Goal: Task Accomplishment & Management: Use online tool/utility

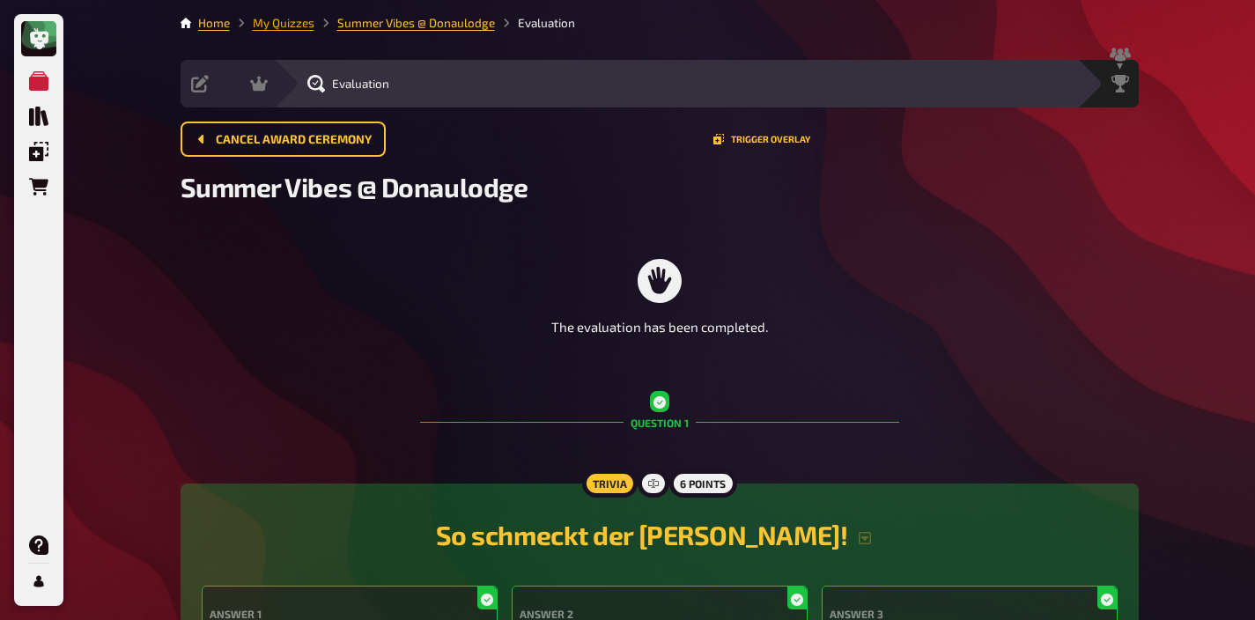
click at [291, 26] on link "My Quizzes" at bounding box center [284, 23] width 62 height 14
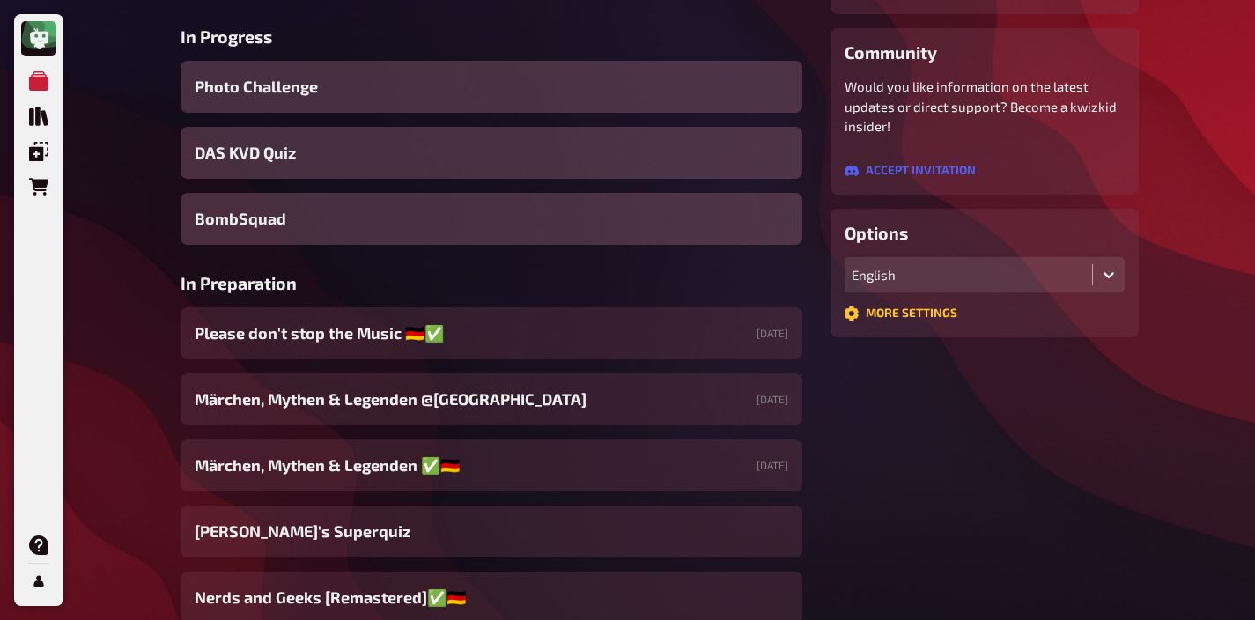
scroll to position [291, 0]
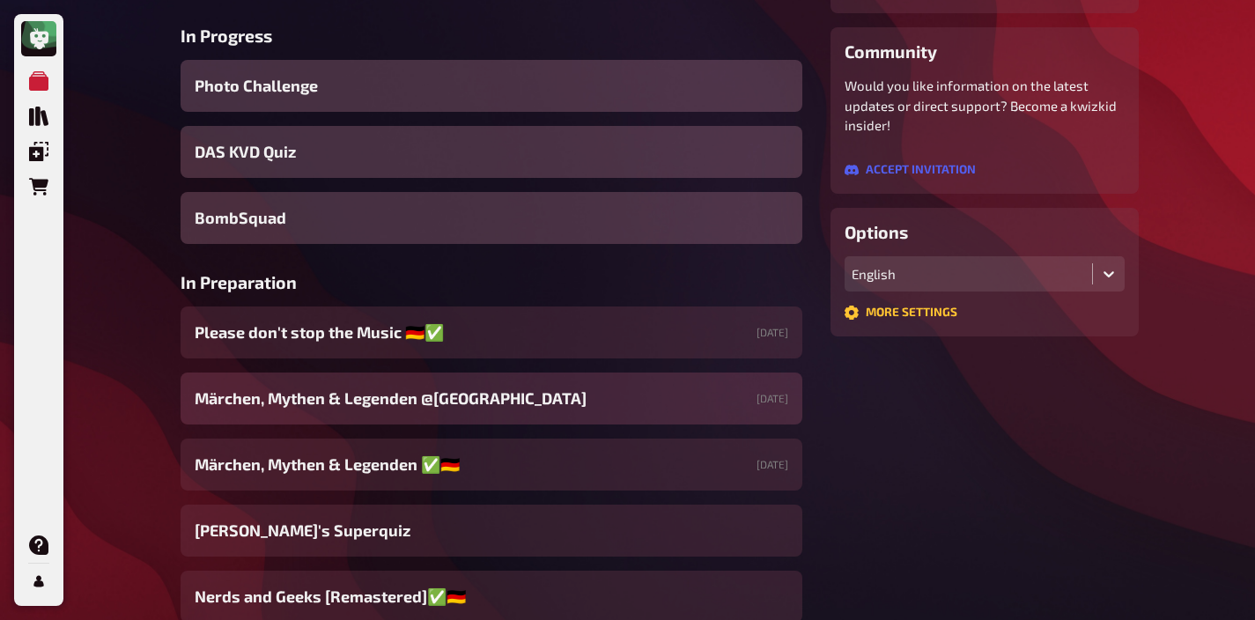
click at [432, 402] on span "Märchen, Mythen & Legenden @[GEOGRAPHIC_DATA]" at bounding box center [391, 399] width 392 height 24
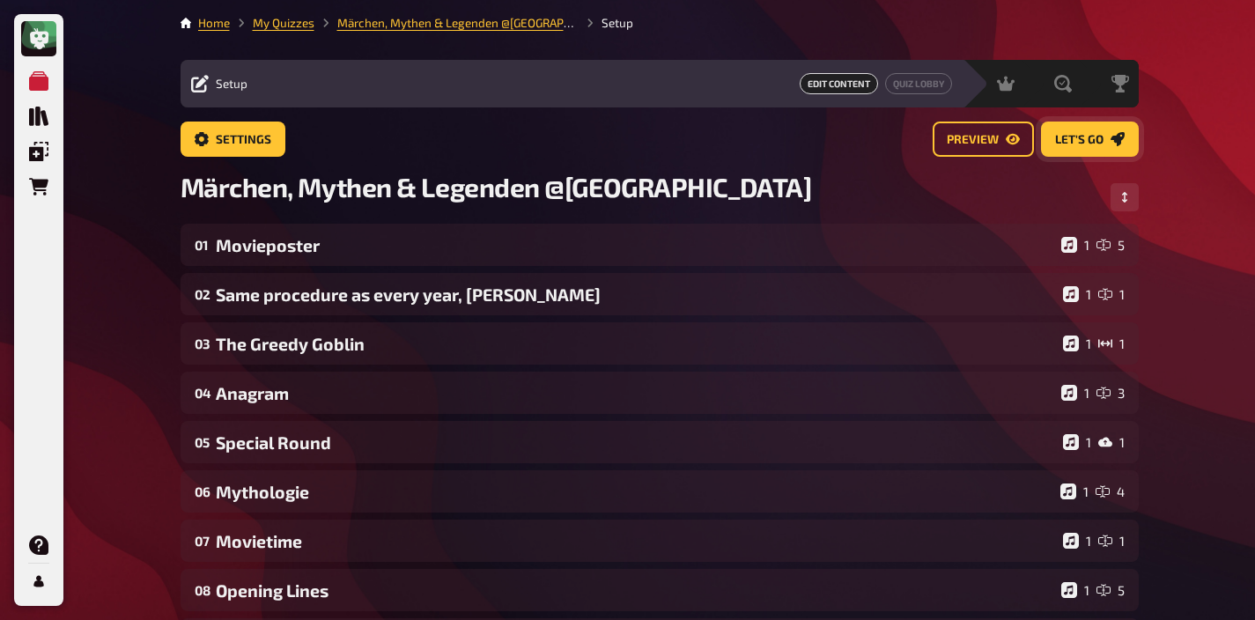
click at [1086, 129] on button "Let's go" at bounding box center [1090, 139] width 98 height 35
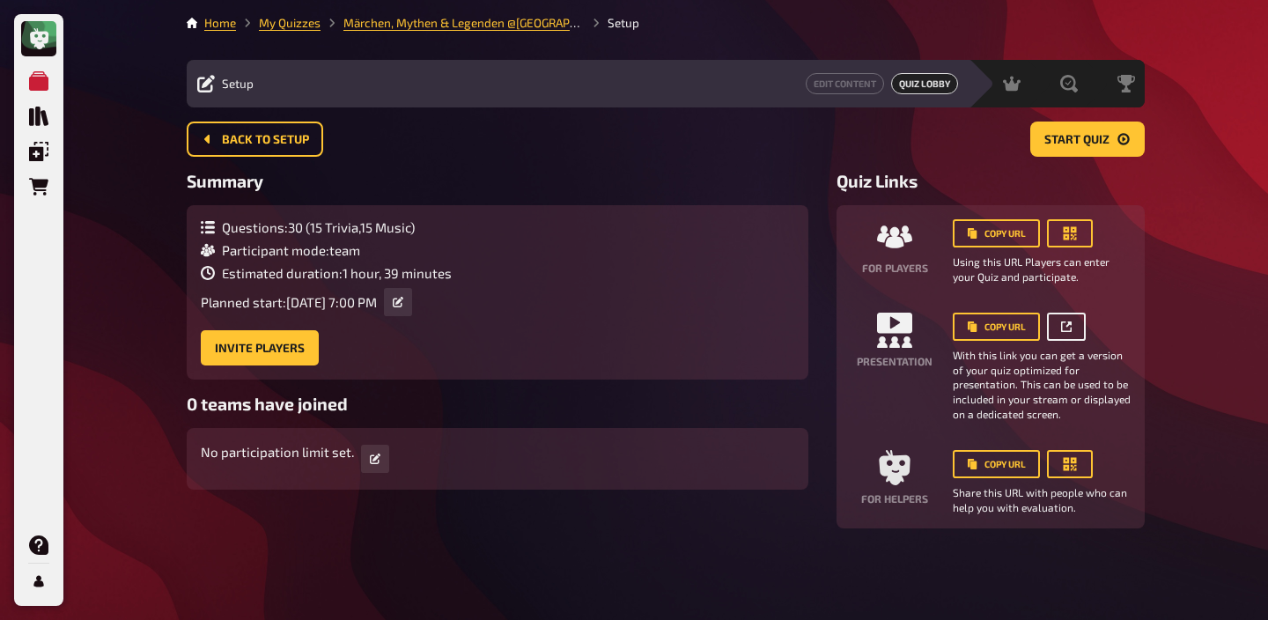
click at [1076, 329] on button "button" at bounding box center [1066, 327] width 39 height 28
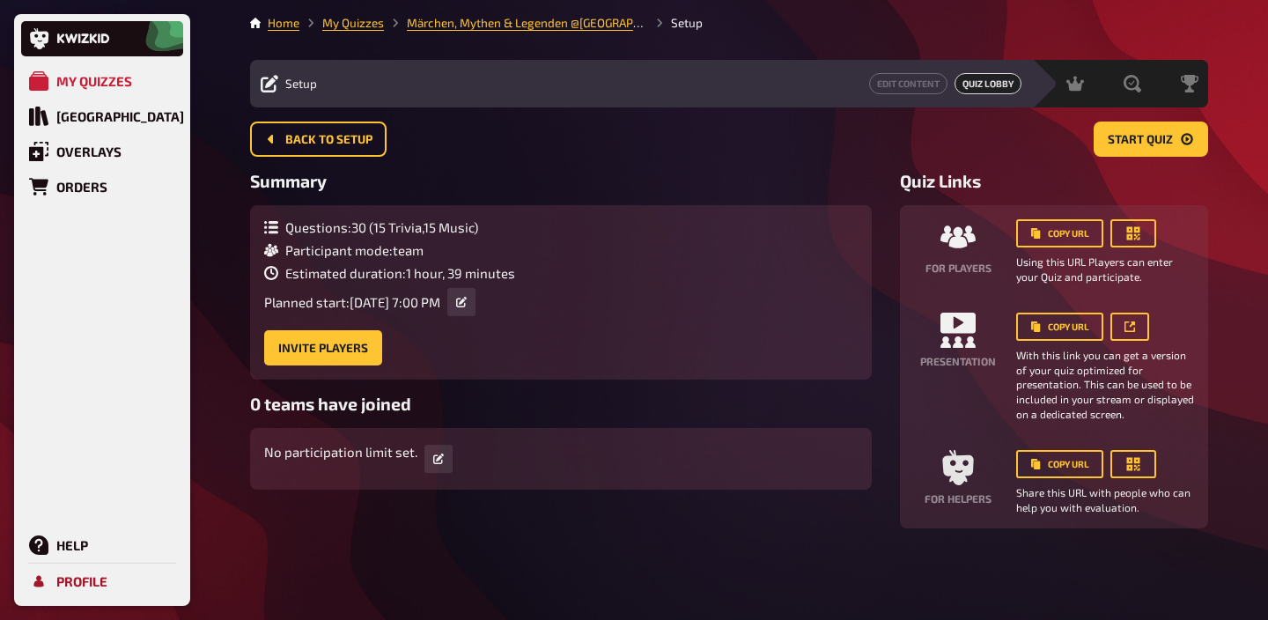
click at [58, 575] on div "Profile" at bounding box center [81, 581] width 51 height 16
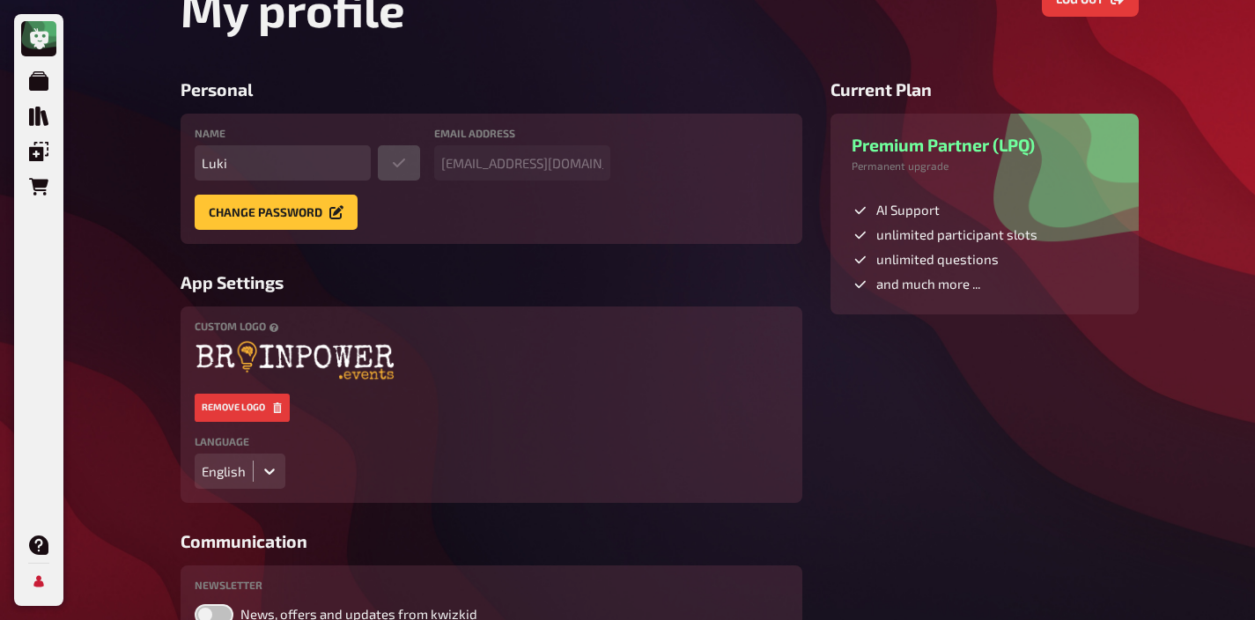
scroll to position [100, 0]
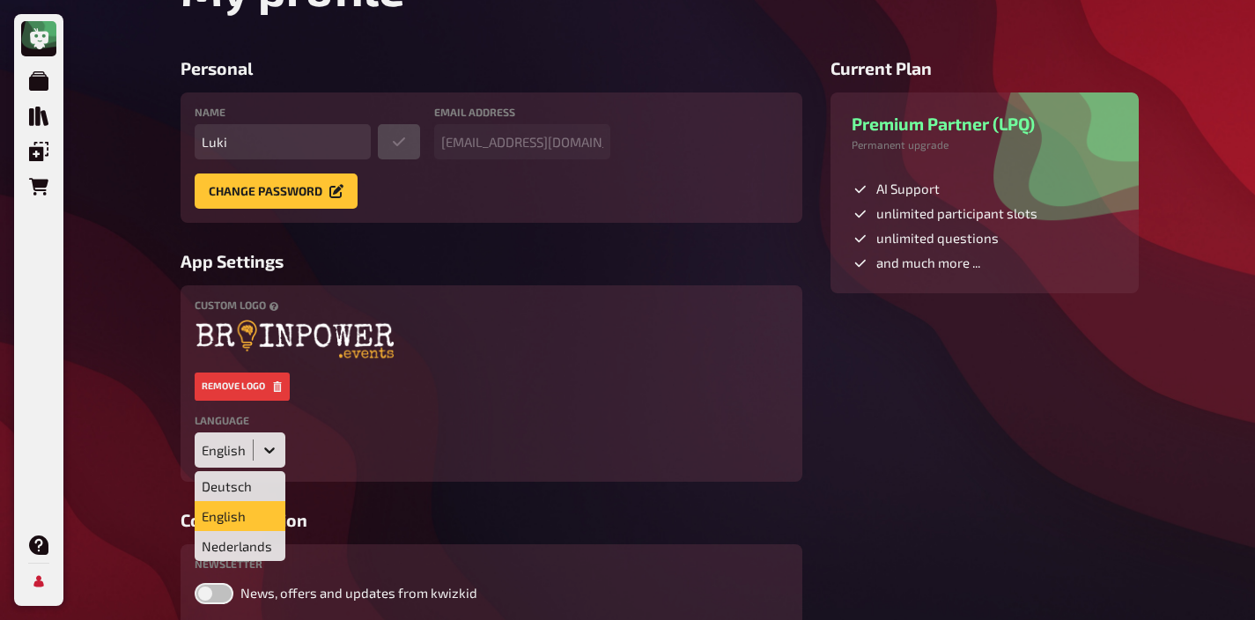
click at [273, 451] on icon at bounding box center [270, 450] width 18 height 18
click at [252, 483] on div "Deutsch" at bounding box center [240, 486] width 91 height 30
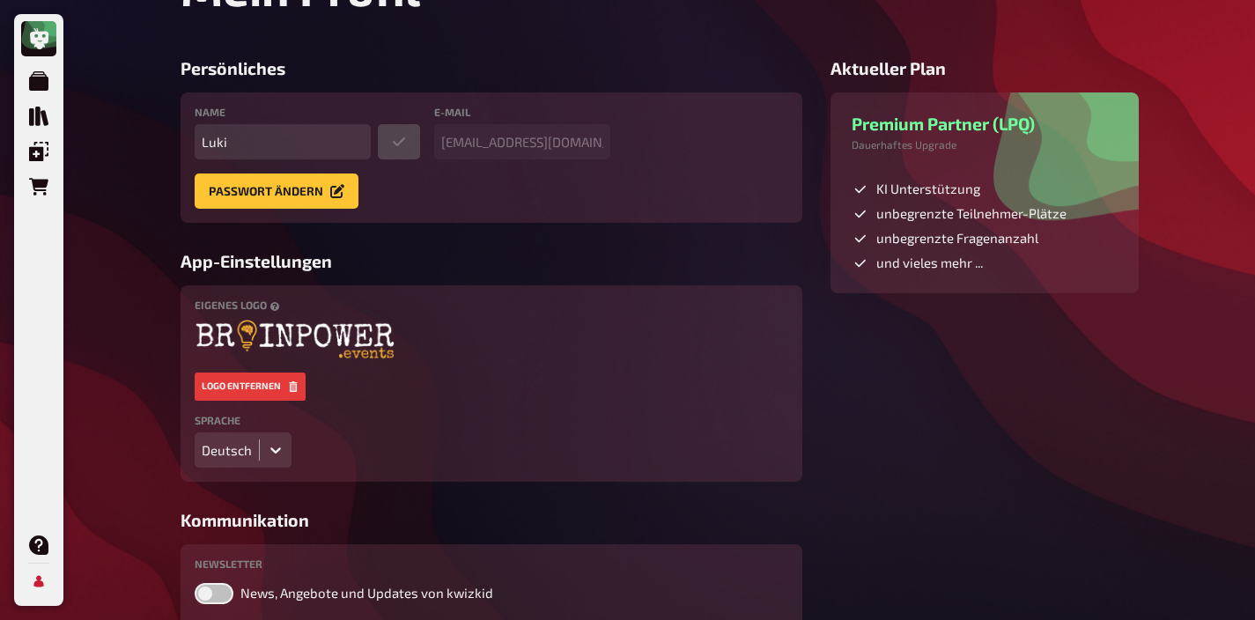
scroll to position [0, 0]
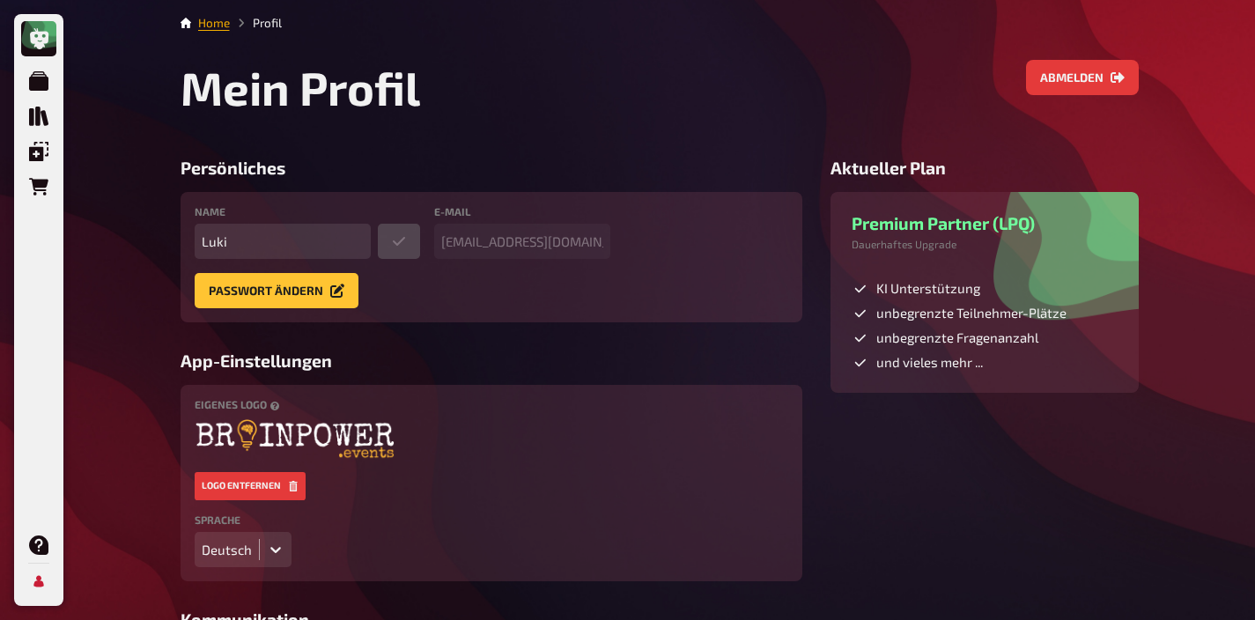
click at [214, 27] on link "Home" at bounding box center [214, 23] width 32 height 14
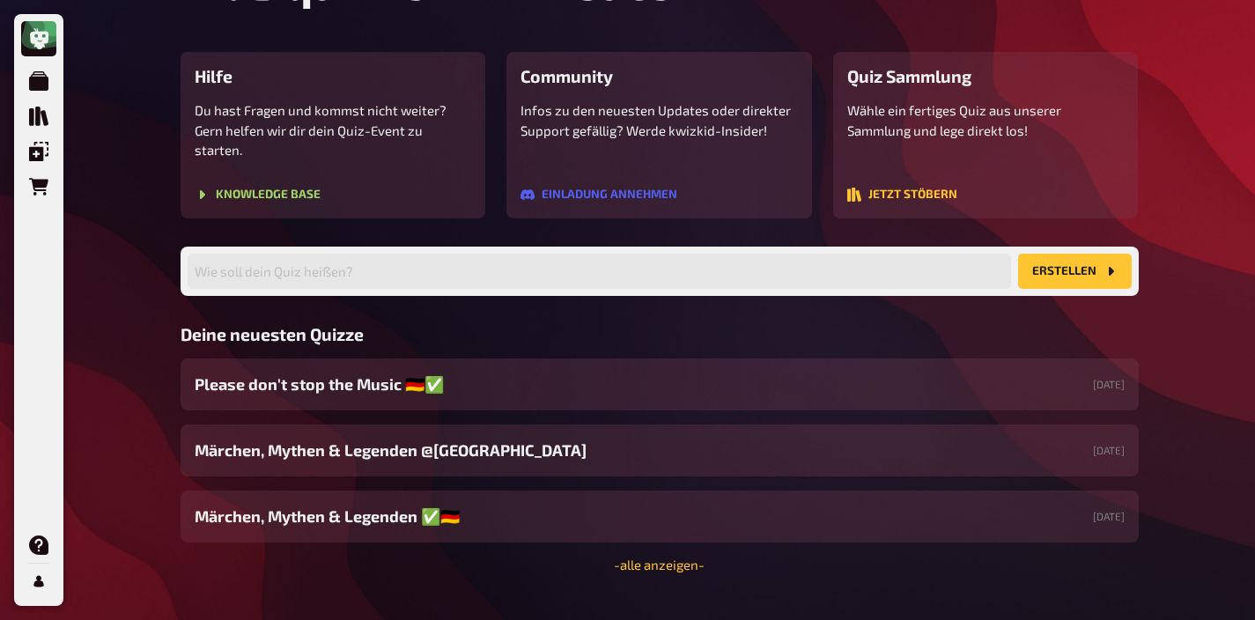
scroll to position [173, 0]
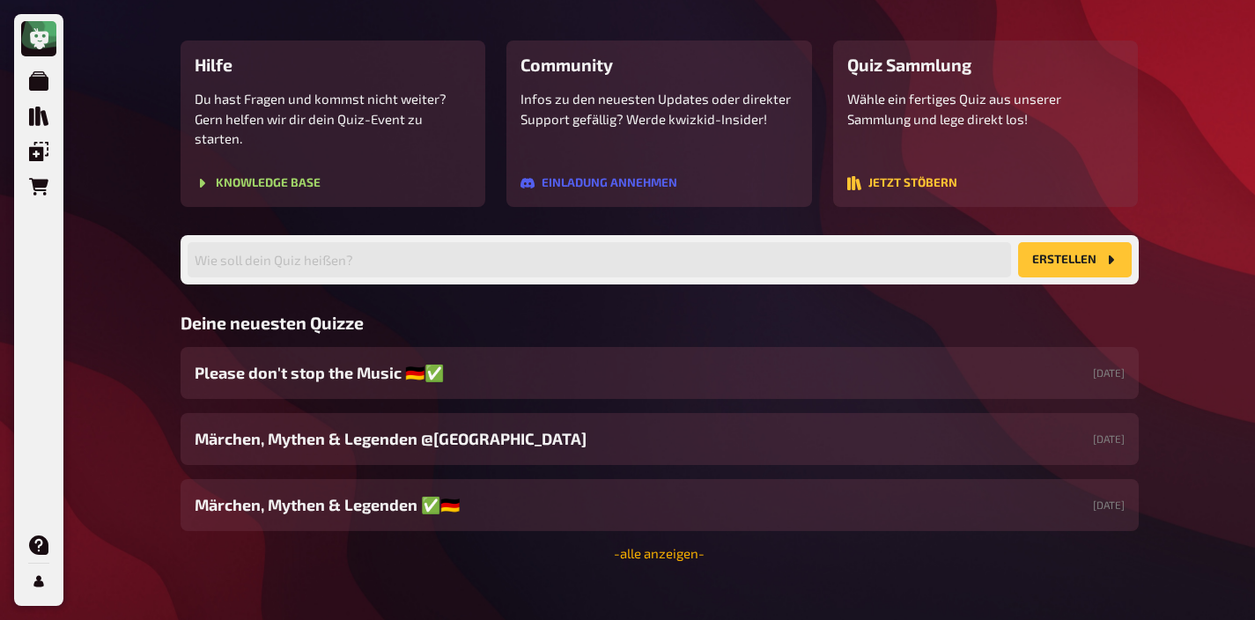
click at [629, 545] on link "- alle anzeigen -" at bounding box center [659, 553] width 91 height 16
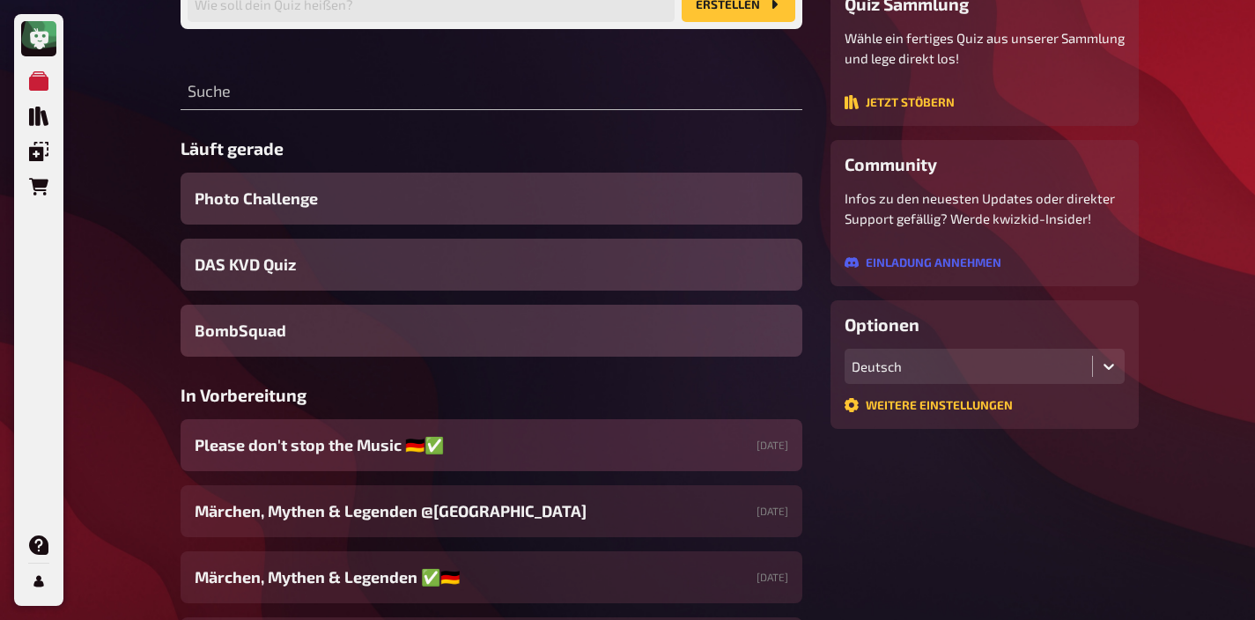
scroll to position [185, 0]
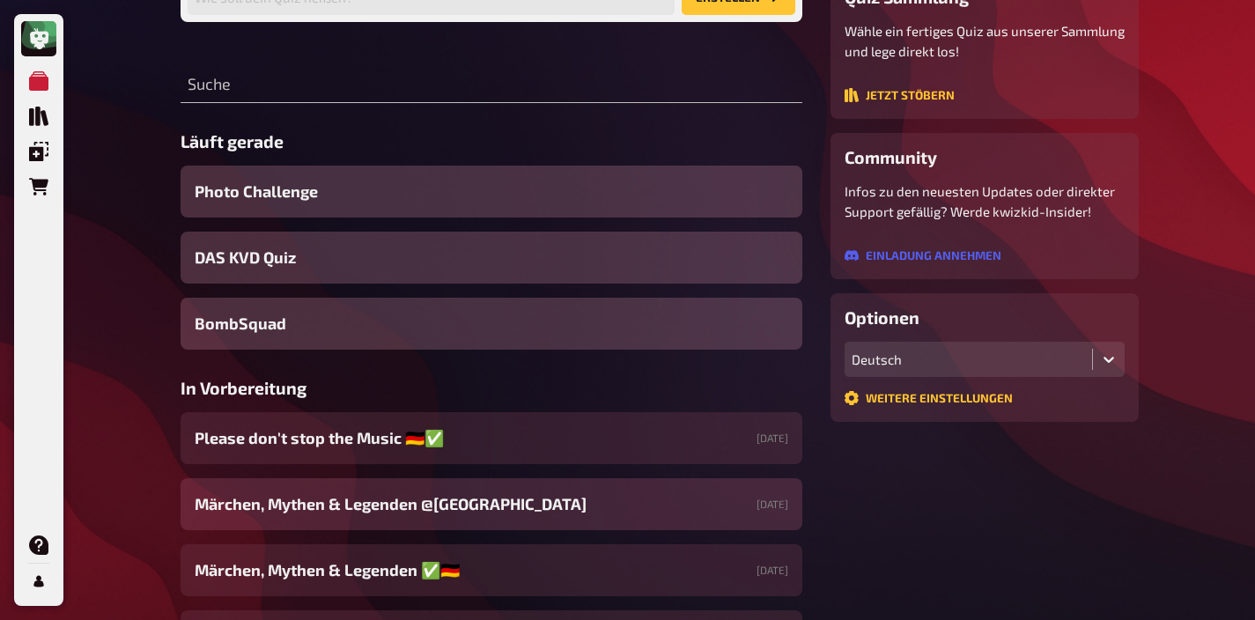
click at [507, 502] on span "Märchen, Mythen & Legenden @[GEOGRAPHIC_DATA]" at bounding box center [391, 504] width 392 height 24
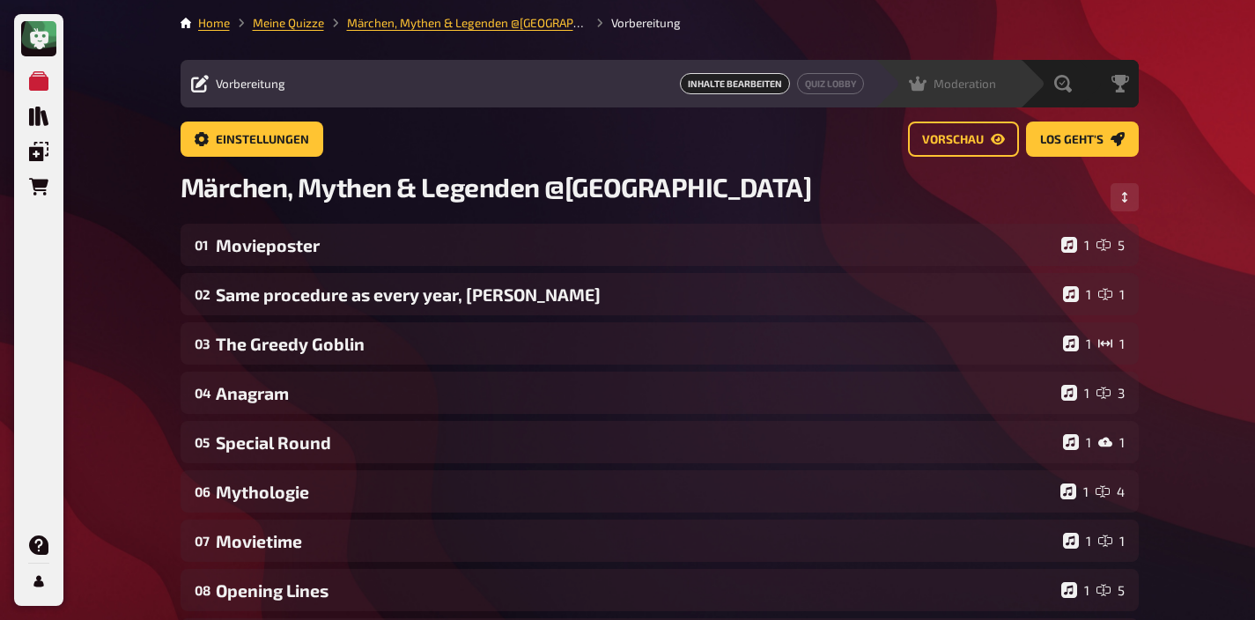
click at [997, 86] on div "Moderation undefined" at bounding box center [959, 84] width 122 height 18
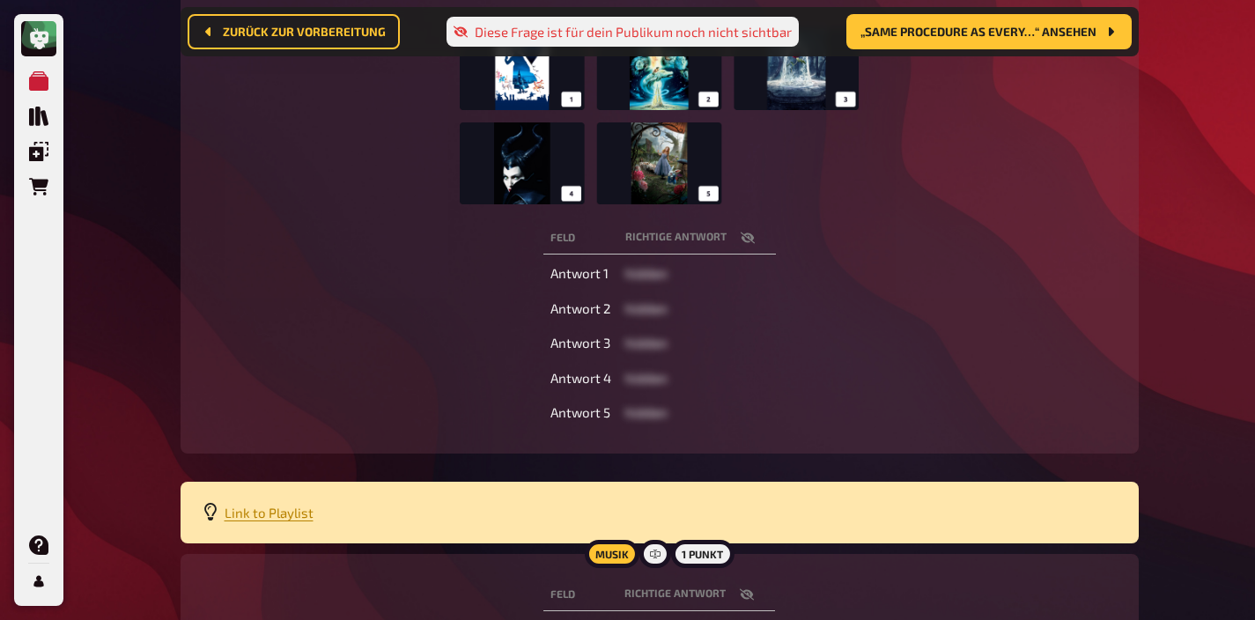
scroll to position [257, 0]
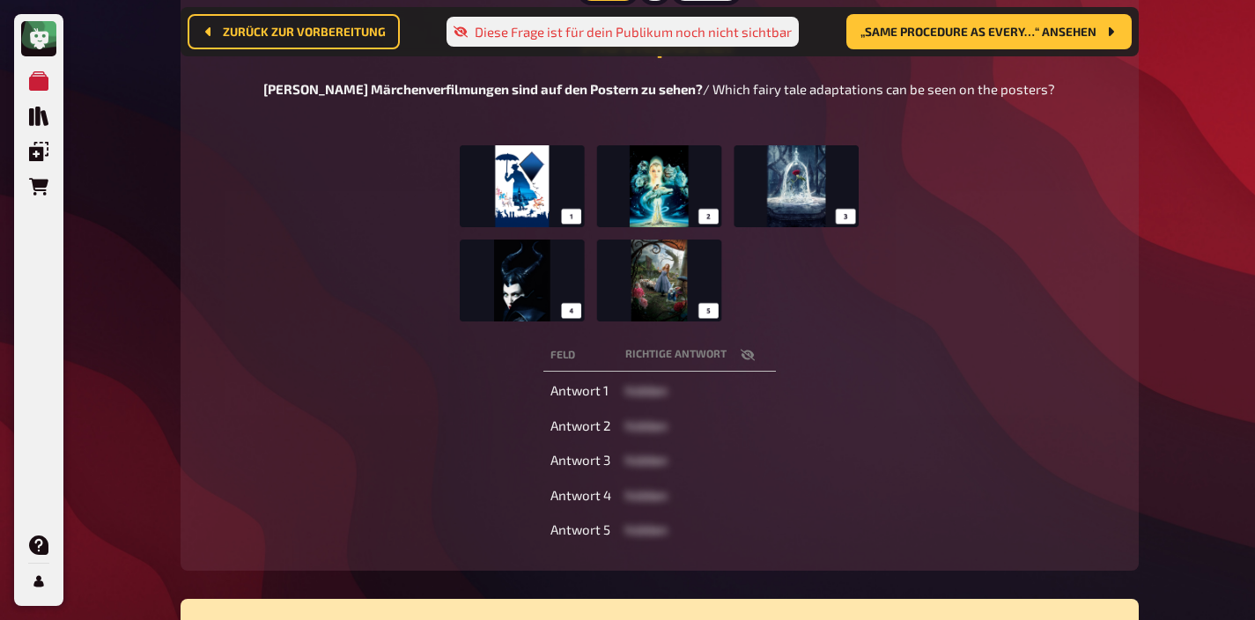
click at [595, 225] on img at bounding box center [659, 233] width 399 height 176
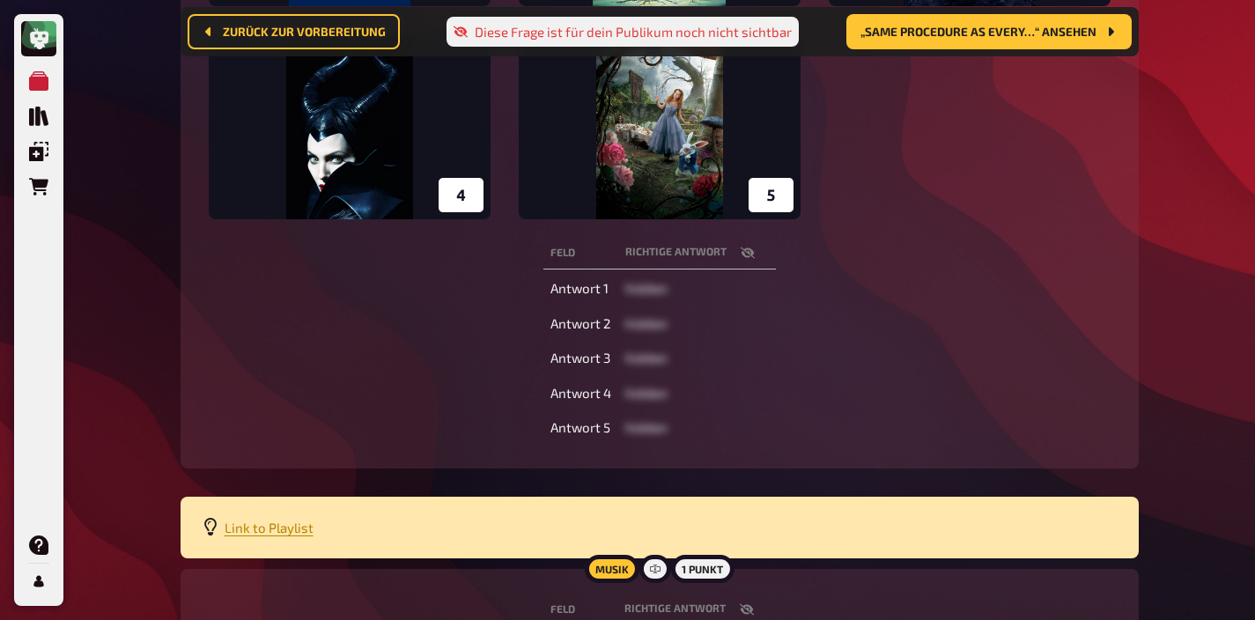
scroll to position [665, 0]
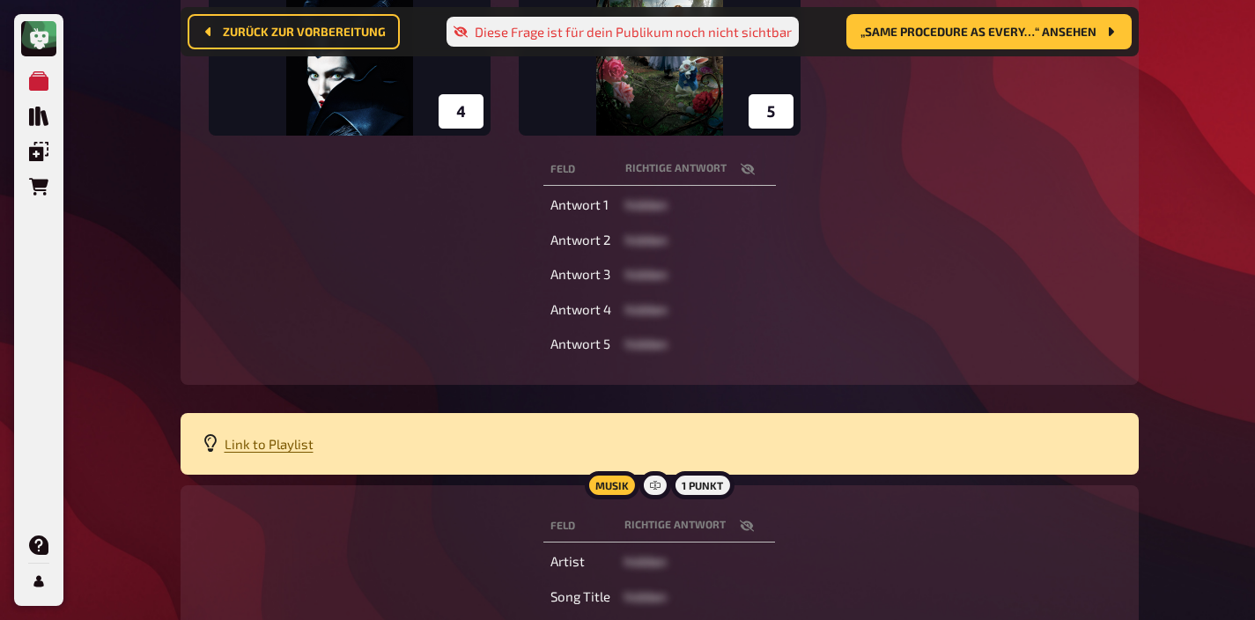
click at [271, 445] on span "Link to Playlist" at bounding box center [269, 444] width 89 height 16
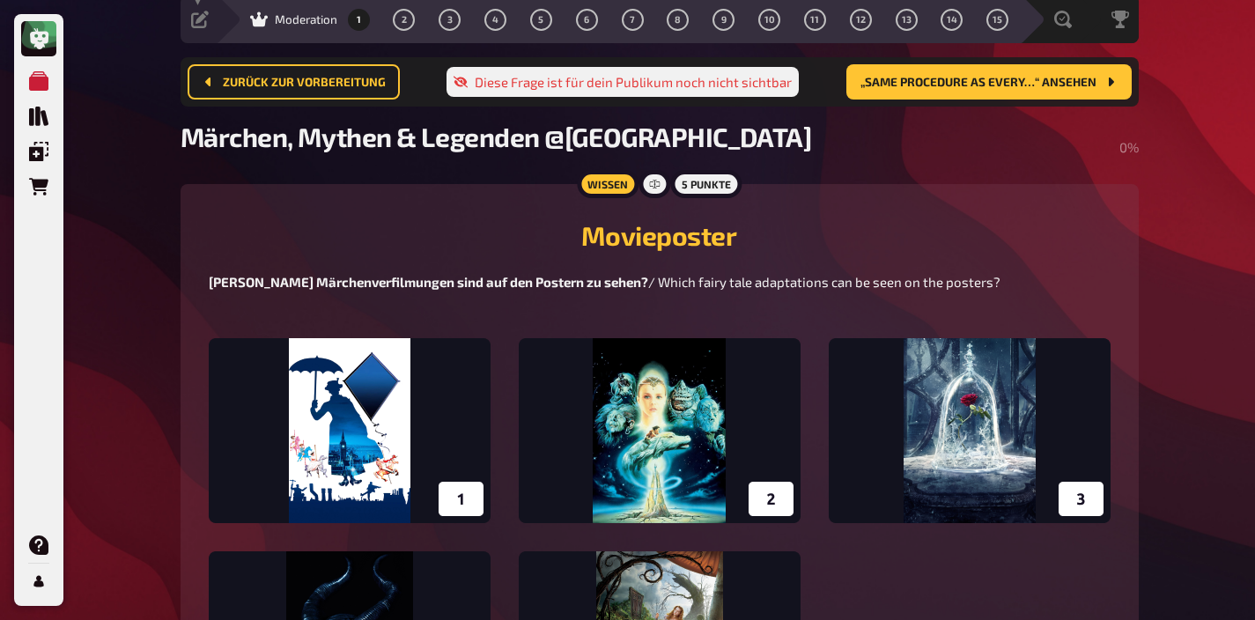
scroll to position [0, 0]
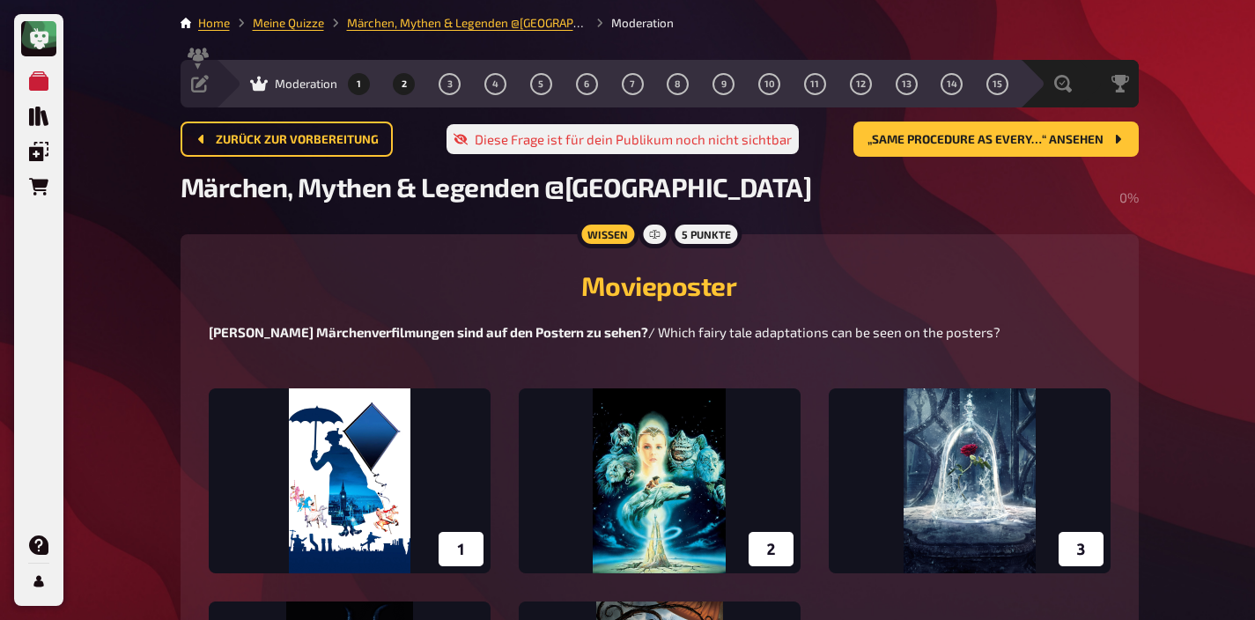
click at [409, 84] on button "2" at bounding box center [404, 84] width 28 height 28
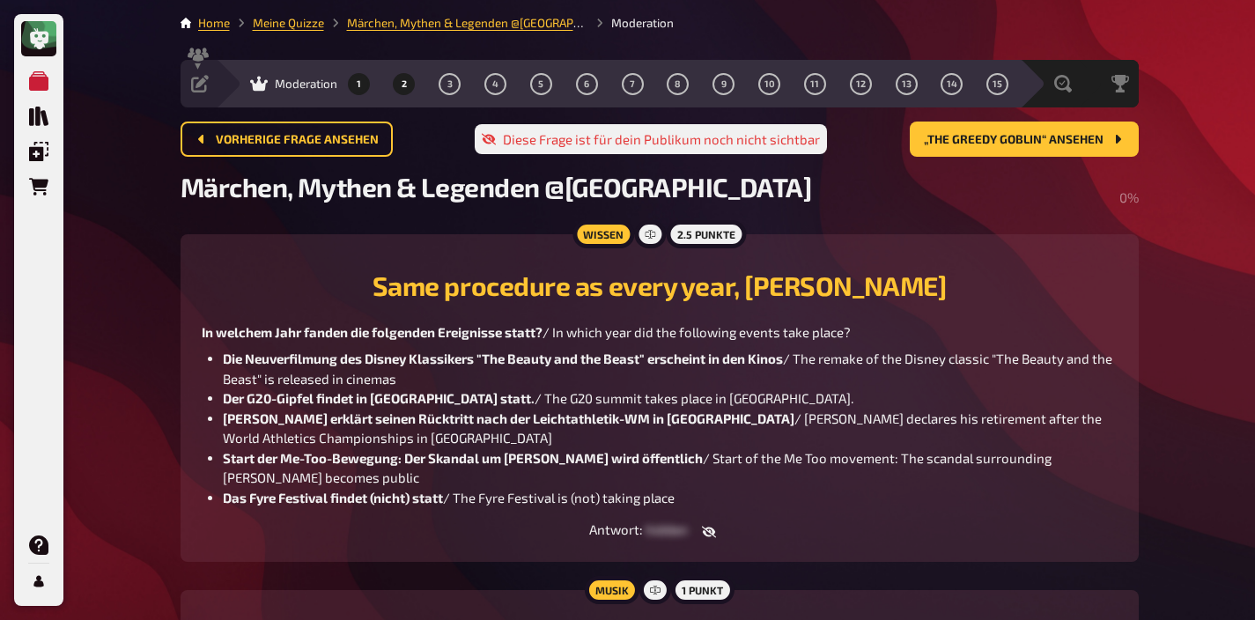
click at [367, 84] on button "1" at bounding box center [358, 84] width 28 height 28
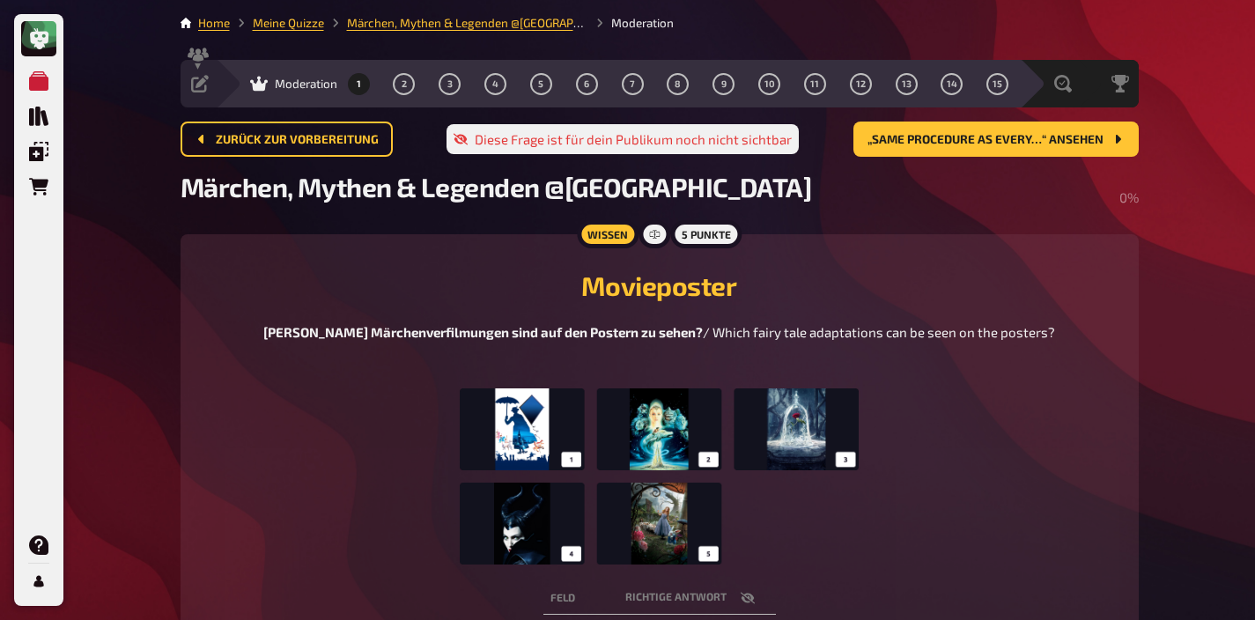
click at [644, 486] on img at bounding box center [659, 476] width 399 height 176
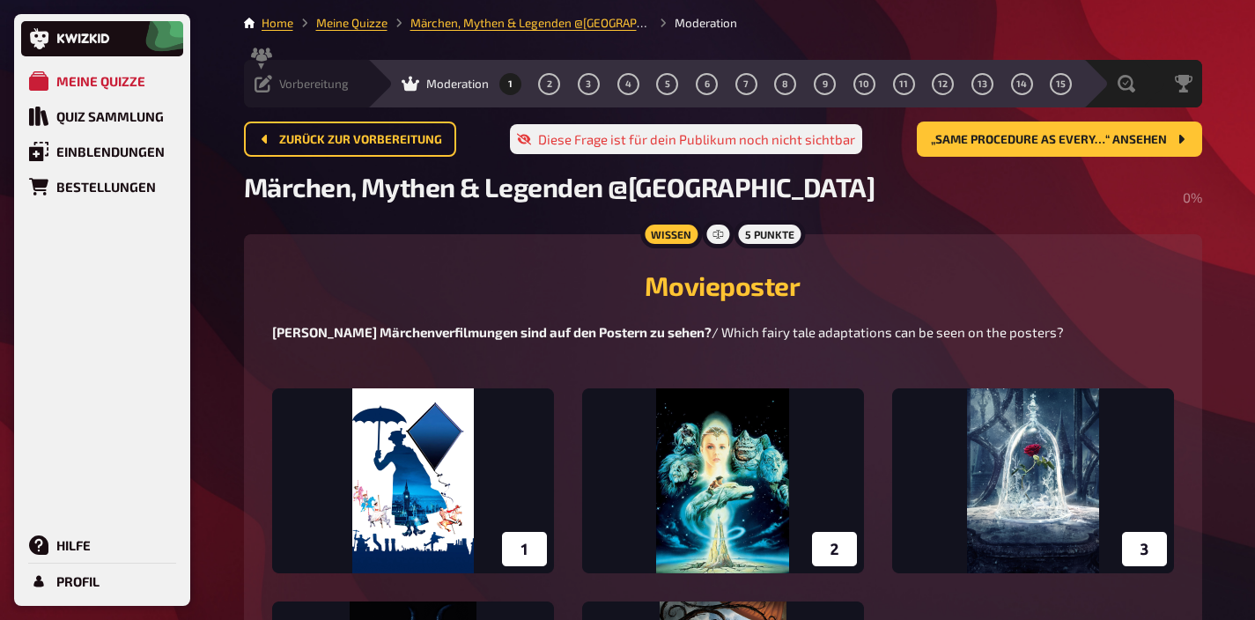
click at [313, 76] on div "Vorbereitung Inhalte Bearbeiten Quiz Lobby" at bounding box center [305, 84] width 123 height 18
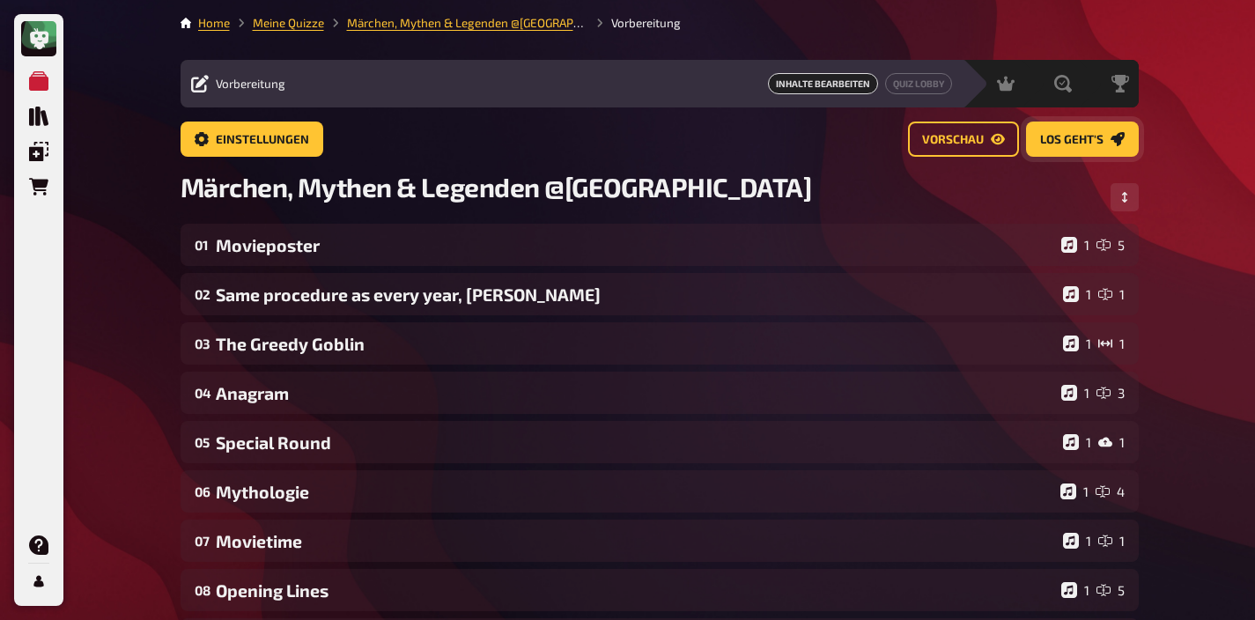
click at [1058, 139] on span "Los geht's" at bounding box center [1071, 140] width 63 height 12
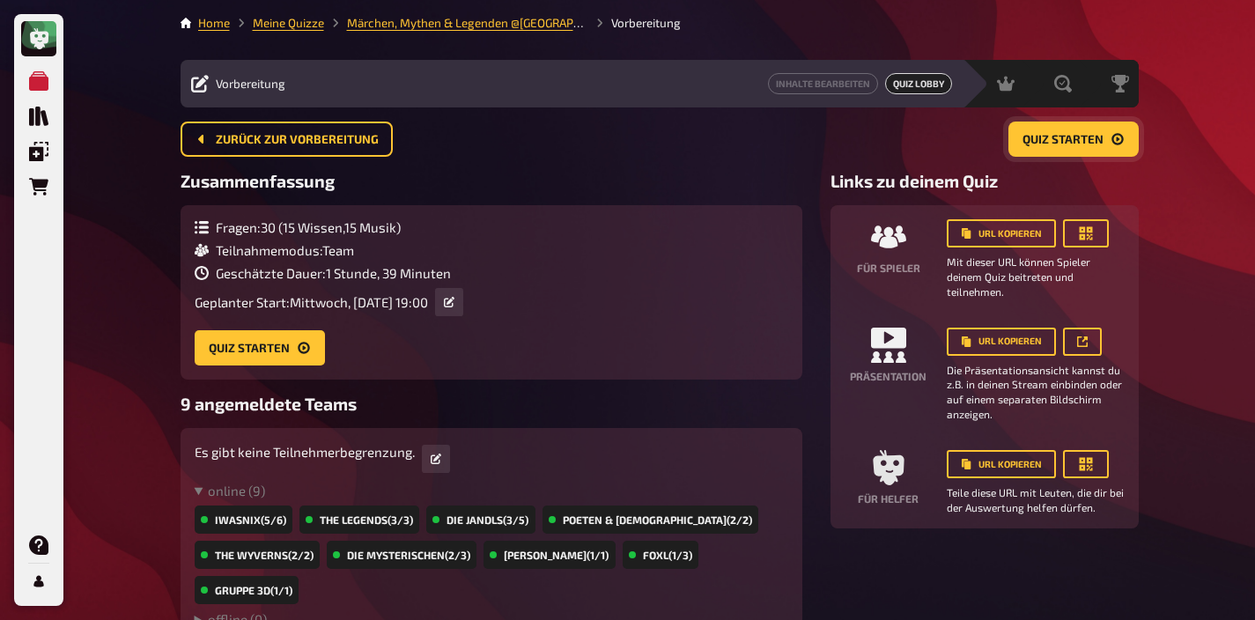
click at [1095, 134] on span "Quiz starten" at bounding box center [1062, 140] width 81 height 12
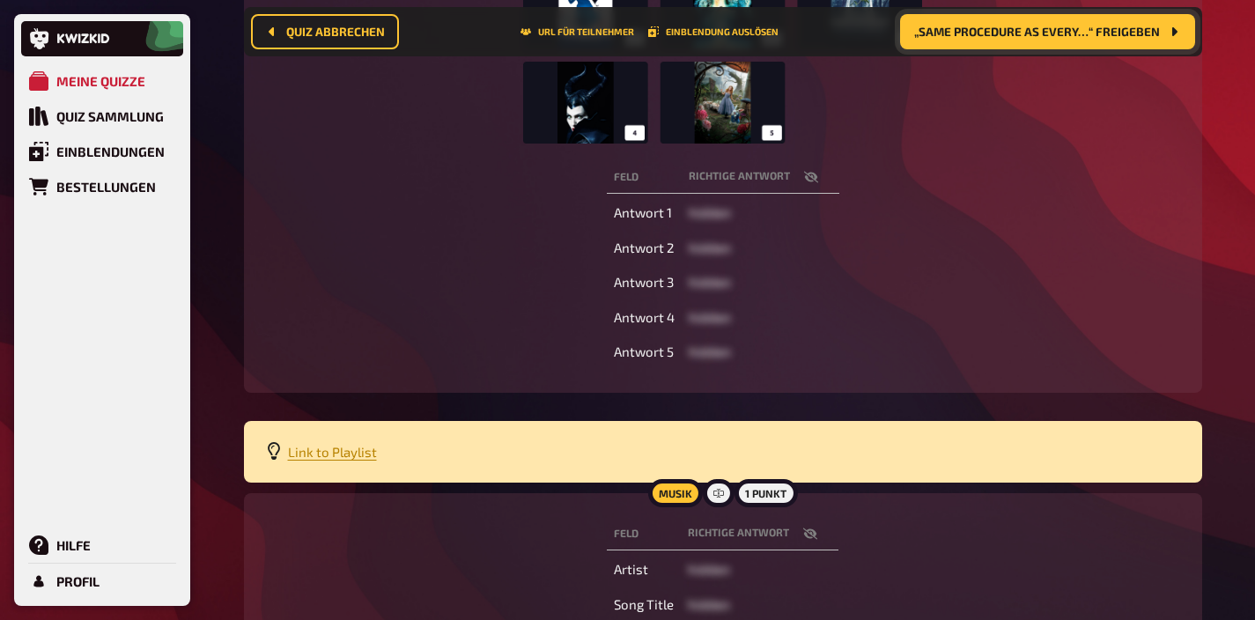
scroll to position [572, 0]
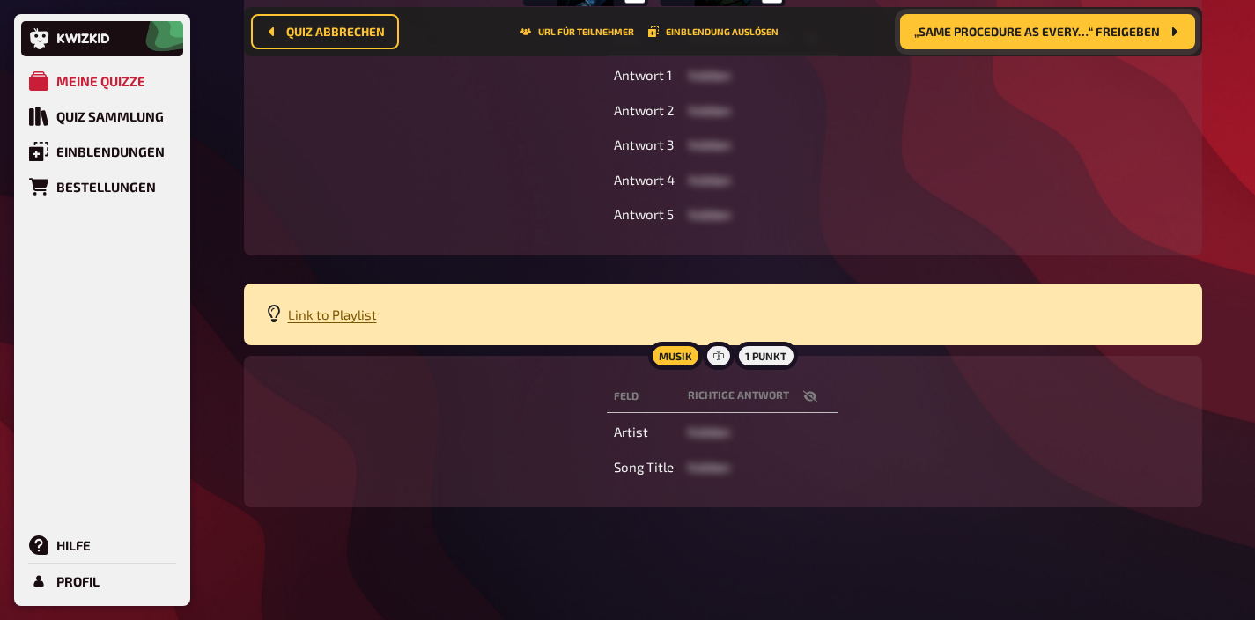
click at [332, 313] on span "Link to Playlist" at bounding box center [332, 314] width 89 height 16
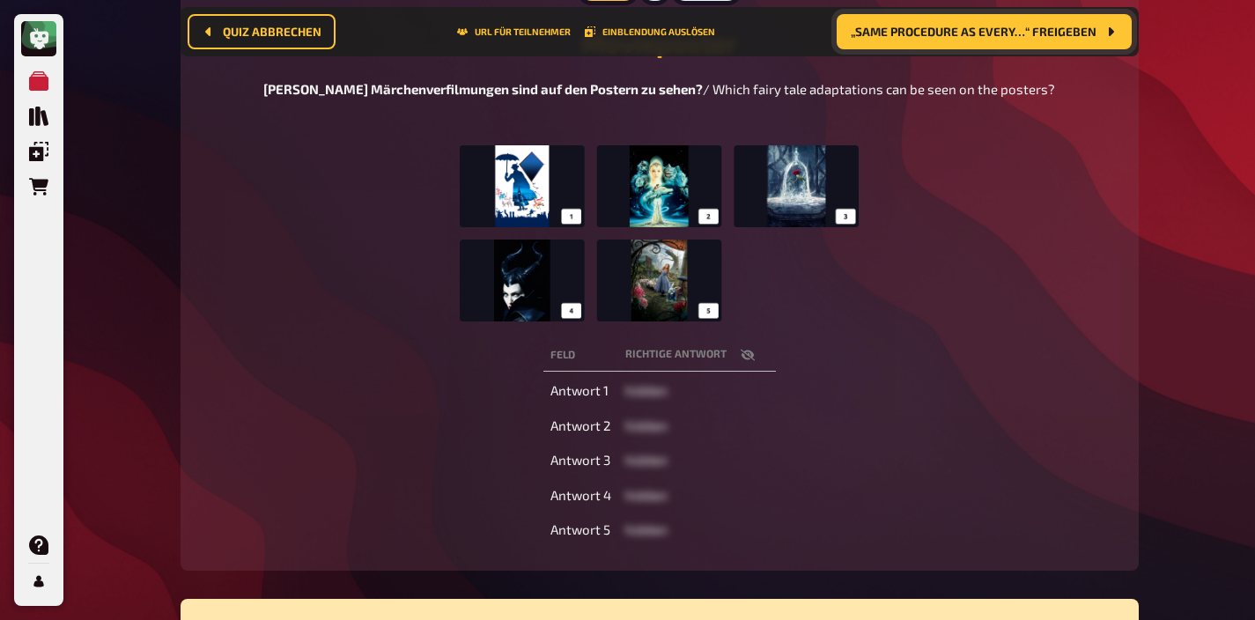
scroll to position [0, 0]
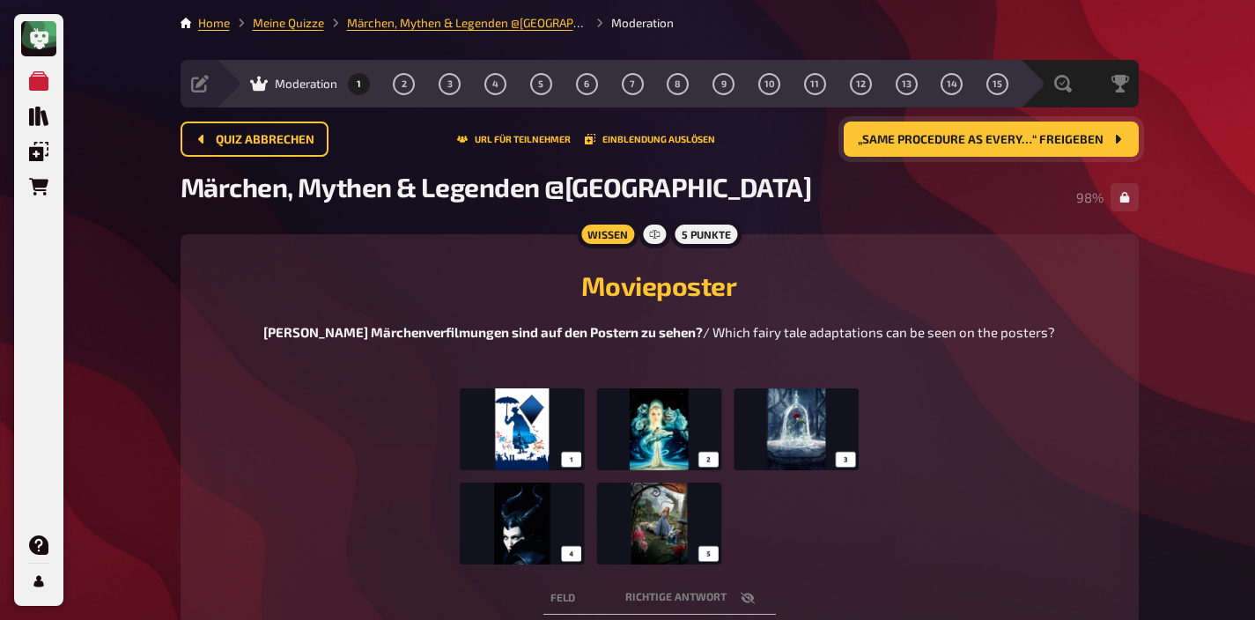
click at [961, 142] on span "„Same procedure as every…“ freigeben" at bounding box center [981, 140] width 246 height 12
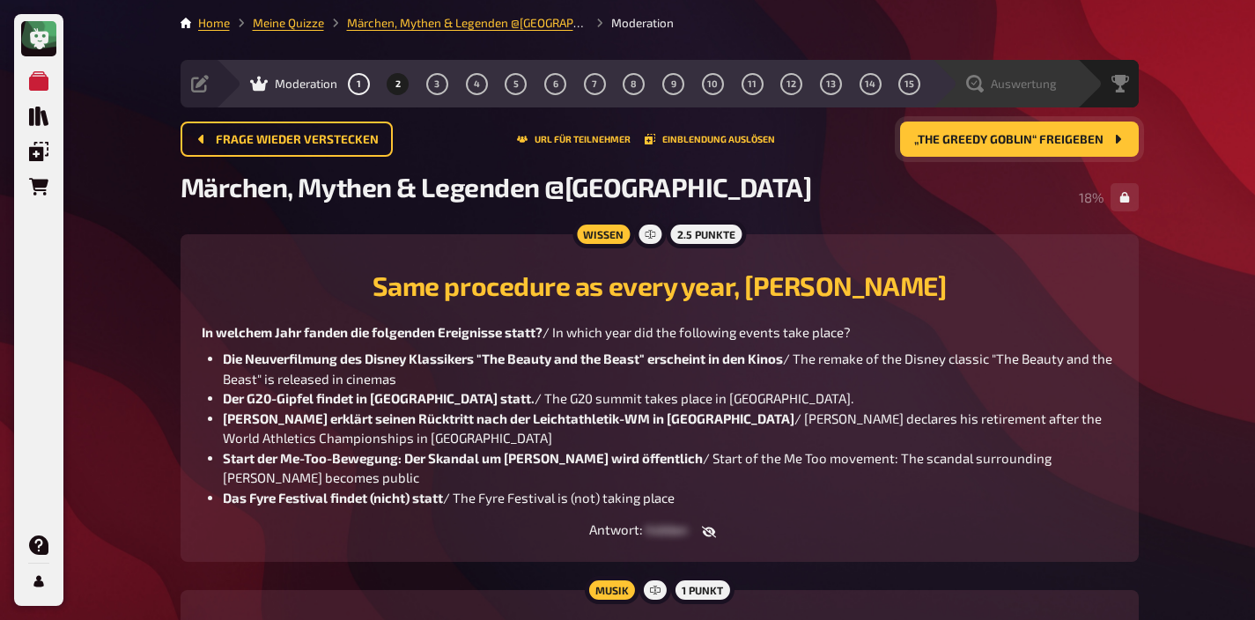
click at [1029, 81] on span "Auswertung" at bounding box center [1024, 84] width 66 height 14
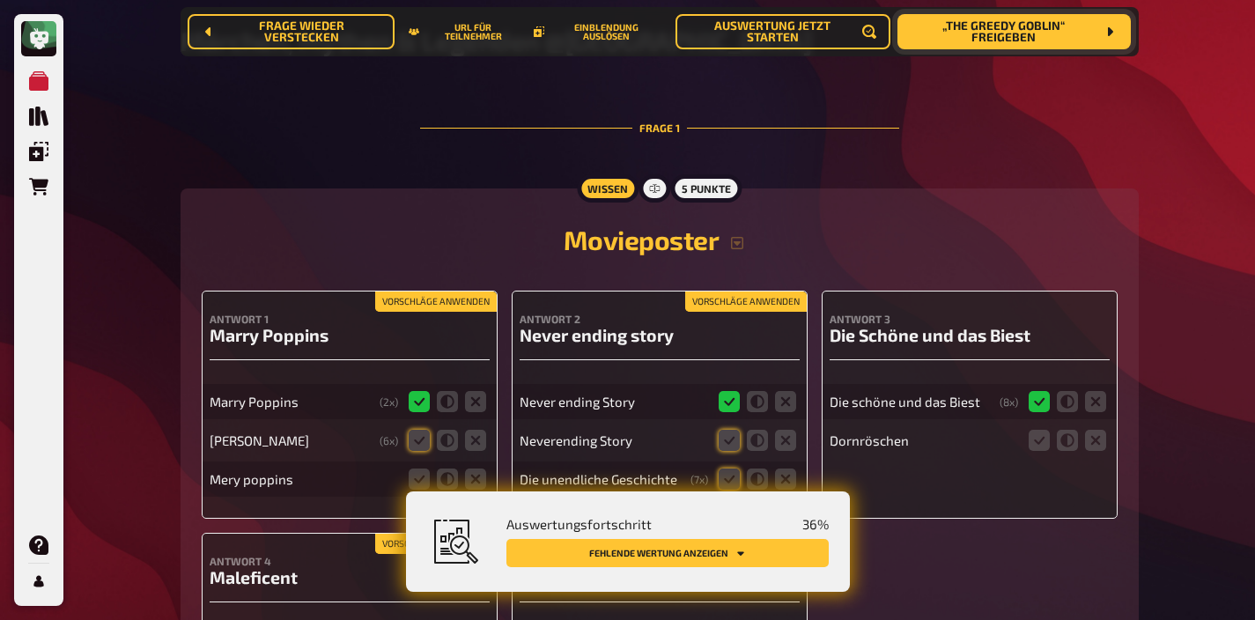
scroll to position [247, 0]
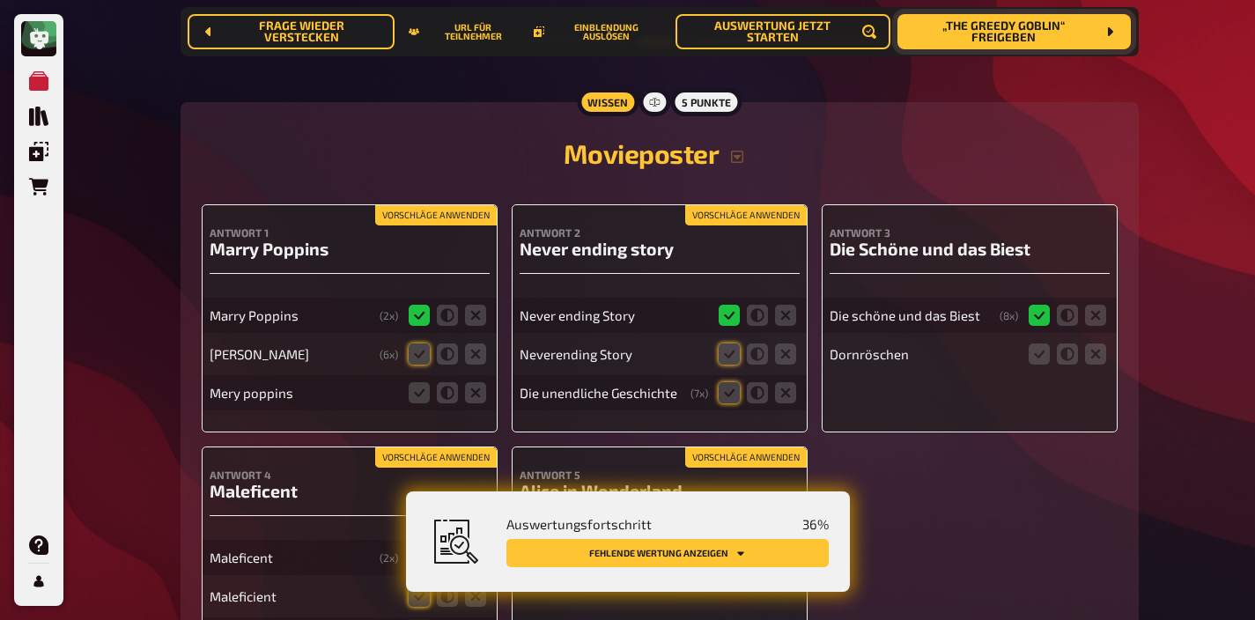
click at [435, 222] on button "Vorschläge anwenden" at bounding box center [436, 215] width 122 height 19
click at [414, 401] on icon at bounding box center [419, 392] width 21 height 21
click at [0, 0] on input "radio" at bounding box center [0, 0] width 0 height 0
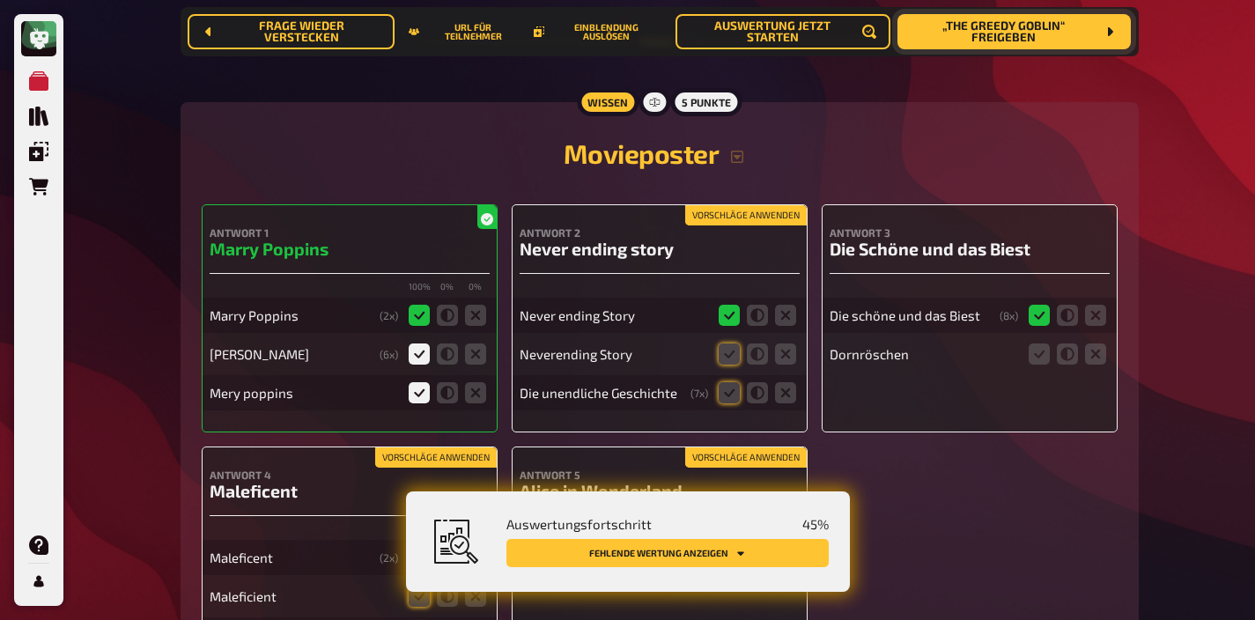
click at [757, 218] on button "Vorschläge anwenden" at bounding box center [746, 215] width 122 height 19
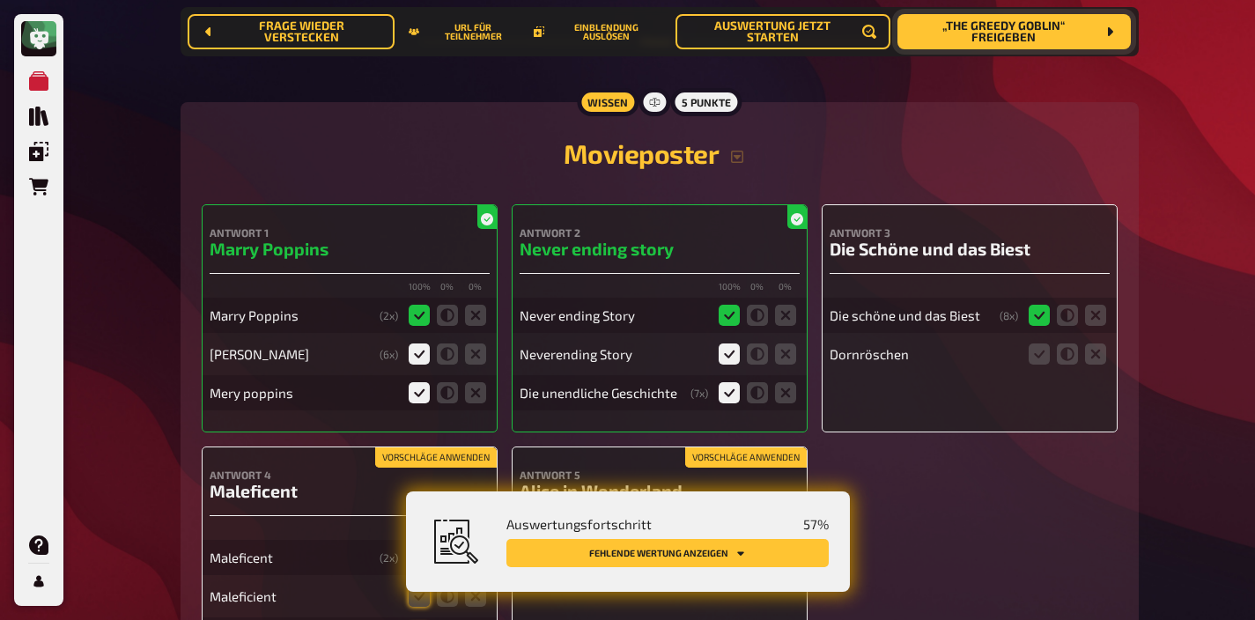
click at [1085, 348] on label at bounding box center [1095, 353] width 21 height 21
click at [0, 0] on input "radio" at bounding box center [0, 0] width 0 height 0
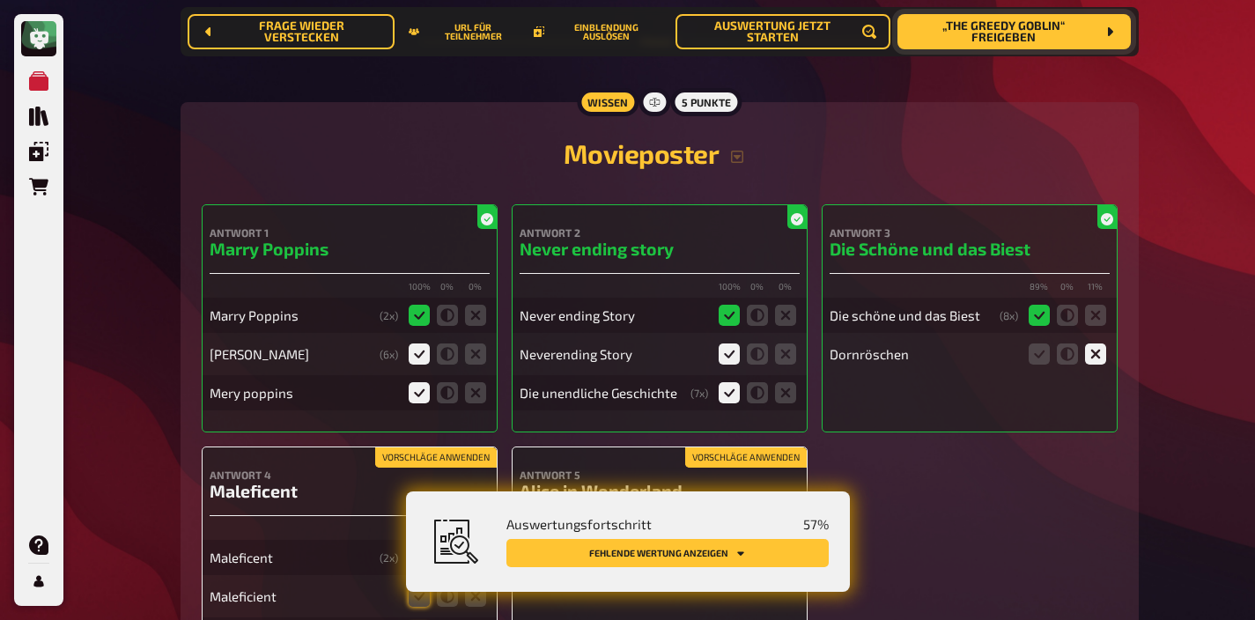
click at [1089, 350] on icon at bounding box center [1095, 353] width 21 height 21
click at [0, 0] on input "radio" at bounding box center [0, 0] width 0 height 0
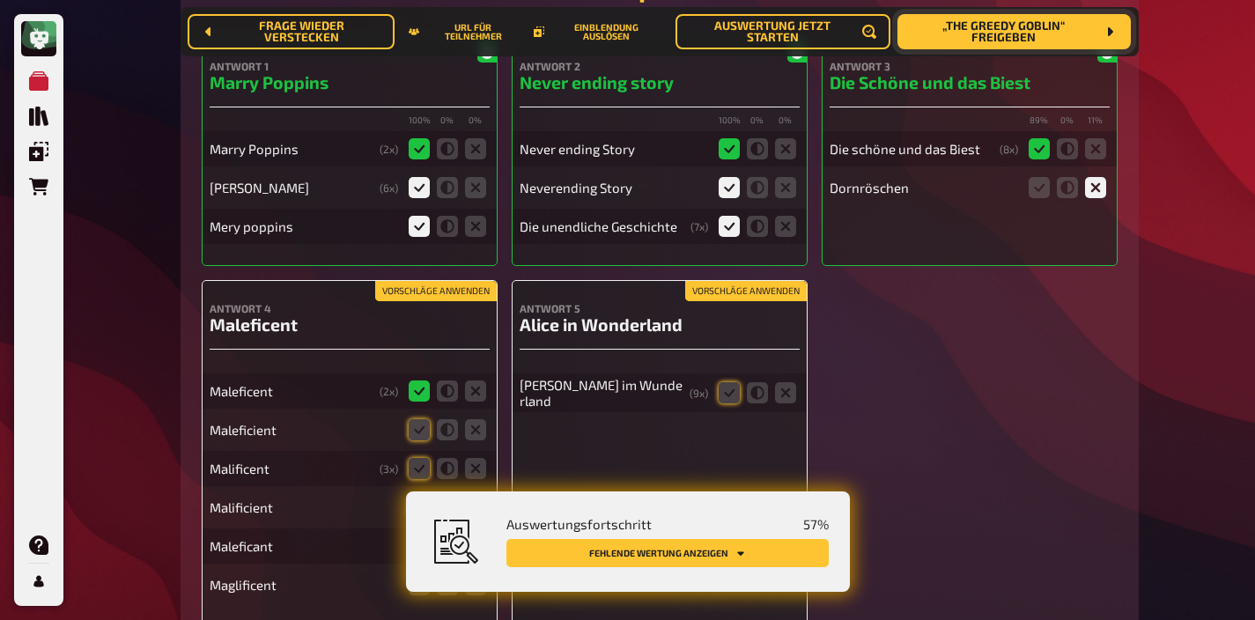
scroll to position [486, 0]
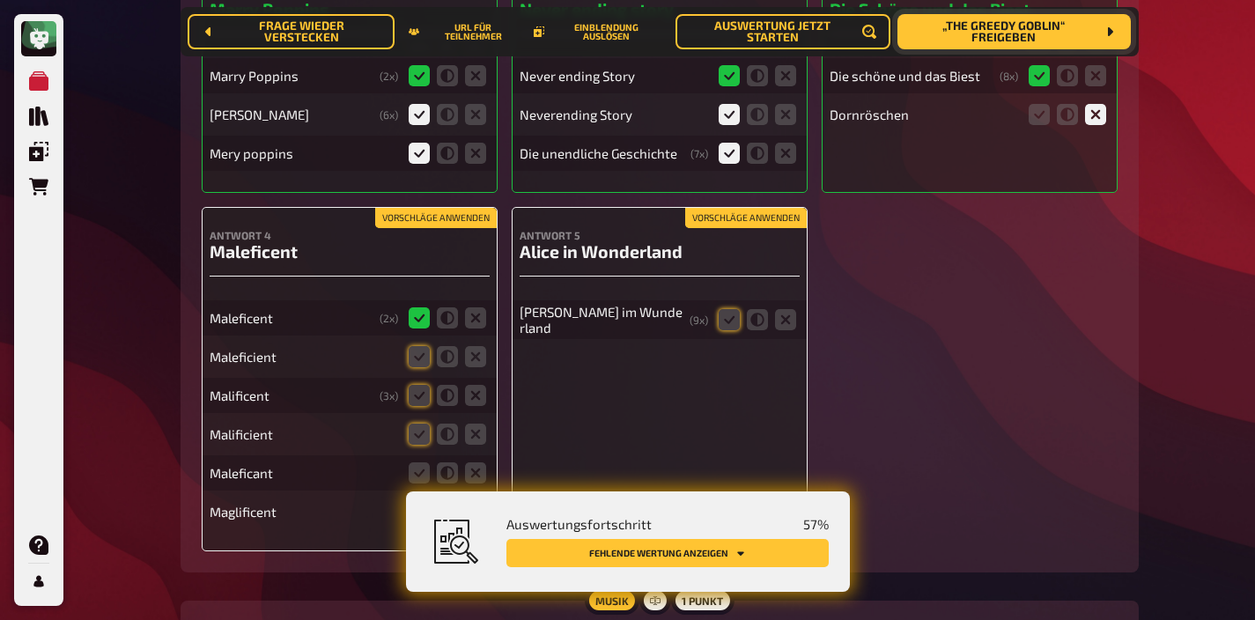
click at [753, 218] on button "Vorschläge anwenden" at bounding box center [746, 218] width 122 height 19
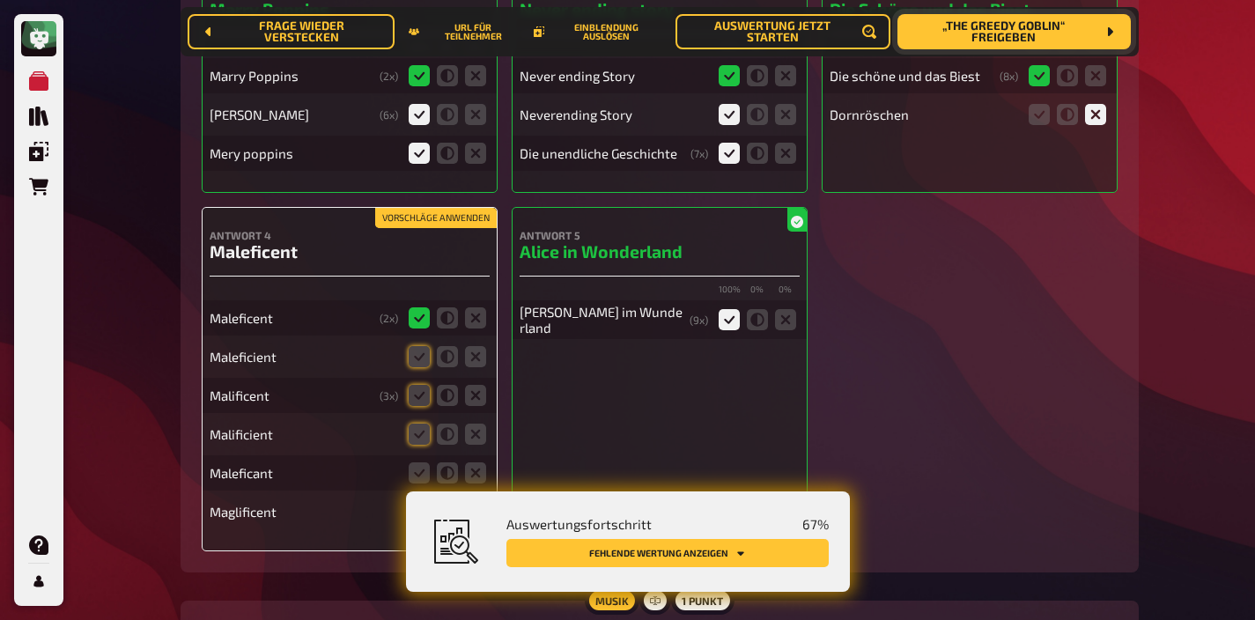
click at [456, 211] on button "Vorschläge anwenden" at bounding box center [436, 218] width 122 height 19
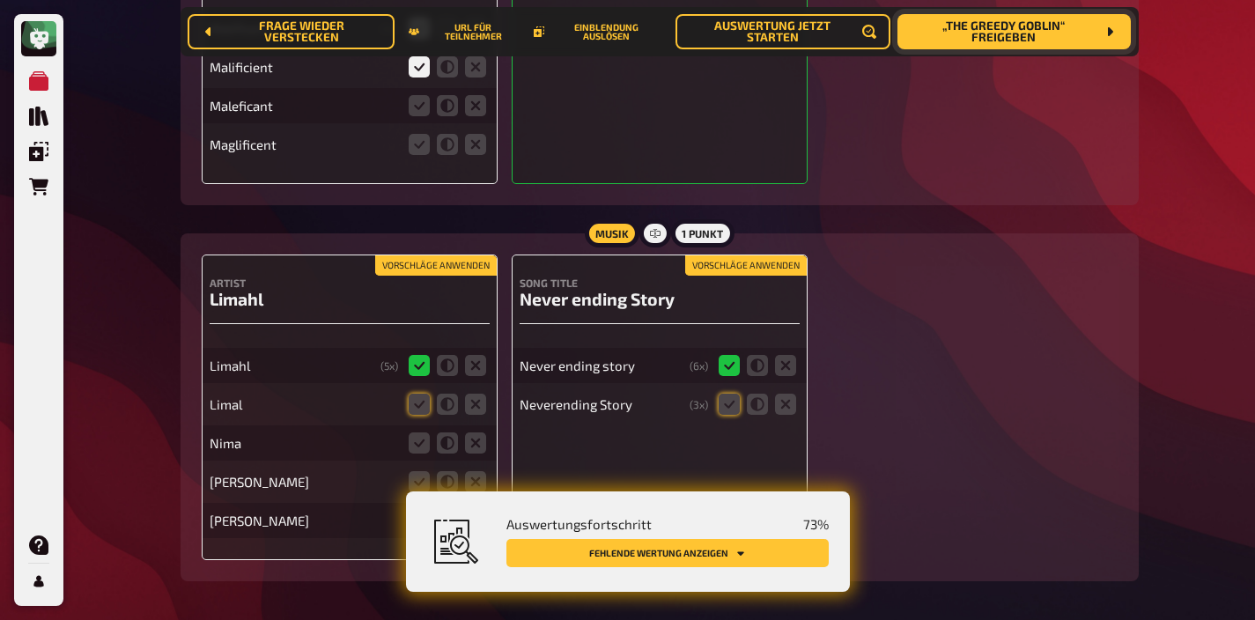
scroll to position [852, 0]
click at [414, 107] on icon at bounding box center [419, 106] width 21 height 21
click at [0, 0] on input "radio" at bounding box center [0, 0] width 0 height 0
click at [415, 143] on icon at bounding box center [419, 145] width 21 height 21
click at [0, 0] on input "radio" at bounding box center [0, 0] width 0 height 0
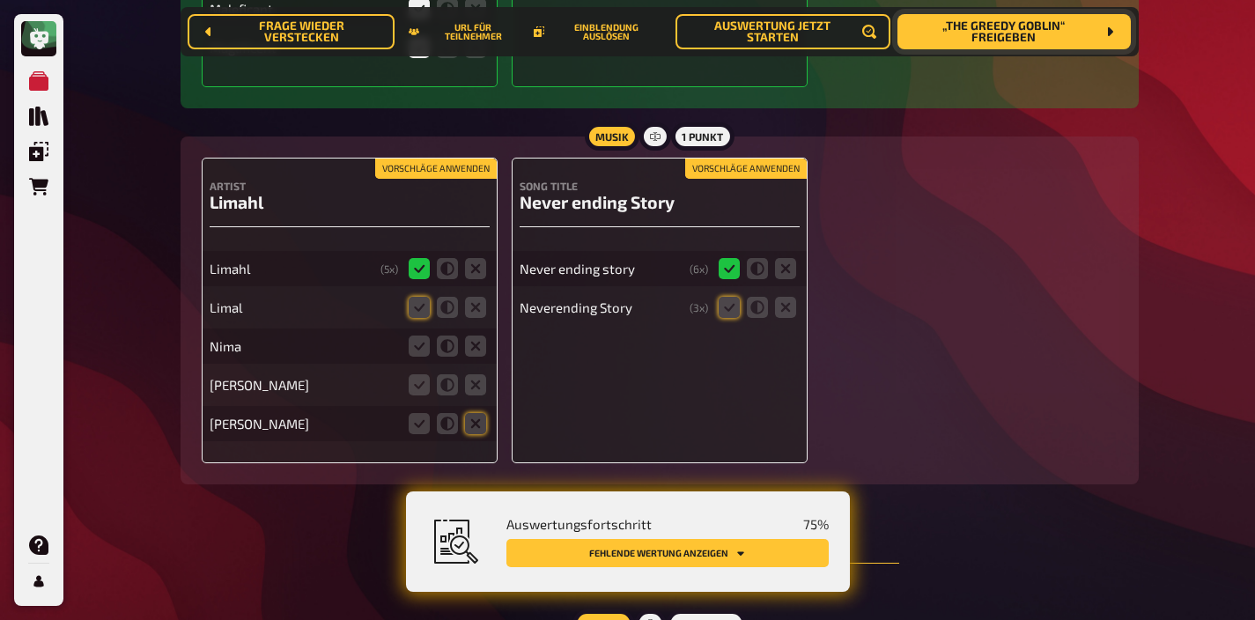
scroll to position [951, 0]
click at [415, 306] on icon at bounding box center [419, 306] width 21 height 21
click at [0, 0] on input "radio" at bounding box center [0, 0] width 0 height 0
click at [470, 346] on icon at bounding box center [475, 345] width 21 height 21
click at [0, 0] on input "radio" at bounding box center [0, 0] width 0 height 0
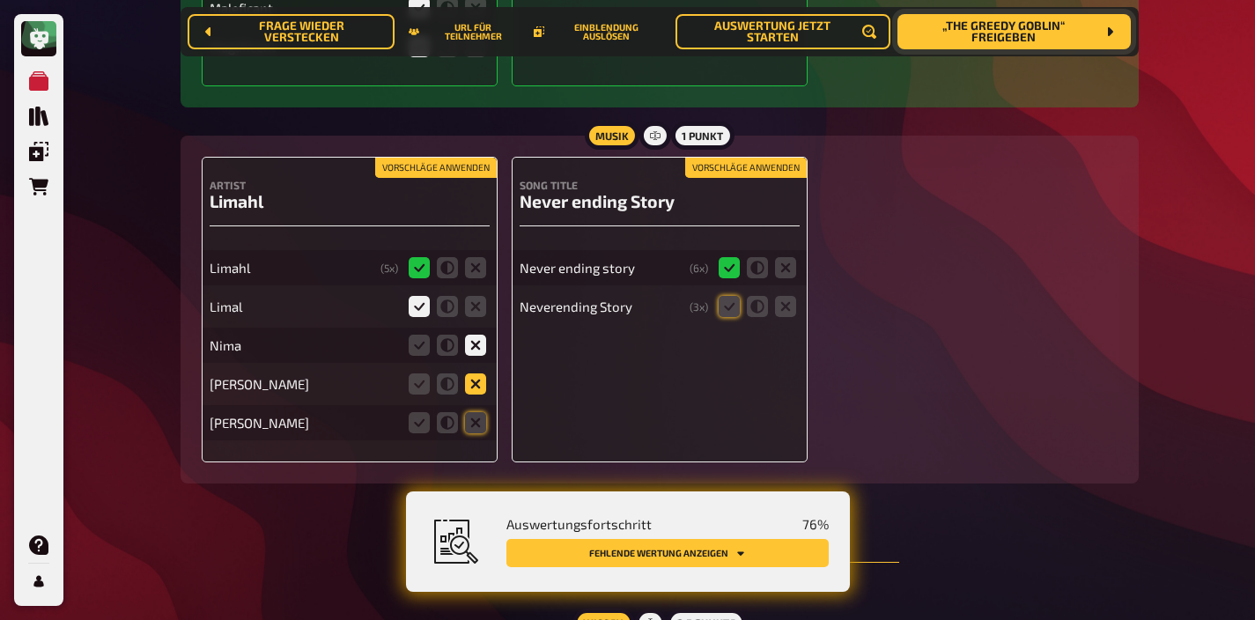
click at [472, 395] on icon at bounding box center [475, 383] width 21 height 21
click at [0, 0] on input "radio" at bounding box center [0, 0] width 0 height 0
click at [472, 420] on icon at bounding box center [475, 422] width 21 height 21
click at [0, 0] on input "radio" at bounding box center [0, 0] width 0 height 0
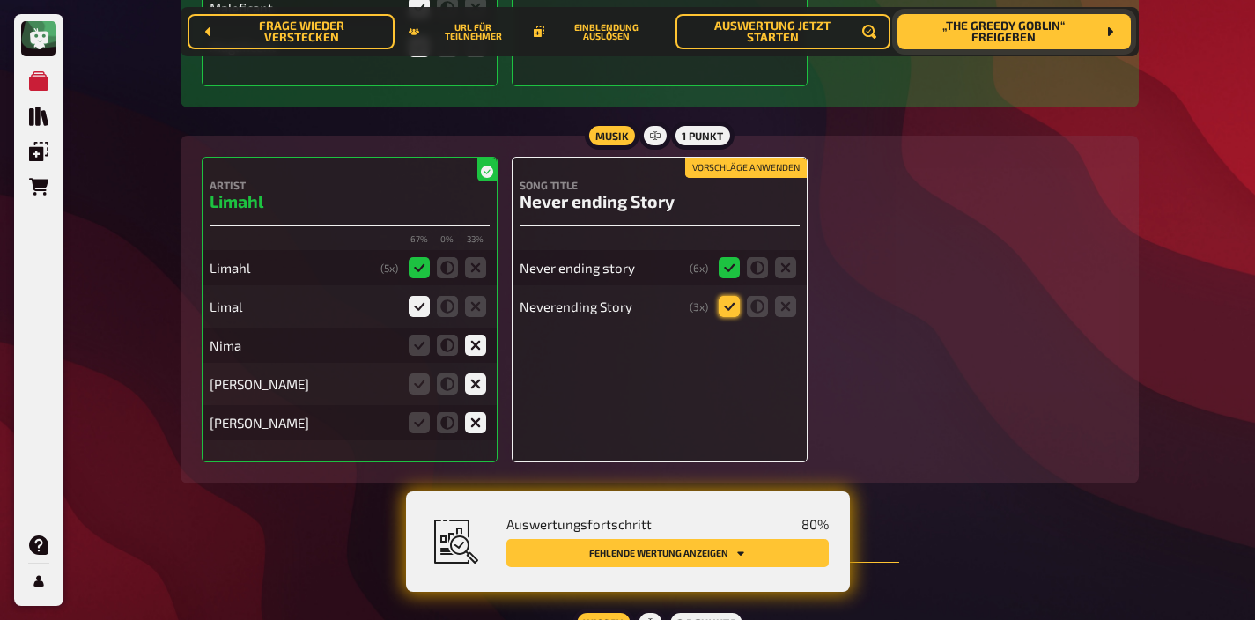
click at [731, 306] on icon at bounding box center [729, 306] width 21 height 21
click at [0, 0] on input "radio" at bounding box center [0, 0] width 0 height 0
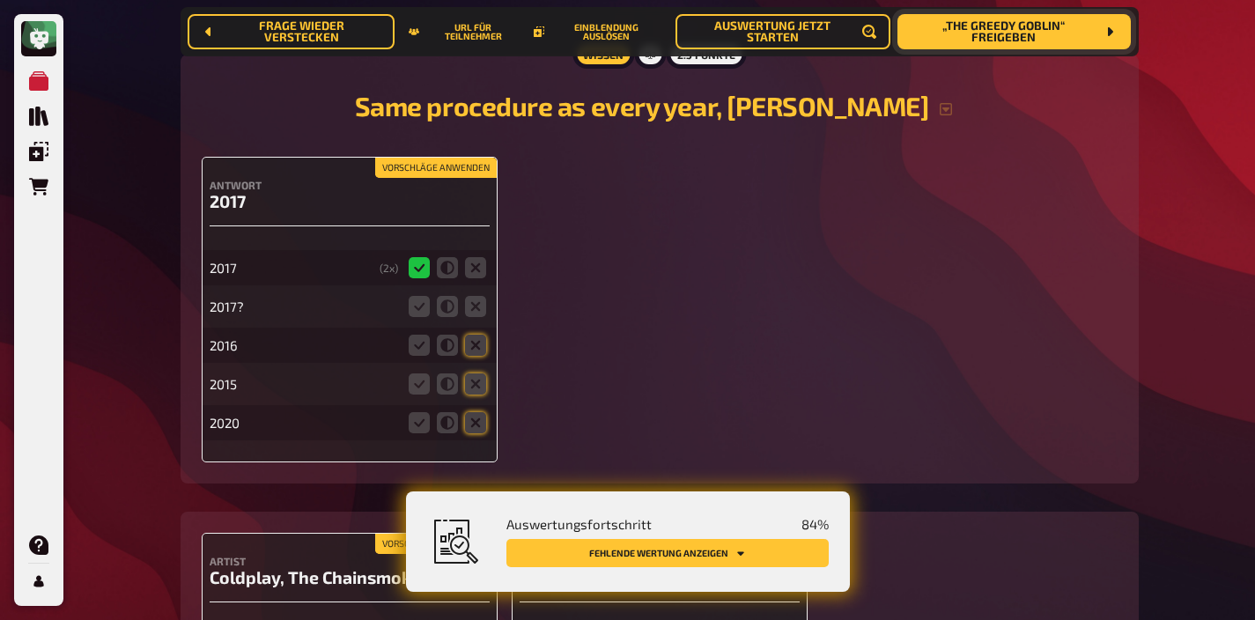
scroll to position [1526, 0]
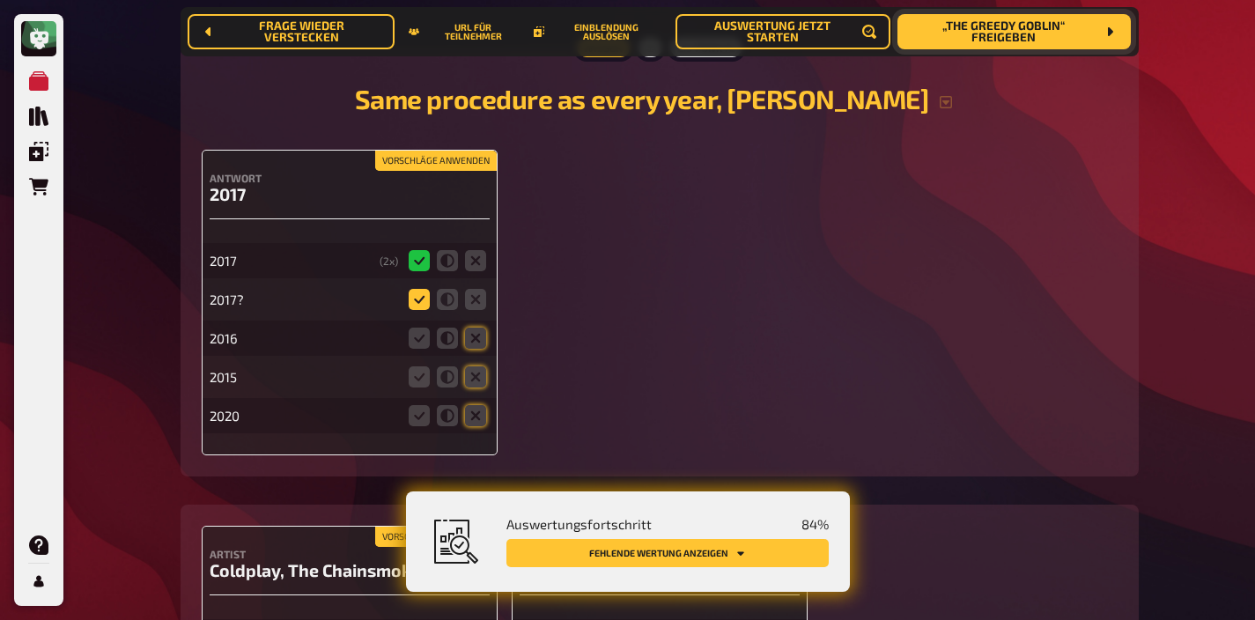
click at [419, 305] on icon at bounding box center [419, 299] width 21 height 21
click at [0, 0] on input "radio" at bounding box center [0, 0] width 0 height 0
click at [450, 341] on icon at bounding box center [447, 338] width 21 height 21
click at [0, 0] on input "radio" at bounding box center [0, 0] width 0 height 0
click at [474, 378] on icon at bounding box center [475, 376] width 21 height 21
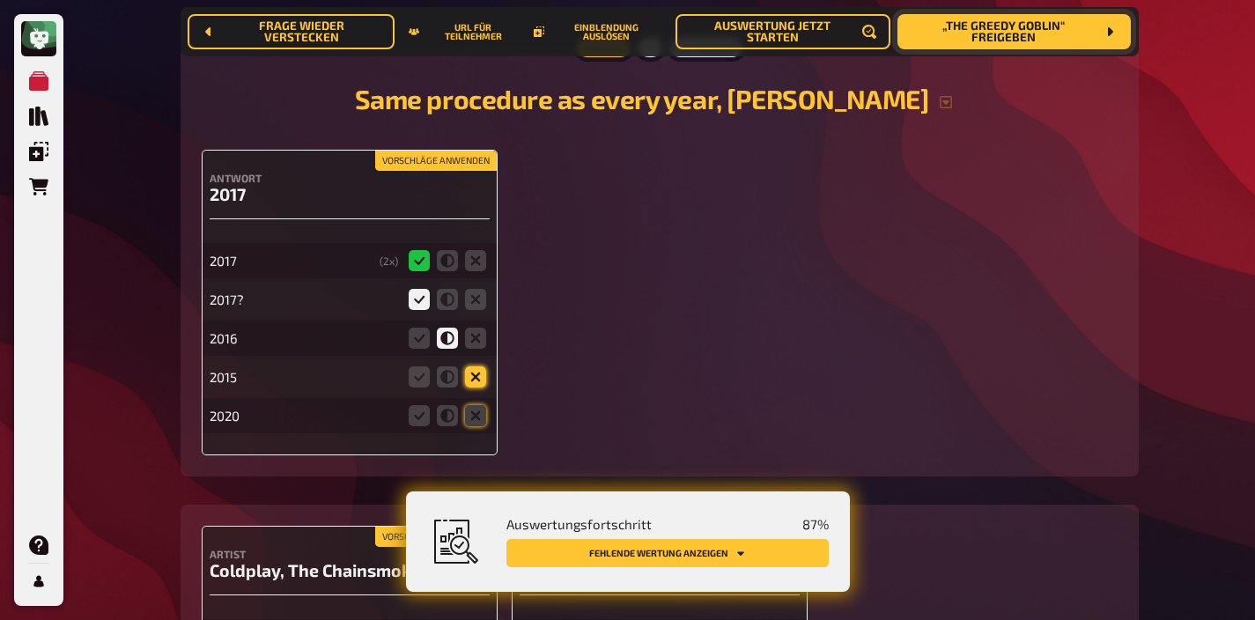
click at [0, 0] on input "radio" at bounding box center [0, 0] width 0 height 0
click at [474, 417] on icon at bounding box center [475, 415] width 21 height 21
click at [0, 0] on input "radio" at bounding box center [0, 0] width 0 height 0
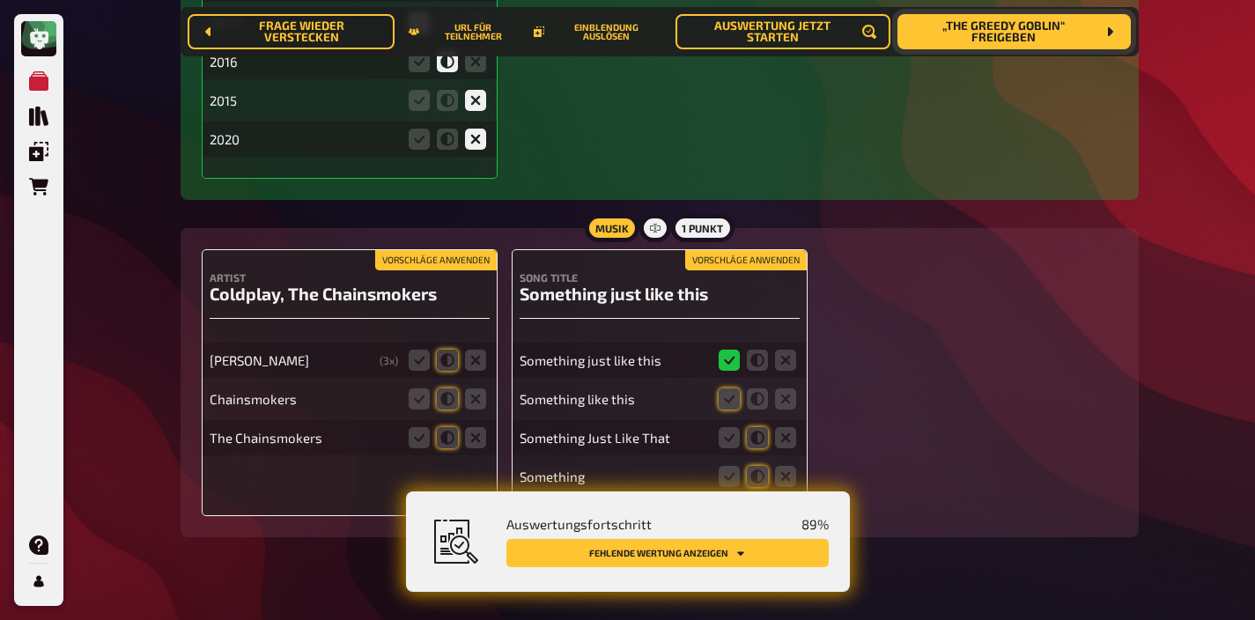
scroll to position [1838, 0]
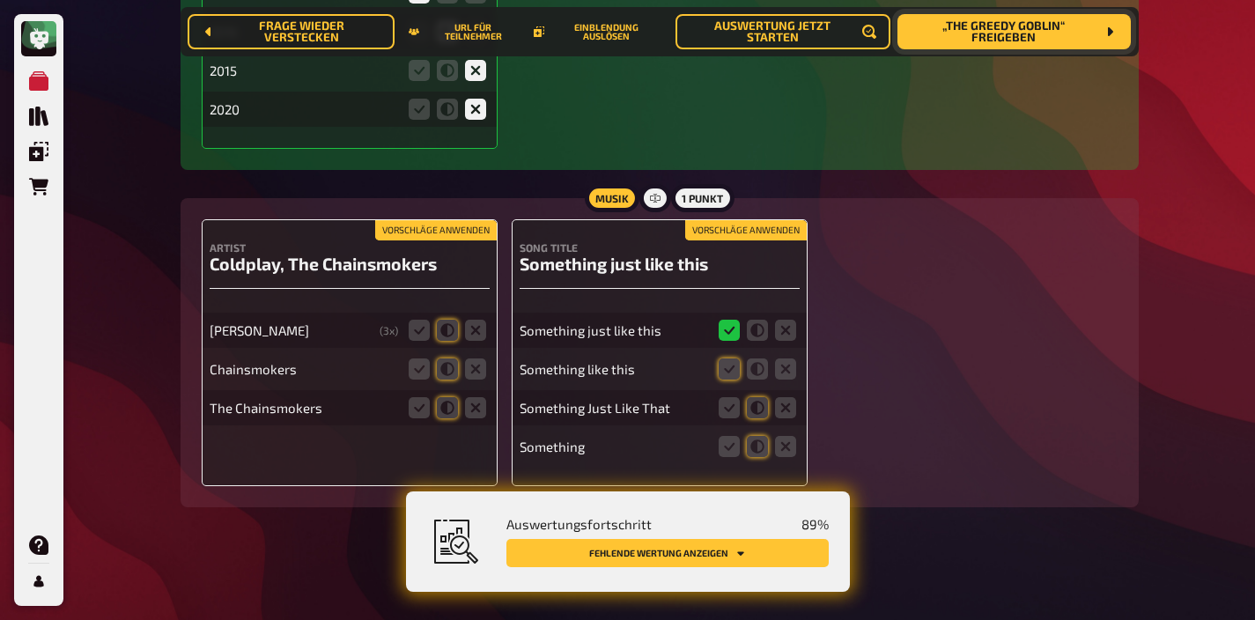
click at [439, 228] on button "Vorschläge anwenden" at bounding box center [436, 230] width 122 height 19
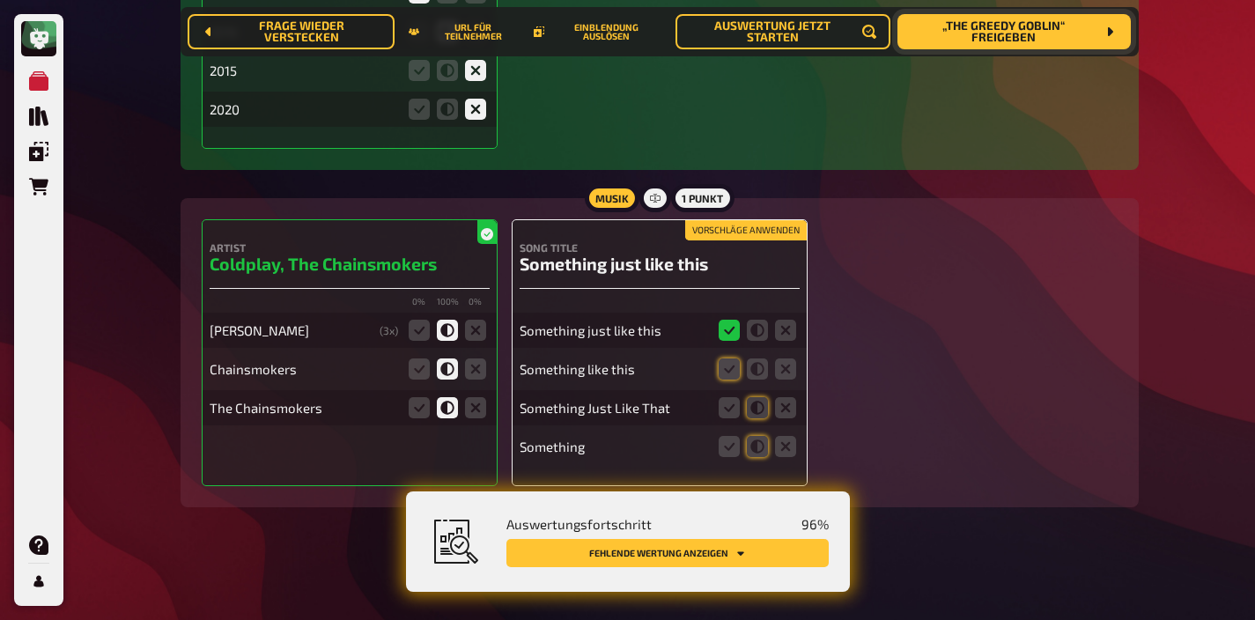
click at [731, 229] on button "Vorschläge anwenden" at bounding box center [746, 230] width 122 height 19
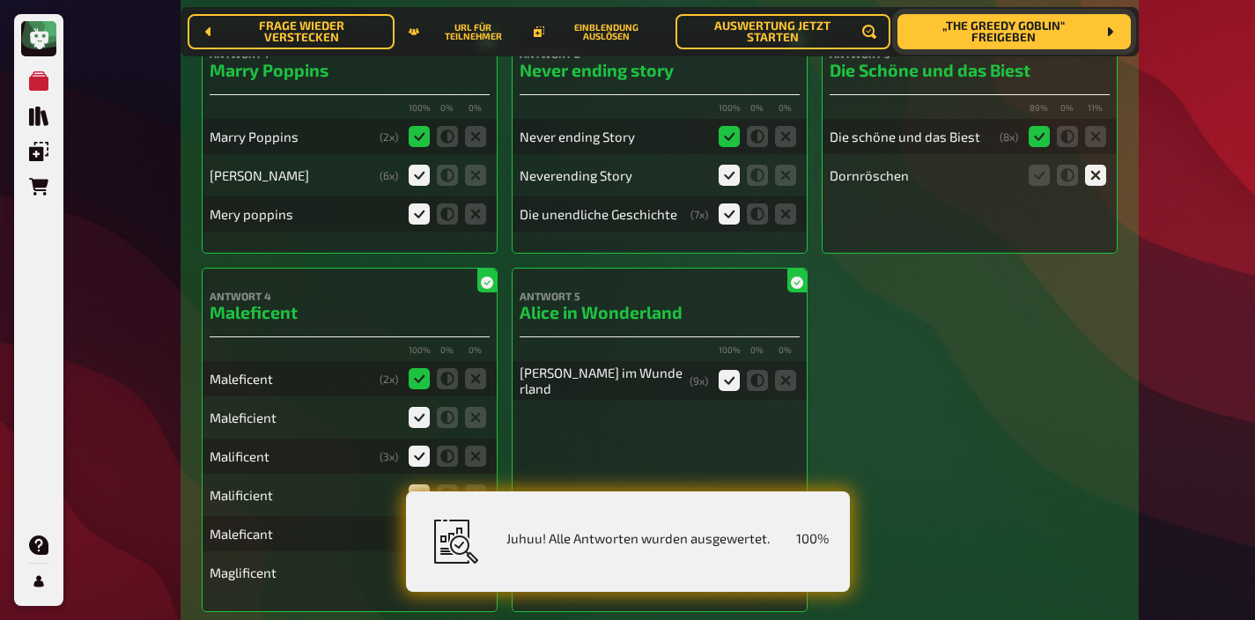
scroll to position [0, 0]
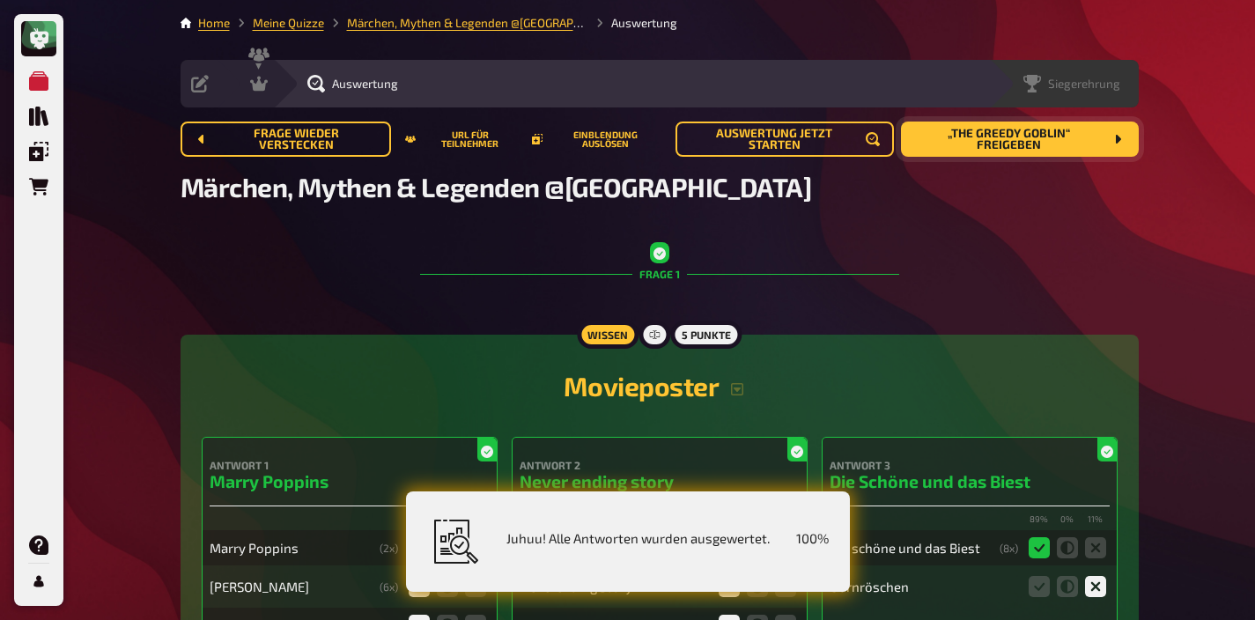
click at [1103, 71] on div "Siegerehrung" at bounding box center [1064, 84] width 150 height 48
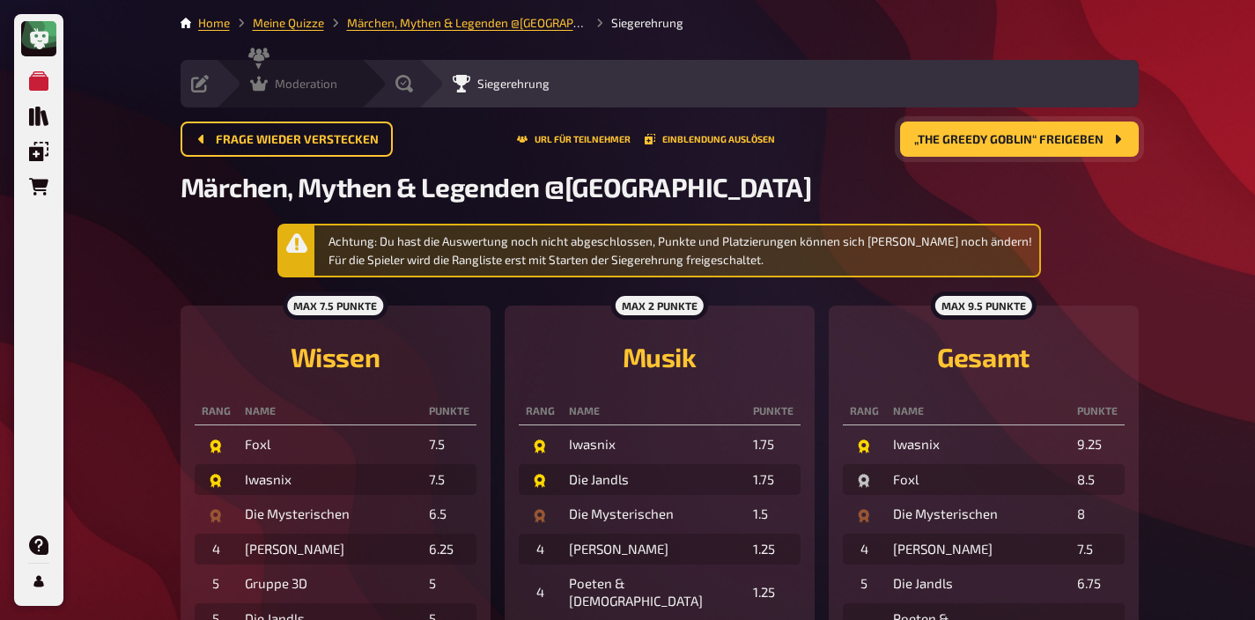
click at [272, 88] on div "Moderation" at bounding box center [293, 84] width 87 height 18
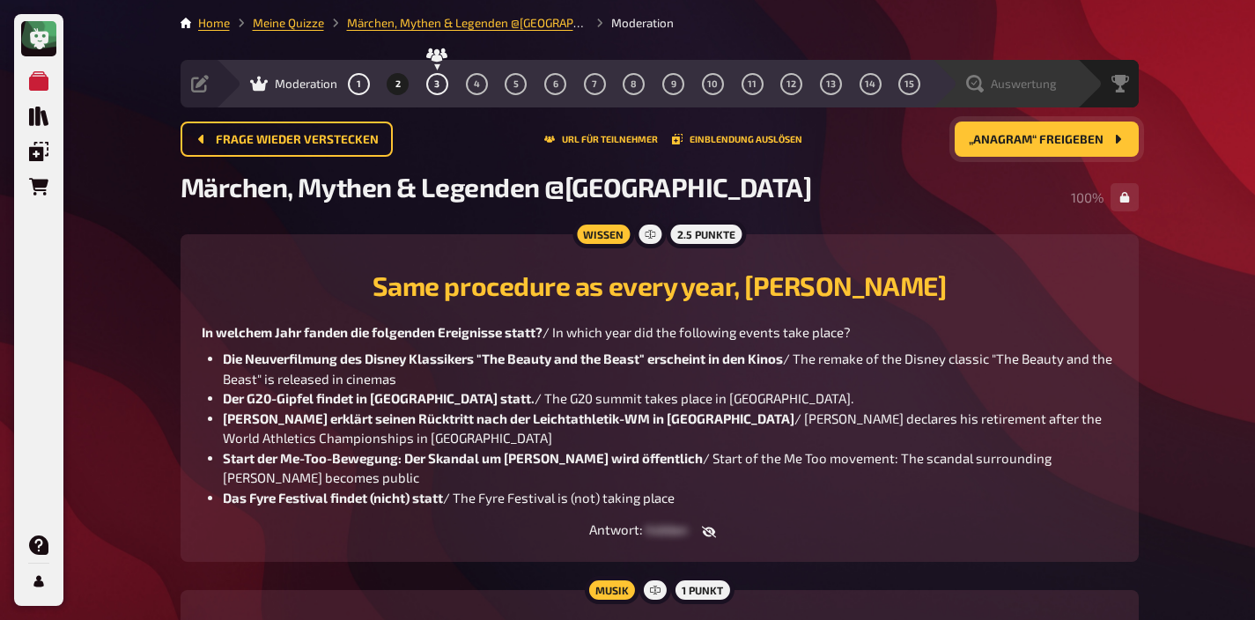
click at [1034, 79] on span "Auswertung" at bounding box center [1024, 84] width 66 height 14
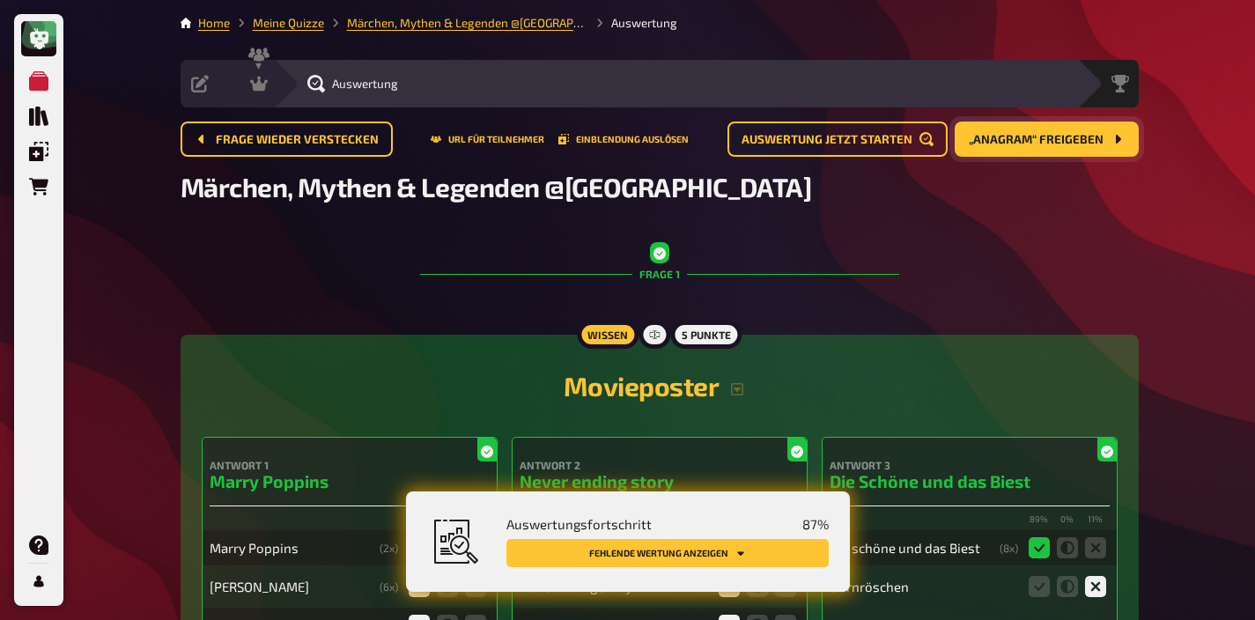
click at [756, 559] on button "Fehlende Wertung anzeigen" at bounding box center [667, 553] width 322 height 28
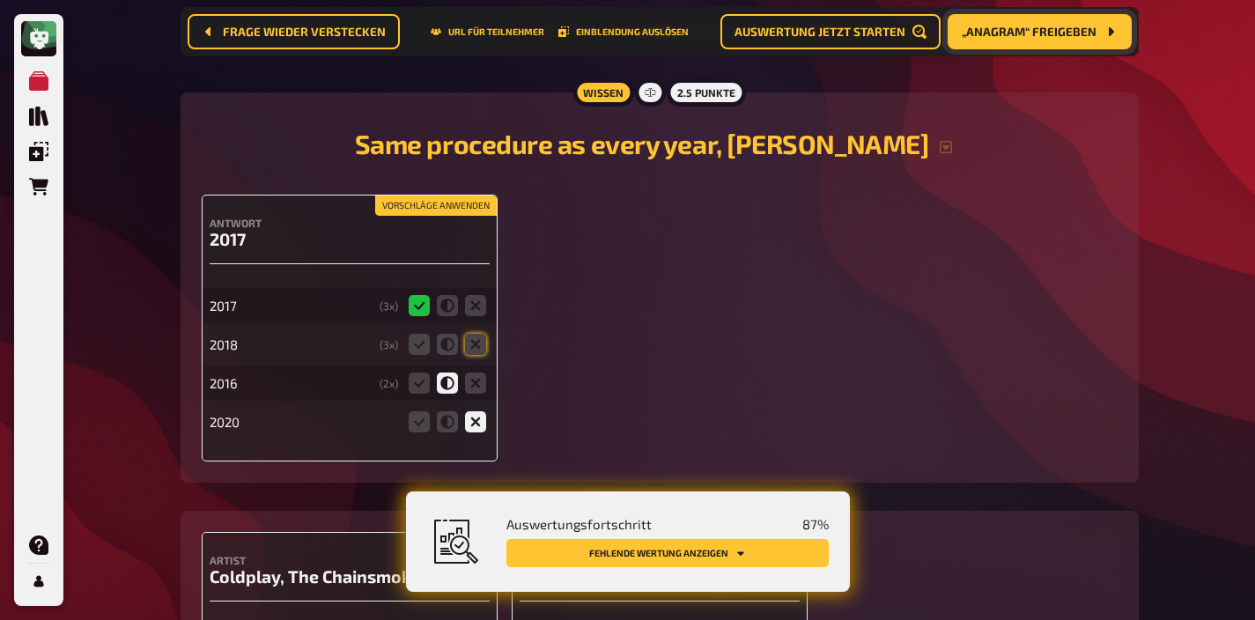
scroll to position [1484, 0]
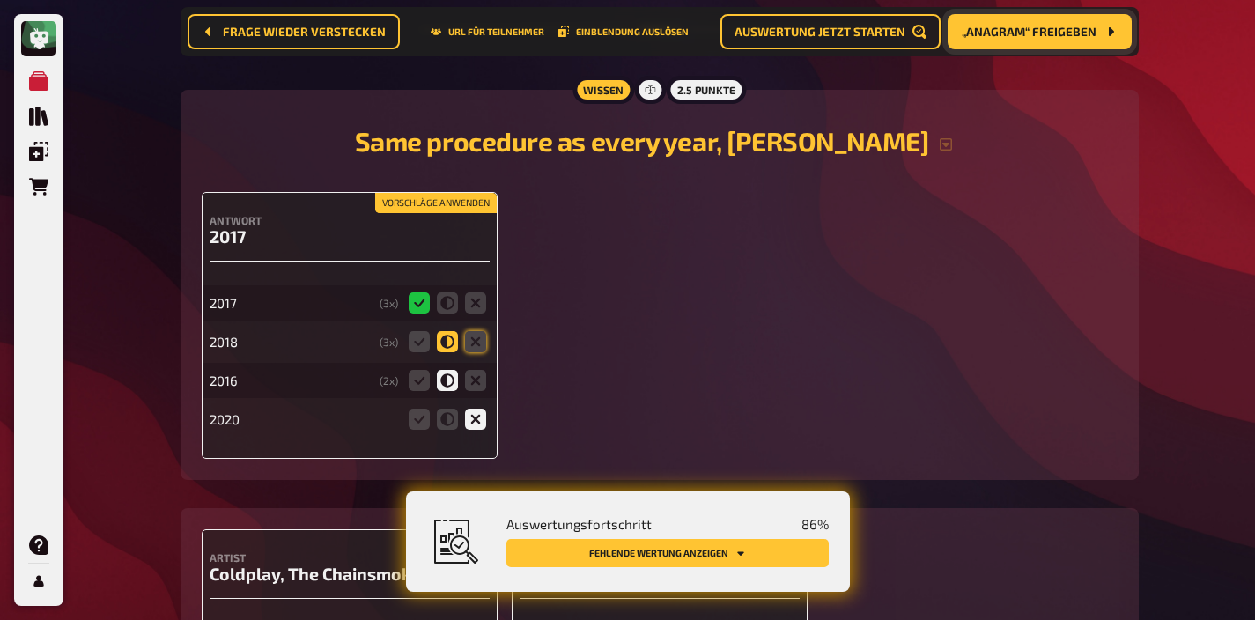
click at [451, 341] on icon at bounding box center [447, 341] width 21 height 21
click at [0, 0] on input "radio" at bounding box center [0, 0] width 0 height 0
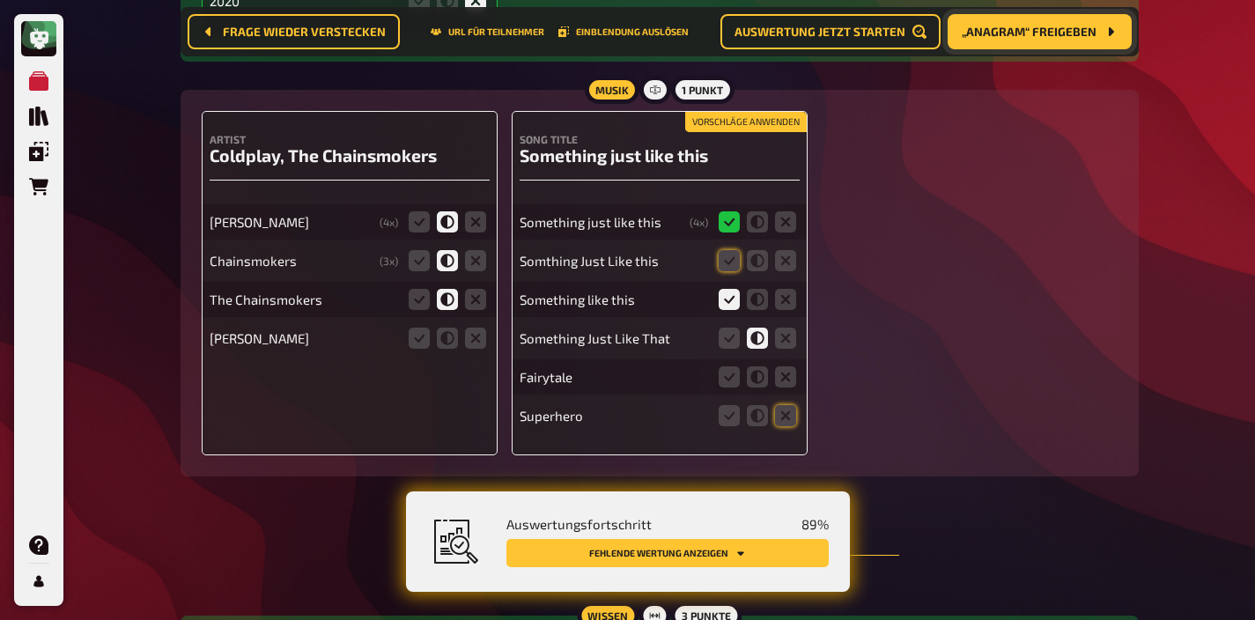
scroll to position [1900, 0]
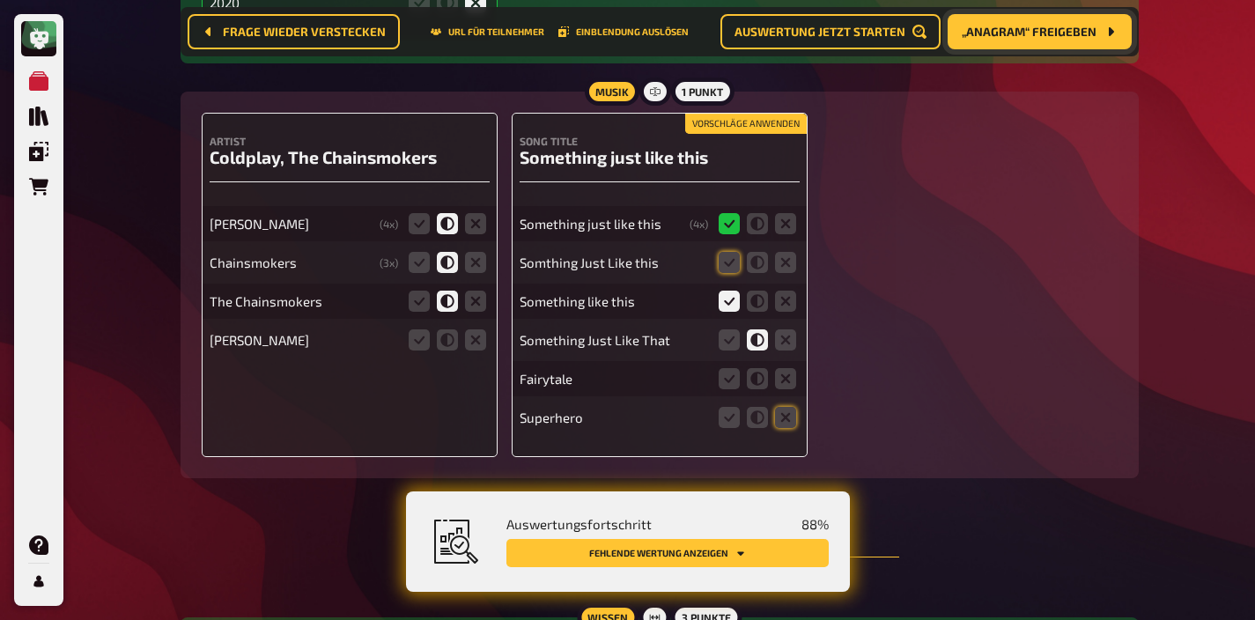
click at [768, 127] on button "Vorschläge anwenden" at bounding box center [746, 123] width 122 height 19
click at [782, 383] on icon at bounding box center [785, 378] width 21 height 21
click at [0, 0] on input "radio" at bounding box center [0, 0] width 0 height 0
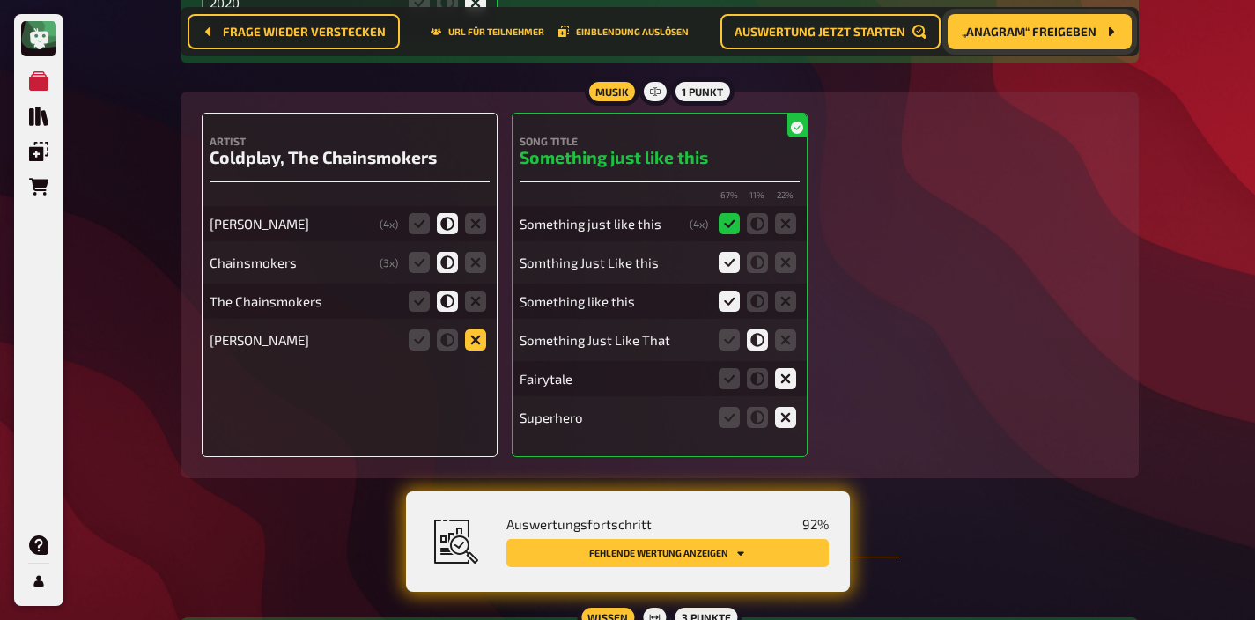
click at [478, 340] on icon at bounding box center [475, 339] width 21 height 21
click at [0, 0] on input "radio" at bounding box center [0, 0] width 0 height 0
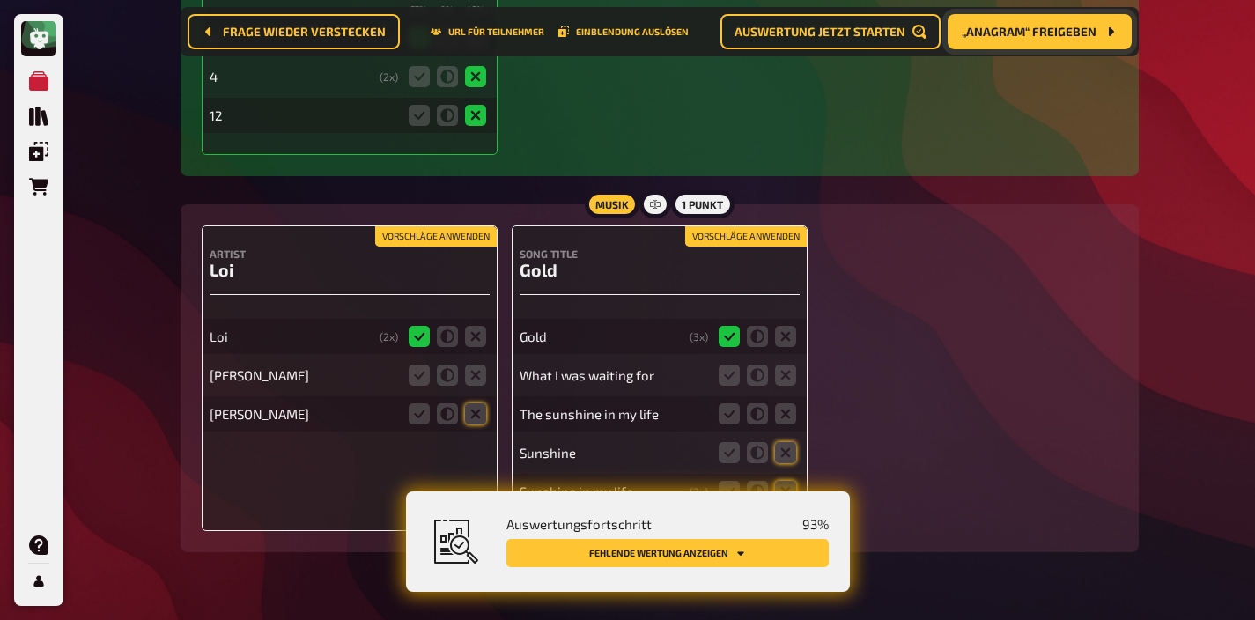
scroll to position [2746, 0]
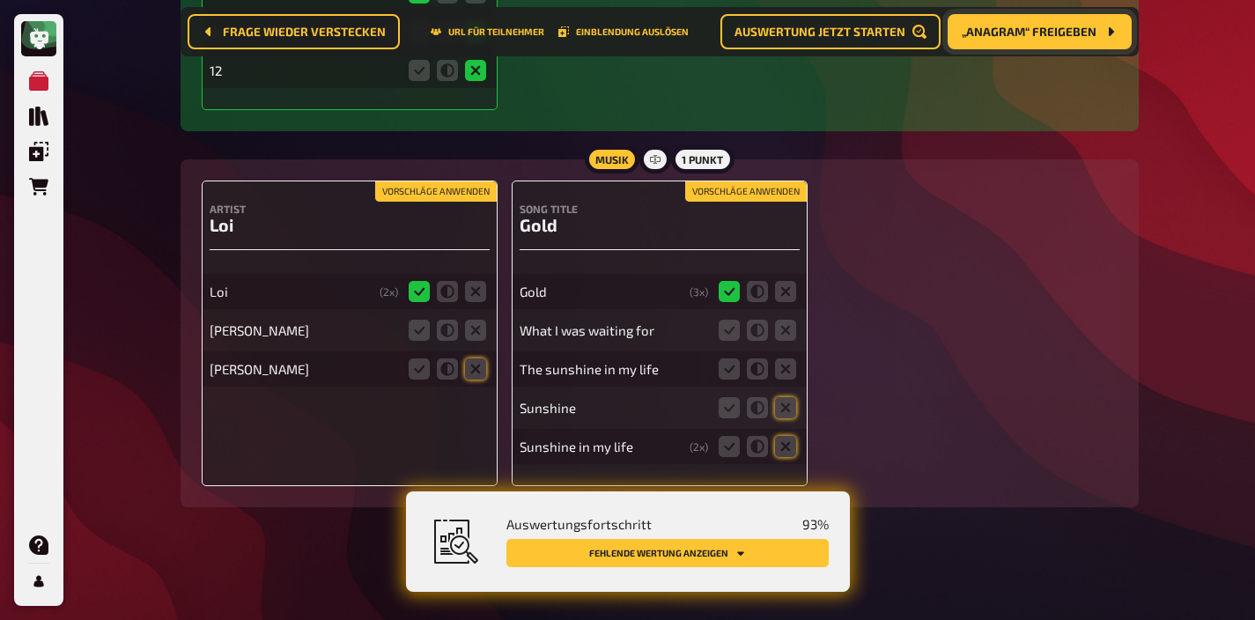
click at [448, 189] on button "Vorschläge anwenden" at bounding box center [436, 191] width 122 height 19
click at [472, 325] on icon at bounding box center [475, 330] width 21 height 21
click at [0, 0] on input "radio" at bounding box center [0, 0] width 0 height 0
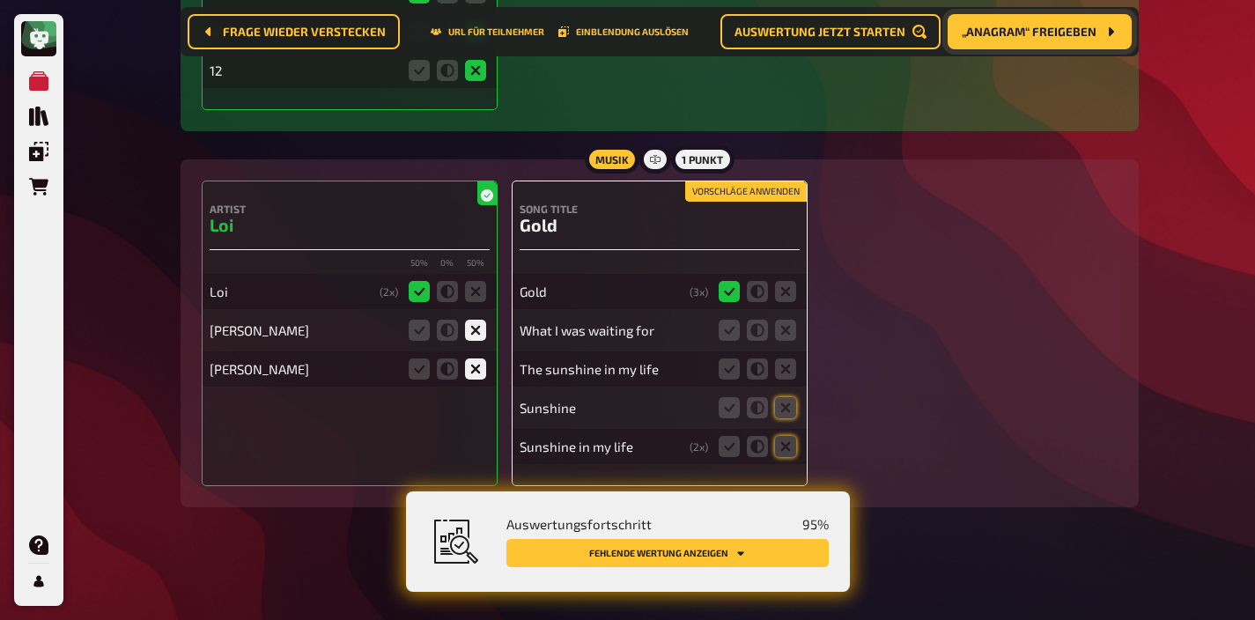
click at [782, 185] on button "Vorschläge anwenden" at bounding box center [746, 191] width 122 height 19
click at [792, 328] on icon at bounding box center [785, 330] width 21 height 21
click at [0, 0] on input "radio" at bounding box center [0, 0] width 0 height 0
click at [787, 367] on icon at bounding box center [785, 368] width 21 height 21
click at [0, 0] on input "radio" at bounding box center [0, 0] width 0 height 0
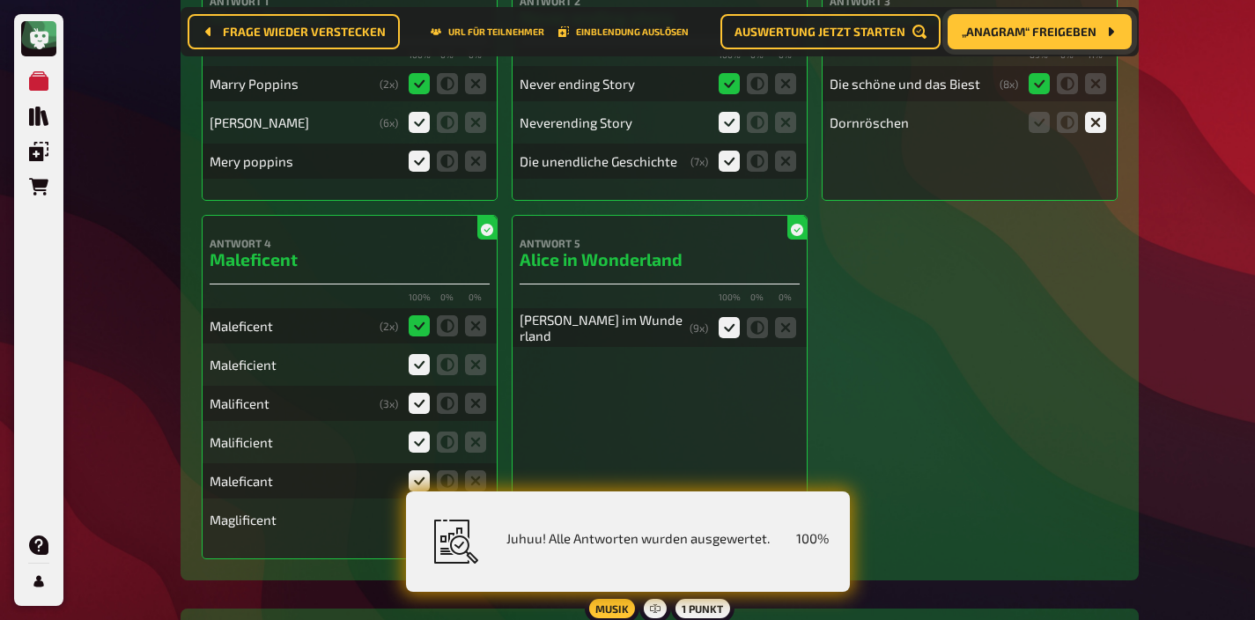
scroll to position [0, 0]
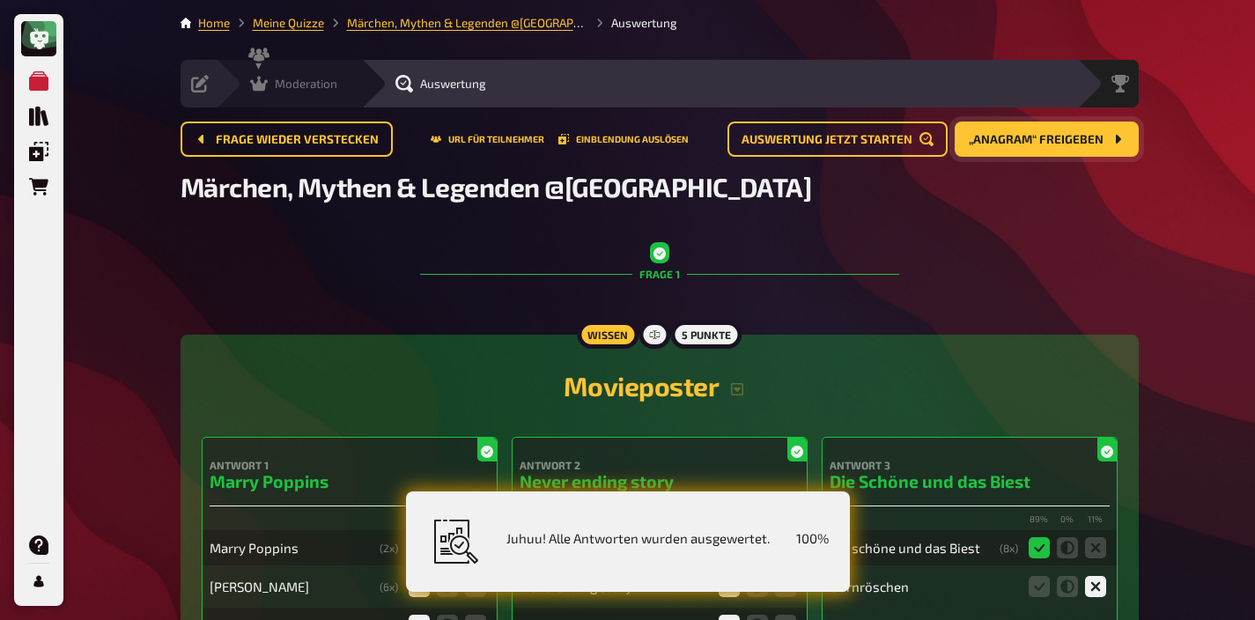
click at [262, 82] on icon at bounding box center [259, 84] width 18 height 18
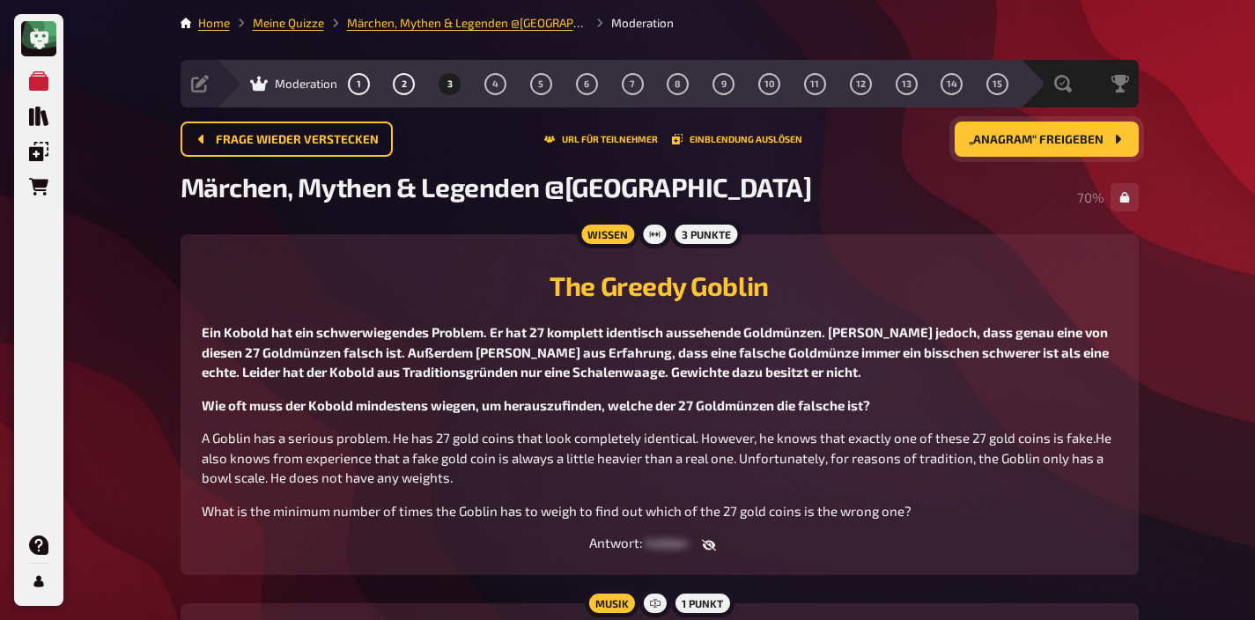
click at [1007, 138] on span "„Anagram“ freigeben" at bounding box center [1036, 140] width 135 height 12
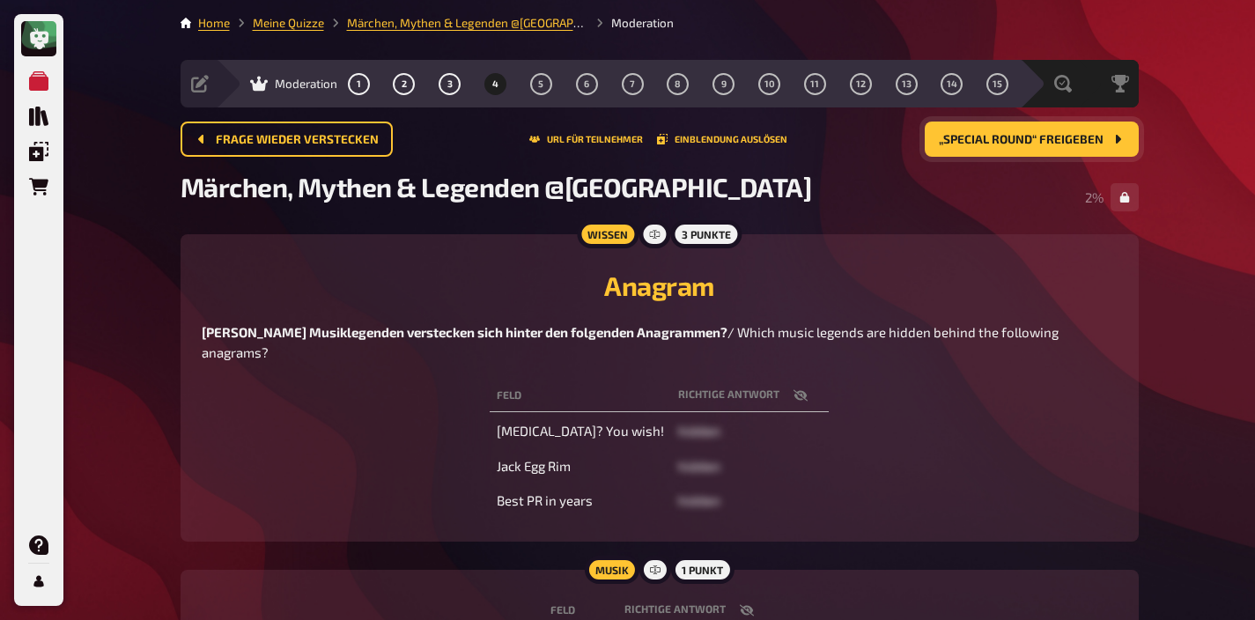
click at [793, 388] on icon "button" at bounding box center [800, 395] width 14 height 14
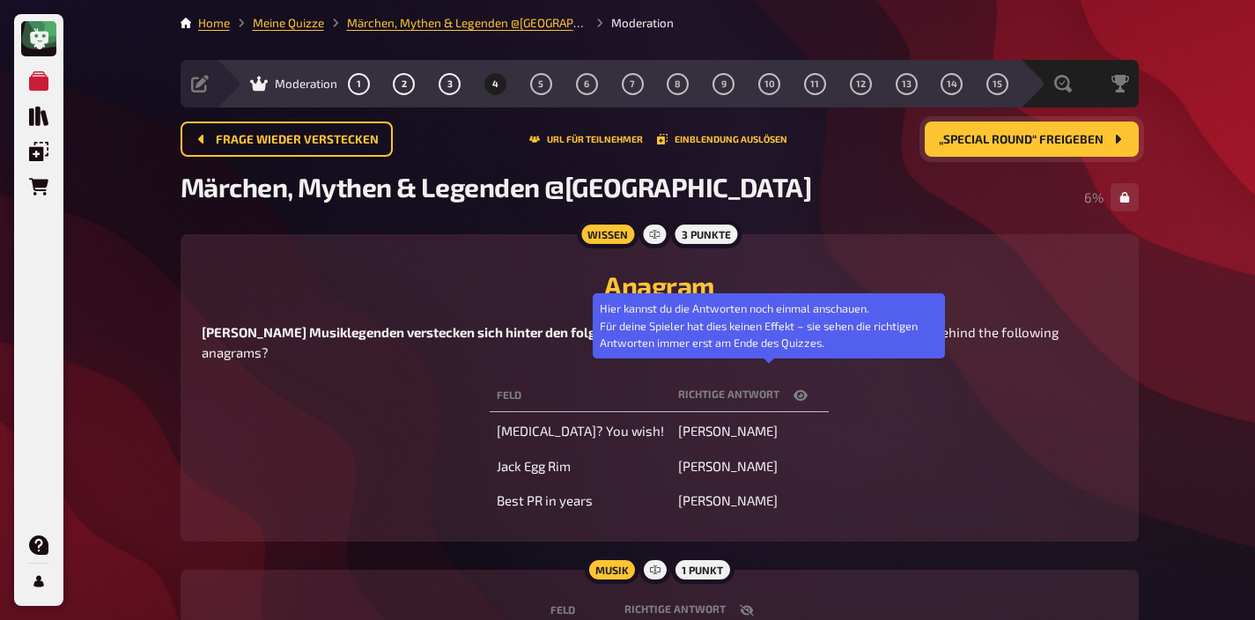
click at [793, 390] on icon "button" at bounding box center [800, 395] width 14 height 11
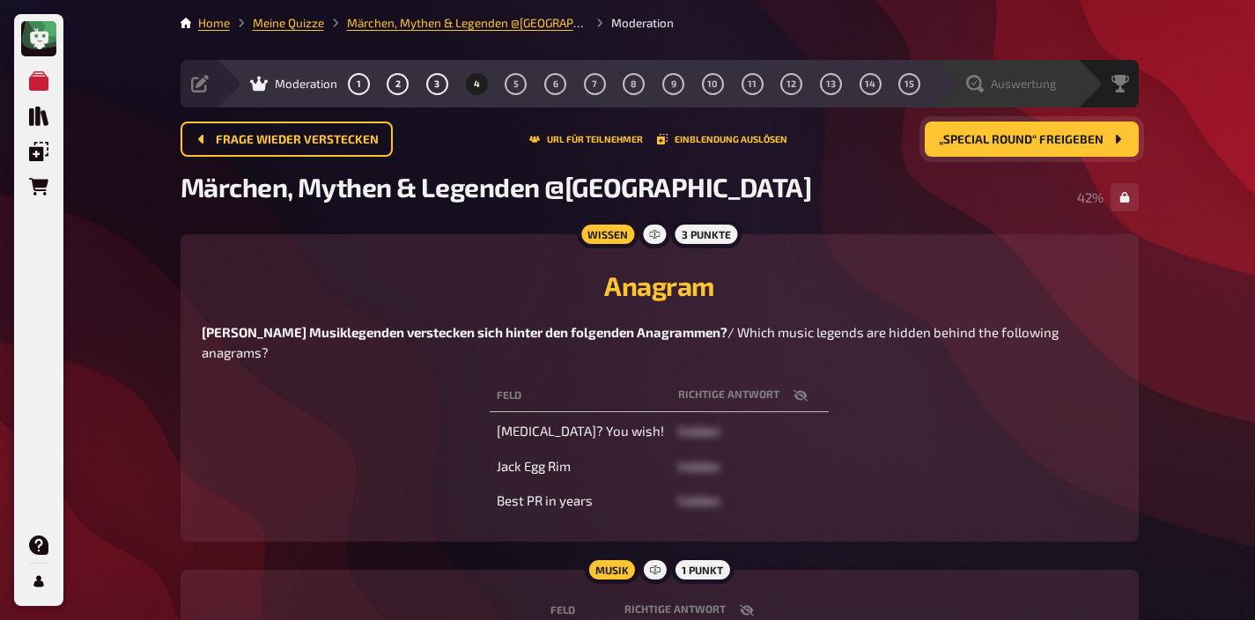
click at [1034, 88] on span "Auswertung" at bounding box center [1024, 84] width 66 height 14
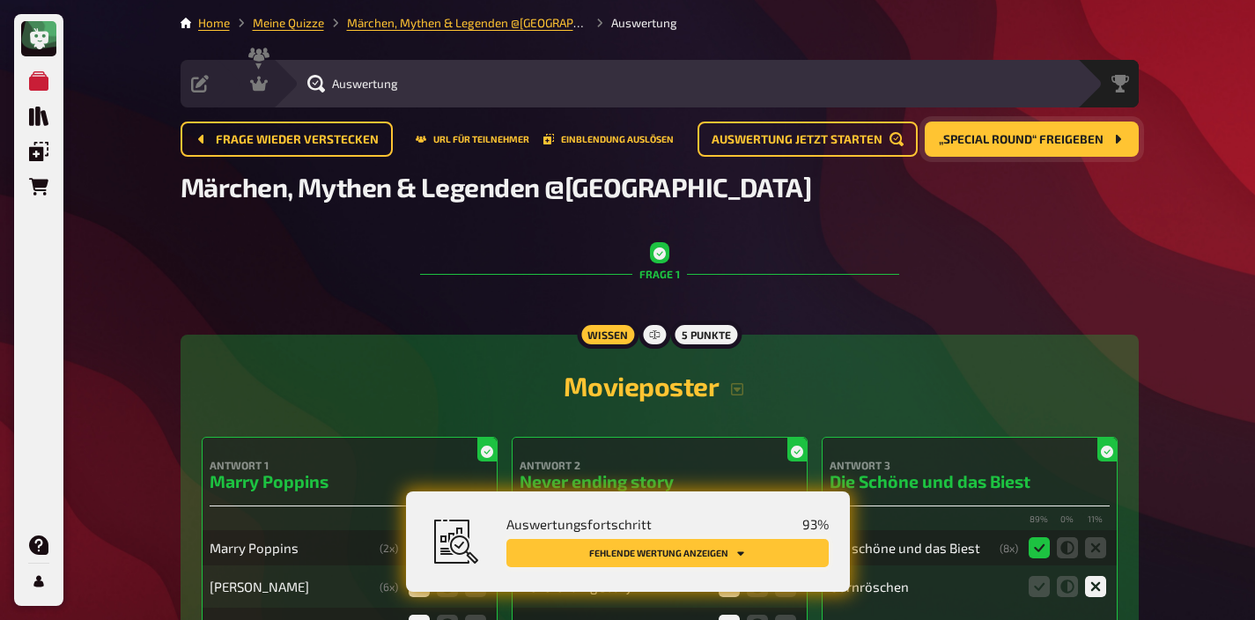
click at [741, 557] on icon "Fehlende Wertung anzeigen" at bounding box center [740, 553] width 11 height 11
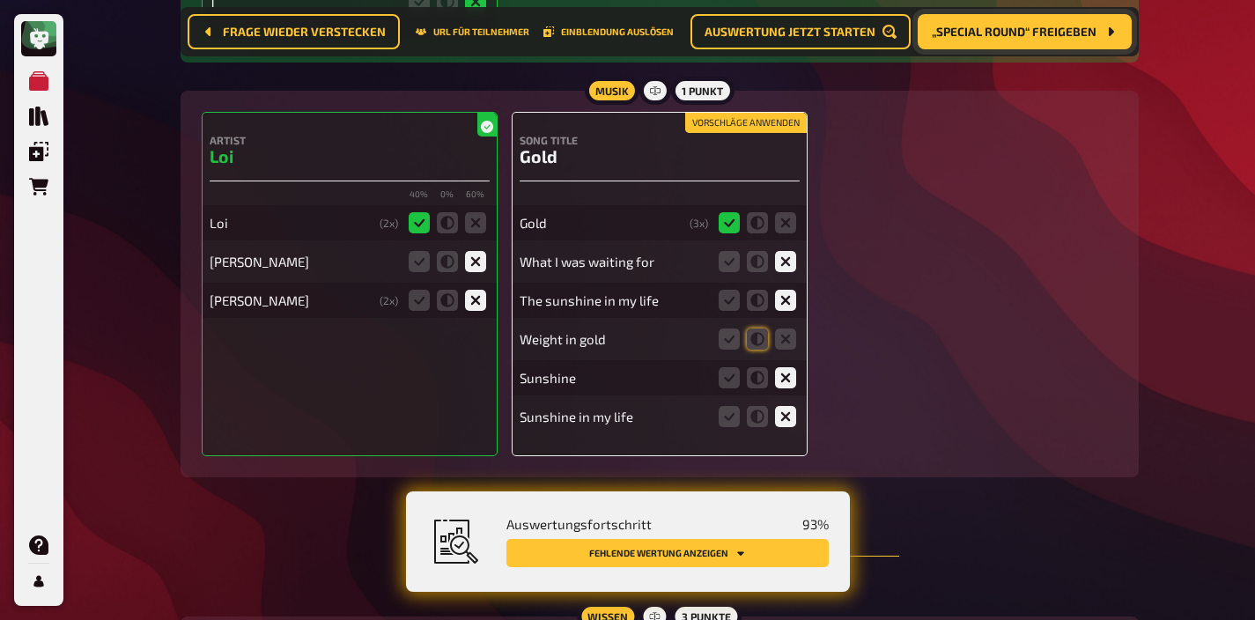
scroll to position [2850, 0]
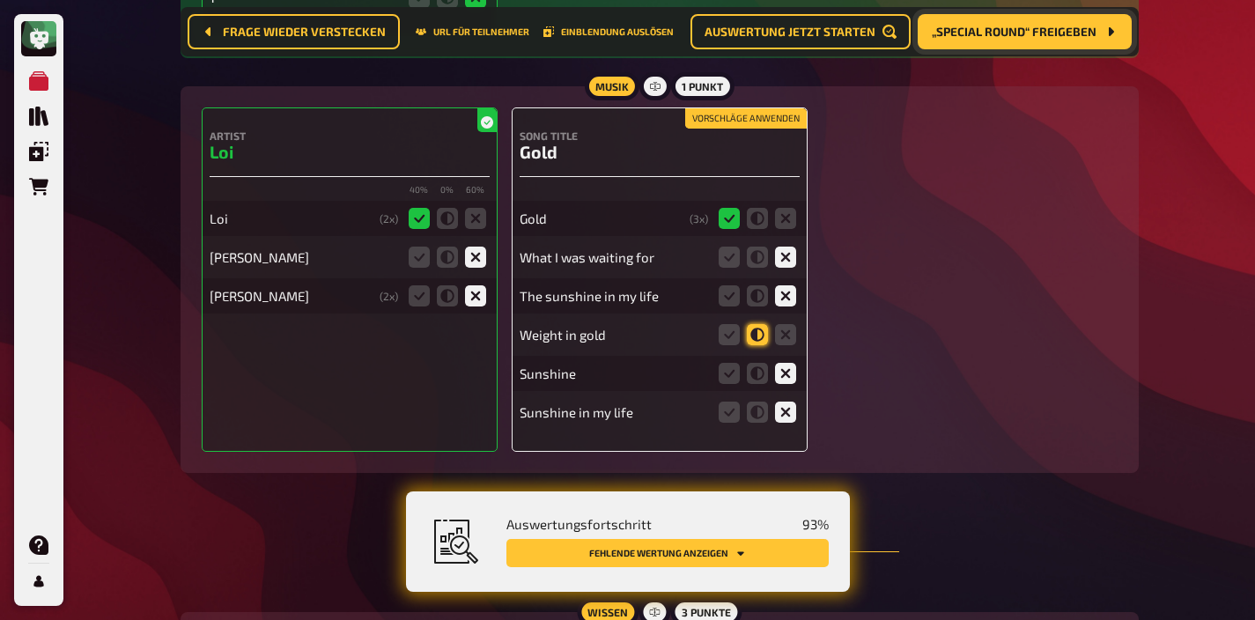
click at [753, 338] on icon at bounding box center [757, 334] width 21 height 21
click at [0, 0] on input "radio" at bounding box center [0, 0] width 0 height 0
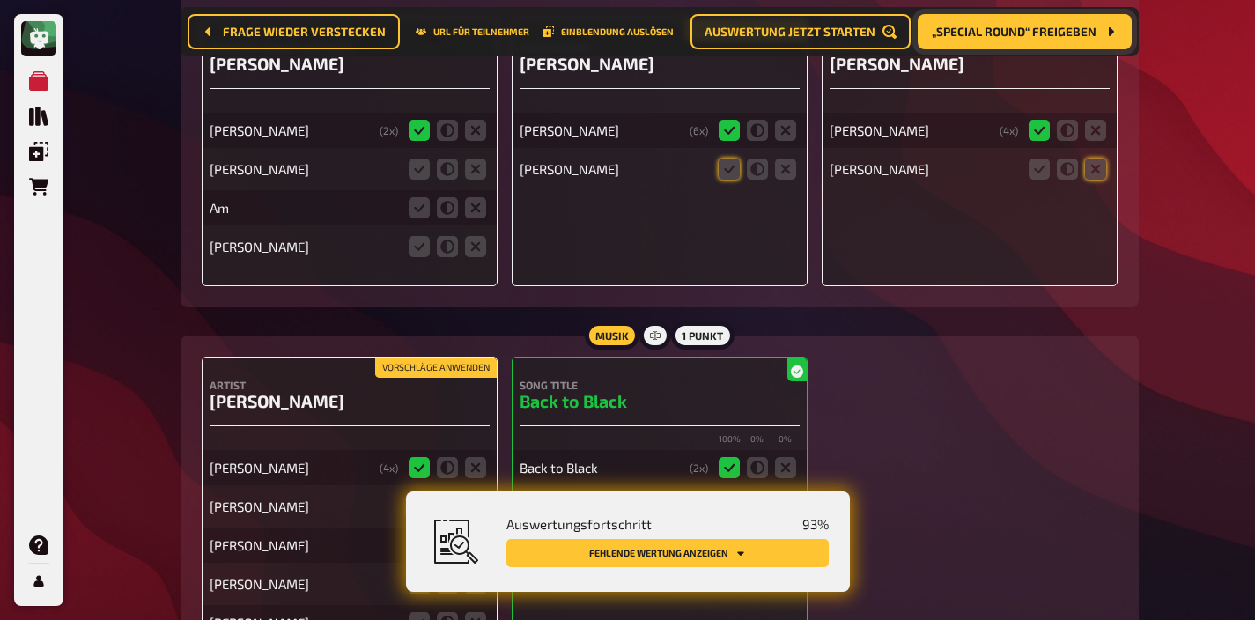
scroll to position [3529, 0]
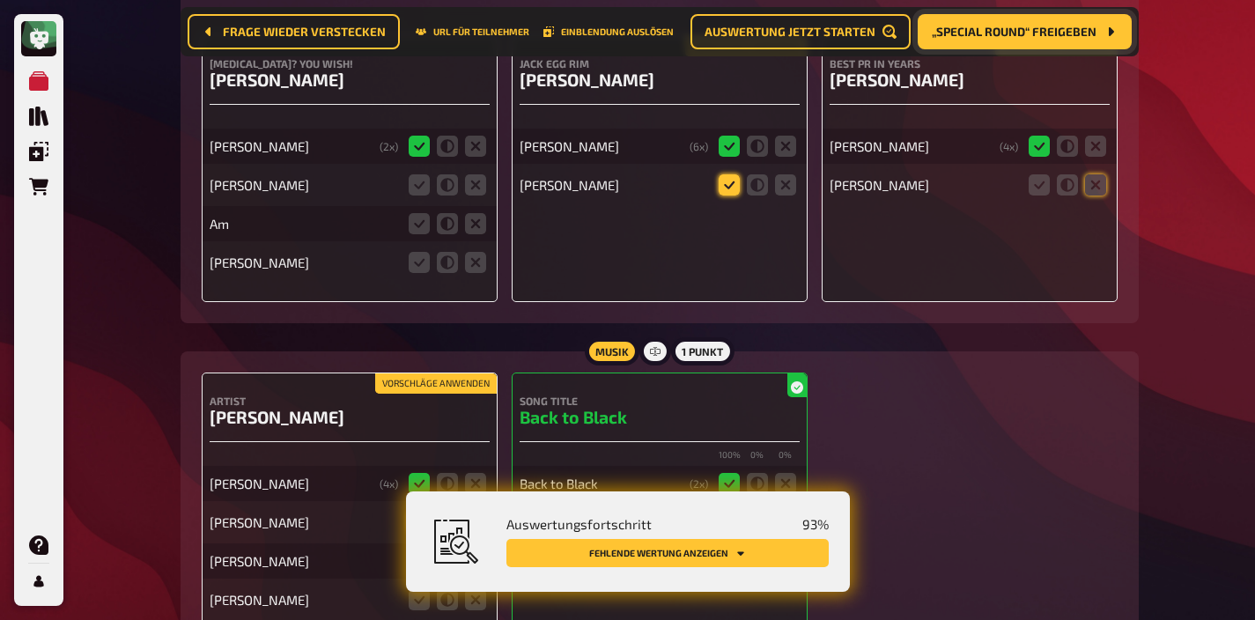
click at [724, 192] on icon at bounding box center [729, 184] width 21 height 21
click at [0, 0] on input "radio" at bounding box center [0, 0] width 0 height 0
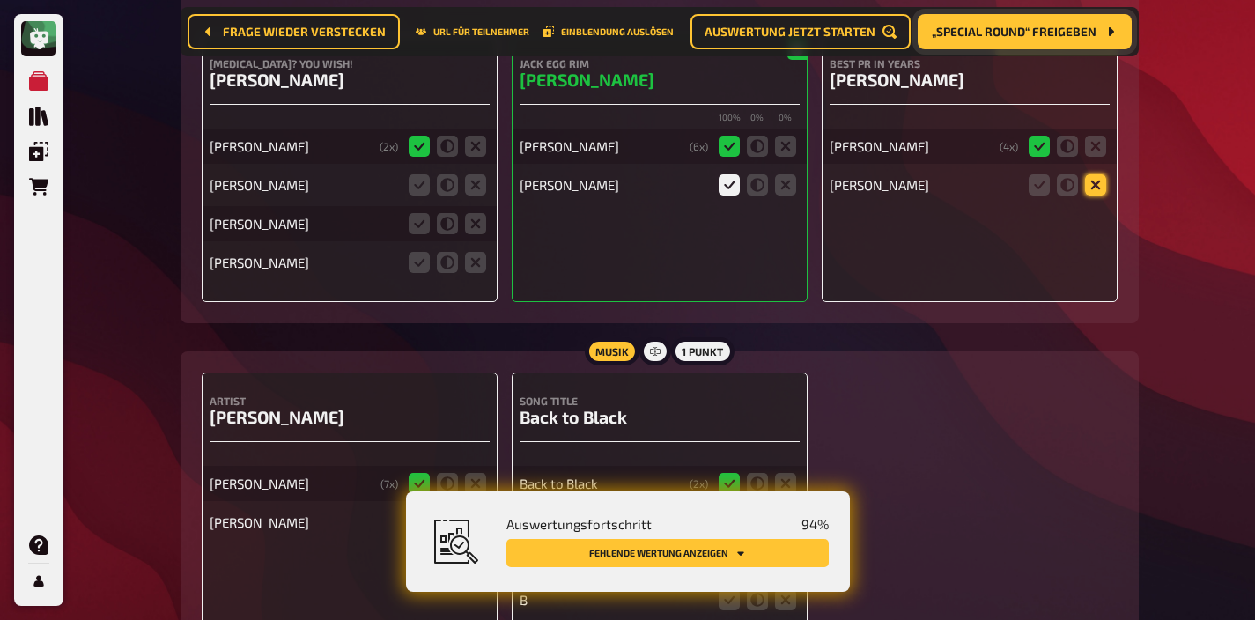
click at [1086, 194] on icon at bounding box center [1095, 184] width 21 height 21
click at [0, 0] on input "radio" at bounding box center [0, 0] width 0 height 0
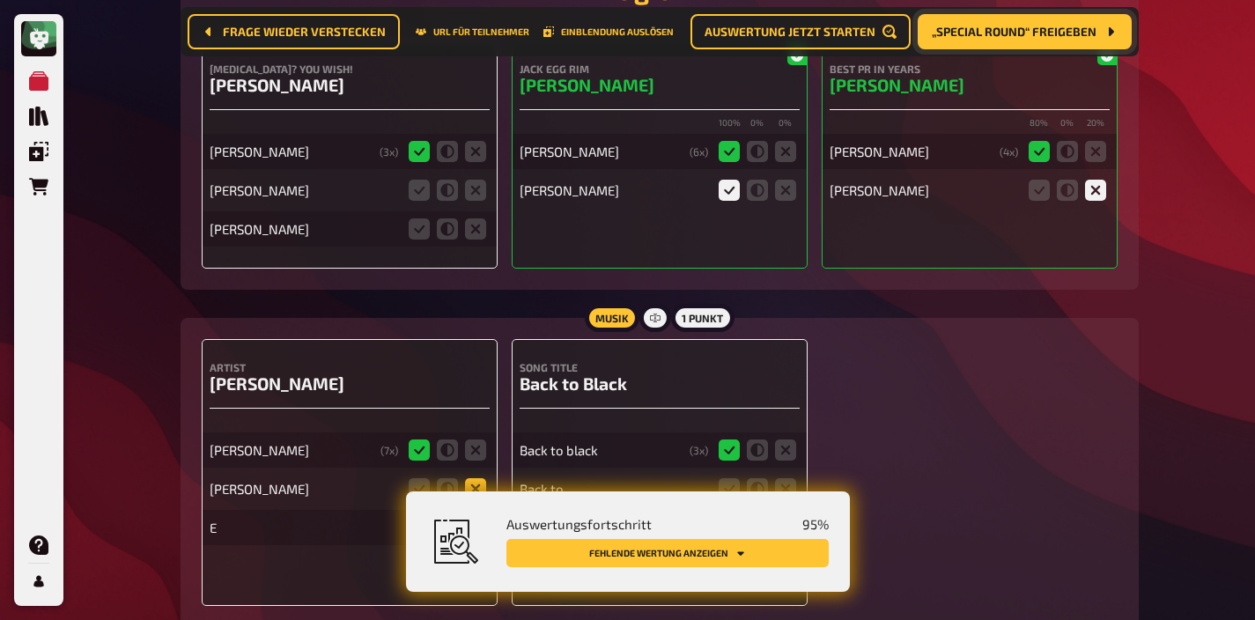
scroll to position [3517, 0]
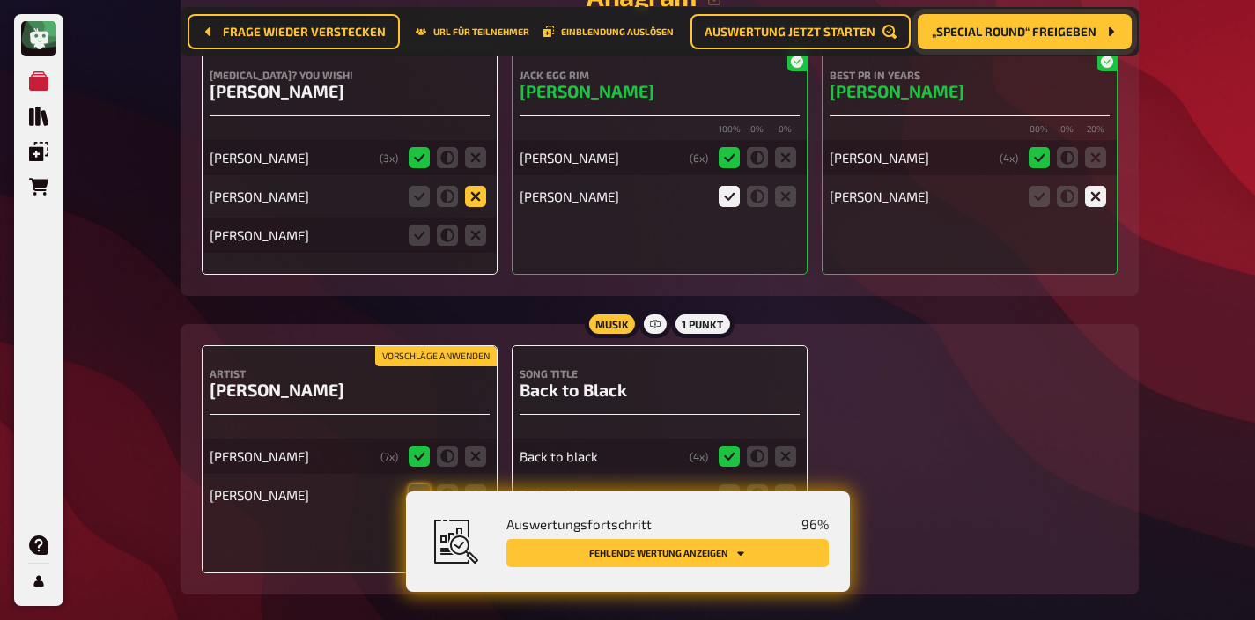
click at [471, 204] on icon at bounding box center [475, 196] width 21 height 21
click at [0, 0] on input "radio" at bounding box center [0, 0] width 0 height 0
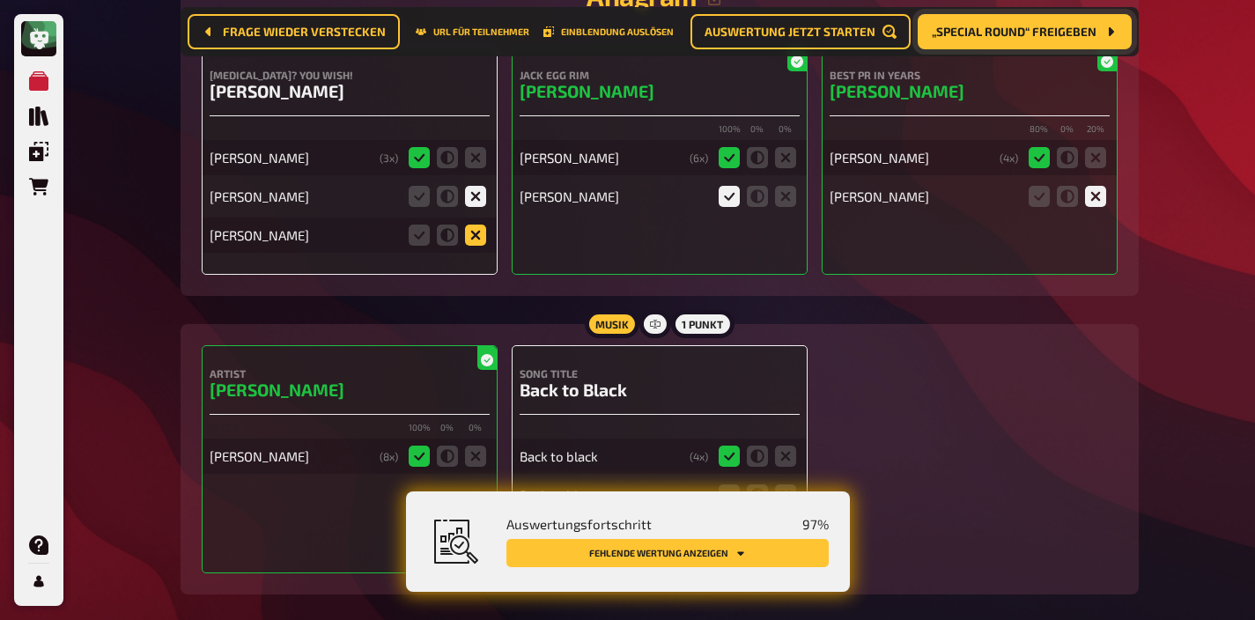
click at [468, 245] on icon at bounding box center [475, 235] width 21 height 21
click at [0, 0] on input "radio" at bounding box center [0, 0] width 0 height 0
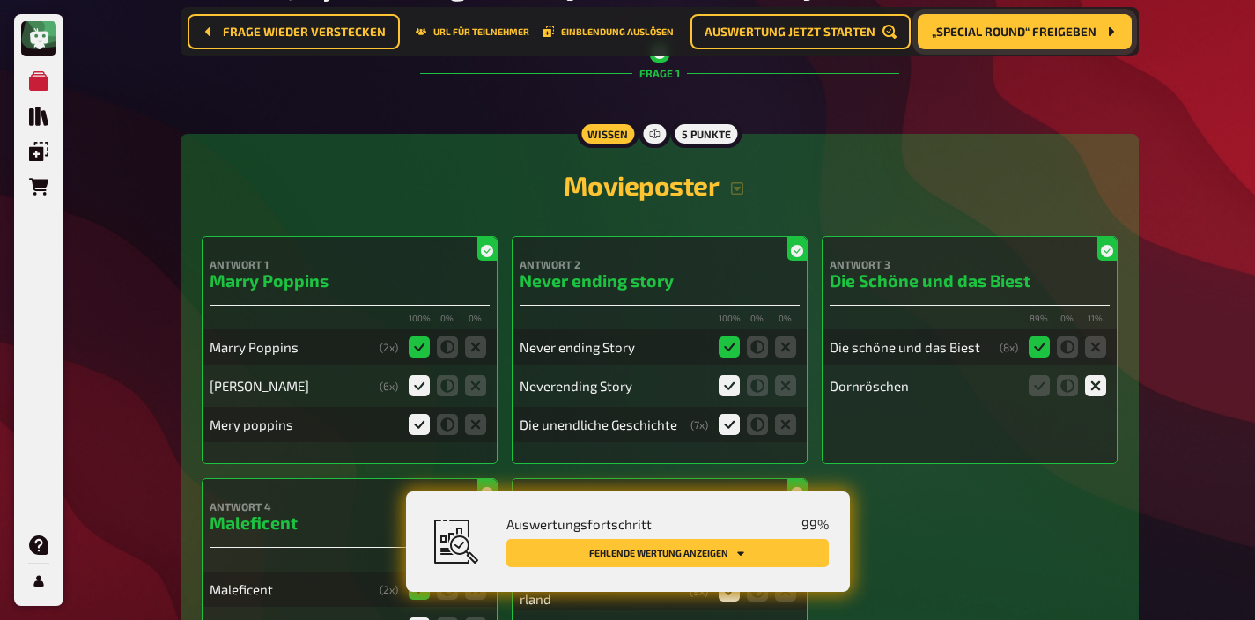
scroll to position [0, 0]
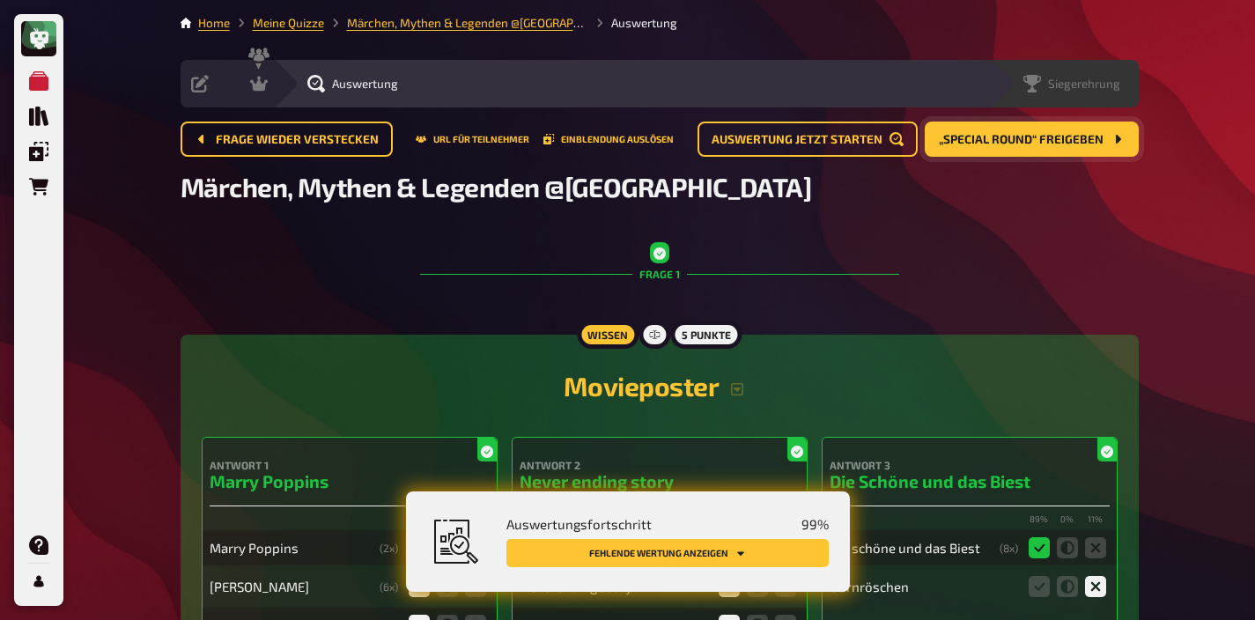
click at [1094, 89] on span "Siegerehrung" at bounding box center [1084, 84] width 72 height 14
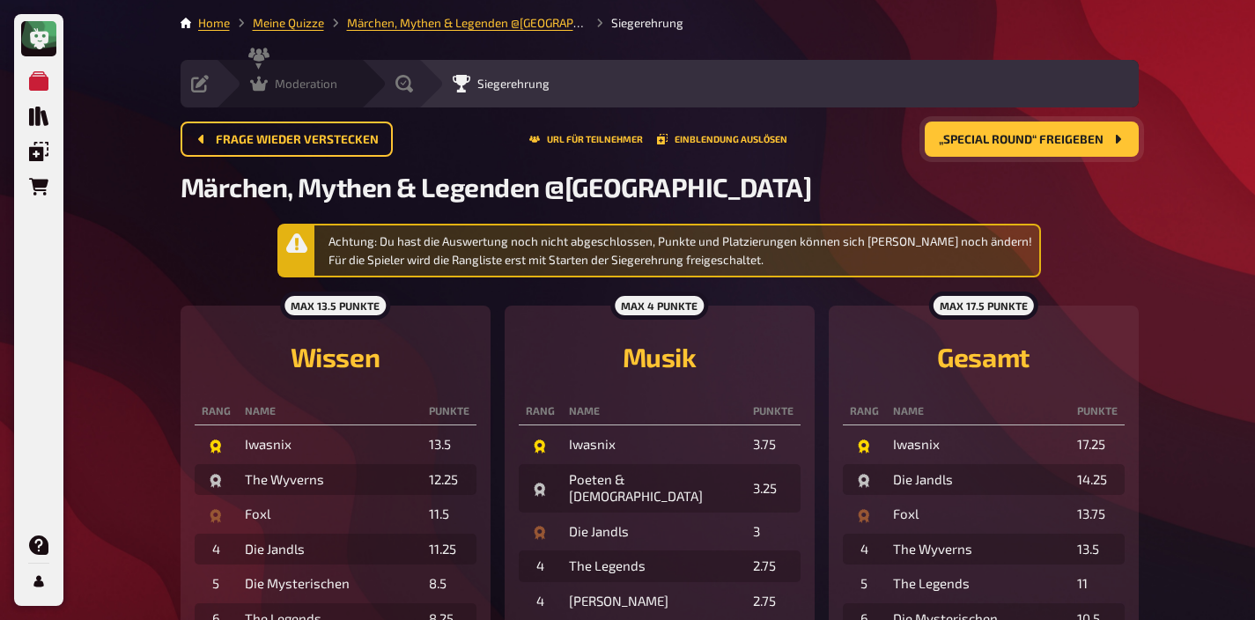
click at [285, 88] on span "Moderation" at bounding box center [306, 84] width 63 height 14
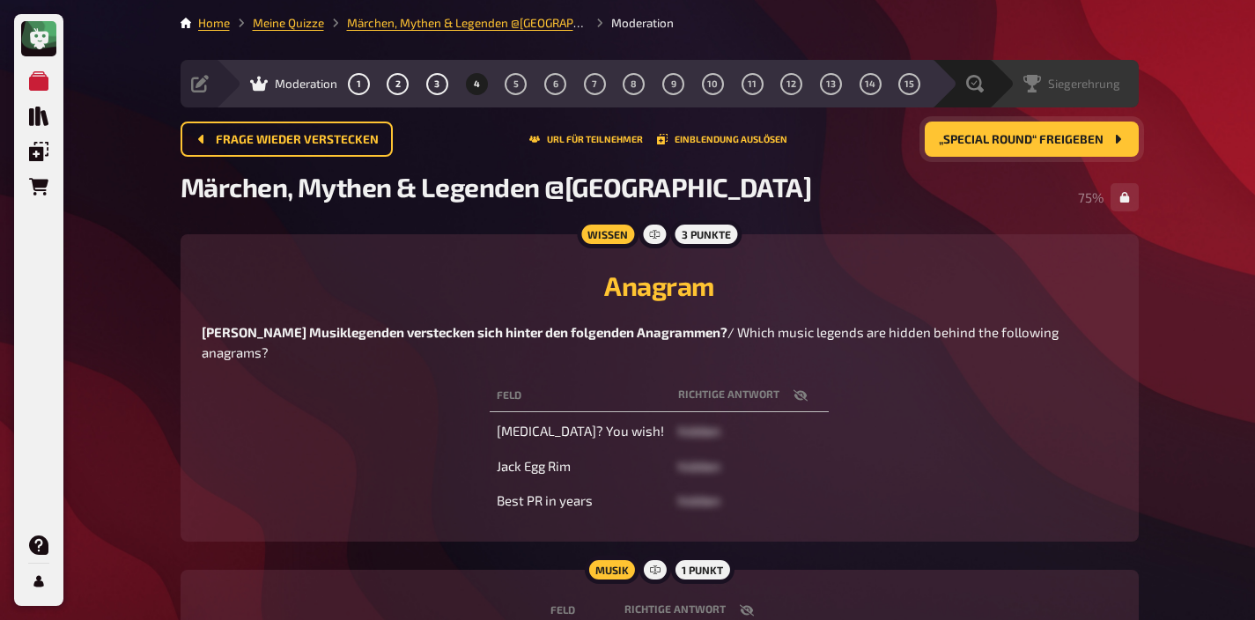
click at [1102, 90] on span "Siegerehrung" at bounding box center [1084, 84] width 72 height 14
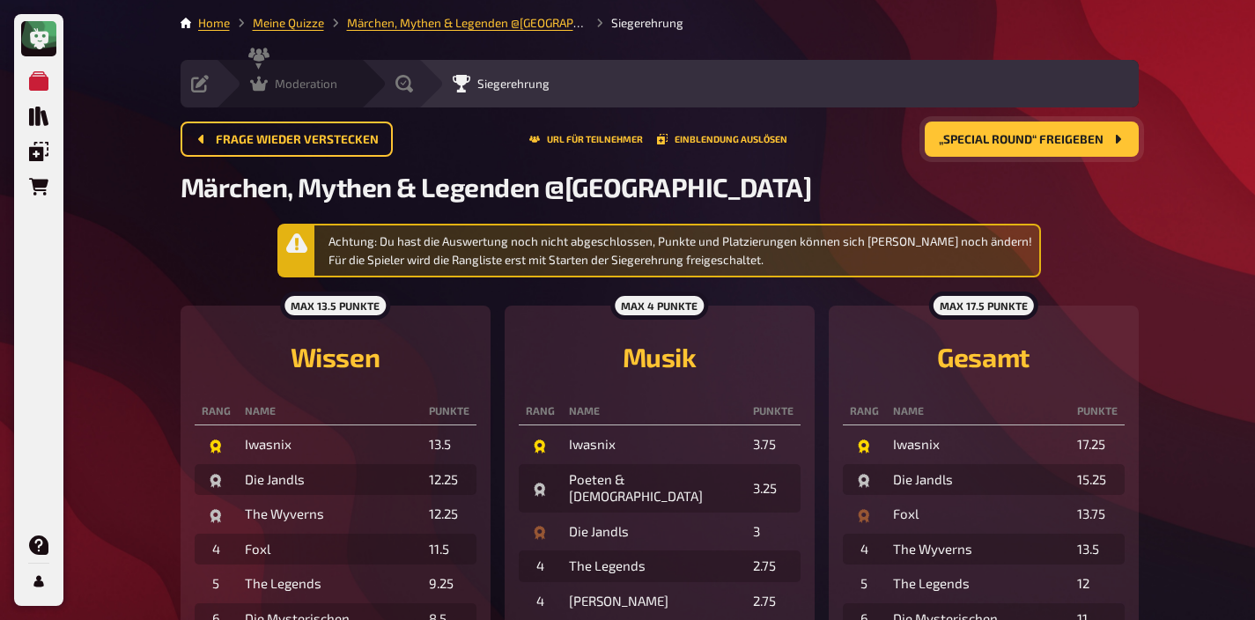
click at [269, 85] on div "Moderation" at bounding box center [293, 84] width 87 height 18
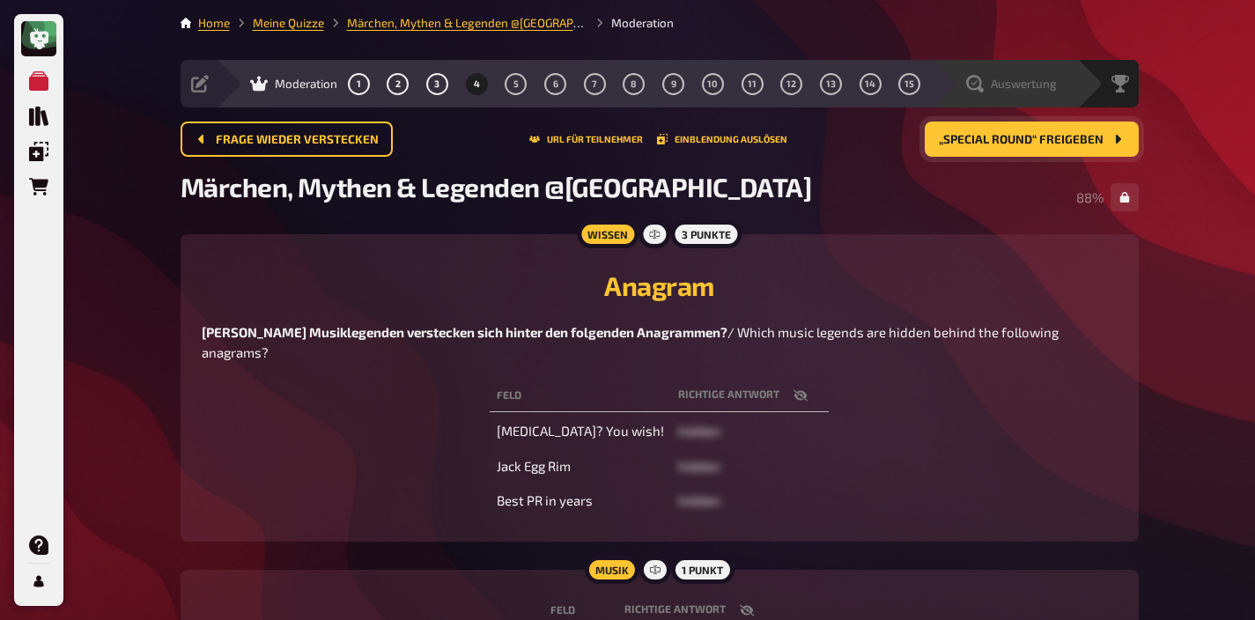
click at [1015, 95] on div "Auswertung" at bounding box center [1004, 84] width 145 height 48
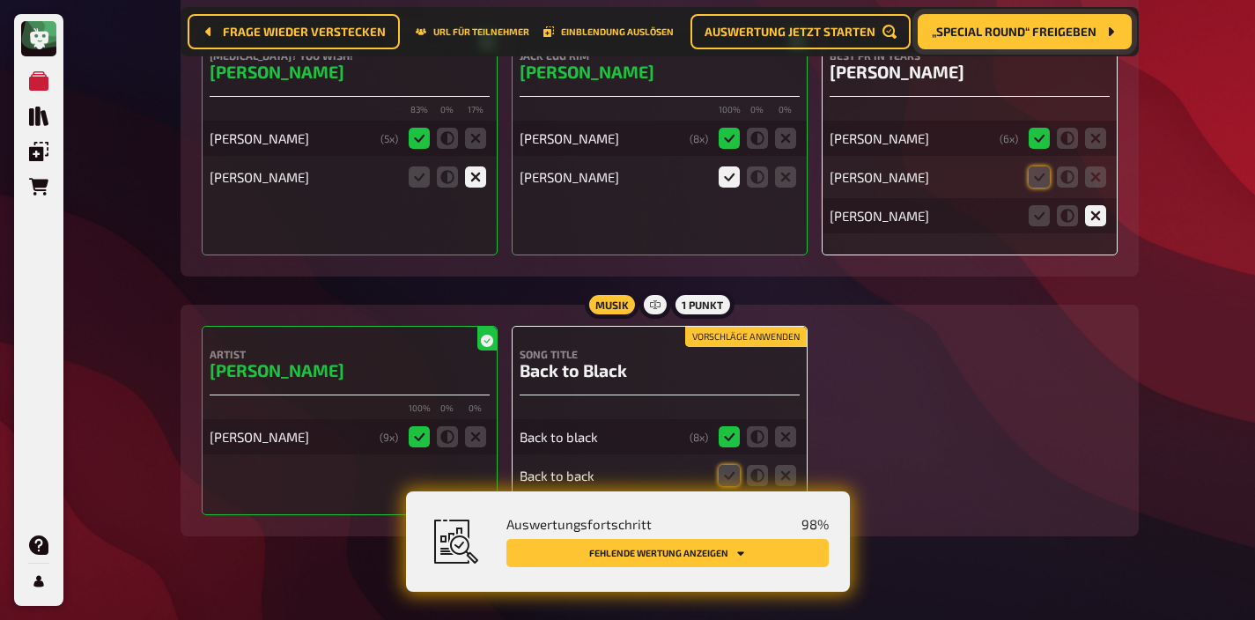
scroll to position [3566, 0]
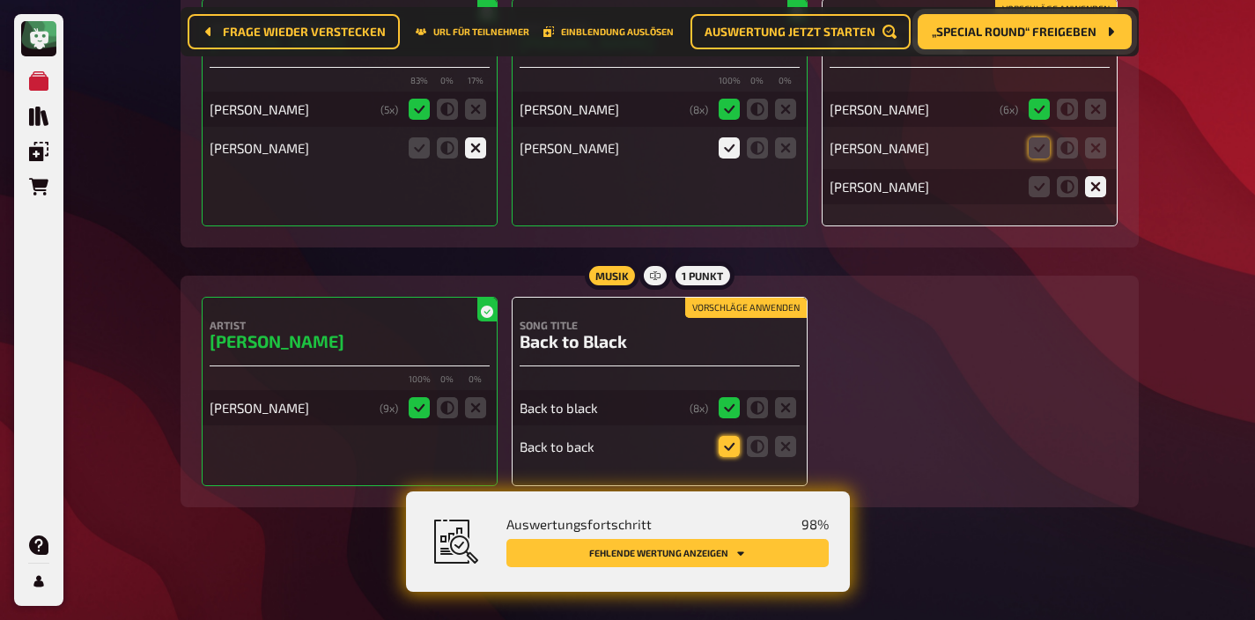
click at [725, 457] on icon at bounding box center [729, 446] width 21 height 21
click at [0, 0] on input "radio" at bounding box center [0, 0] width 0 height 0
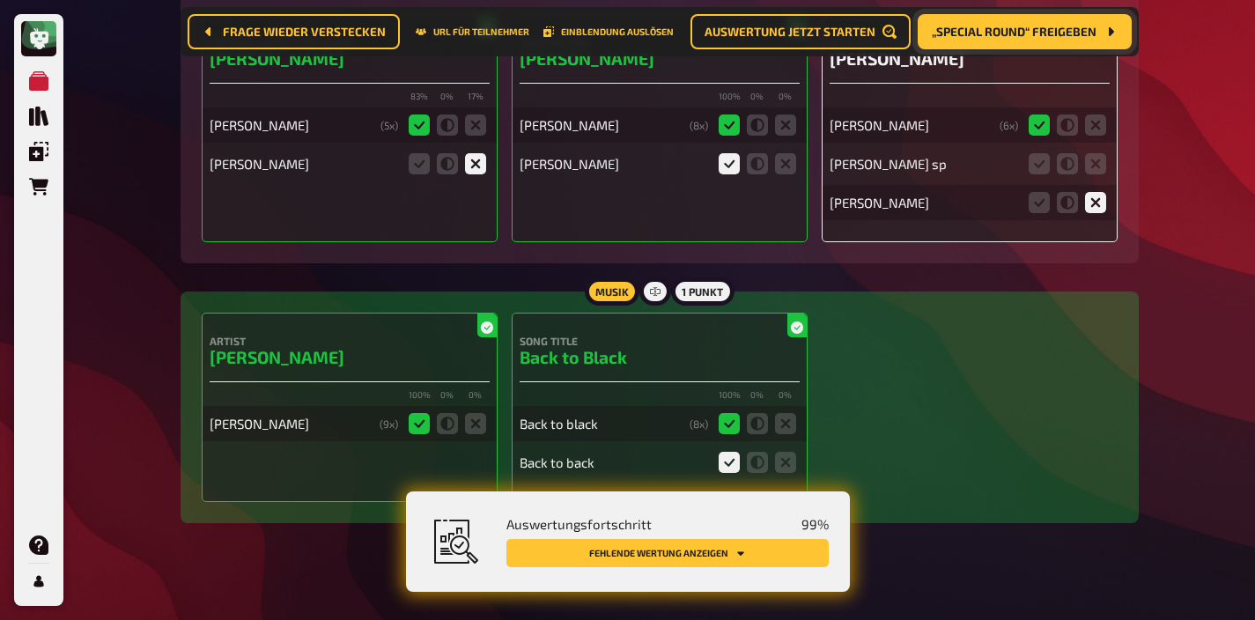
scroll to position [3549, 0]
click at [755, 468] on icon at bounding box center [757, 463] width 21 height 21
click at [0, 0] on input "radio" at bounding box center [0, 0] width 0 height 0
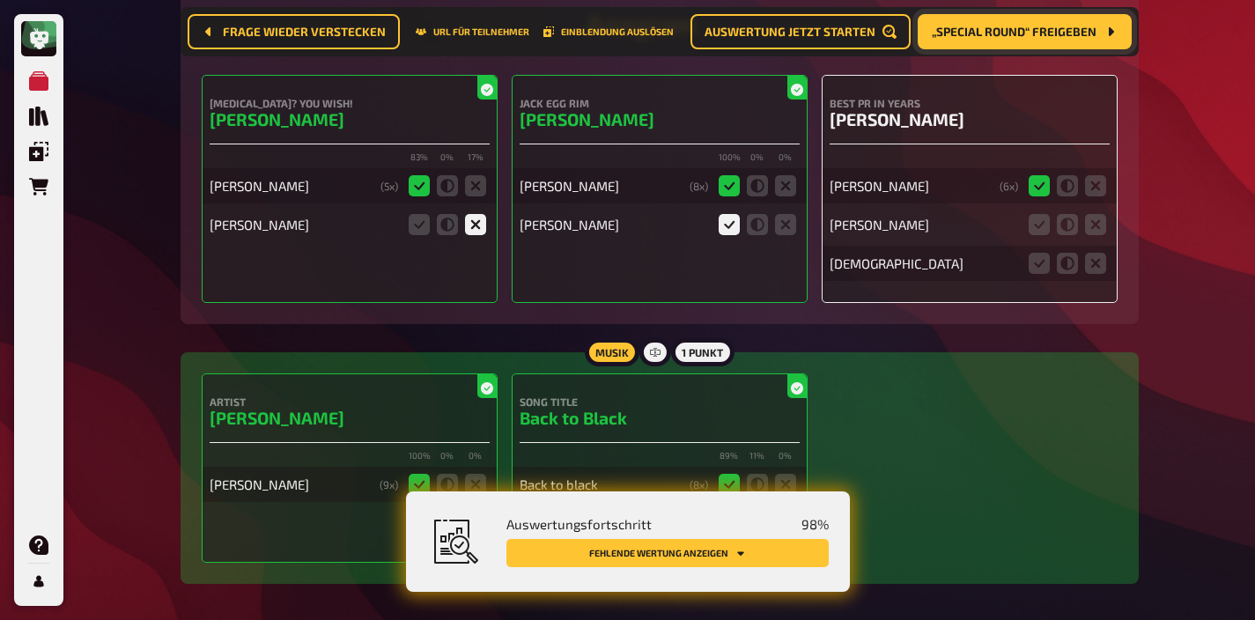
scroll to position [3470, 0]
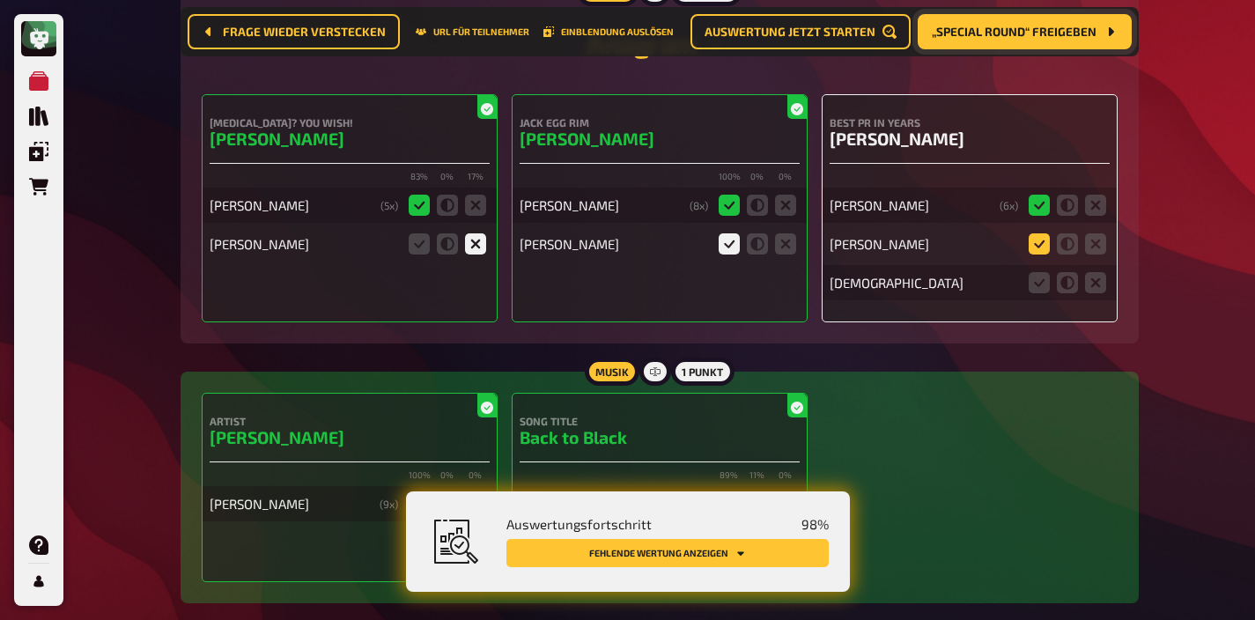
click at [1037, 254] on icon at bounding box center [1039, 243] width 21 height 21
click at [0, 0] on input "radio" at bounding box center [0, 0] width 0 height 0
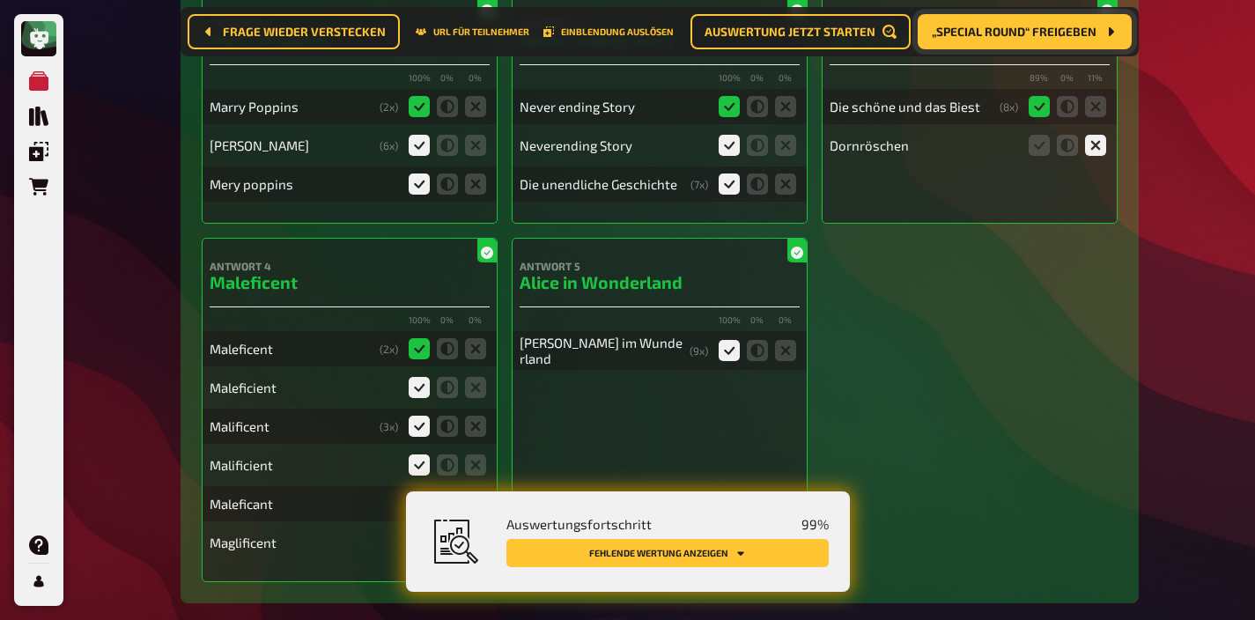
scroll to position [0, 0]
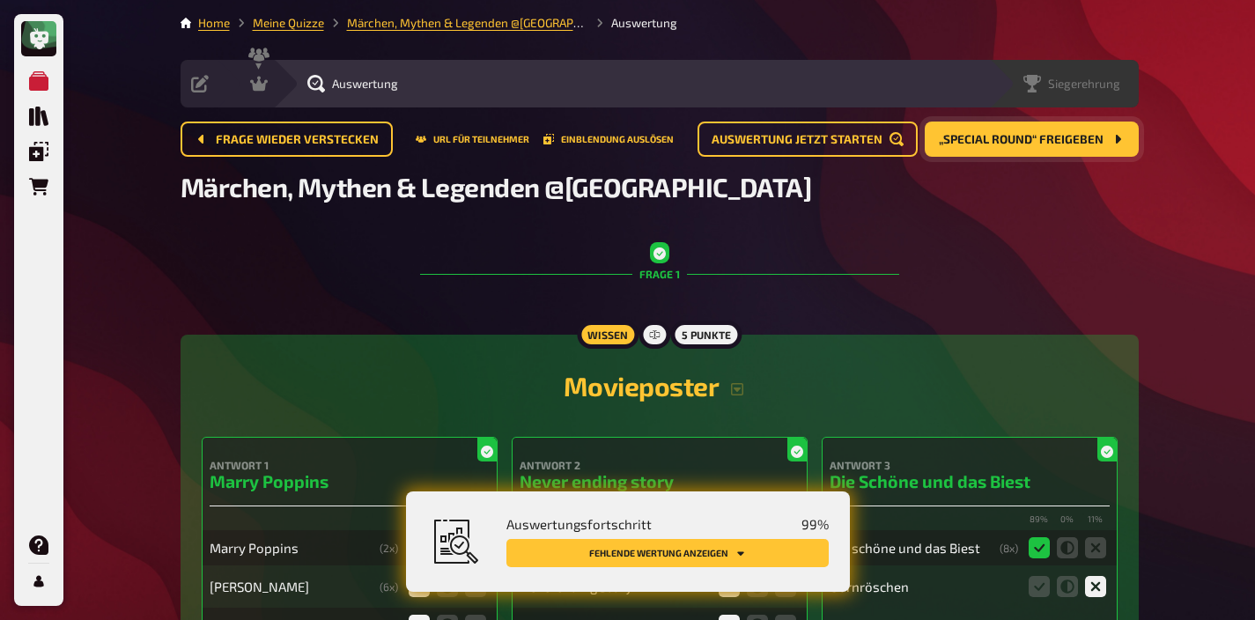
click at [1103, 99] on div "Siegerehrung" at bounding box center [1064, 84] width 150 height 48
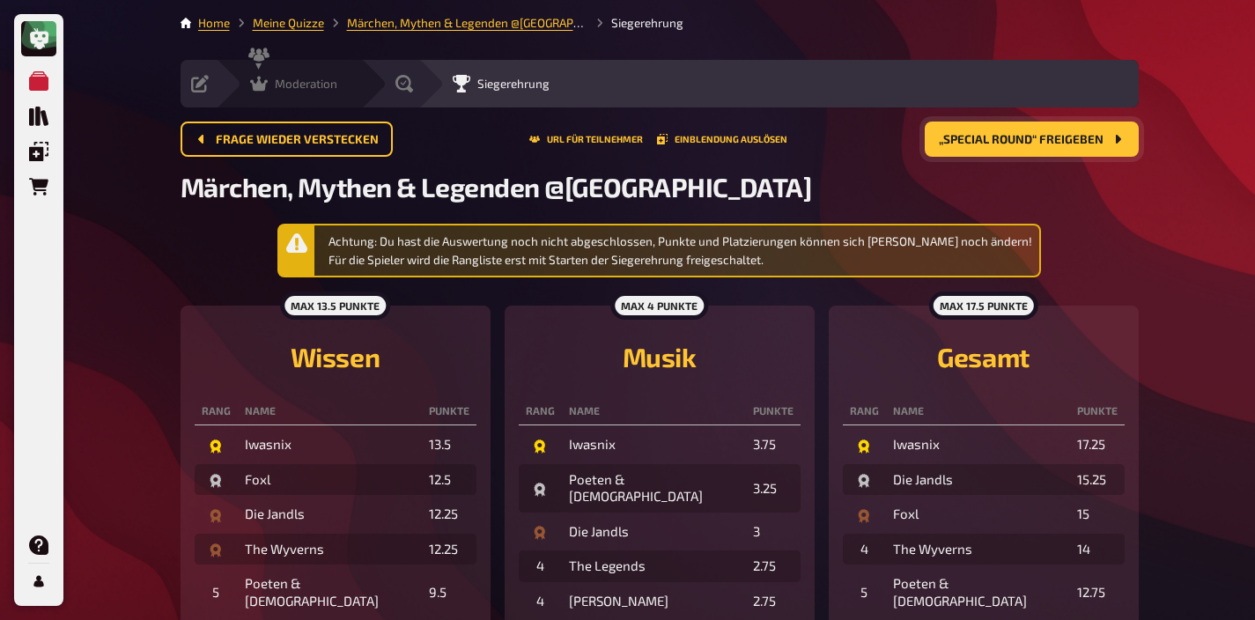
click at [284, 84] on span "Moderation" at bounding box center [306, 84] width 63 height 14
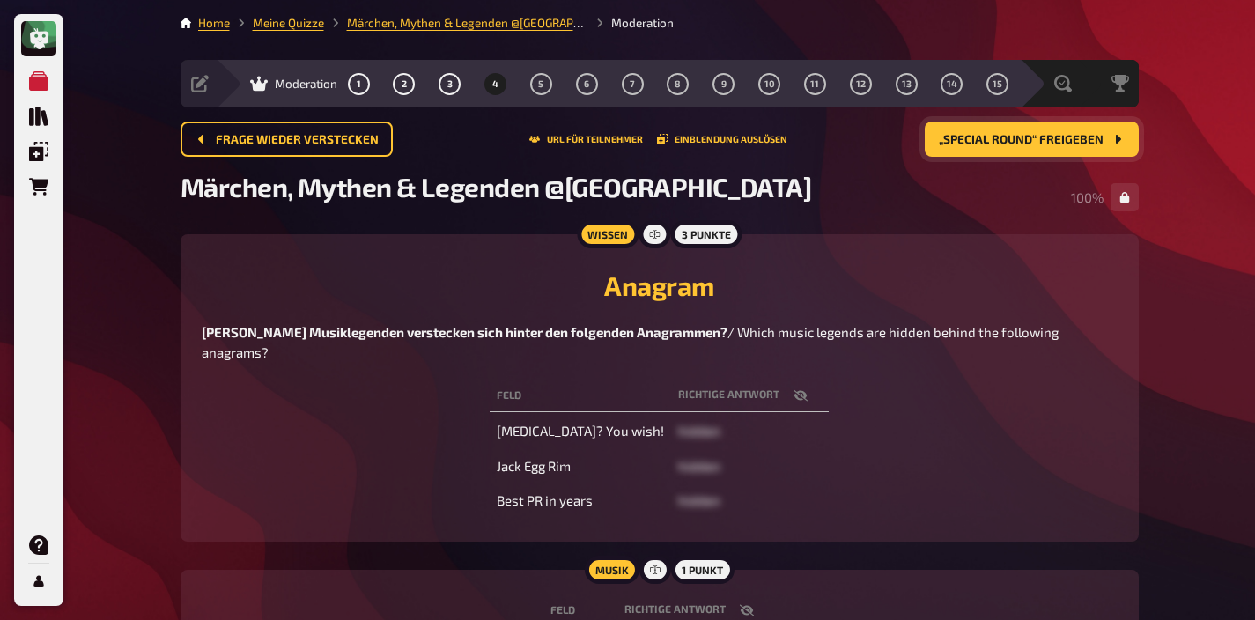
click at [1007, 137] on span "„Special Round“ freigeben" at bounding box center [1021, 140] width 165 height 12
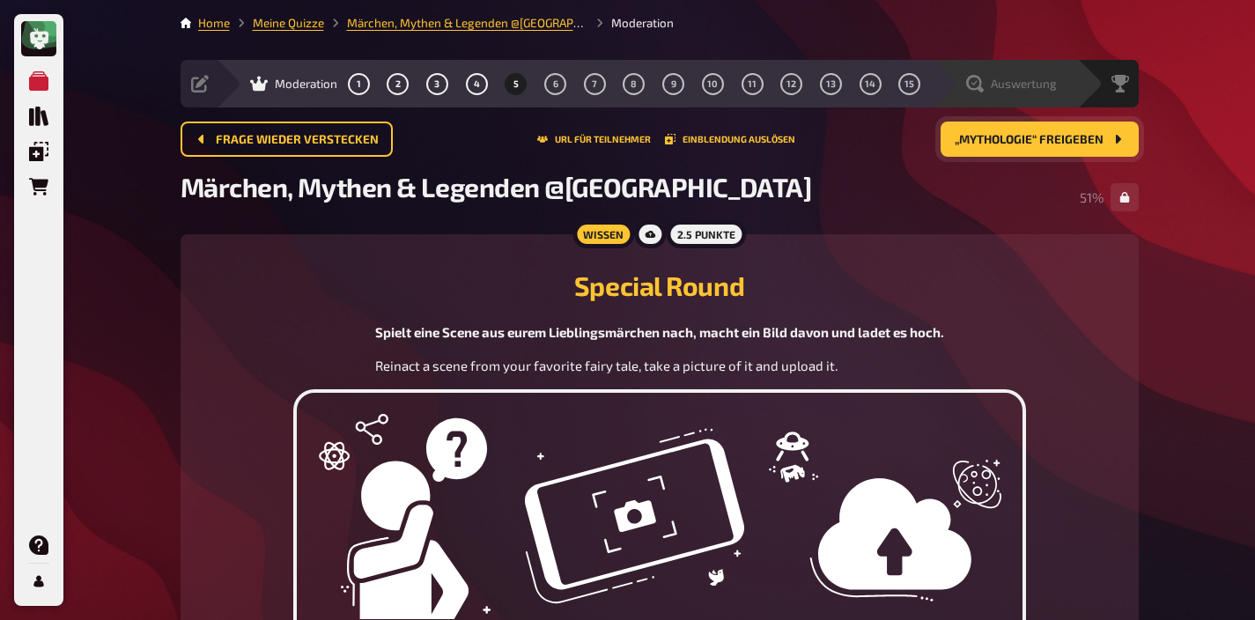
click at [1051, 92] on div "Auswertung" at bounding box center [1011, 84] width 91 height 18
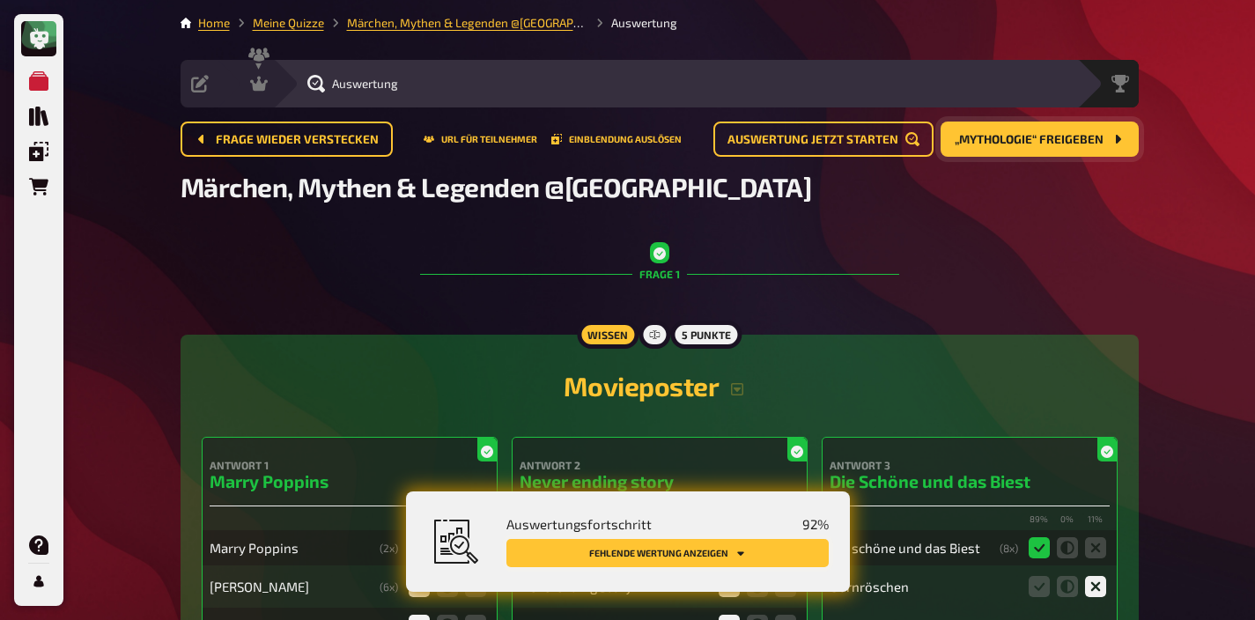
click at [729, 554] on button "Fehlende Wertung anzeigen" at bounding box center [667, 553] width 322 height 28
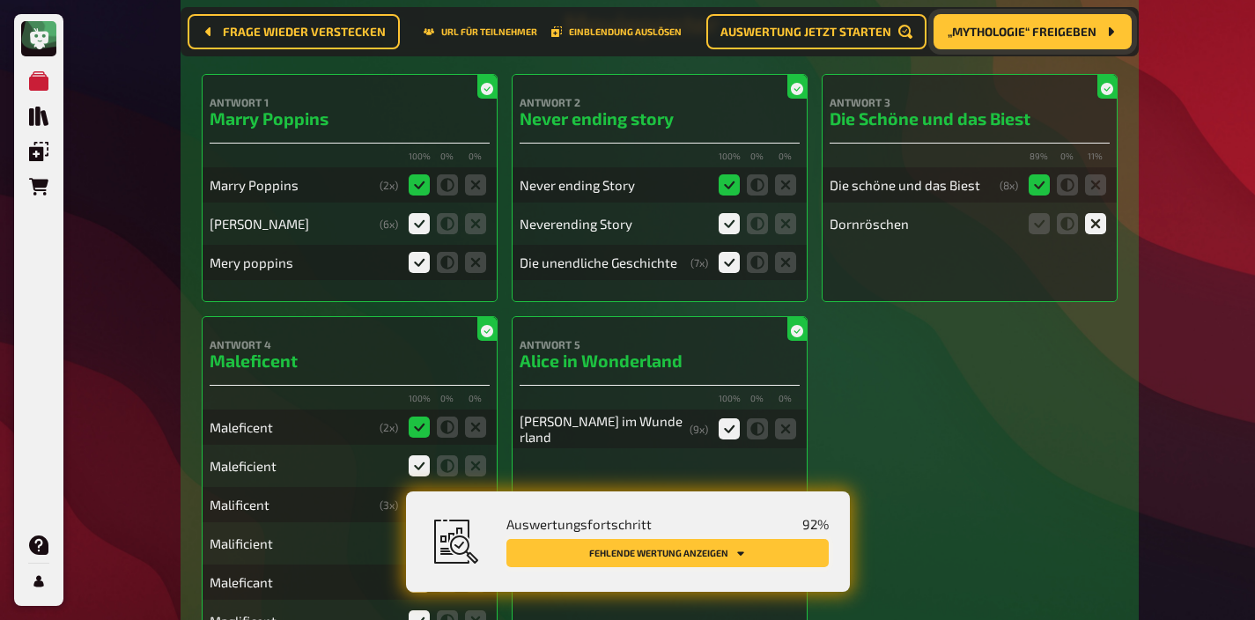
click at [747, 546] on button "Fehlende Wertung anzeigen" at bounding box center [667, 553] width 322 height 28
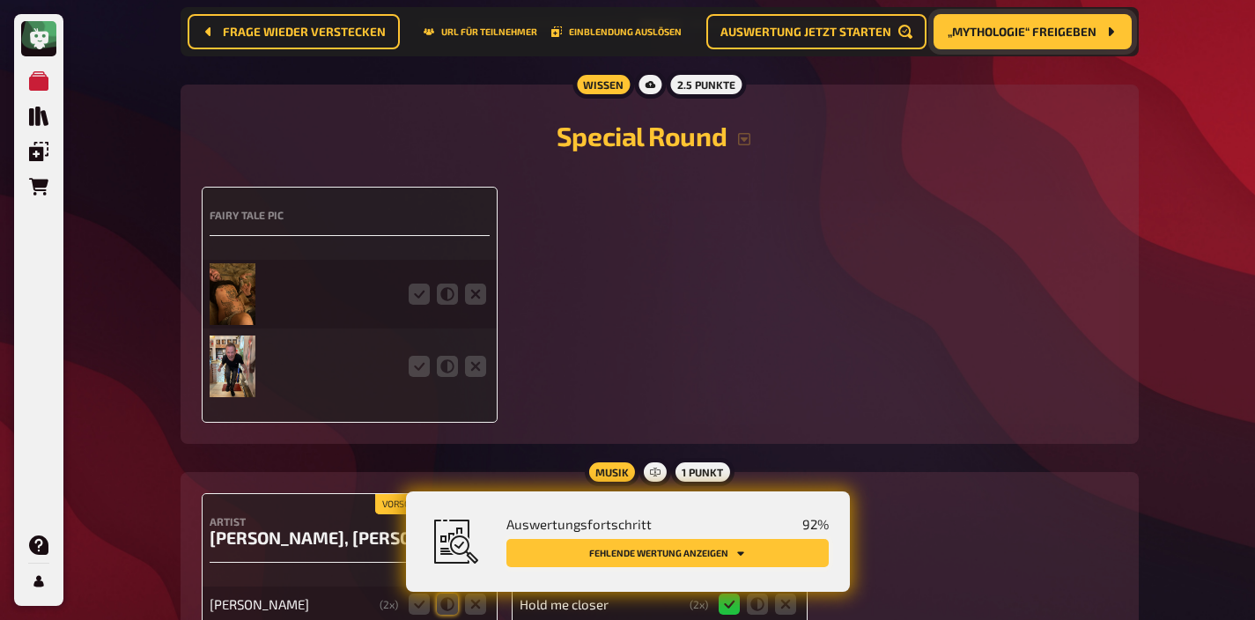
scroll to position [4058, 0]
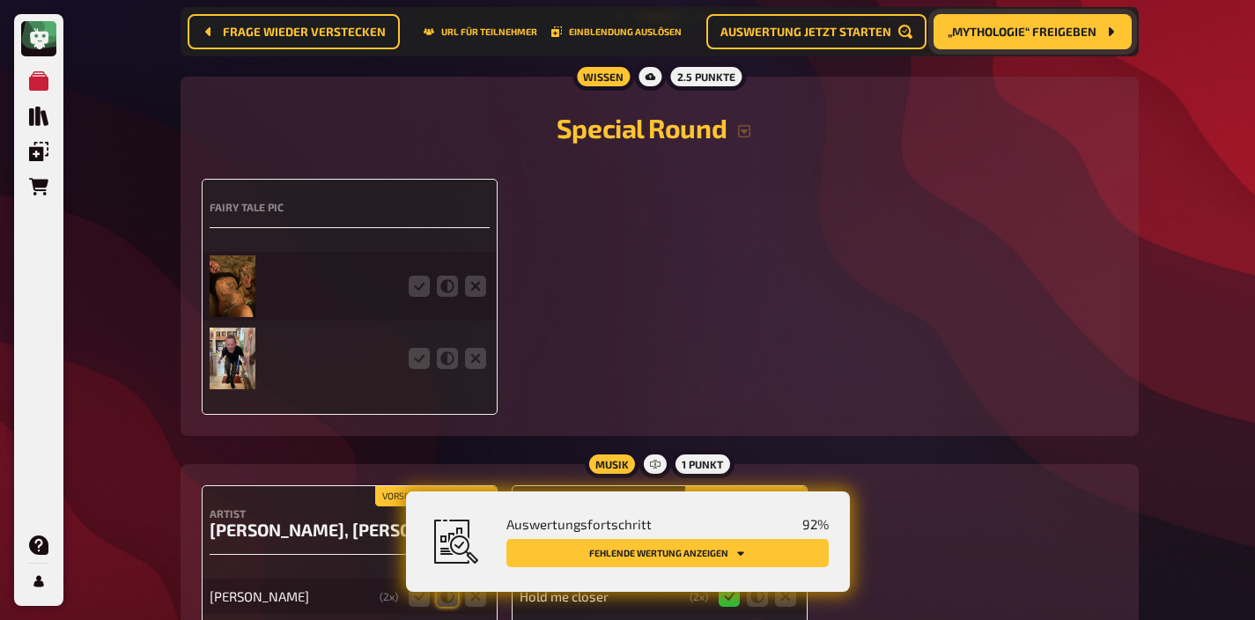
click at [234, 306] on img at bounding box center [233, 286] width 47 height 62
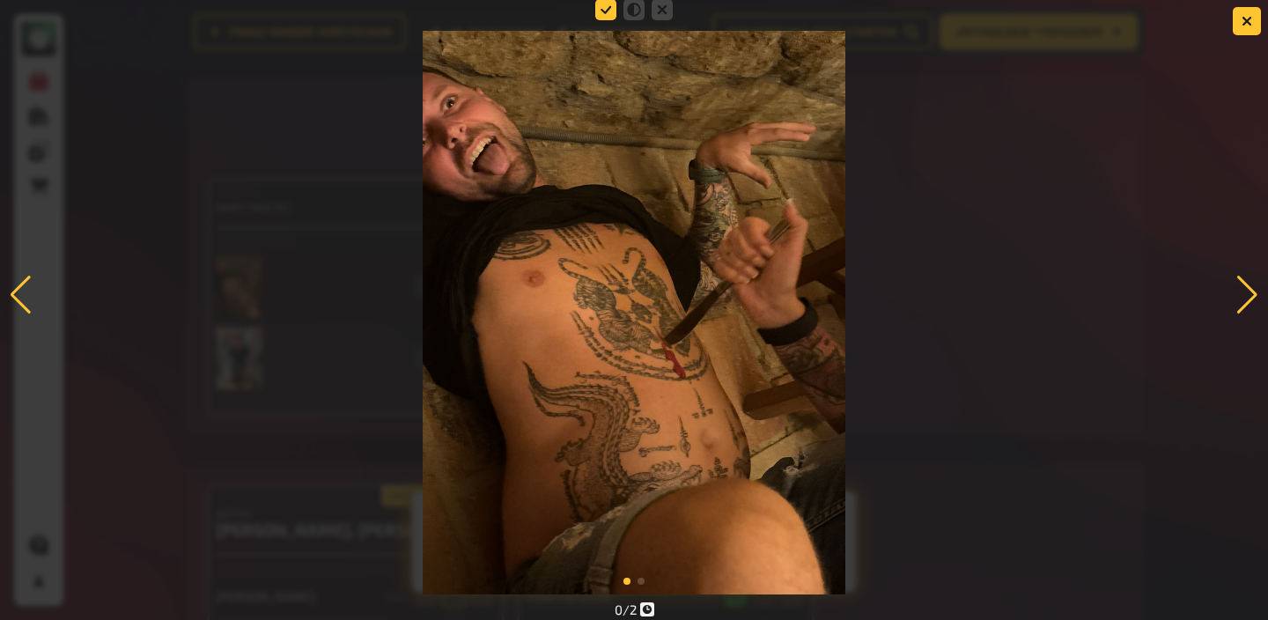
click at [601, 14] on icon at bounding box center [605, 9] width 21 height 21
click at [0, 0] on input "radio" at bounding box center [0, 0] width 0 height 0
click at [1243, 22] on icon "button" at bounding box center [1247, 21] width 11 height 11
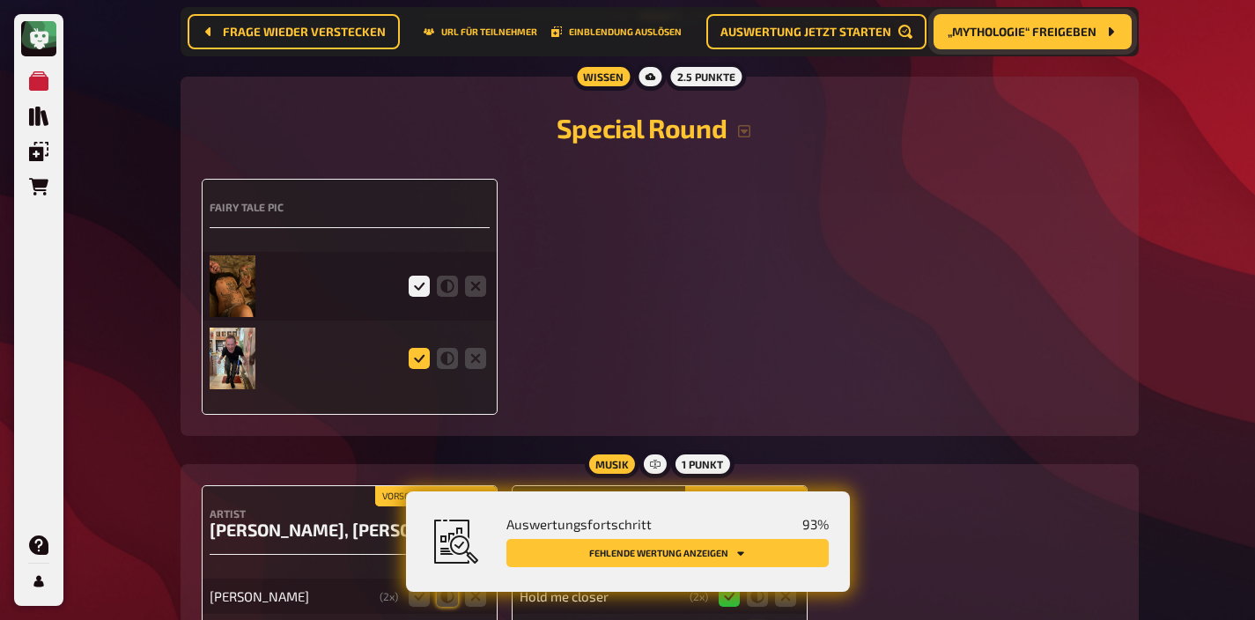
click at [420, 369] on icon at bounding box center [419, 358] width 21 height 21
click at [0, 0] on input "radio" at bounding box center [0, 0] width 0 height 0
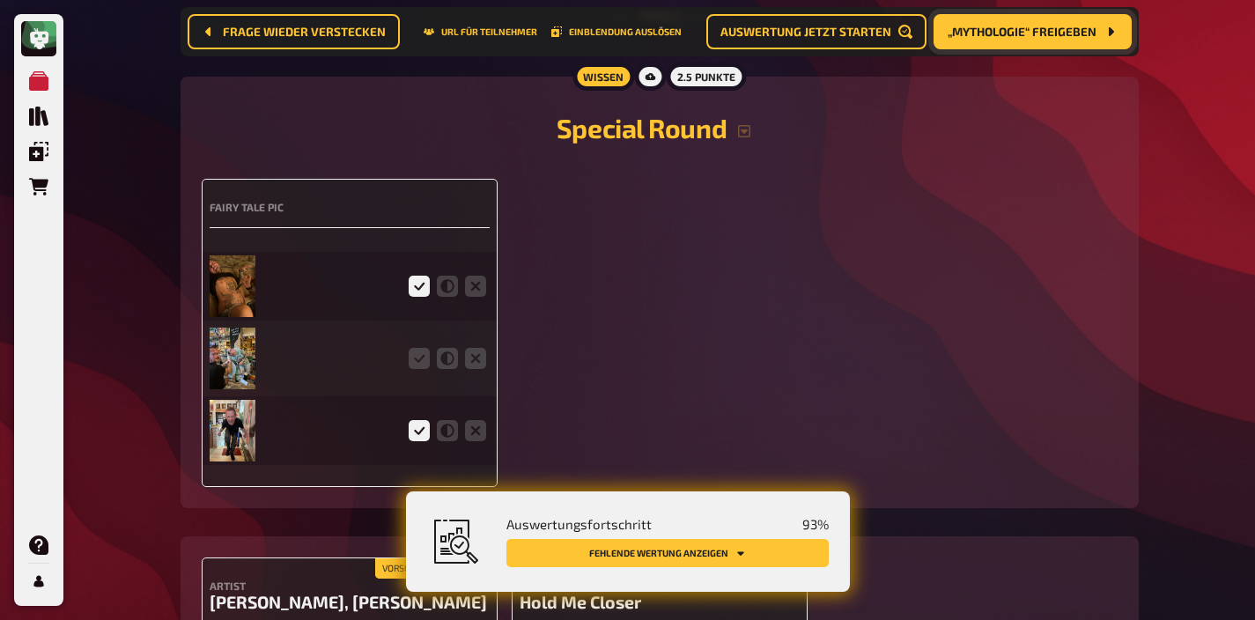
click at [235, 448] on img at bounding box center [233, 431] width 47 height 62
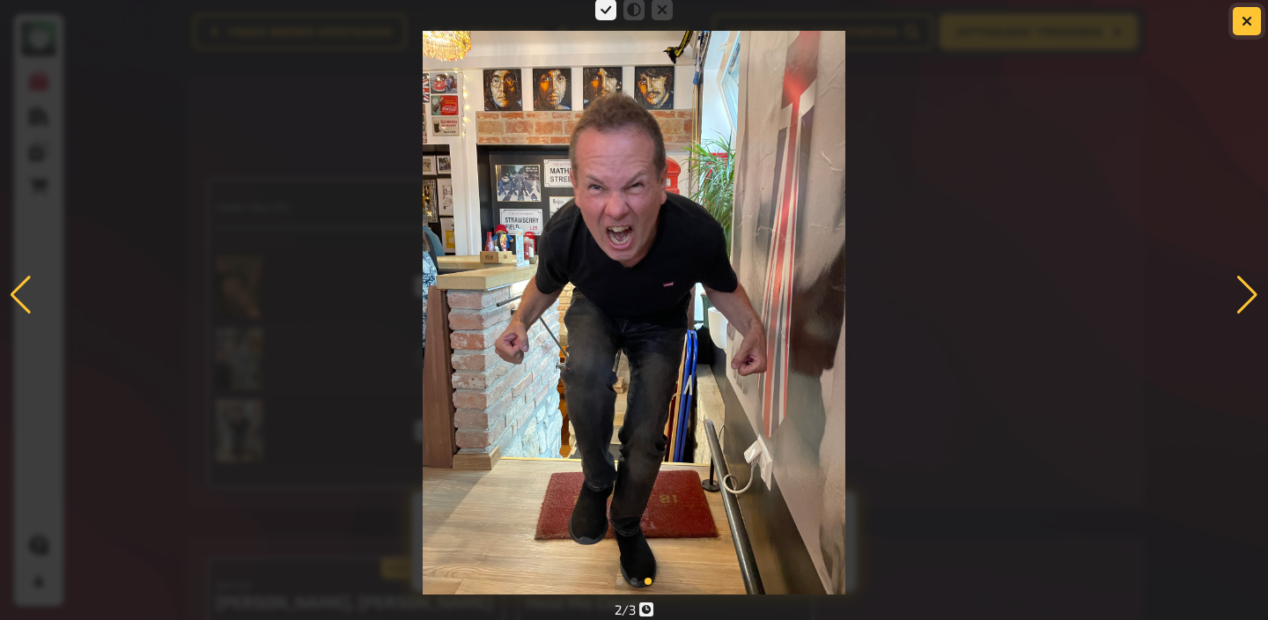
click at [1247, 26] on button "button" at bounding box center [1247, 21] width 28 height 28
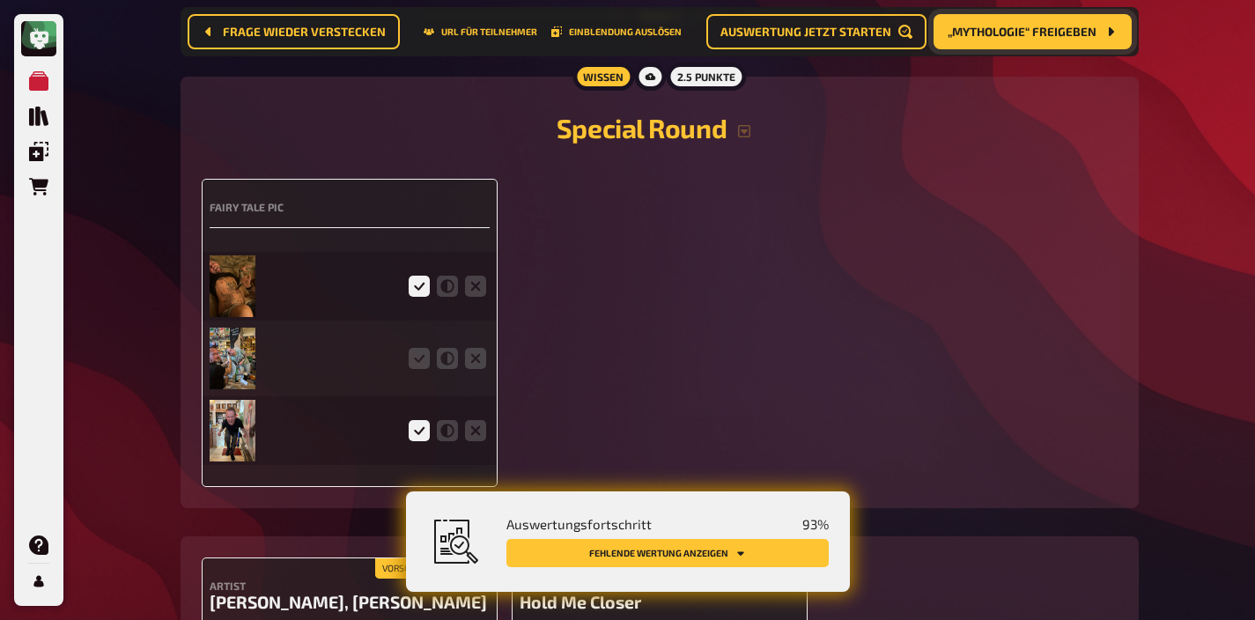
click at [219, 385] on img at bounding box center [233, 359] width 47 height 62
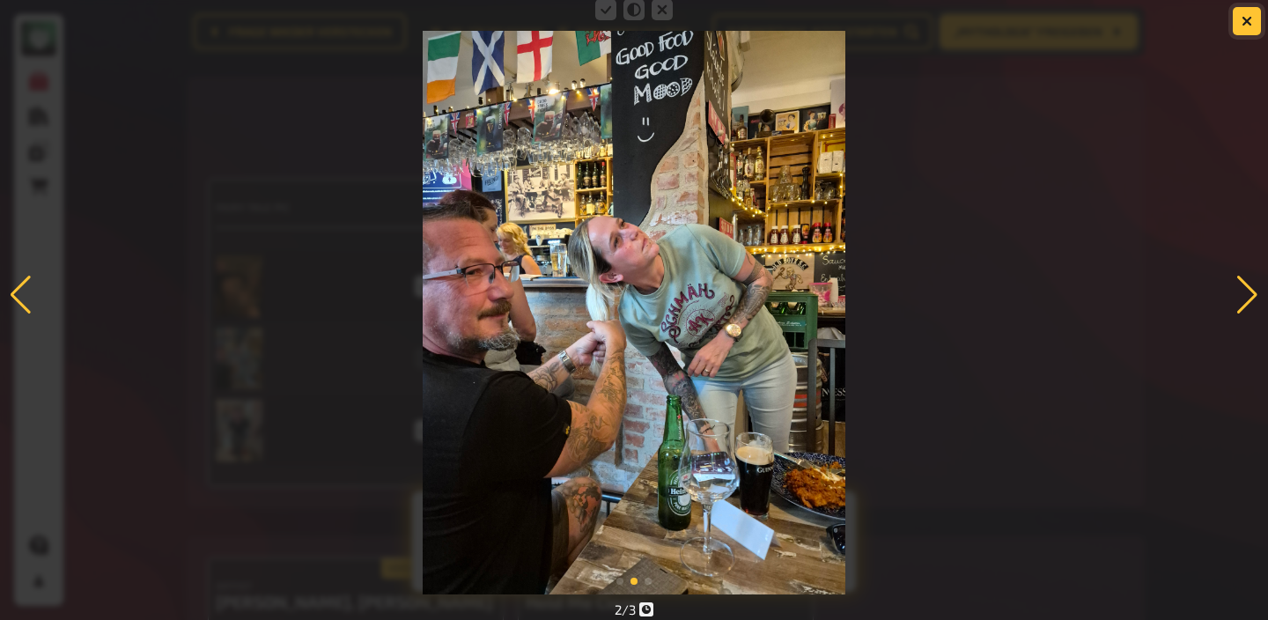
click at [1255, 21] on button "button" at bounding box center [1247, 21] width 28 height 28
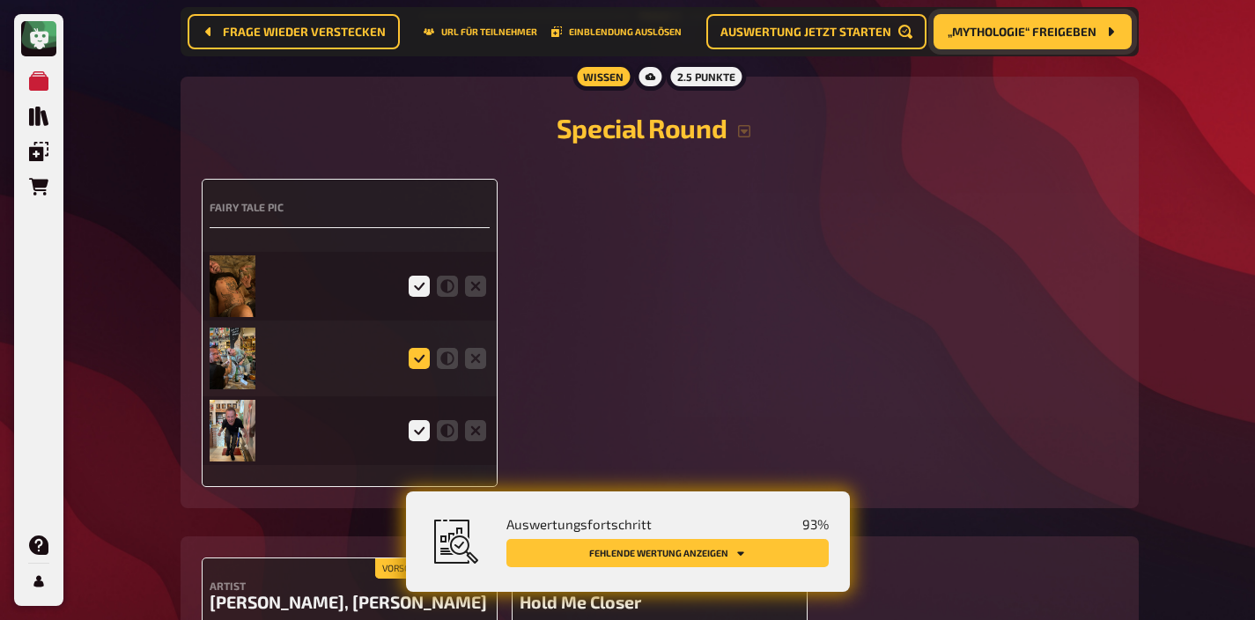
click at [417, 369] on icon at bounding box center [419, 358] width 21 height 21
click at [0, 0] on input "radio" at bounding box center [0, 0] width 0 height 0
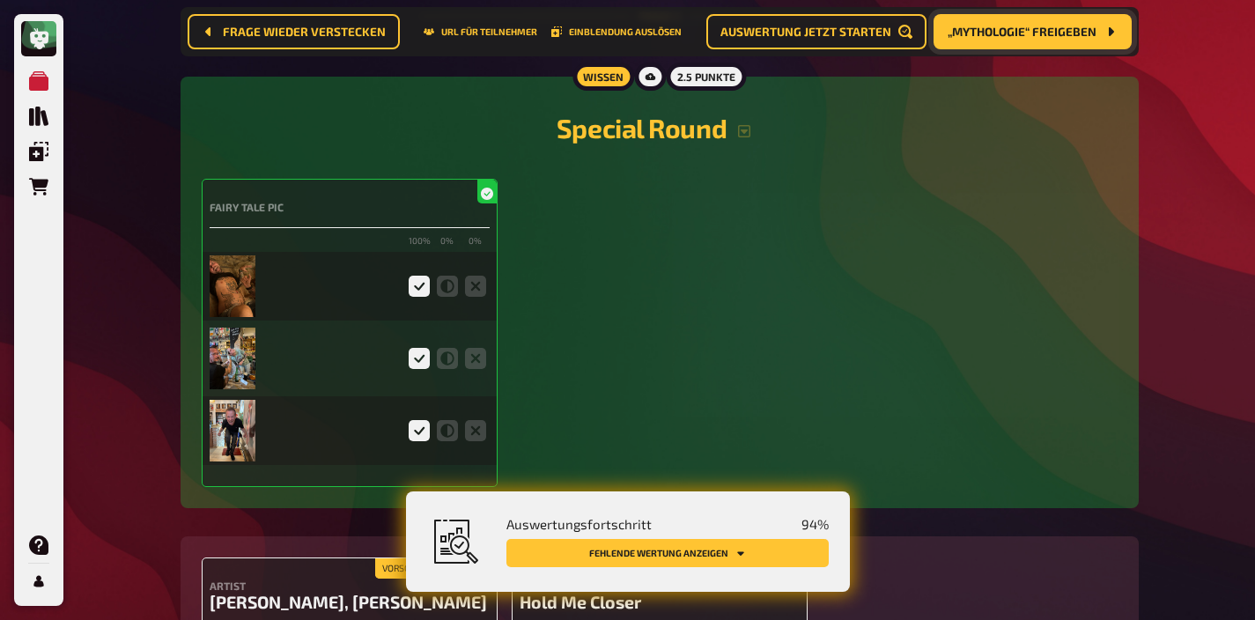
click at [240, 313] on img at bounding box center [233, 286] width 47 height 62
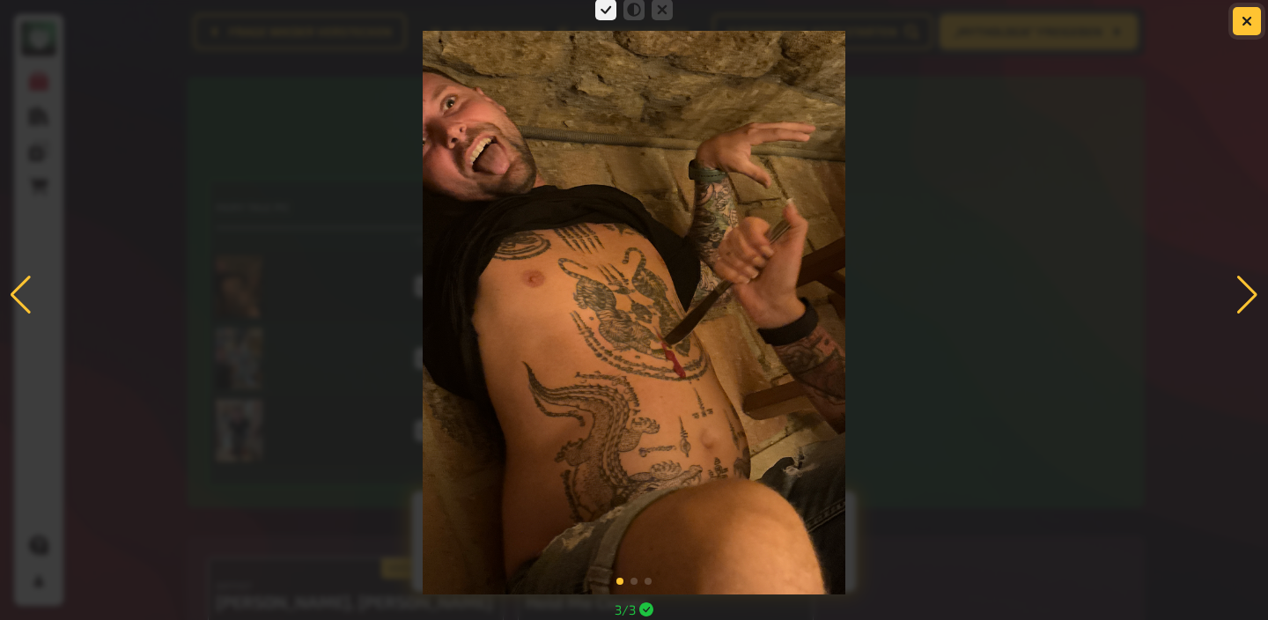
click at [1249, 19] on icon "button" at bounding box center [1247, 20] width 17 height 17
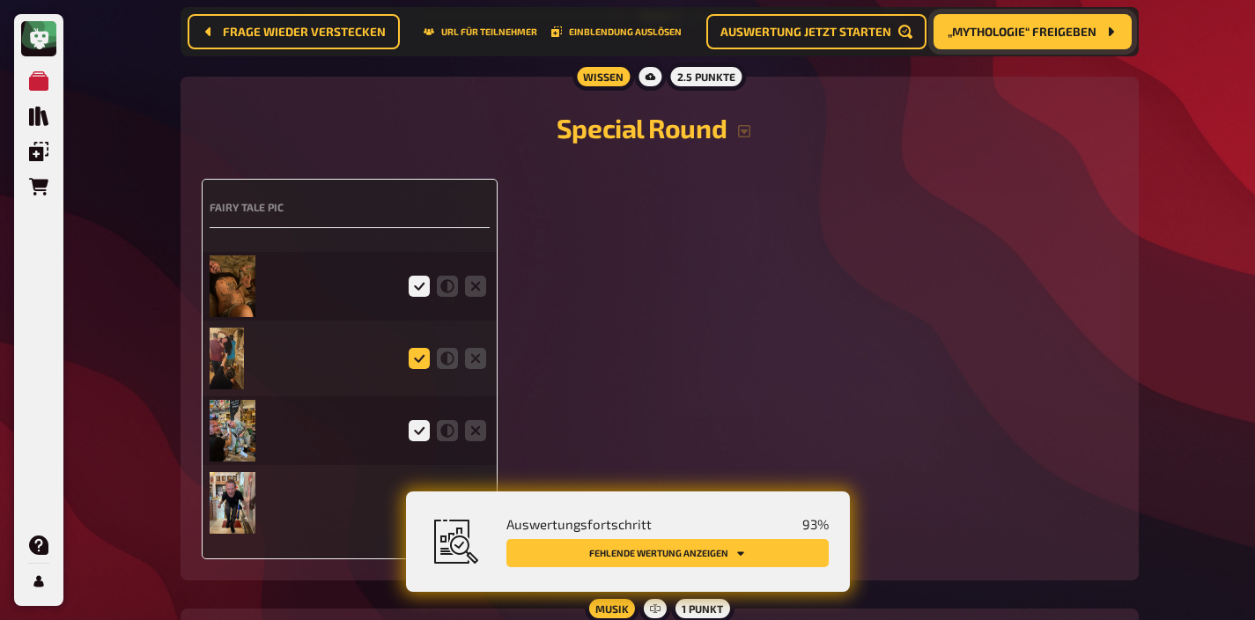
click at [423, 369] on icon at bounding box center [419, 358] width 21 height 21
click at [0, 0] on input "radio" at bounding box center [0, 0] width 0 height 0
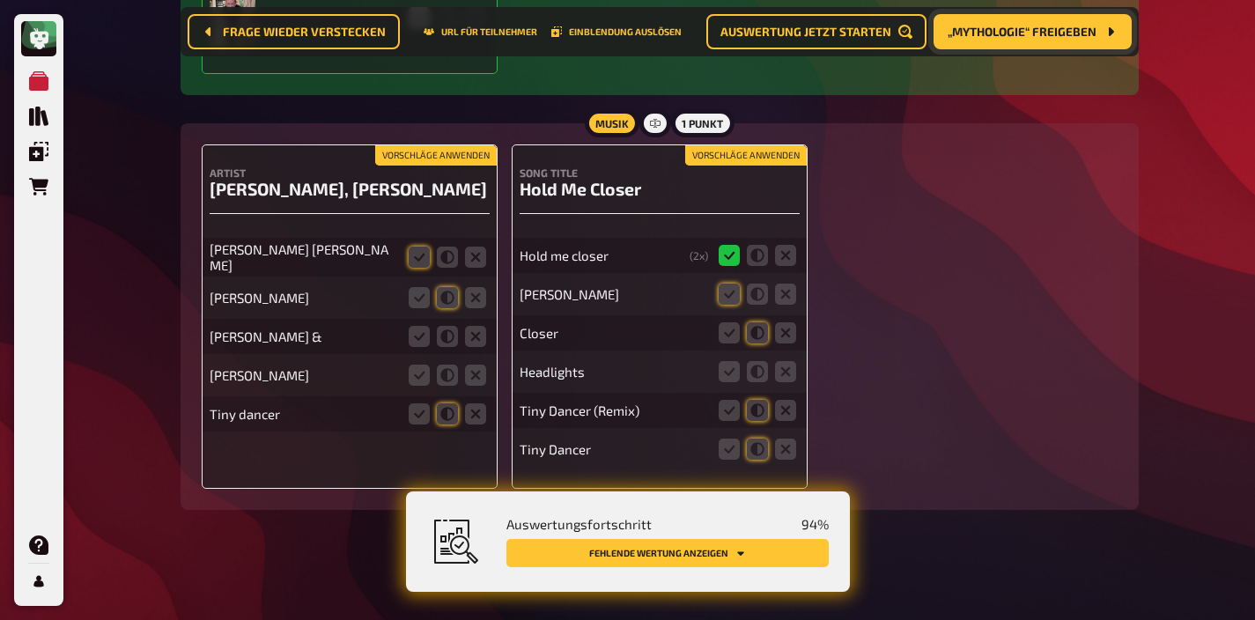
scroll to position [4557, 0]
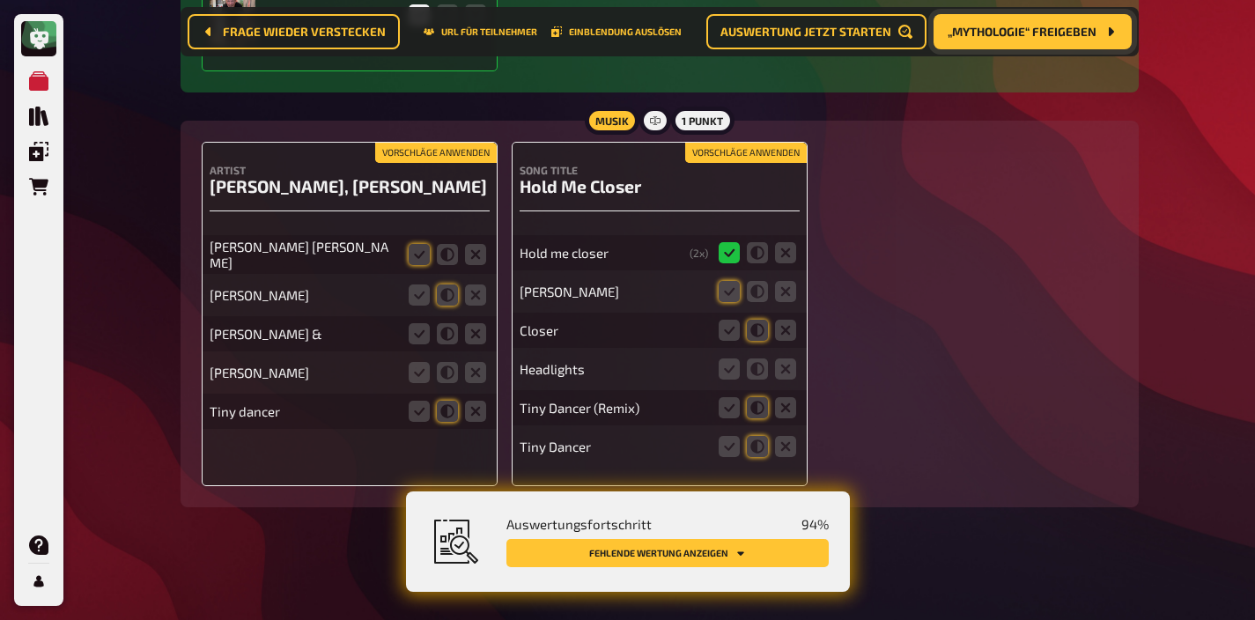
click at [452, 150] on button "Vorschläge anwenden" at bounding box center [436, 153] width 122 height 19
click at [446, 327] on icon at bounding box center [447, 333] width 21 height 21
click at [0, 0] on input "radio" at bounding box center [0, 0] width 0 height 0
click at [471, 369] on icon at bounding box center [475, 372] width 21 height 21
click at [0, 0] on input "radio" at bounding box center [0, 0] width 0 height 0
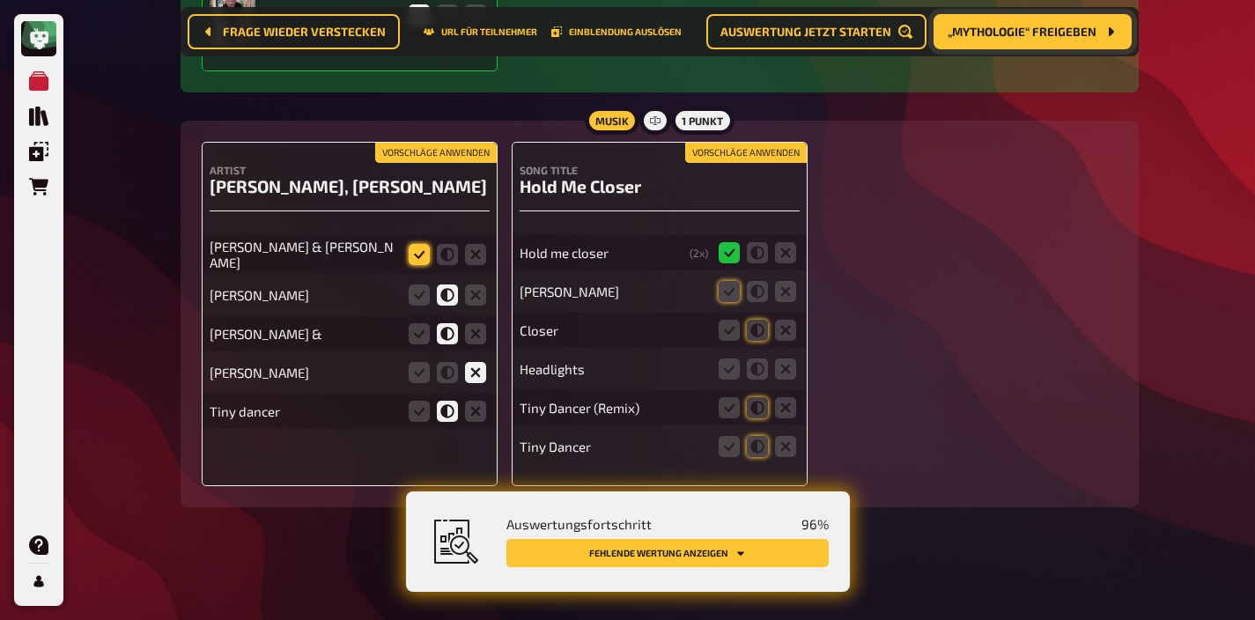
click at [421, 256] on icon at bounding box center [419, 254] width 21 height 21
click at [0, 0] on input "radio" at bounding box center [0, 0] width 0 height 0
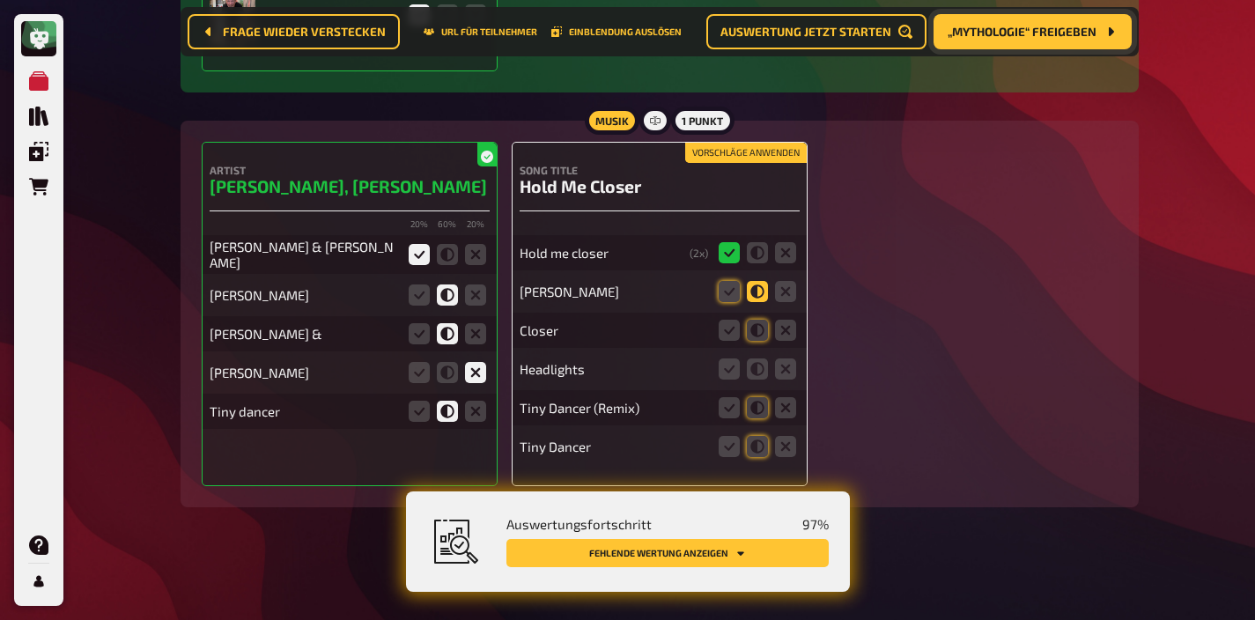
click at [752, 291] on icon at bounding box center [757, 291] width 21 height 21
click at [0, 0] on input "radio" at bounding box center [0, 0] width 0 height 0
click at [762, 330] on icon at bounding box center [757, 330] width 21 height 21
click at [0, 0] on input "radio" at bounding box center [0, 0] width 0 height 0
click at [763, 443] on icon at bounding box center [757, 446] width 21 height 21
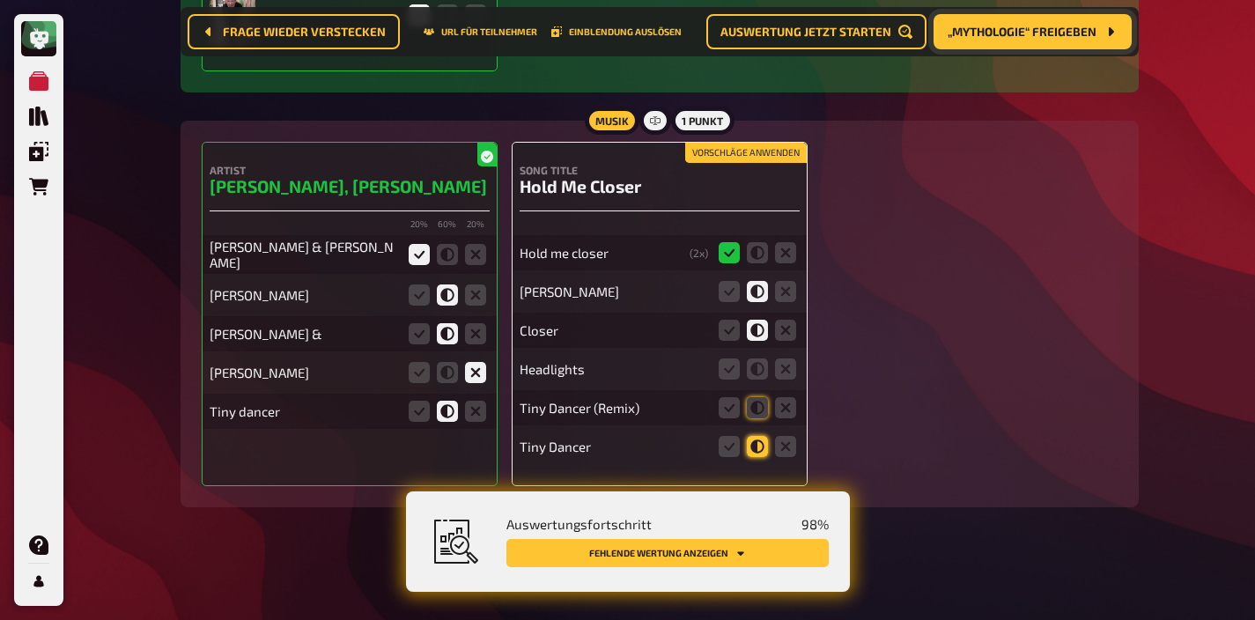
click at [0, 0] on input "radio" at bounding box center [0, 0] width 0 height 0
click at [763, 406] on icon at bounding box center [757, 407] width 21 height 21
click at [0, 0] on input "radio" at bounding box center [0, 0] width 0 height 0
click at [787, 373] on icon at bounding box center [785, 368] width 21 height 21
click at [0, 0] on input "radio" at bounding box center [0, 0] width 0 height 0
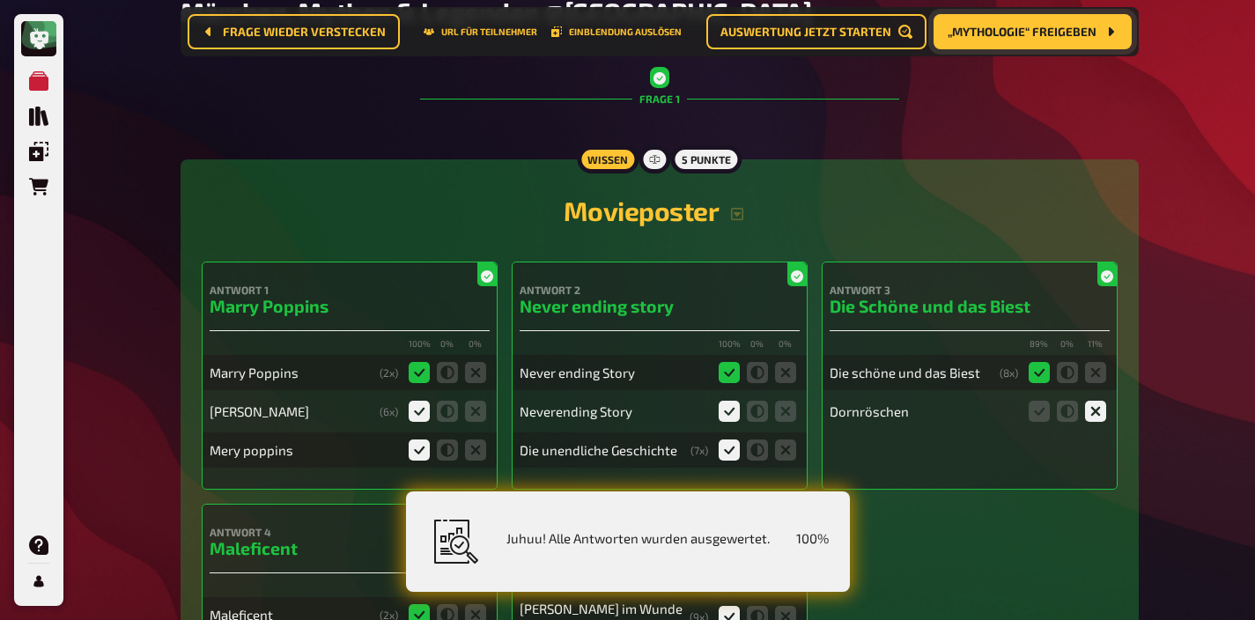
scroll to position [0, 0]
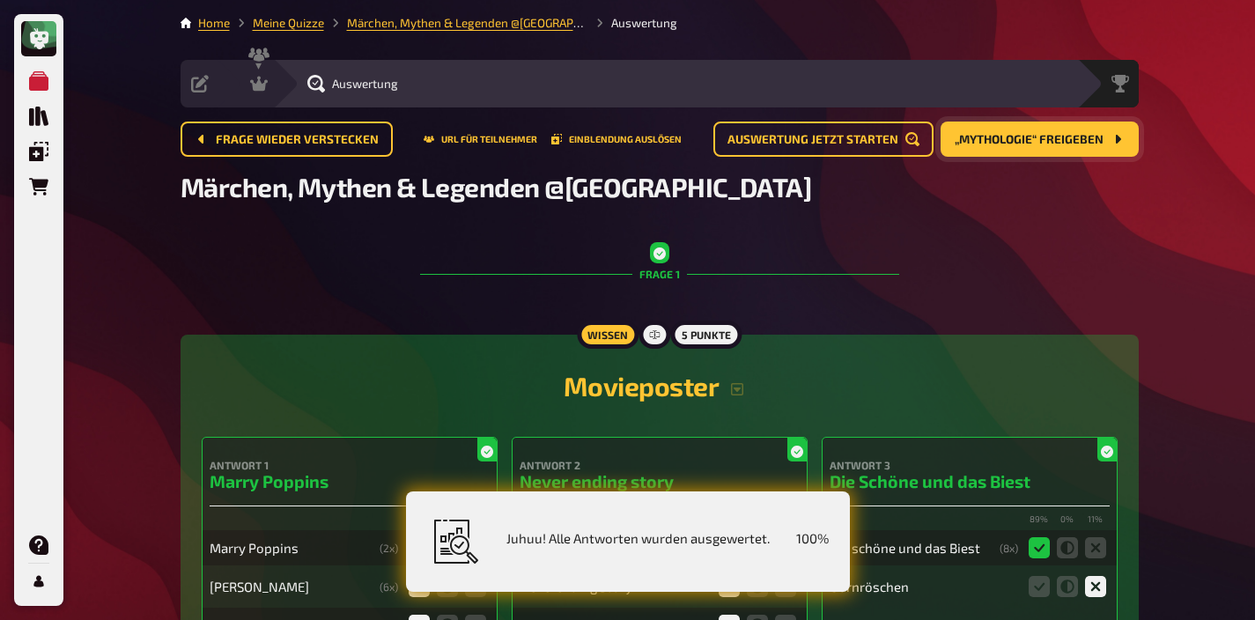
click at [1056, 148] on button "„Mythologie“ freigeben" at bounding box center [1039, 139] width 198 height 35
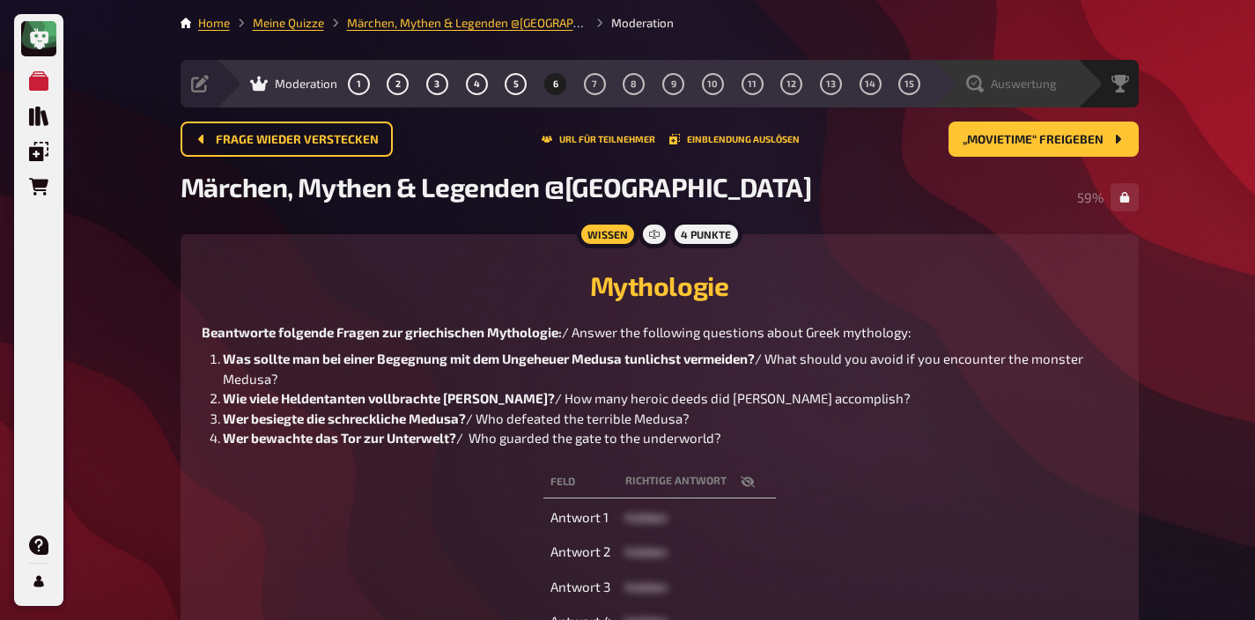
click at [1043, 92] on div "Auswertung" at bounding box center [1011, 84] width 91 height 18
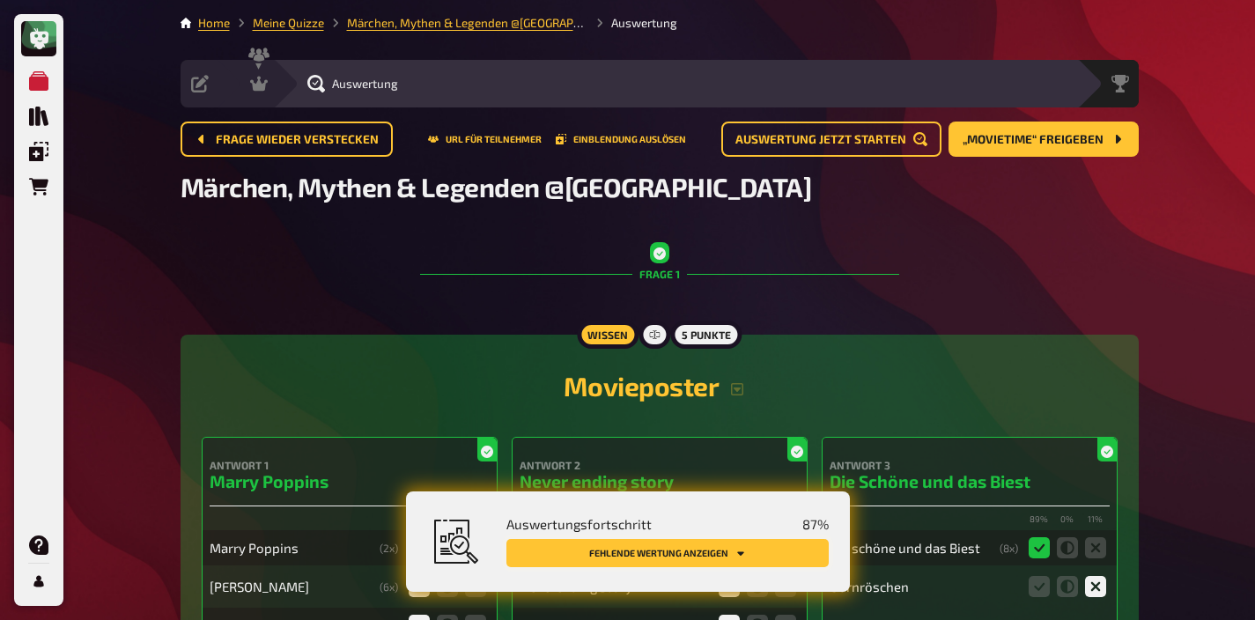
click at [743, 556] on icon "Fehlende Wertung anzeigen" at bounding box center [740, 553] width 11 height 11
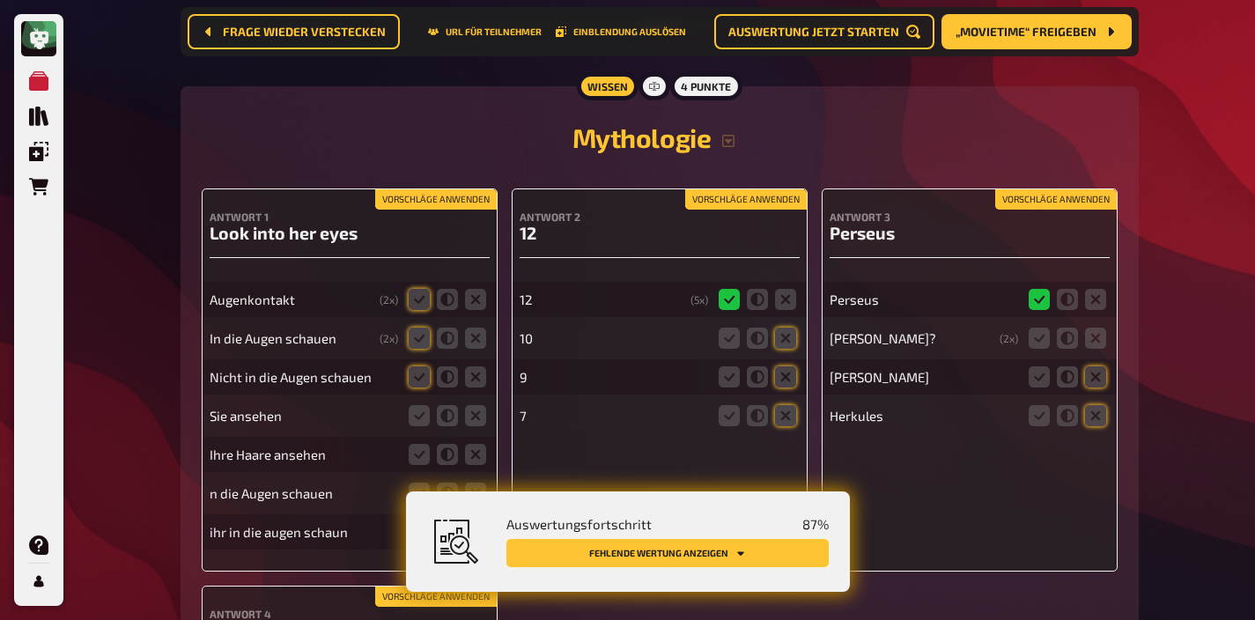
scroll to position [5111, 0]
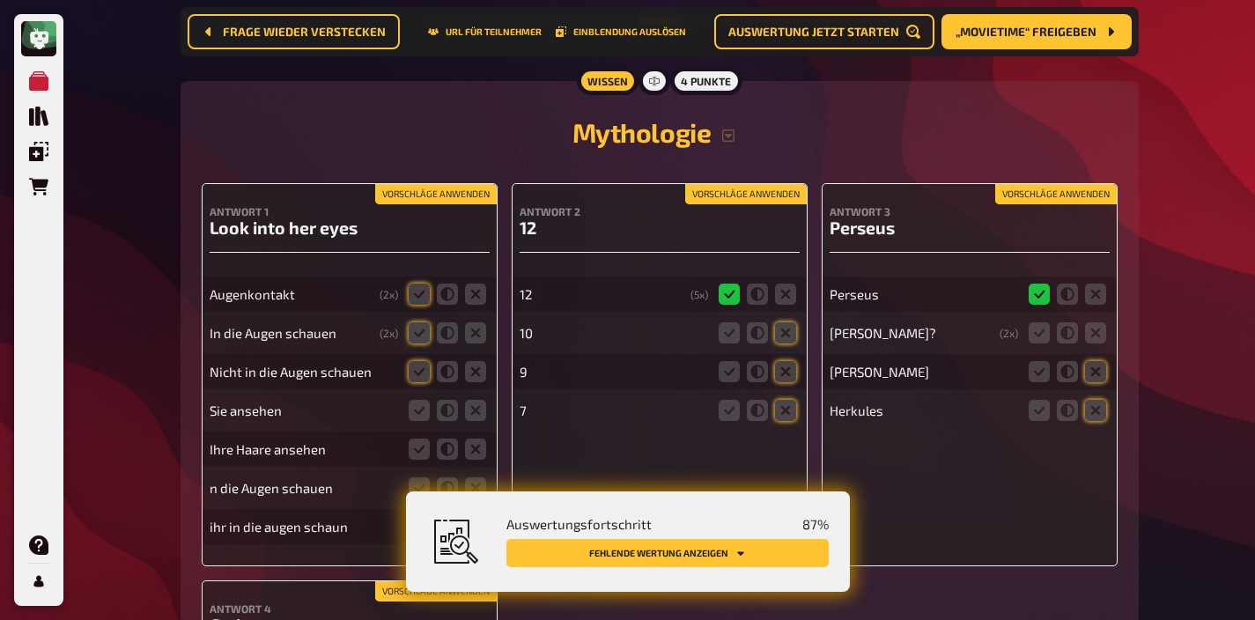
click at [456, 204] on button "Vorschläge anwenden" at bounding box center [436, 194] width 122 height 19
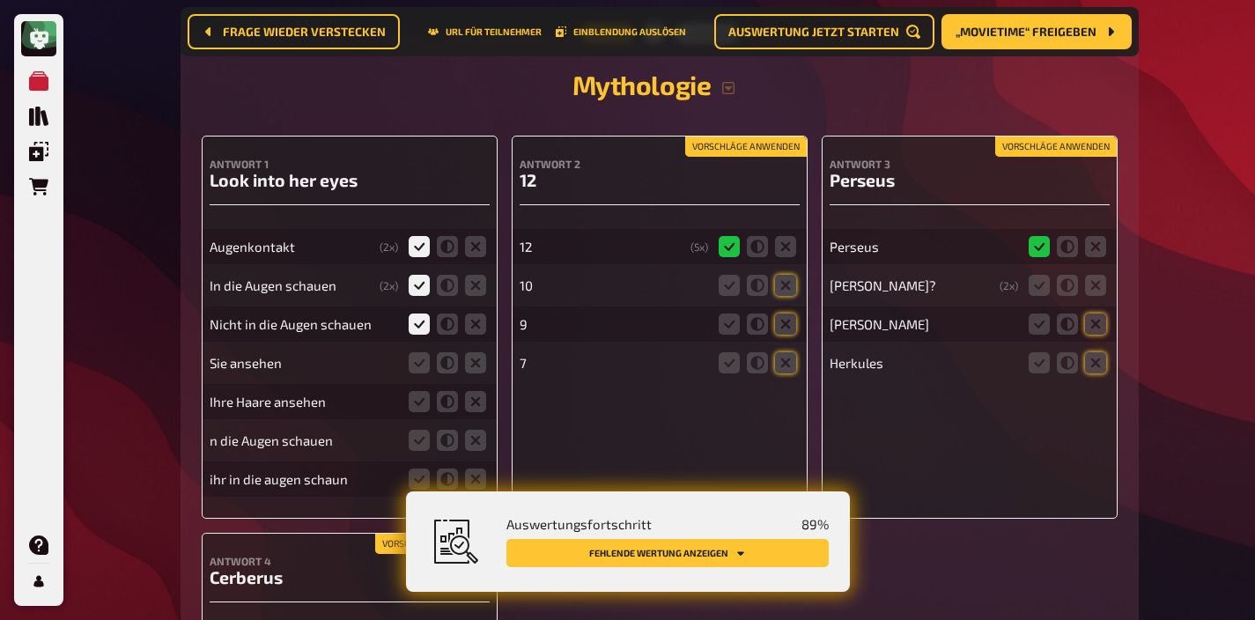
scroll to position [5169, 0]
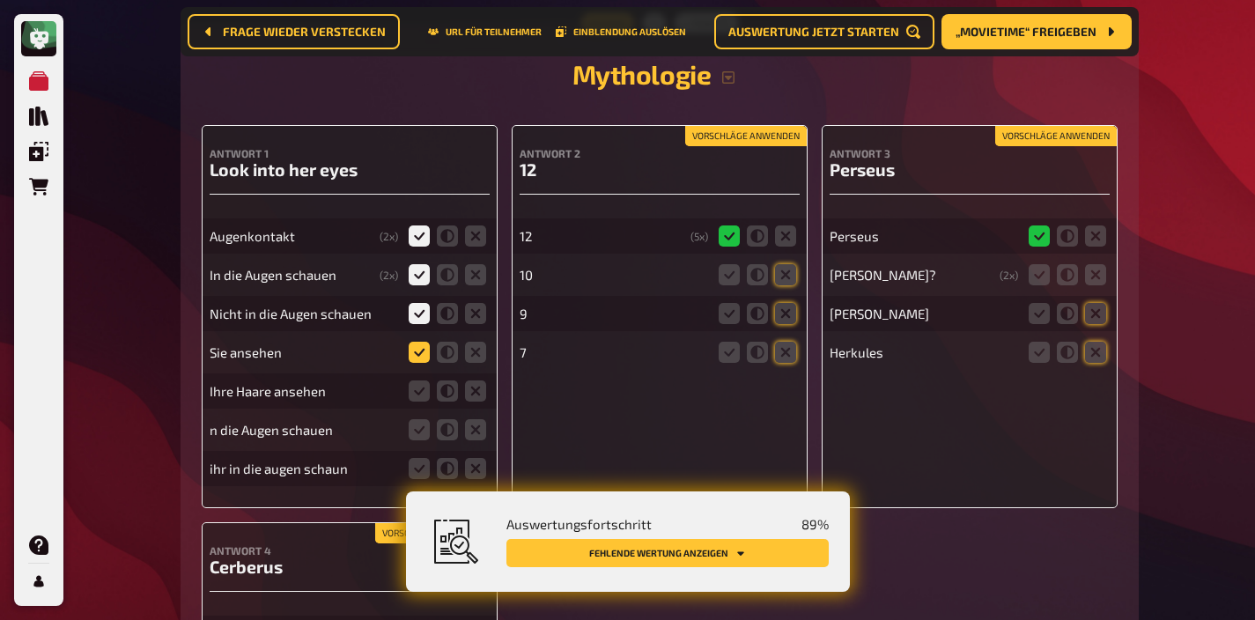
click at [425, 363] on icon at bounding box center [419, 352] width 21 height 21
click at [0, 0] on input "radio" at bounding box center [0, 0] width 0 height 0
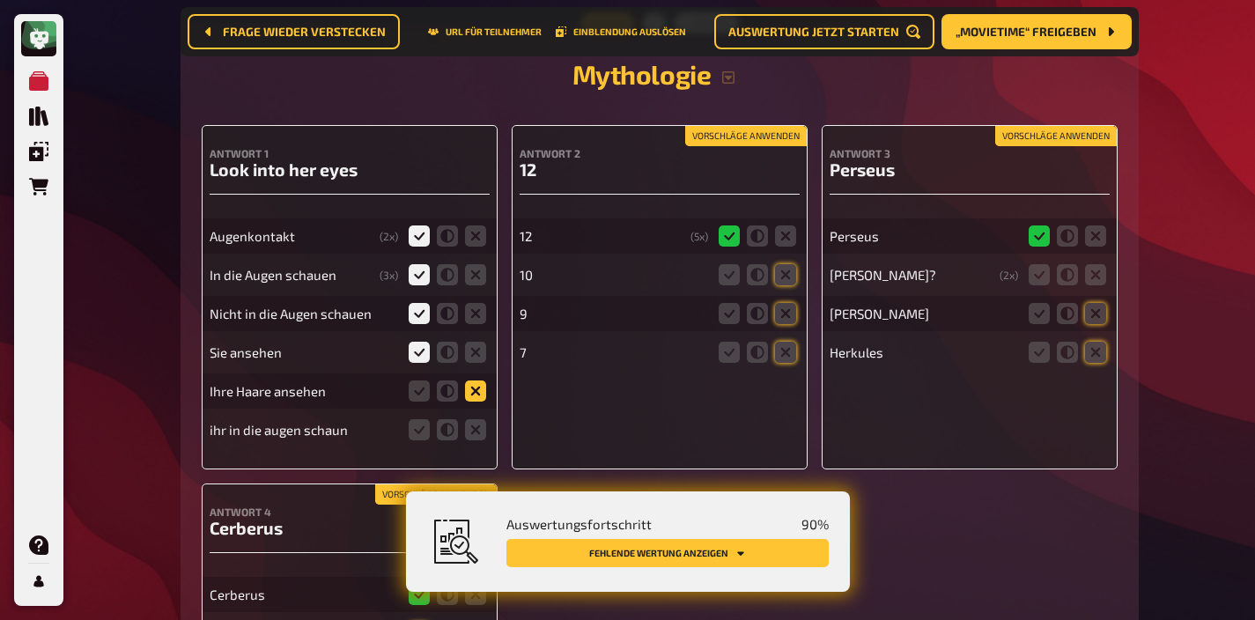
click at [479, 402] on icon at bounding box center [475, 390] width 21 height 21
click at [0, 0] on input "radio" at bounding box center [0, 0] width 0 height 0
click at [423, 440] on icon at bounding box center [419, 429] width 21 height 21
click at [0, 0] on input "radio" at bounding box center [0, 0] width 0 height 0
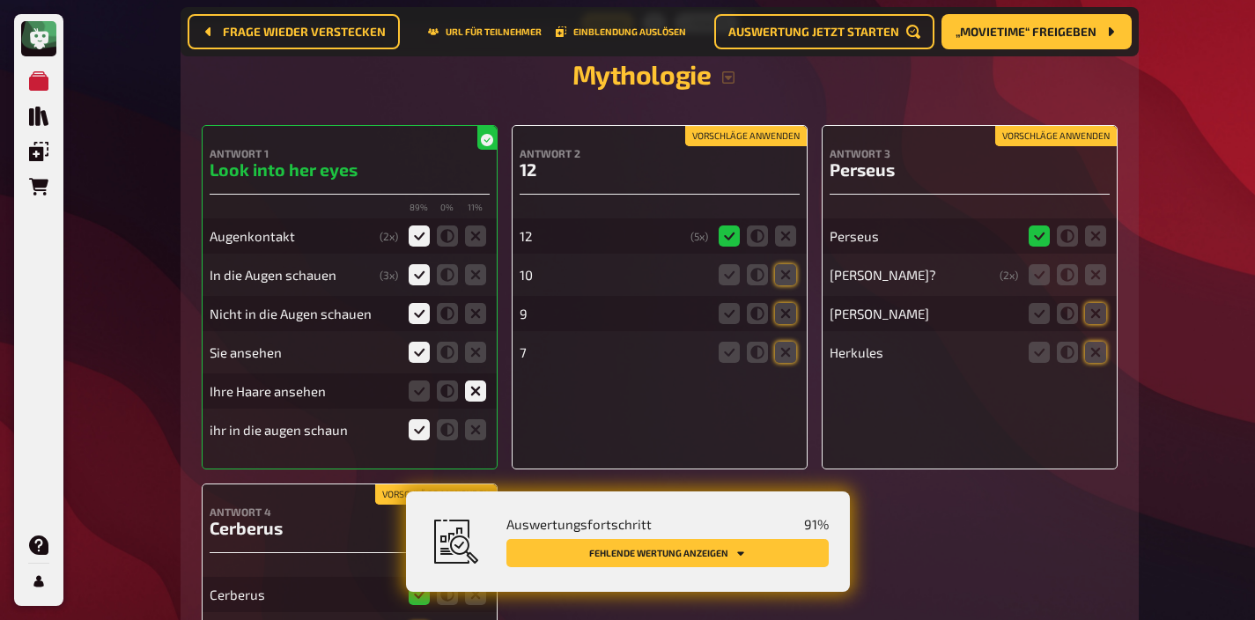
click at [749, 146] on button "Vorschläge anwenden" at bounding box center [746, 136] width 122 height 19
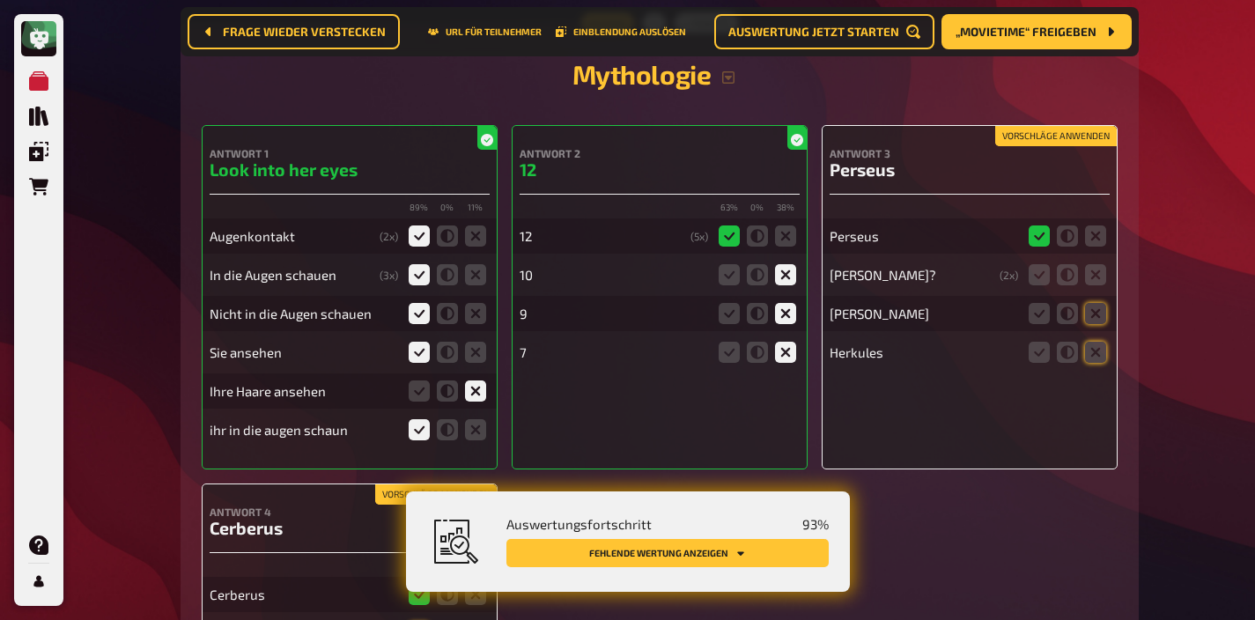
click at [1046, 146] on button "Vorschläge anwenden" at bounding box center [1056, 136] width 122 height 19
click at [1092, 285] on icon at bounding box center [1095, 274] width 21 height 21
click at [0, 0] on input "radio" at bounding box center [0, 0] width 0 height 0
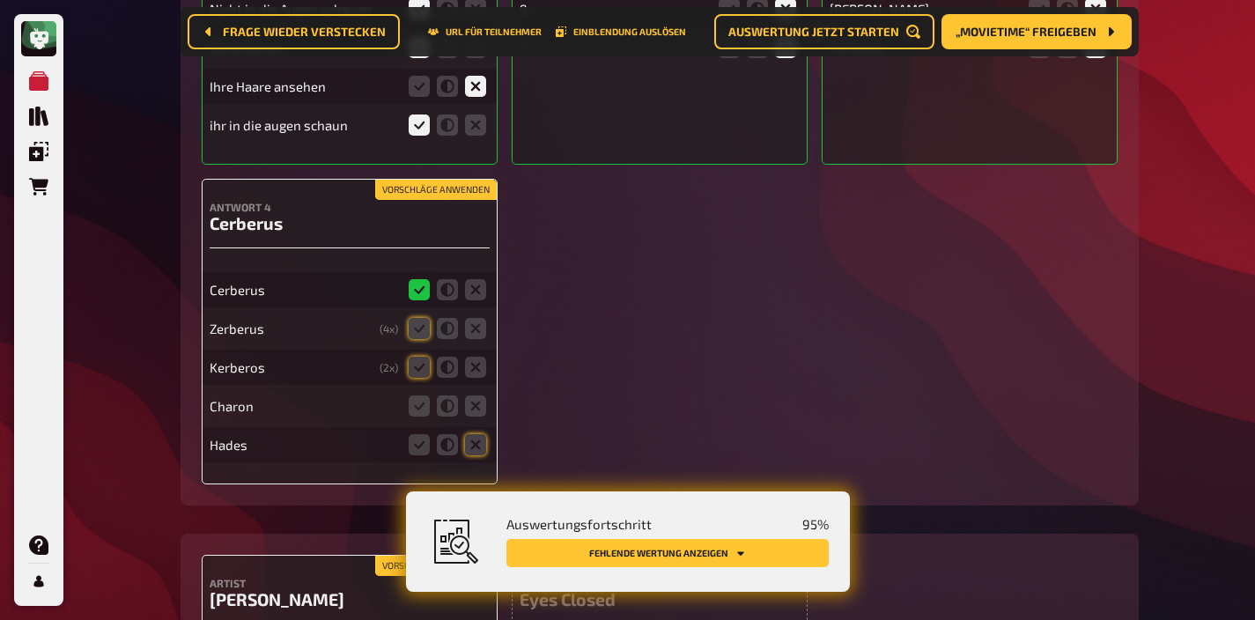
scroll to position [5520, 0]
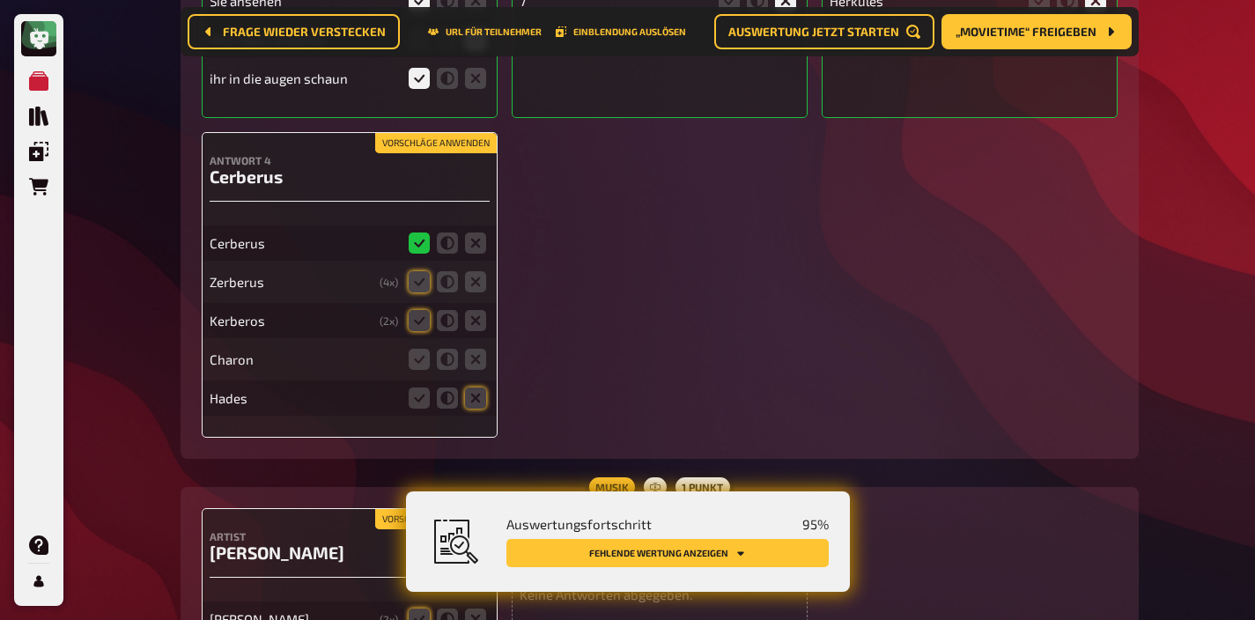
click at [464, 153] on button "Vorschläge anwenden" at bounding box center [436, 143] width 122 height 19
click at [449, 331] on icon at bounding box center [447, 320] width 21 height 21
click at [0, 0] on input "radio" at bounding box center [0, 0] width 0 height 0
click at [417, 331] on icon at bounding box center [419, 320] width 21 height 21
click at [0, 0] on input "radio" at bounding box center [0, 0] width 0 height 0
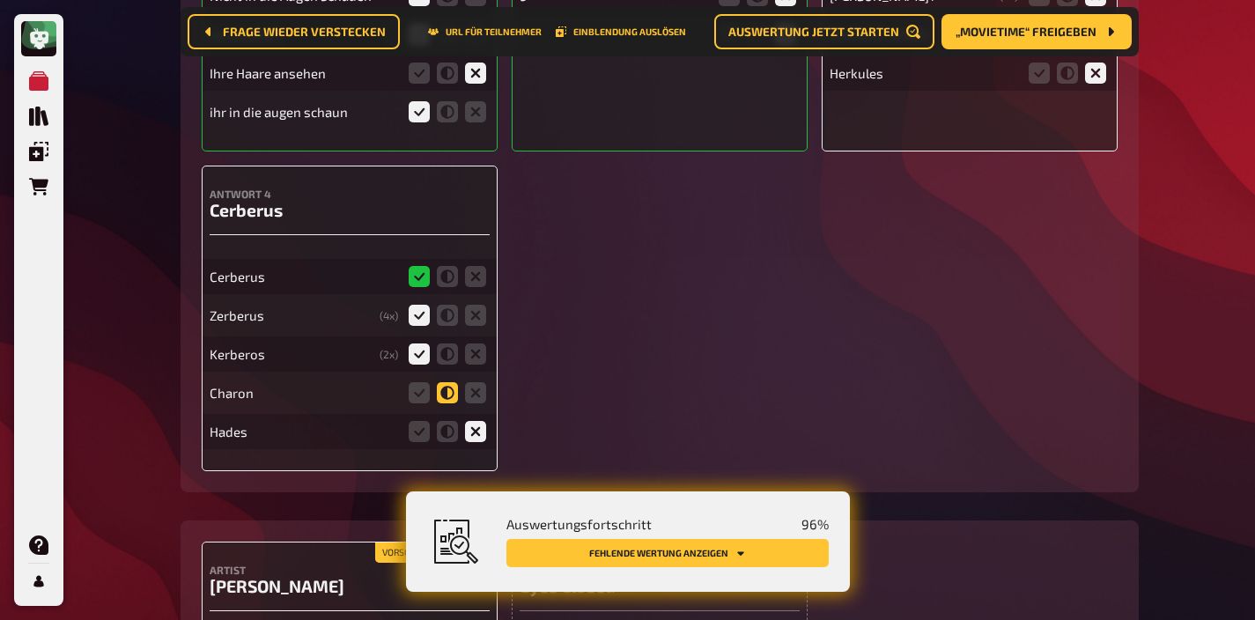
scroll to position [5593, 0]
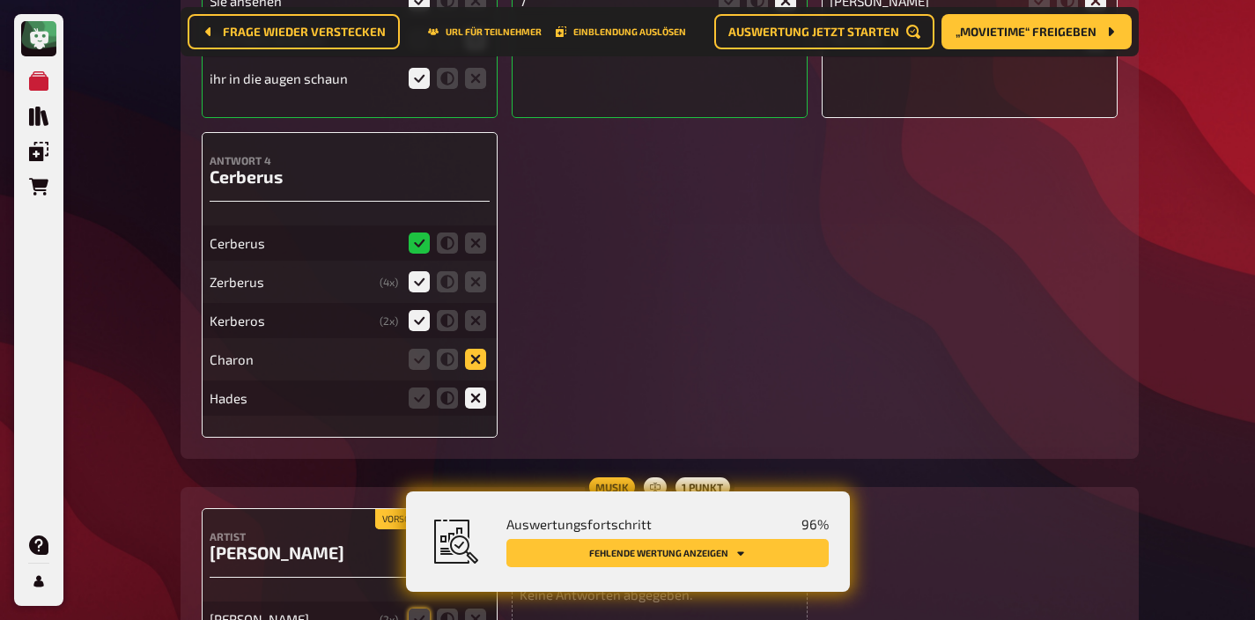
click at [467, 370] on icon at bounding box center [475, 359] width 21 height 21
click at [0, 0] on input "radio" at bounding box center [0, 0] width 0 height 0
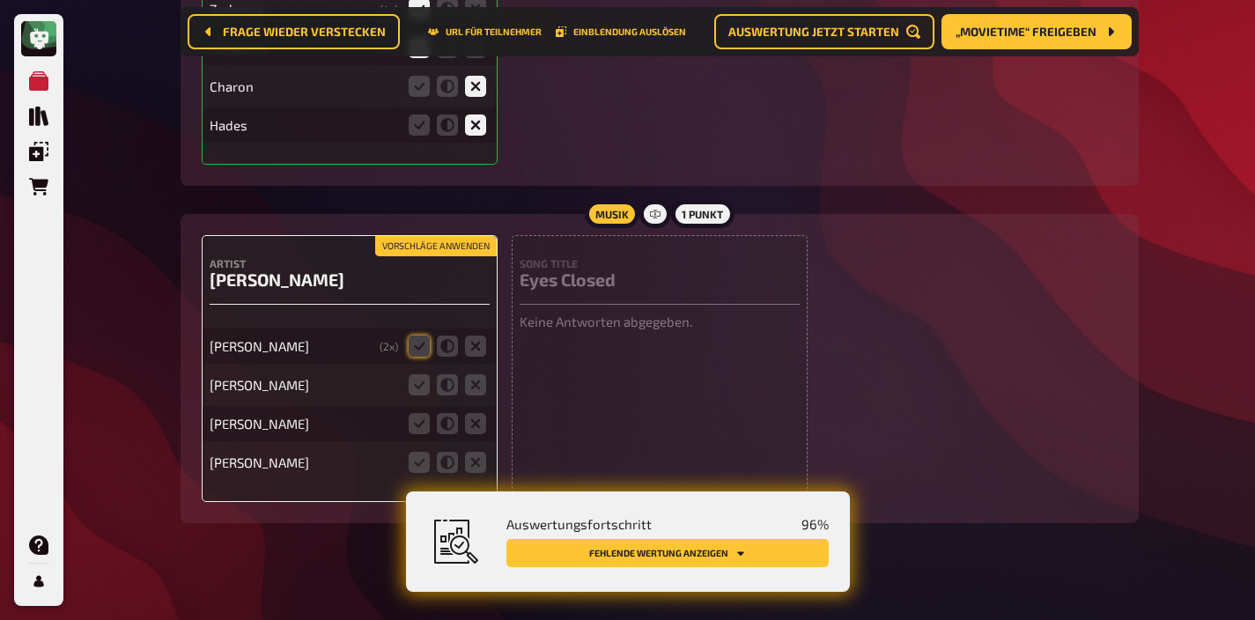
scroll to position [5897, 0]
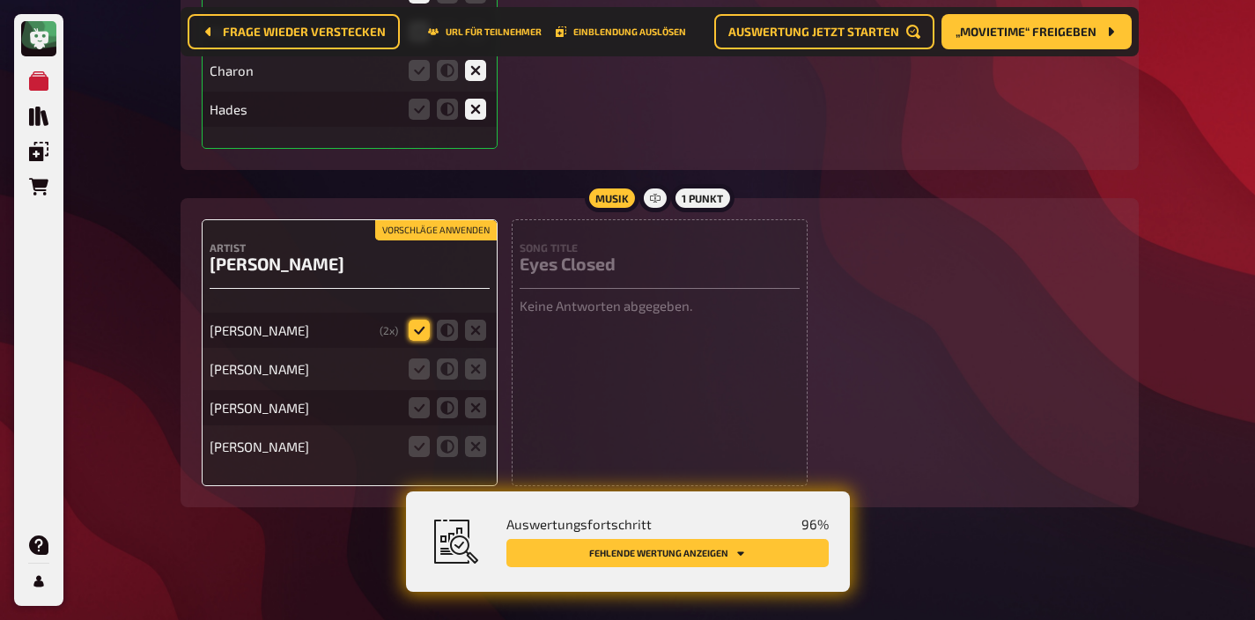
click at [418, 321] on icon at bounding box center [419, 330] width 21 height 21
click at [0, 0] on input "radio" at bounding box center [0, 0] width 0 height 0
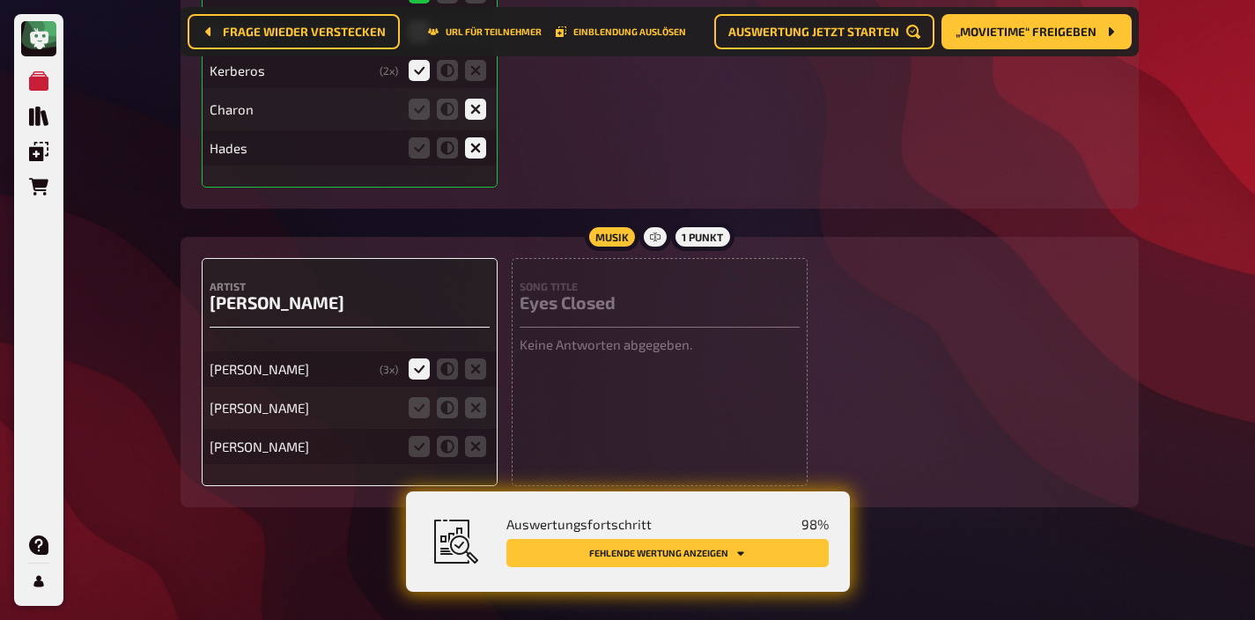
scroll to position [5858, 0]
click at [472, 446] on icon at bounding box center [475, 446] width 21 height 21
click at [0, 0] on input "radio" at bounding box center [0, 0] width 0 height 0
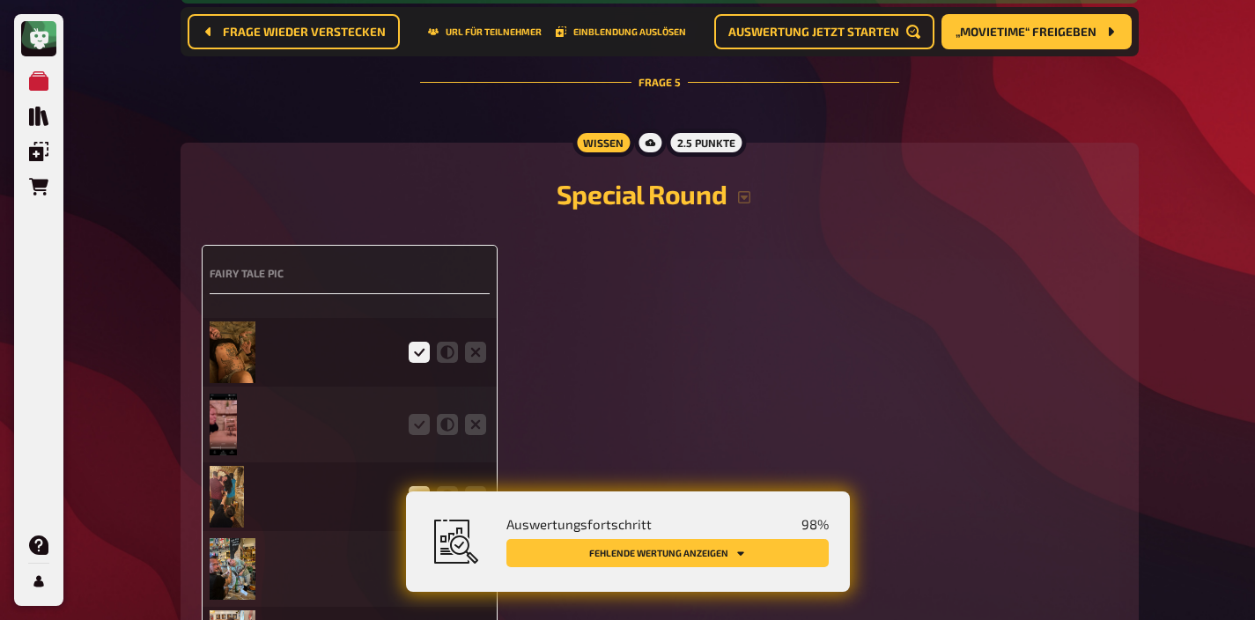
scroll to position [4261, 0]
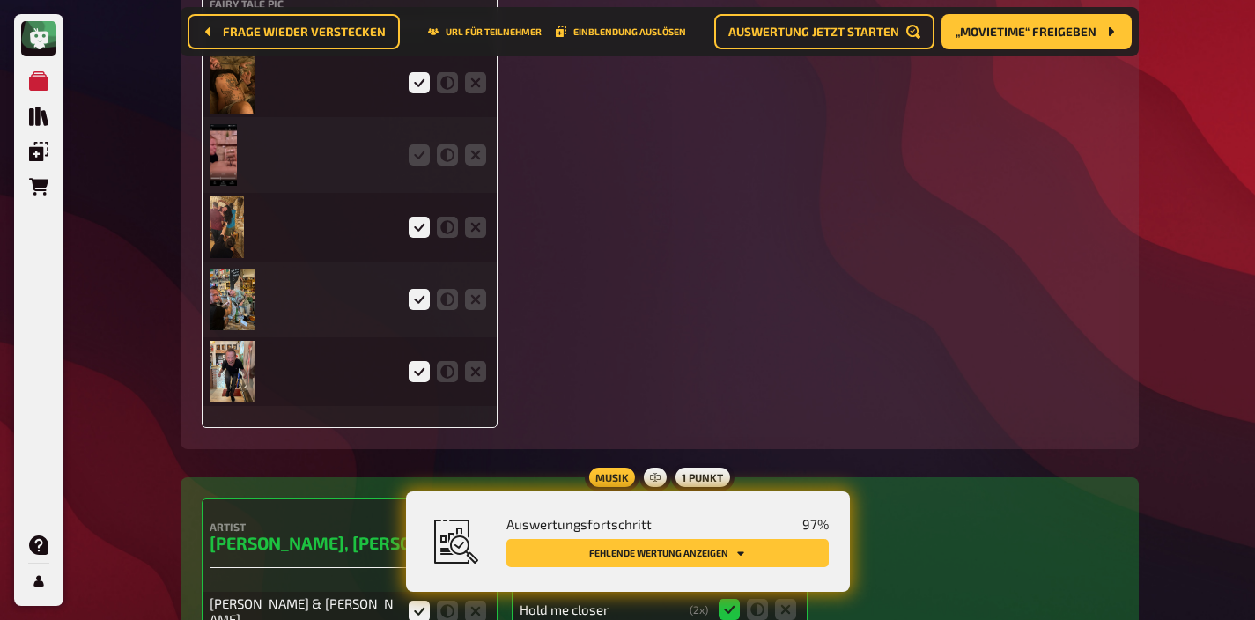
click at [228, 171] on img at bounding box center [224, 155] width 28 height 62
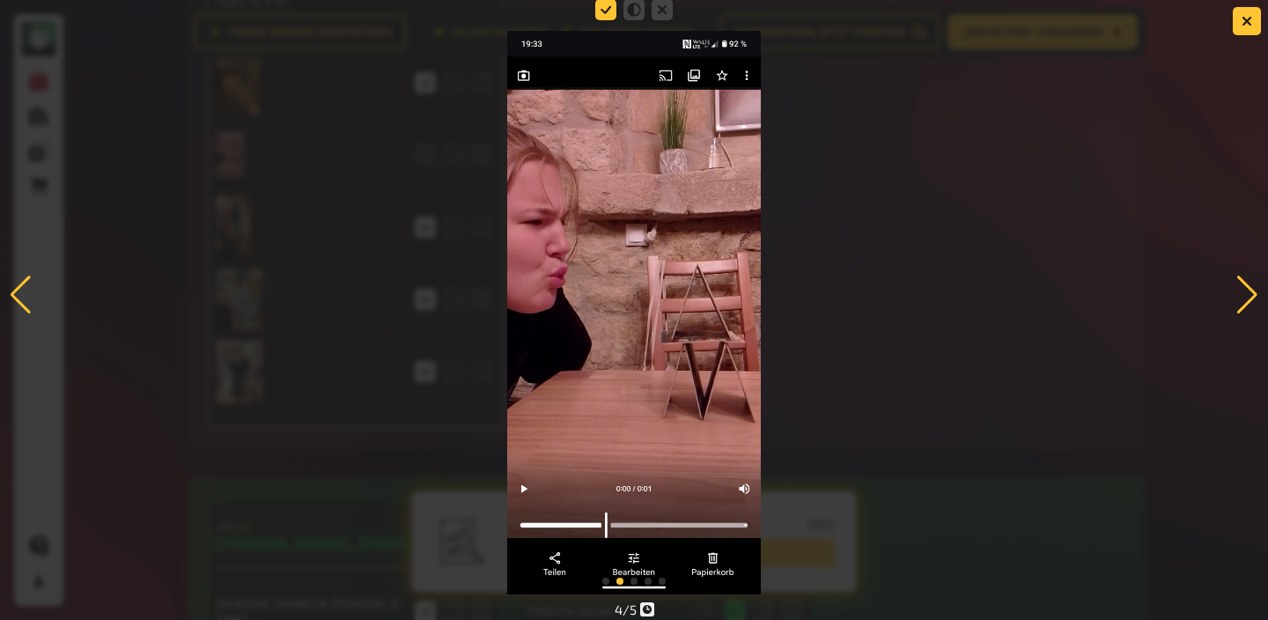
click at [601, 15] on icon at bounding box center [605, 9] width 21 height 21
click at [0, 0] on input "radio" at bounding box center [0, 0] width 0 height 0
click at [1250, 278] on div at bounding box center [1247, 295] width 24 height 39
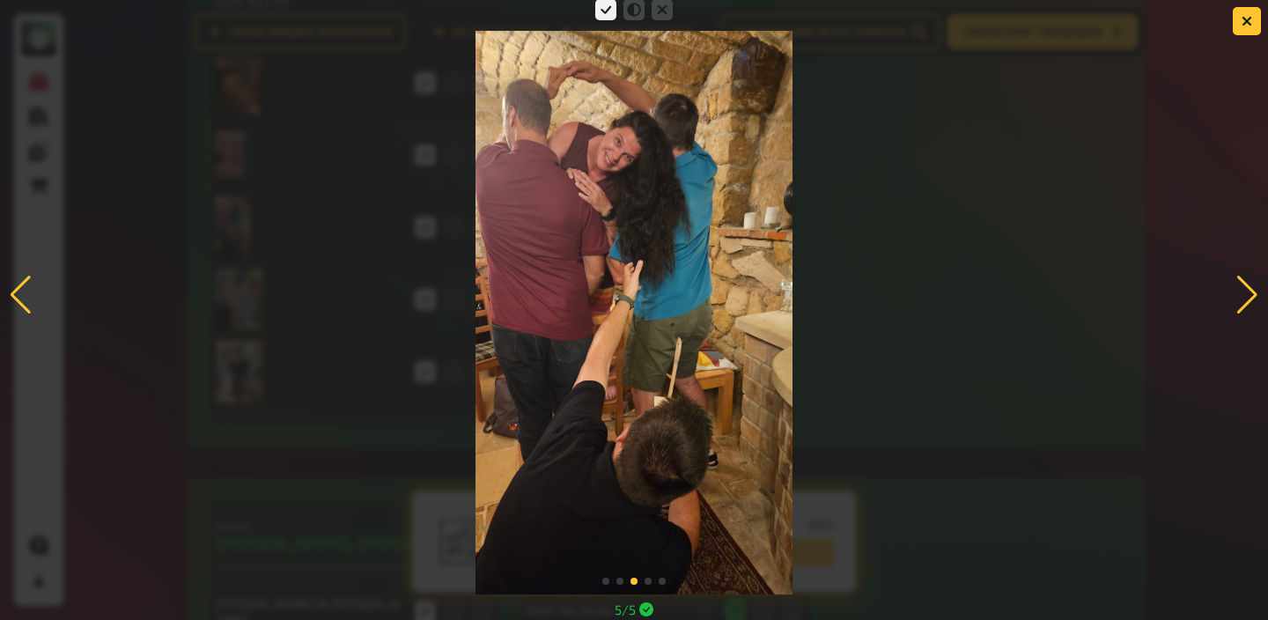
click at [1241, 283] on div at bounding box center [1247, 295] width 24 height 39
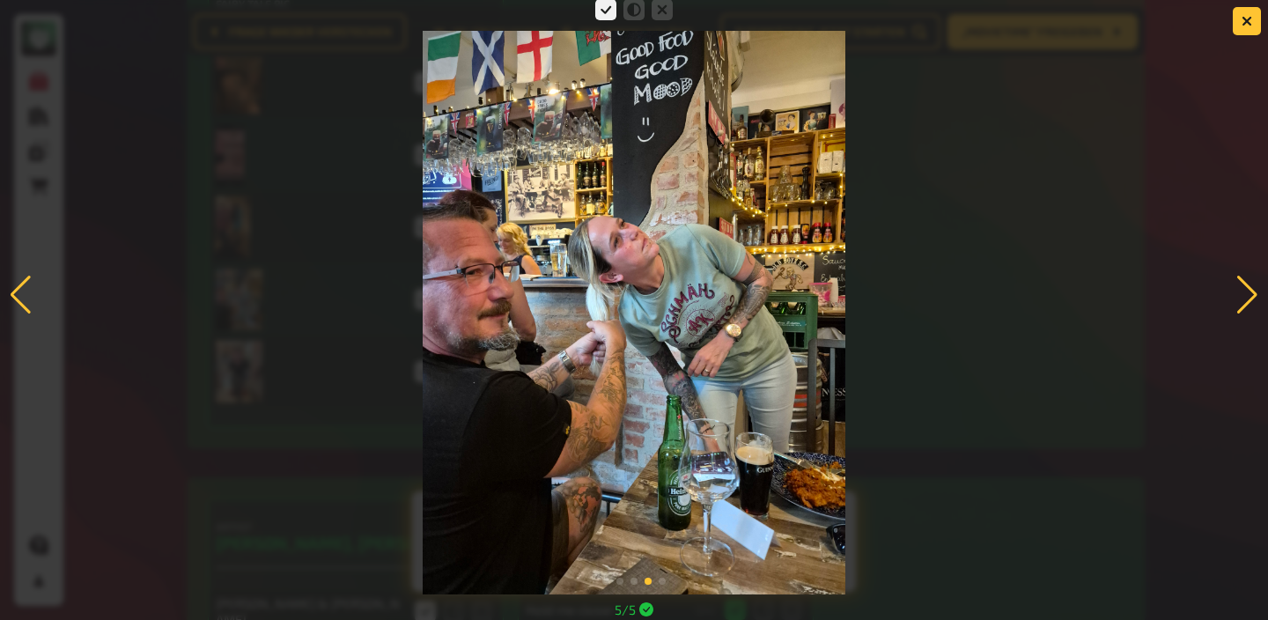
click at [1241, 283] on div at bounding box center [1247, 295] width 24 height 39
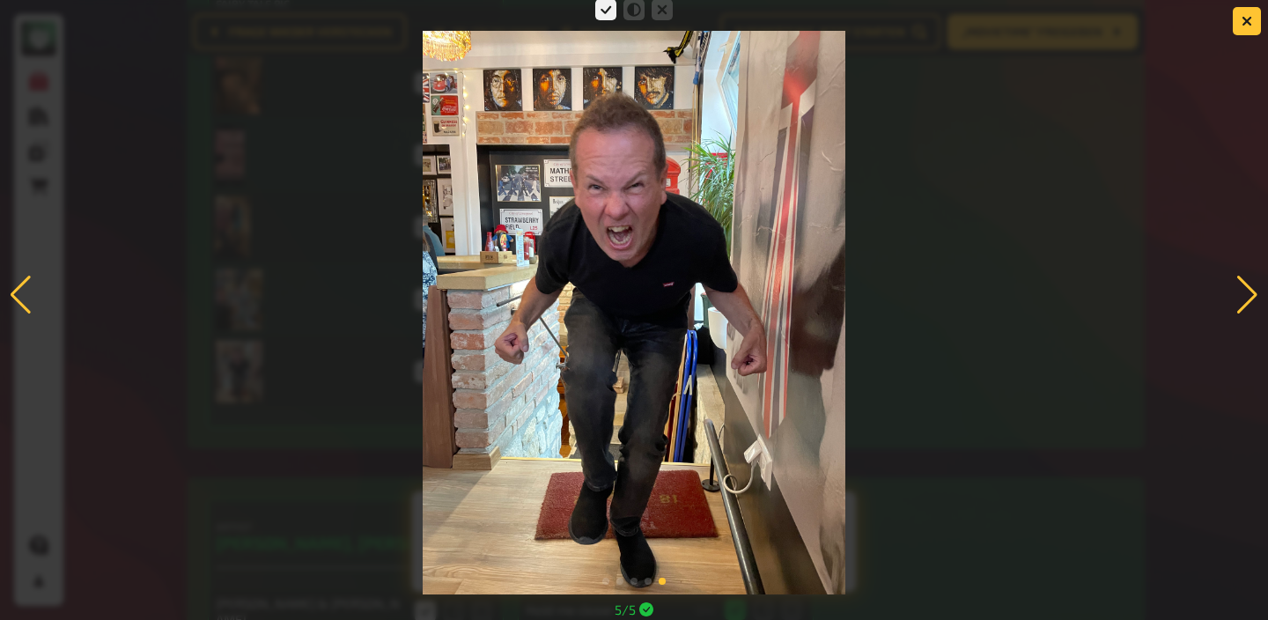
click at [1241, 283] on div at bounding box center [1247, 295] width 24 height 39
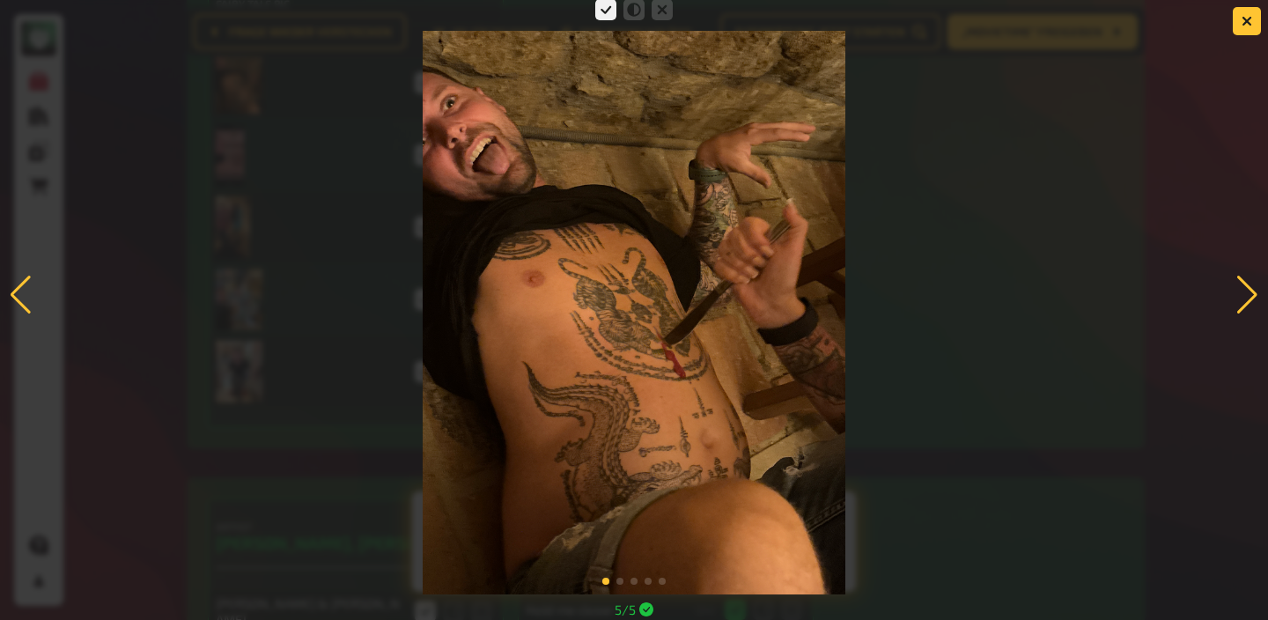
click at [1241, 283] on div at bounding box center [1247, 295] width 24 height 39
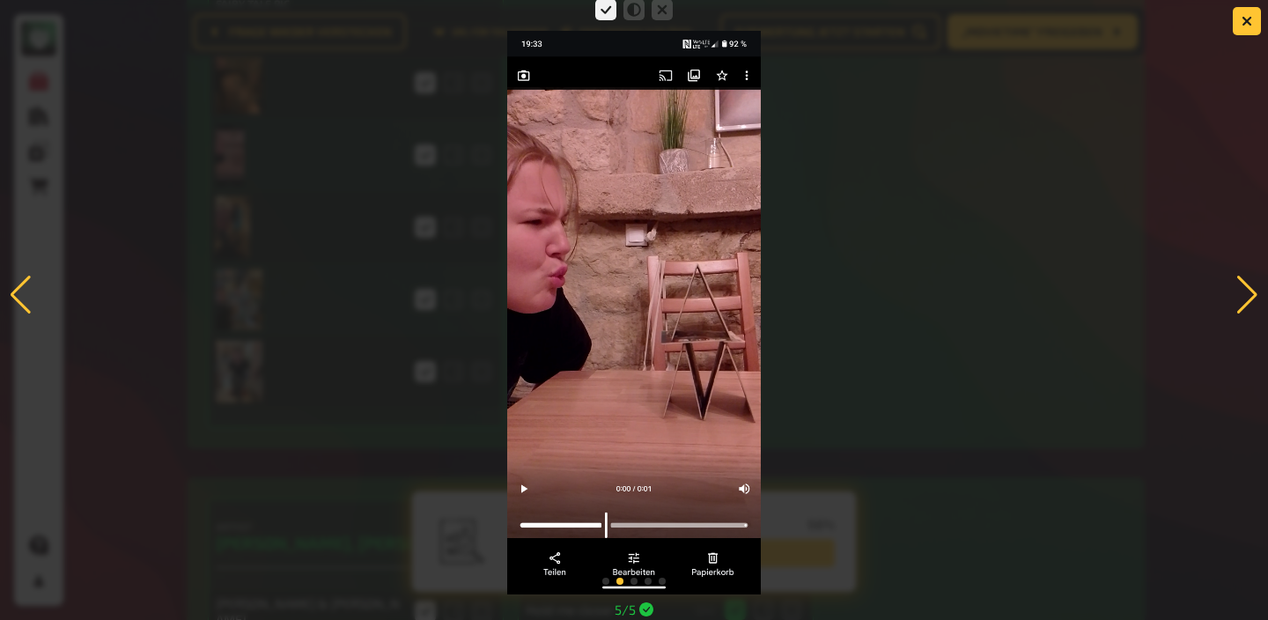
click at [1241, 283] on div at bounding box center [1247, 295] width 24 height 39
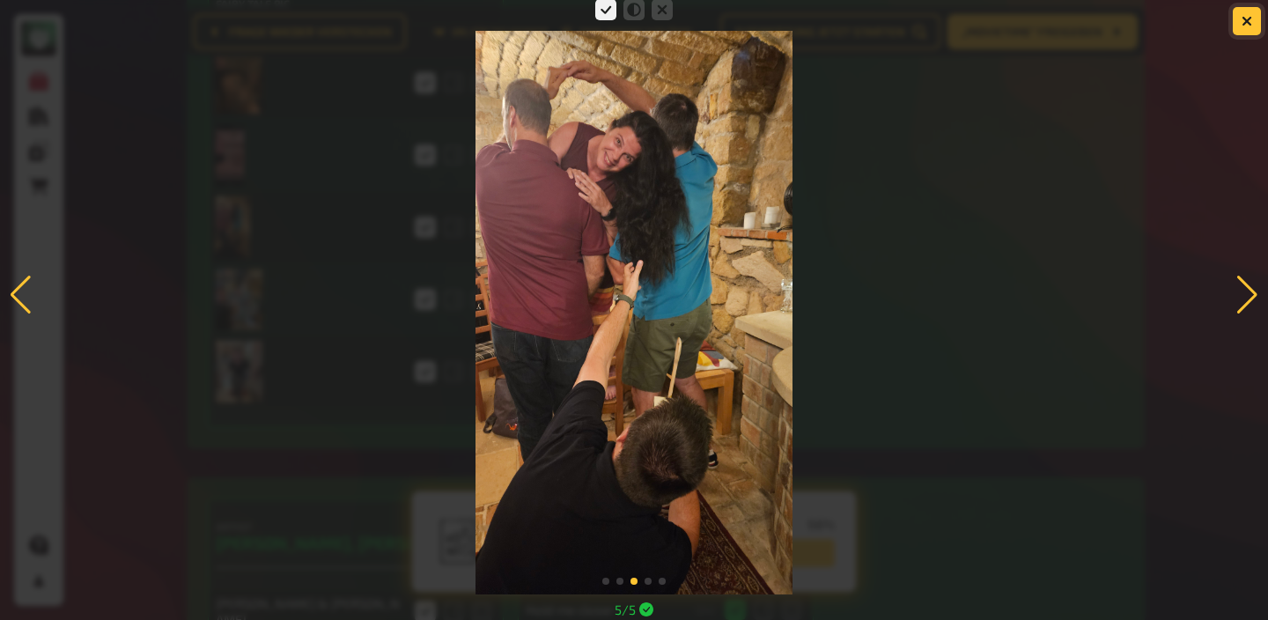
click at [1239, 24] on button "button" at bounding box center [1247, 21] width 28 height 28
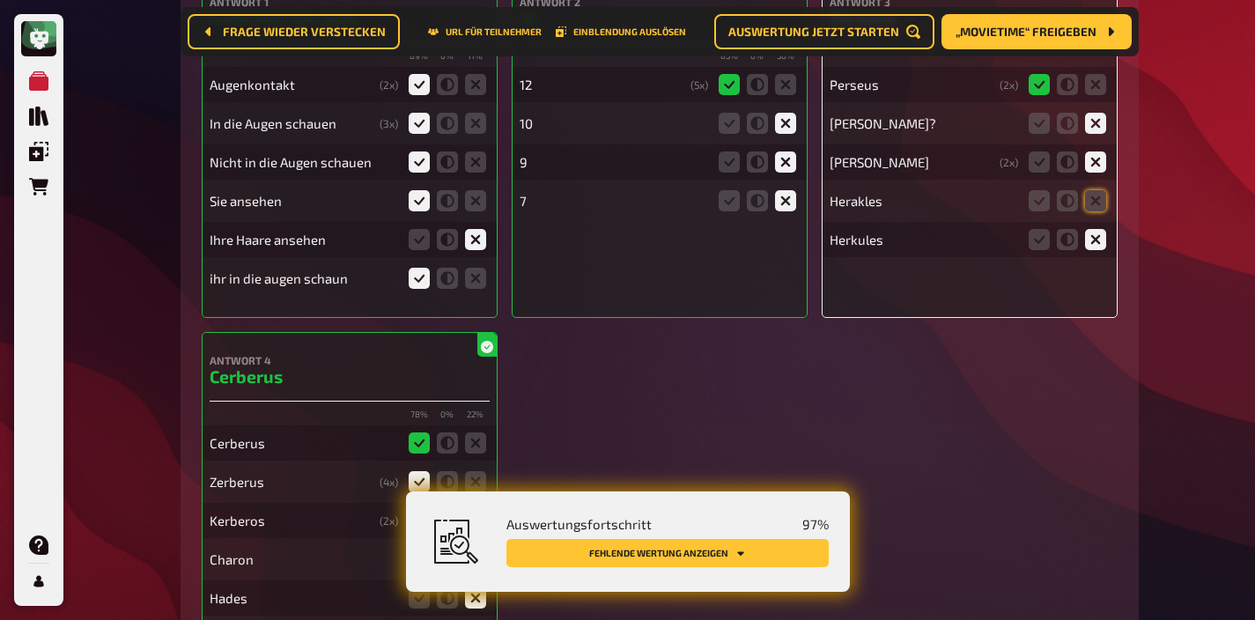
scroll to position [5330, 0]
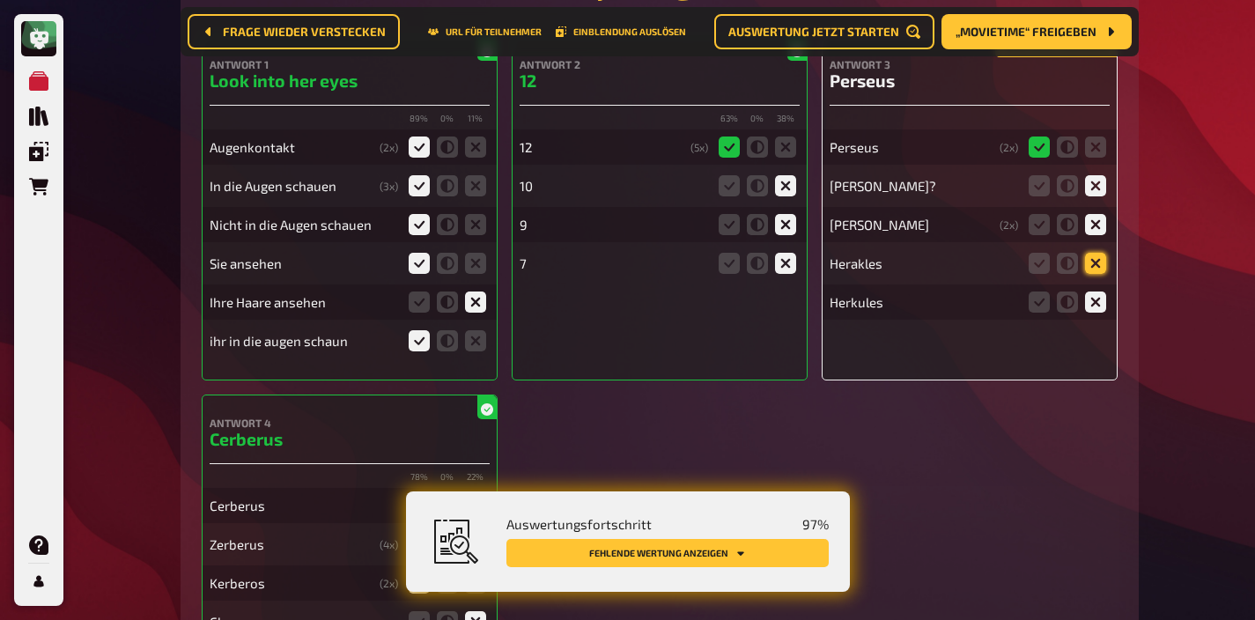
click at [1091, 274] on icon at bounding box center [1095, 263] width 21 height 21
click at [0, 0] on input "radio" at bounding box center [0, 0] width 0 height 0
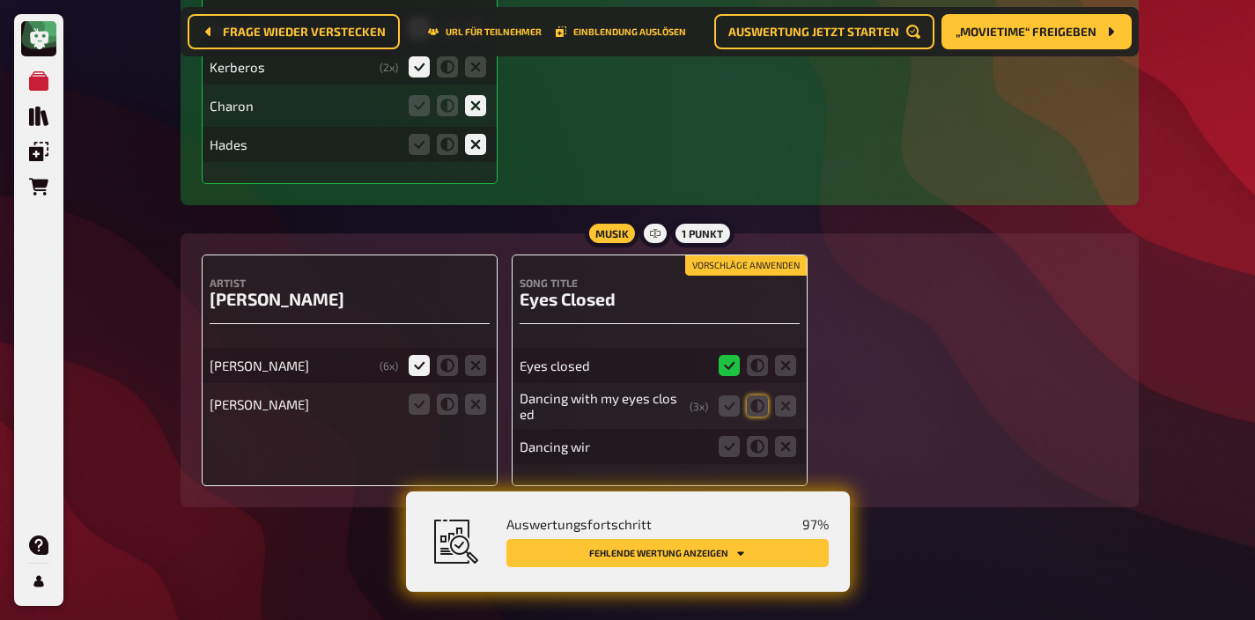
scroll to position [5861, 0]
click at [756, 405] on icon at bounding box center [757, 405] width 21 height 21
click at [0, 0] on input "radio" at bounding box center [0, 0] width 0 height 0
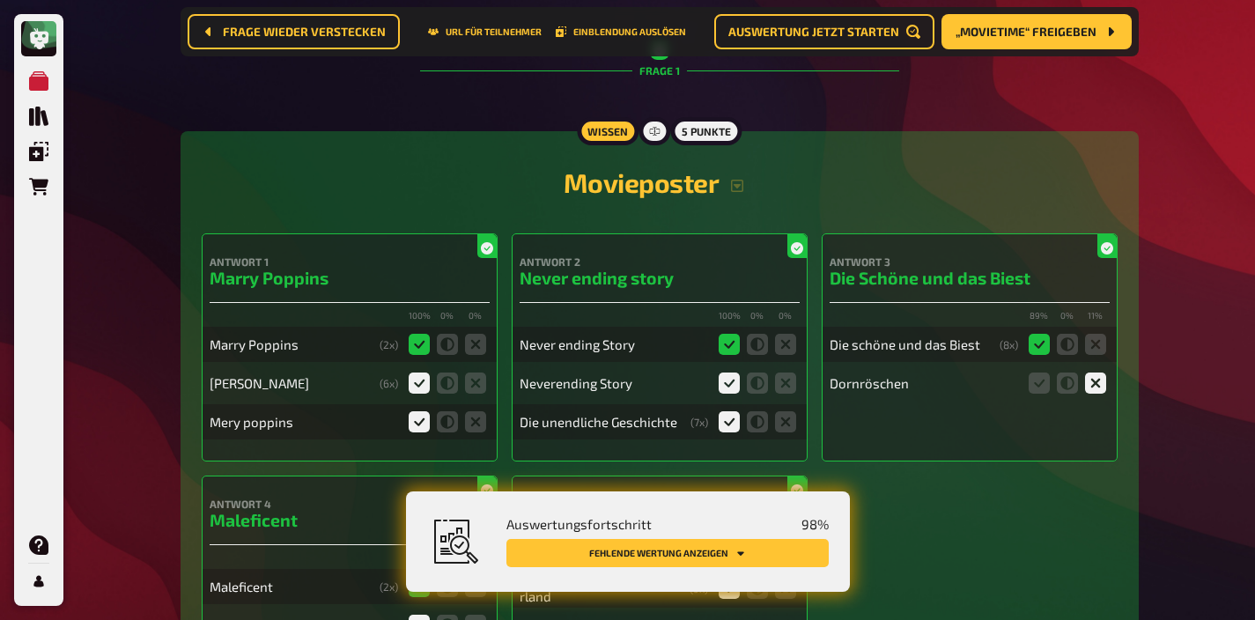
scroll to position [0, 0]
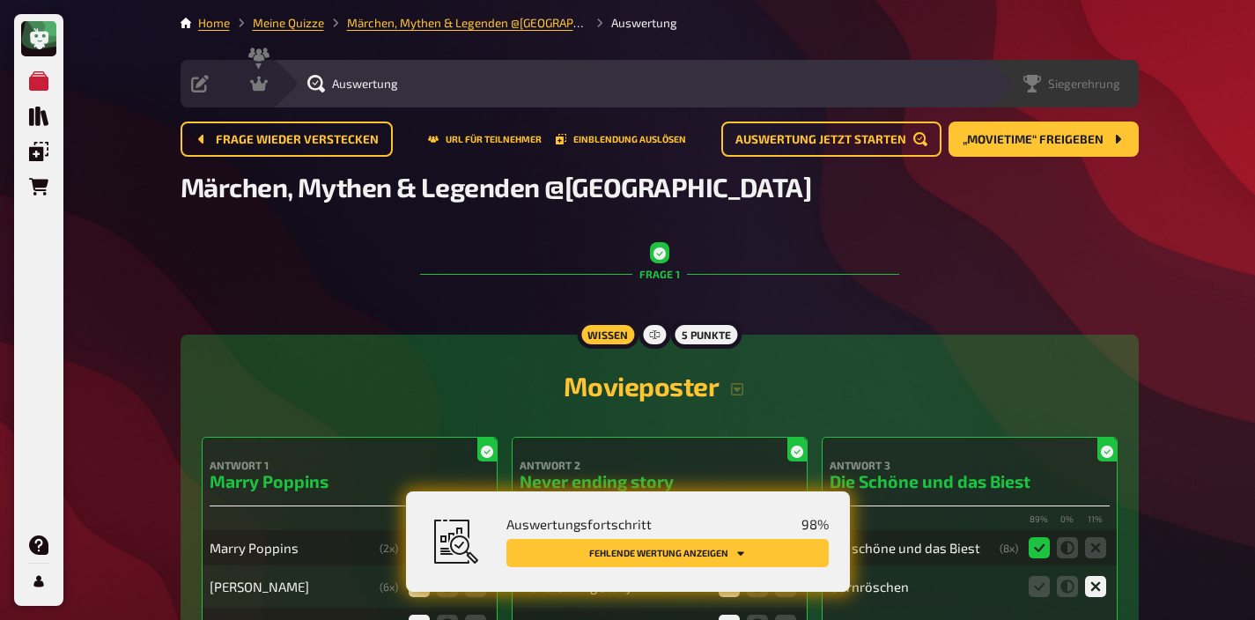
click at [1097, 90] on span "Siegerehrung" at bounding box center [1084, 84] width 72 height 14
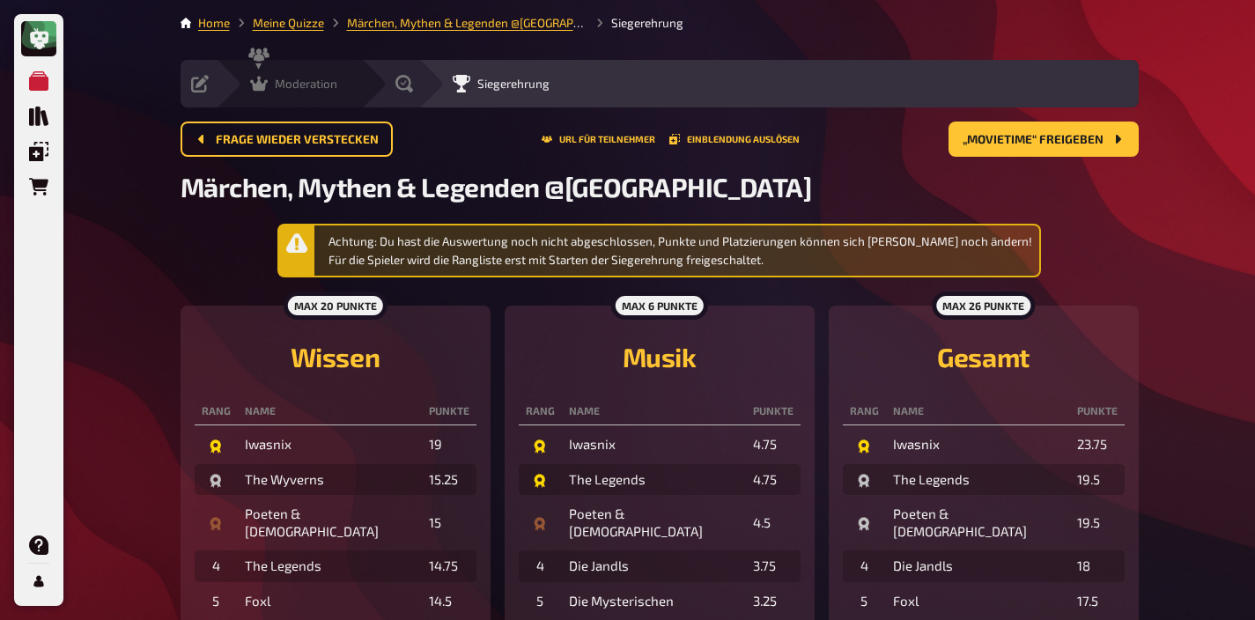
click at [308, 96] on div "Moderation undefined" at bounding box center [288, 84] width 145 height 48
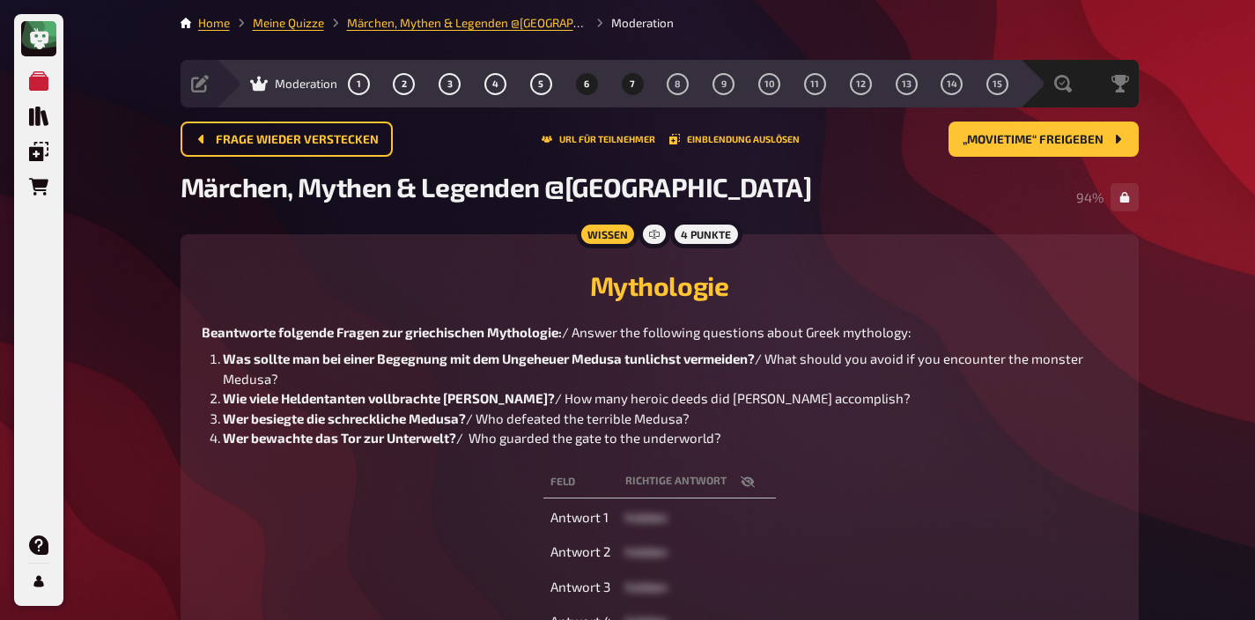
click at [629, 92] on button "7" at bounding box center [632, 84] width 28 height 28
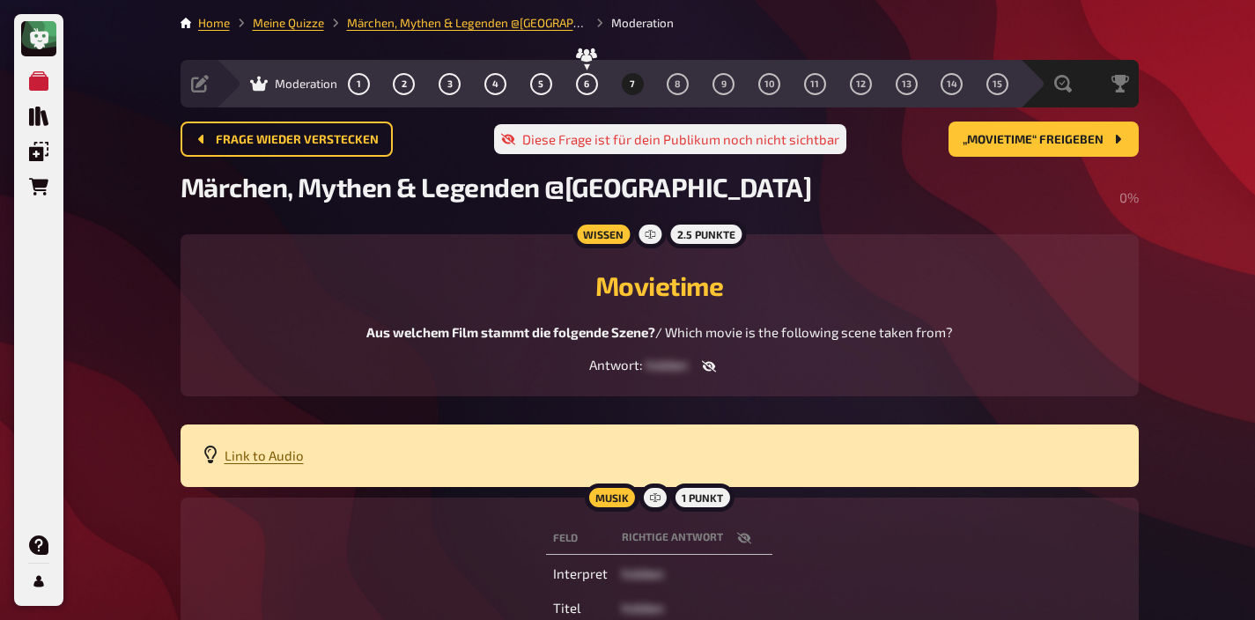
click at [276, 454] on span "Link to Audio" at bounding box center [264, 455] width 79 height 16
click at [983, 142] on span "„Movietime“ freigeben" at bounding box center [1032, 140] width 141 height 12
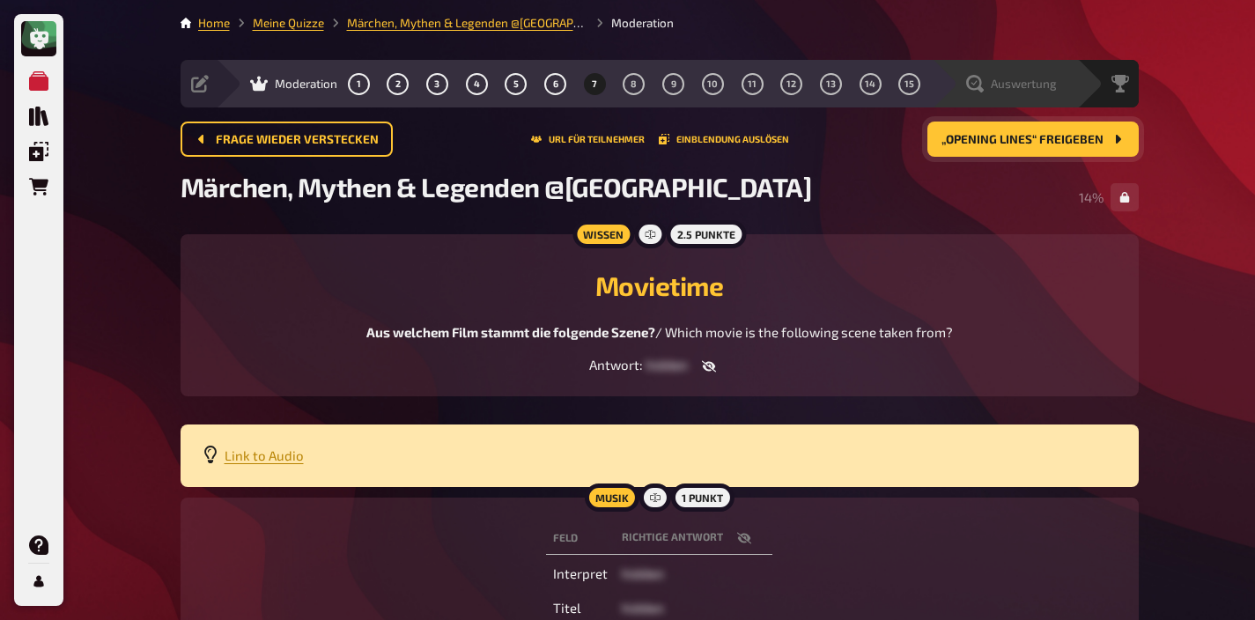
click at [1002, 89] on span "Auswertung" at bounding box center [1024, 84] width 66 height 14
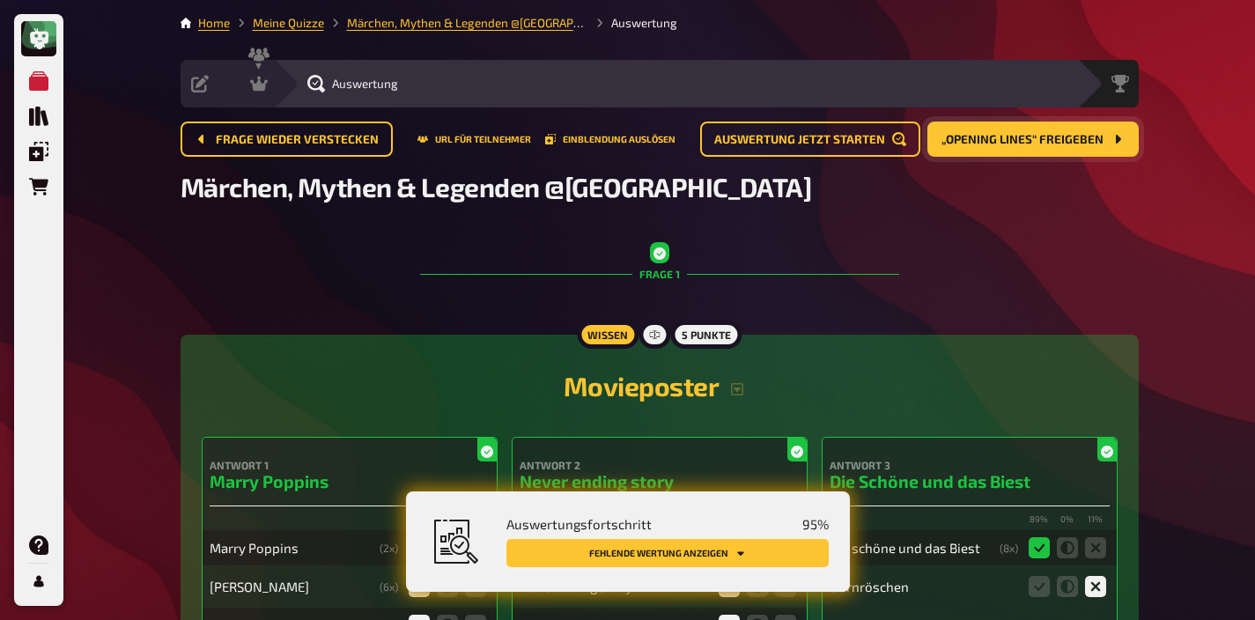
click at [745, 548] on button "Fehlende Wertung anzeigen" at bounding box center [667, 553] width 322 height 28
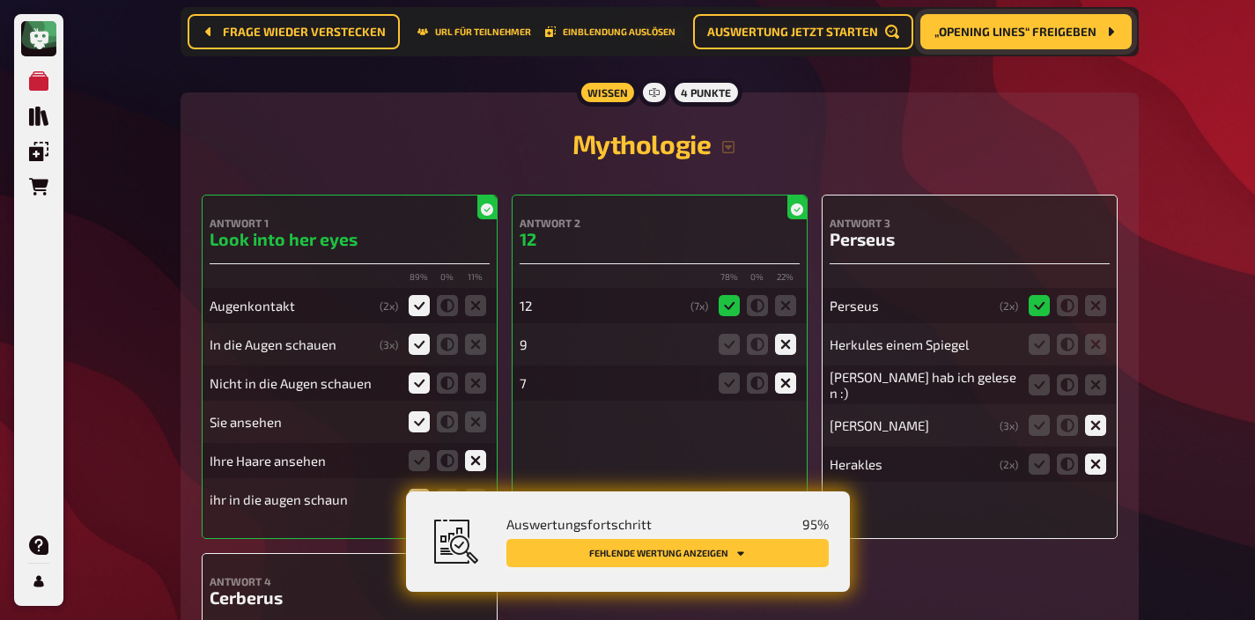
scroll to position [5183, 0]
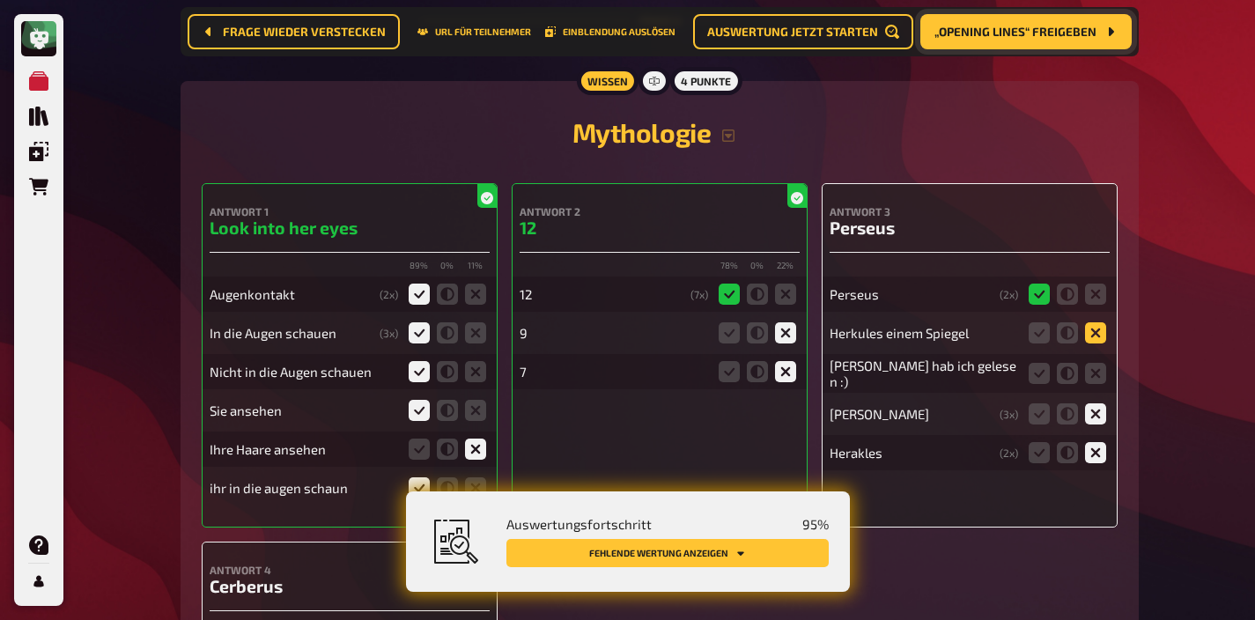
click at [1093, 343] on icon at bounding box center [1095, 332] width 21 height 21
click at [0, 0] on input "radio" at bounding box center [0, 0] width 0 height 0
click at [1093, 384] on icon at bounding box center [1095, 373] width 21 height 21
click at [0, 0] on input "radio" at bounding box center [0, 0] width 0 height 0
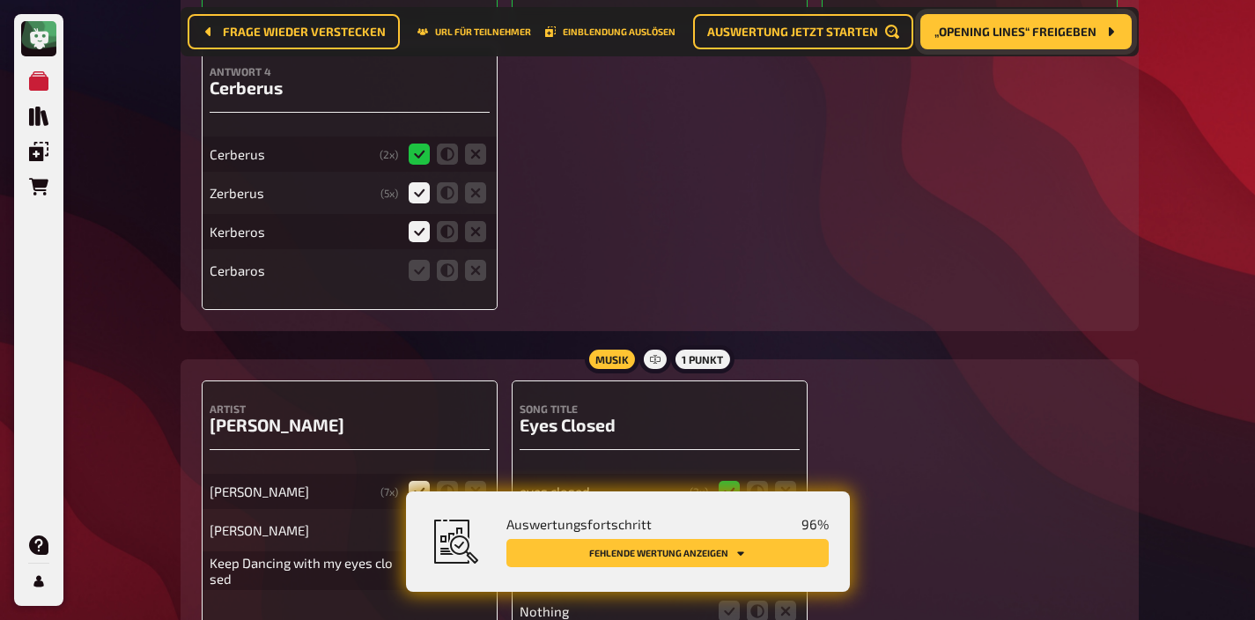
scroll to position [5683, 0]
click at [424, 279] on icon at bounding box center [419, 268] width 21 height 21
click at [0, 0] on input "radio" at bounding box center [0, 0] width 0 height 0
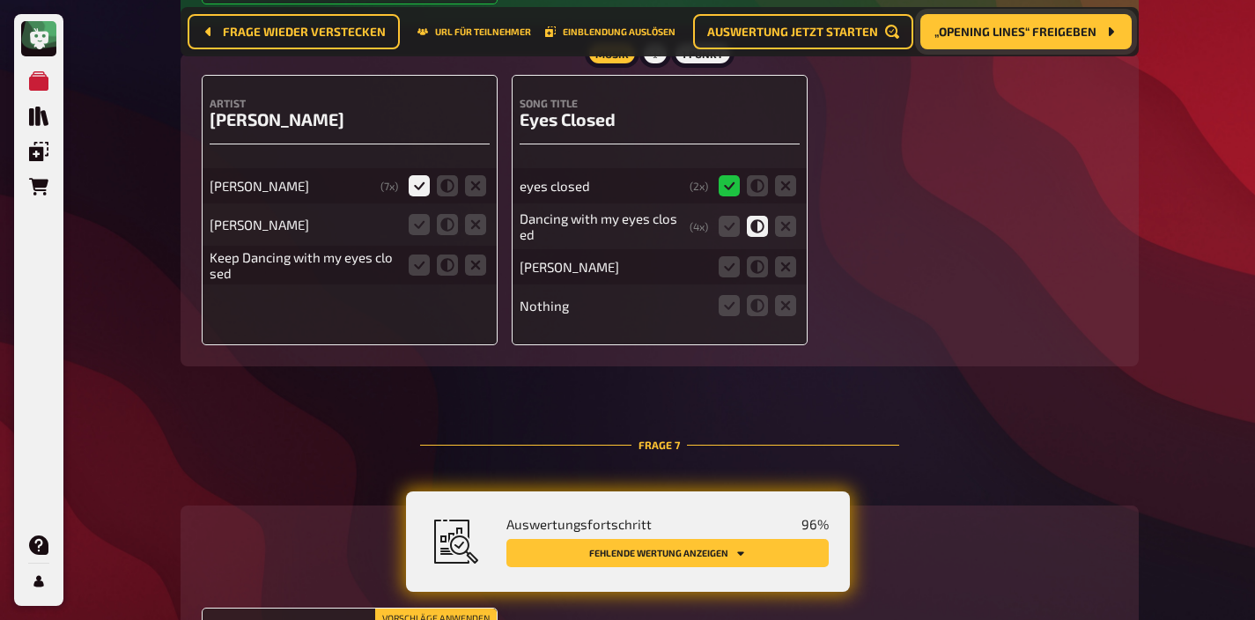
scroll to position [6045, 0]
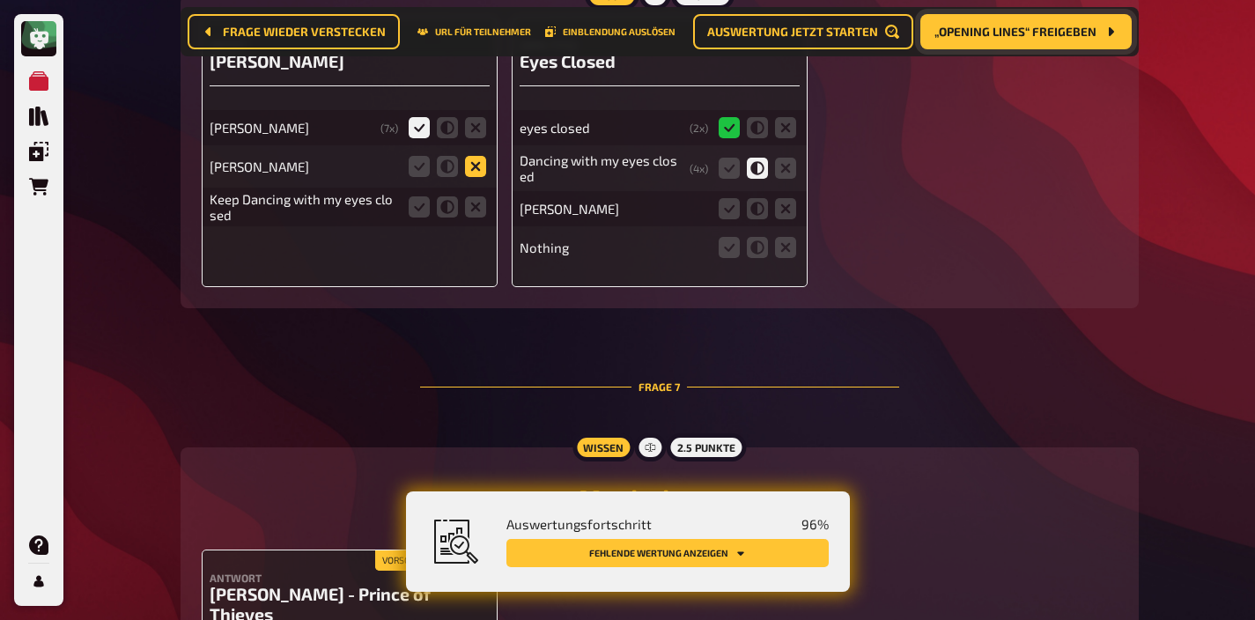
click at [468, 177] on icon at bounding box center [475, 166] width 21 height 21
click at [0, 0] on input "radio" at bounding box center [0, 0] width 0 height 0
click at [473, 218] on icon at bounding box center [475, 206] width 21 height 21
click at [0, 0] on input "radio" at bounding box center [0, 0] width 0 height 0
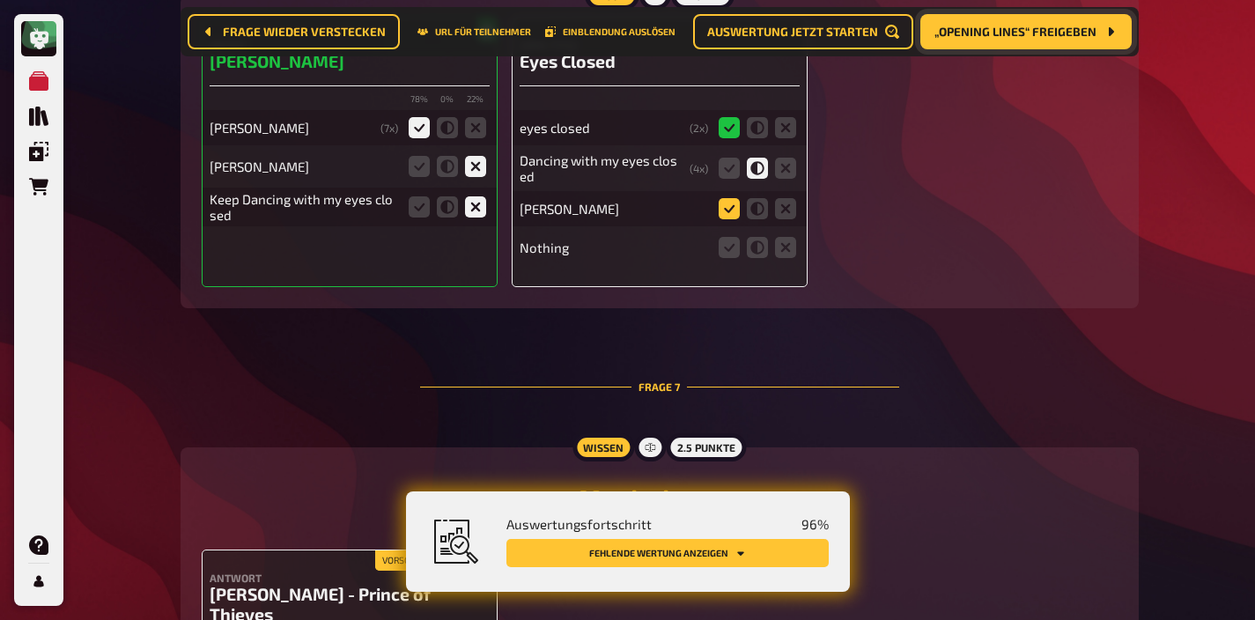
click at [720, 219] on icon at bounding box center [729, 208] width 21 height 21
click at [0, 0] on input "radio" at bounding box center [0, 0] width 0 height 0
click at [447, 218] on icon at bounding box center [447, 206] width 21 height 21
click at [0, 0] on input "radio" at bounding box center [0, 0] width 0 height 0
click at [785, 258] on icon at bounding box center [785, 247] width 21 height 21
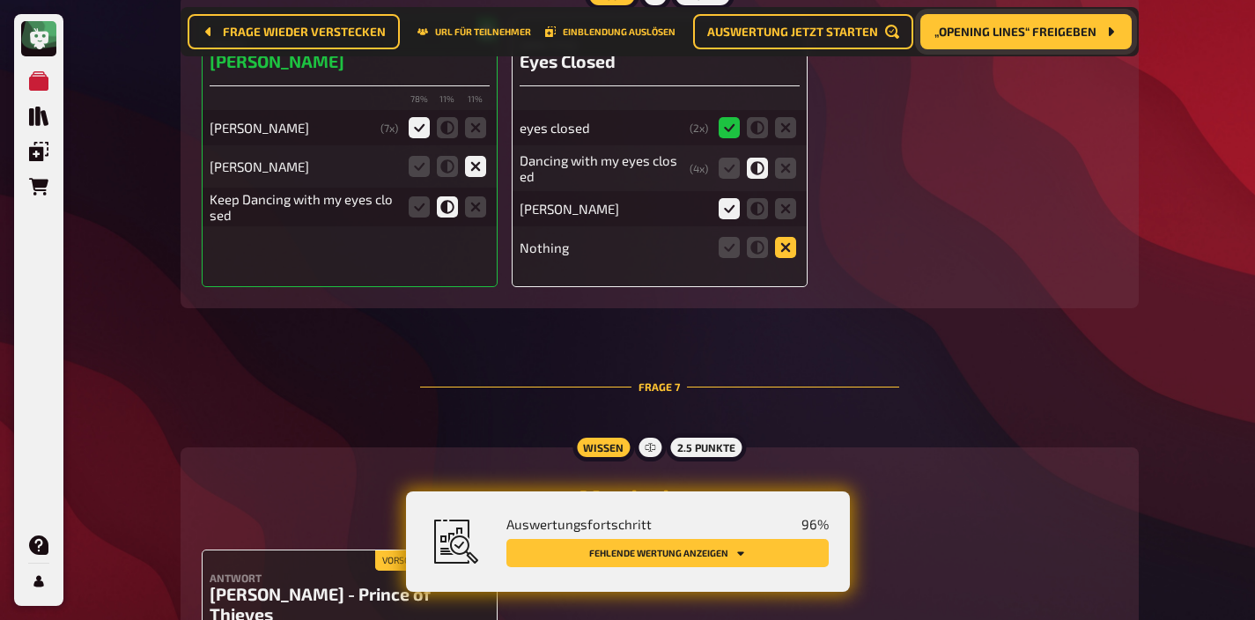
click at [0, 0] on input "radio" at bounding box center [0, 0] width 0 height 0
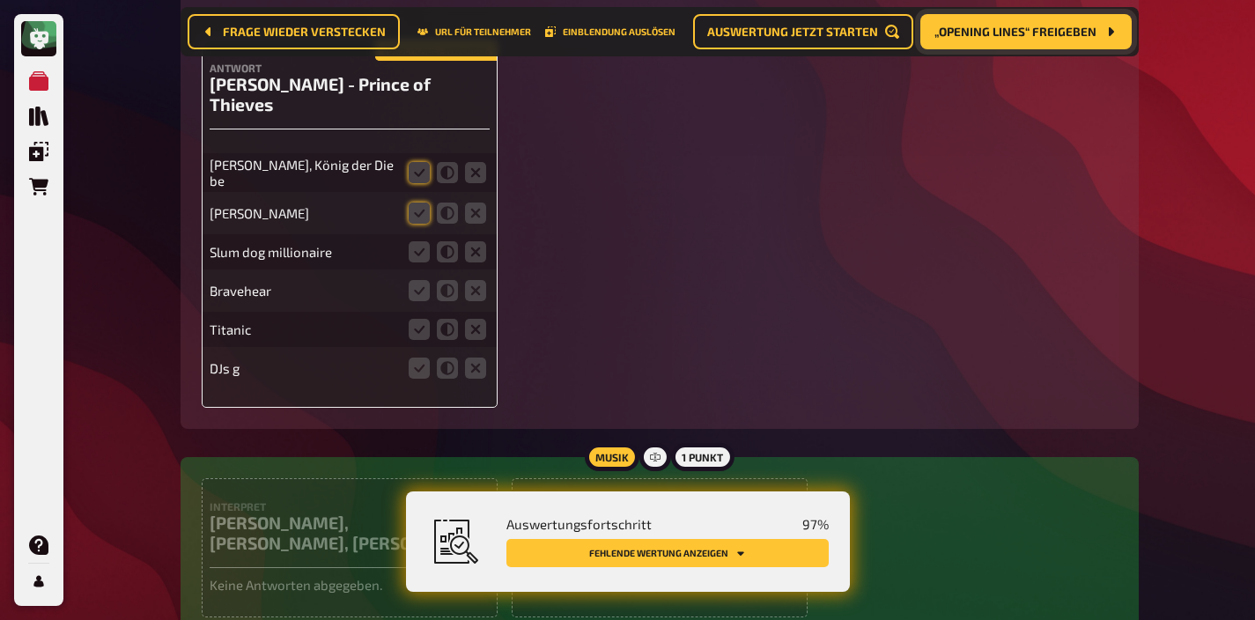
scroll to position [6556, 0]
click at [425, 161] on icon at bounding box center [419, 171] width 21 height 21
click at [0, 0] on input "radio" at bounding box center [0, 0] width 0 height 0
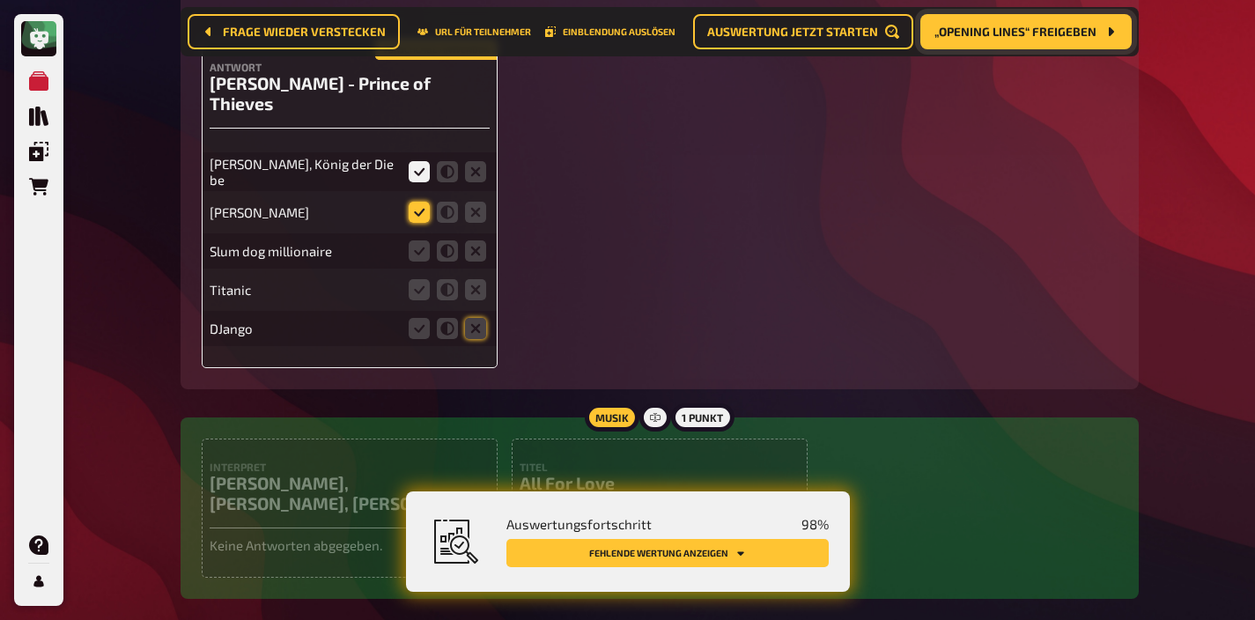
click at [422, 202] on icon at bounding box center [419, 212] width 21 height 21
click at [0, 0] on input "radio" at bounding box center [0, 0] width 0 height 0
click at [469, 240] on icon at bounding box center [475, 250] width 21 height 21
click at [0, 0] on input "radio" at bounding box center [0, 0] width 0 height 0
click at [469, 279] on icon at bounding box center [475, 289] width 21 height 21
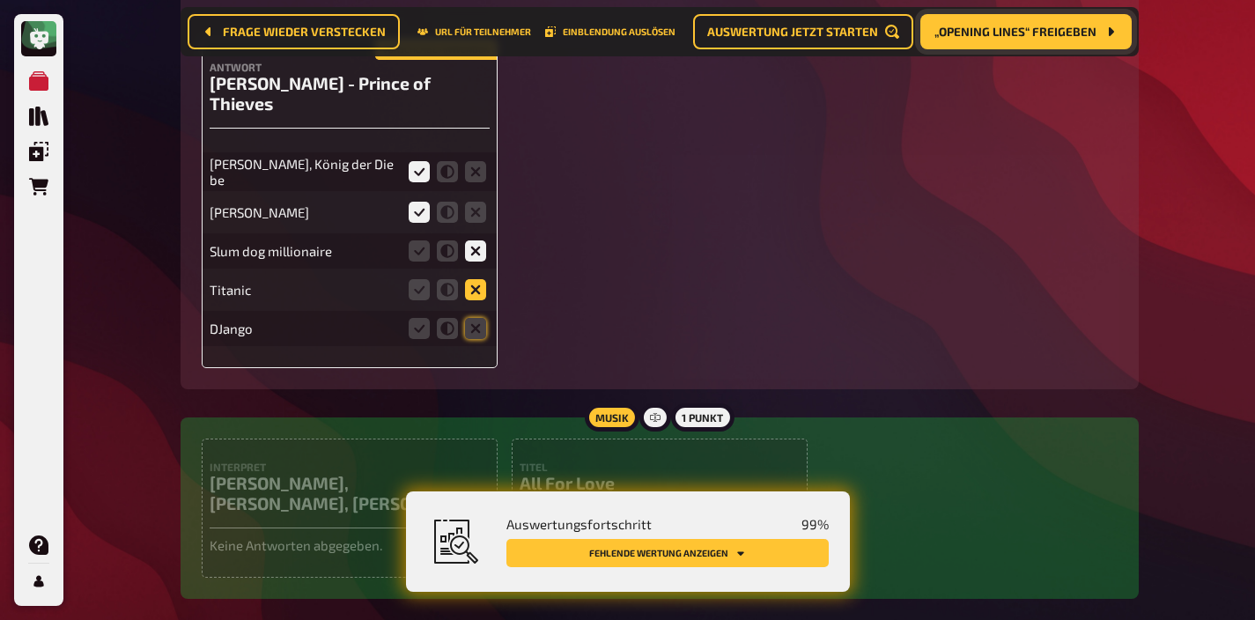
click at [0, 0] on input "radio" at bounding box center [0, 0] width 0 height 0
click at [469, 318] on icon at bounding box center [475, 328] width 21 height 21
click at [0, 0] on input "radio" at bounding box center [0, 0] width 0 height 0
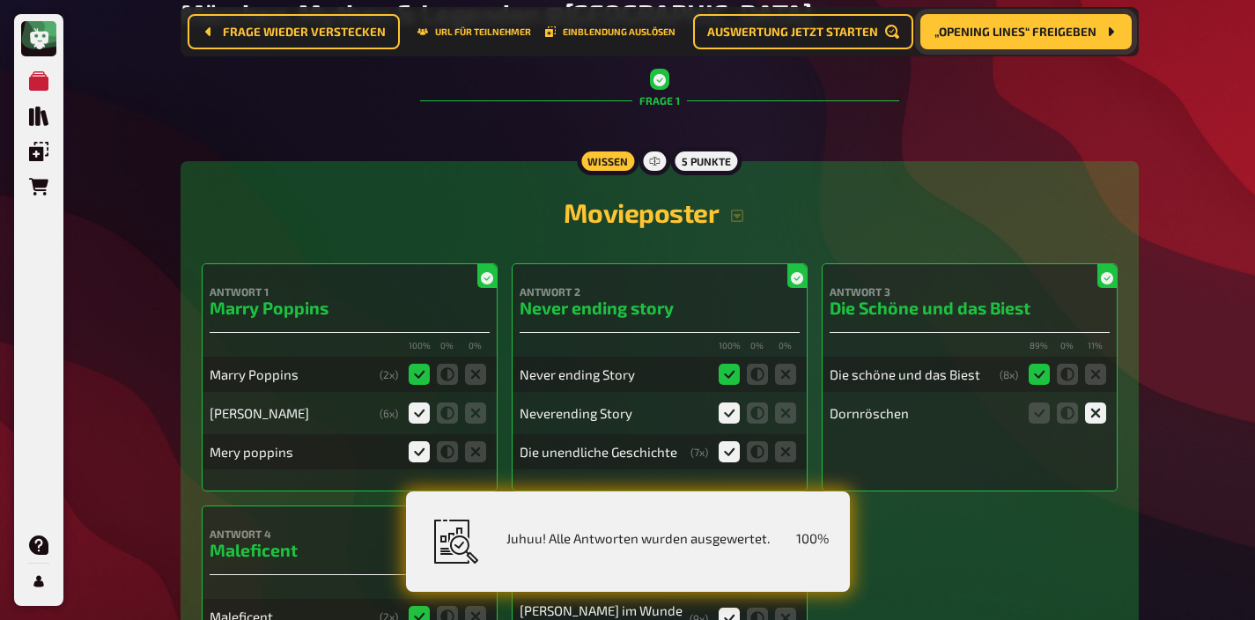
scroll to position [0, 0]
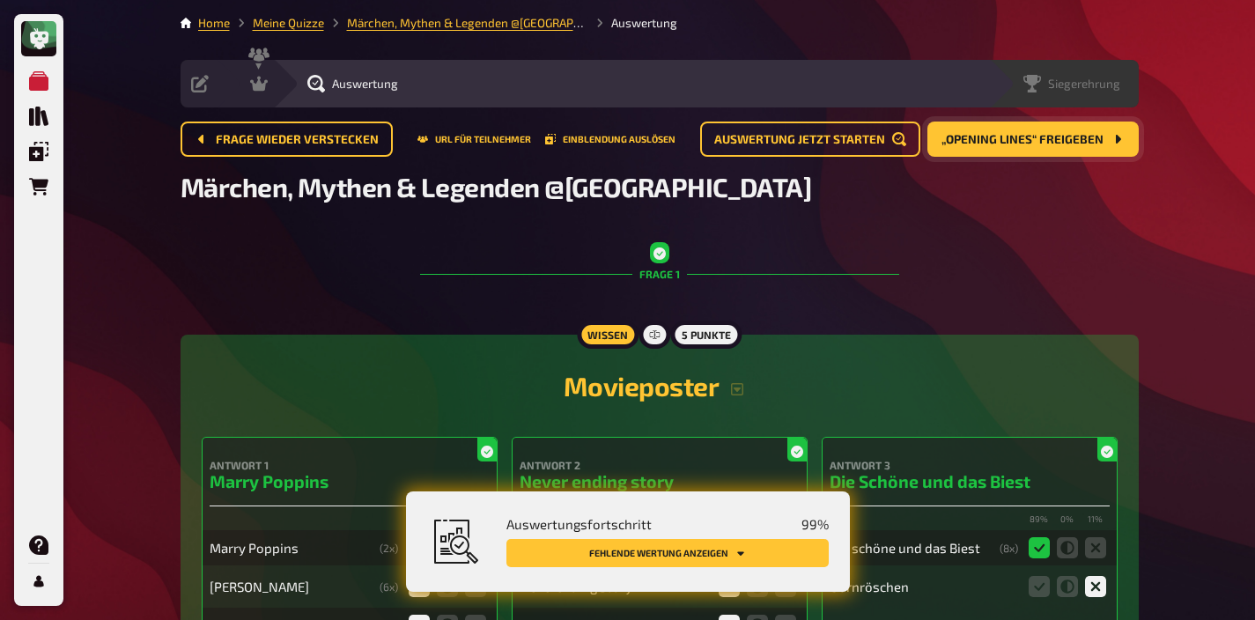
click at [1105, 83] on span "Siegerehrung" at bounding box center [1084, 84] width 72 height 14
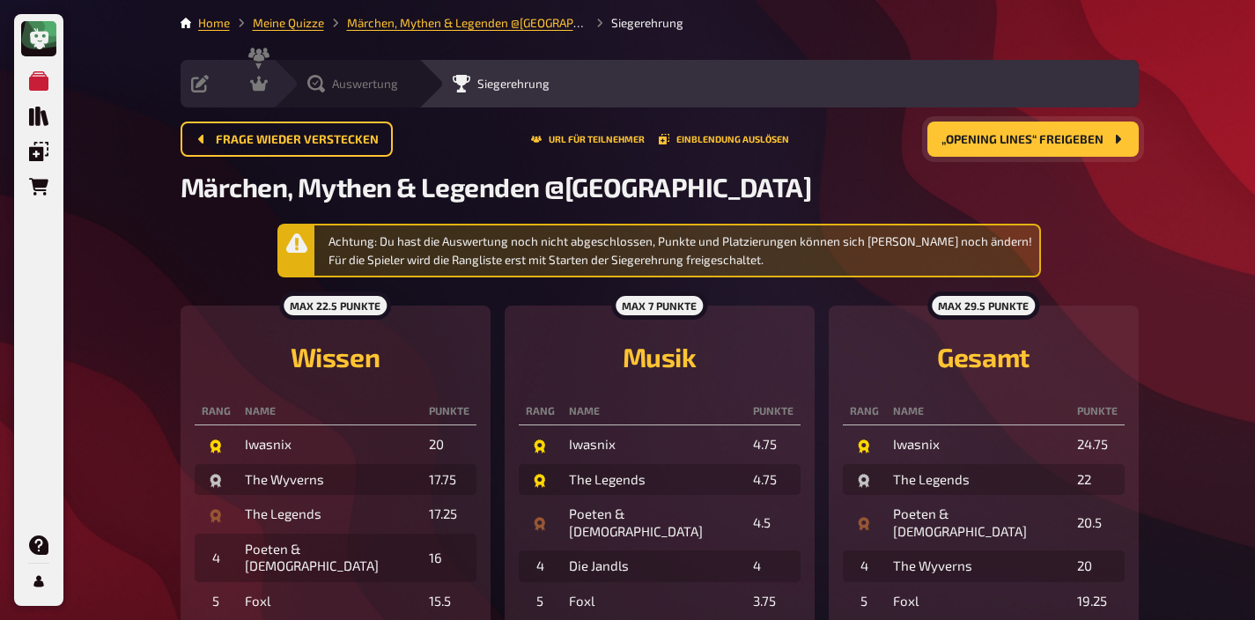
click at [342, 77] on span "Auswertung" at bounding box center [365, 84] width 66 height 14
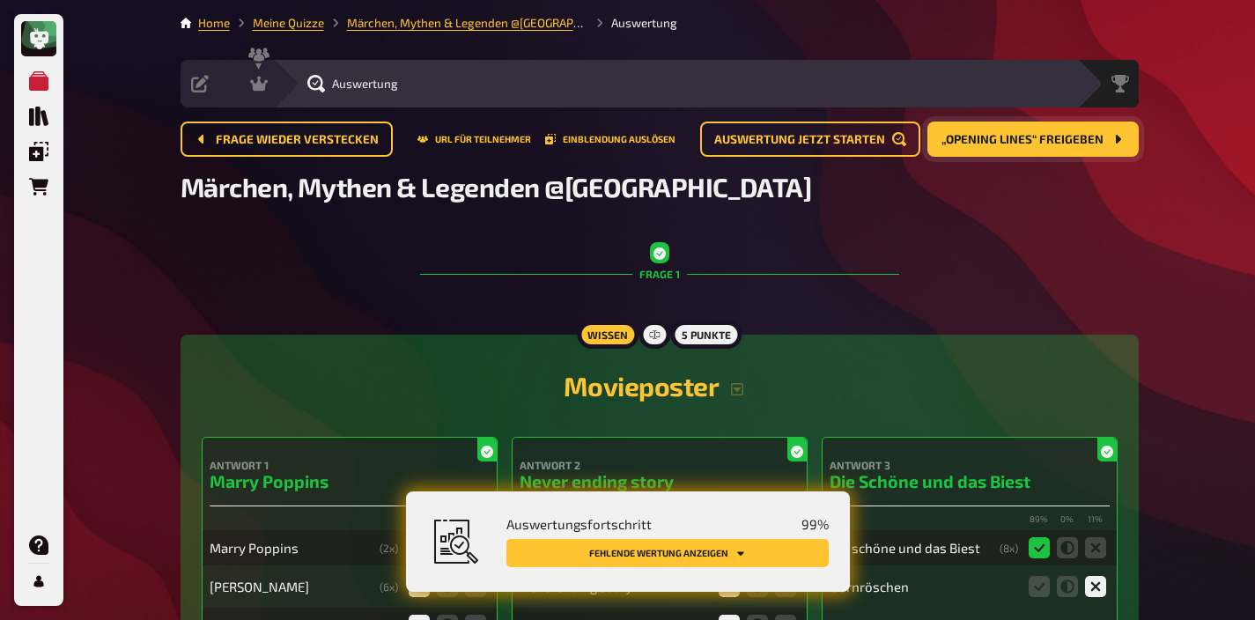
click at [719, 547] on button "Fehlende Wertung anzeigen" at bounding box center [667, 553] width 322 height 28
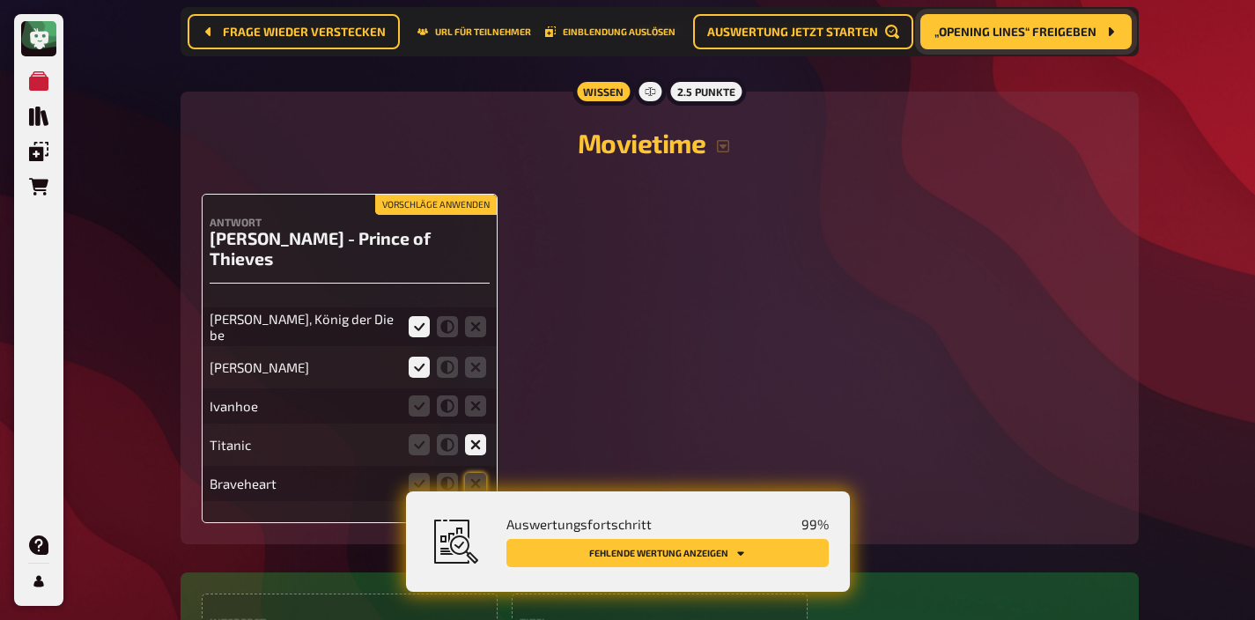
scroll to position [6414, 0]
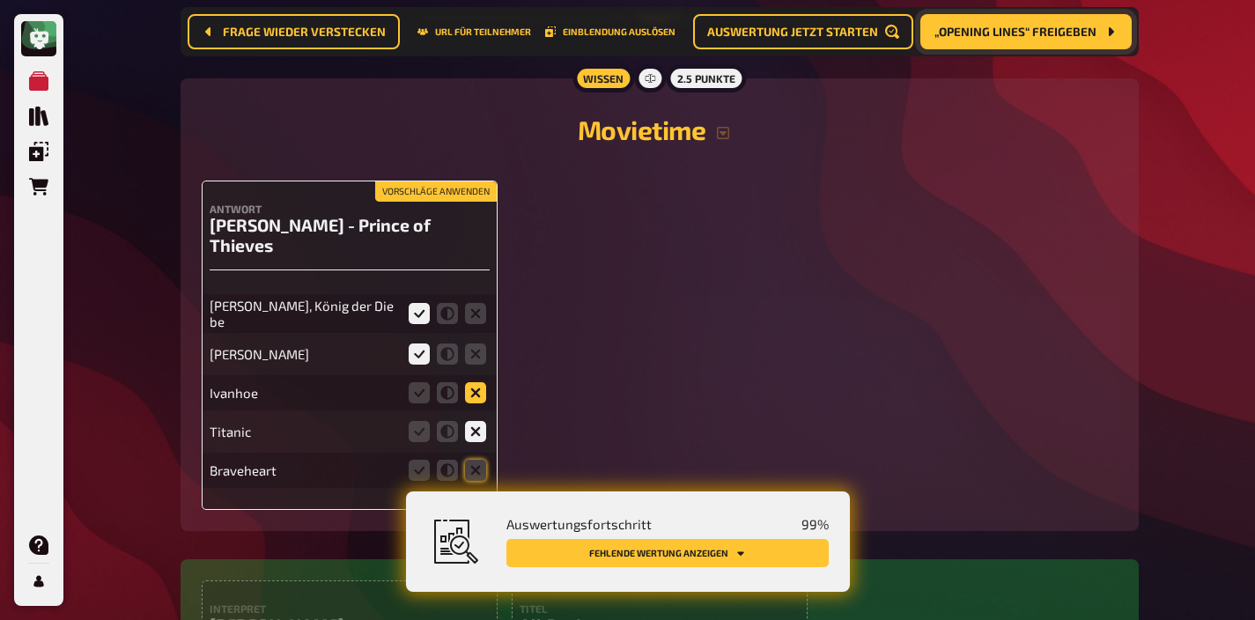
click at [473, 382] on icon at bounding box center [475, 392] width 21 height 21
click at [0, 0] on input "radio" at bounding box center [0, 0] width 0 height 0
click at [477, 460] on icon at bounding box center [475, 470] width 21 height 21
click at [0, 0] on input "radio" at bounding box center [0, 0] width 0 height 0
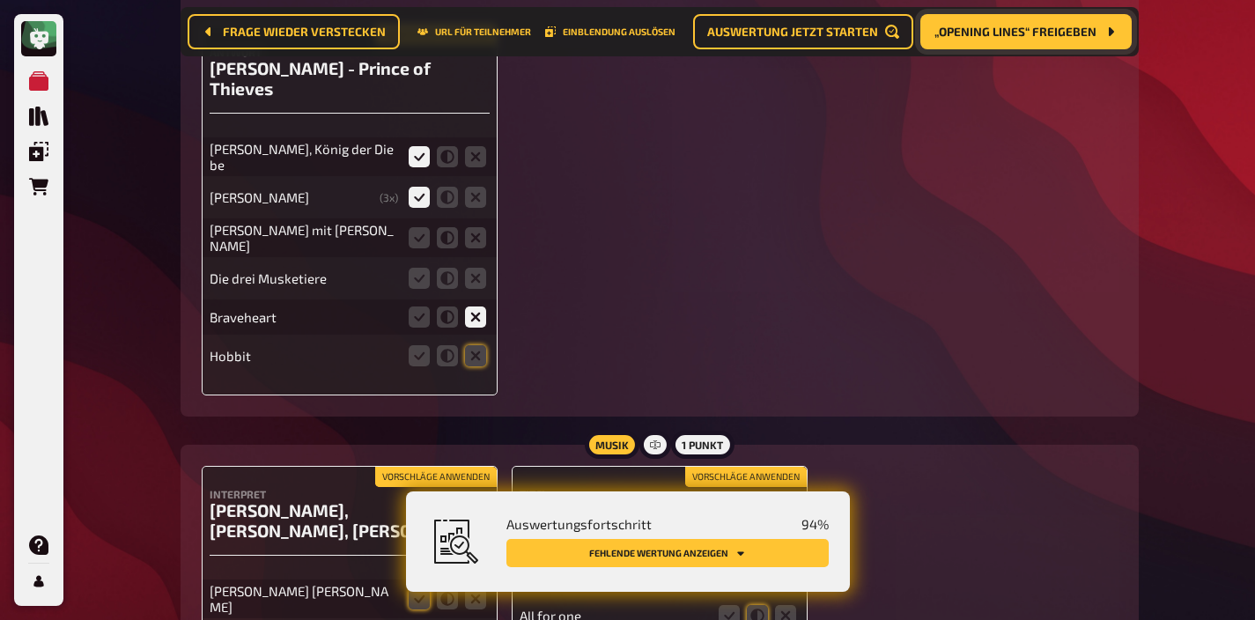
scroll to position [6649, 0]
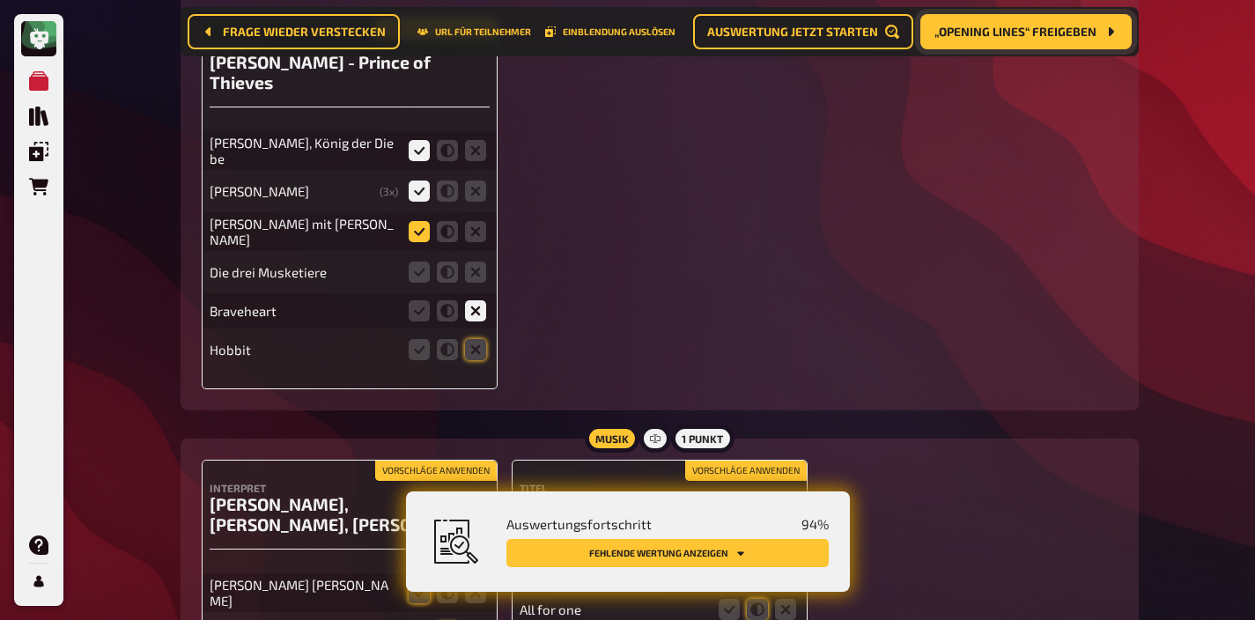
click at [424, 221] on icon at bounding box center [419, 231] width 21 height 21
click at [0, 0] on input "radio" at bounding box center [0, 0] width 0 height 0
click at [481, 262] on icon at bounding box center [475, 272] width 21 height 21
click at [0, 0] on input "radio" at bounding box center [0, 0] width 0 height 0
click at [478, 339] on icon at bounding box center [475, 349] width 21 height 21
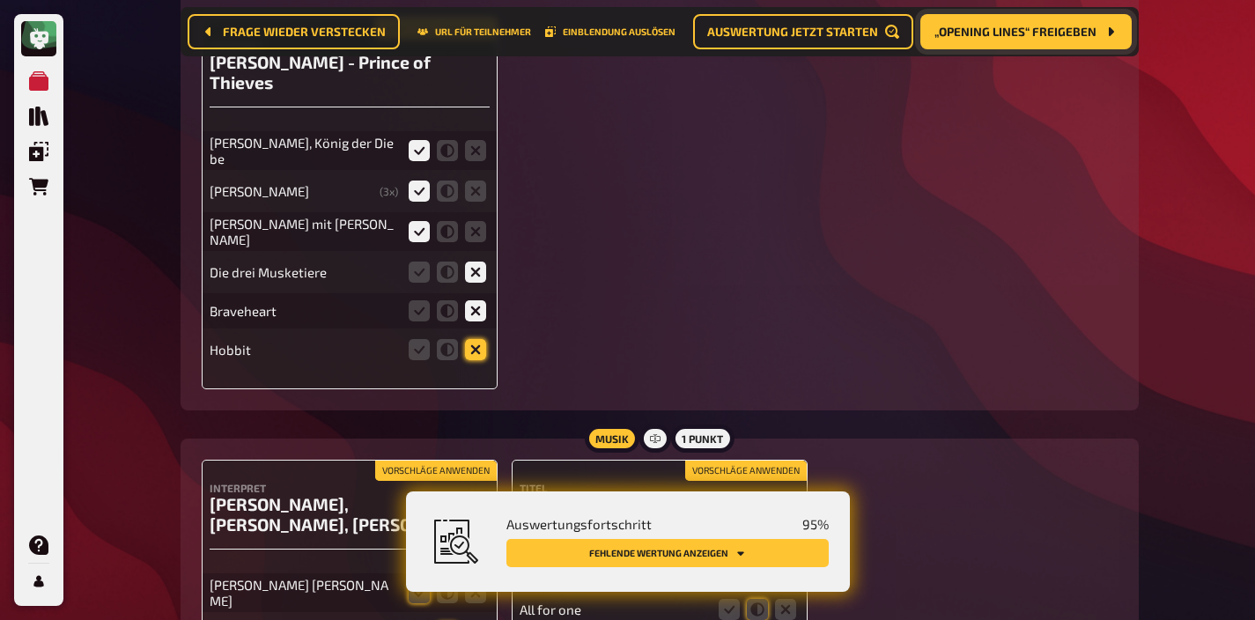
click at [0, 0] on input "radio" at bounding box center [0, 0] width 0 height 0
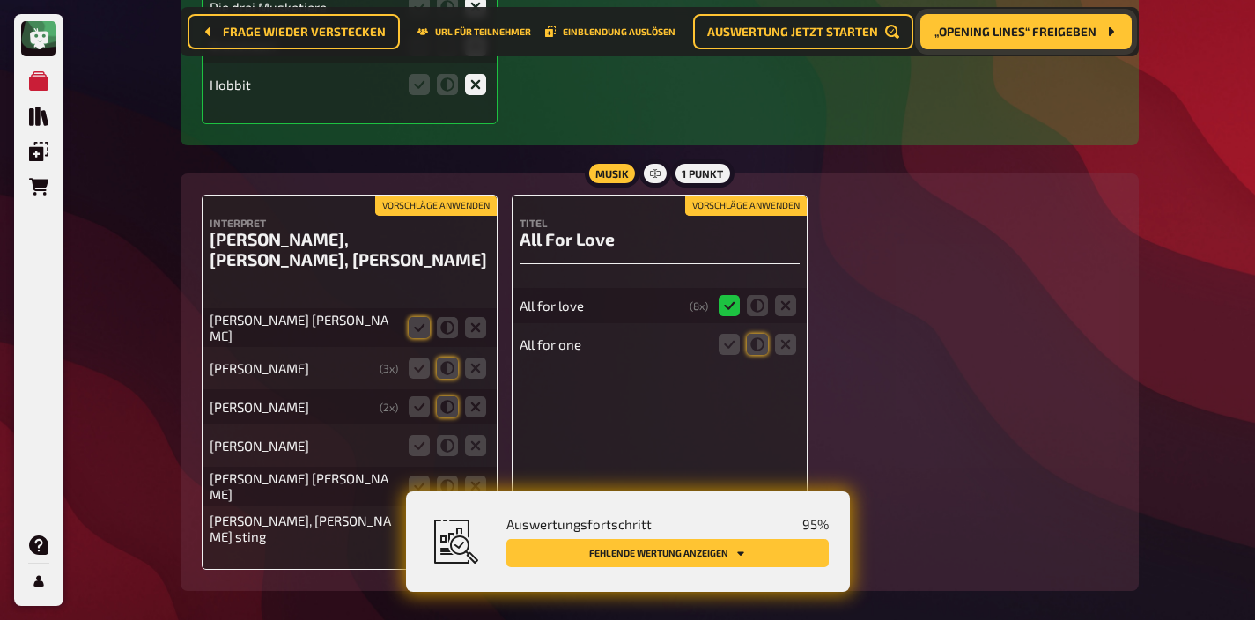
scroll to position [6936, 0]
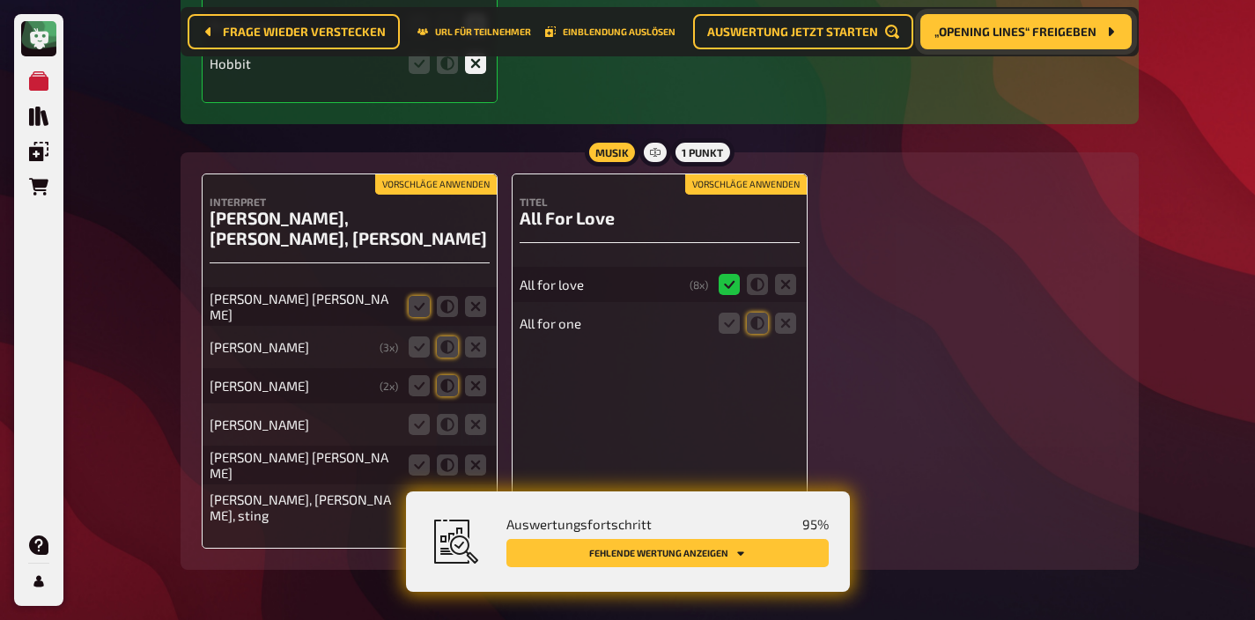
click at [415, 497] on icon at bounding box center [419, 507] width 21 height 21
click at [0, 0] on input "radio" at bounding box center [0, 0] width 0 height 0
click at [427, 179] on button "Vorschläge anwenden" at bounding box center [436, 184] width 122 height 19
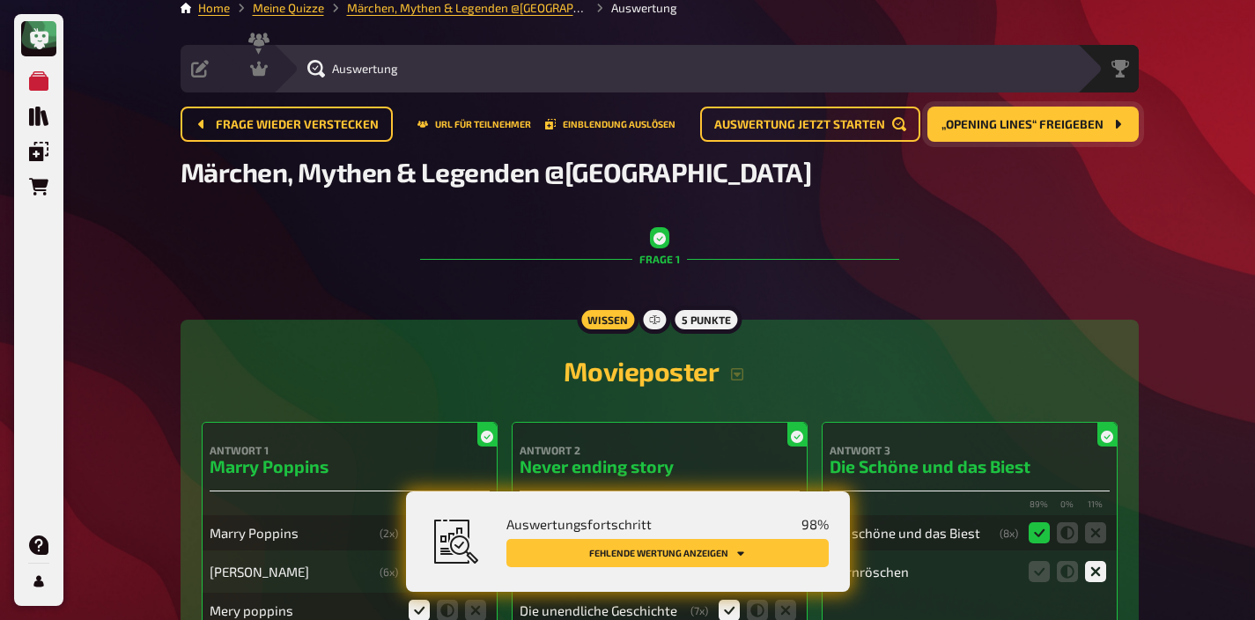
scroll to position [0, 0]
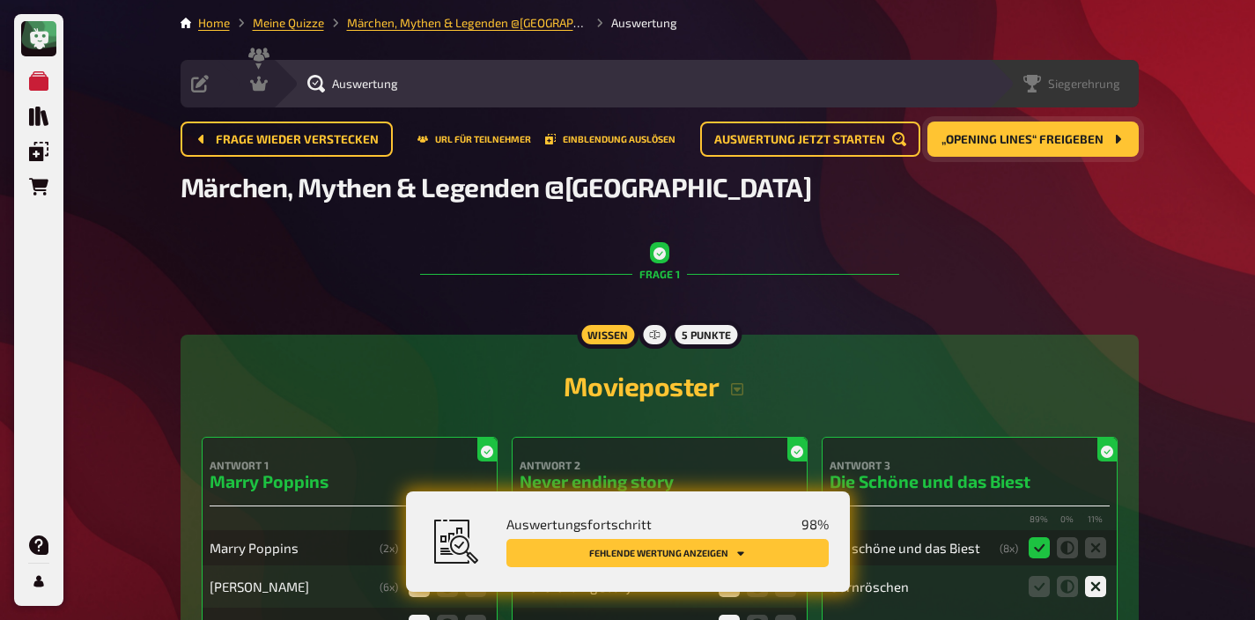
click at [1096, 84] on span "Siegerehrung" at bounding box center [1084, 84] width 72 height 14
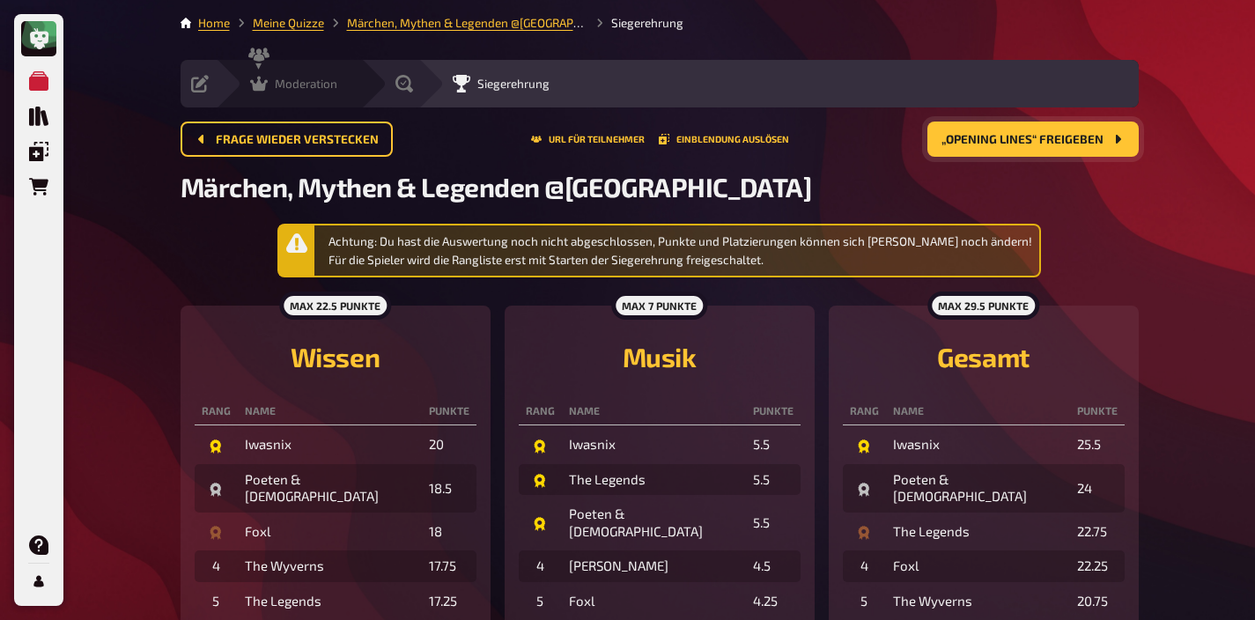
click at [305, 85] on span "Moderation" at bounding box center [306, 84] width 63 height 14
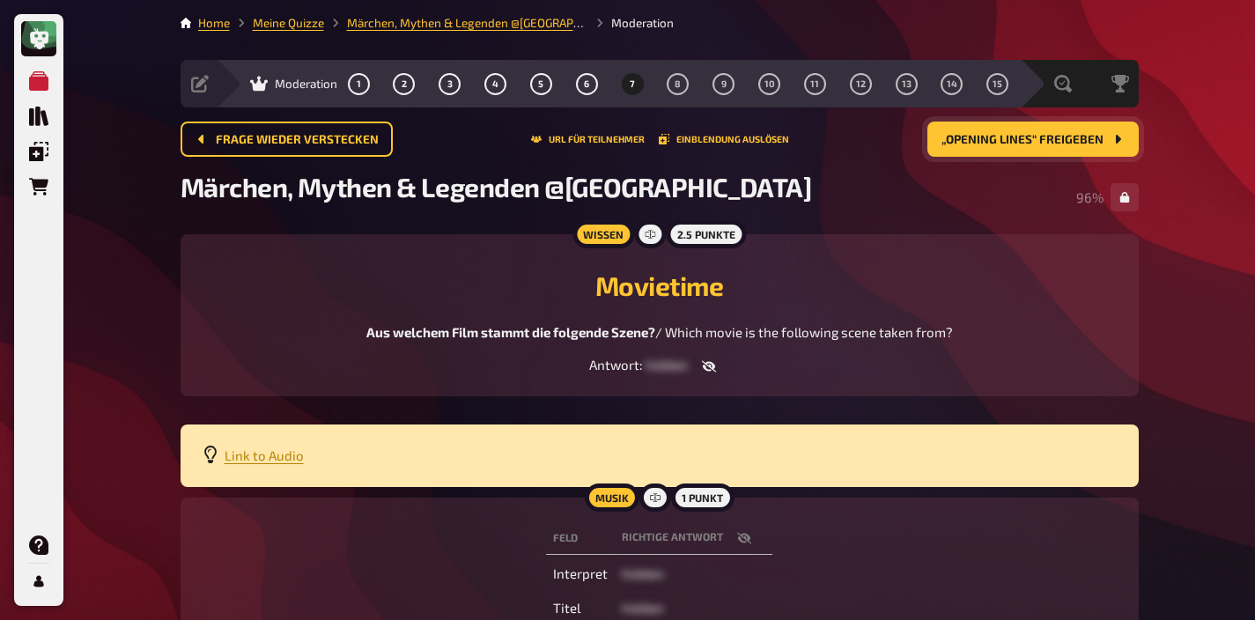
click at [974, 139] on span "„Opening Lines“ freigeben" at bounding box center [1022, 140] width 162 height 12
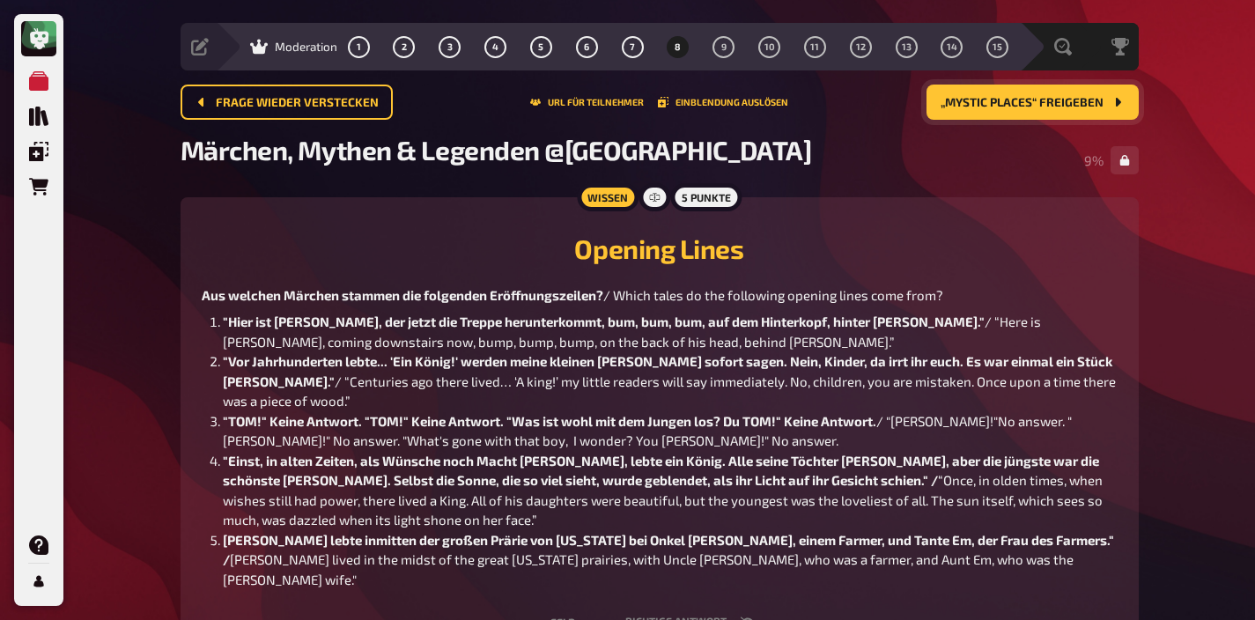
scroll to position [54, 0]
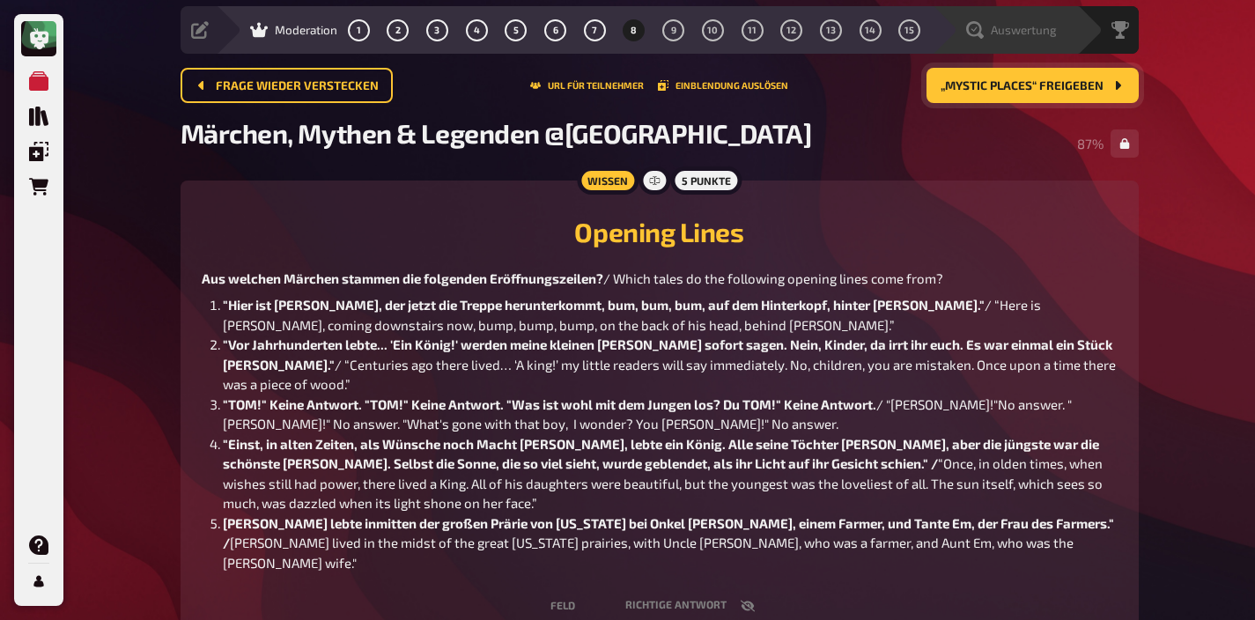
click at [1038, 28] on span "Auswertung" at bounding box center [1024, 30] width 66 height 14
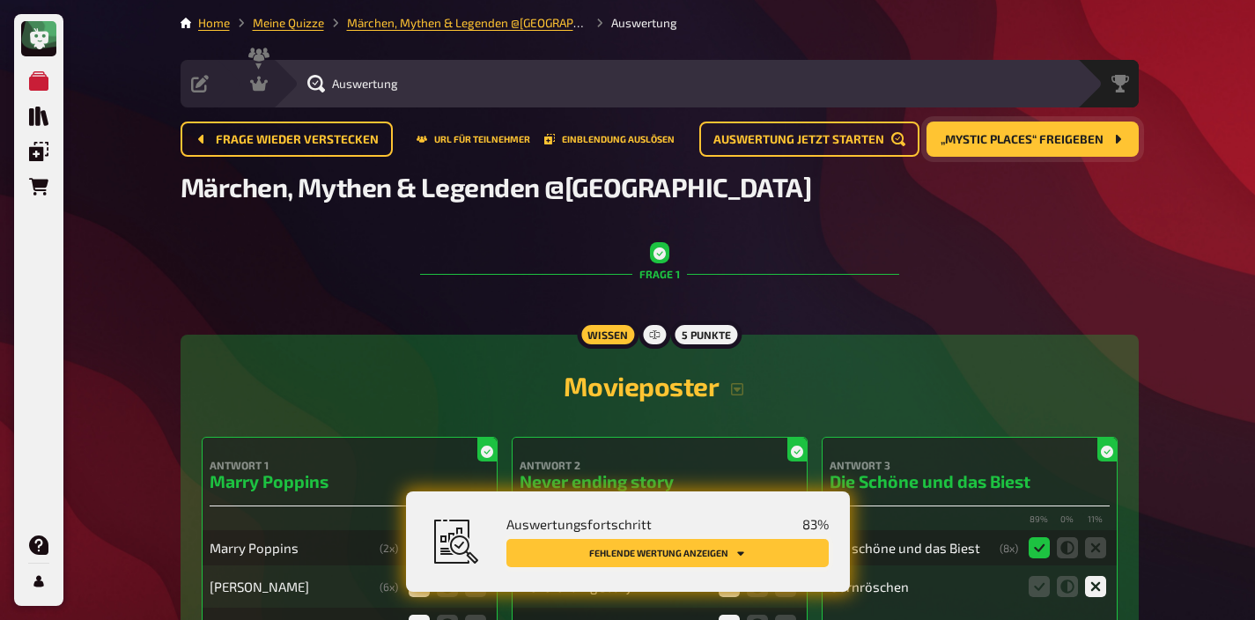
click at [750, 559] on button "Fehlende Wertung anzeigen" at bounding box center [667, 553] width 322 height 28
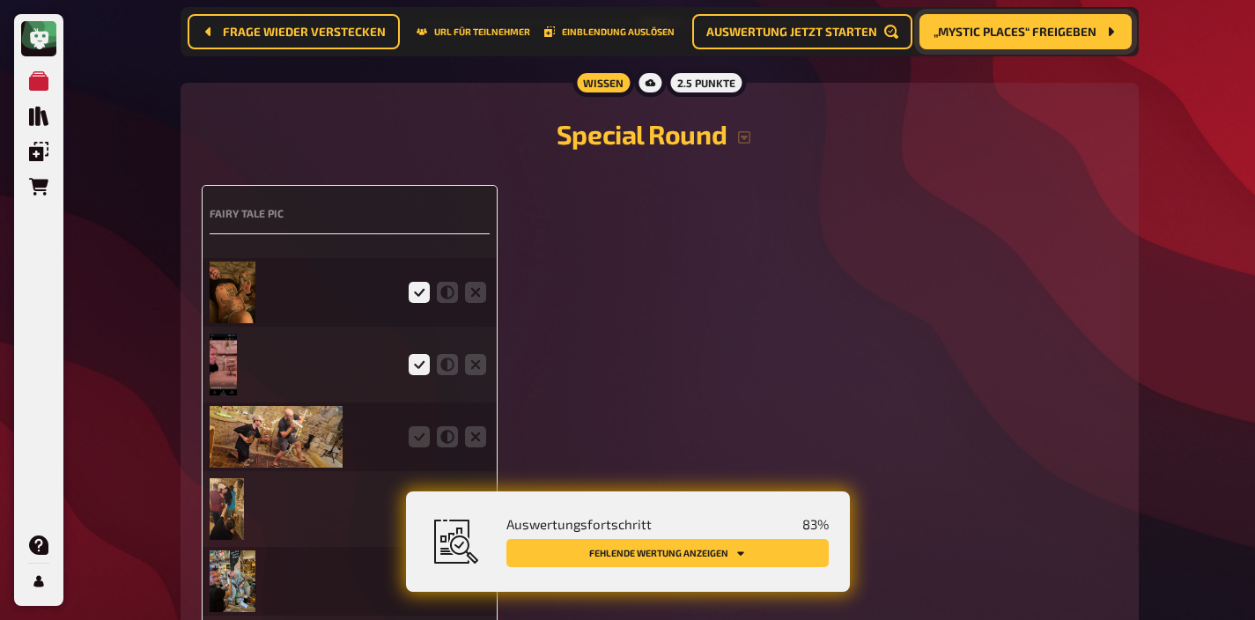
scroll to position [4184, 0]
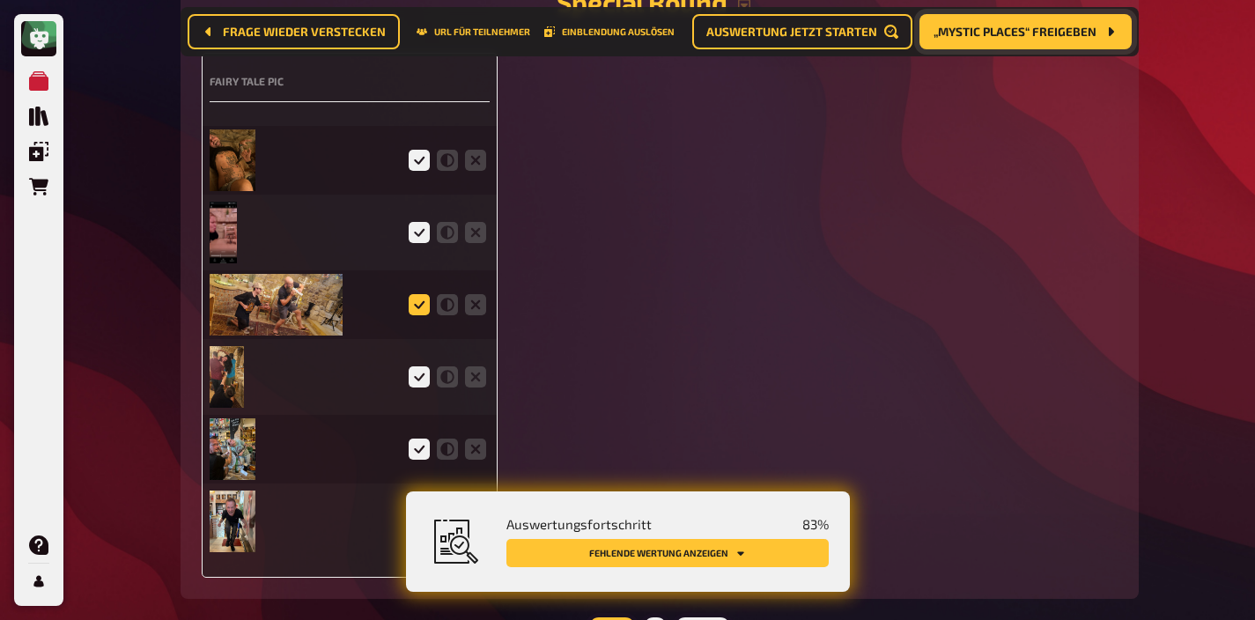
click at [422, 315] on icon at bounding box center [419, 304] width 21 height 21
click at [0, 0] on input "radio" at bounding box center [0, 0] width 0 height 0
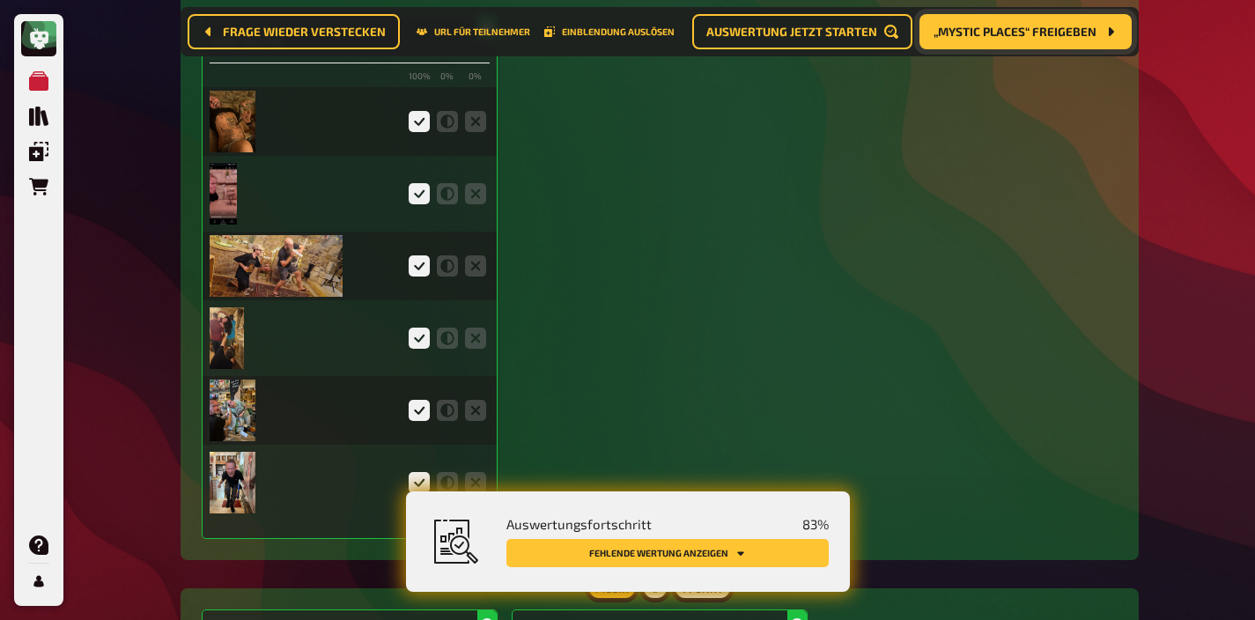
scroll to position [4209, 0]
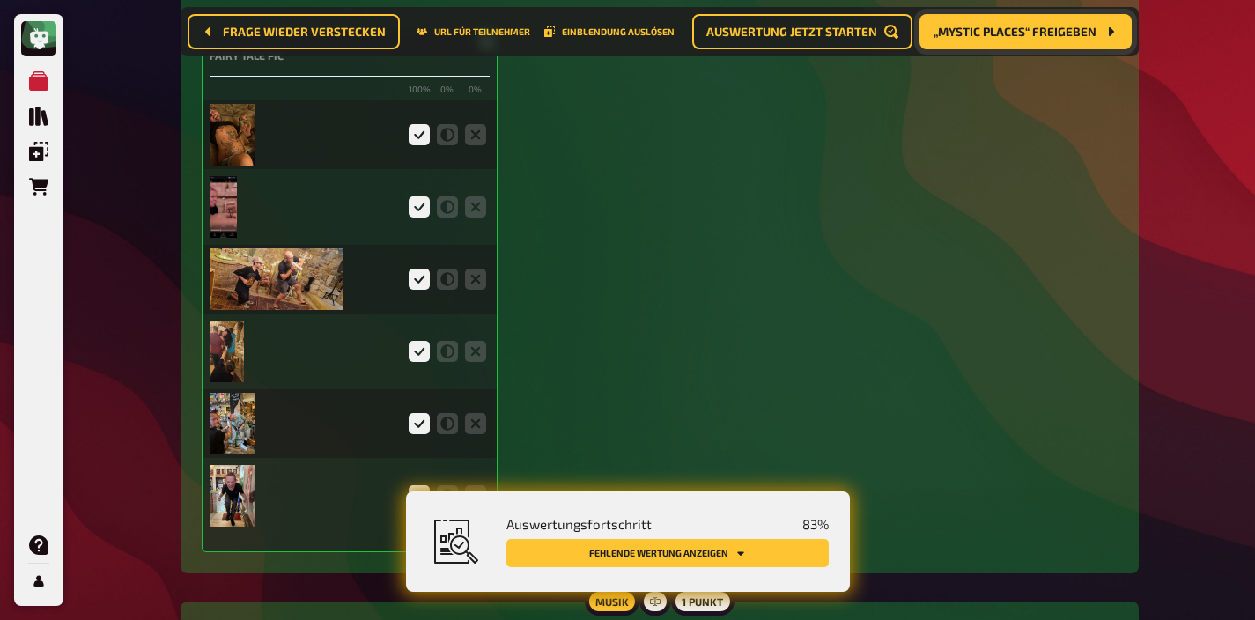
click at [232, 211] on img at bounding box center [224, 207] width 28 height 62
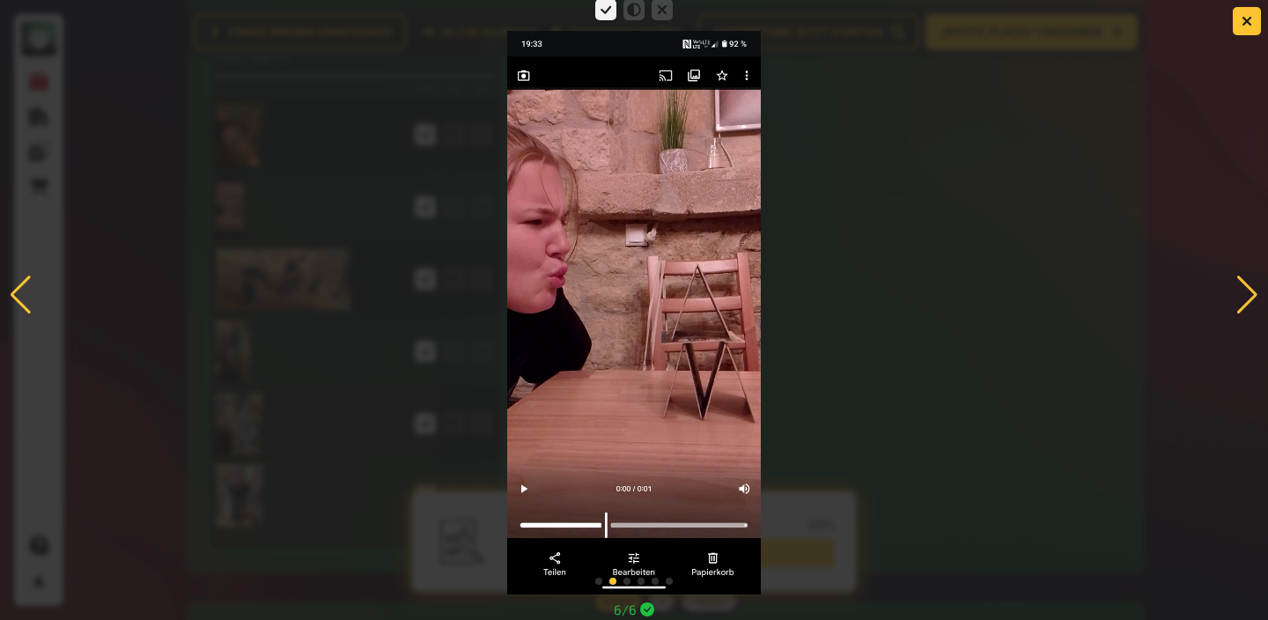
click at [1248, 294] on div at bounding box center [1247, 295] width 24 height 39
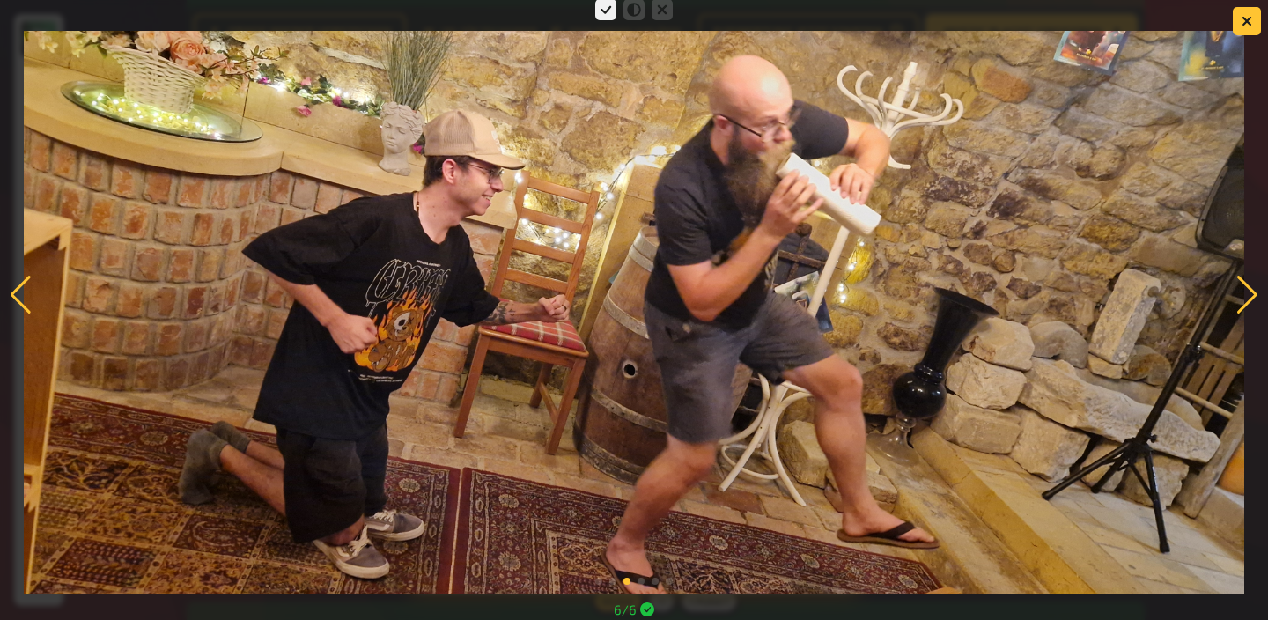
click at [1247, 294] on div at bounding box center [1247, 295] width 24 height 39
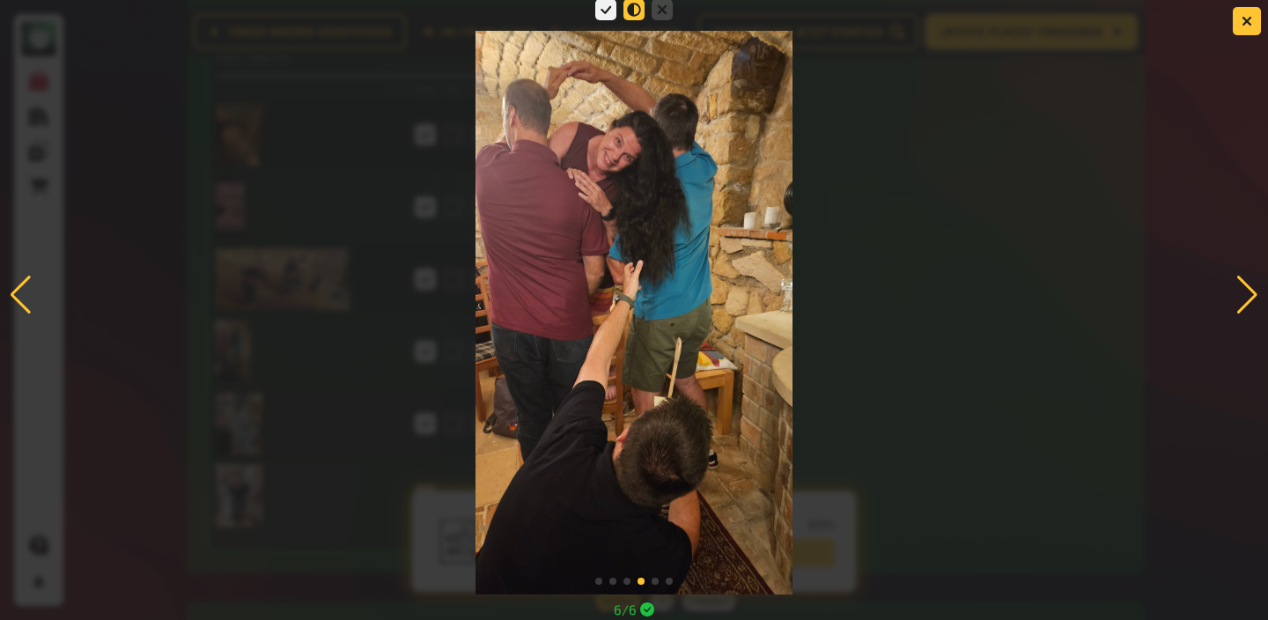
click at [631, 11] on icon at bounding box center [633, 9] width 21 height 21
click at [0, 0] on input "radio" at bounding box center [0, 0] width 0 height 0
click at [1250, 295] on div at bounding box center [1247, 295] width 24 height 39
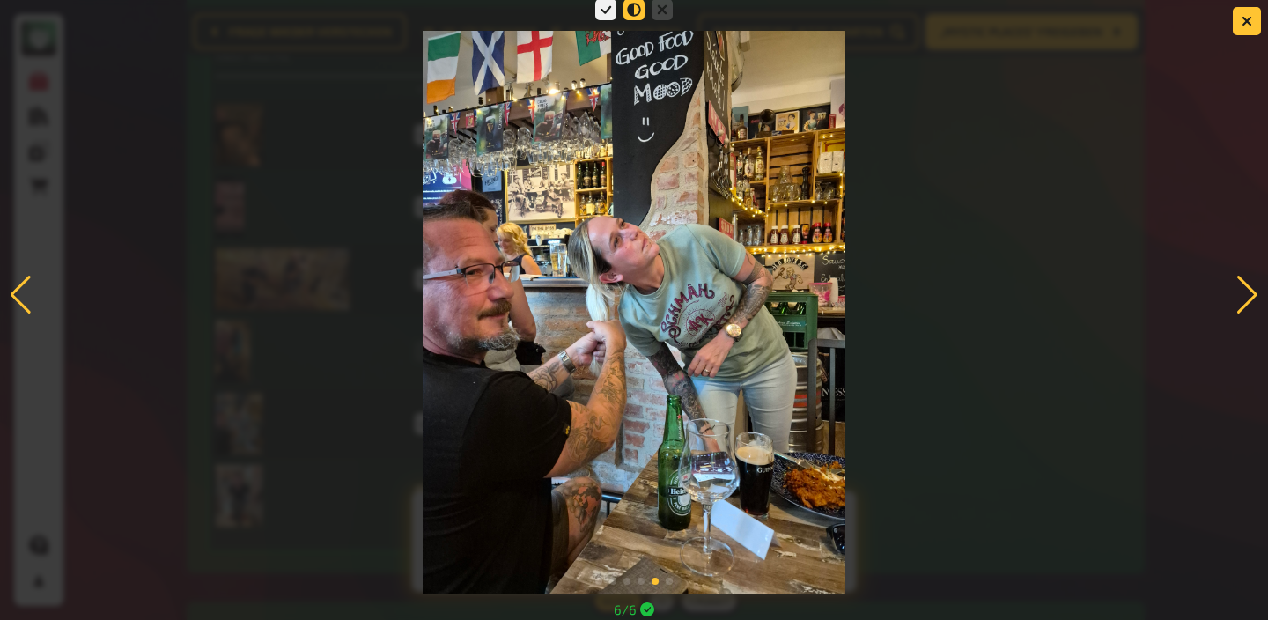
click at [635, 9] on icon at bounding box center [633, 9] width 21 height 21
click at [0, 0] on input "radio" at bounding box center [0, 0] width 0 height 0
click at [1249, 298] on div at bounding box center [1247, 295] width 24 height 39
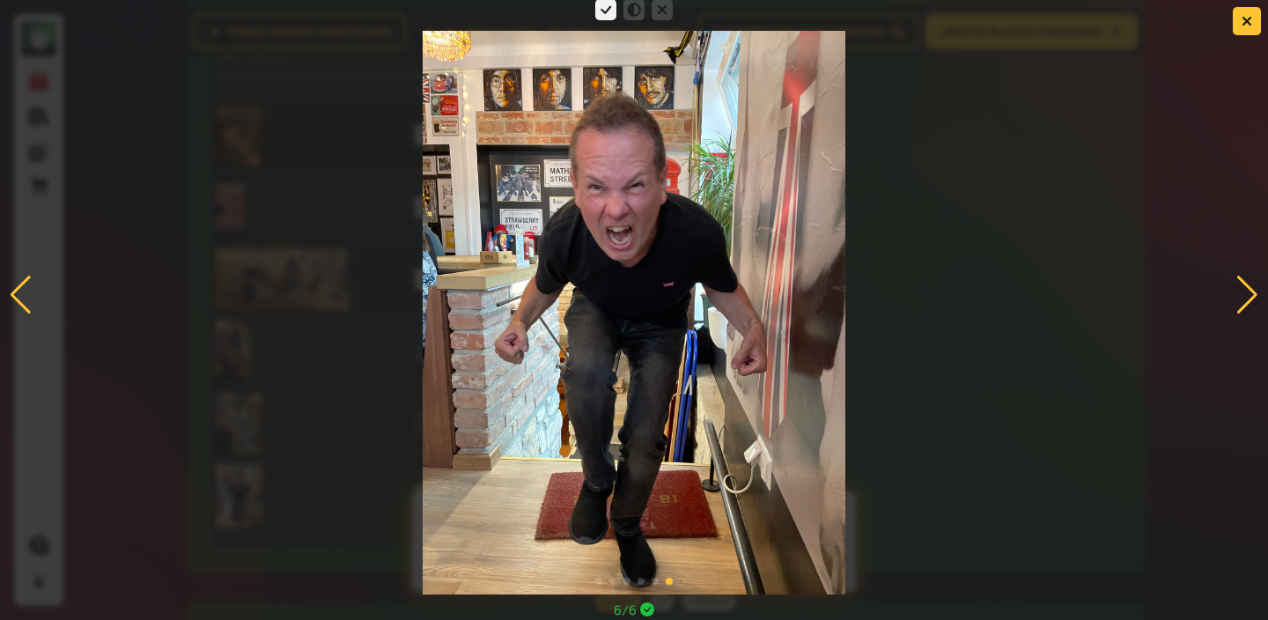
click at [1237, 292] on div at bounding box center [1247, 295] width 24 height 39
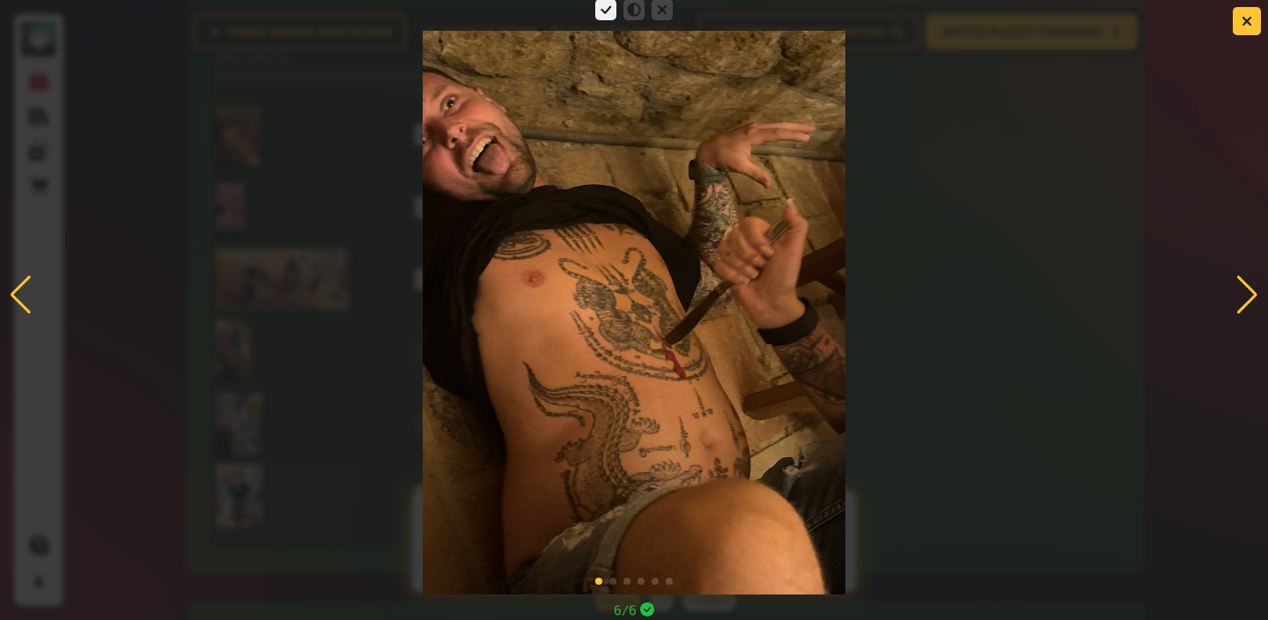
click at [1250, 301] on div at bounding box center [1247, 295] width 24 height 39
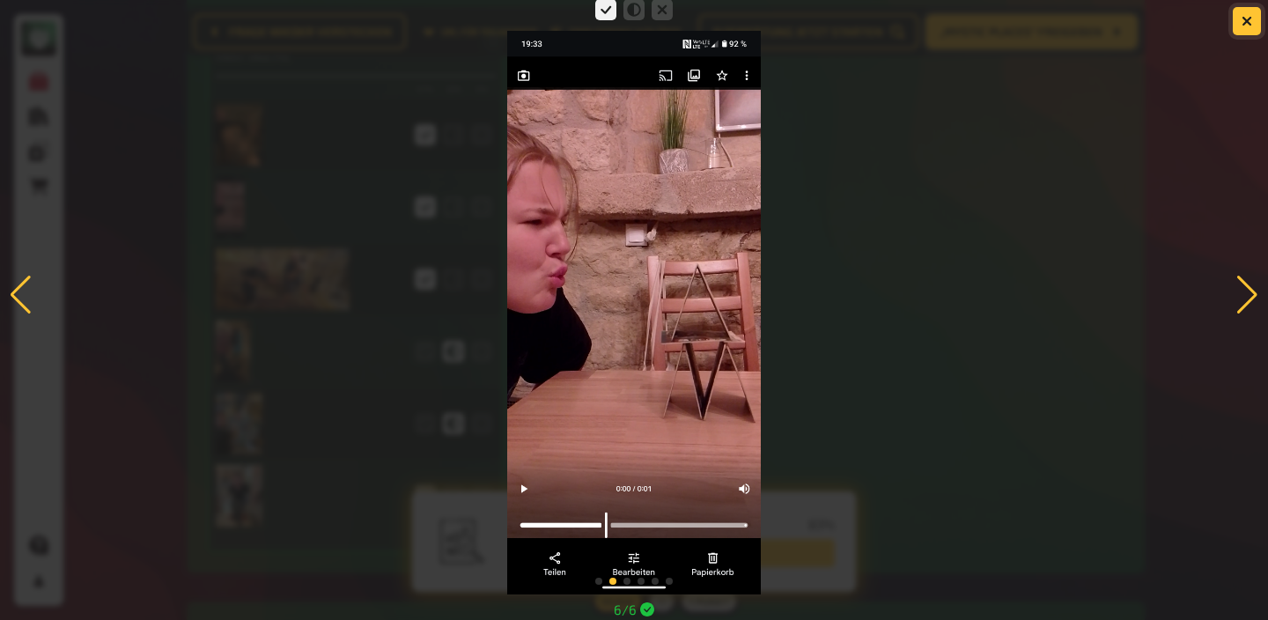
click at [1247, 22] on icon "button" at bounding box center [1247, 20] width 17 height 17
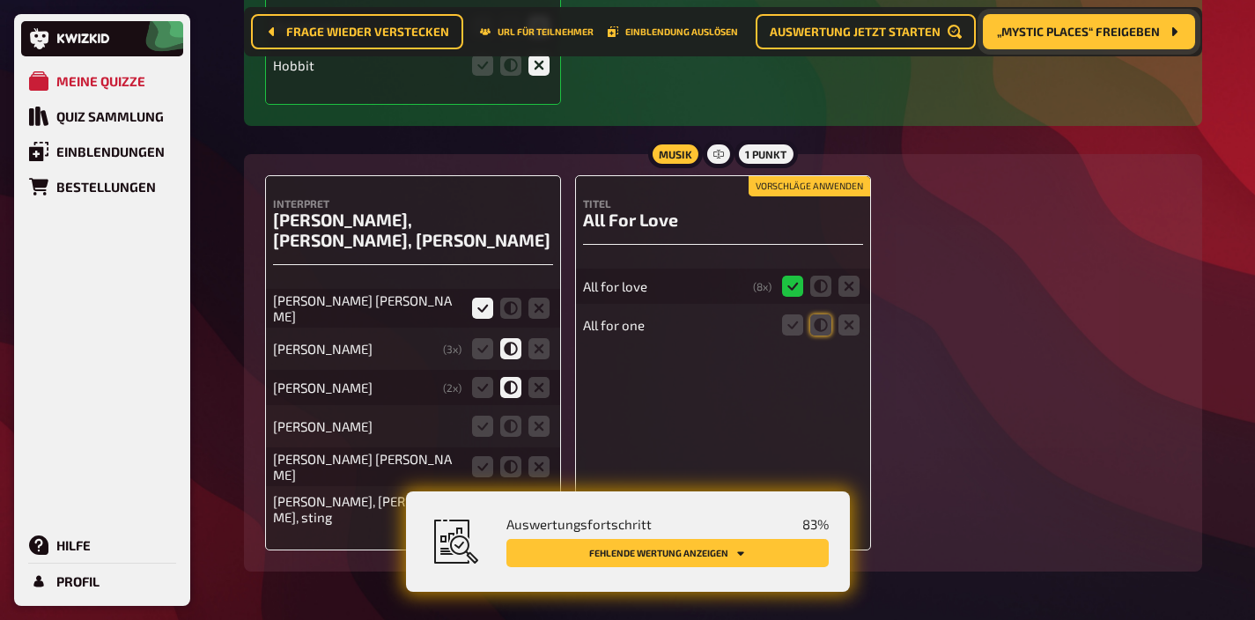
scroll to position [6944, 0]
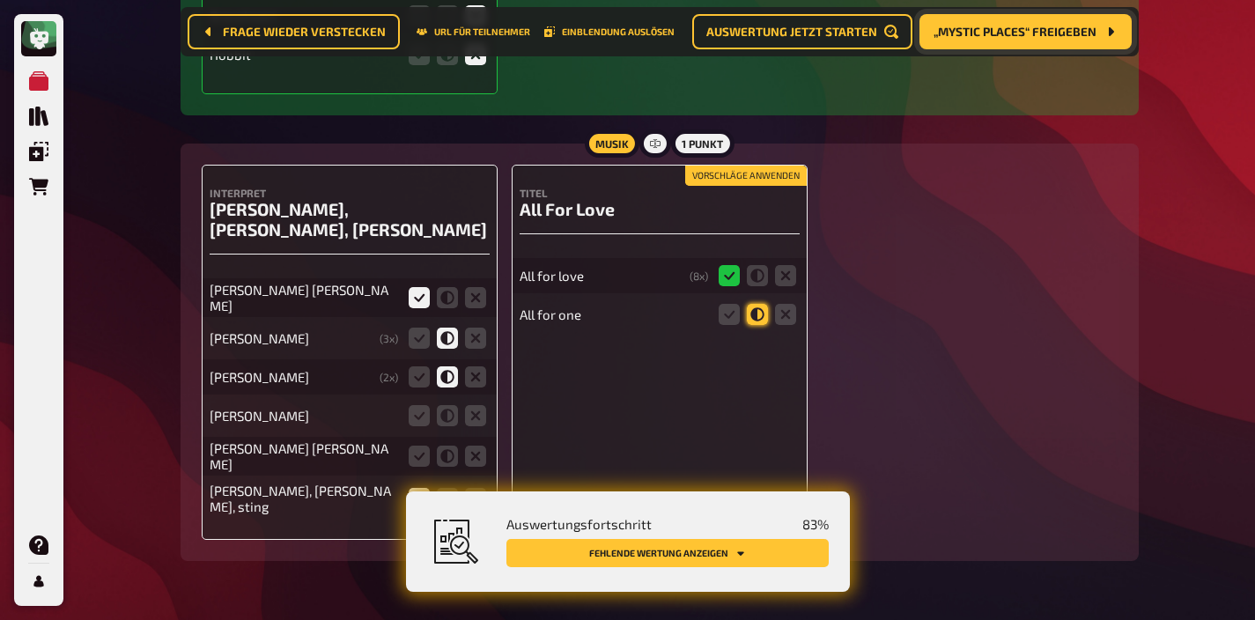
click at [763, 304] on icon at bounding box center [757, 314] width 21 height 21
click at [0, 0] on input "radio" at bounding box center [0, 0] width 0 height 0
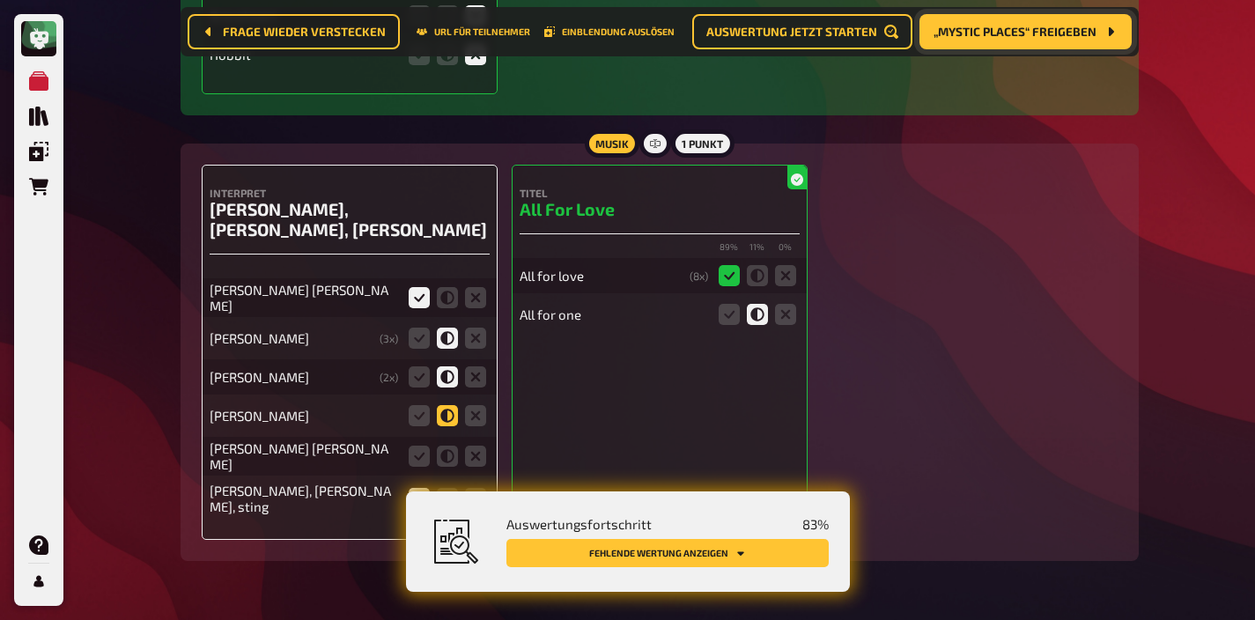
click at [446, 405] on icon at bounding box center [447, 415] width 21 height 21
click at [0, 0] on input "radio" at bounding box center [0, 0] width 0 height 0
click at [471, 446] on icon at bounding box center [475, 456] width 21 height 21
click at [0, 0] on input "radio" at bounding box center [0, 0] width 0 height 0
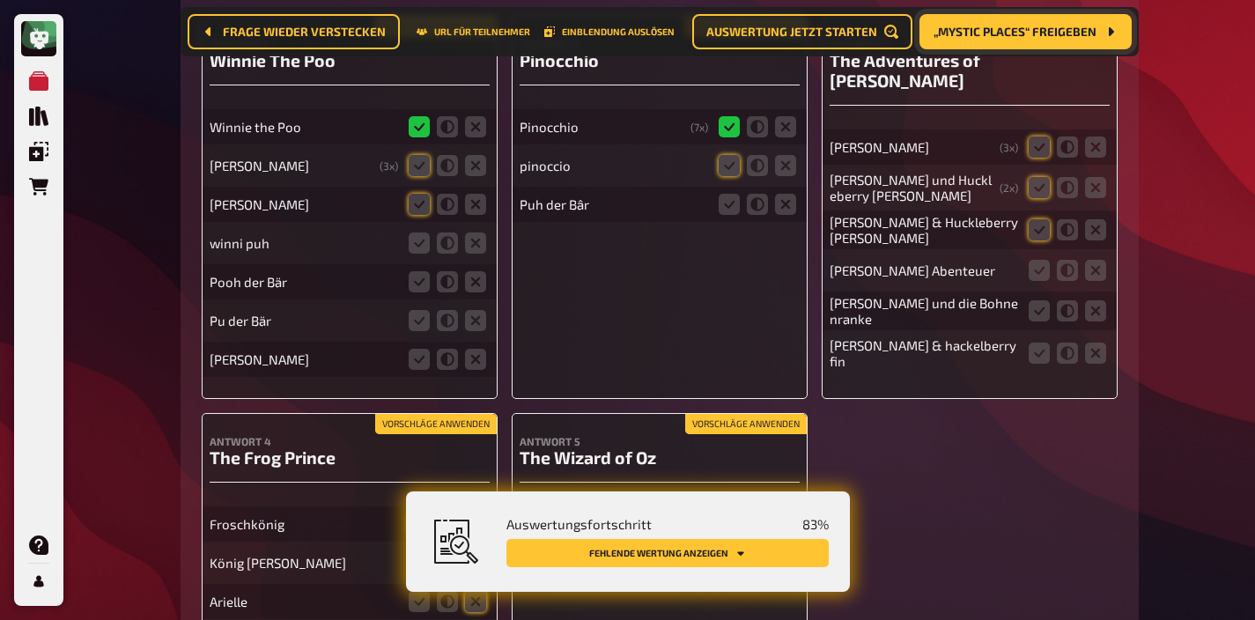
scroll to position [7693, 0]
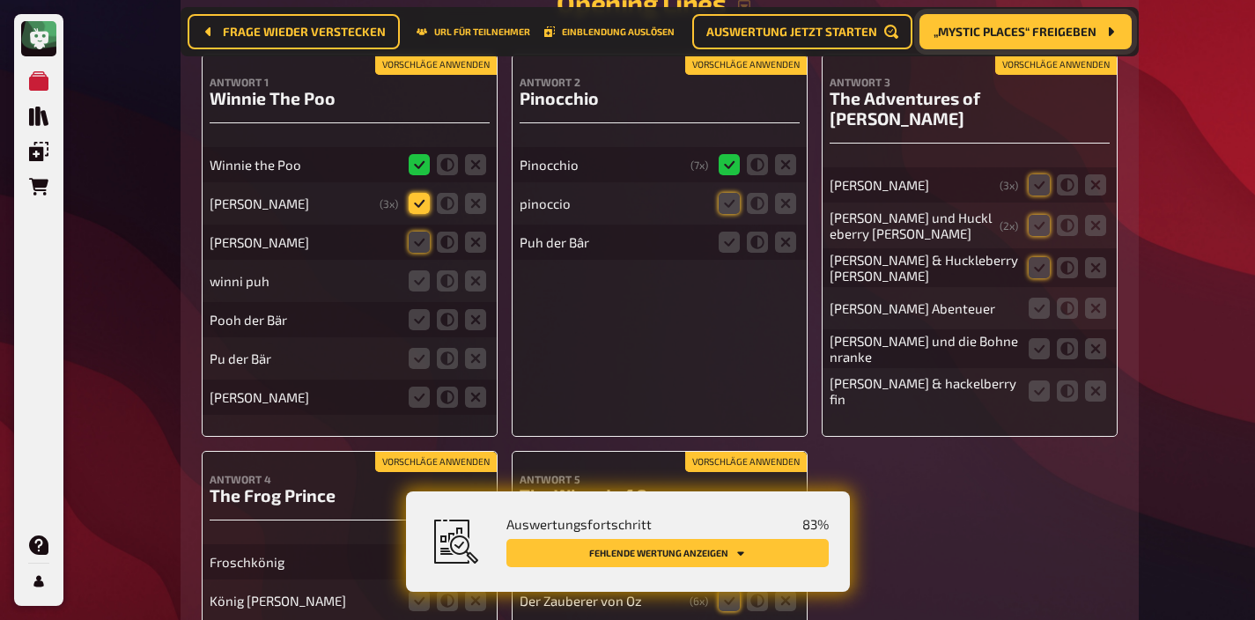
click at [413, 193] on icon at bounding box center [419, 203] width 21 height 21
click at [0, 0] on input "radio" at bounding box center [0, 0] width 0 height 0
click at [409, 232] on icon at bounding box center [419, 242] width 21 height 21
click at [0, 0] on input "radio" at bounding box center [0, 0] width 0 height 0
click at [411, 270] on icon at bounding box center [419, 280] width 21 height 21
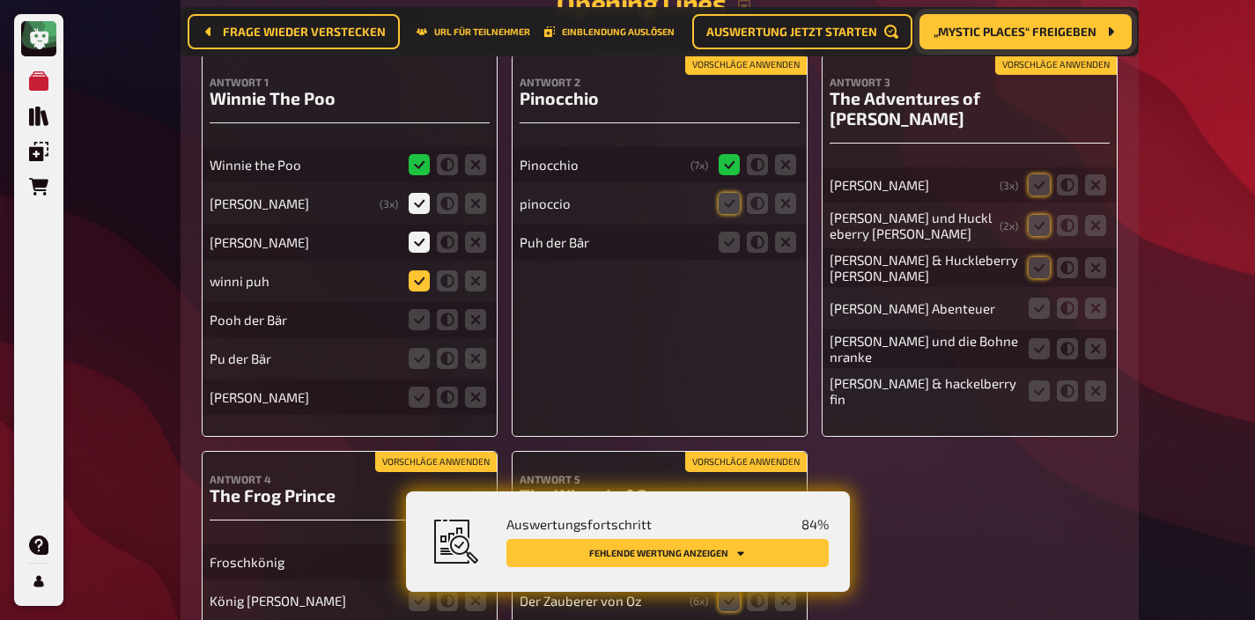
click at [0, 0] on input "radio" at bounding box center [0, 0] width 0 height 0
click at [418, 309] on icon at bounding box center [419, 319] width 21 height 21
click at [0, 0] on input "radio" at bounding box center [0, 0] width 0 height 0
click at [418, 348] on icon at bounding box center [419, 358] width 21 height 21
click at [0, 0] on input "radio" at bounding box center [0, 0] width 0 height 0
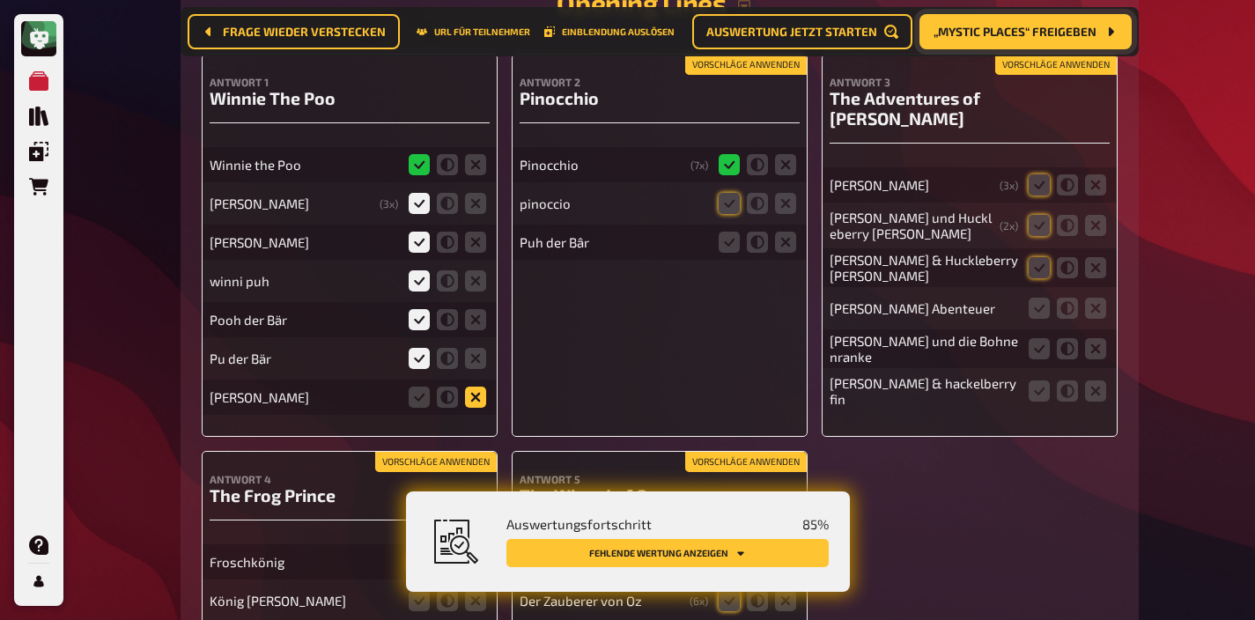
click at [473, 387] on icon at bounding box center [475, 397] width 21 height 21
click at [0, 0] on input "radio" at bounding box center [0, 0] width 0 height 0
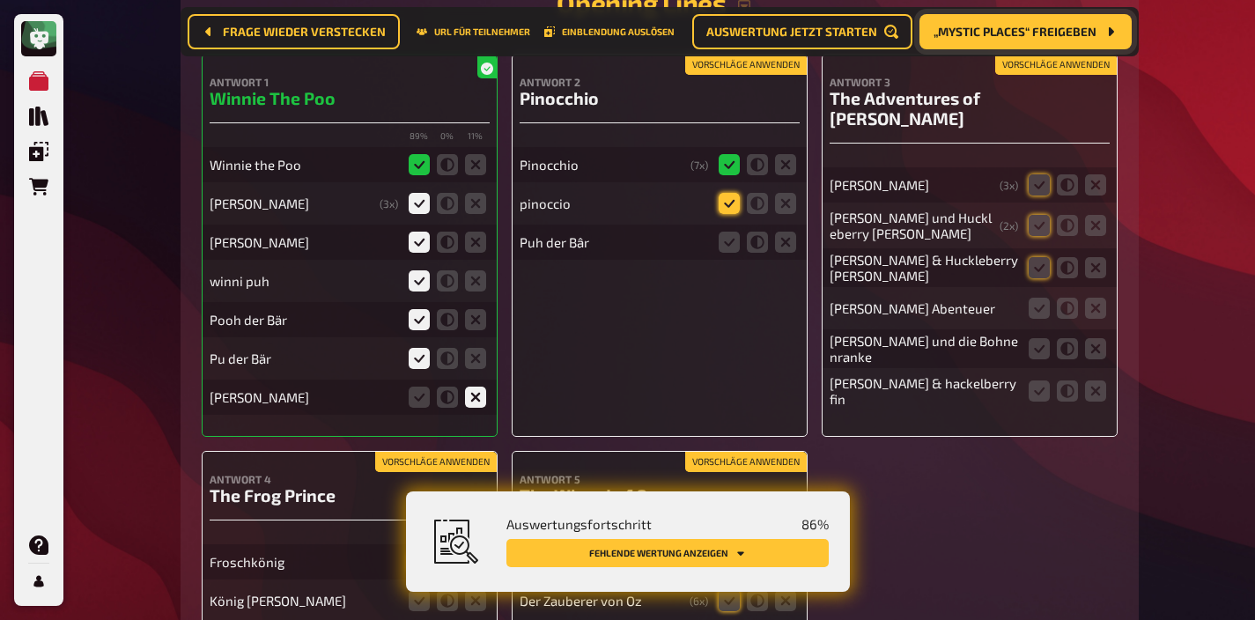
click at [725, 193] on icon at bounding box center [729, 203] width 21 height 21
click at [0, 0] on input "radio" at bounding box center [0, 0] width 0 height 0
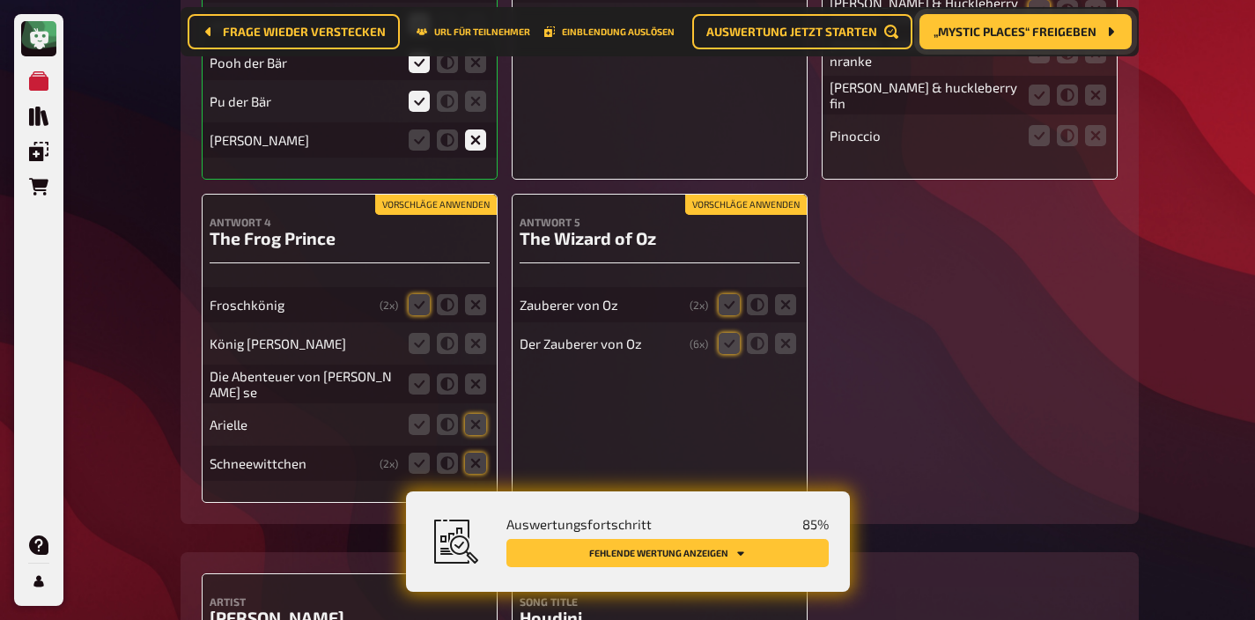
scroll to position [8150, 0]
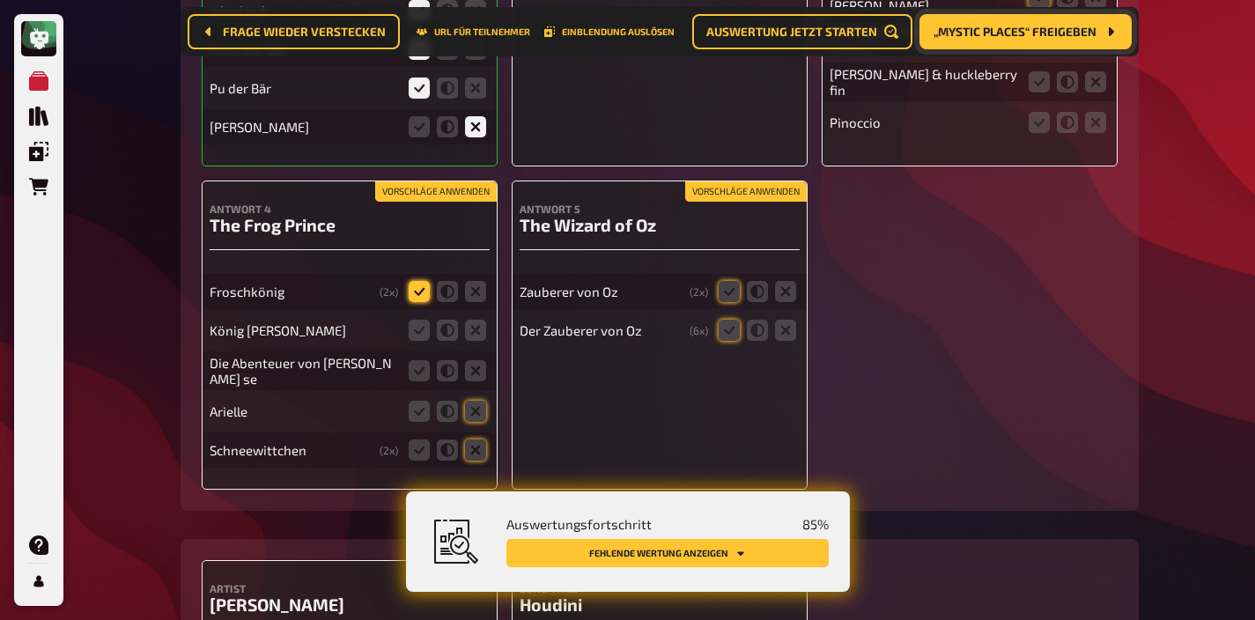
click at [420, 281] on icon at bounding box center [419, 291] width 21 height 21
click at [0, 0] on input "radio" at bounding box center [0, 0] width 0 height 0
click at [476, 320] on icon at bounding box center [475, 330] width 21 height 21
click at [0, 0] on input "radio" at bounding box center [0, 0] width 0 height 0
click at [476, 360] on icon at bounding box center [475, 370] width 21 height 21
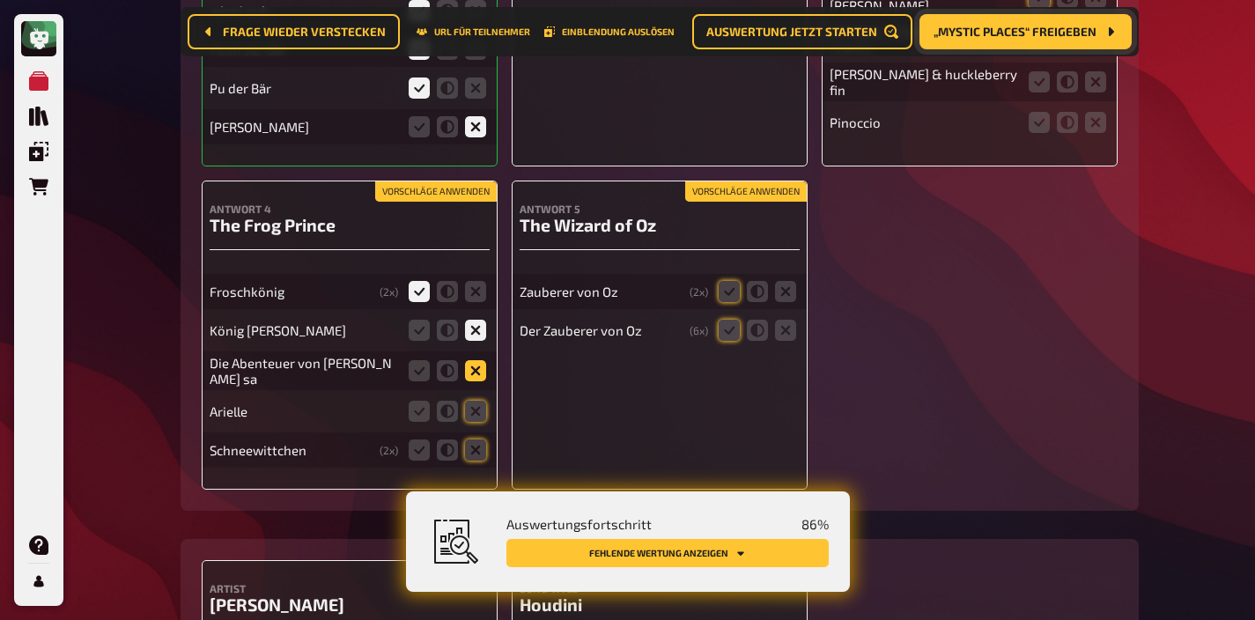
click at [0, 0] on input "radio" at bounding box center [0, 0] width 0 height 0
click at [475, 401] on icon at bounding box center [475, 411] width 21 height 21
click at [0, 0] on input "radio" at bounding box center [0, 0] width 0 height 0
click at [475, 439] on icon at bounding box center [475, 449] width 21 height 21
click at [0, 0] on input "radio" at bounding box center [0, 0] width 0 height 0
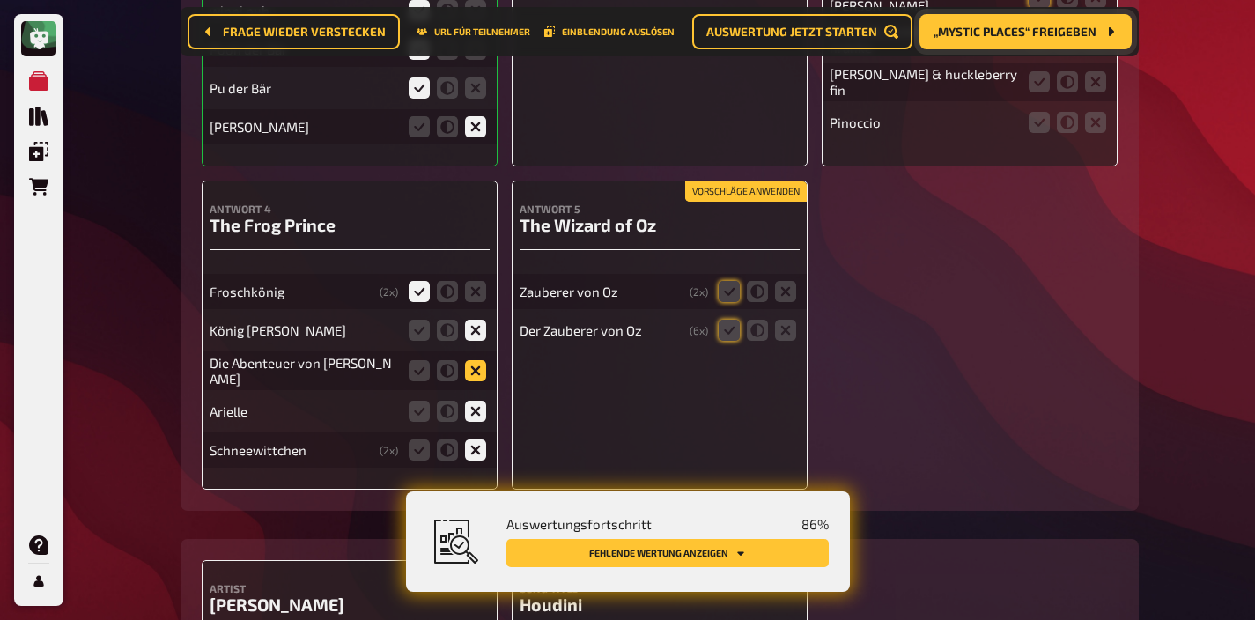
click at [472, 360] on icon at bounding box center [475, 370] width 21 height 21
click at [0, 0] on input "radio" at bounding box center [0, 0] width 0 height 0
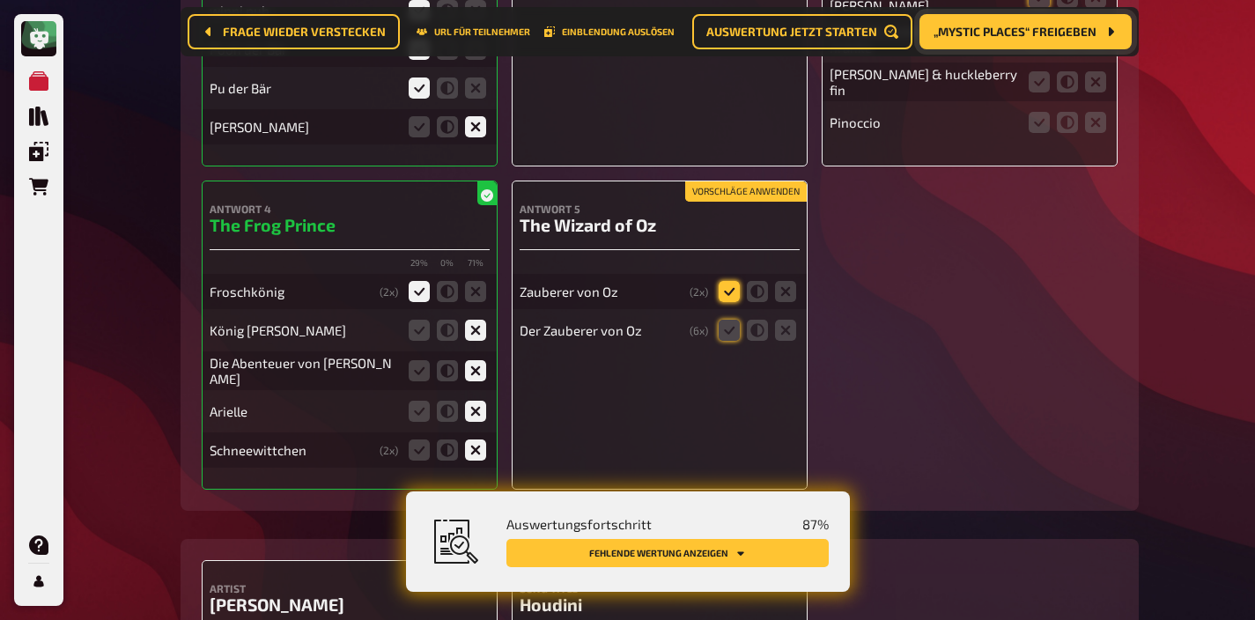
click at [729, 281] on icon at bounding box center [729, 291] width 21 height 21
click at [0, 0] on input "radio" at bounding box center [0, 0] width 0 height 0
click at [729, 320] on icon at bounding box center [729, 330] width 21 height 21
click at [0, 0] on input "radio" at bounding box center [0, 0] width 0 height 0
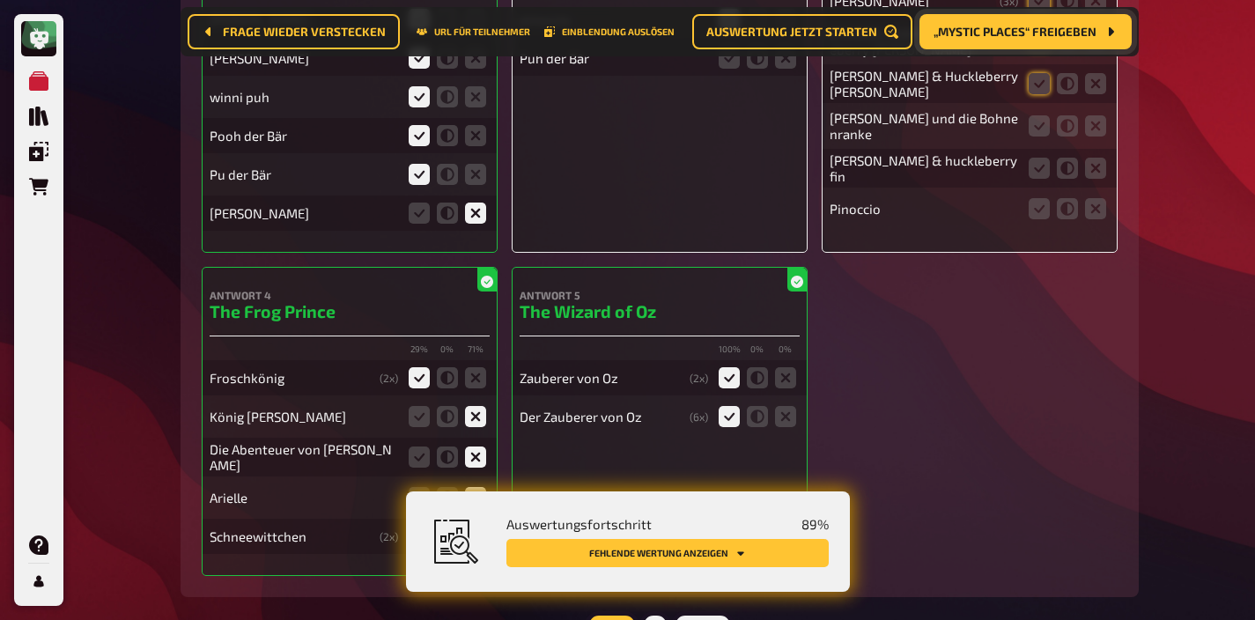
scroll to position [7830, 0]
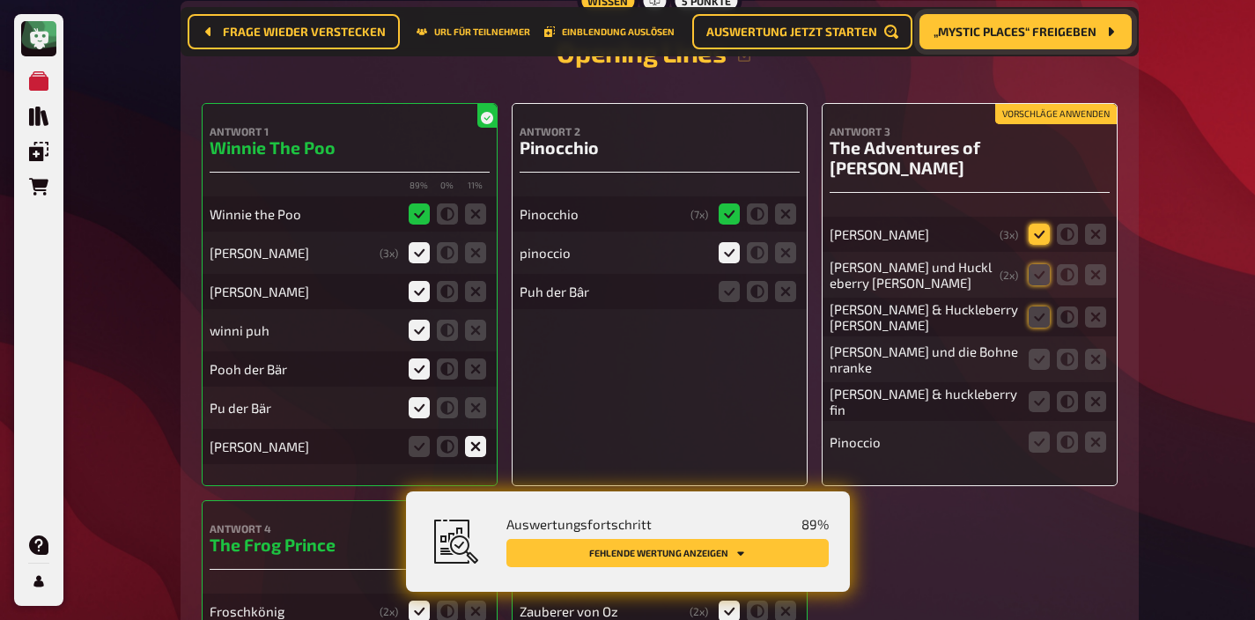
click at [1035, 224] on icon at bounding box center [1039, 234] width 21 height 21
click at [0, 0] on input "radio" at bounding box center [0, 0] width 0 height 0
click at [1034, 264] on icon at bounding box center [1039, 274] width 21 height 21
click at [0, 0] on input "radio" at bounding box center [0, 0] width 0 height 0
click at [1036, 306] on icon at bounding box center [1039, 316] width 21 height 21
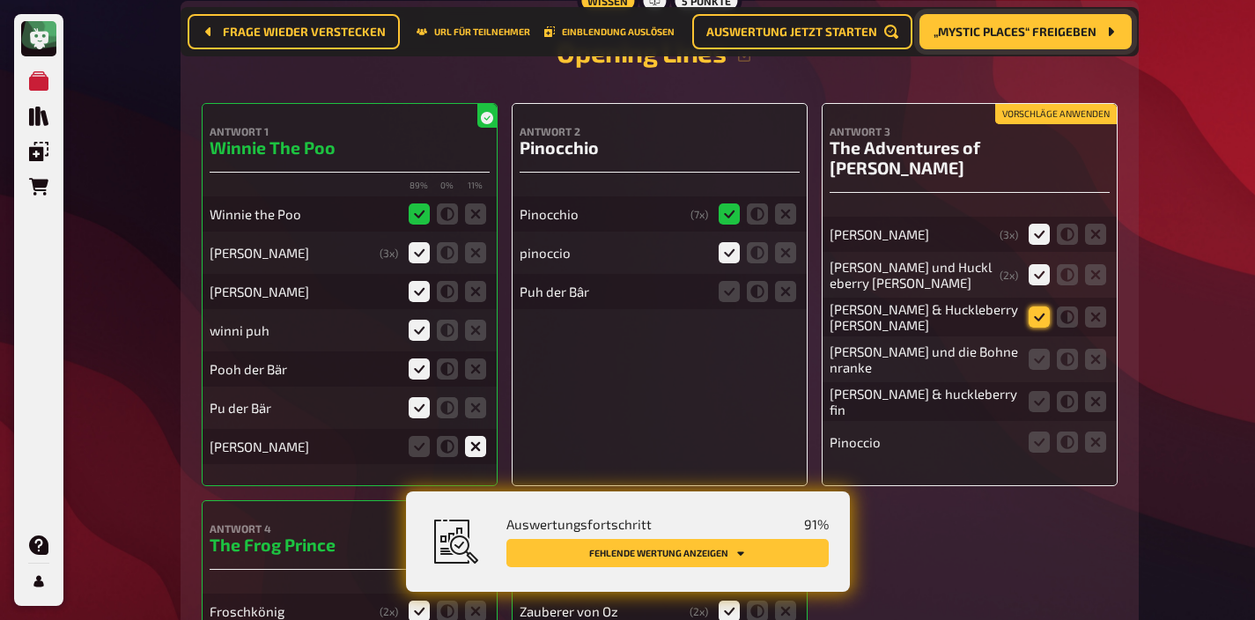
click at [0, 0] on input "radio" at bounding box center [0, 0] width 0 height 0
click at [1034, 391] on icon at bounding box center [1039, 401] width 21 height 21
click at [0, 0] on input "radio" at bounding box center [0, 0] width 0 height 0
click at [1095, 431] on icon at bounding box center [1095, 441] width 21 height 21
click at [0, 0] on input "radio" at bounding box center [0, 0] width 0 height 0
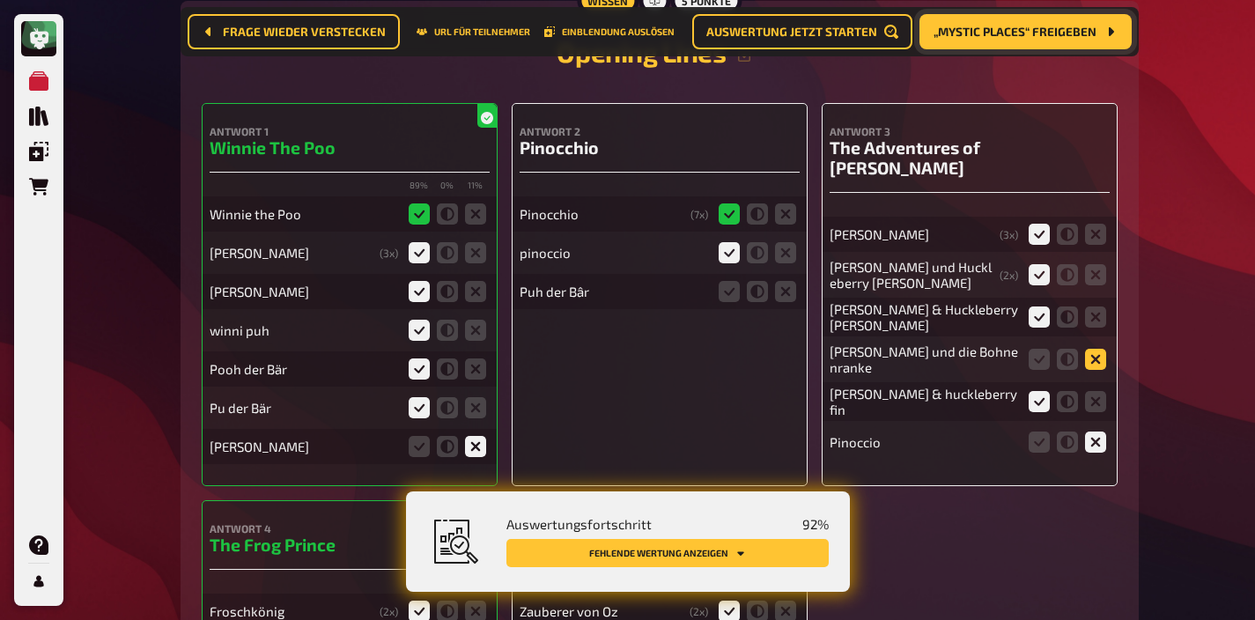
click at [1095, 349] on icon at bounding box center [1095, 359] width 21 height 21
click at [0, 0] on input "radio" at bounding box center [0, 0] width 0 height 0
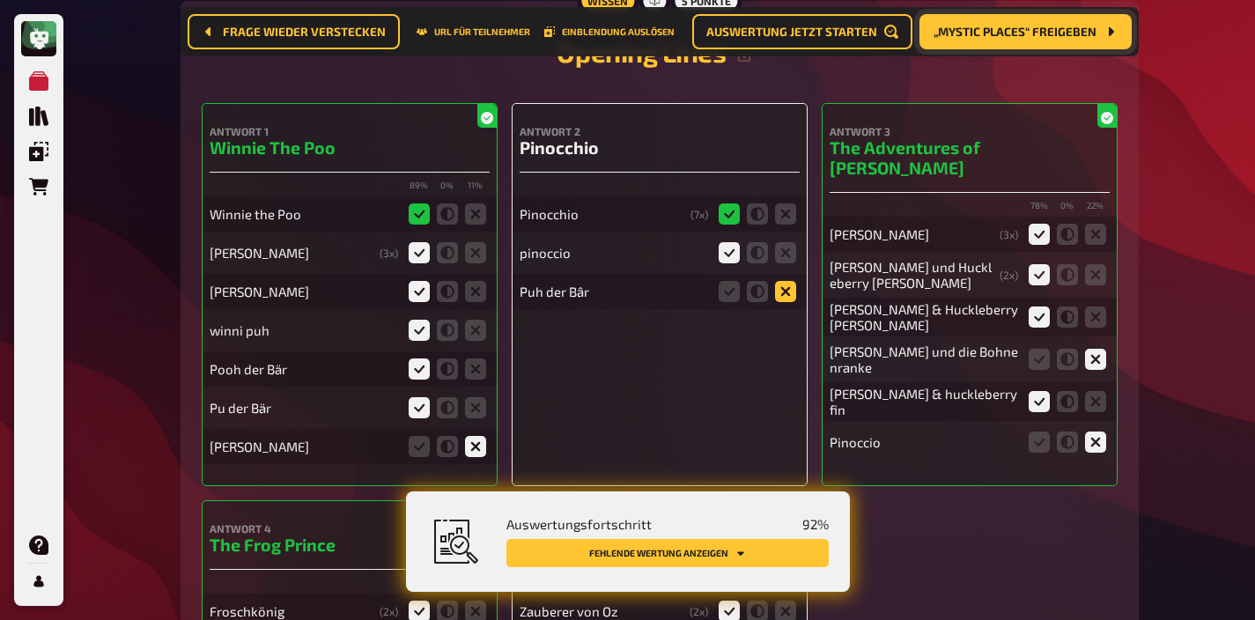
click at [787, 281] on icon at bounding box center [785, 291] width 21 height 21
click at [0, 0] on input "radio" at bounding box center [0, 0] width 0 height 0
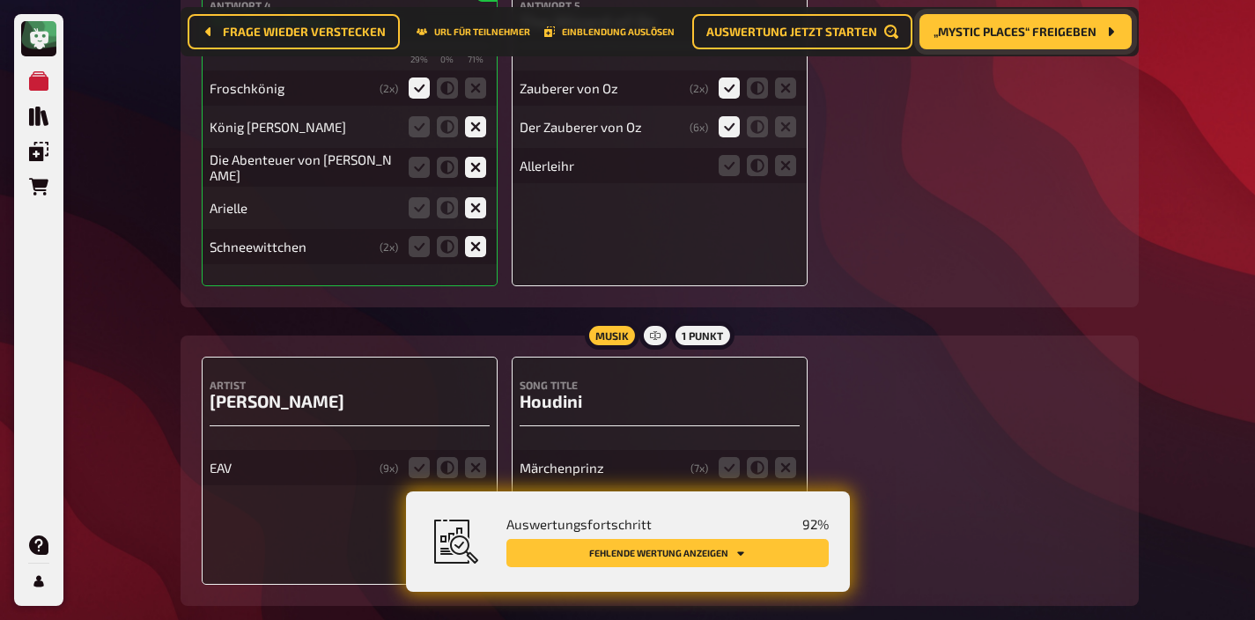
scroll to position [8411, 0]
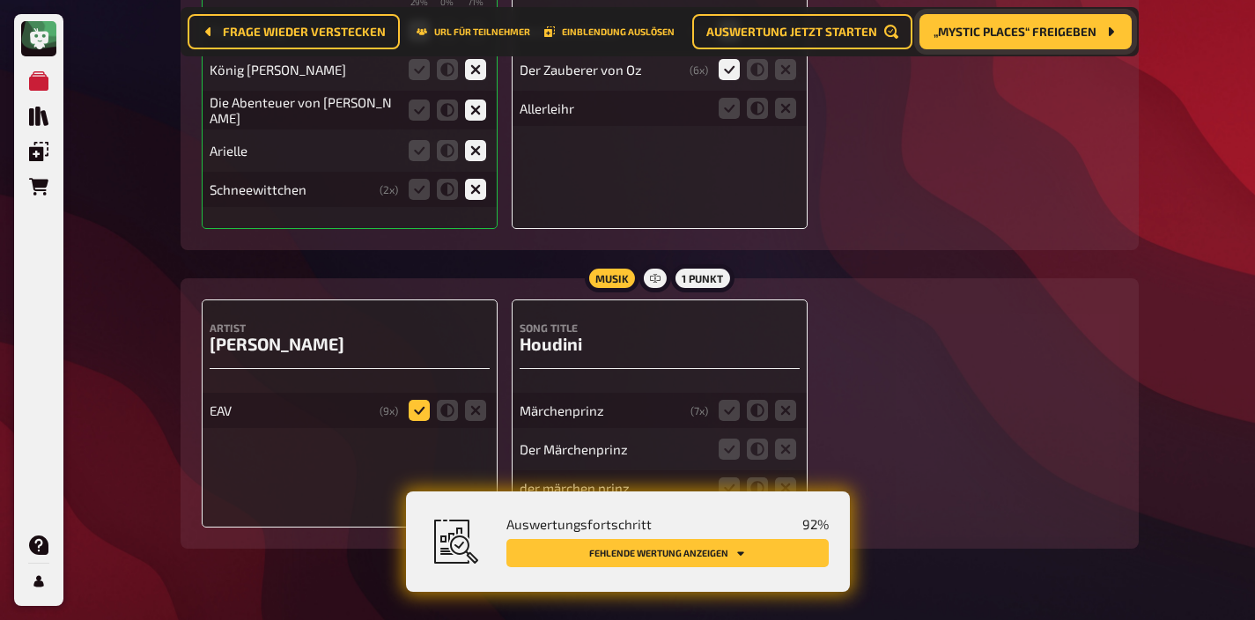
click at [419, 400] on icon at bounding box center [419, 410] width 21 height 21
click at [0, 0] on input "radio" at bounding box center [0, 0] width 0 height 0
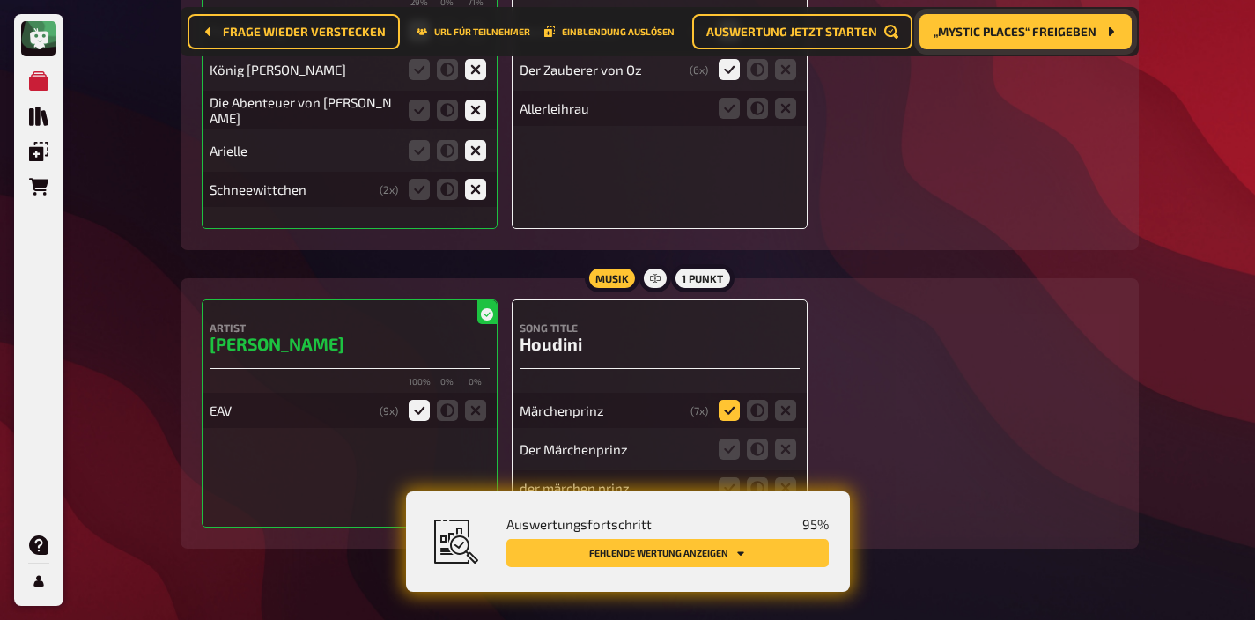
click at [730, 400] on icon at bounding box center [729, 410] width 21 height 21
click at [0, 0] on input "radio" at bounding box center [0, 0] width 0 height 0
click at [726, 439] on icon at bounding box center [729, 449] width 21 height 21
click at [0, 0] on input "radio" at bounding box center [0, 0] width 0 height 0
click at [729, 477] on icon at bounding box center [729, 487] width 21 height 21
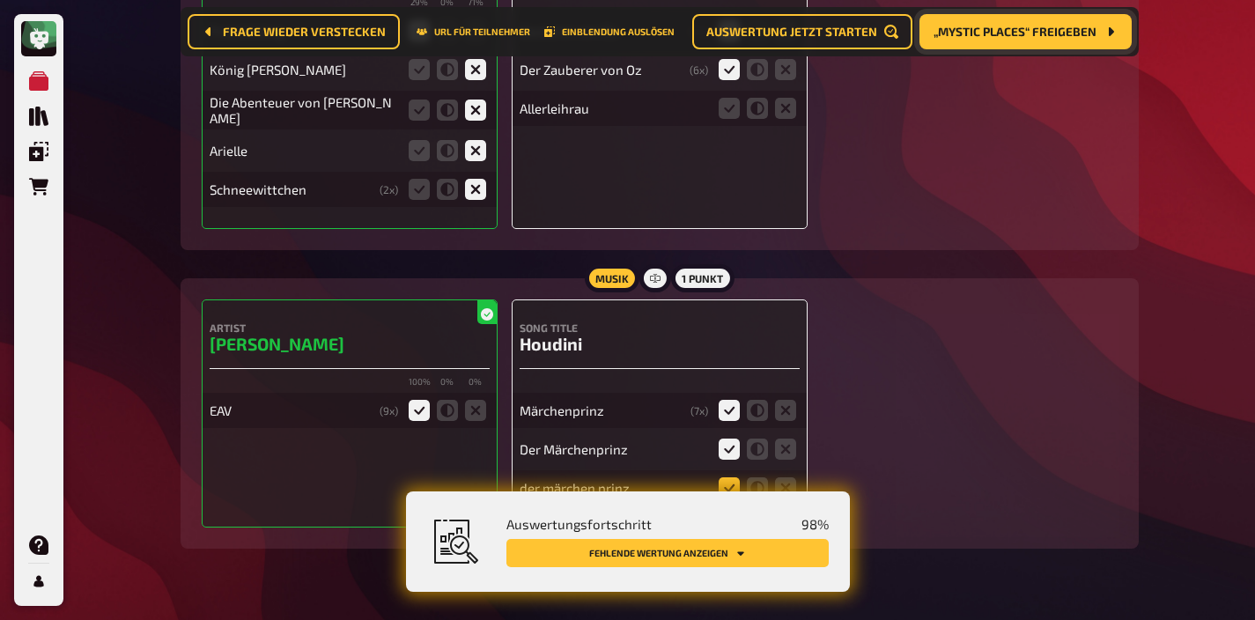
click at [0, 0] on input "radio" at bounding box center [0, 0] width 0 height 0
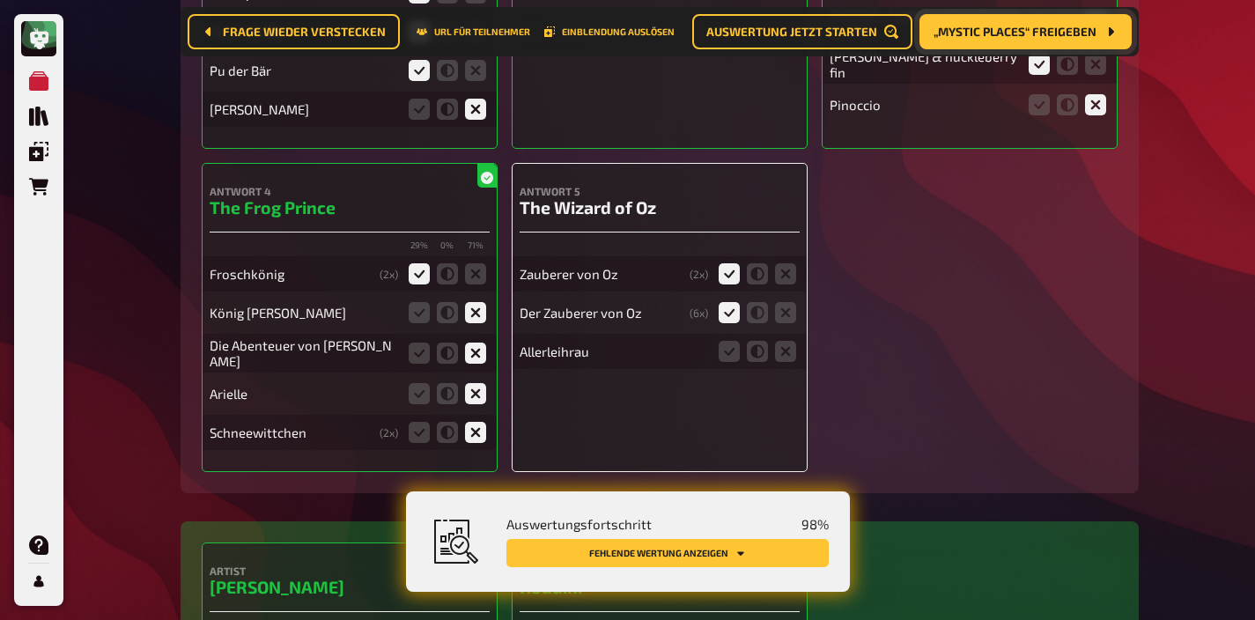
scroll to position [8135, 0]
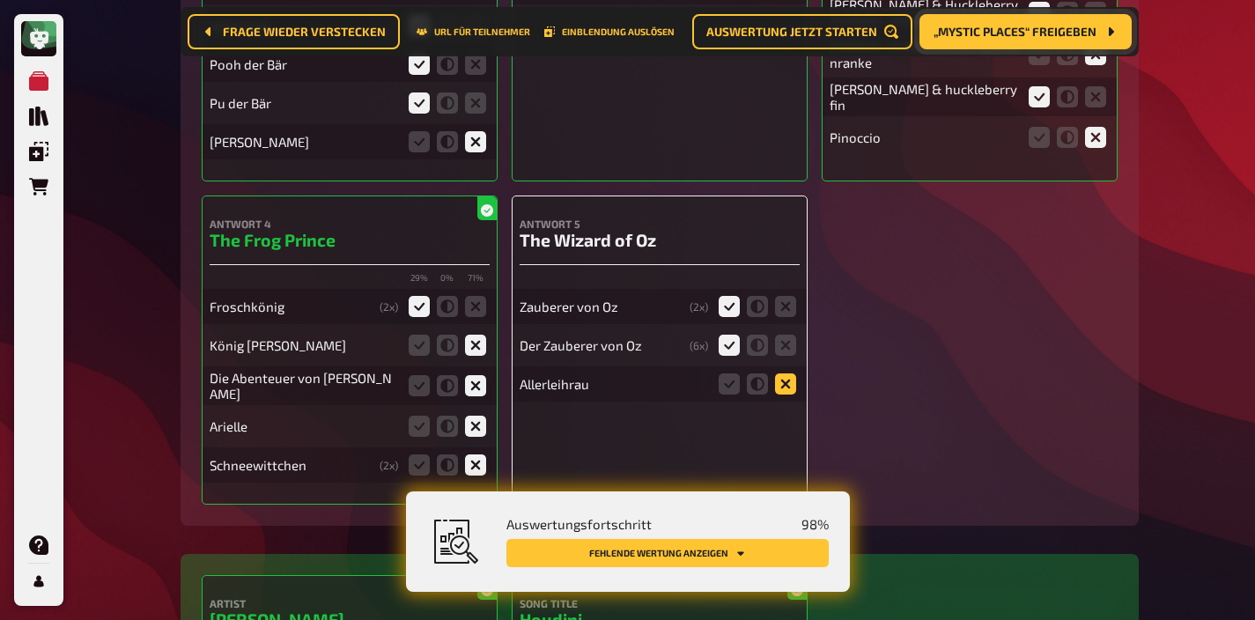
click at [779, 373] on icon at bounding box center [785, 383] width 21 height 21
click at [0, 0] on input "radio" at bounding box center [0, 0] width 0 height 0
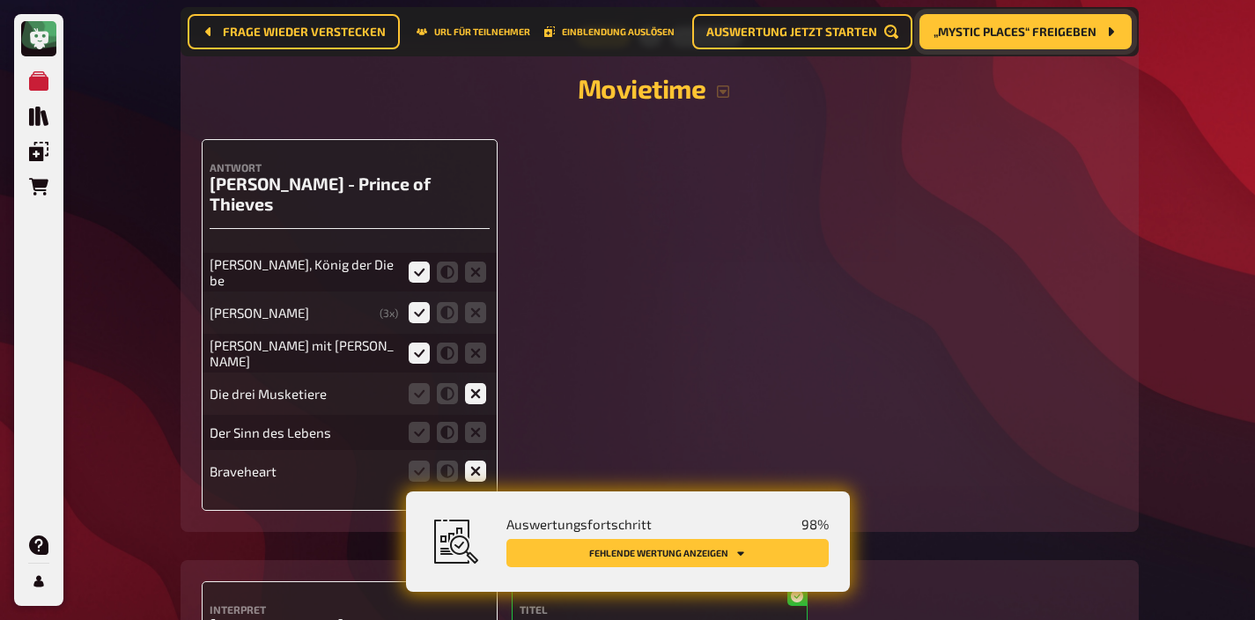
scroll to position [6667, 0]
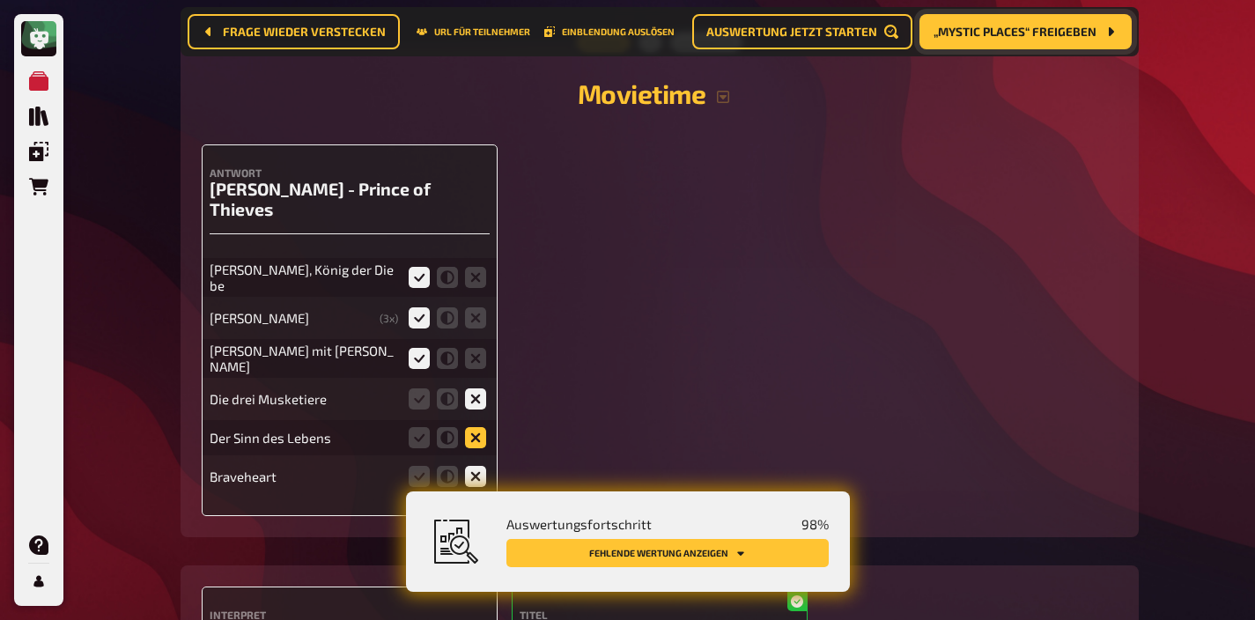
click at [476, 427] on icon at bounding box center [475, 437] width 21 height 21
click at [0, 0] on input "radio" at bounding box center [0, 0] width 0 height 0
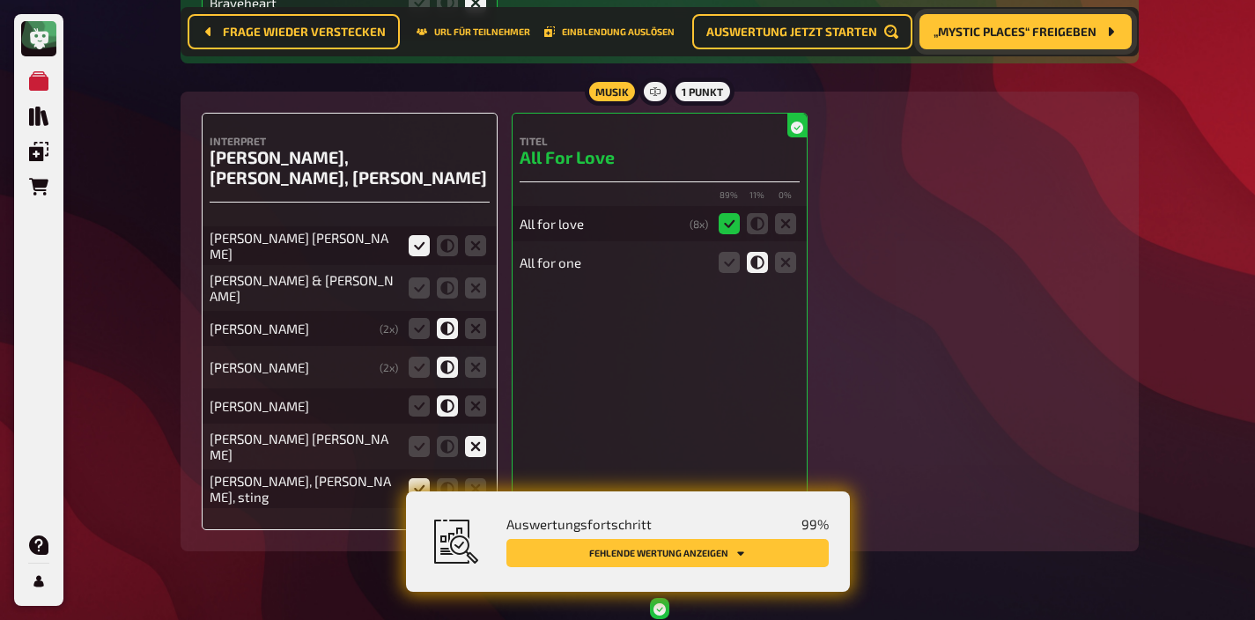
scroll to position [7239, 0]
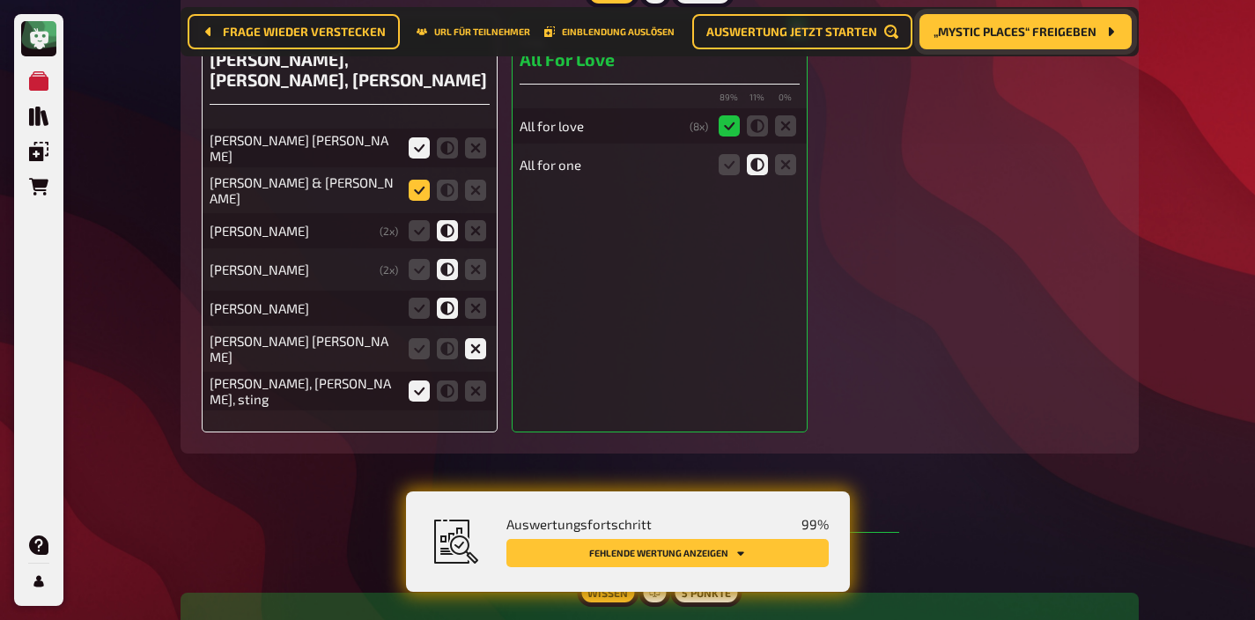
click at [419, 180] on icon at bounding box center [419, 190] width 21 height 21
click at [0, 0] on input "radio" at bounding box center [0, 0] width 0 height 0
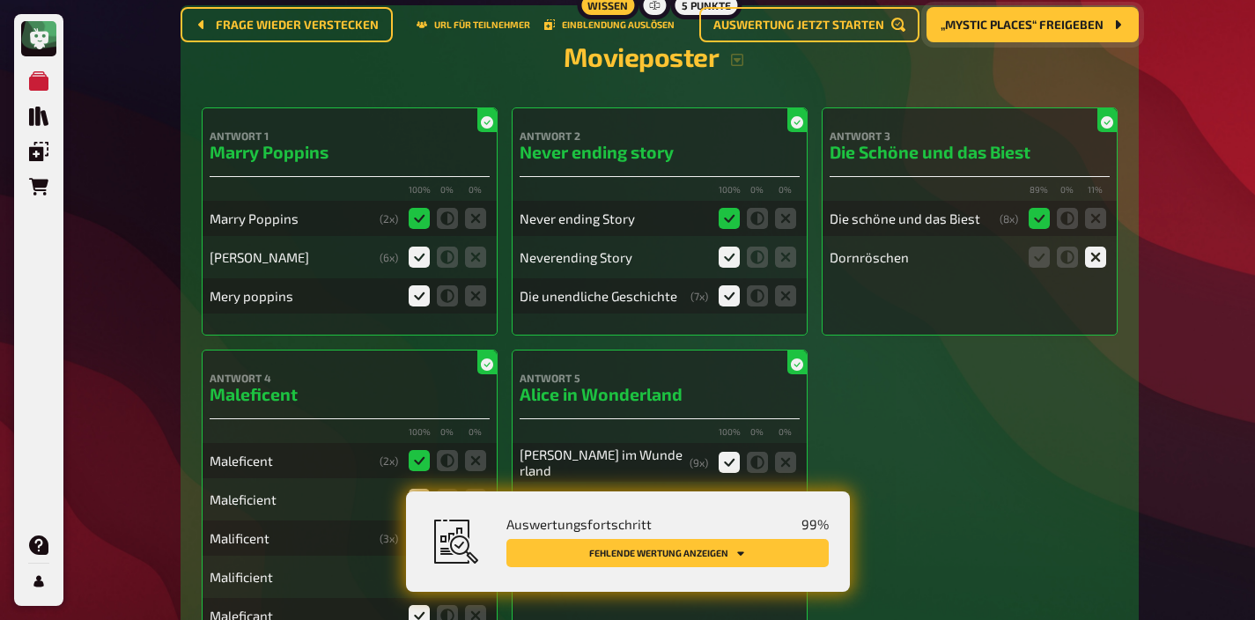
scroll to position [0, 0]
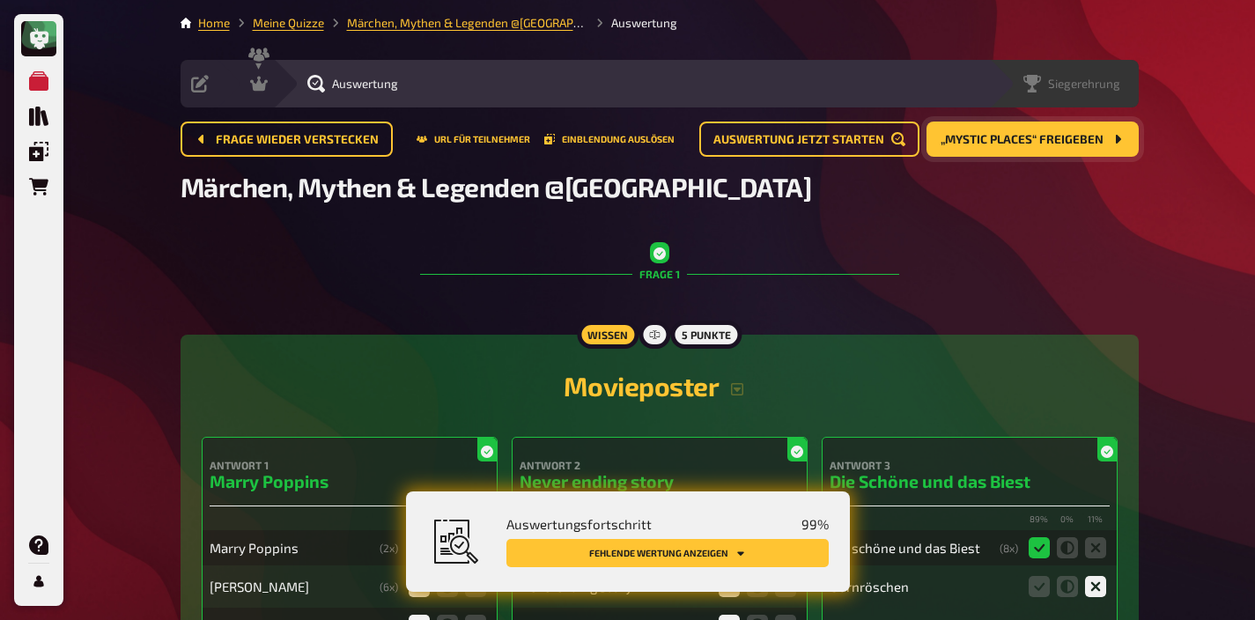
click at [1102, 84] on span "Siegerehrung" at bounding box center [1084, 84] width 72 height 14
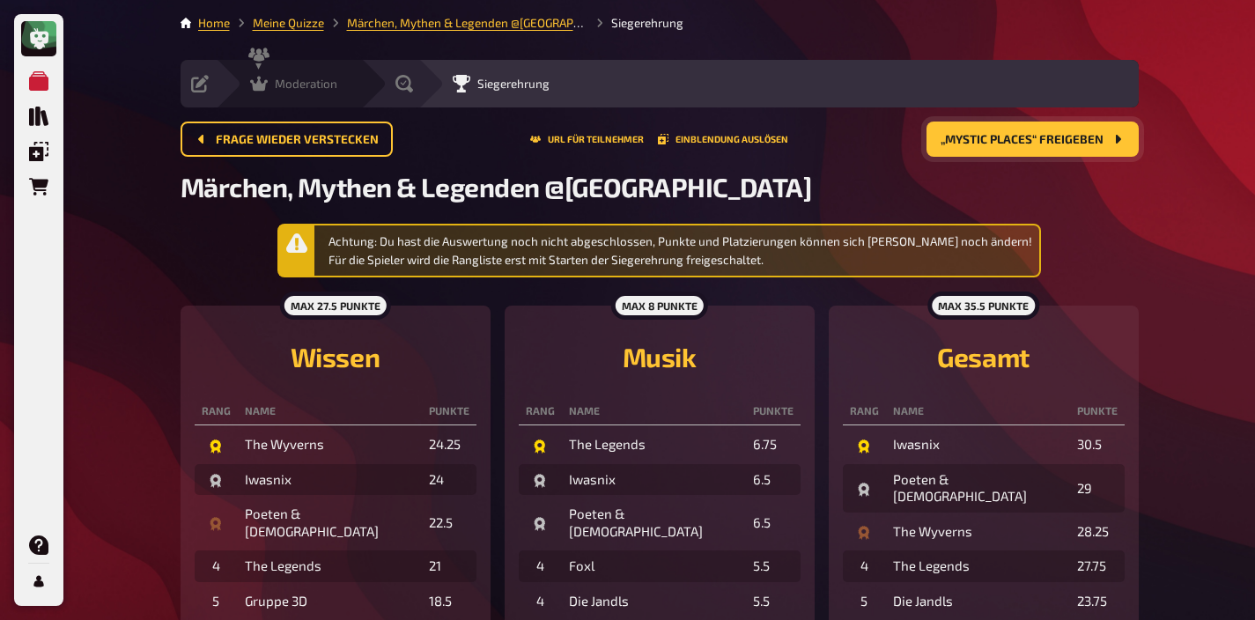
click at [264, 93] on div "Moderation undefined" at bounding box center [288, 84] width 145 height 48
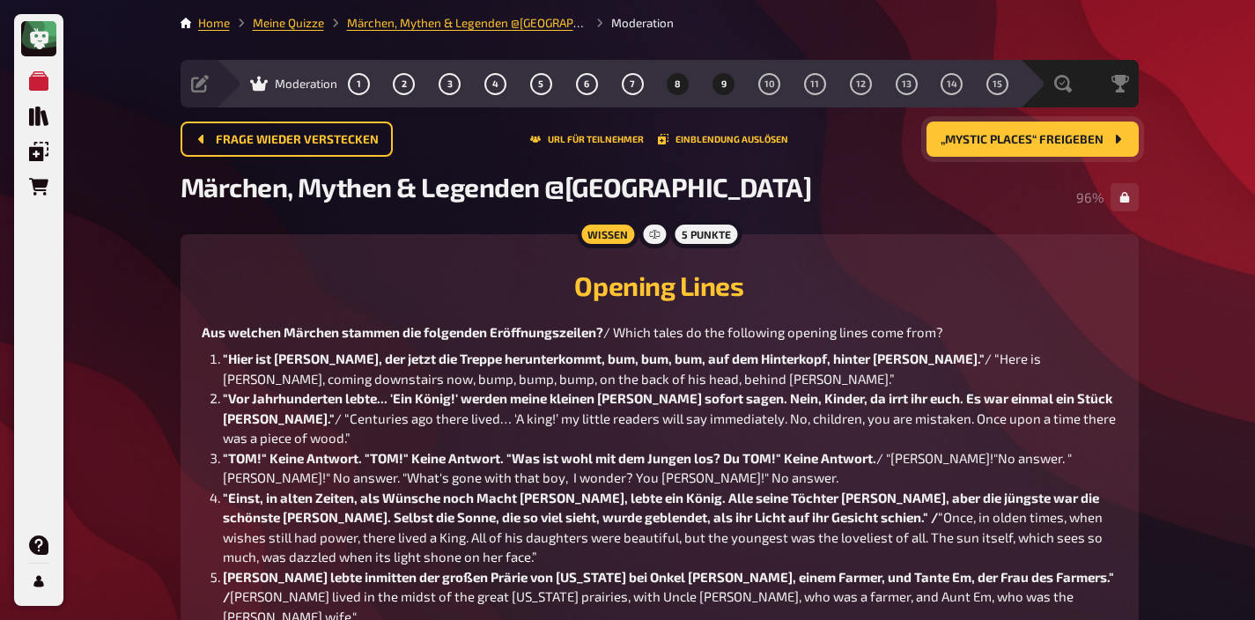
click at [717, 85] on button "9" at bounding box center [724, 84] width 28 height 28
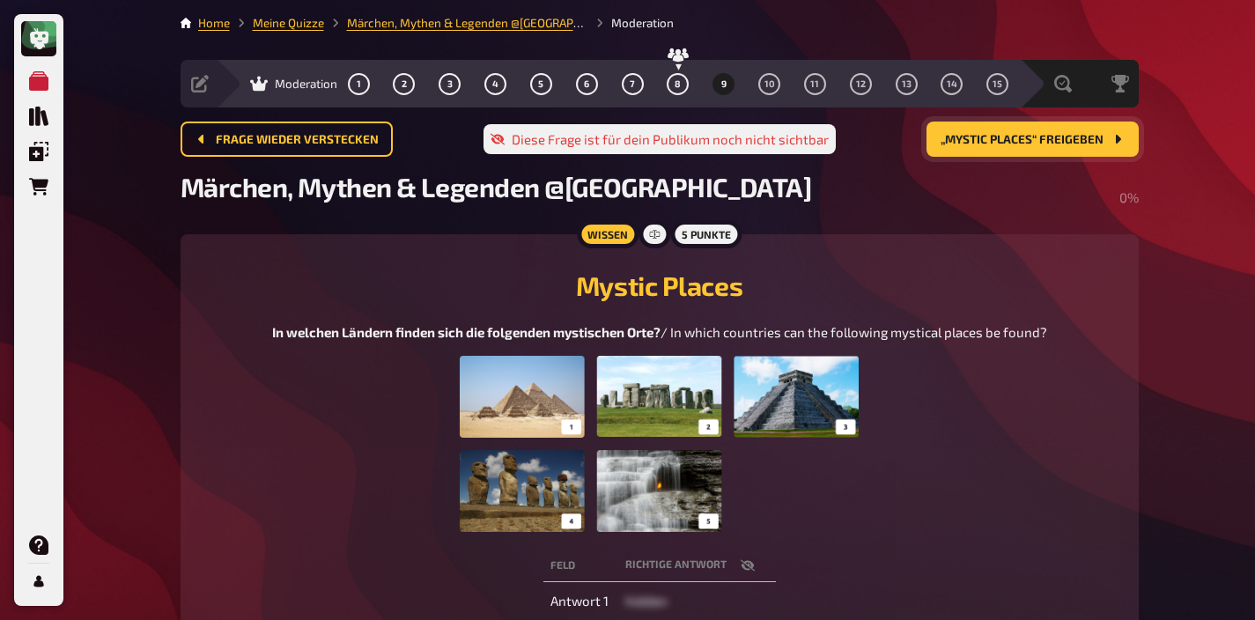
click at [734, 446] on img at bounding box center [659, 444] width 399 height 176
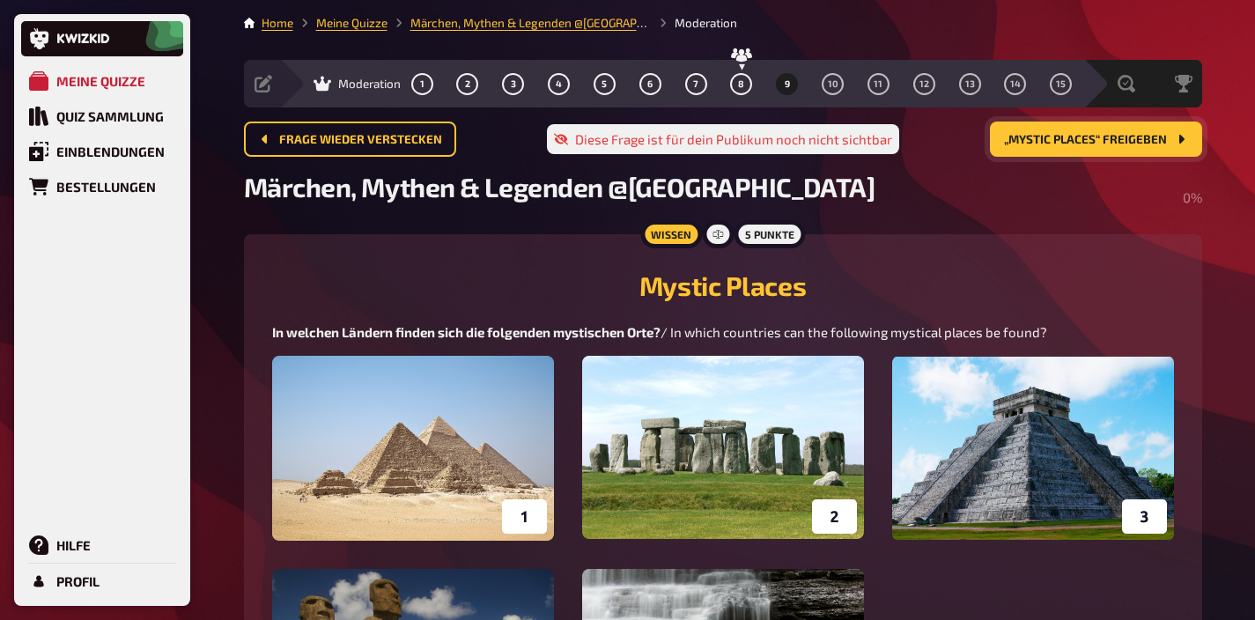
click at [1075, 138] on span "„Mystic Places“ freigeben" at bounding box center [1085, 140] width 163 height 12
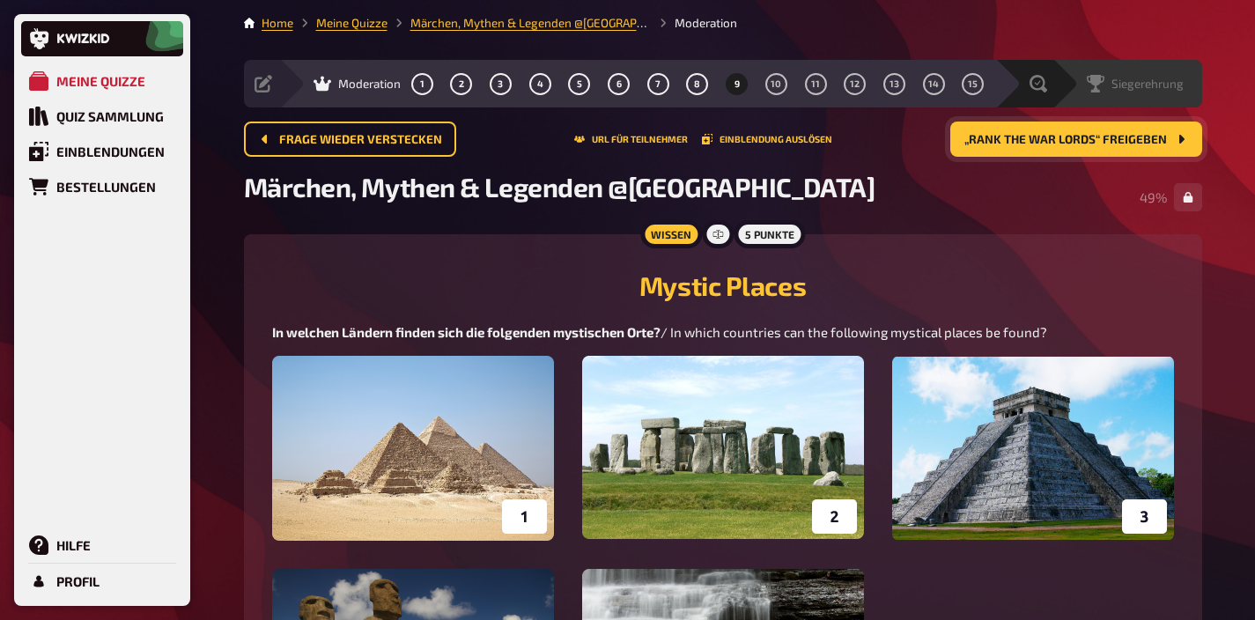
click at [1148, 86] on span "Siegerehrung" at bounding box center [1147, 84] width 72 height 14
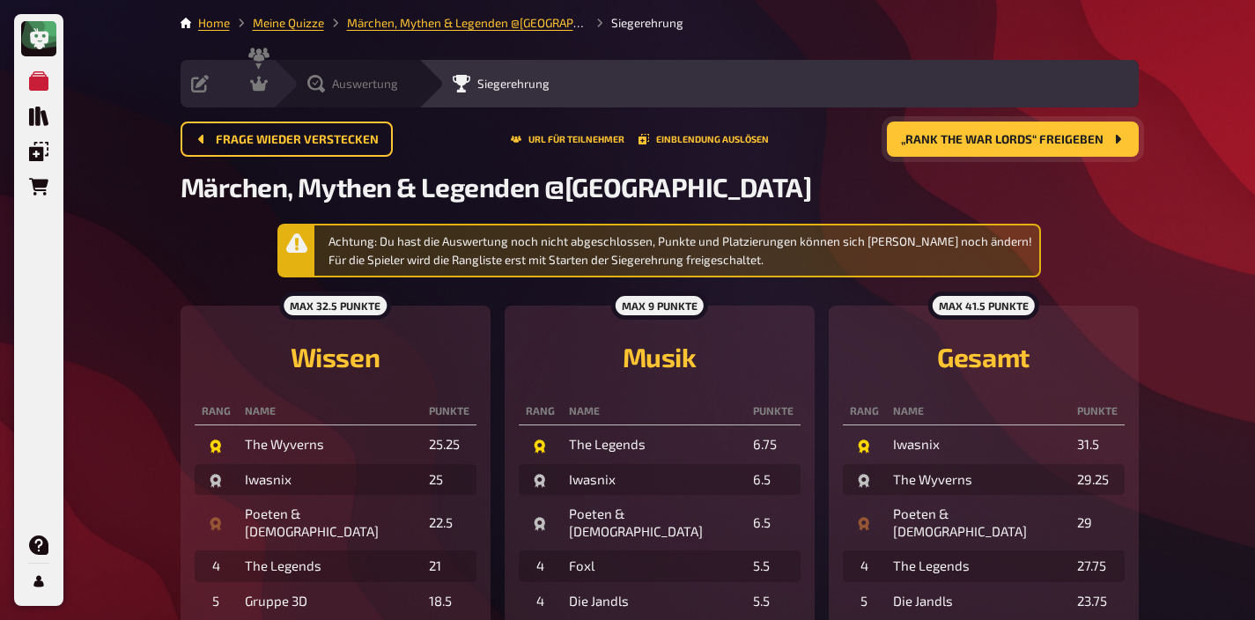
click at [351, 82] on span "Auswertung" at bounding box center [365, 84] width 66 height 14
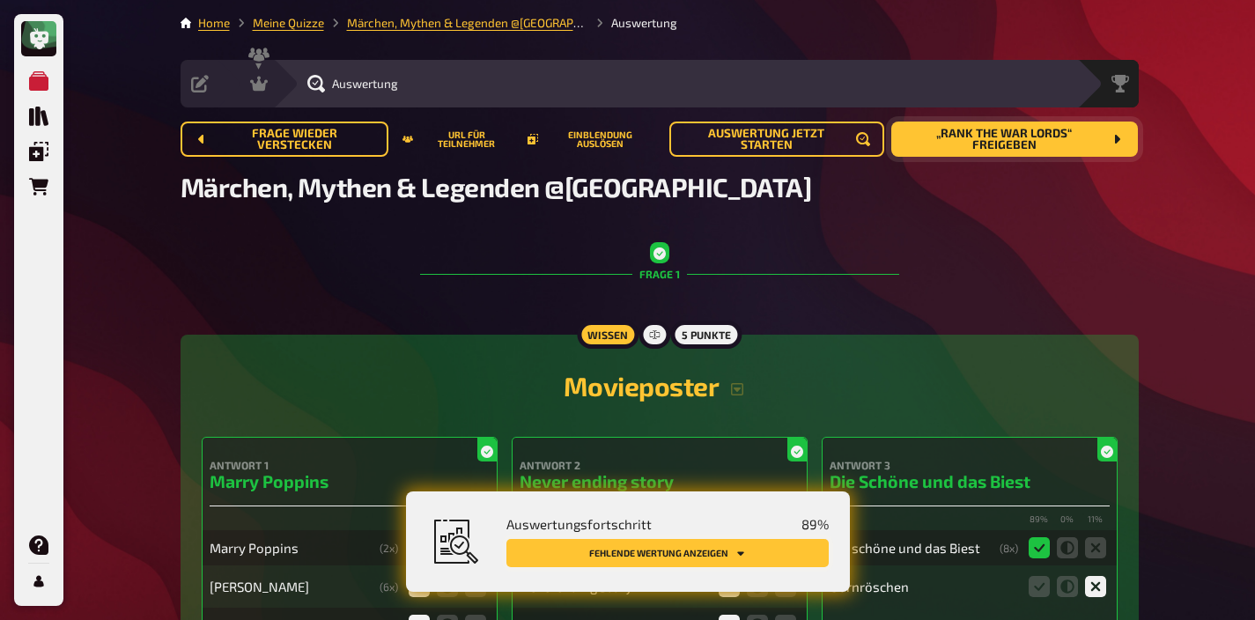
click at [742, 550] on icon "Fehlende Wertung anzeigen" at bounding box center [740, 553] width 11 height 11
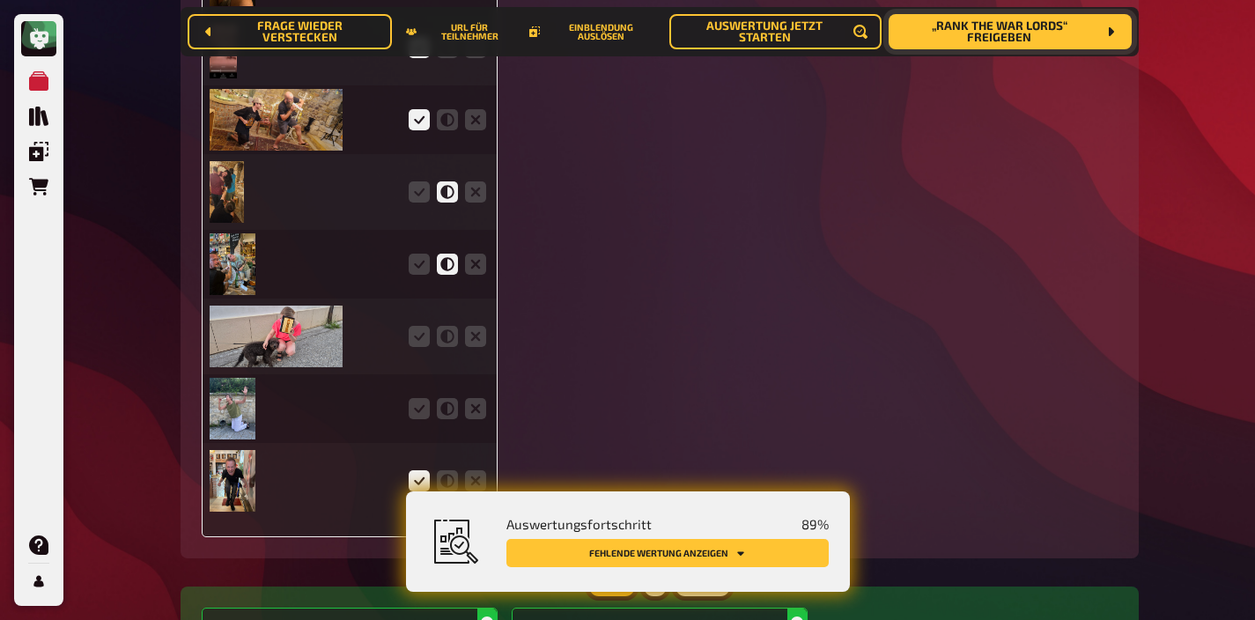
scroll to position [4396, 0]
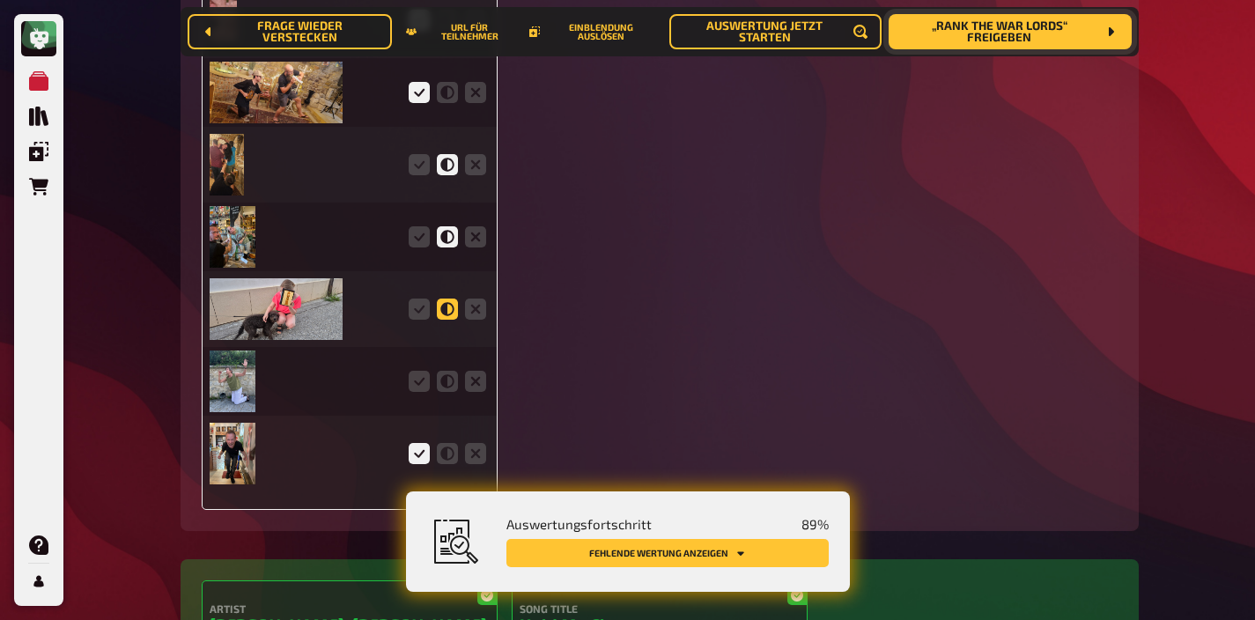
click at [444, 319] on icon at bounding box center [447, 309] width 21 height 21
click at [0, 0] on input "radio" at bounding box center [0, 0] width 0 height 0
click at [244, 383] on img at bounding box center [233, 381] width 47 height 62
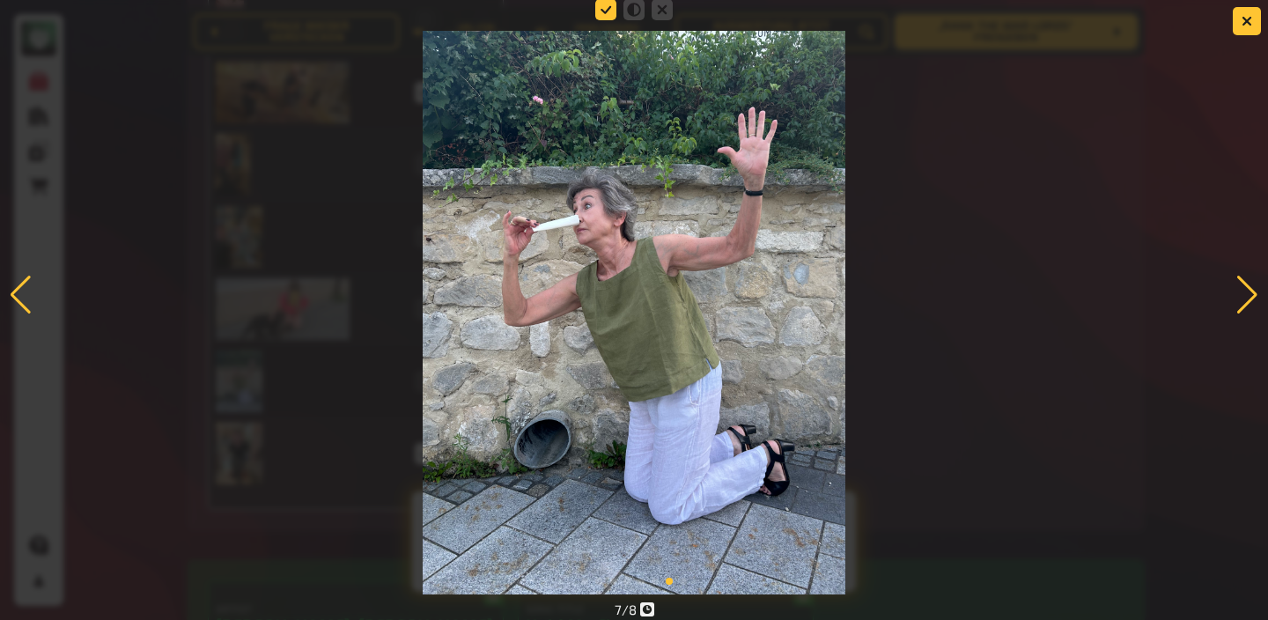
click at [608, 13] on icon at bounding box center [605, 9] width 21 height 21
click at [0, 0] on input "radio" at bounding box center [0, 0] width 0 height 0
click at [1246, 20] on icon "button" at bounding box center [1247, 20] width 17 height 17
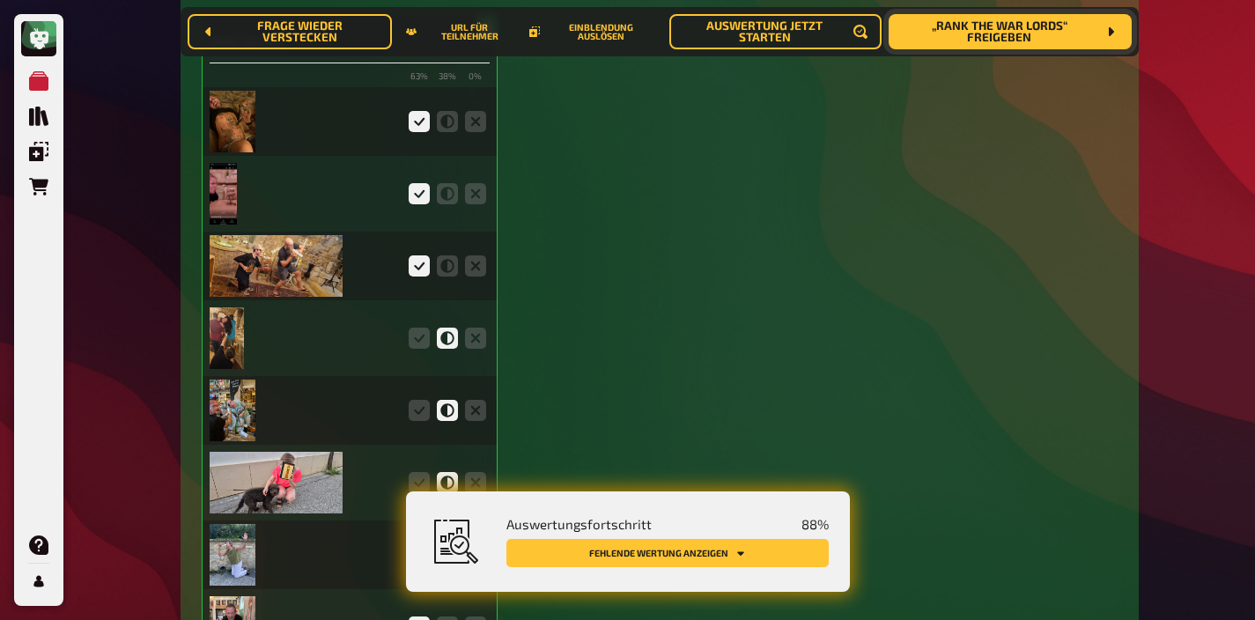
scroll to position [4221, 0]
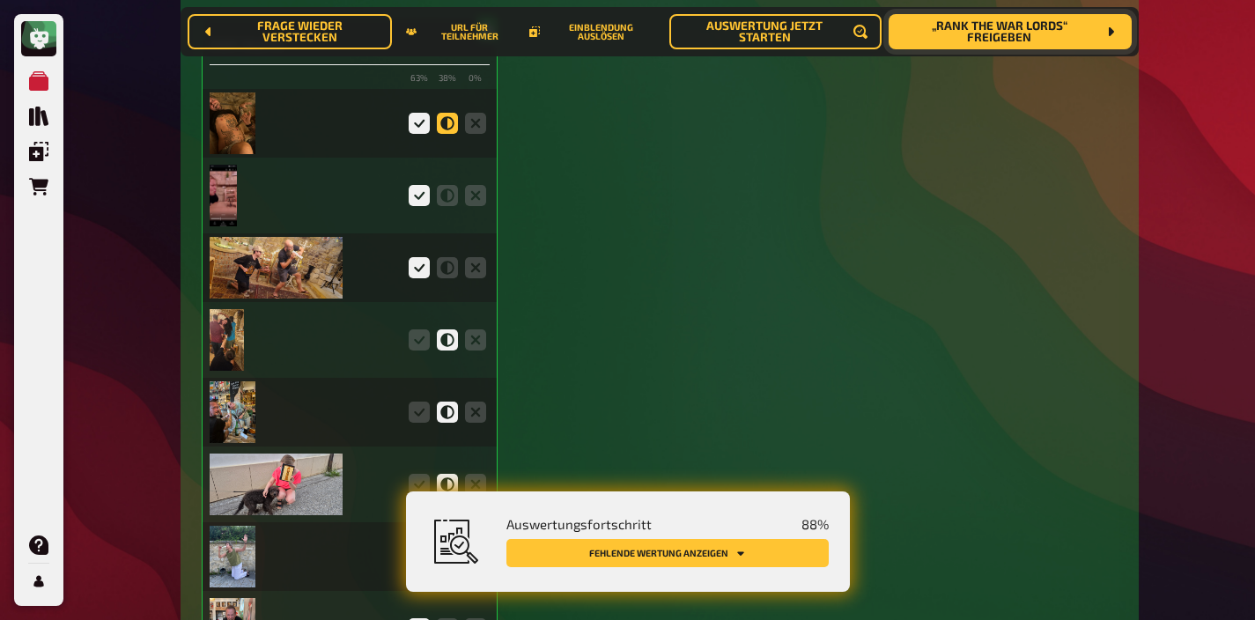
click at [454, 132] on icon at bounding box center [447, 123] width 21 height 21
click at [0, 0] on input "radio" at bounding box center [0, 0] width 0 height 0
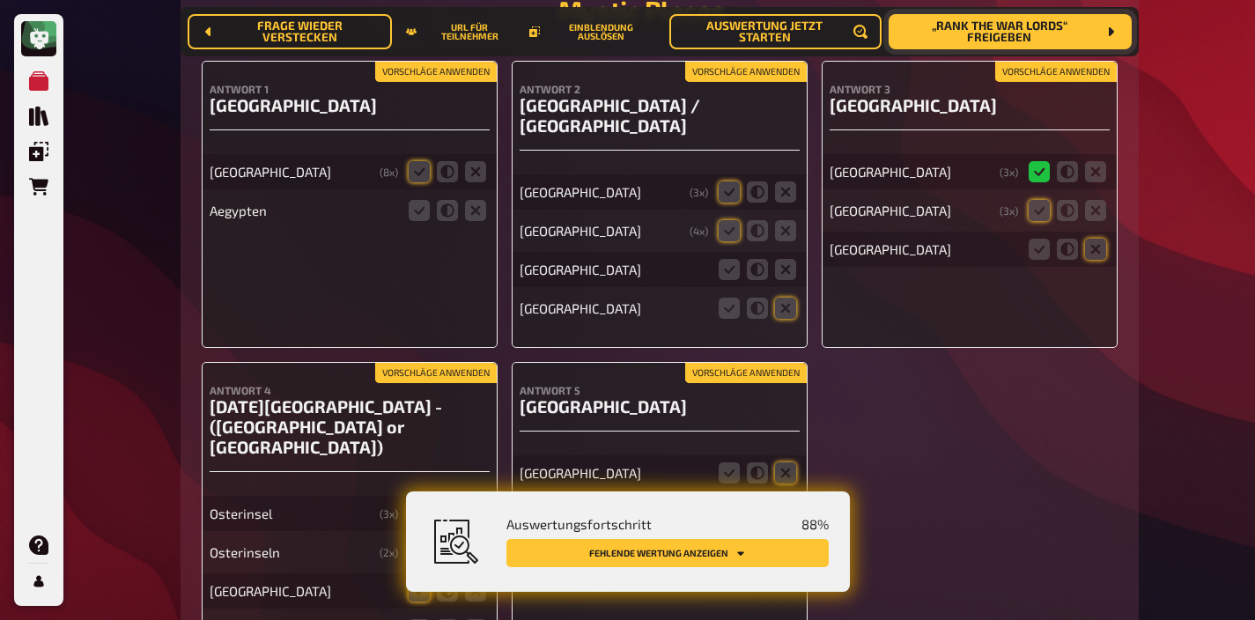
scroll to position [9143, 0]
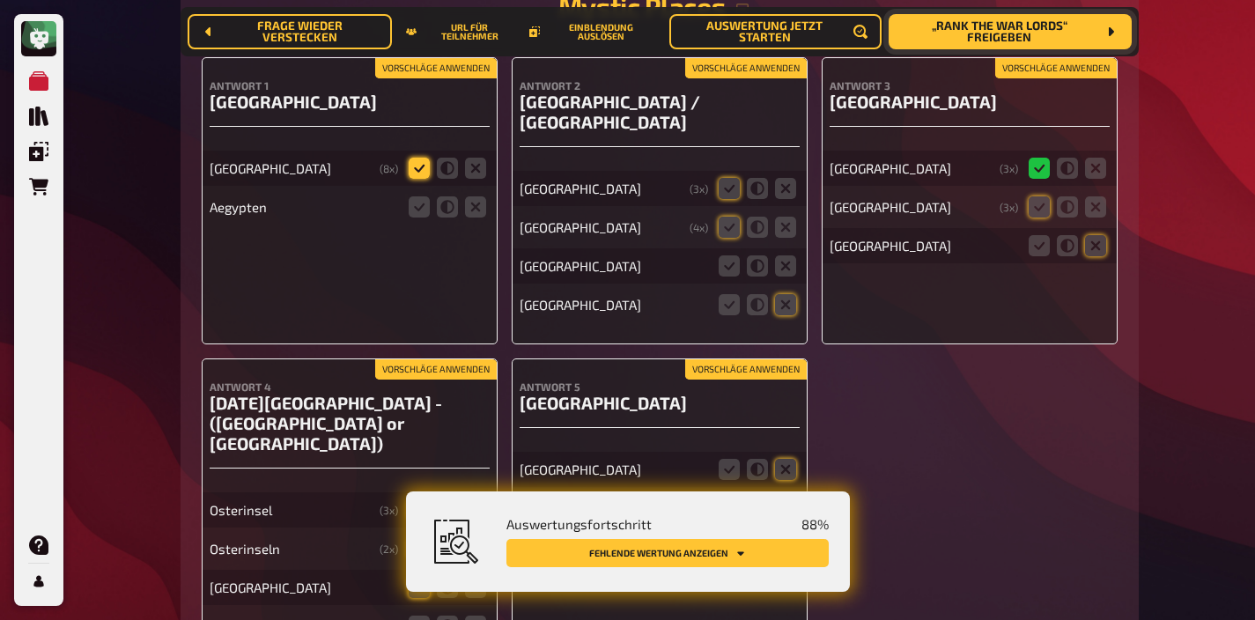
click at [419, 158] on icon at bounding box center [419, 168] width 21 height 21
click at [0, 0] on input "radio" at bounding box center [0, 0] width 0 height 0
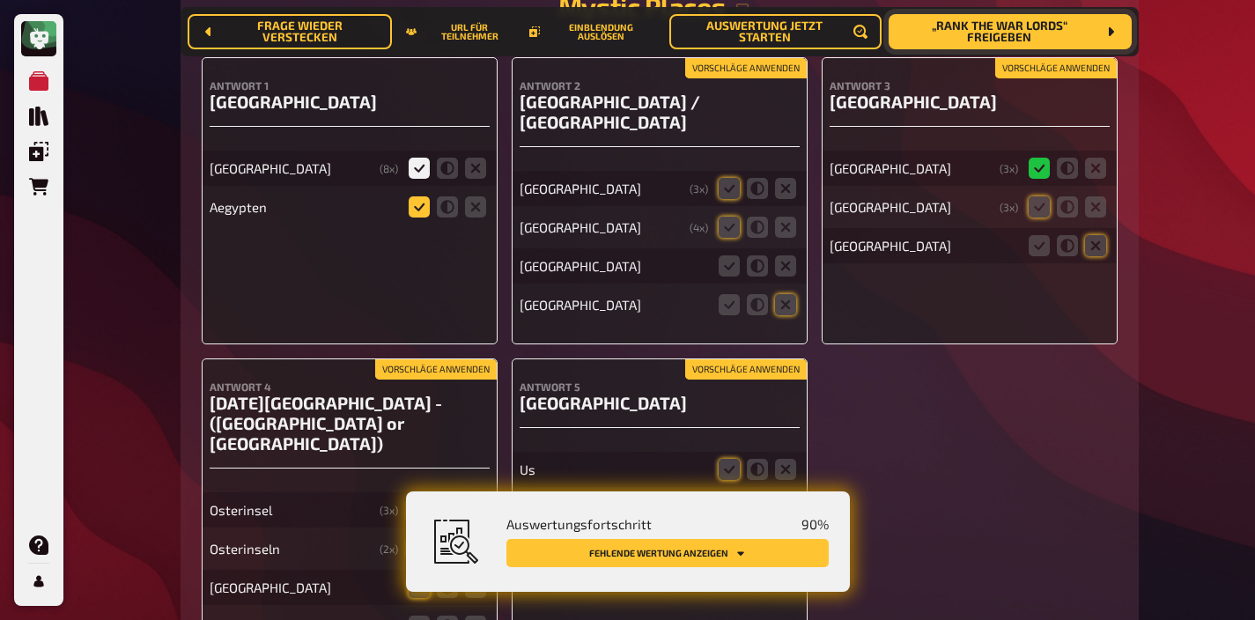
click at [418, 196] on icon at bounding box center [419, 206] width 21 height 21
click at [0, 0] on input "radio" at bounding box center [0, 0] width 0 height 0
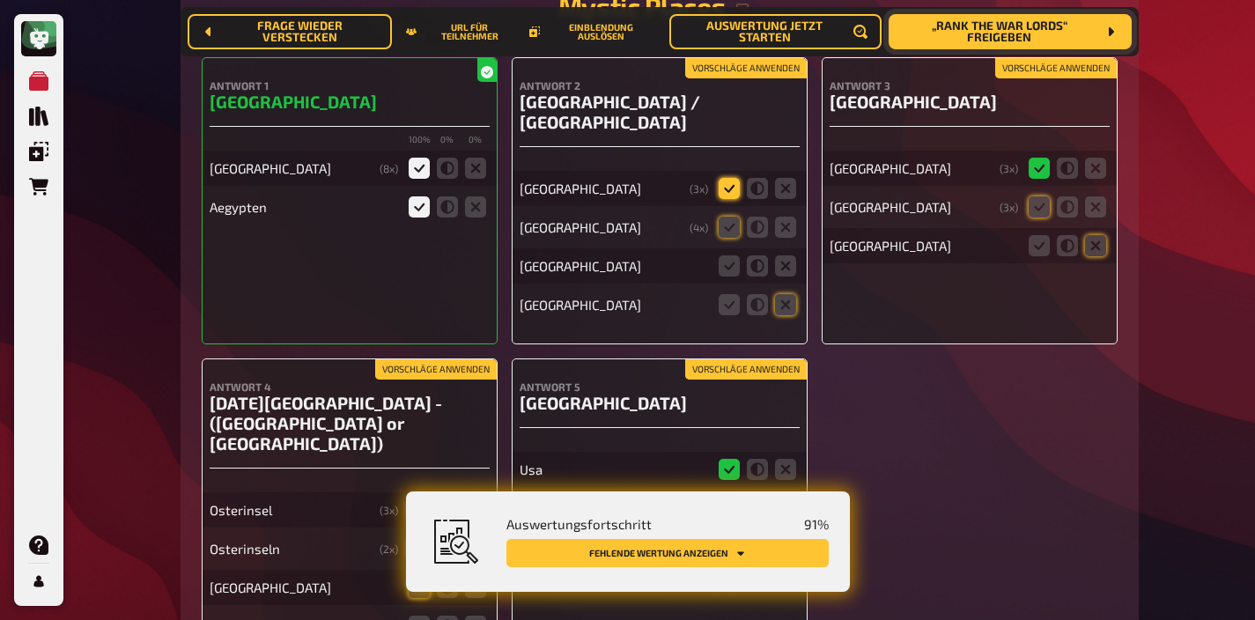
click at [733, 178] on icon at bounding box center [729, 188] width 21 height 21
click at [0, 0] on input "radio" at bounding box center [0, 0] width 0 height 0
click at [733, 217] on icon at bounding box center [729, 227] width 21 height 21
click at [0, 0] on input "radio" at bounding box center [0, 0] width 0 height 0
click at [778, 255] on icon at bounding box center [785, 265] width 21 height 21
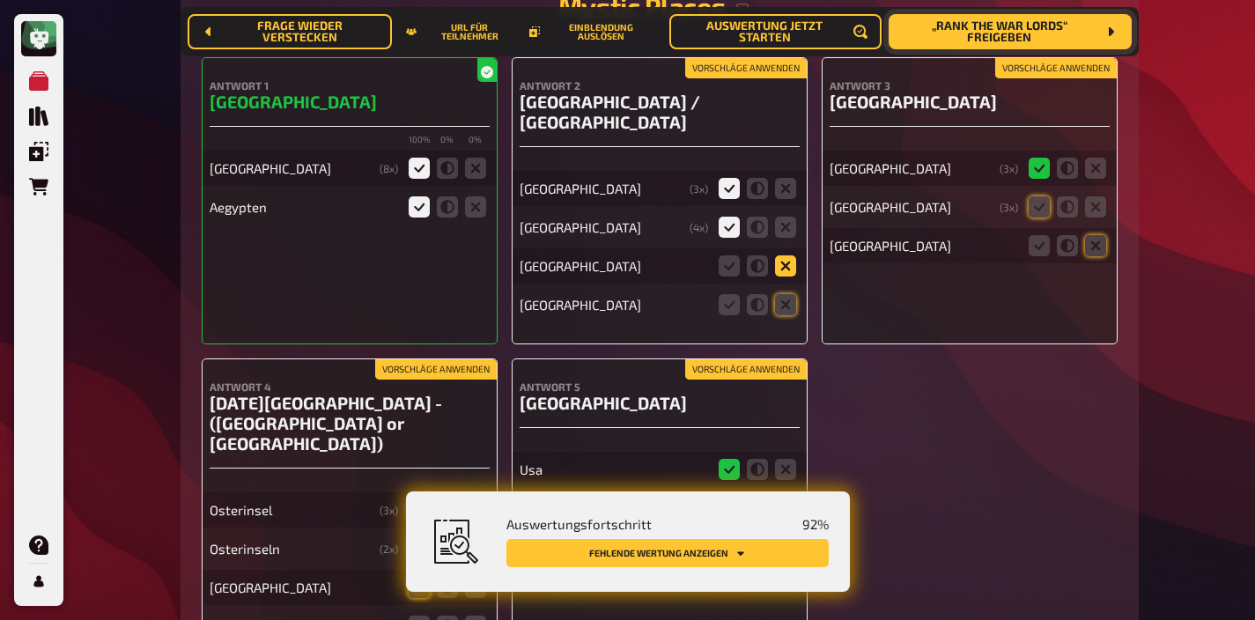
click at [0, 0] on input "radio" at bounding box center [0, 0] width 0 height 0
click at [777, 294] on icon at bounding box center [785, 304] width 21 height 21
click at [0, 0] on input "radio" at bounding box center [0, 0] width 0 height 0
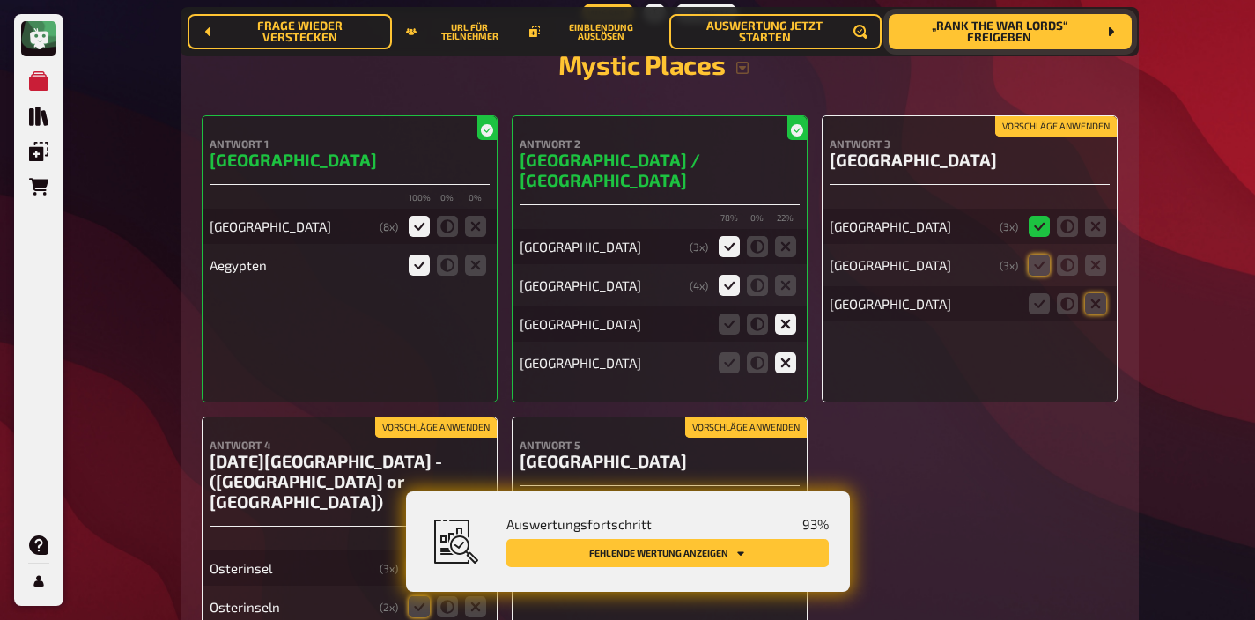
scroll to position [9083, 0]
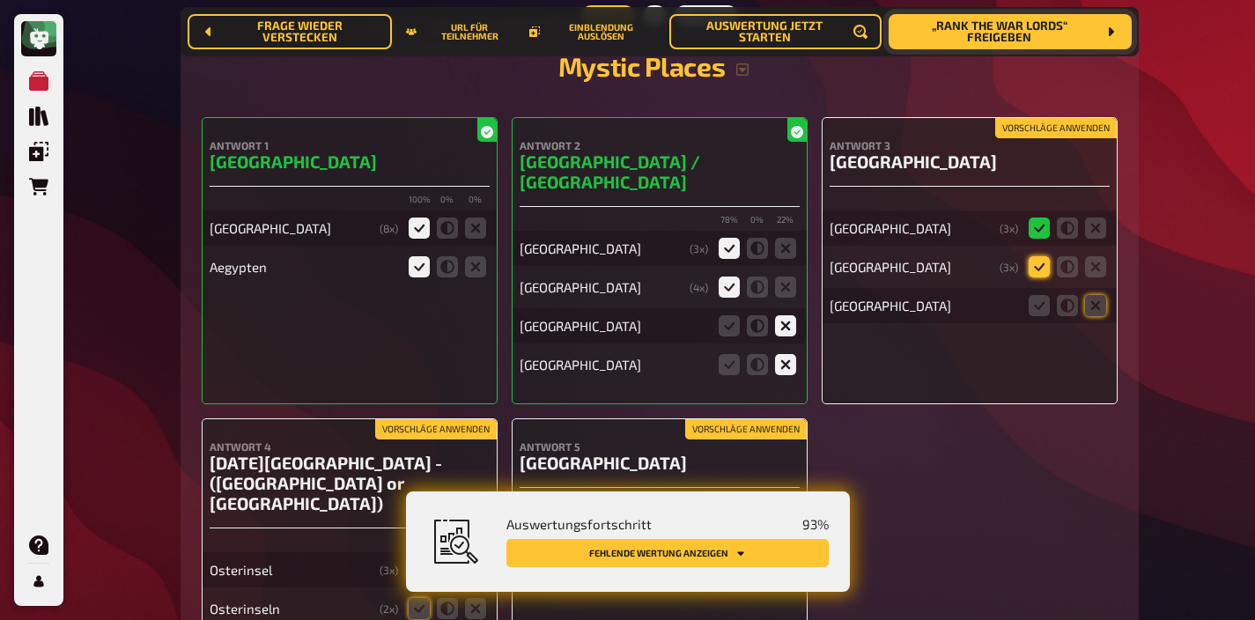
click at [1044, 256] on icon at bounding box center [1039, 266] width 21 height 21
click at [0, 0] on input "radio" at bounding box center [0, 0] width 0 height 0
click at [1094, 295] on icon at bounding box center [1095, 305] width 21 height 21
click at [0, 0] on input "radio" at bounding box center [0, 0] width 0 height 0
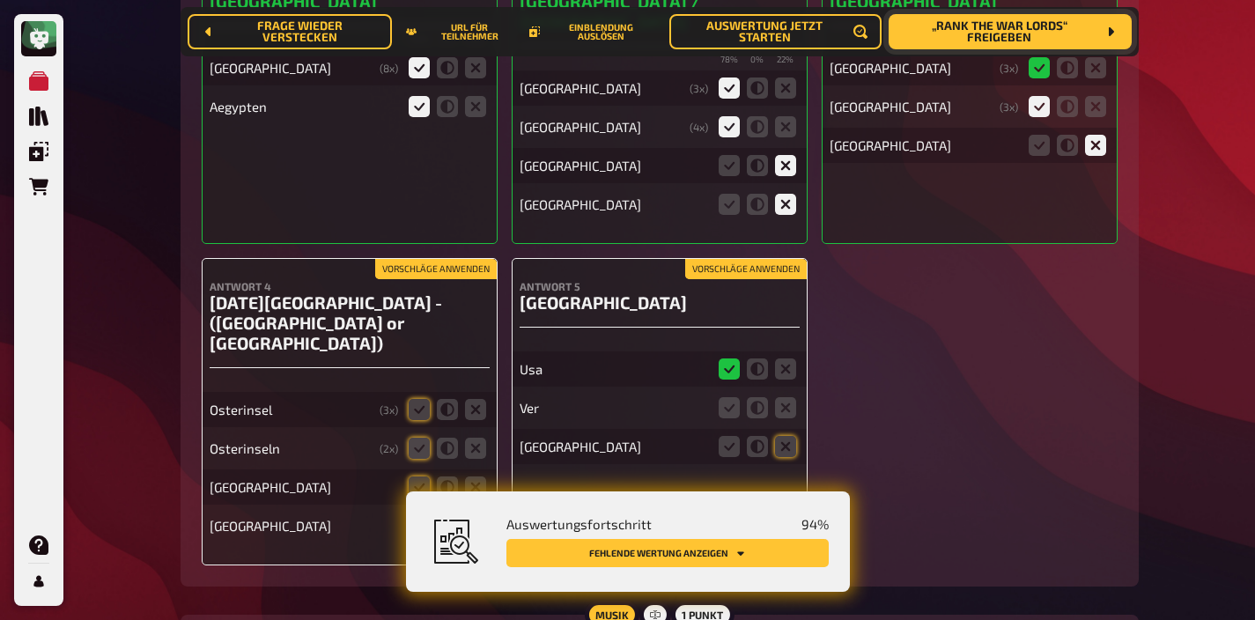
scroll to position [9251, 0]
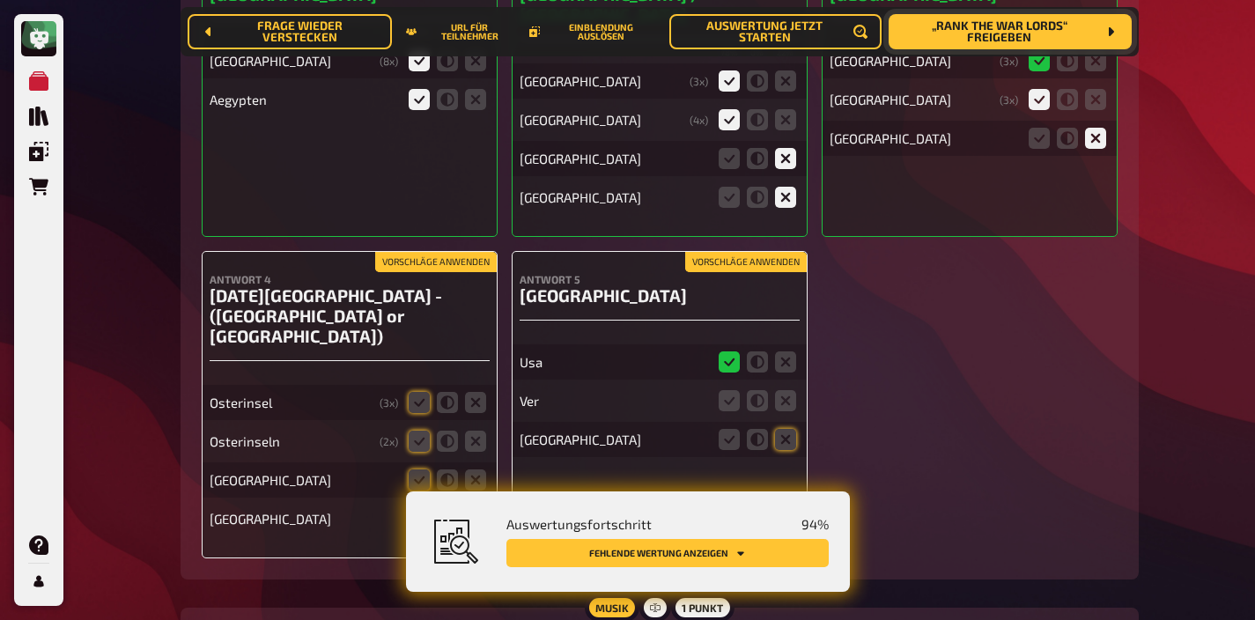
click at [417, 253] on button "Vorschläge anwenden" at bounding box center [436, 262] width 122 height 19
click at [425, 508] on icon at bounding box center [419, 518] width 21 height 21
click at [0, 0] on input "radio" at bounding box center [0, 0] width 0 height 0
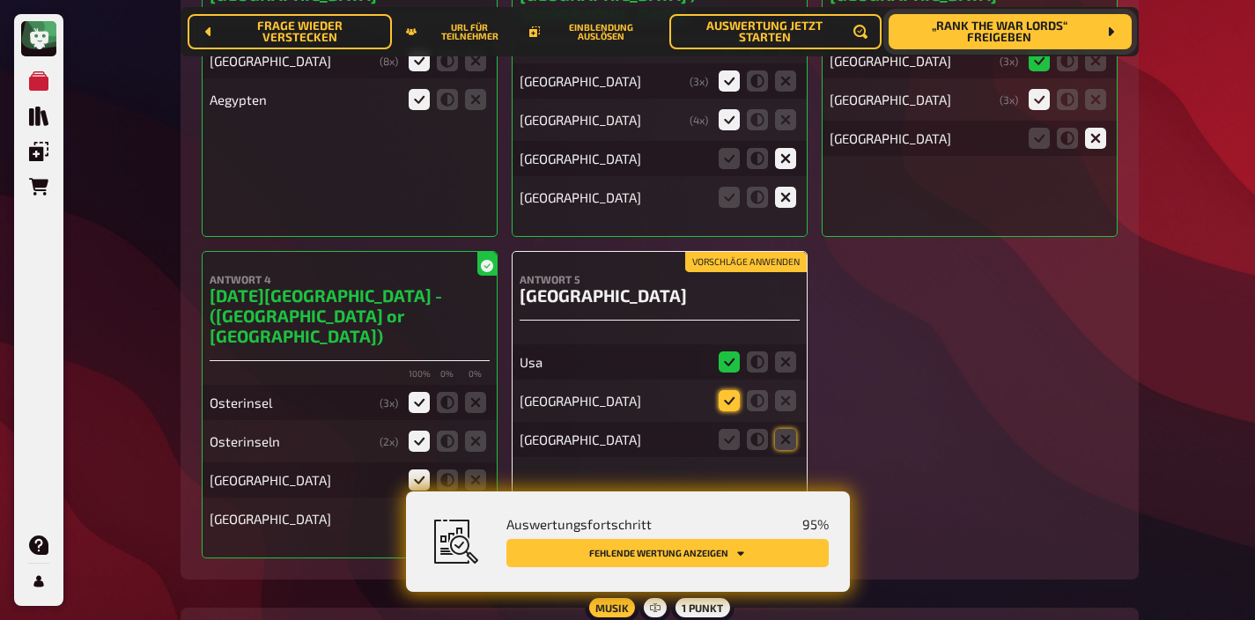
click at [735, 390] on icon at bounding box center [729, 400] width 21 height 21
click at [0, 0] on input "radio" at bounding box center [0, 0] width 0 height 0
click at [778, 429] on icon at bounding box center [785, 439] width 21 height 21
click at [0, 0] on input "radio" at bounding box center [0, 0] width 0 height 0
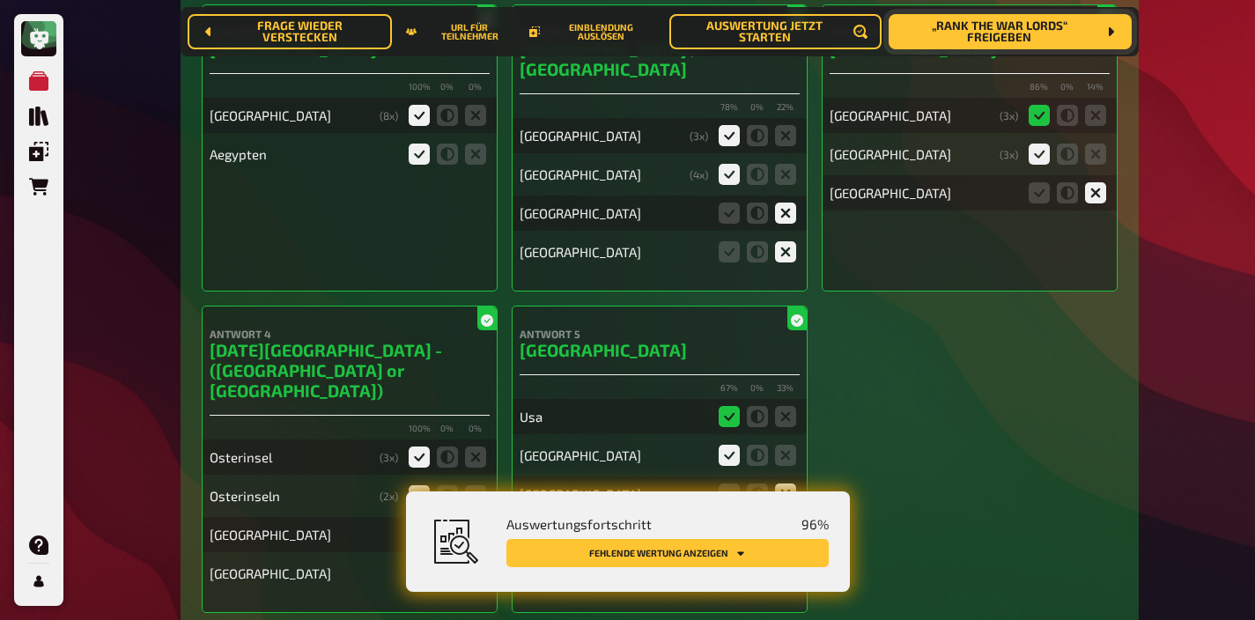
scroll to position [9187, 0]
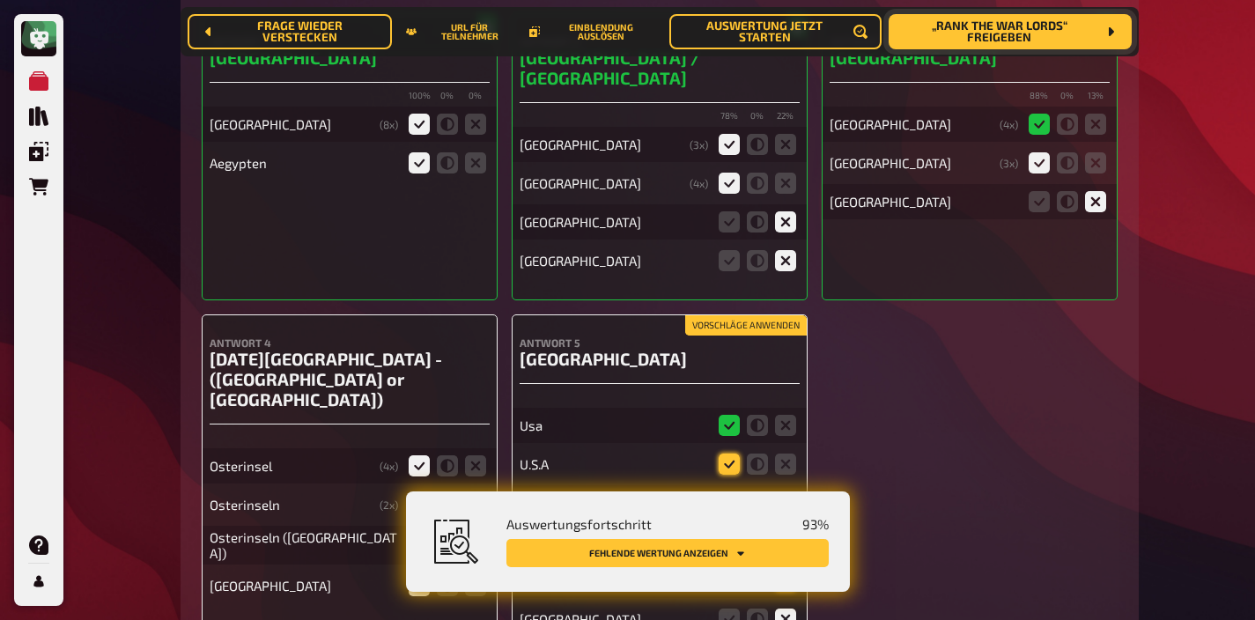
click at [732, 454] on icon at bounding box center [729, 464] width 21 height 21
click at [0, 0] on input "radio" at bounding box center [0, 0] width 0 height 0
click at [788, 492] on icon at bounding box center [785, 502] width 21 height 21
click at [0, 0] on input "radio" at bounding box center [0, 0] width 0 height 0
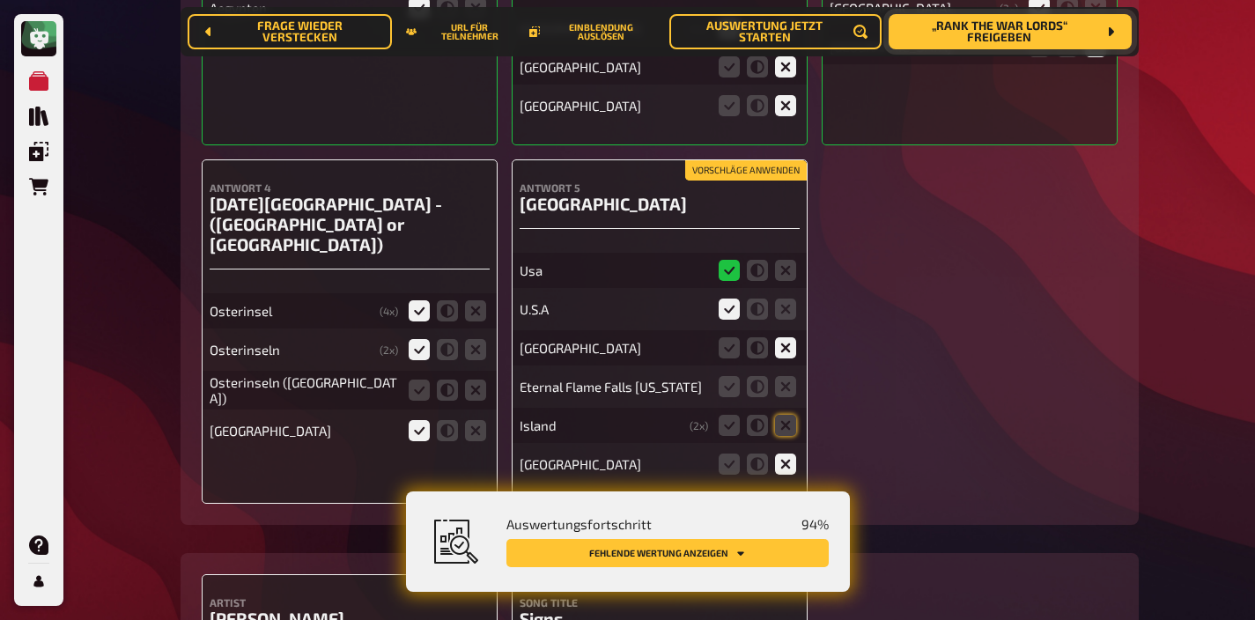
scroll to position [9344, 0]
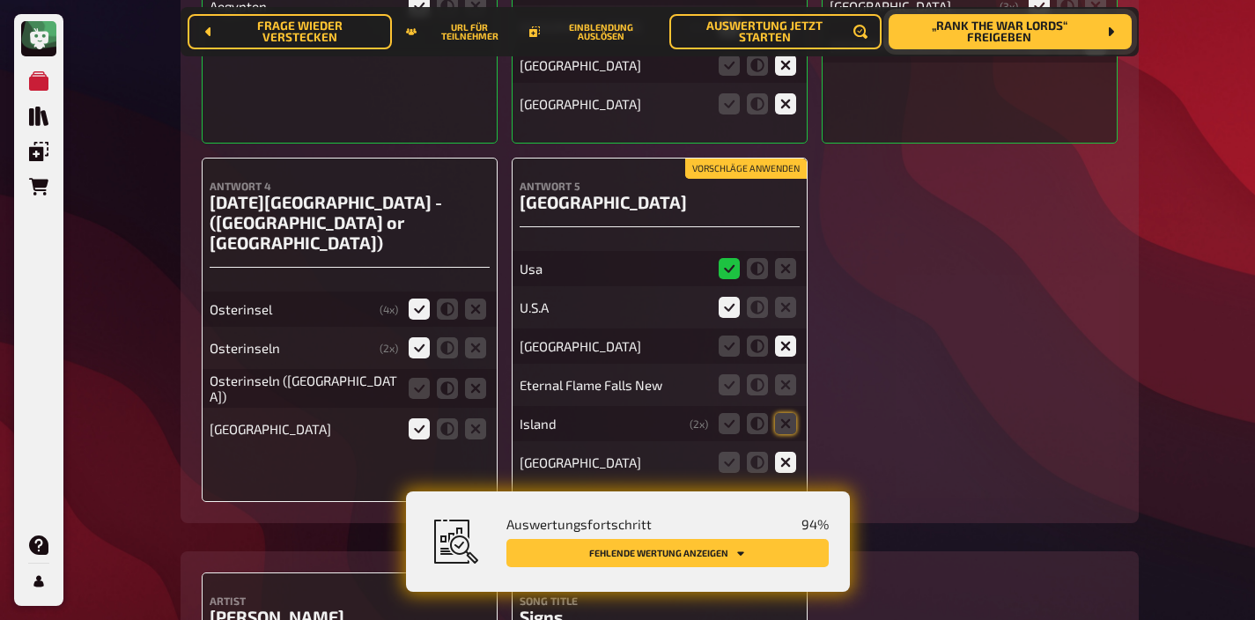
click at [771, 371] on fieldset at bounding box center [757, 385] width 85 height 28
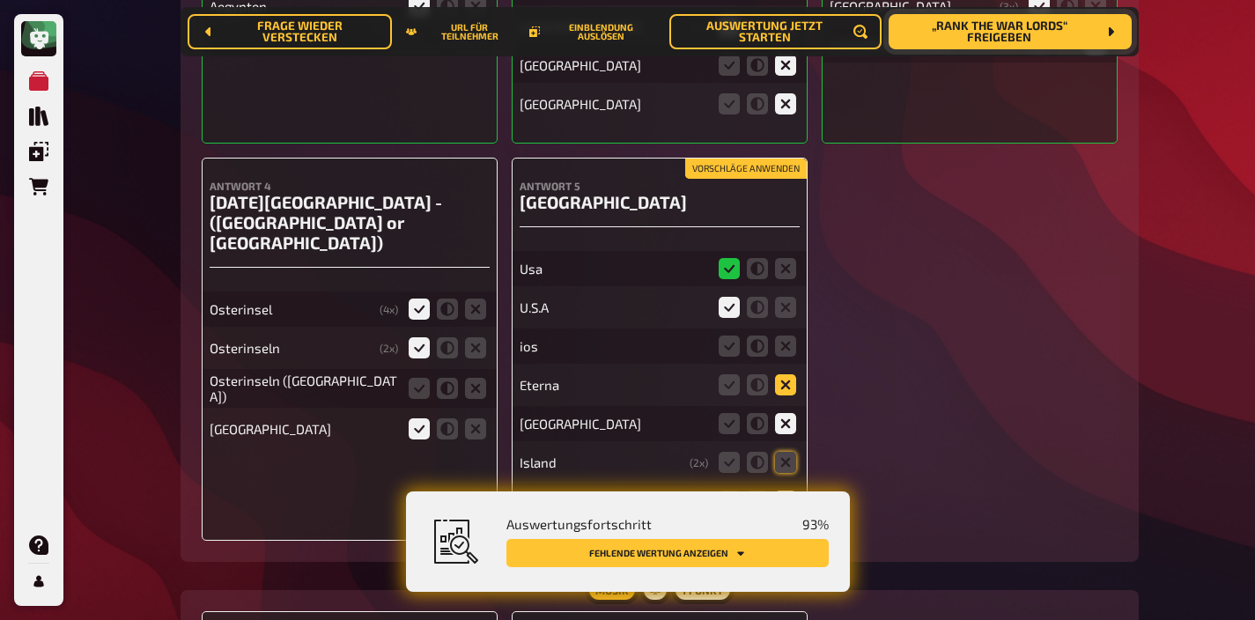
click at [788, 374] on icon at bounding box center [785, 384] width 21 height 21
click at [0, 0] on input "radio" at bounding box center [0, 0] width 0 height 0
click at [784, 452] on icon at bounding box center [785, 462] width 21 height 21
click at [0, 0] on input "radio" at bounding box center [0, 0] width 0 height 0
click at [721, 297] on icon at bounding box center [729, 307] width 21 height 21
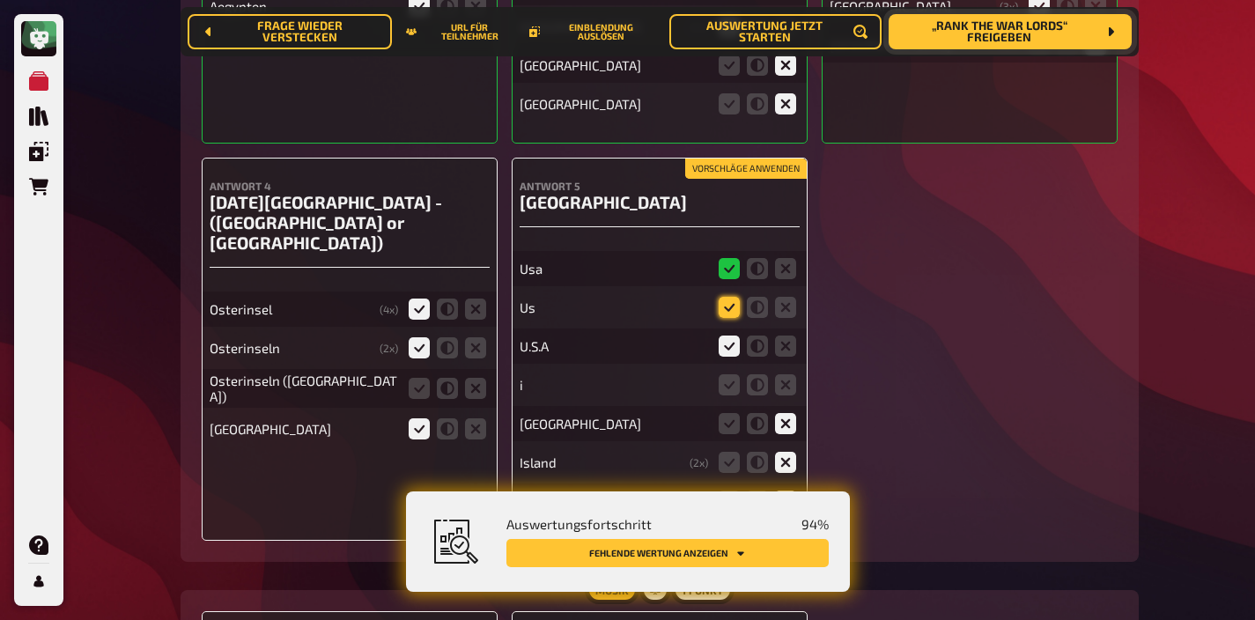
click at [0, 0] on input "radio" at bounding box center [0, 0] width 0 height 0
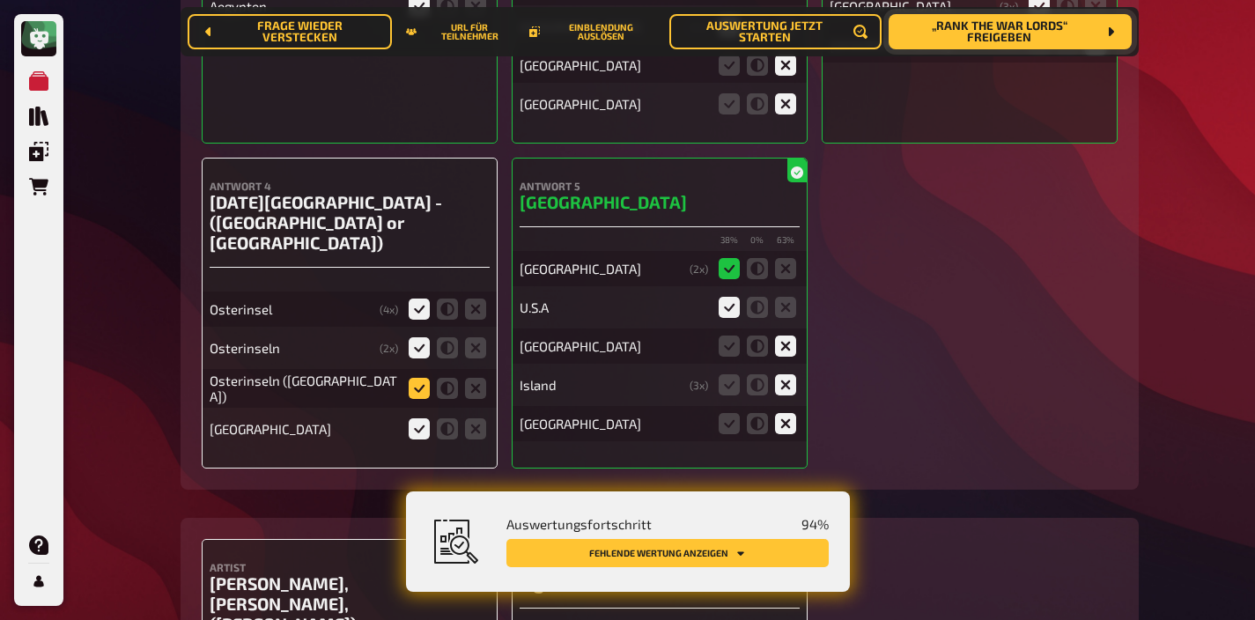
click at [421, 378] on icon at bounding box center [419, 388] width 21 height 21
click at [0, 0] on input "radio" at bounding box center [0, 0] width 0 height 0
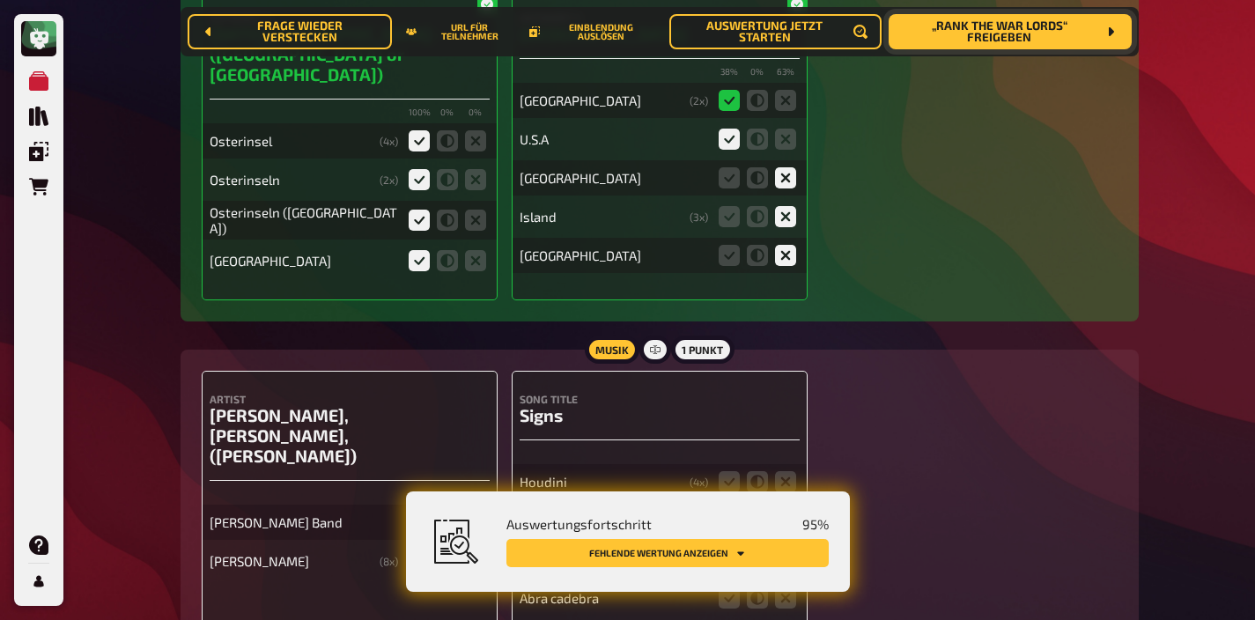
scroll to position [9599, 0]
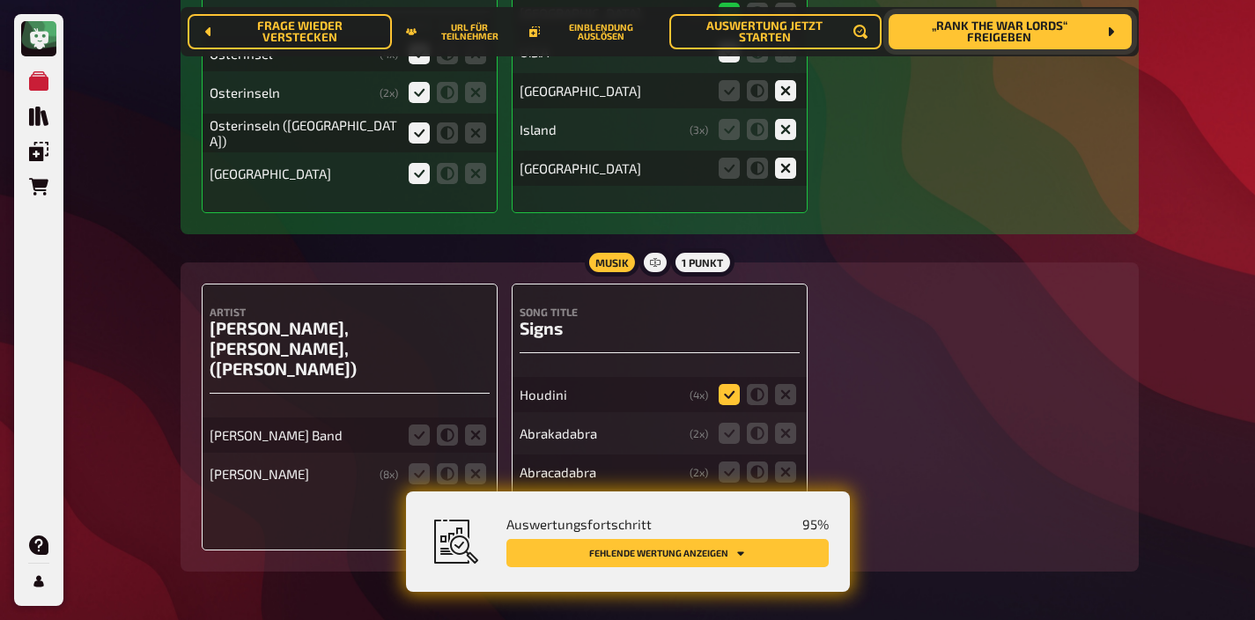
click at [721, 384] on icon at bounding box center [729, 394] width 21 height 21
click at [0, 0] on input "radio" at bounding box center [0, 0] width 0 height 0
click at [757, 423] on icon at bounding box center [757, 433] width 21 height 21
click at [0, 0] on input "radio" at bounding box center [0, 0] width 0 height 0
click at [757, 461] on label at bounding box center [757, 471] width 21 height 21
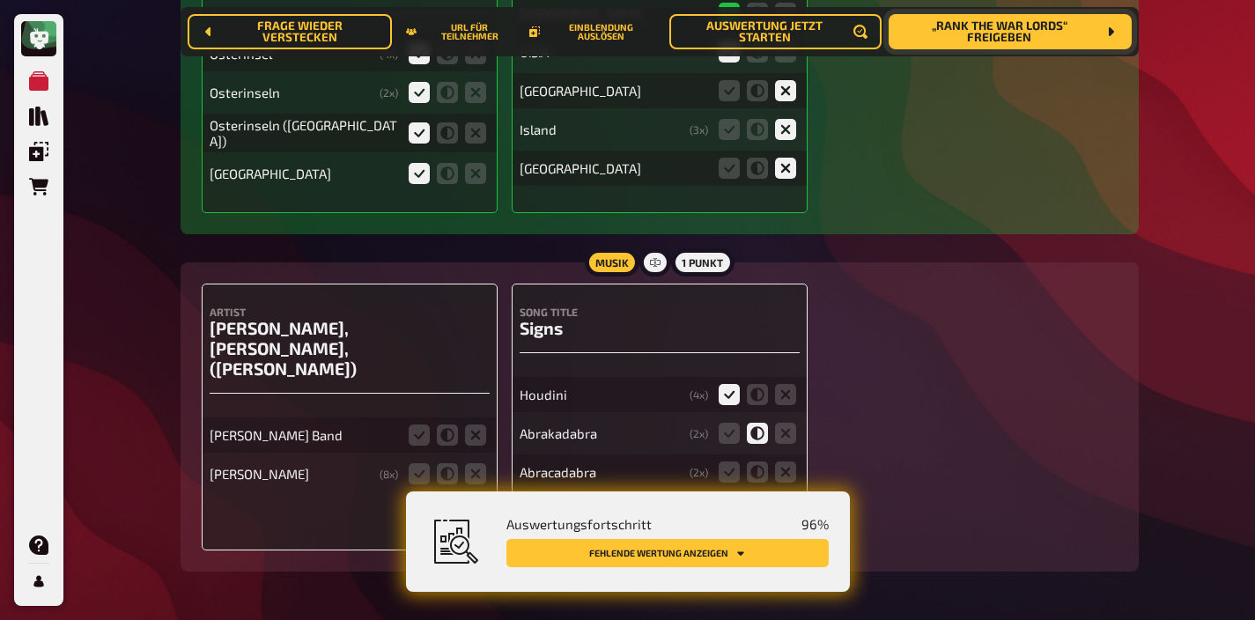
click at [0, 0] on input "radio" at bounding box center [0, 0] width 0 height 0
click at [757, 458] on fieldset at bounding box center [757, 472] width 85 height 28
click at [753, 500] on icon at bounding box center [757, 510] width 21 height 21
click at [0, 0] on input "radio" at bounding box center [0, 0] width 0 height 0
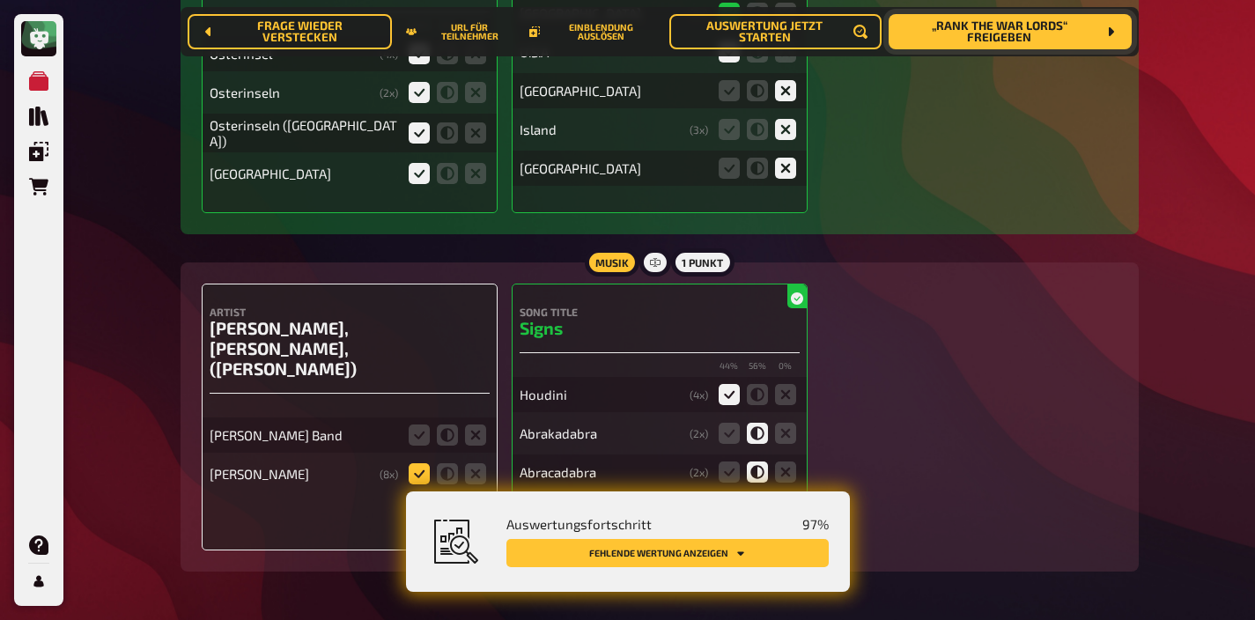
click at [416, 463] on icon at bounding box center [419, 473] width 21 height 21
click at [0, 0] on input "radio" at bounding box center [0, 0] width 0 height 0
click at [444, 424] on icon at bounding box center [447, 434] width 21 height 21
click at [0, 0] on input "radio" at bounding box center [0, 0] width 0 height 0
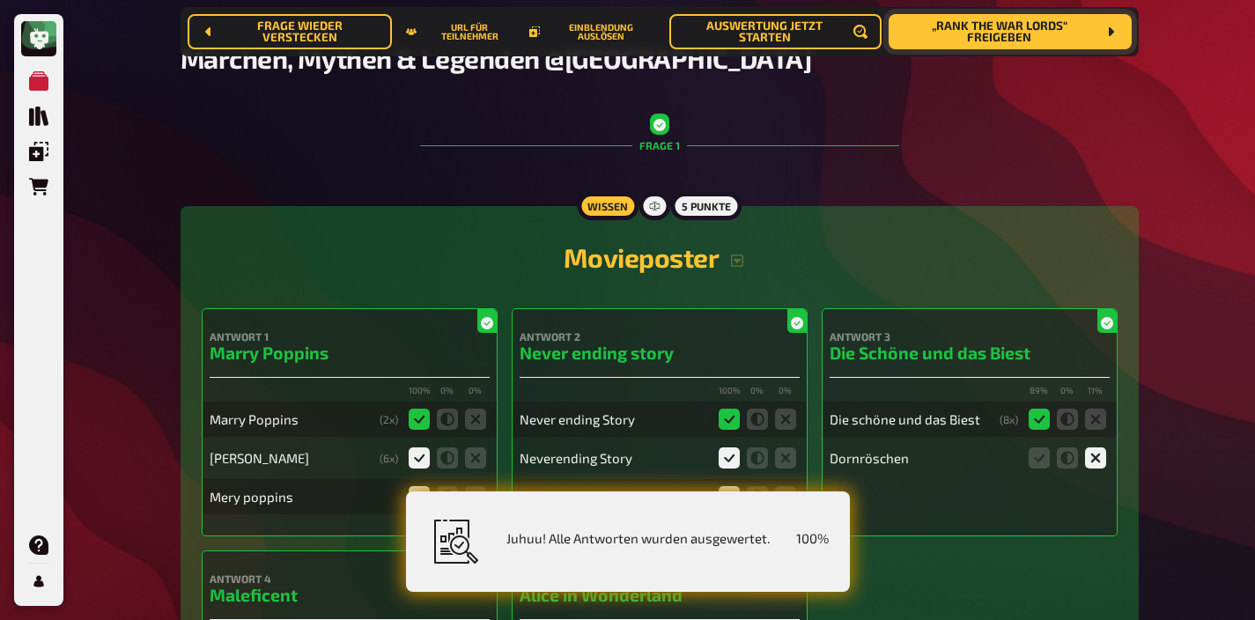
scroll to position [0, 0]
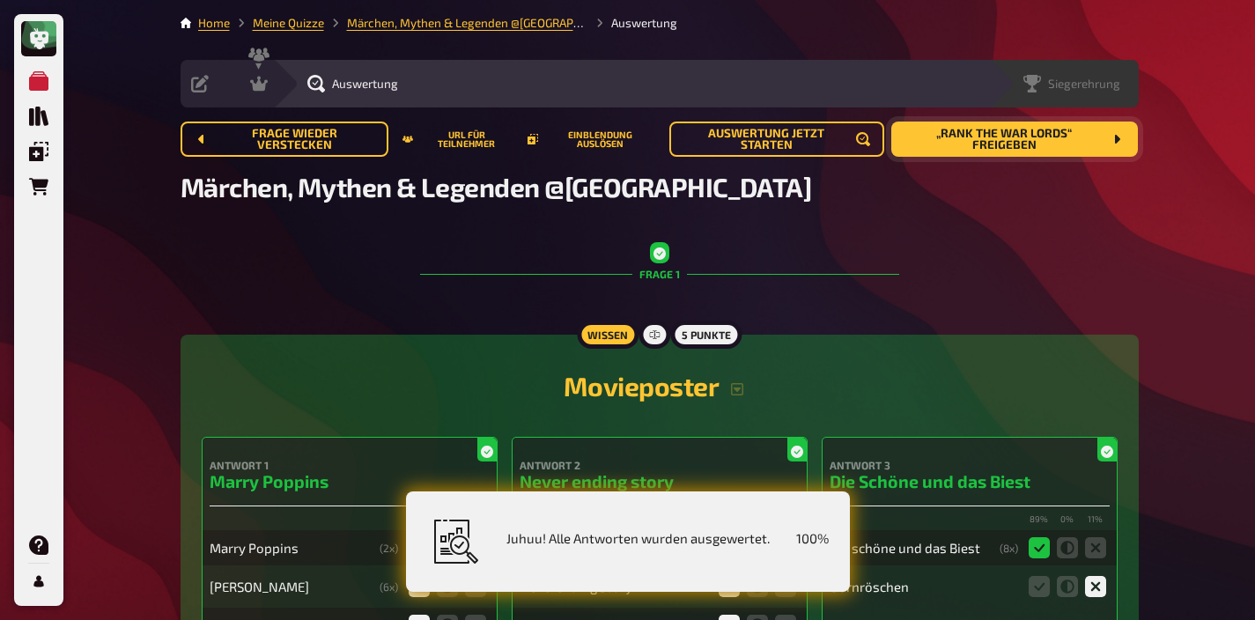
click at [1101, 88] on span "Siegerehrung" at bounding box center [1084, 84] width 72 height 14
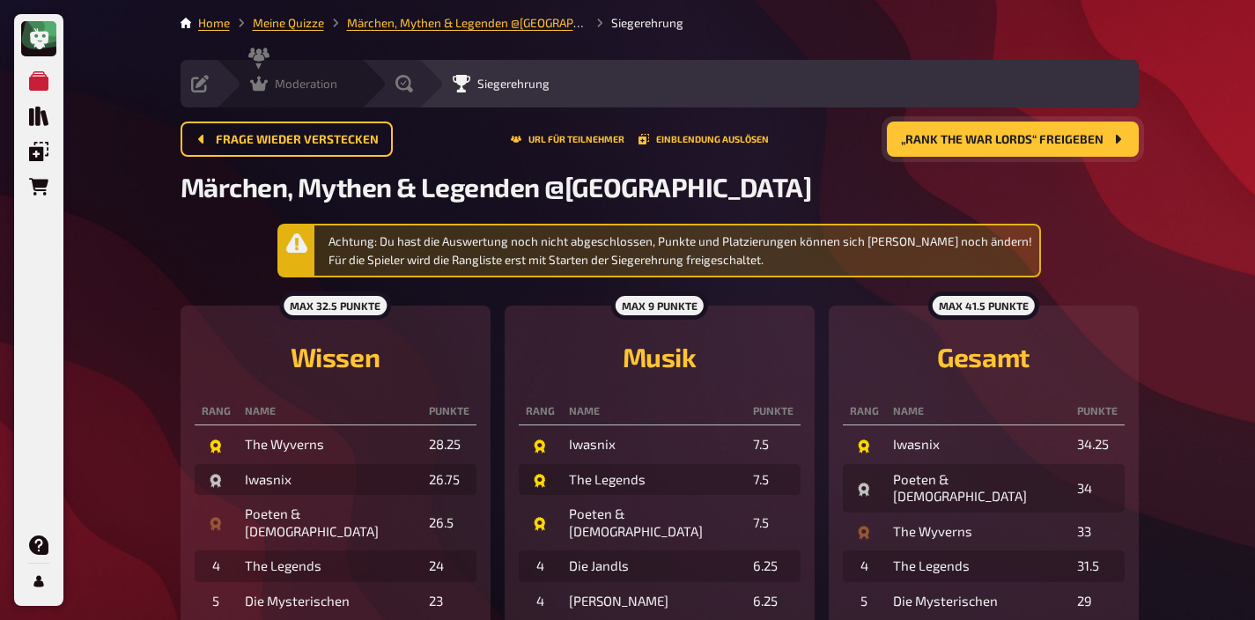
click at [260, 85] on icon at bounding box center [259, 84] width 18 height 15
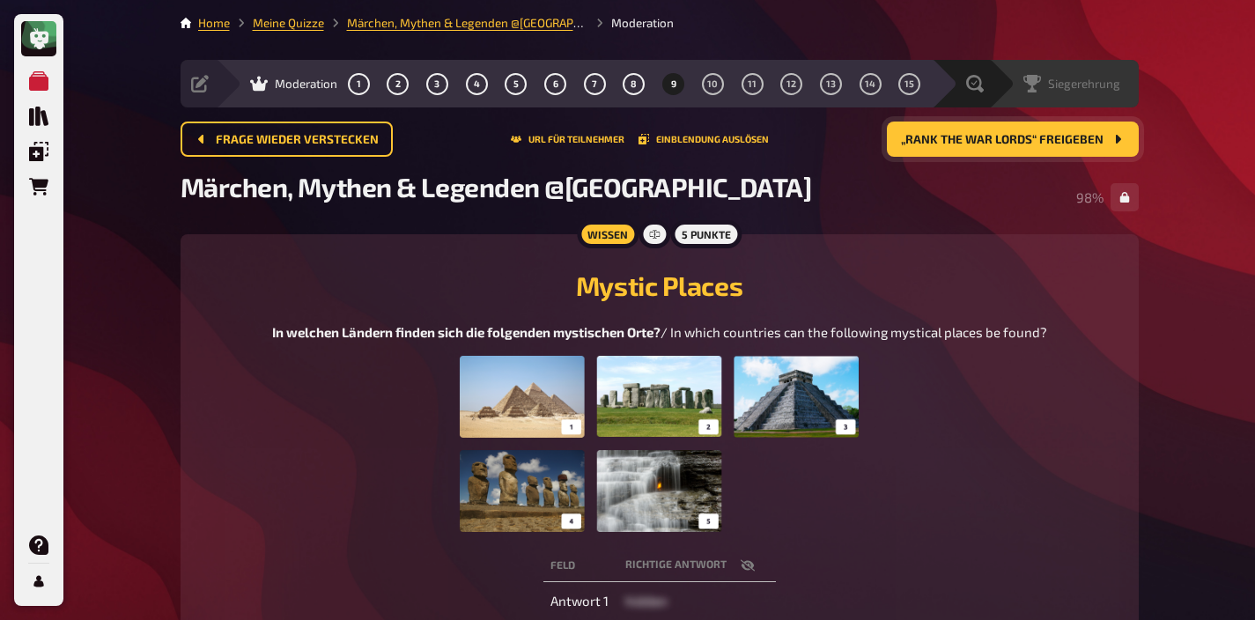
click at [1108, 77] on span "Siegerehrung" at bounding box center [1084, 84] width 72 height 14
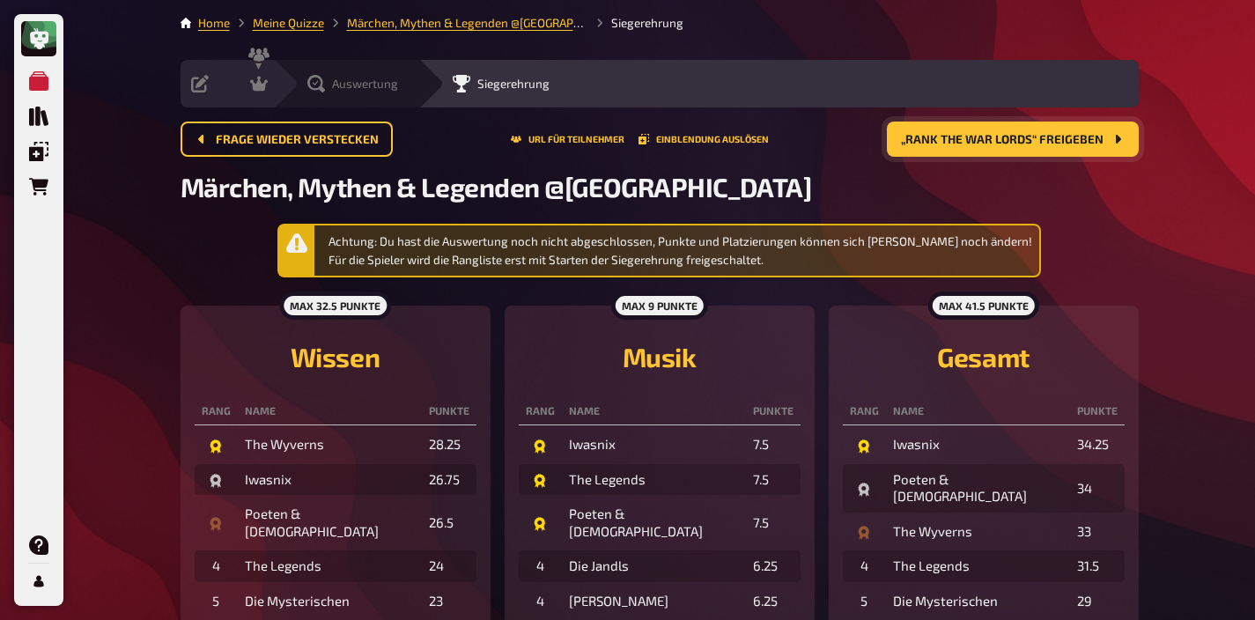
click at [328, 86] on div "Auswertung" at bounding box center [352, 84] width 91 height 18
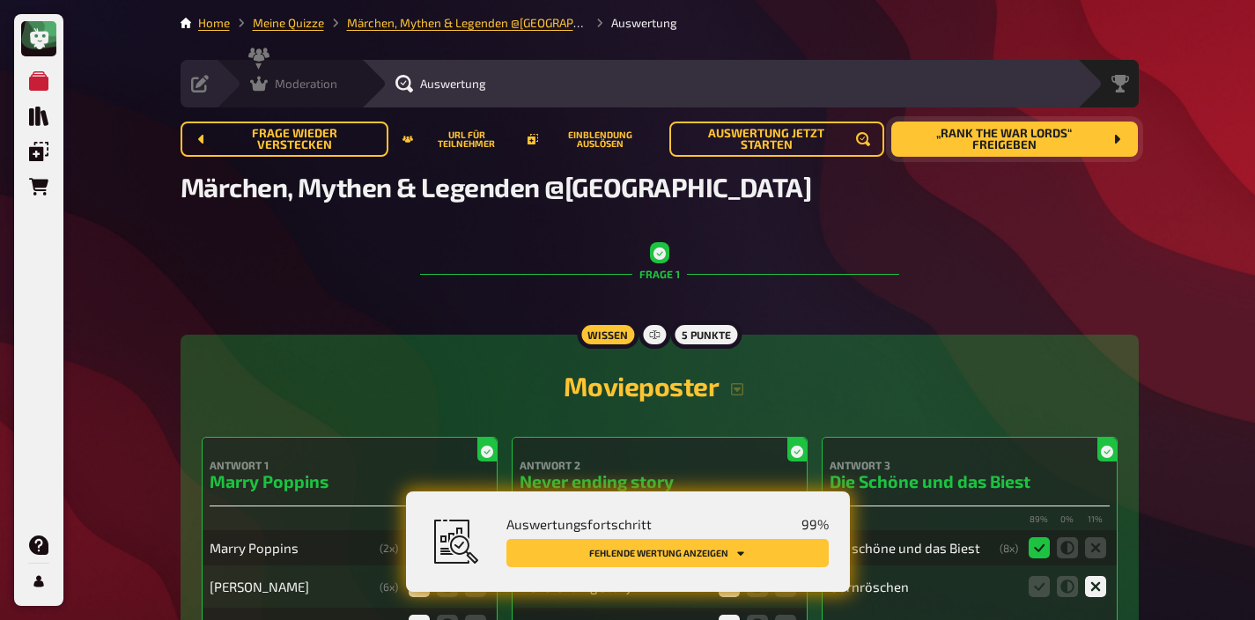
click at [283, 75] on div "Moderation" at bounding box center [293, 84] width 87 height 18
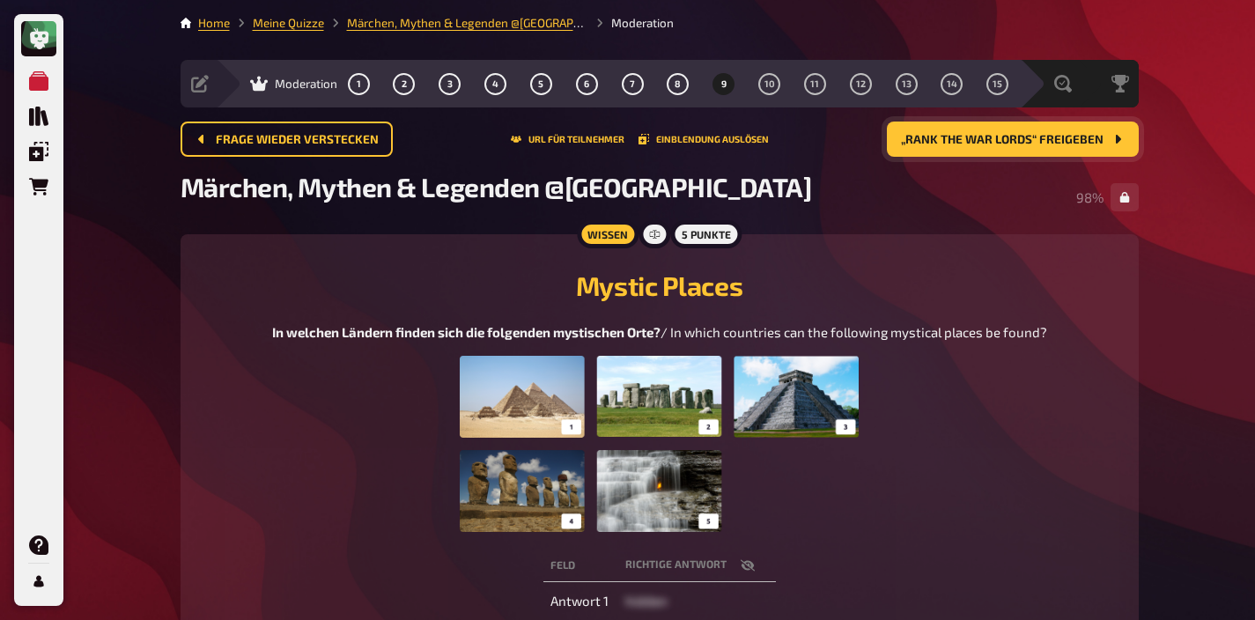
click at [948, 143] on span "„Rank the War Lords“ freigeben" at bounding box center [1002, 140] width 203 height 12
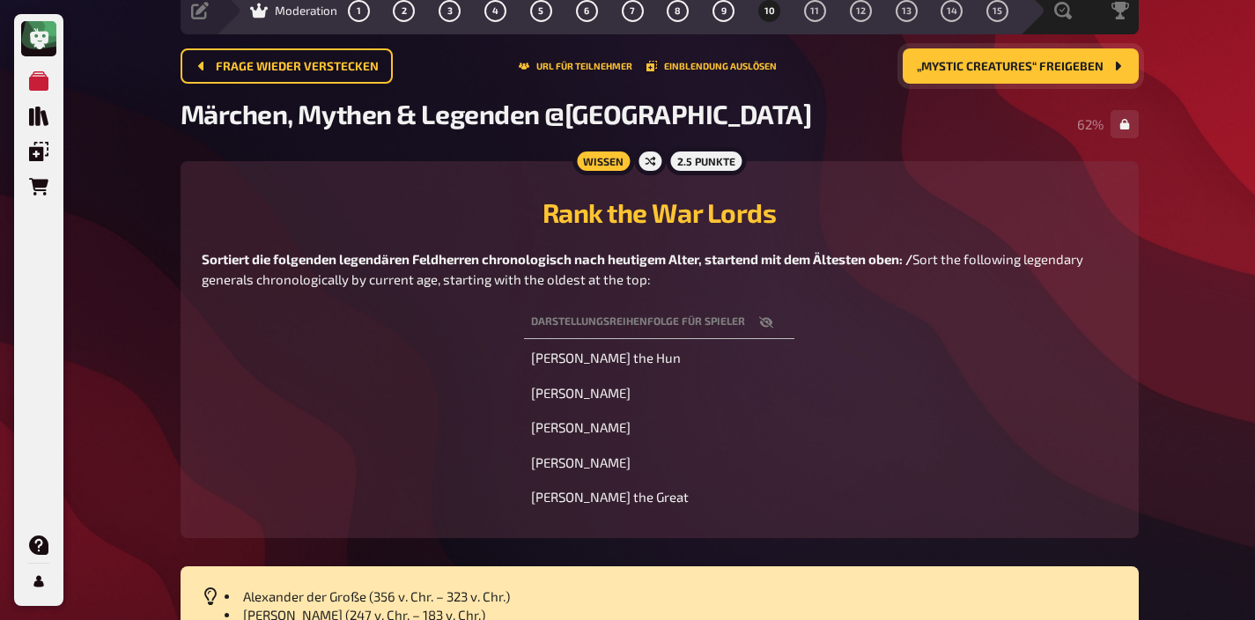
scroll to position [85, 0]
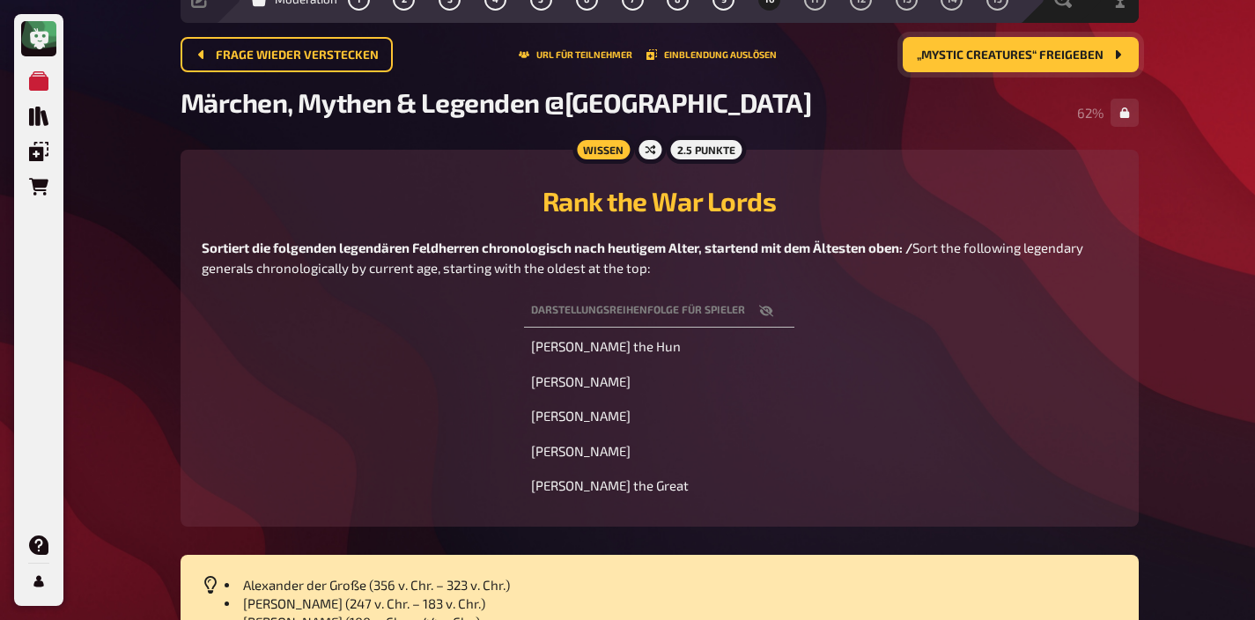
click at [767, 311] on icon "button" at bounding box center [766, 311] width 14 height 11
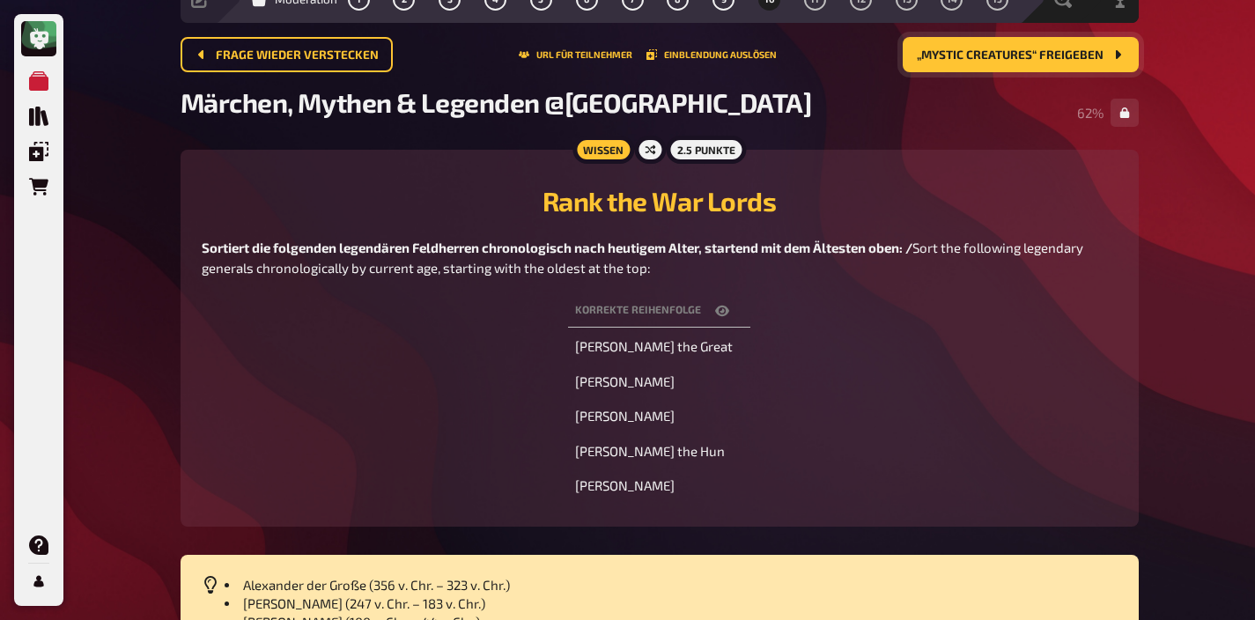
click at [767, 310] on div "Korrekte Reihenfolge Alexander the Great Hannibal Barca Julius Caesar Attila th…" at bounding box center [660, 398] width 916 height 214
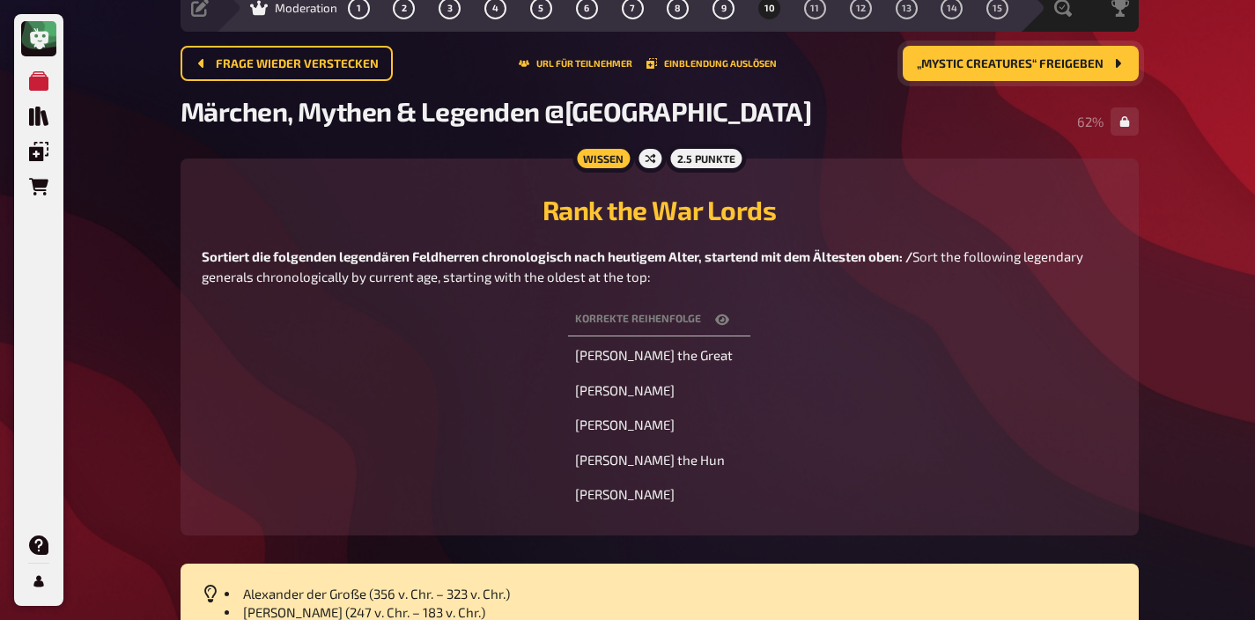
scroll to position [71, 0]
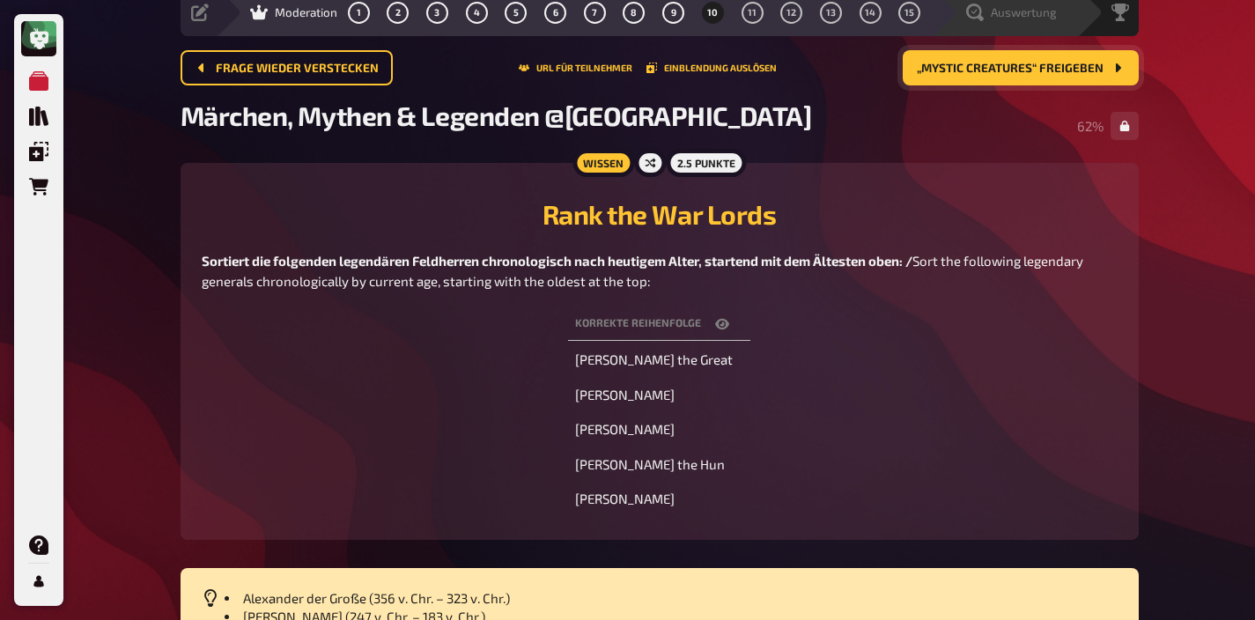
click at [1036, 24] on div "Auswertung" at bounding box center [1004, 13] width 145 height 48
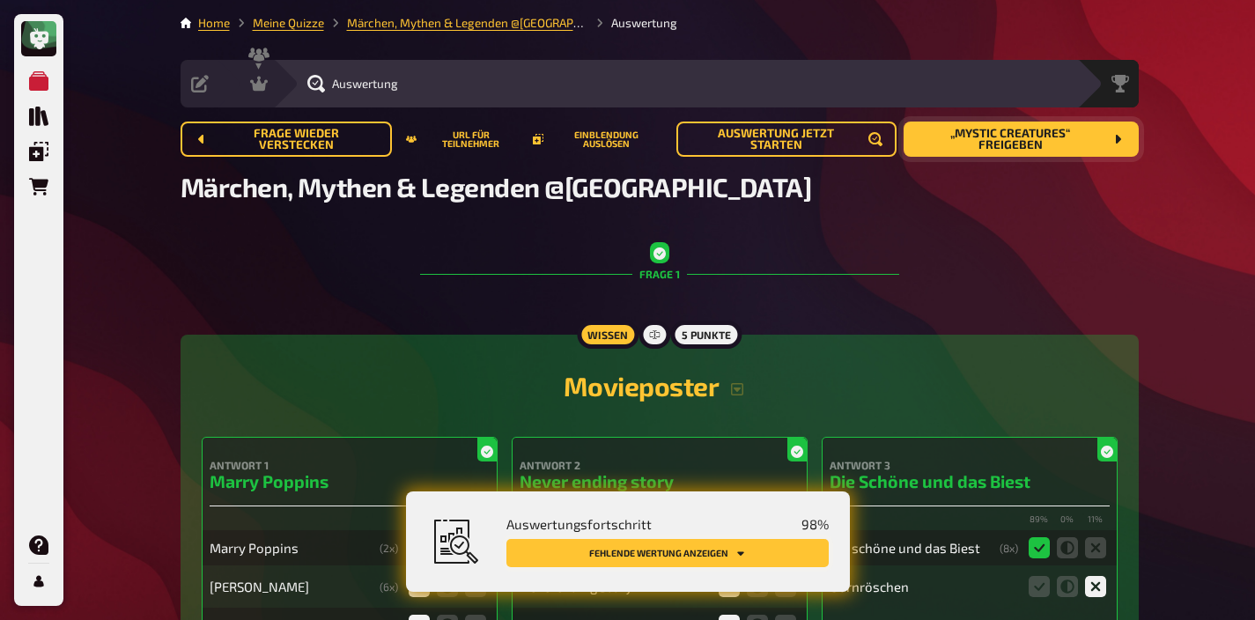
click at [754, 544] on button "Fehlende Wertung anzeigen" at bounding box center [667, 553] width 322 height 28
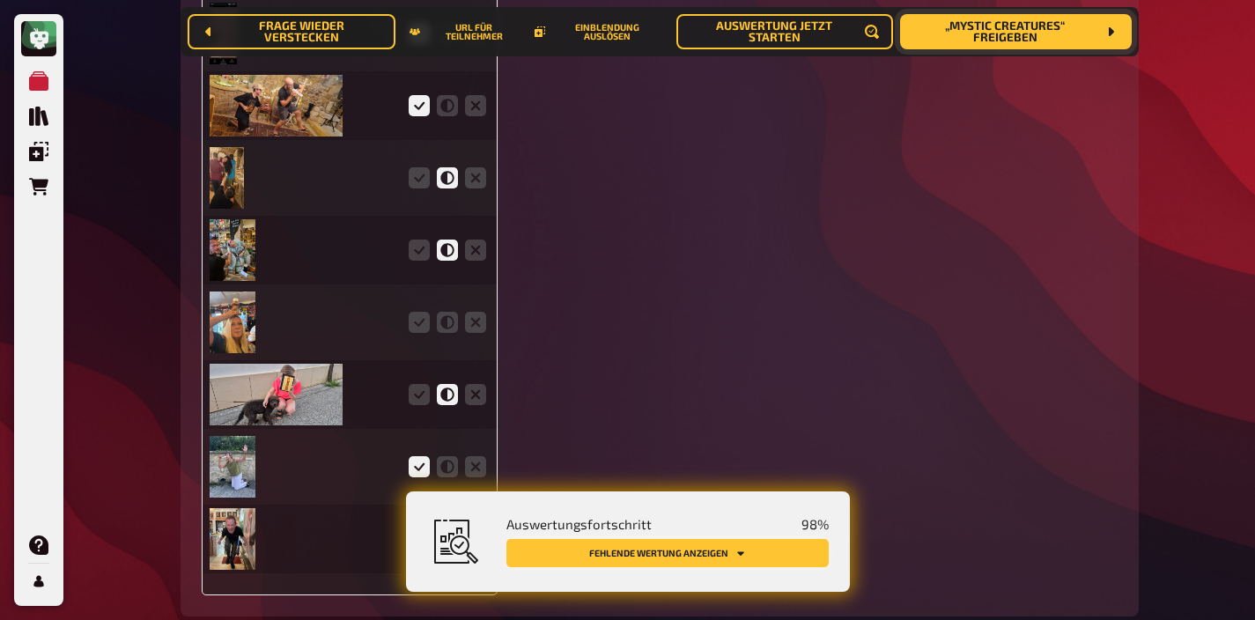
scroll to position [4434, 0]
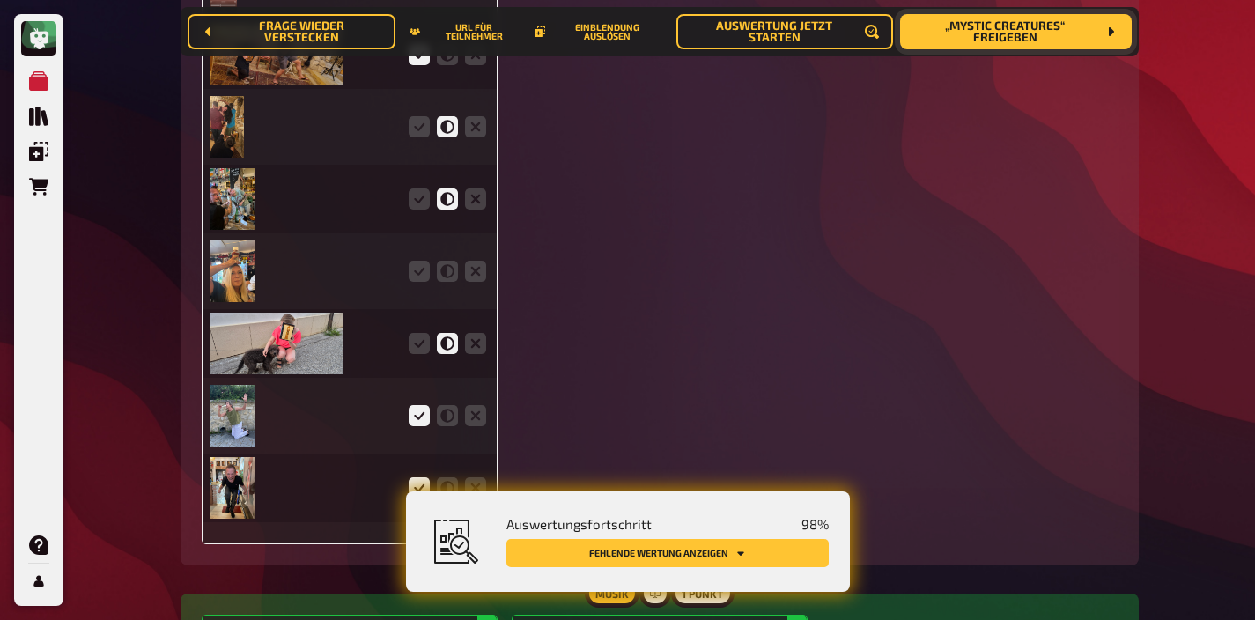
click at [245, 291] on img at bounding box center [233, 271] width 47 height 62
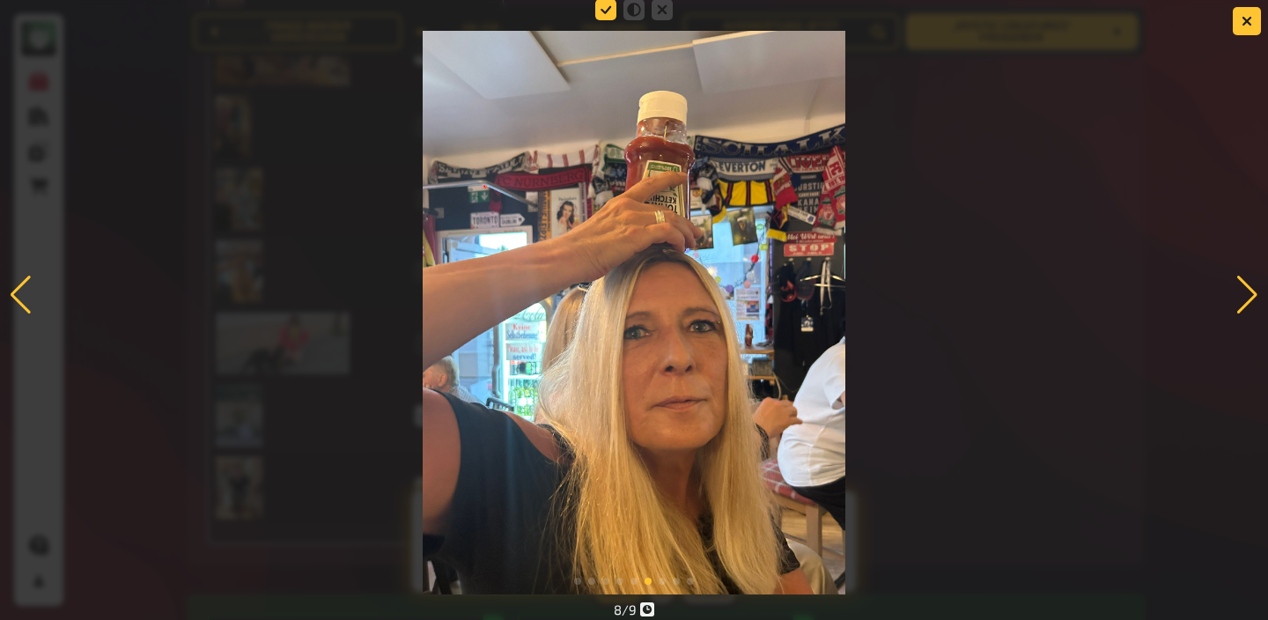
click at [607, 11] on icon at bounding box center [605, 9] width 21 height 21
click at [0, 0] on input "radio" at bounding box center [0, 0] width 0 height 0
click at [1240, 20] on button "button" at bounding box center [1247, 21] width 28 height 28
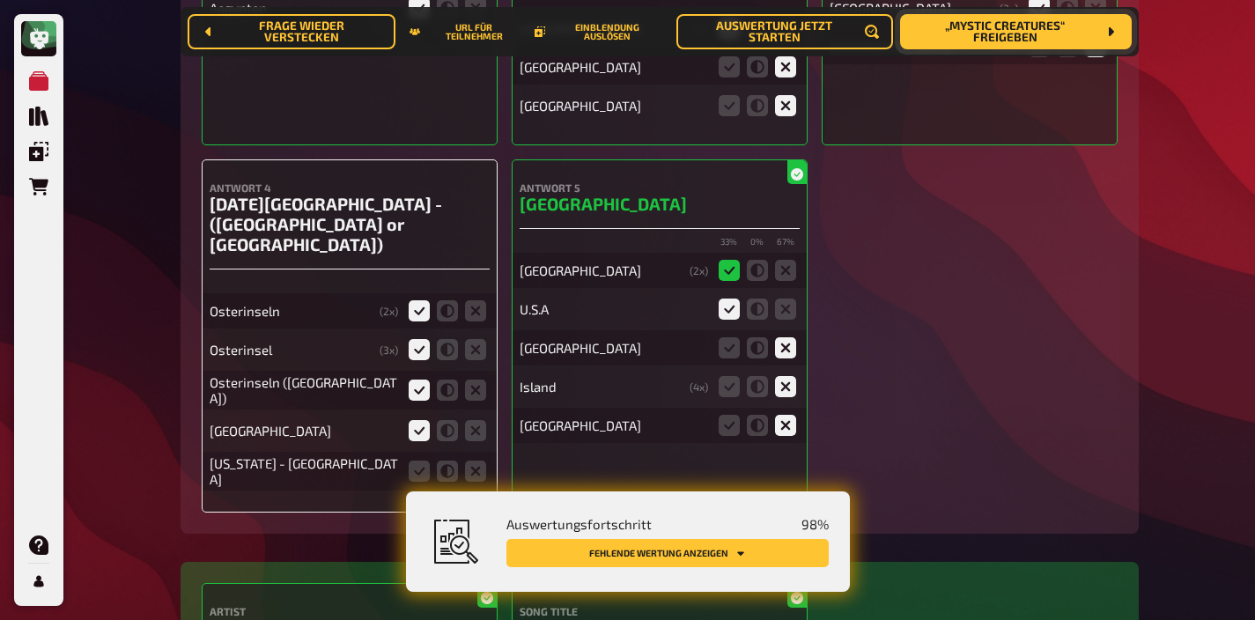
scroll to position [9438, 0]
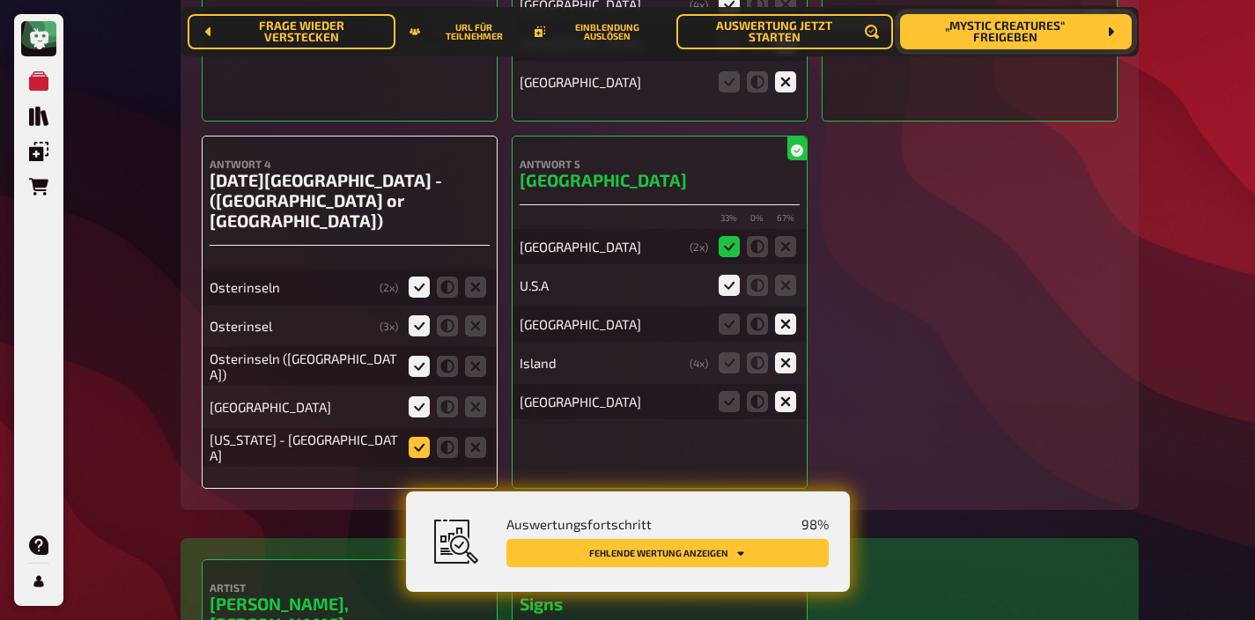
click at [424, 437] on icon at bounding box center [419, 447] width 21 height 21
click at [0, 0] on input "radio" at bounding box center [0, 0] width 0 height 0
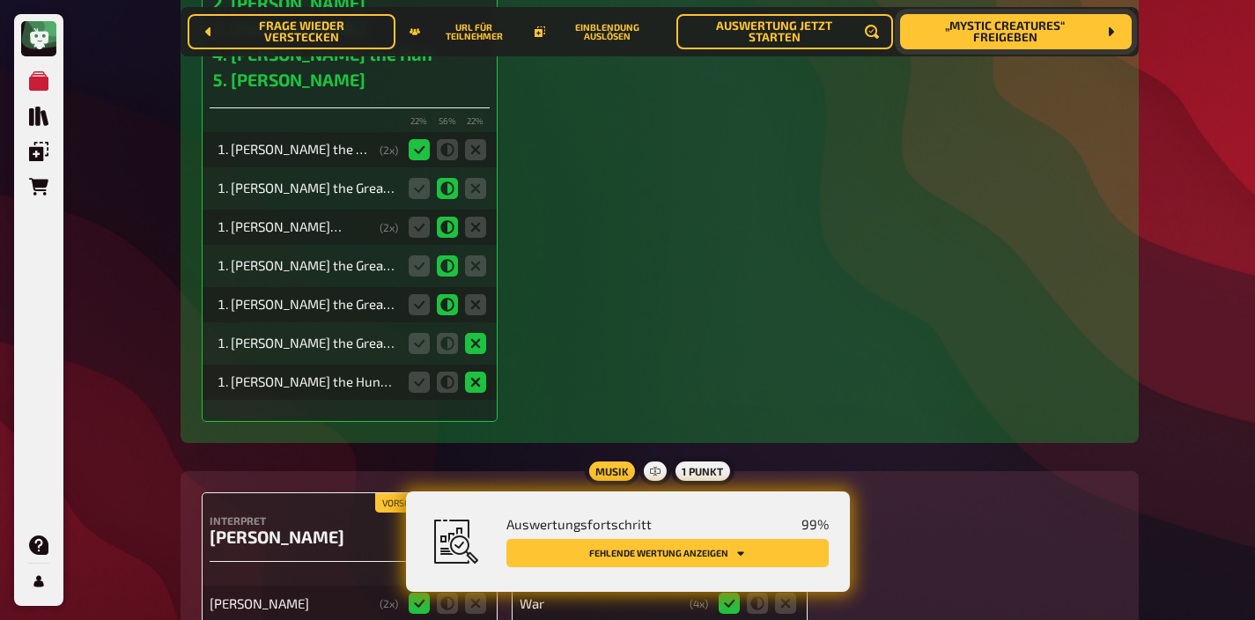
scroll to position [10726, 0]
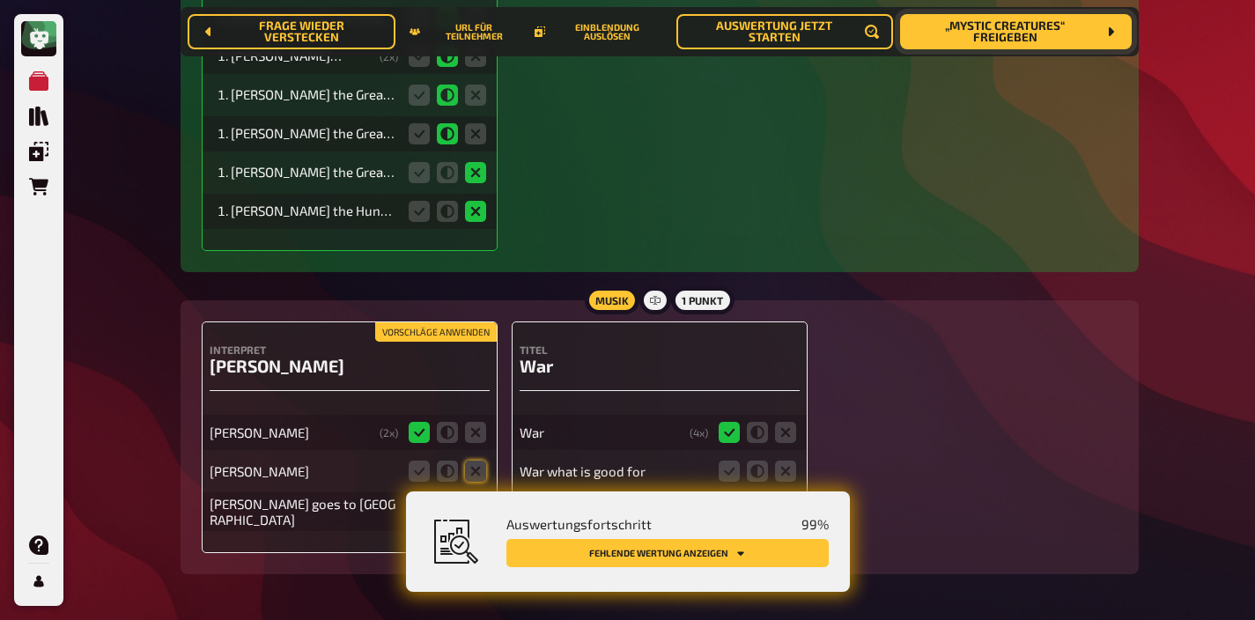
click at [465, 322] on button "Vorschläge anwenden" at bounding box center [436, 331] width 122 height 19
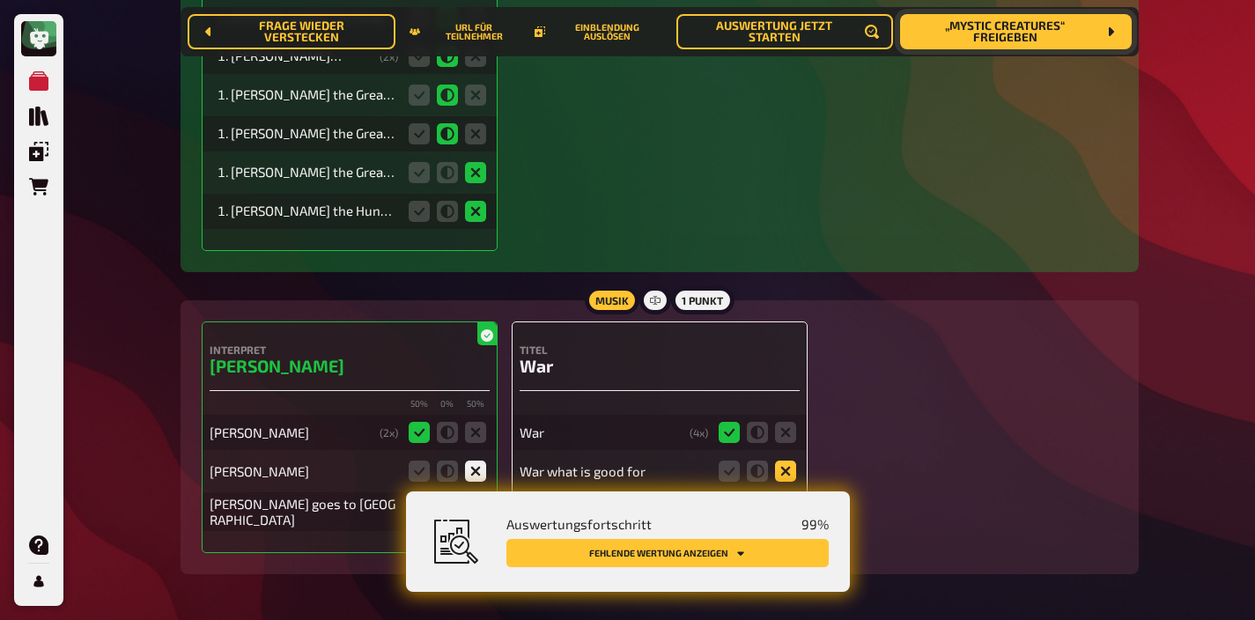
click at [782, 461] on icon at bounding box center [785, 471] width 21 height 21
click at [0, 0] on input "radio" at bounding box center [0, 0] width 0 height 0
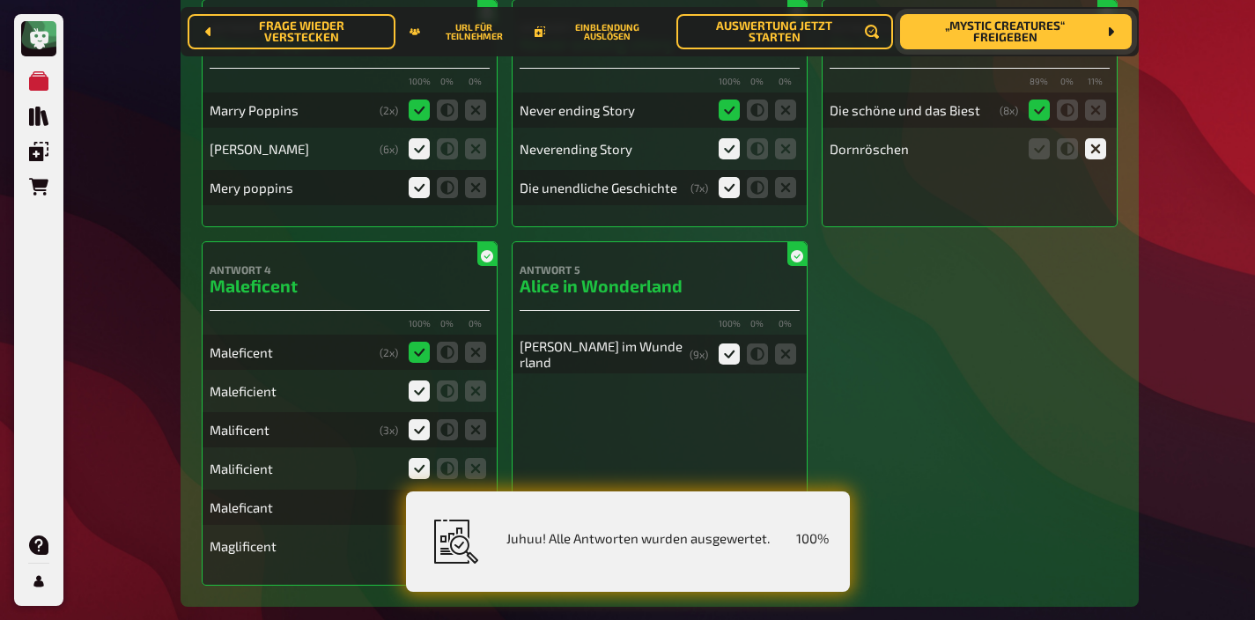
scroll to position [0, 0]
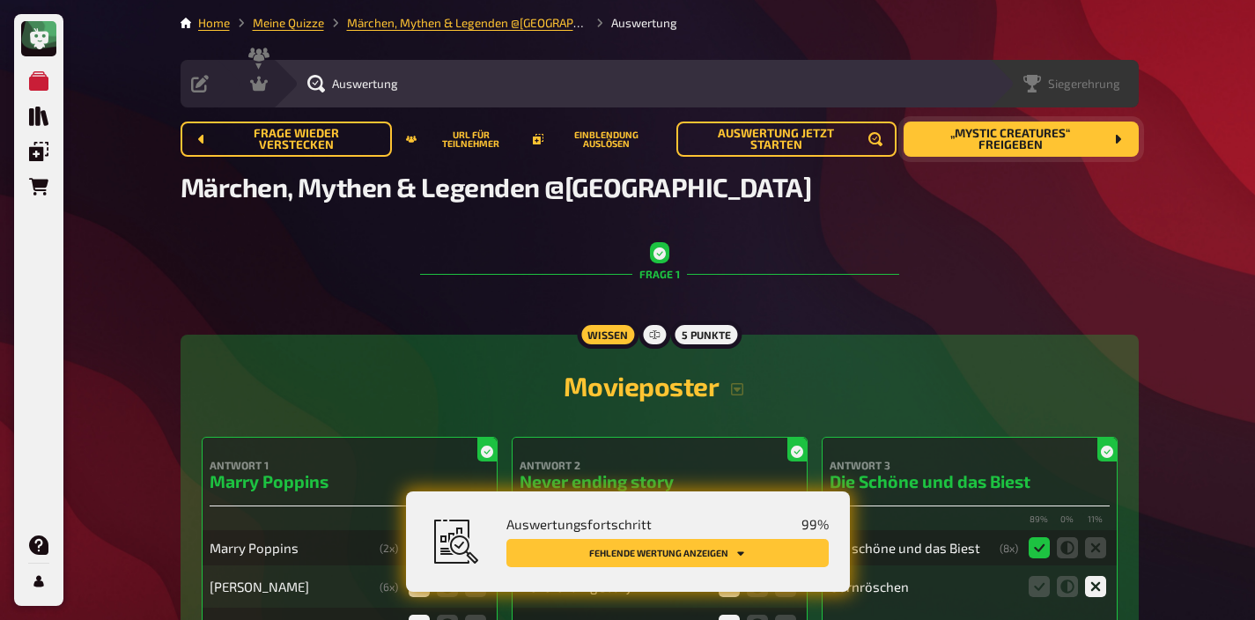
click at [1103, 93] on div "Siegerehrung" at bounding box center [1064, 84] width 150 height 48
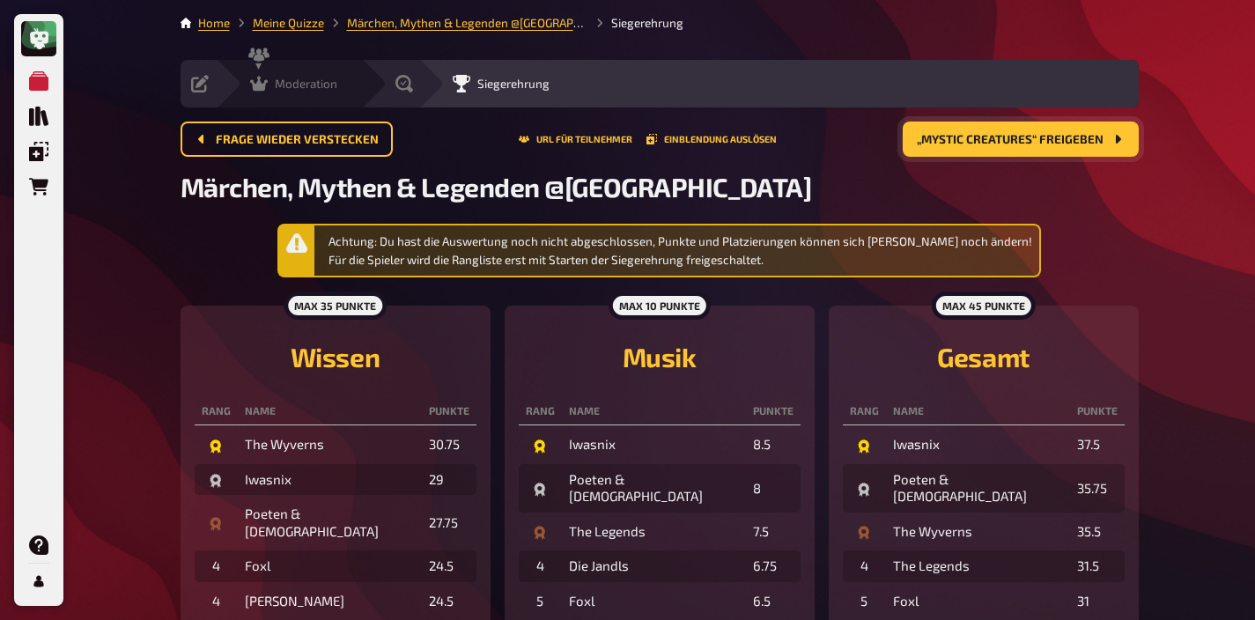
click at [264, 91] on icon at bounding box center [259, 84] width 18 height 18
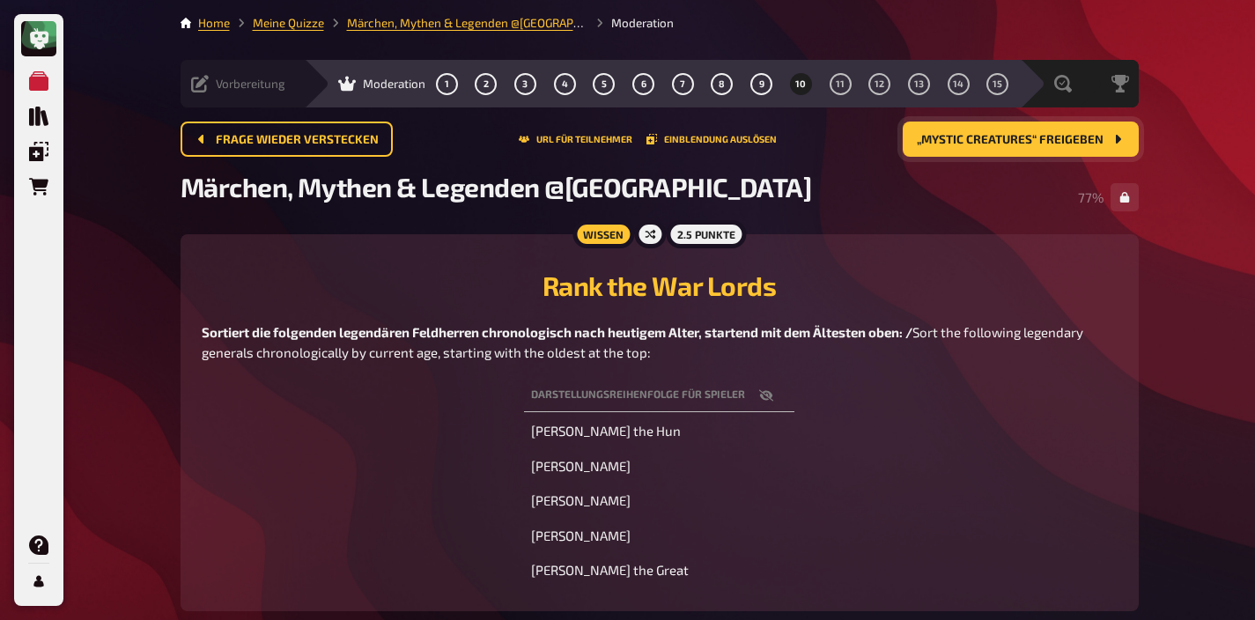
click at [231, 80] on span "Vorbereitung" at bounding box center [251, 84] width 70 height 14
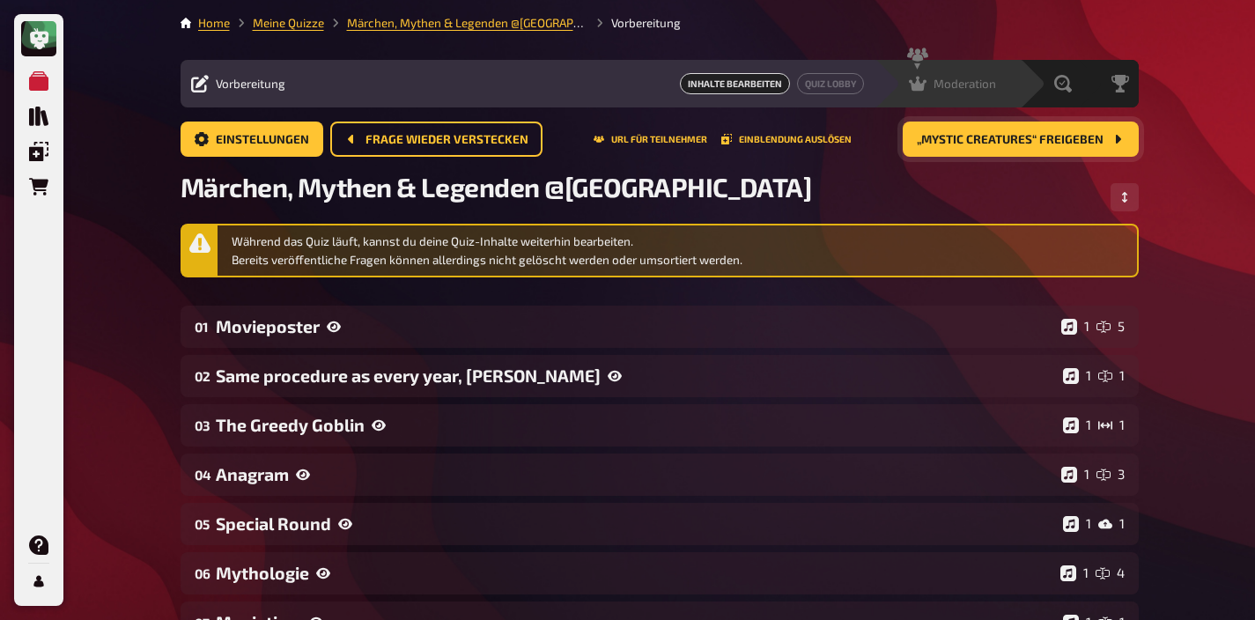
click at [975, 92] on div "Moderation" at bounding box center [952, 84] width 87 height 18
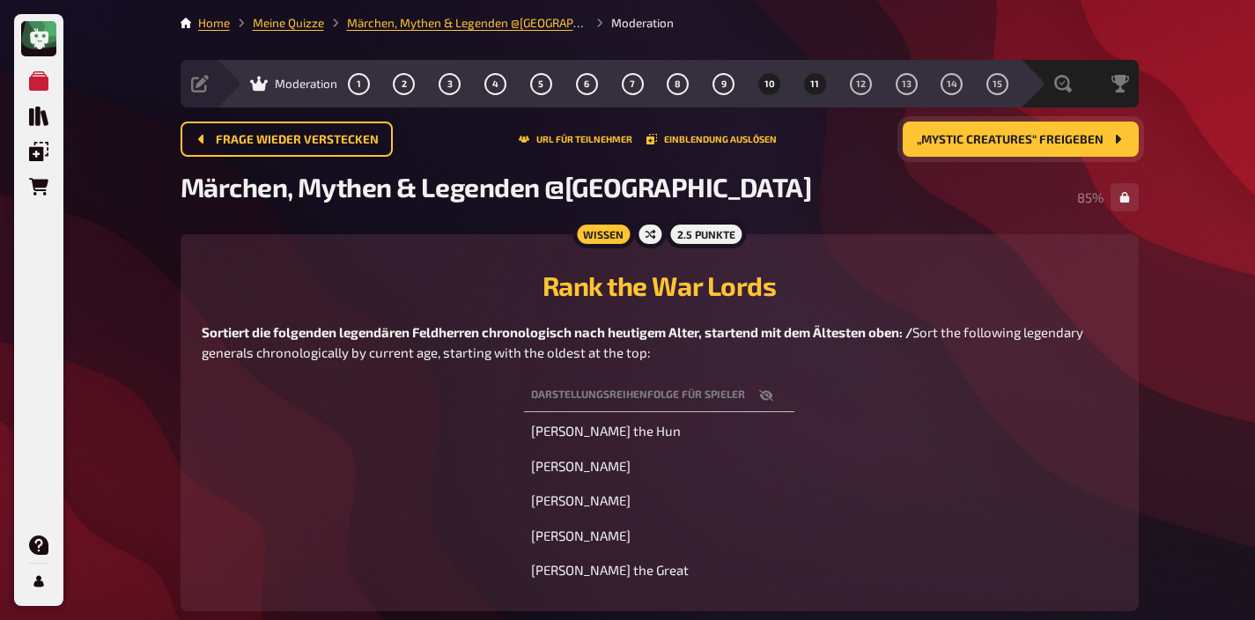
click at [811, 88] on span "11" at bounding box center [814, 84] width 9 height 10
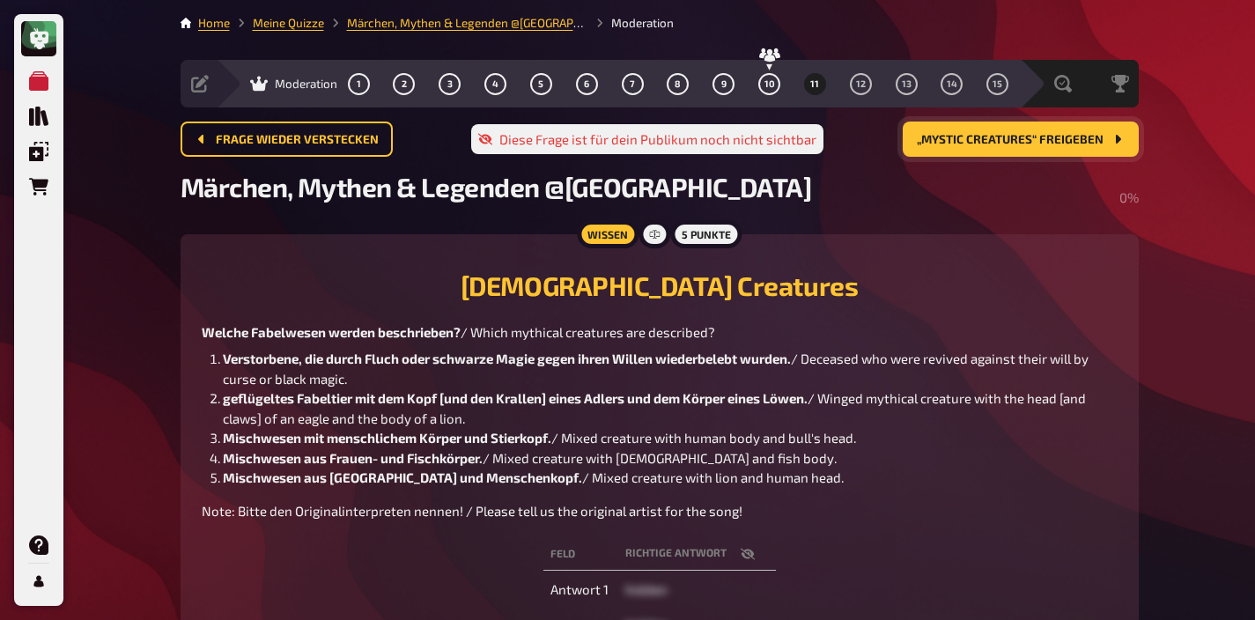
click at [985, 142] on span "„Mystic Creatures“ freigeben" at bounding box center [1010, 140] width 187 height 12
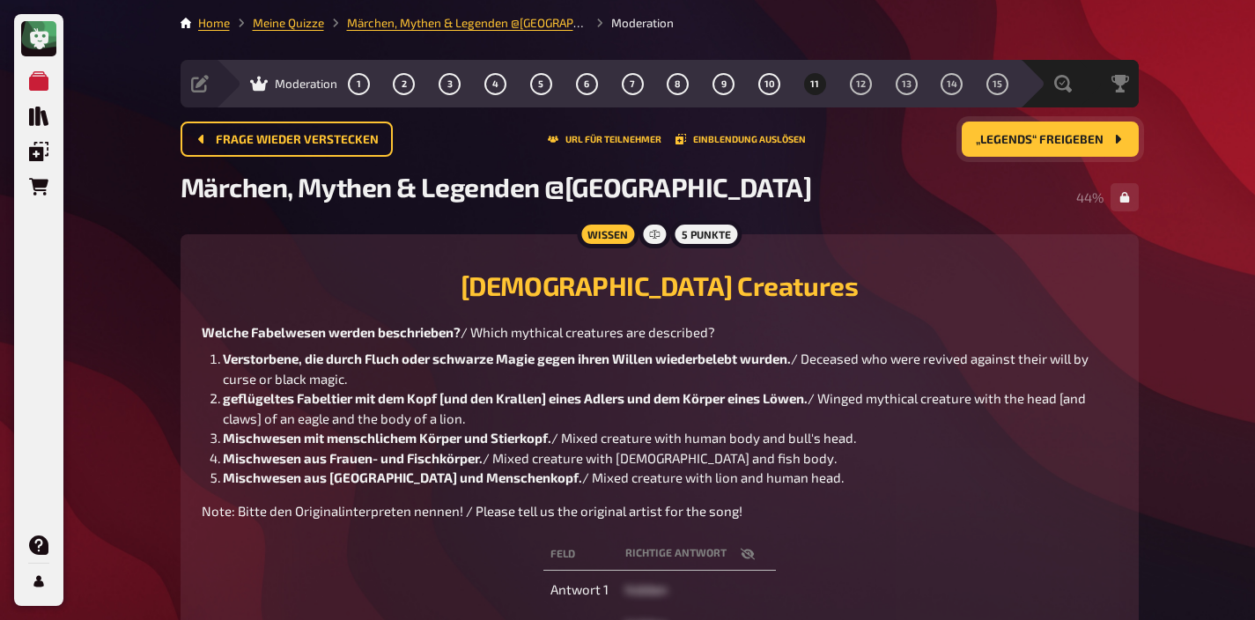
scroll to position [53, 0]
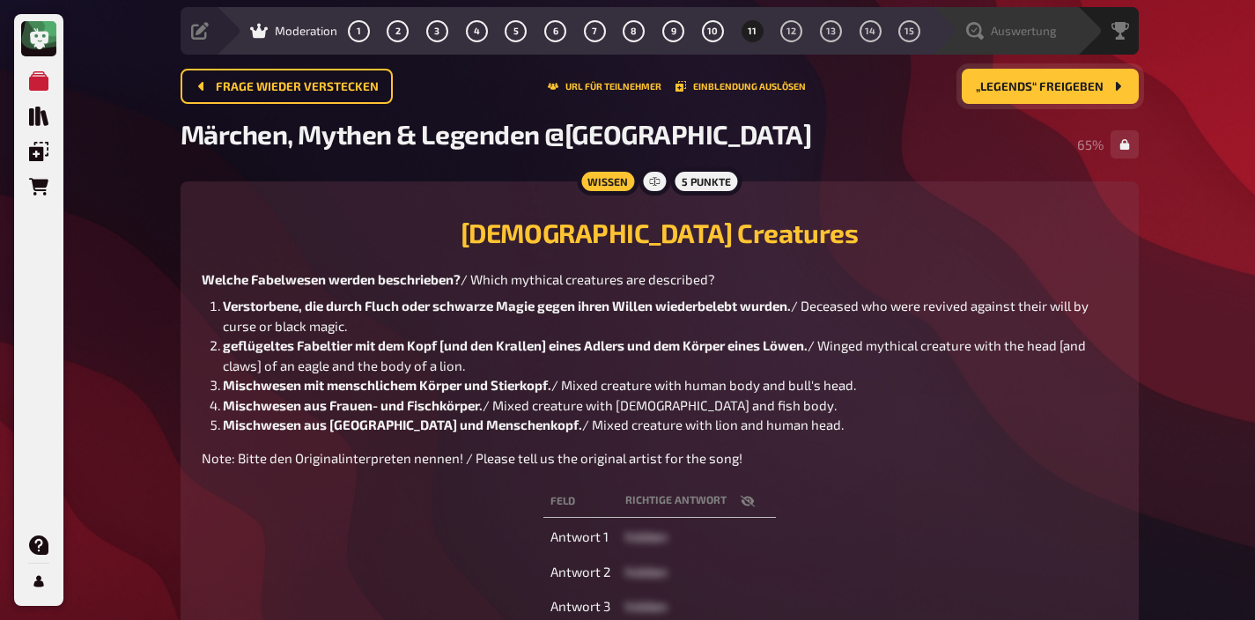
click at [1042, 39] on div "Auswertung" at bounding box center [1011, 31] width 91 height 18
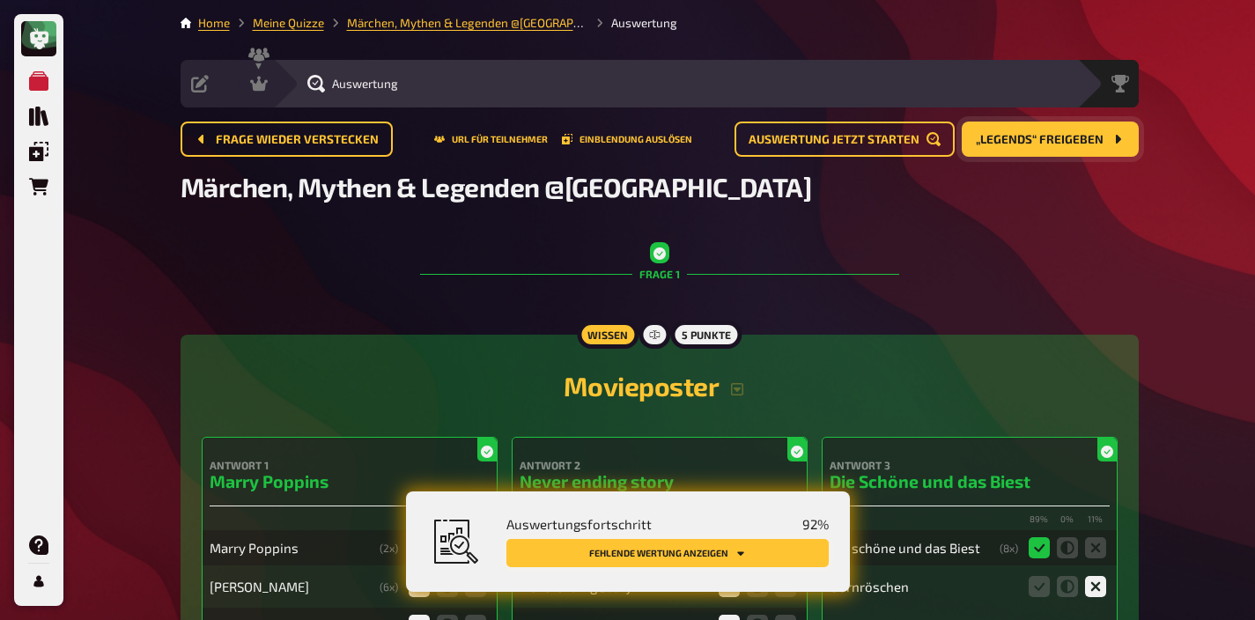
click at [737, 557] on icon "Fehlende Wertung anzeigen" at bounding box center [740, 553] width 11 height 11
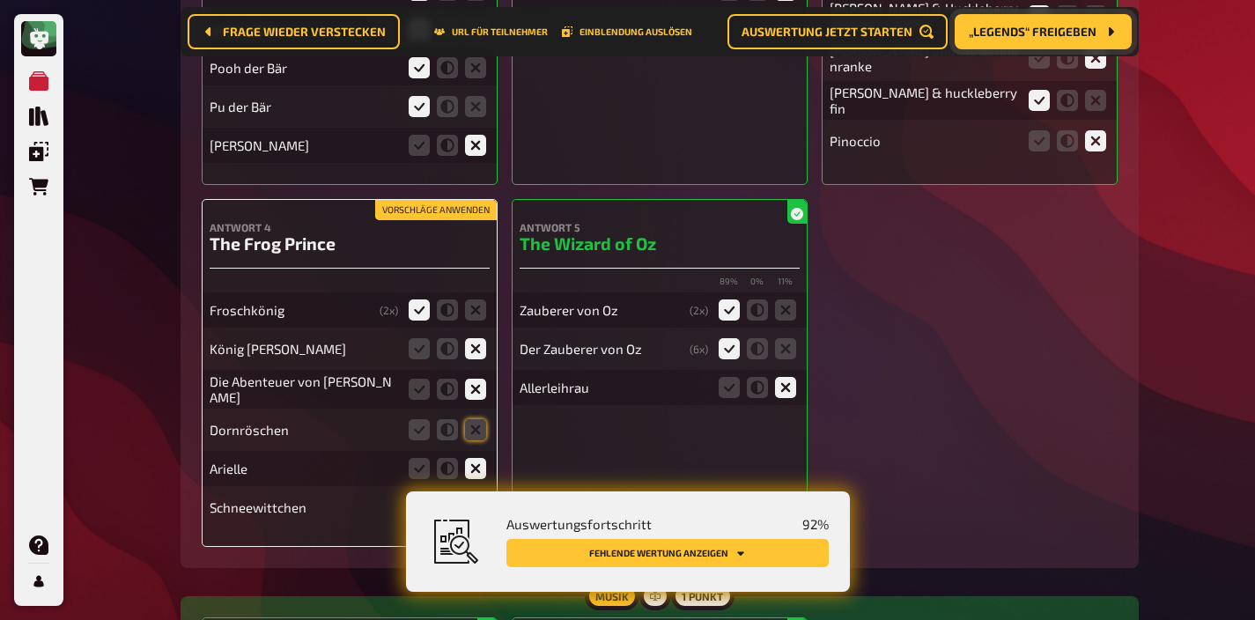
scroll to position [8205, 0]
click at [445, 200] on button "Vorschläge anwenden" at bounding box center [436, 209] width 122 height 19
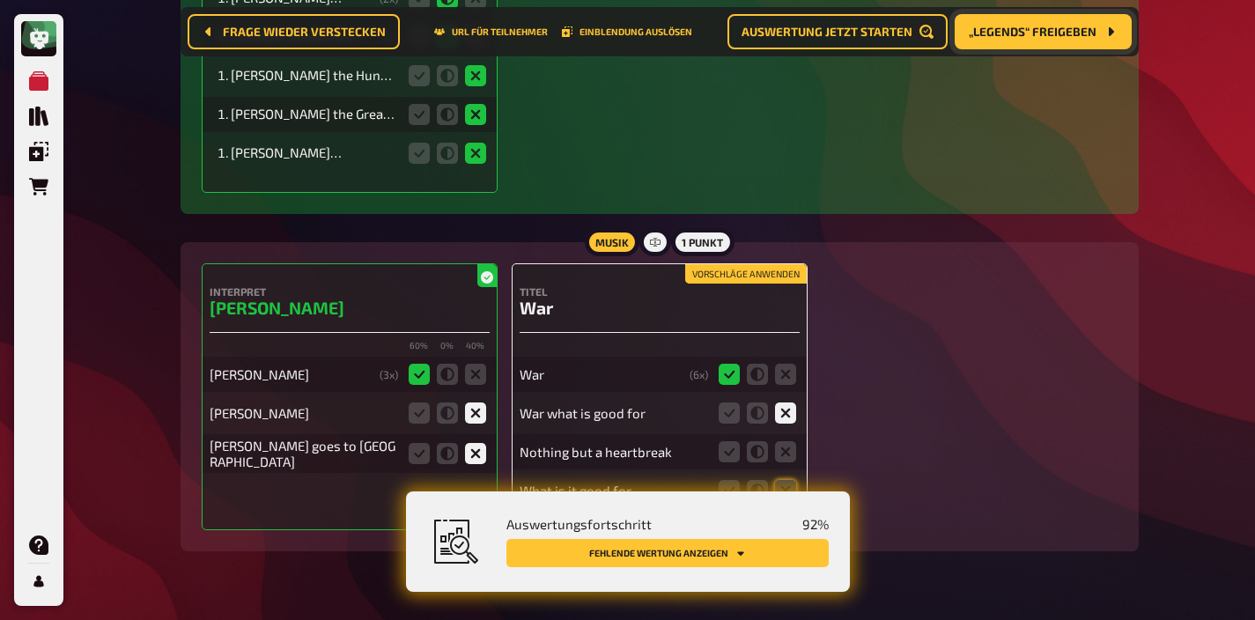
scroll to position [10809, 0]
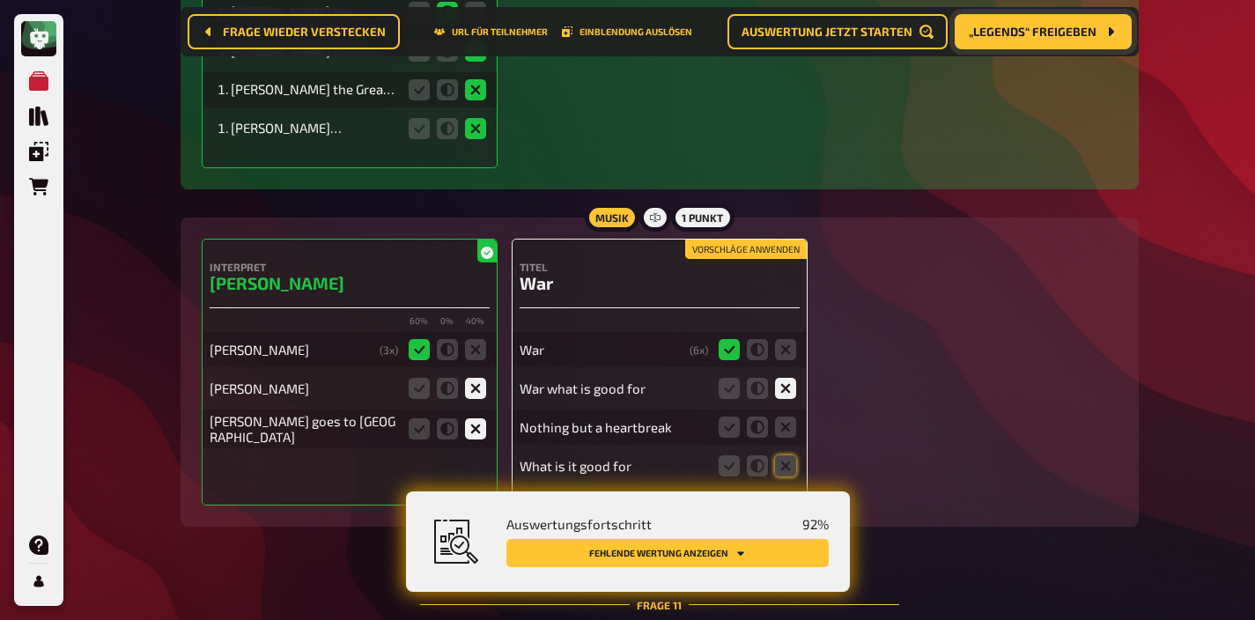
click at [724, 240] on button "Vorschläge anwenden" at bounding box center [746, 249] width 122 height 19
click at [789, 417] on icon at bounding box center [785, 427] width 21 height 21
click at [0, 0] on input "radio" at bounding box center [0, 0] width 0 height 0
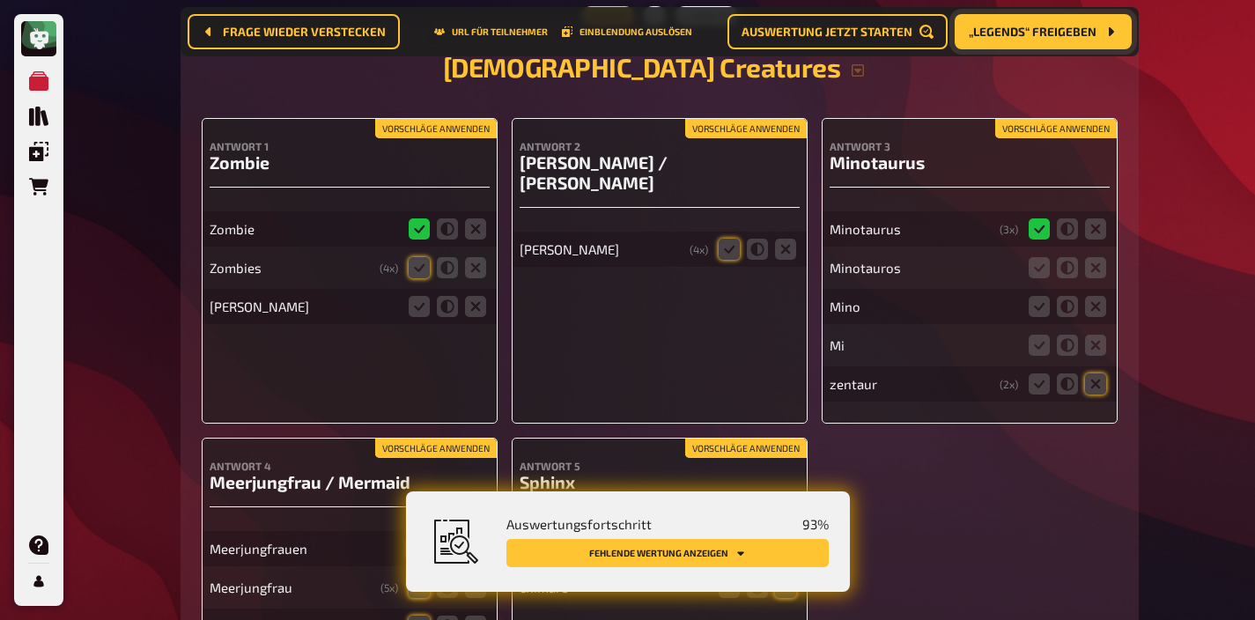
scroll to position [11465, 0]
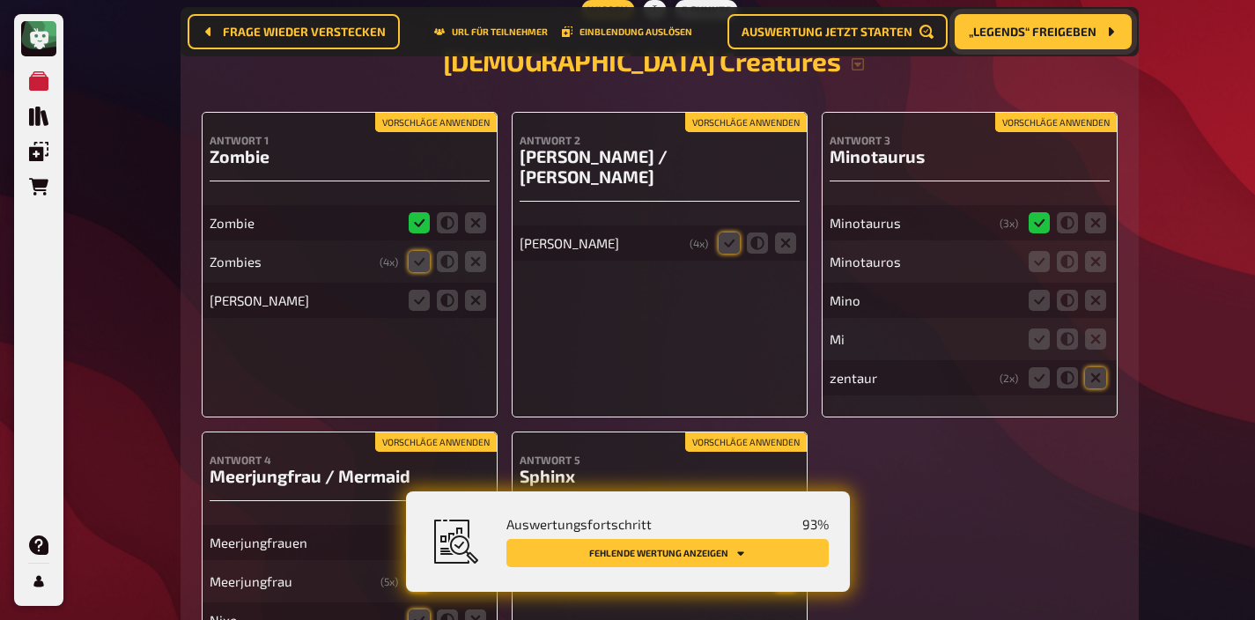
click at [439, 432] on button "Vorschläge anwenden" at bounding box center [436, 441] width 122 height 19
click at [424, 251] on icon at bounding box center [419, 261] width 21 height 21
click at [0, 0] on input "radio" at bounding box center [0, 0] width 0 height 0
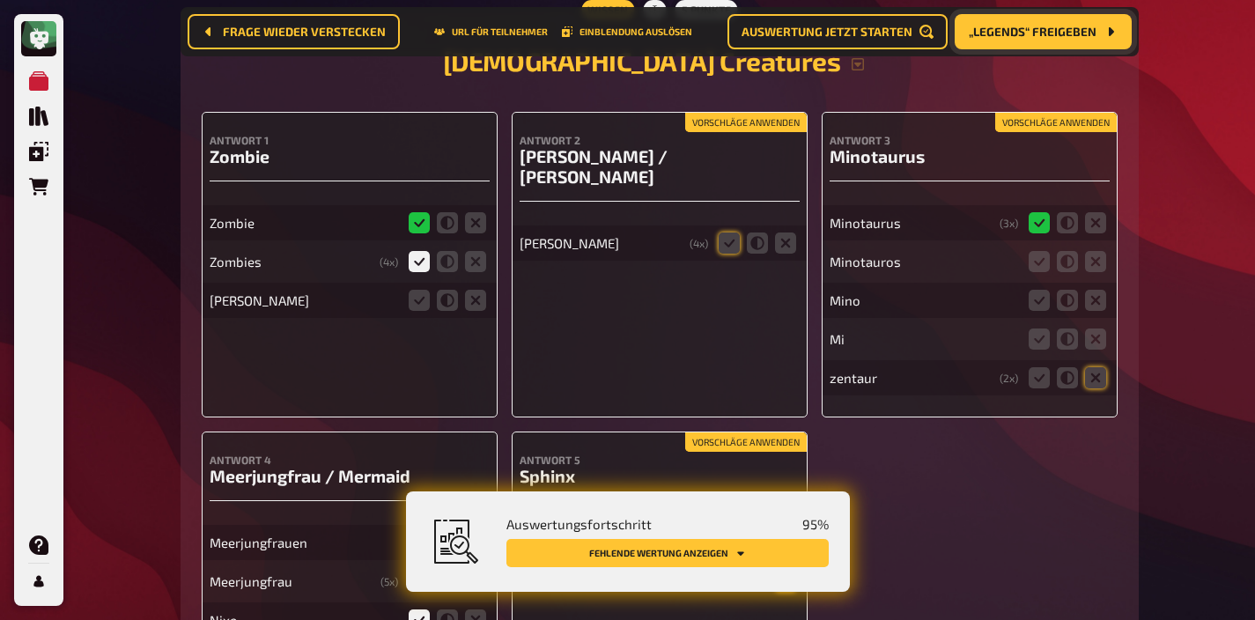
click at [407, 286] on fieldset at bounding box center [447, 300] width 85 height 28
click at [419, 290] on icon at bounding box center [419, 300] width 21 height 21
click at [0, 0] on input "radio" at bounding box center [0, 0] width 0 height 0
click at [724, 232] on icon at bounding box center [729, 242] width 21 height 21
click at [0, 0] on input "radio" at bounding box center [0, 0] width 0 height 0
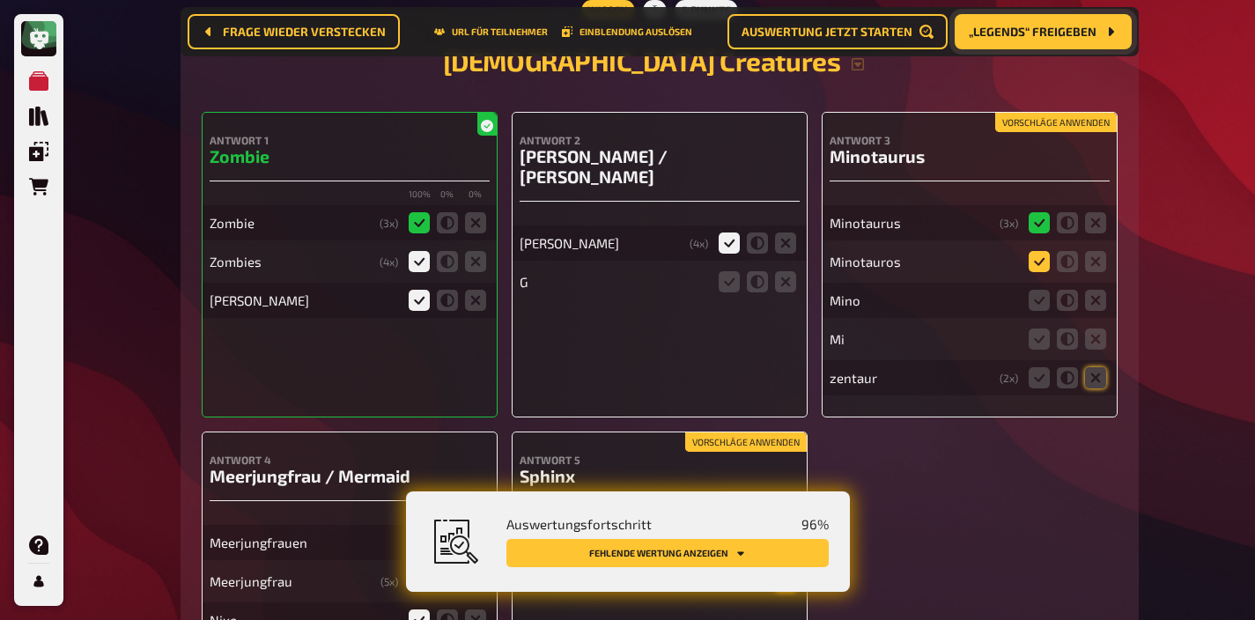
click at [1036, 251] on icon at bounding box center [1039, 261] width 21 height 21
click at [0, 0] on input "radio" at bounding box center [0, 0] width 0 height 0
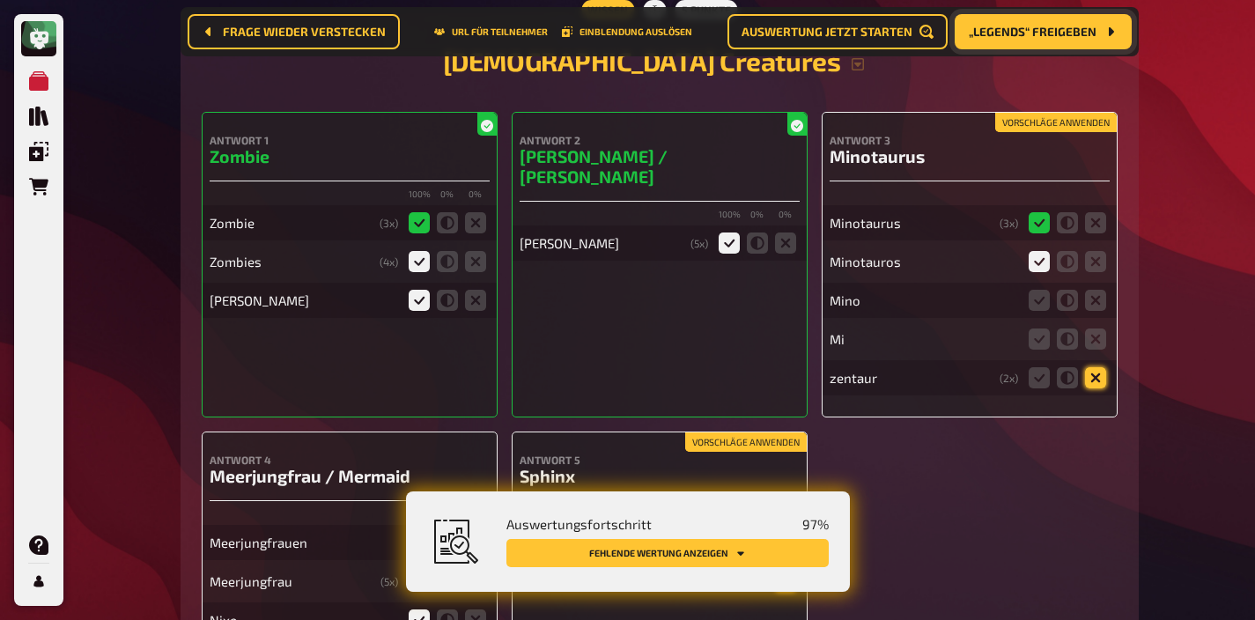
click at [1093, 367] on icon at bounding box center [1095, 377] width 21 height 21
click at [0, 0] on input "radio" at bounding box center [0, 0] width 0 height 0
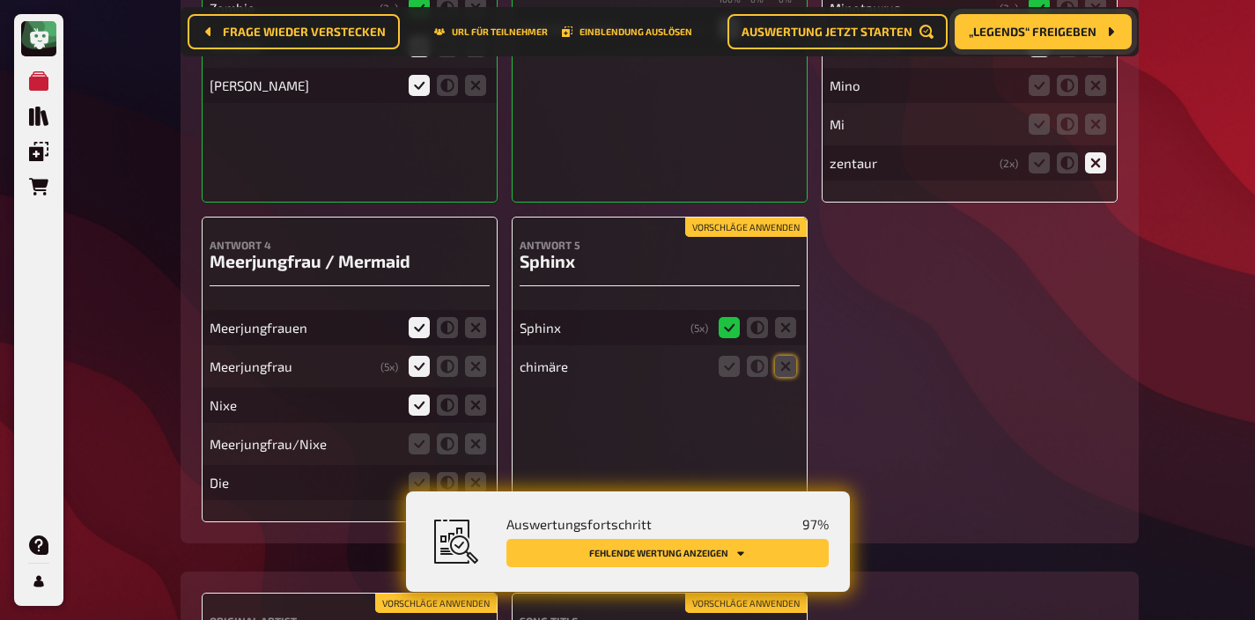
scroll to position [11680, 0]
click at [790, 355] on icon at bounding box center [785, 365] width 21 height 21
click at [0, 0] on input "radio" at bounding box center [0, 0] width 0 height 0
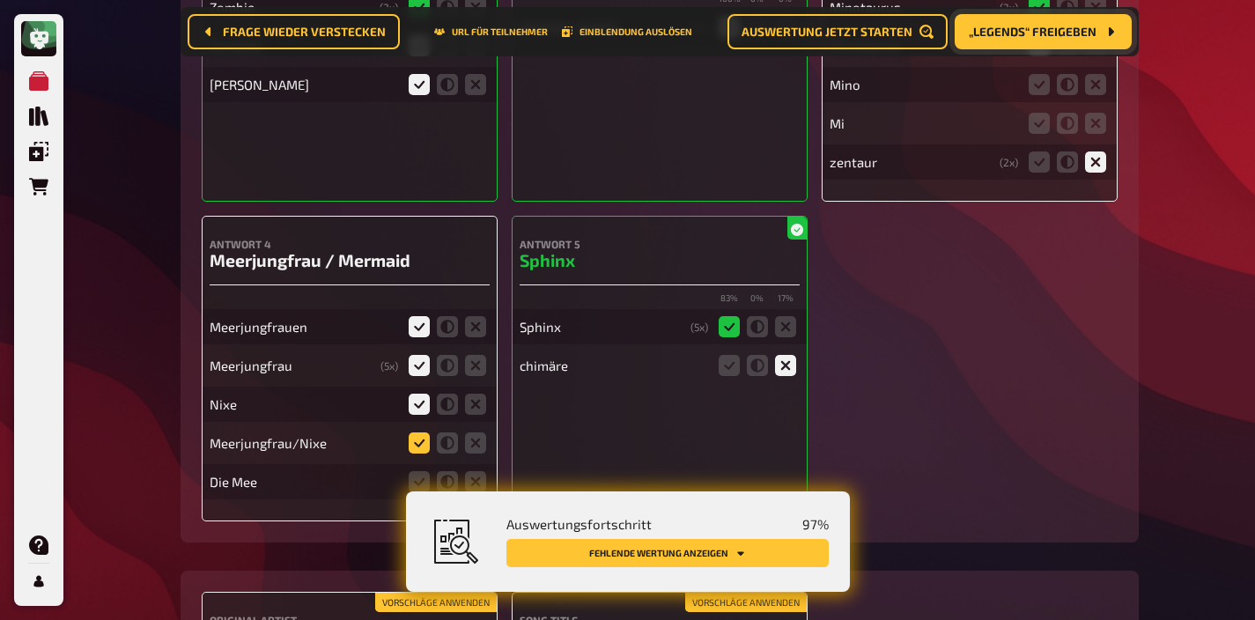
click at [424, 432] on icon at bounding box center [419, 442] width 21 height 21
click at [0, 0] on input "radio" at bounding box center [0, 0] width 0 height 0
click at [418, 471] on icon at bounding box center [419, 481] width 21 height 21
click at [0, 0] on input "radio" at bounding box center [0, 0] width 0 height 0
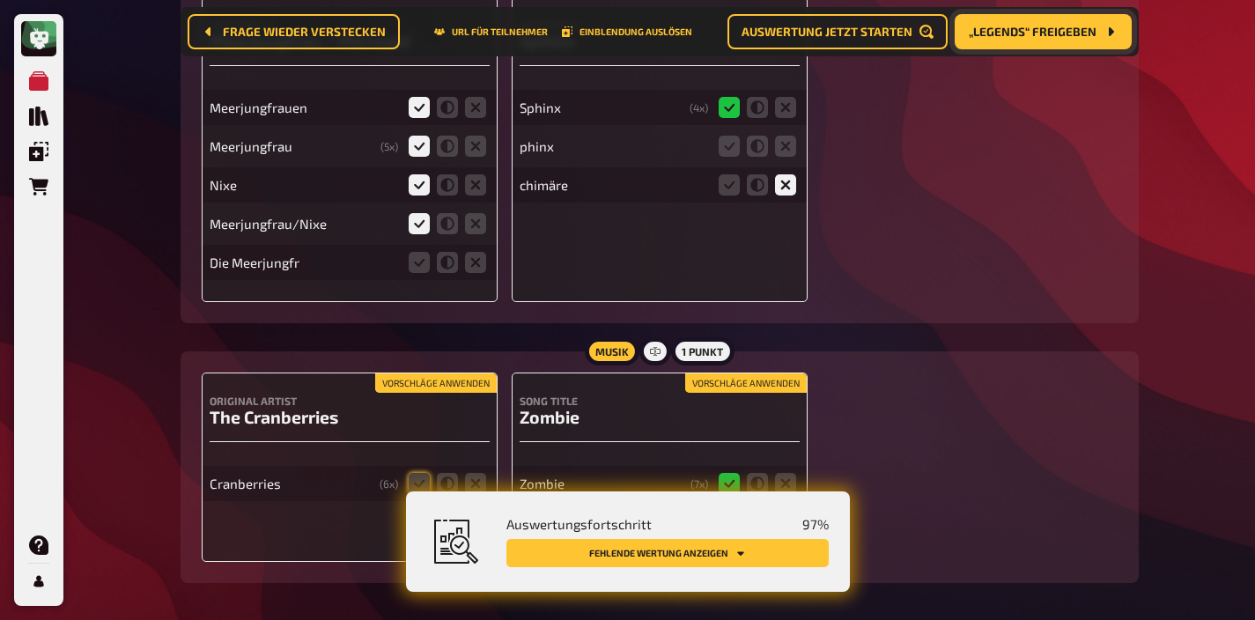
scroll to position [11915, 0]
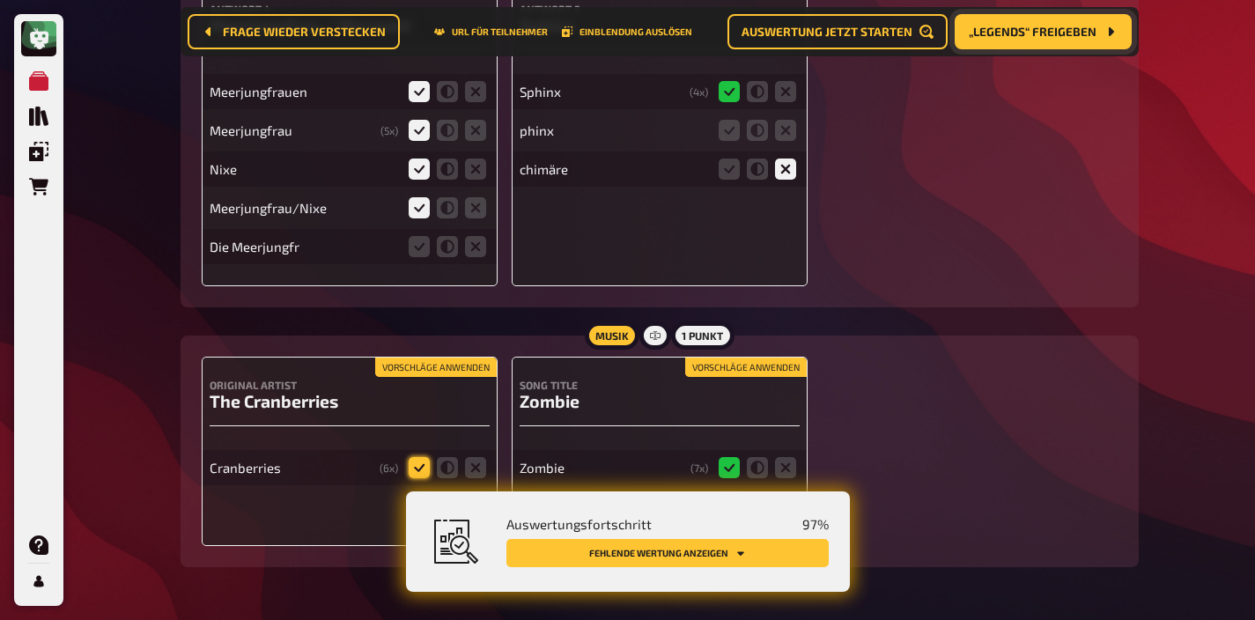
click at [417, 457] on icon at bounding box center [419, 467] width 21 height 21
click at [0, 0] on input "radio" at bounding box center [0, 0] width 0 height 0
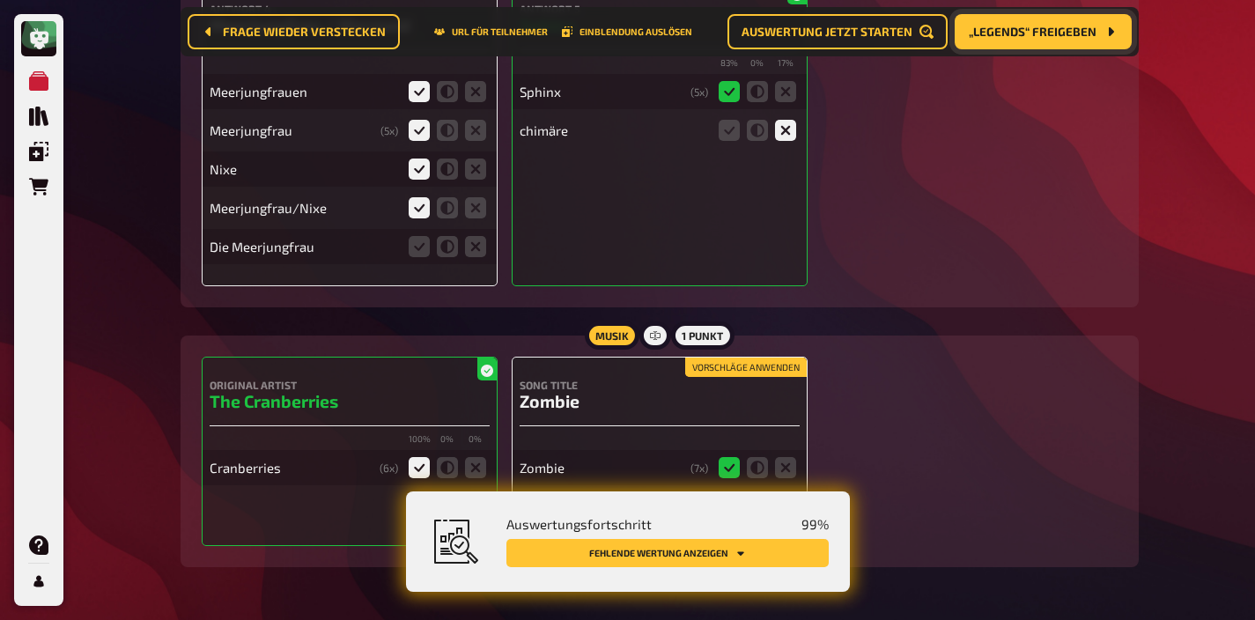
click at [725, 496] on icon at bounding box center [729, 506] width 21 height 21
click at [0, 0] on input "radio" at bounding box center [0, 0] width 0 height 0
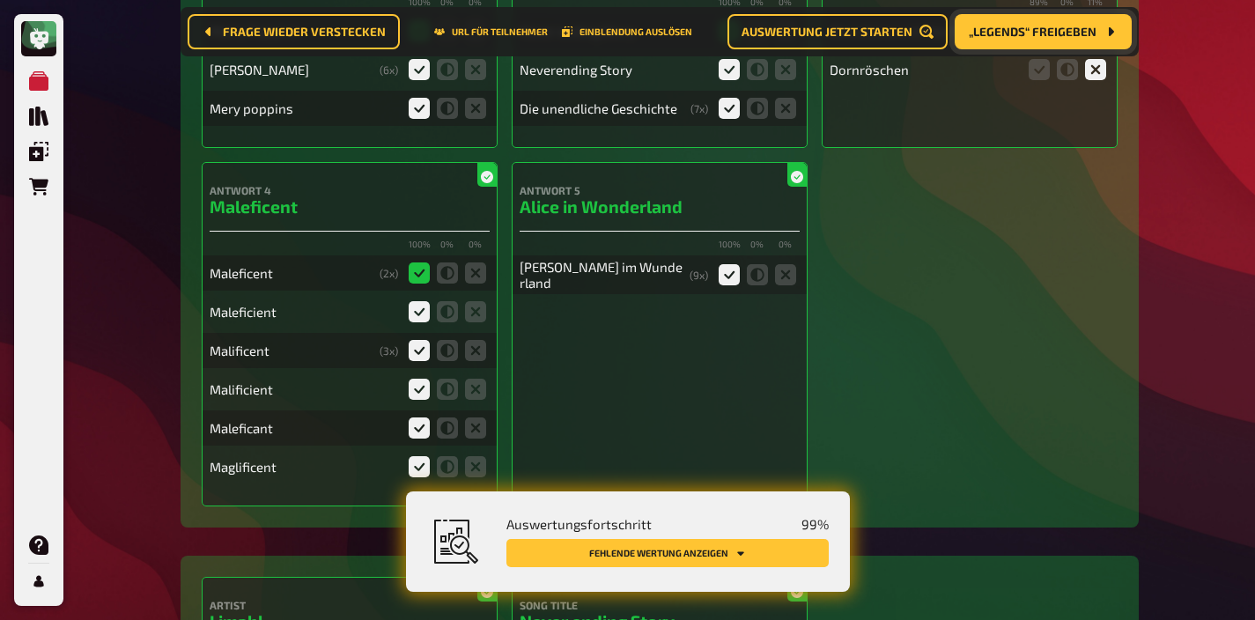
scroll to position [0, 0]
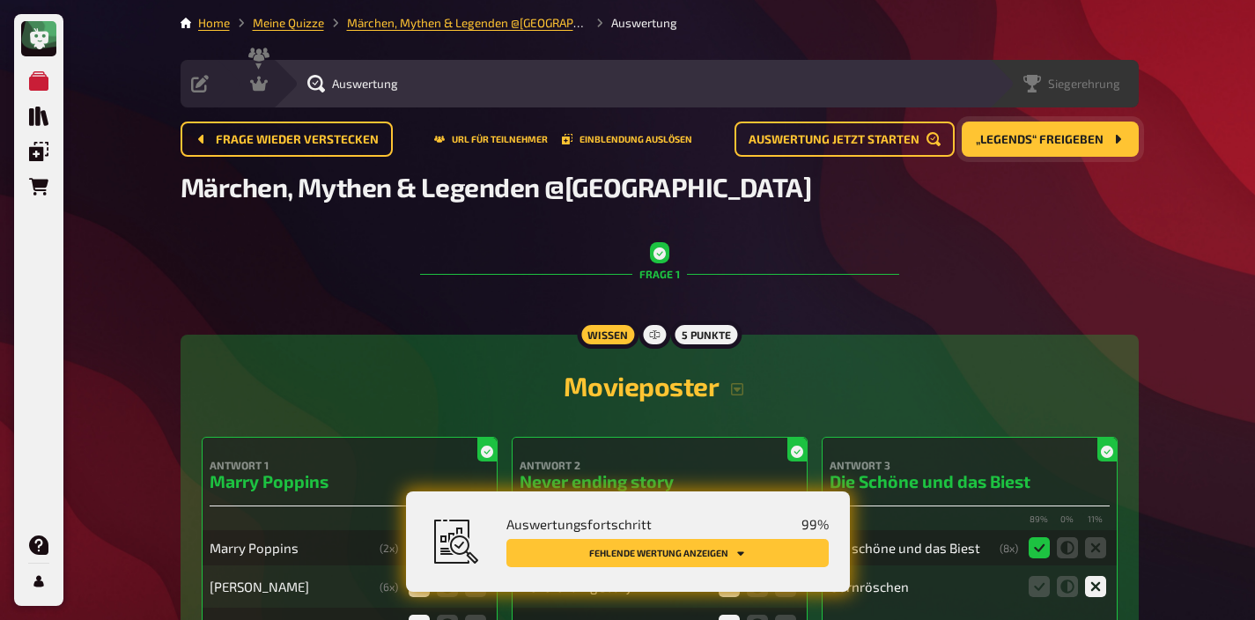
click at [1104, 89] on span "Siegerehrung" at bounding box center [1084, 84] width 72 height 14
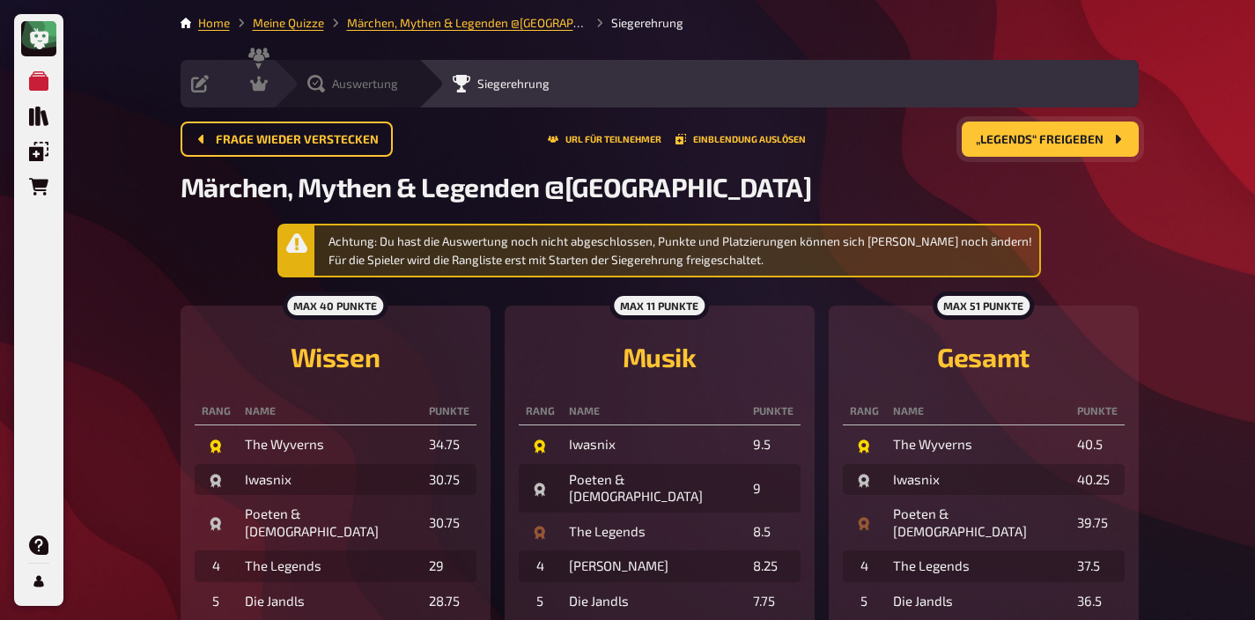
click at [316, 85] on icon at bounding box center [316, 84] width 18 height 18
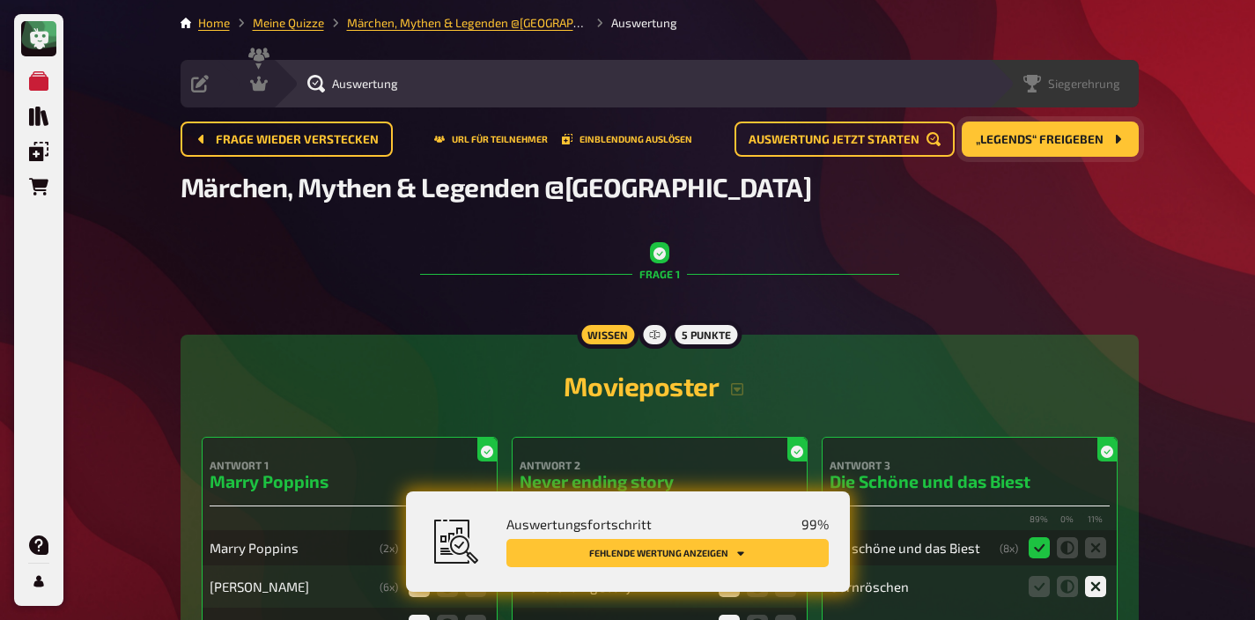
click at [1116, 83] on span "Siegerehrung" at bounding box center [1084, 84] width 72 height 14
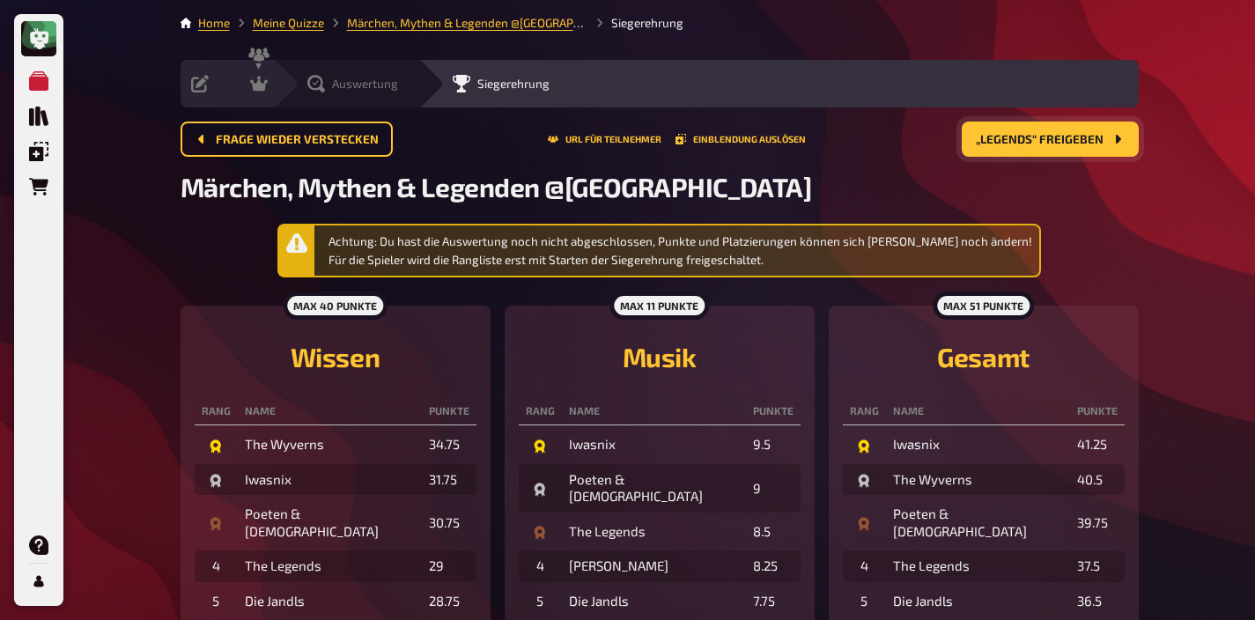
click at [348, 79] on span "Auswertung" at bounding box center [365, 84] width 66 height 14
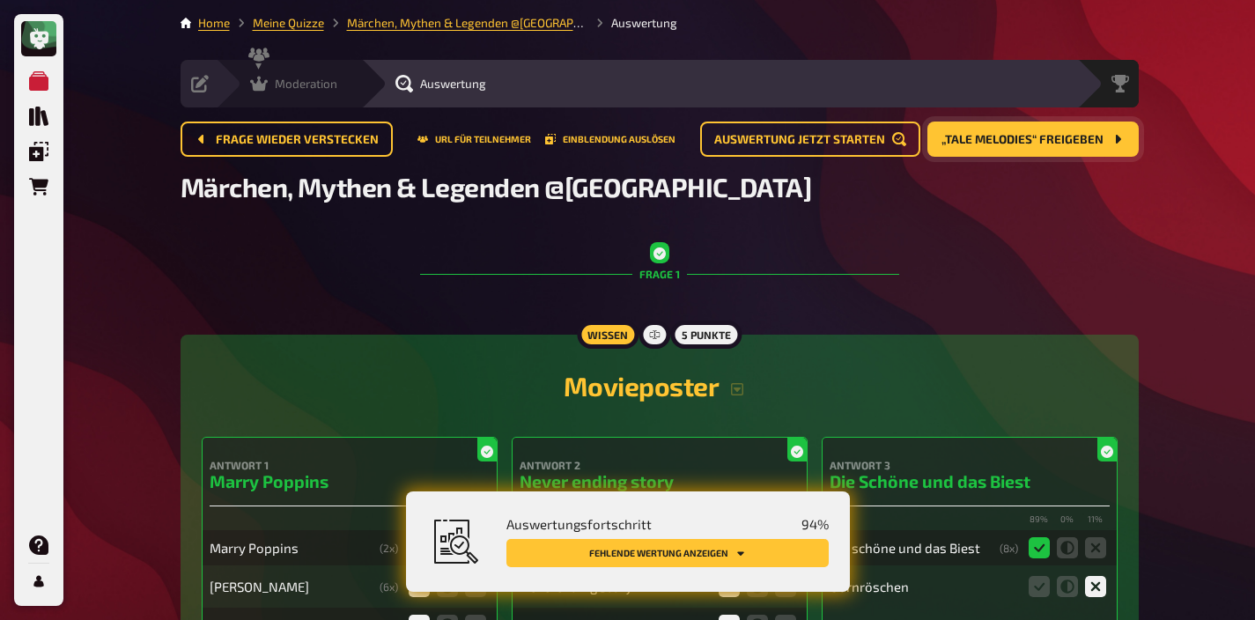
click at [280, 79] on span "Moderation" at bounding box center [306, 84] width 63 height 14
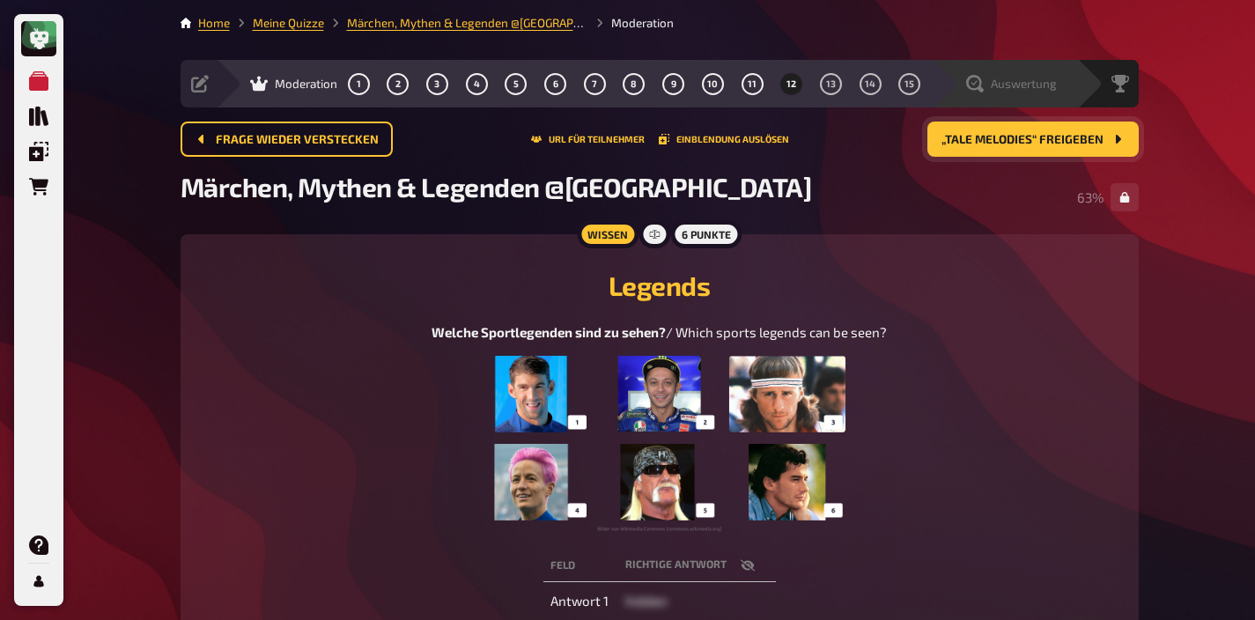
click at [1042, 88] on span "Auswertung" at bounding box center [1024, 84] width 66 height 14
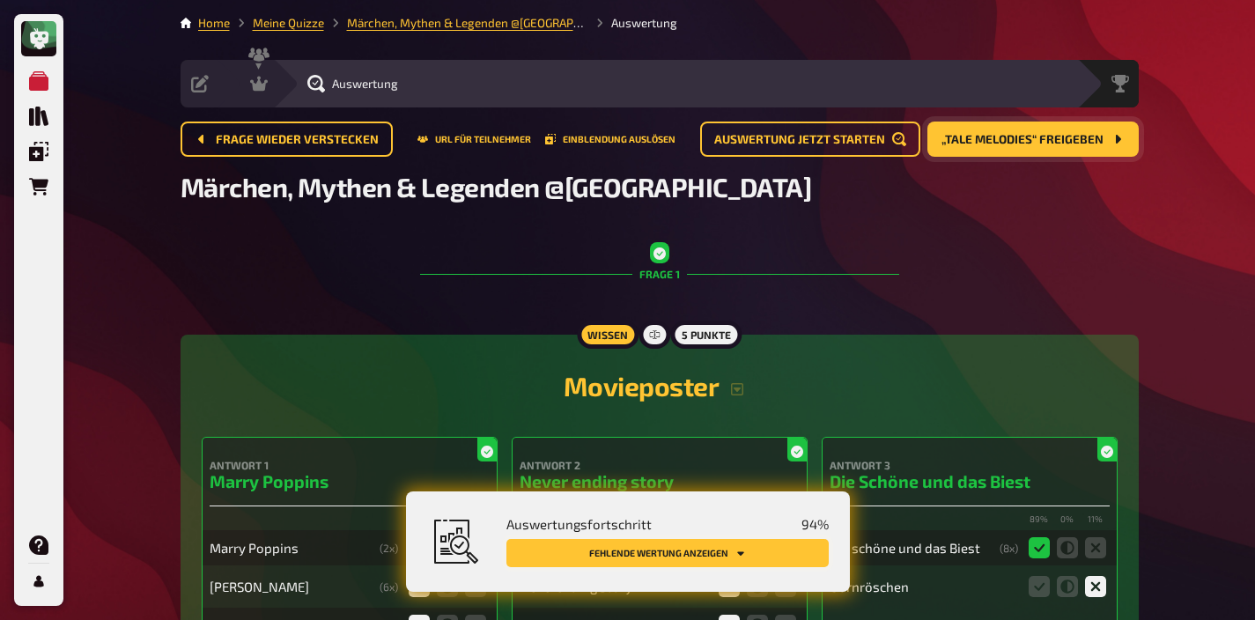
click at [763, 554] on button "Fehlende Wertung anzeigen" at bounding box center [667, 553] width 322 height 28
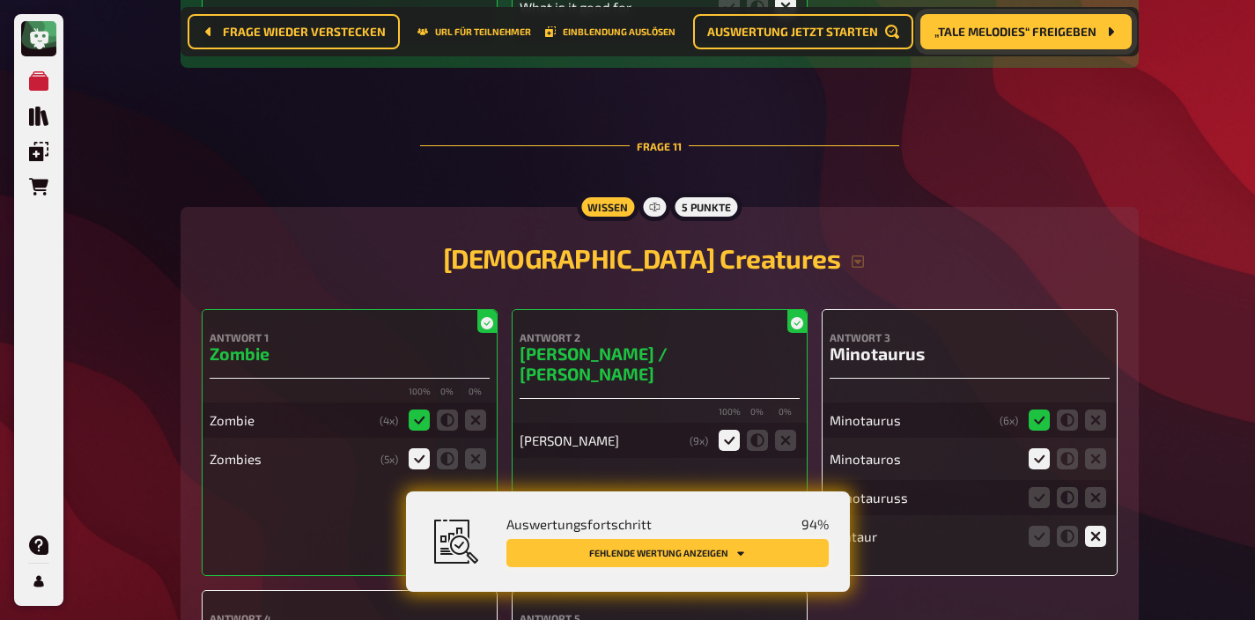
scroll to position [11318, 0]
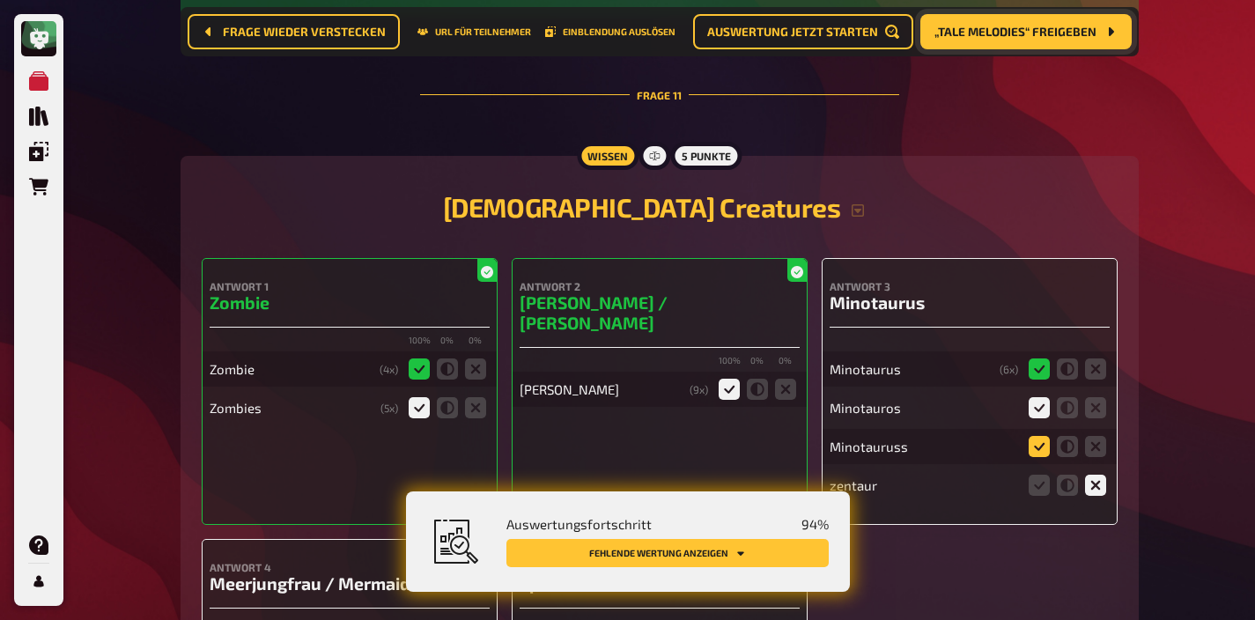
click at [1039, 436] on icon at bounding box center [1039, 446] width 21 height 21
click at [0, 0] on input "radio" at bounding box center [0, 0] width 0 height 0
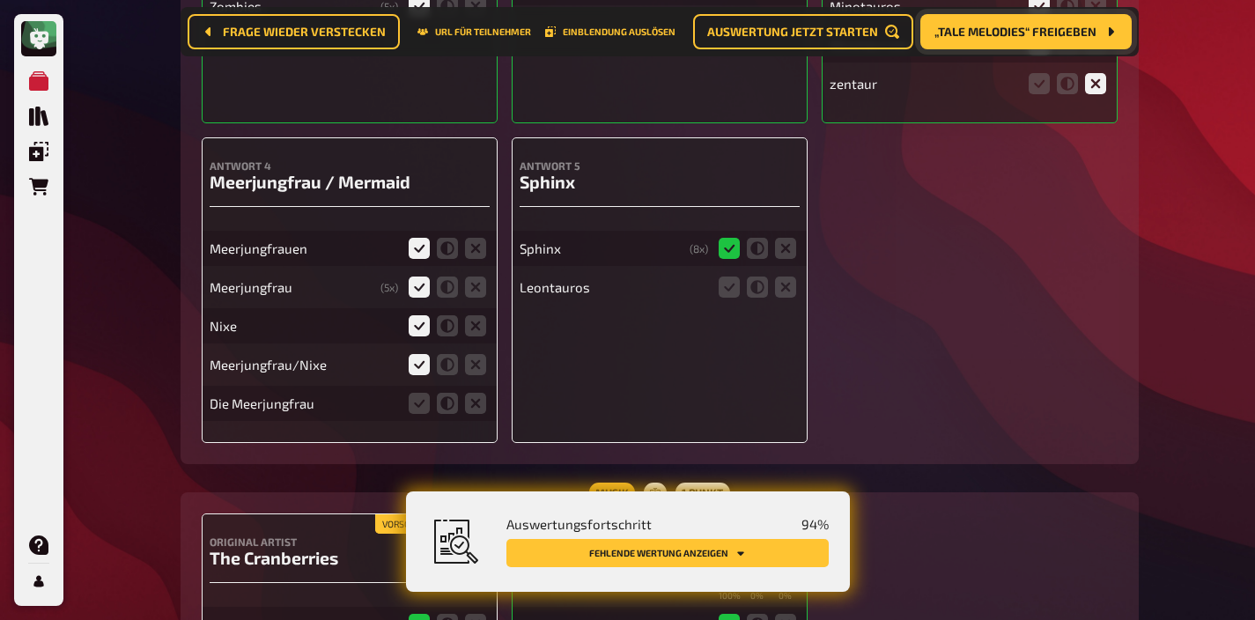
scroll to position [11723, 0]
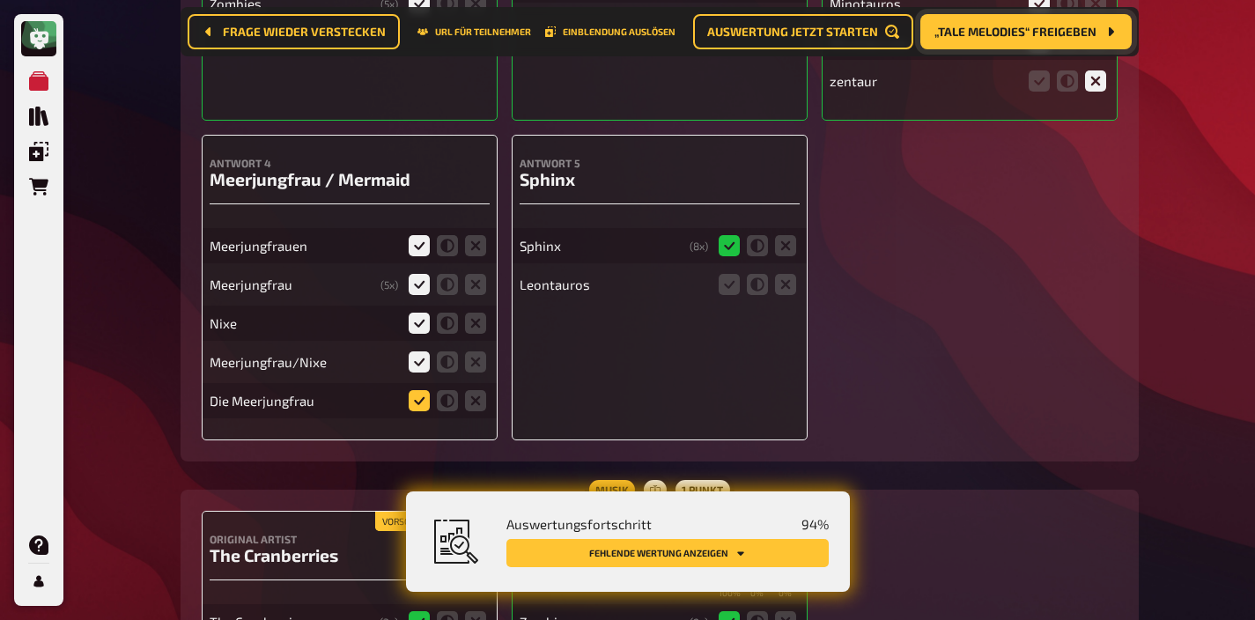
click at [417, 390] on icon at bounding box center [419, 400] width 21 height 21
click at [0, 0] on input "radio" at bounding box center [0, 0] width 0 height 0
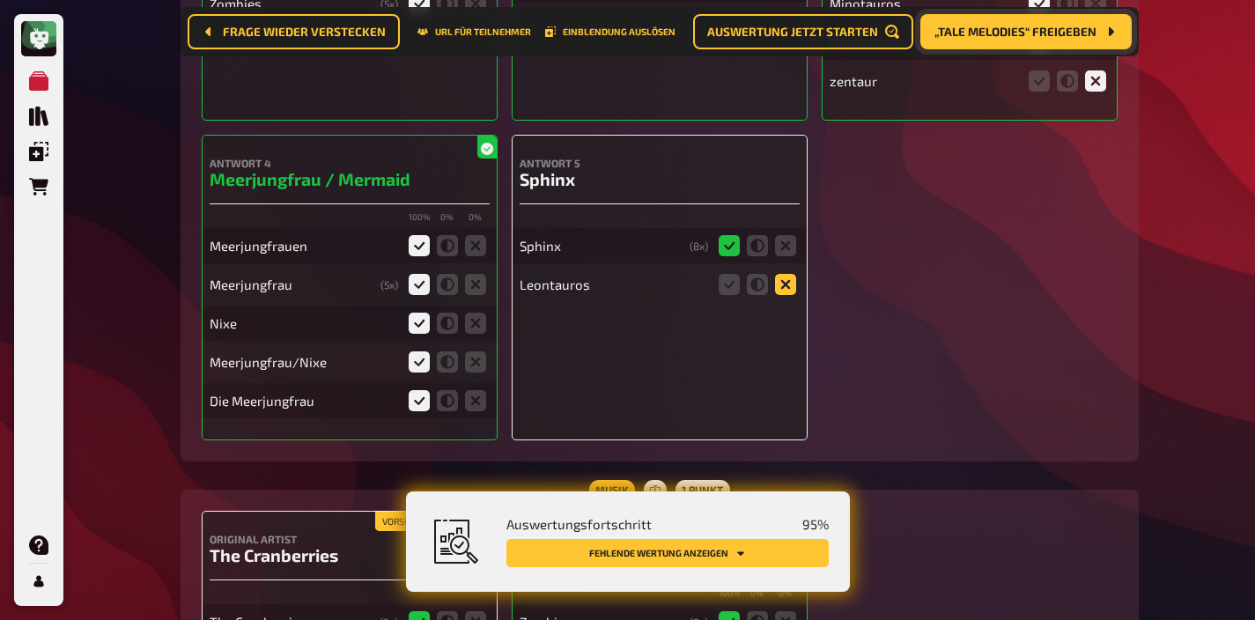
click at [778, 274] on icon at bounding box center [785, 284] width 21 height 21
click at [0, 0] on input "radio" at bounding box center [0, 0] width 0 height 0
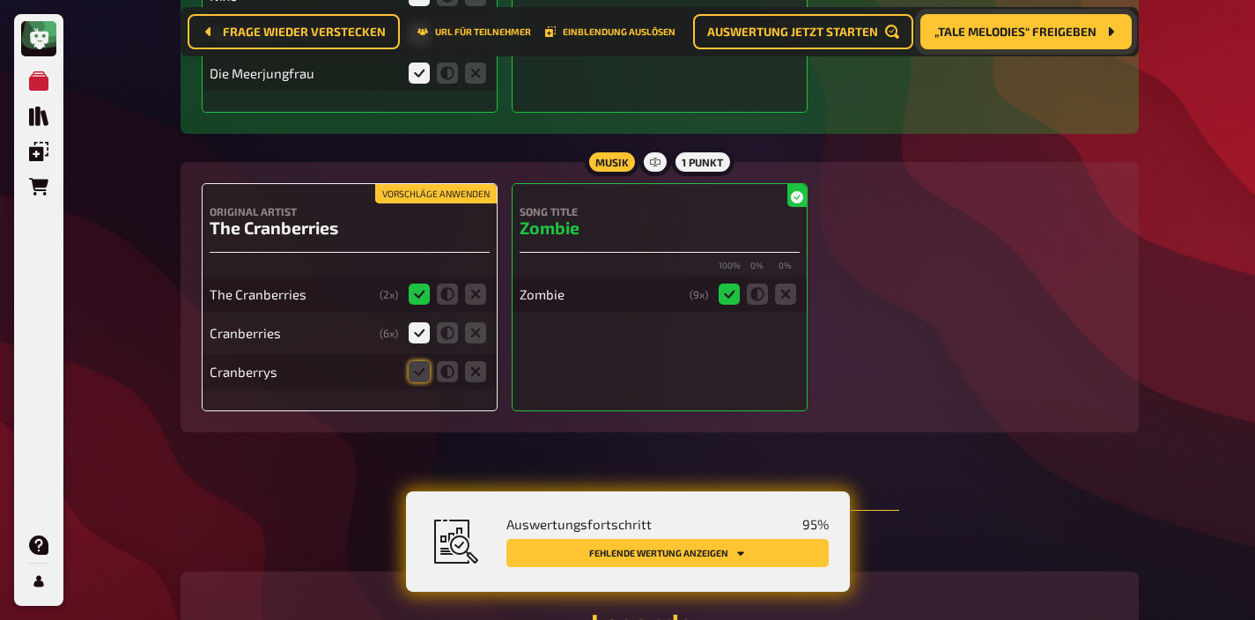
scroll to position [12059, 0]
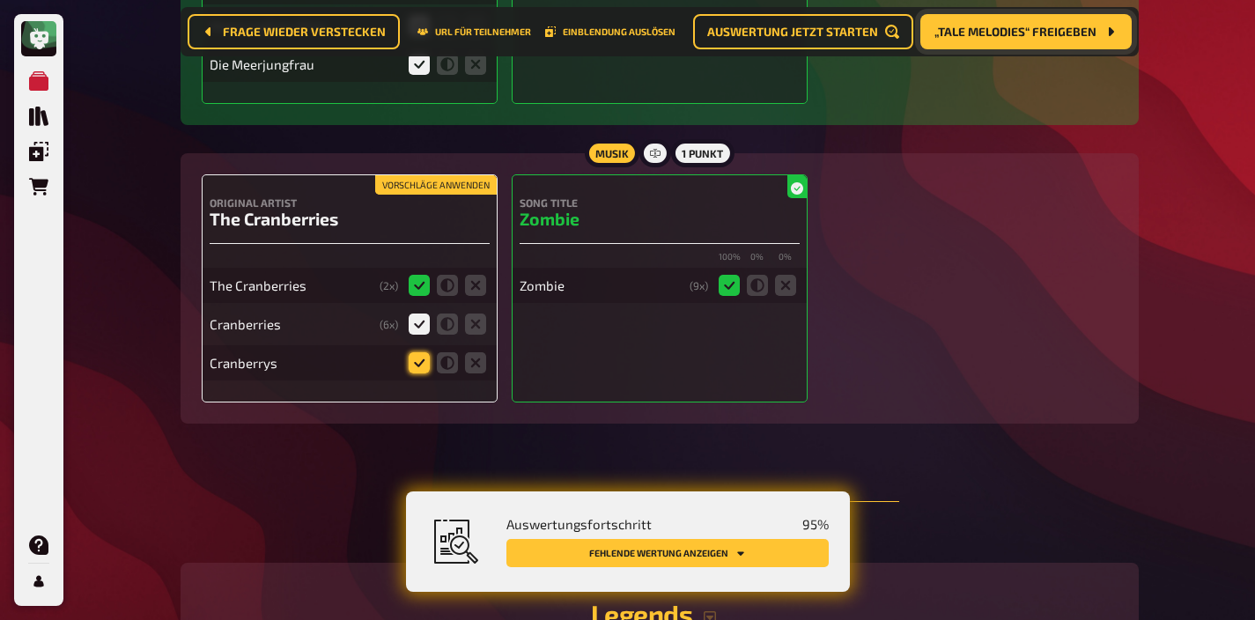
click at [411, 352] on icon at bounding box center [419, 362] width 21 height 21
click at [0, 0] on input "radio" at bounding box center [0, 0] width 0 height 0
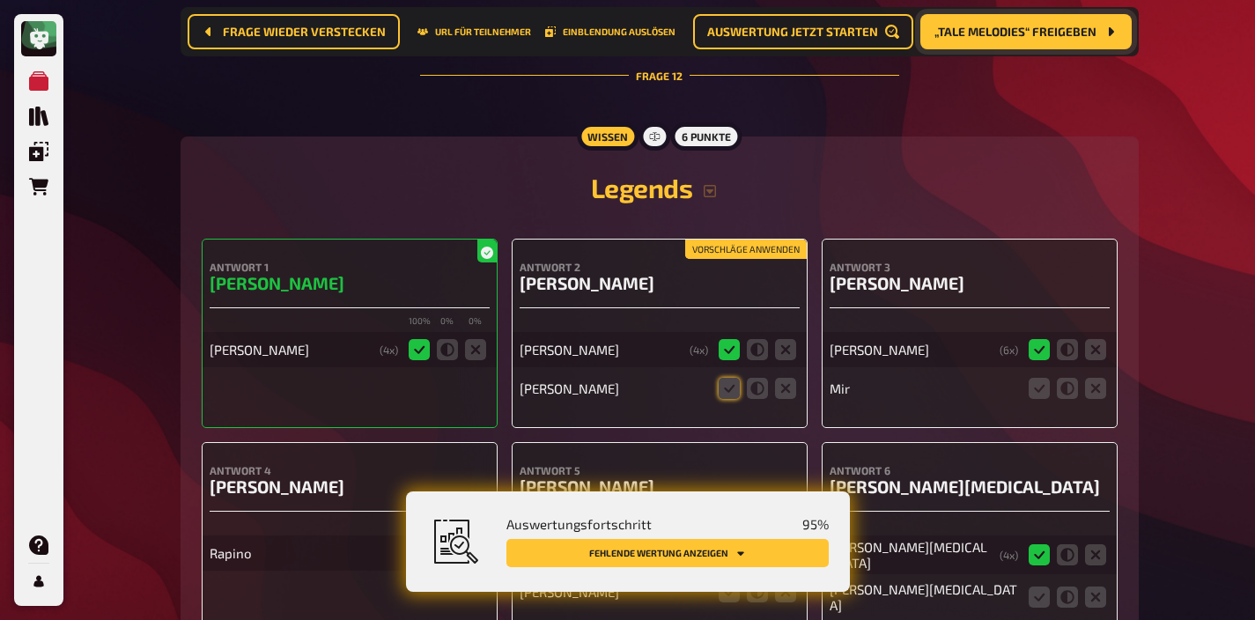
scroll to position [12538, 0]
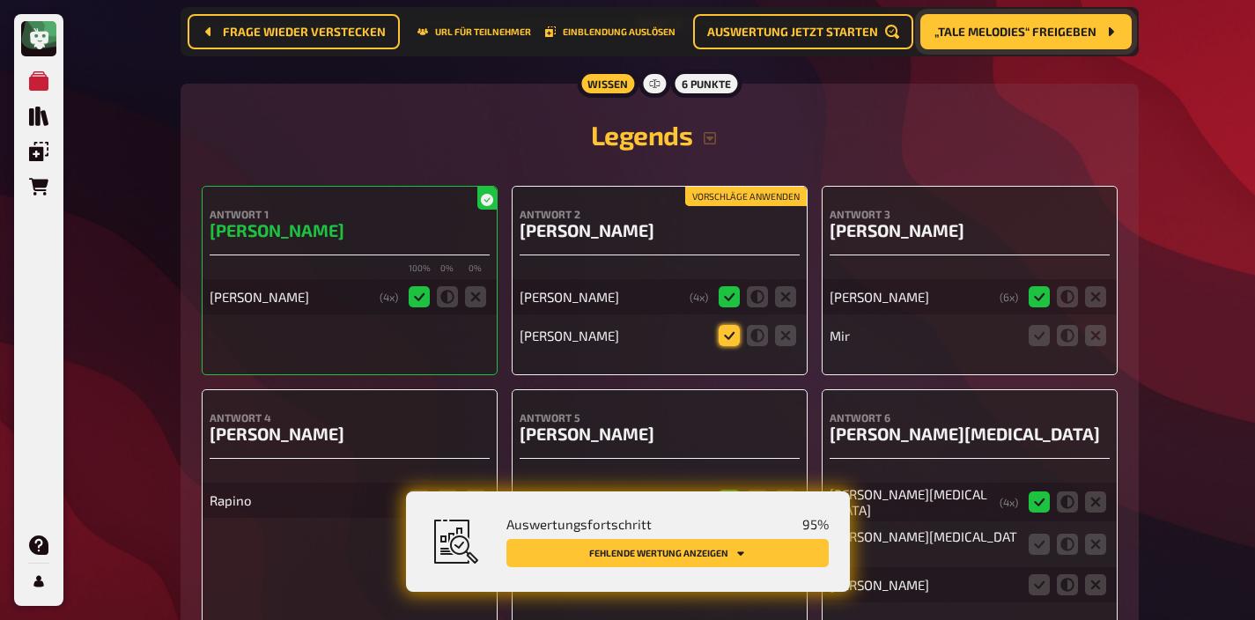
click at [728, 325] on icon at bounding box center [729, 335] width 21 height 21
click at [0, 0] on input "radio" at bounding box center [0, 0] width 0 height 0
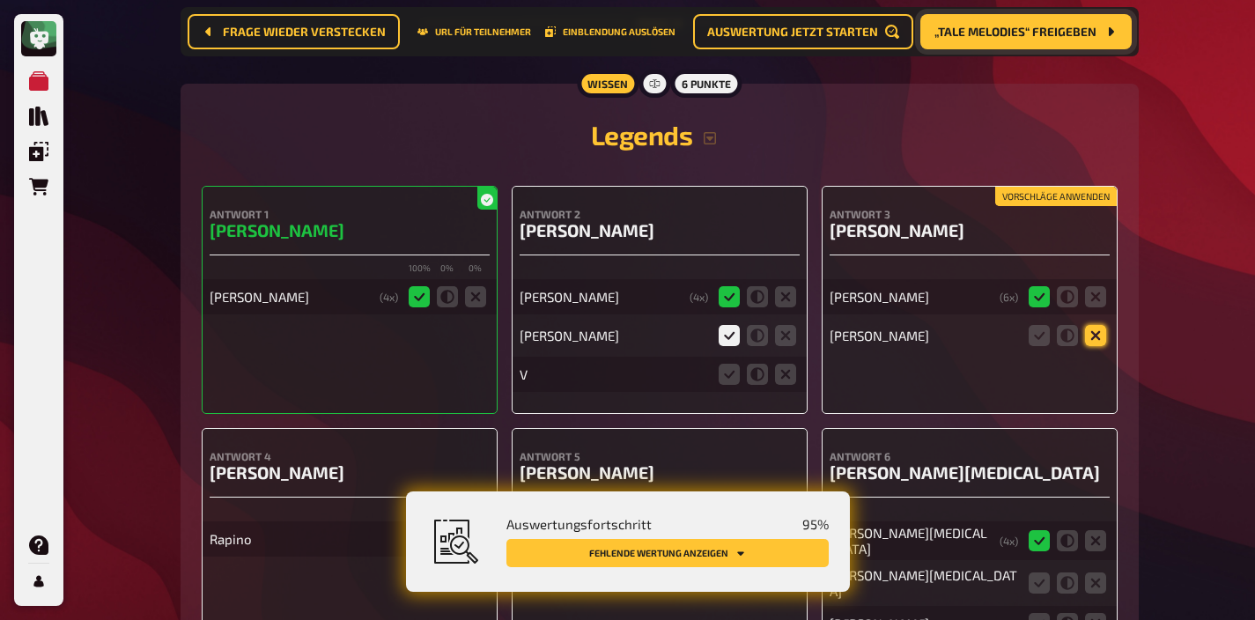
click at [1089, 325] on icon at bounding box center [1095, 335] width 21 height 21
click at [0, 0] on input "radio" at bounding box center [0, 0] width 0 height 0
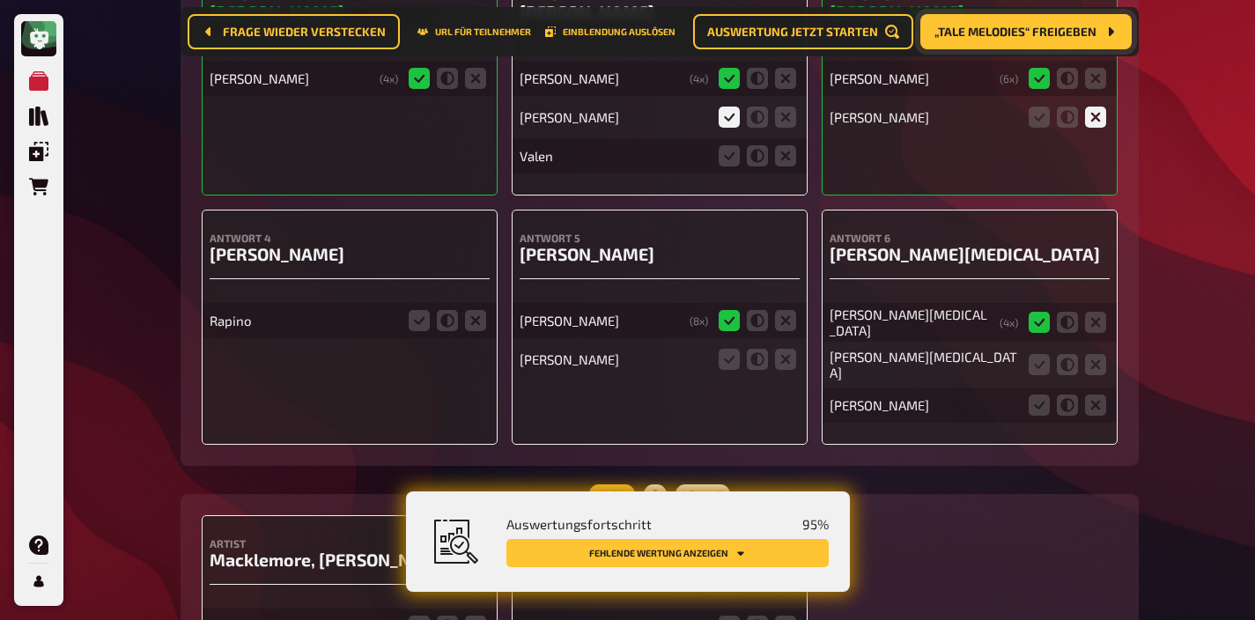
scroll to position [12772, 0]
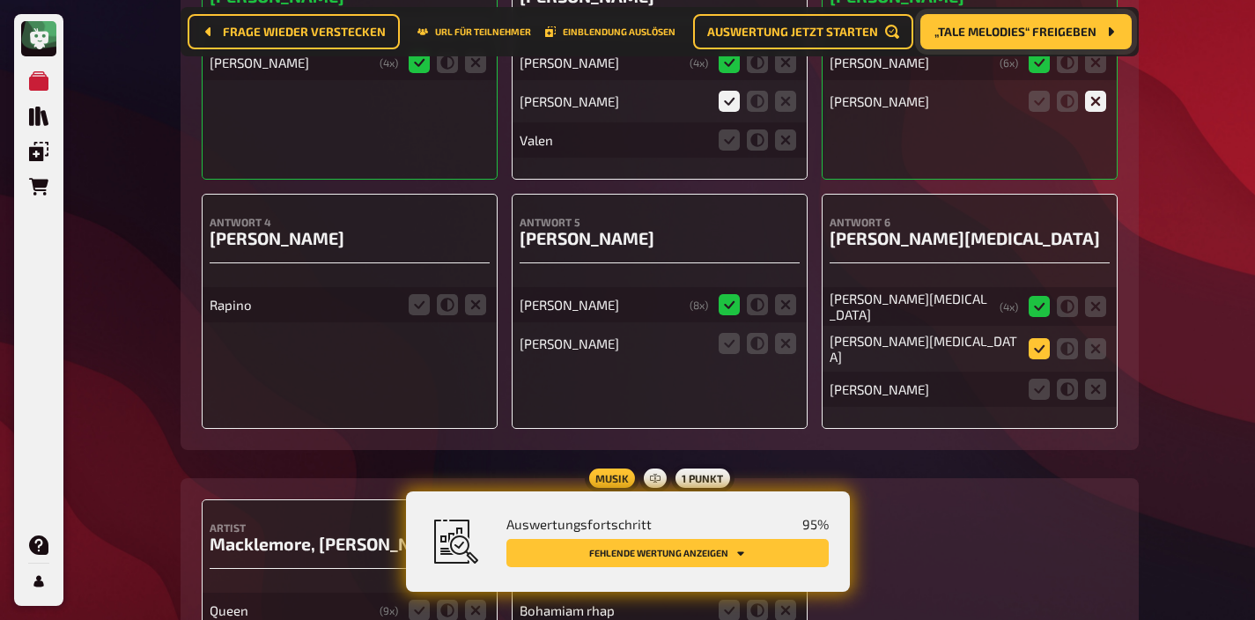
click at [1045, 338] on icon at bounding box center [1039, 348] width 21 height 21
click at [0, 0] on input "radio" at bounding box center [0, 0] width 0 height 0
click at [1045, 379] on icon at bounding box center [1039, 389] width 21 height 21
click at [0, 0] on input "radio" at bounding box center [0, 0] width 0 height 0
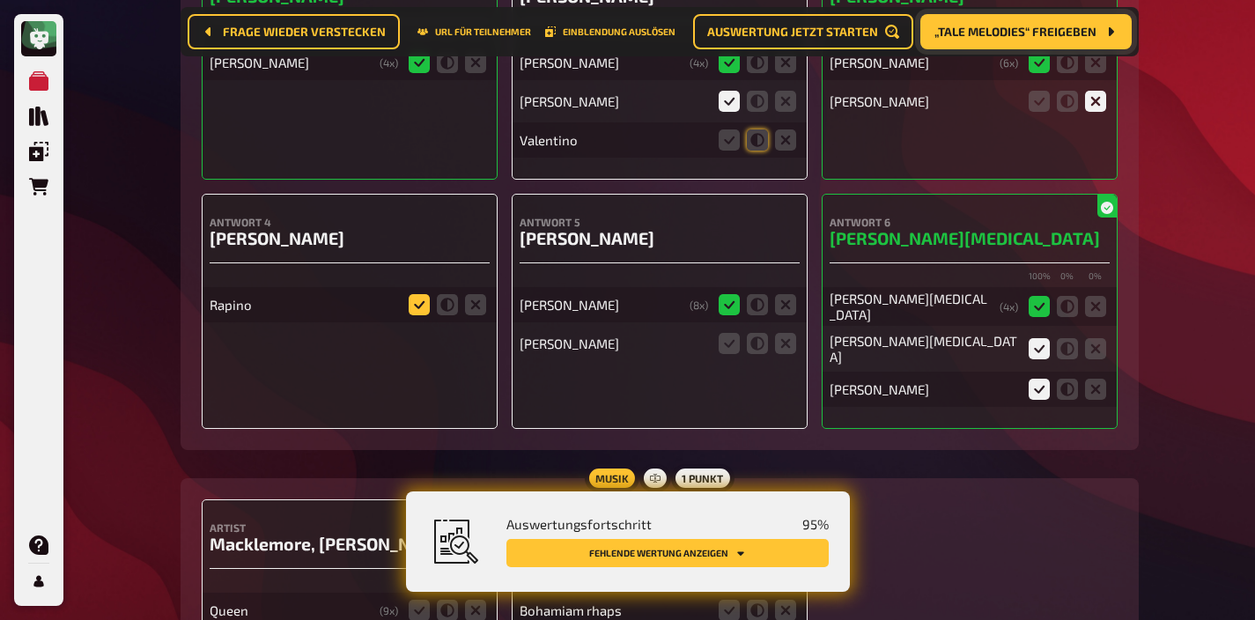
click at [412, 294] on icon at bounding box center [419, 304] width 21 height 21
click at [0, 0] on input "radio" at bounding box center [0, 0] width 0 height 0
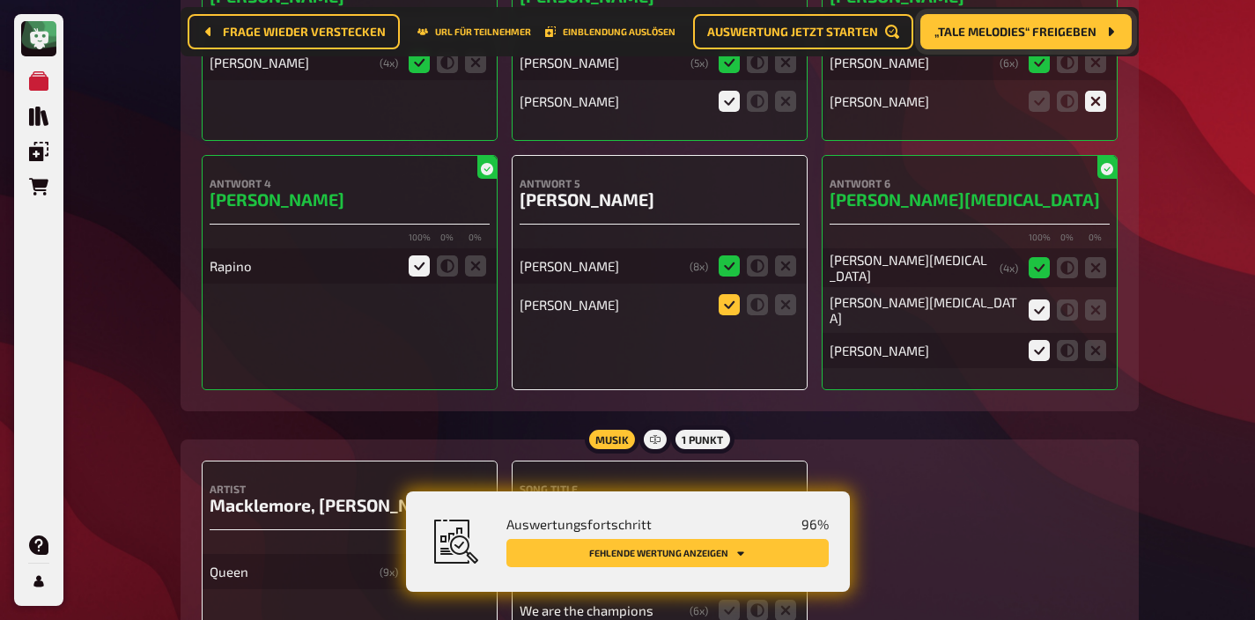
click at [732, 294] on icon at bounding box center [729, 304] width 21 height 21
click at [0, 0] on input "radio" at bounding box center [0, 0] width 0 height 0
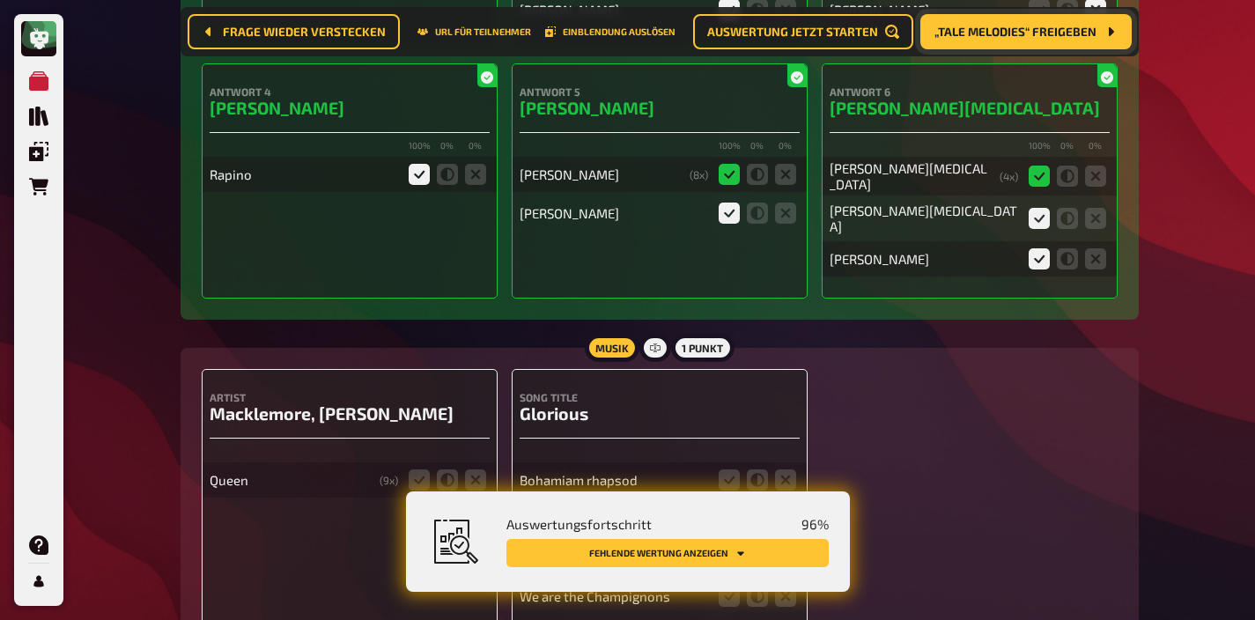
scroll to position [12949, 0]
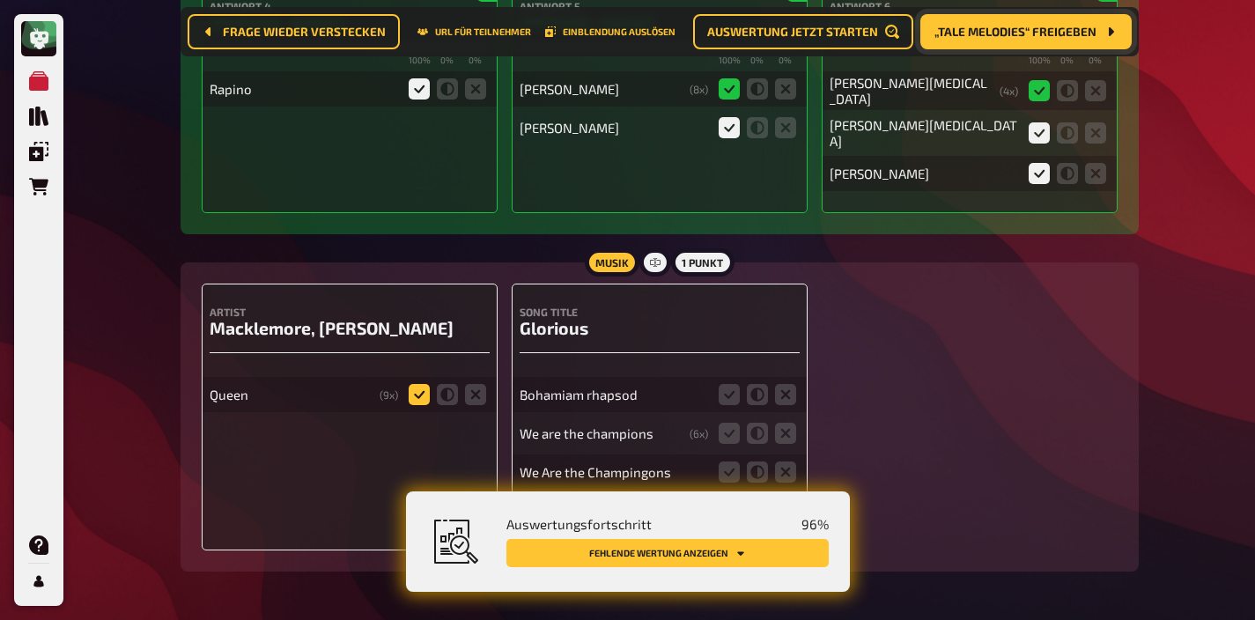
click at [417, 384] on icon at bounding box center [419, 394] width 21 height 21
click at [0, 0] on input "radio" at bounding box center [0, 0] width 0 height 0
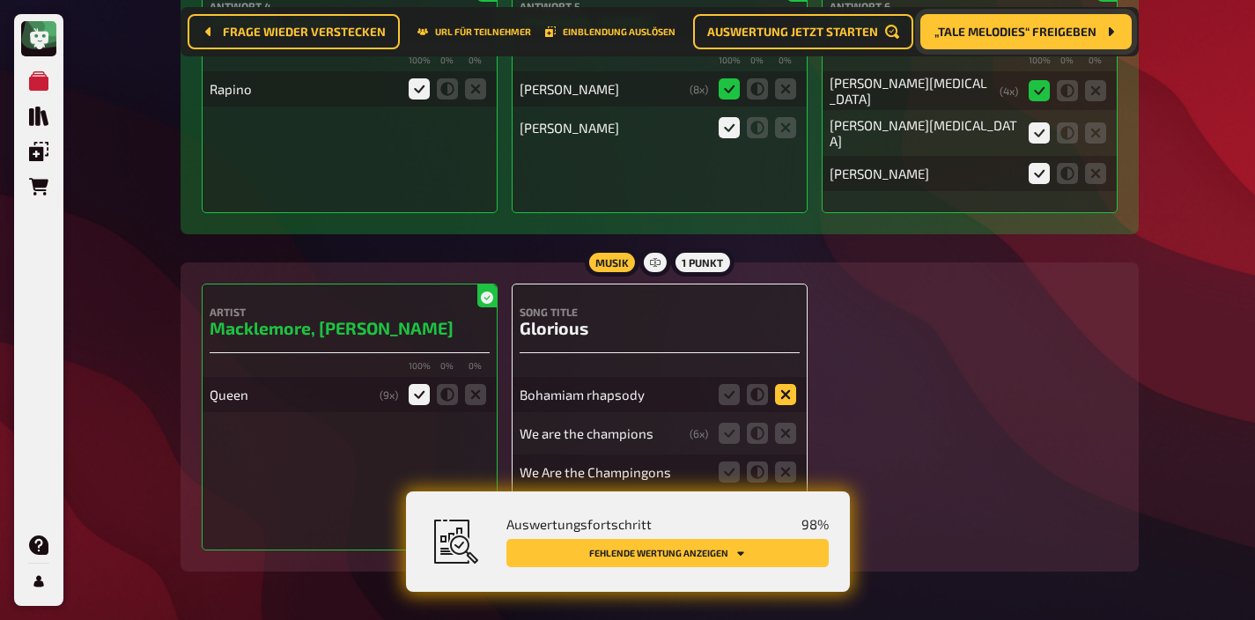
click at [782, 384] on icon at bounding box center [785, 394] width 21 height 21
click at [0, 0] on input "radio" at bounding box center [0, 0] width 0 height 0
click at [726, 423] on icon at bounding box center [729, 433] width 21 height 21
click at [0, 0] on input "radio" at bounding box center [0, 0] width 0 height 0
click at [722, 461] on icon at bounding box center [729, 471] width 21 height 21
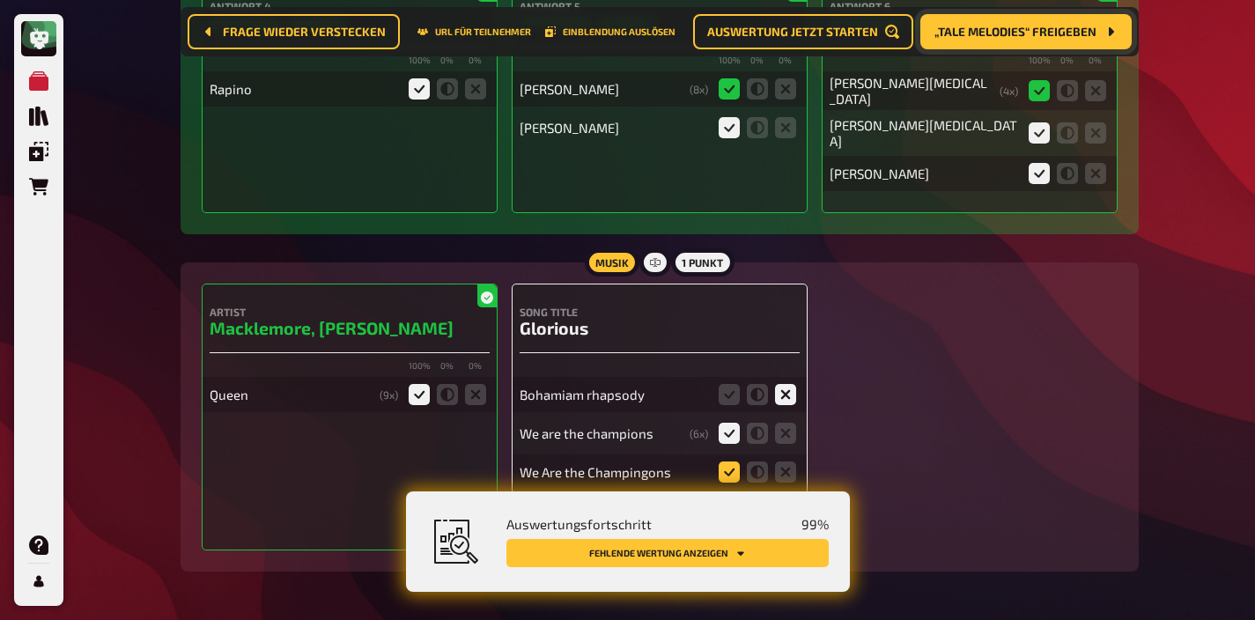
click at [0, 0] on input "radio" at bounding box center [0, 0] width 0 height 0
click at [722, 500] on icon at bounding box center [729, 510] width 21 height 21
click at [0, 0] on input "radio" at bounding box center [0, 0] width 0 height 0
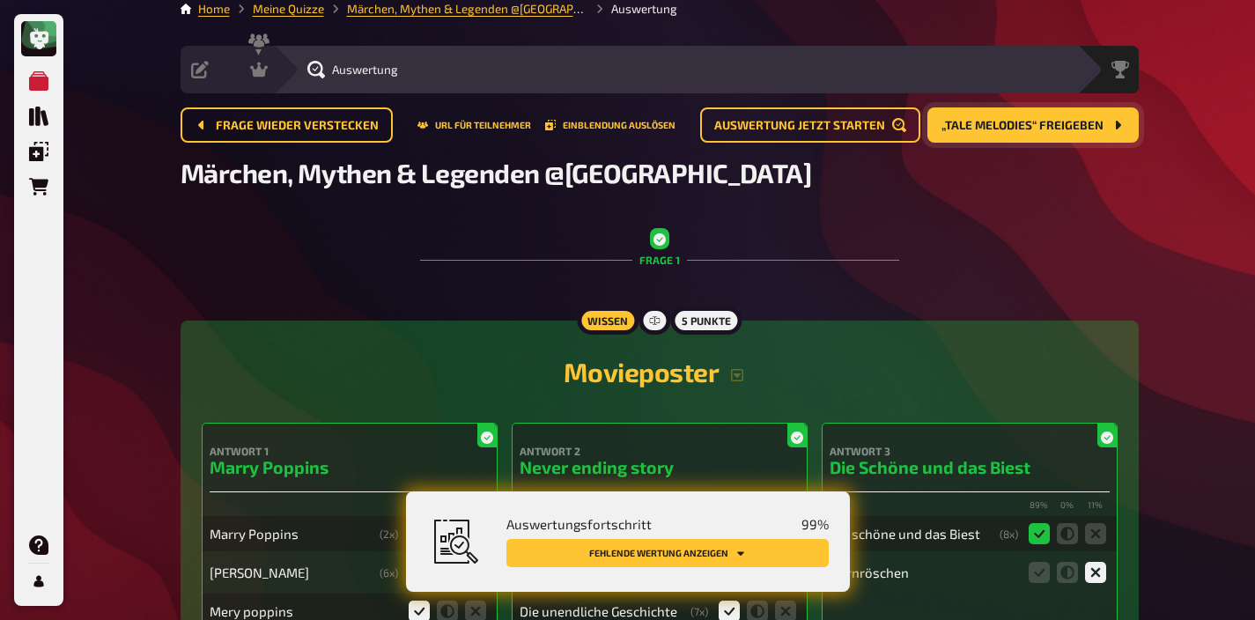
scroll to position [0, 0]
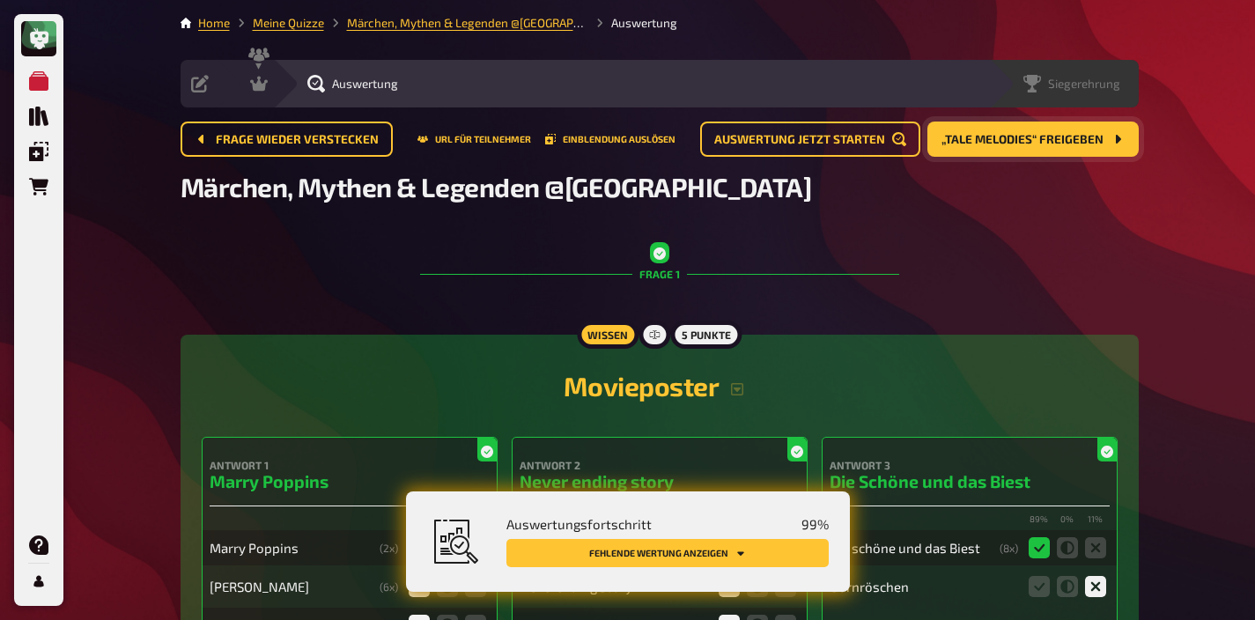
click at [1121, 92] on div "Siegerehrung" at bounding box center [1076, 84] width 126 height 18
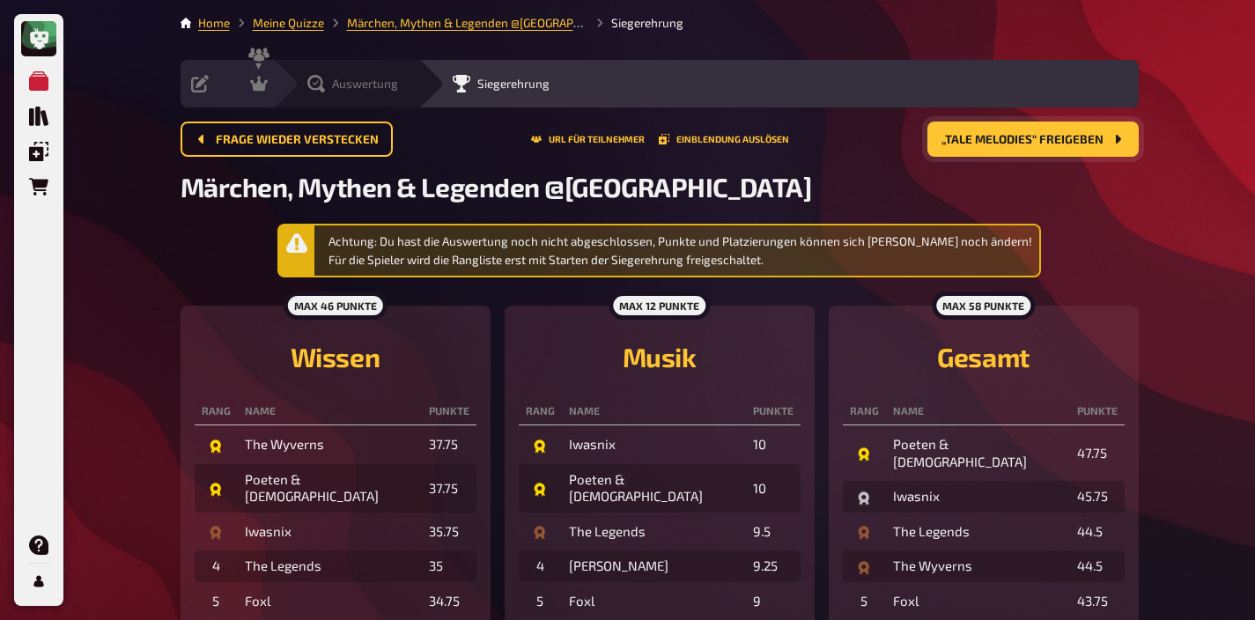
click at [351, 84] on span "Auswertung" at bounding box center [365, 84] width 66 height 14
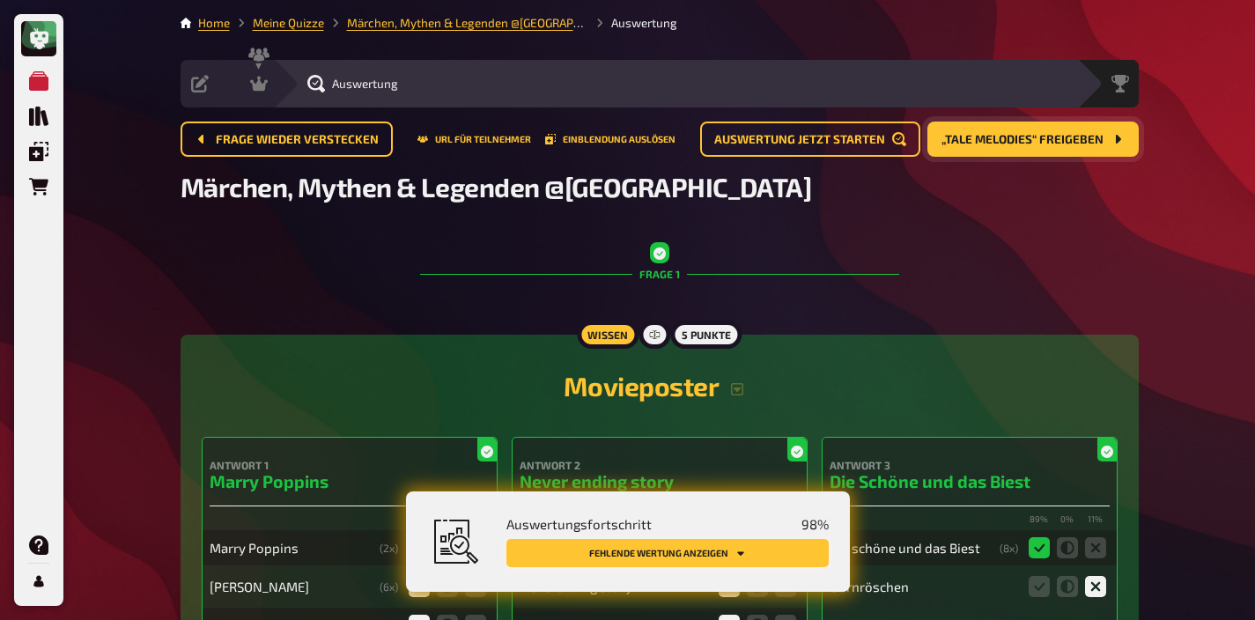
click at [704, 551] on button "Fehlende Wertung anzeigen" at bounding box center [667, 553] width 322 height 28
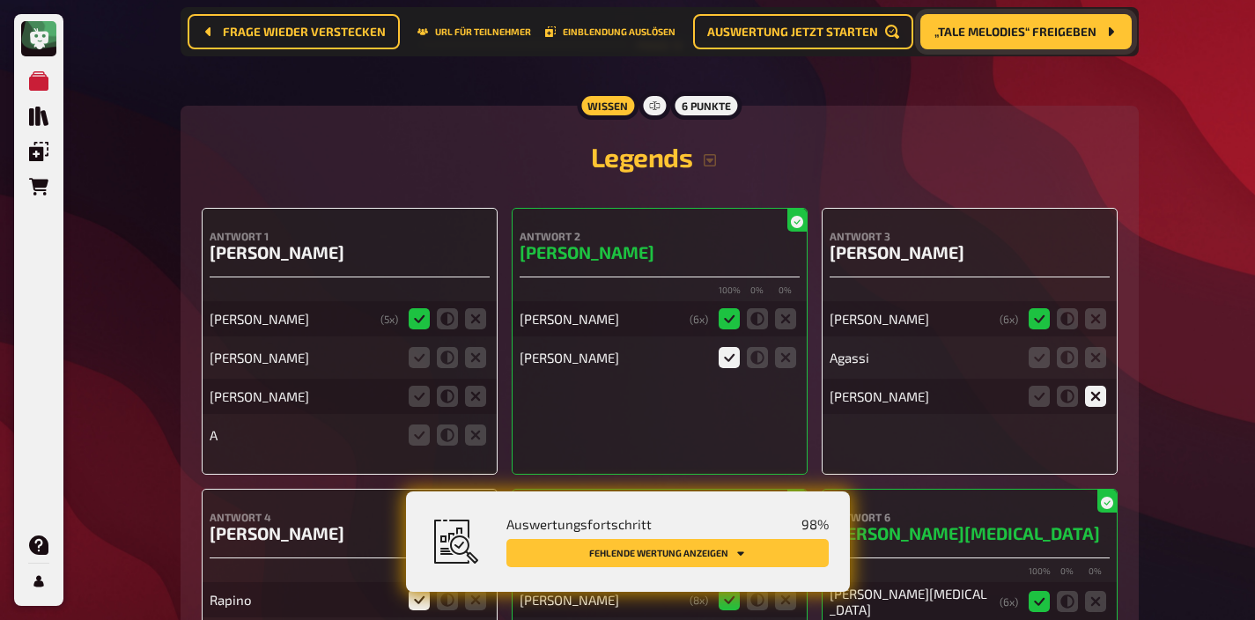
scroll to position [12531, 0]
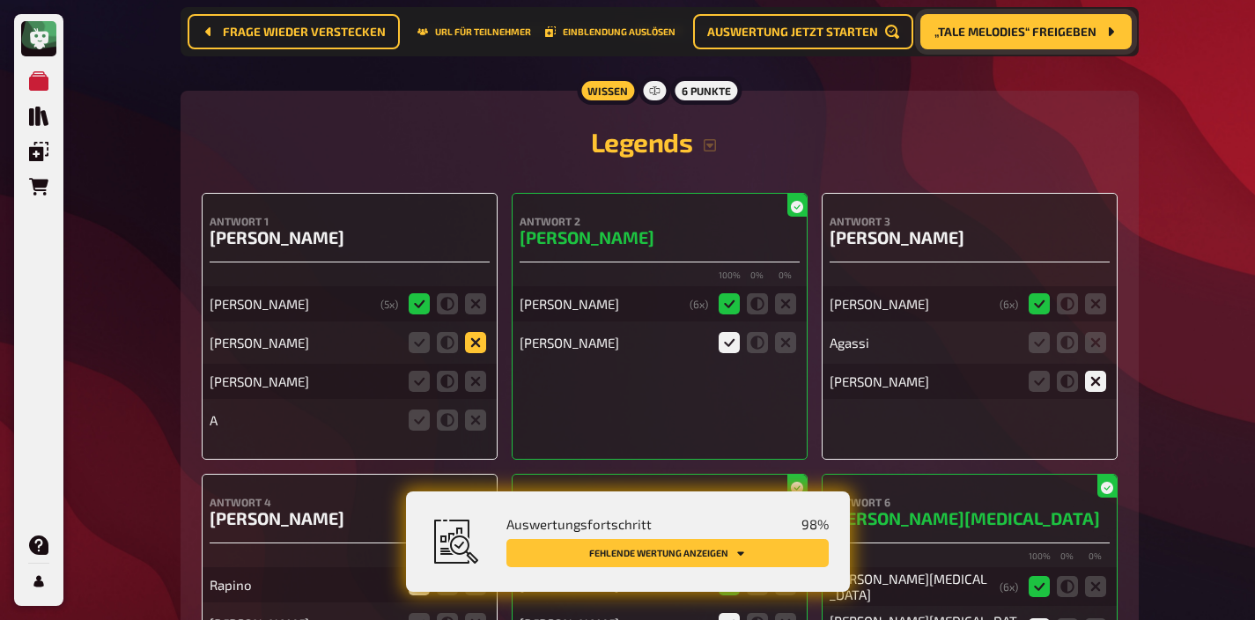
click at [475, 332] on icon at bounding box center [475, 342] width 21 height 21
click at [0, 0] on input "radio" at bounding box center [0, 0] width 0 height 0
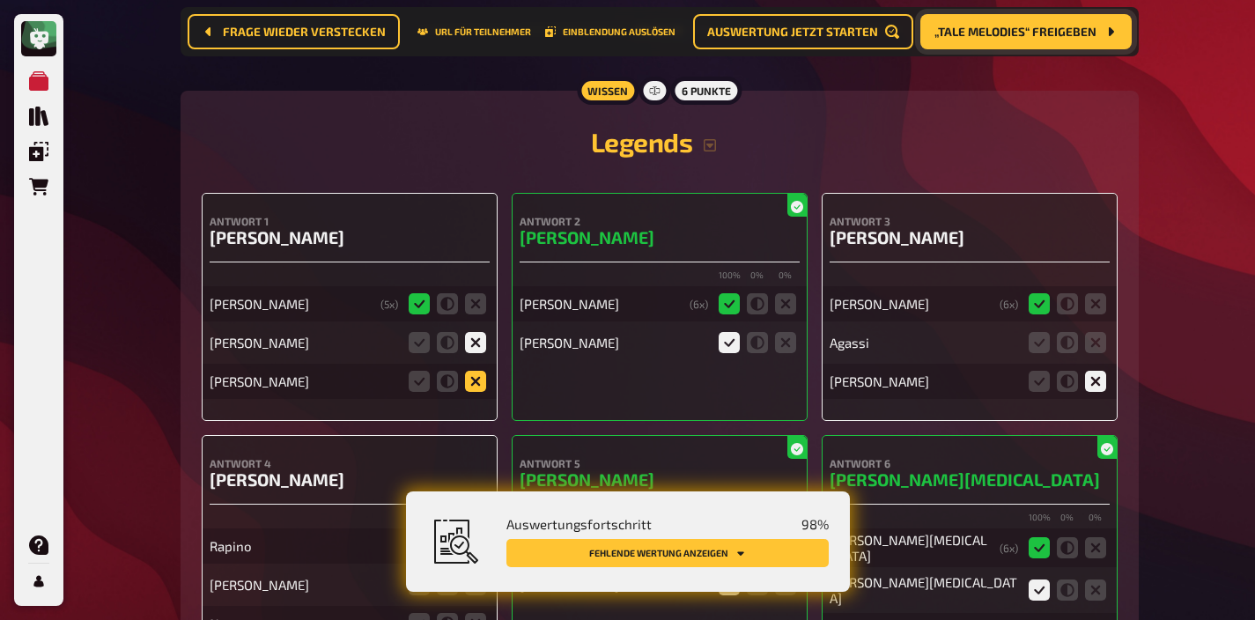
click at [476, 371] on icon at bounding box center [475, 381] width 21 height 21
click at [0, 0] on input "radio" at bounding box center [0, 0] width 0 height 0
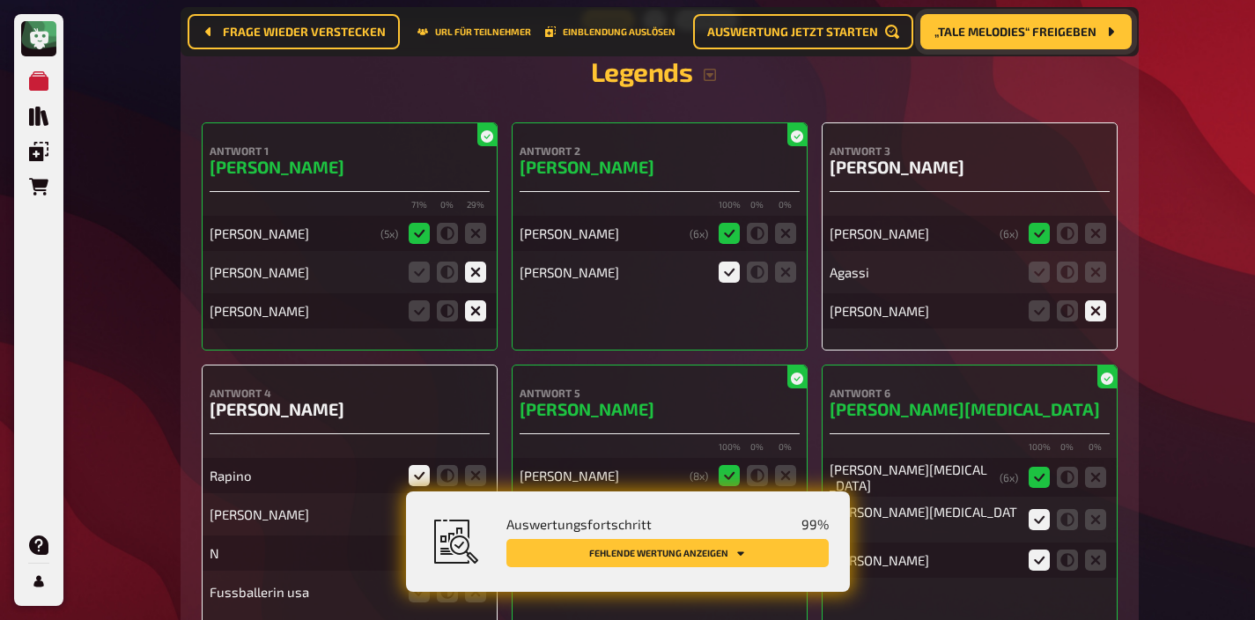
scroll to position [12619, 0]
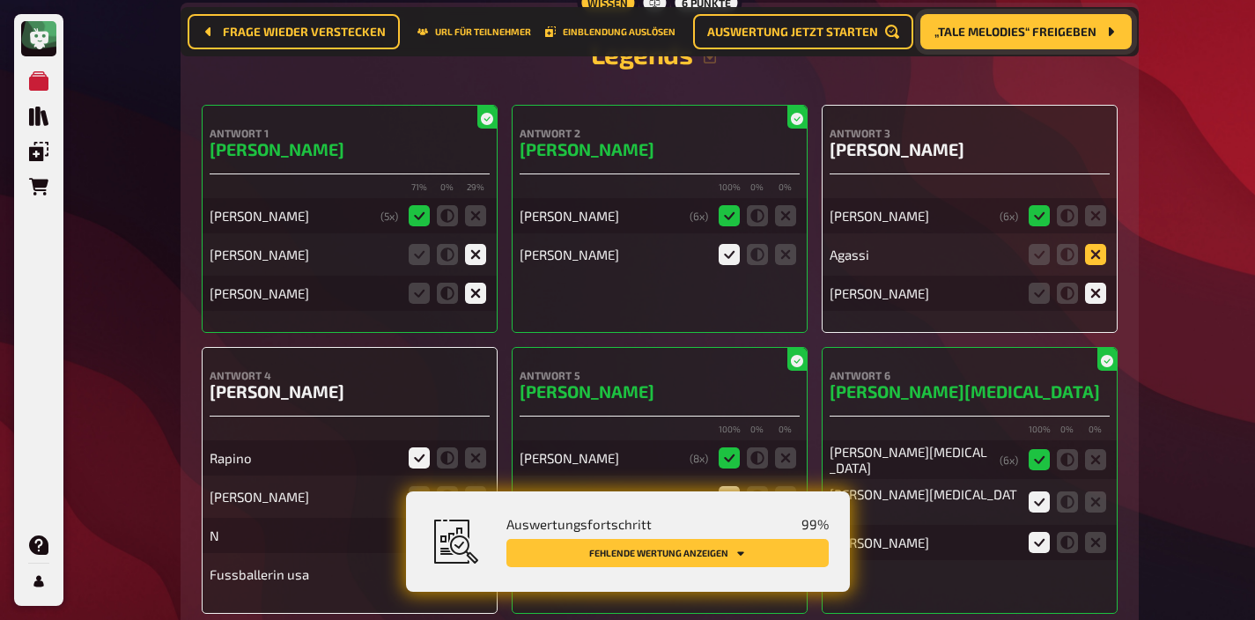
click at [1092, 244] on icon at bounding box center [1095, 254] width 21 height 21
click at [0, 0] on input "radio" at bounding box center [0, 0] width 0 height 0
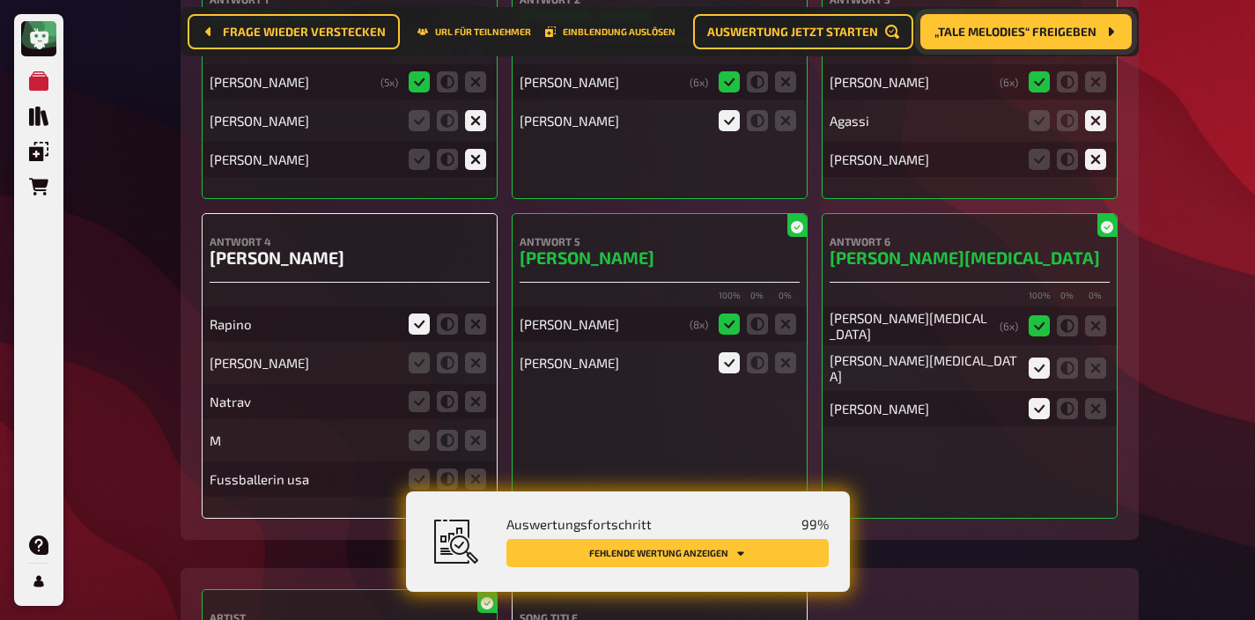
scroll to position [12763, 0]
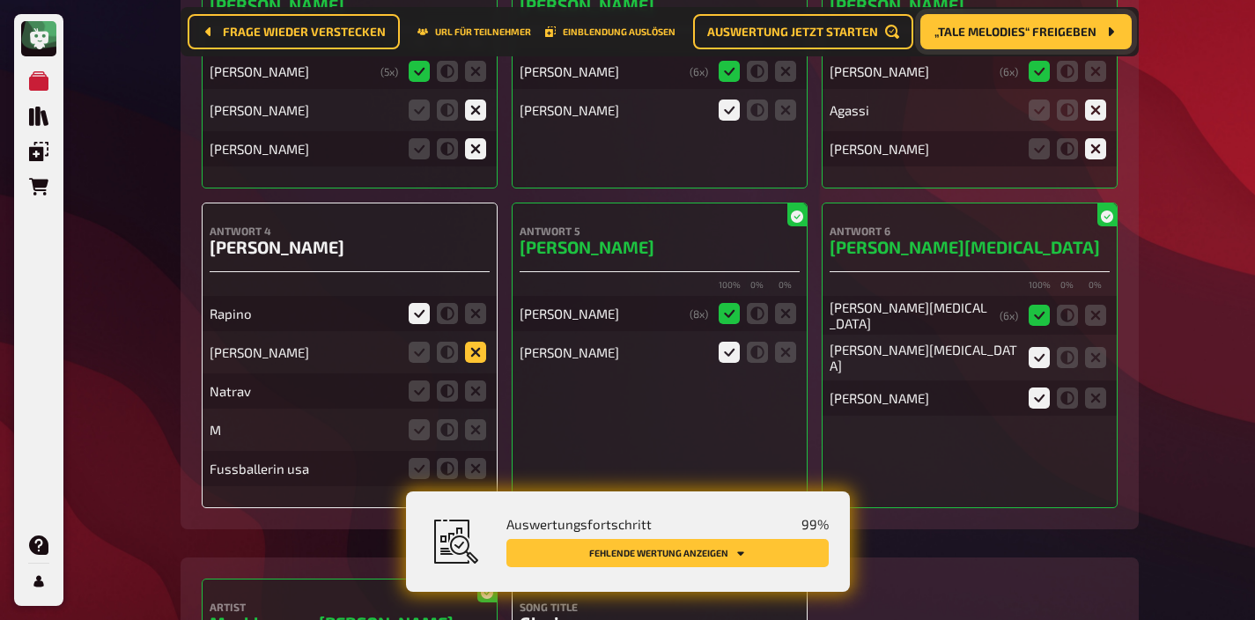
click at [480, 342] on icon at bounding box center [475, 352] width 21 height 21
click at [0, 0] on input "radio" at bounding box center [0, 0] width 0 height 0
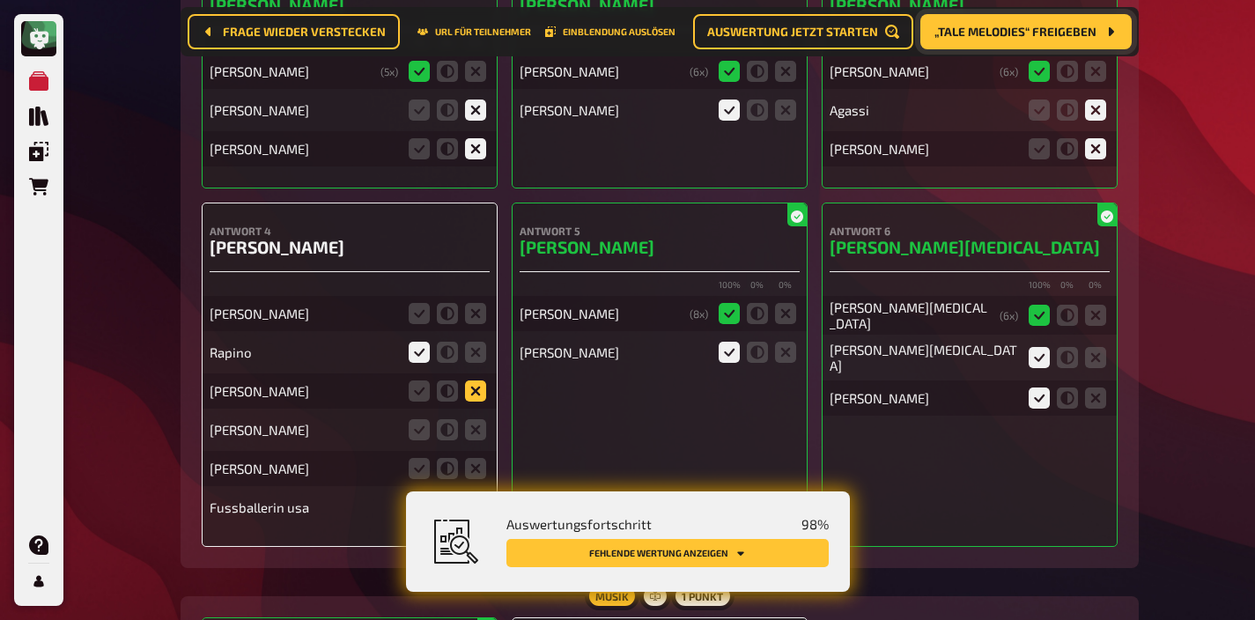
click at [480, 380] on icon at bounding box center [475, 390] width 21 height 21
click at [0, 0] on input "radio" at bounding box center [0, 0] width 0 height 0
click at [478, 342] on icon at bounding box center [475, 352] width 21 height 21
click at [0, 0] on input "radio" at bounding box center [0, 0] width 0 height 0
click at [476, 419] on icon at bounding box center [475, 429] width 21 height 21
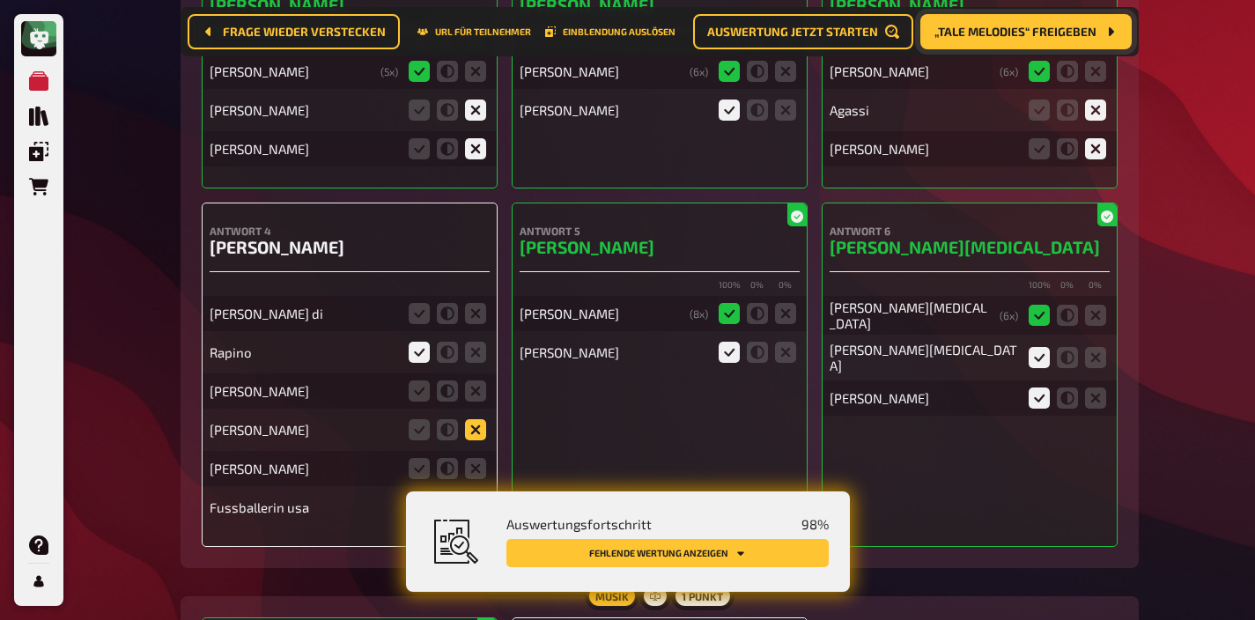
click at [0, 0] on input "radio" at bounding box center [0, 0] width 0 height 0
click at [476, 342] on icon at bounding box center [475, 352] width 21 height 21
click at [0, 0] on input "radio" at bounding box center [0, 0] width 0 height 0
click at [475, 497] on icon at bounding box center [475, 507] width 21 height 21
click at [0, 0] on input "radio" at bounding box center [0, 0] width 0 height 0
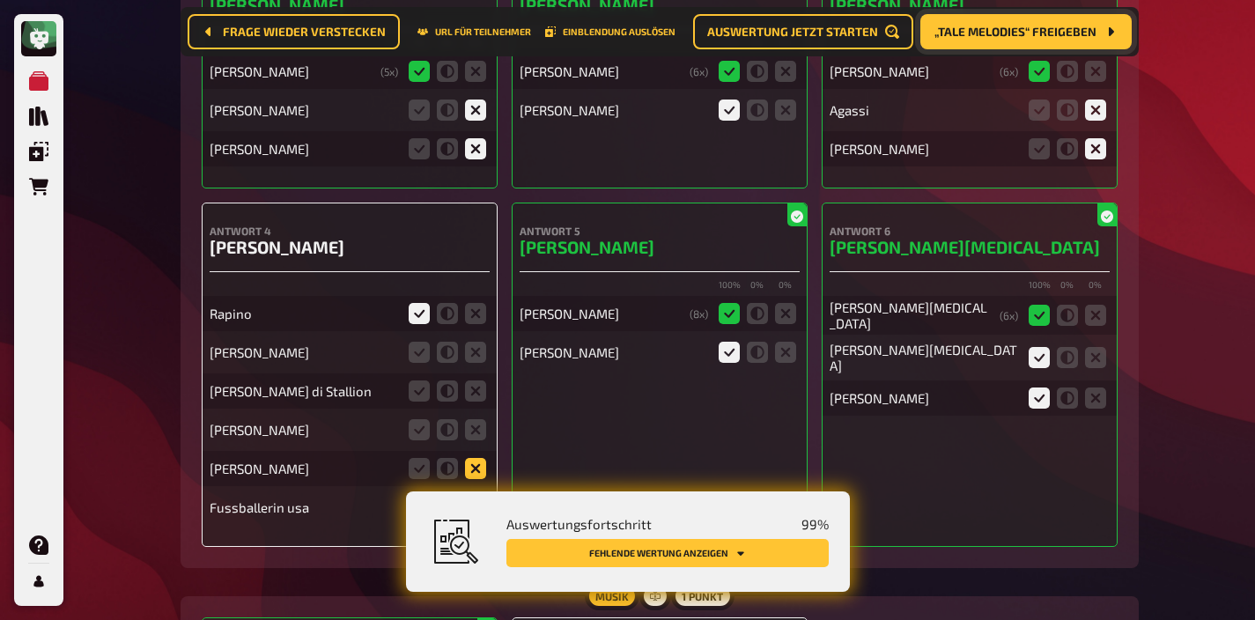
click at [475, 458] on icon at bounding box center [475, 468] width 21 height 21
click at [0, 0] on input "radio" at bounding box center [0, 0] width 0 height 0
click at [477, 419] on icon at bounding box center [475, 429] width 21 height 21
click at [0, 0] on input "radio" at bounding box center [0, 0] width 0 height 0
click at [479, 380] on icon at bounding box center [475, 390] width 21 height 21
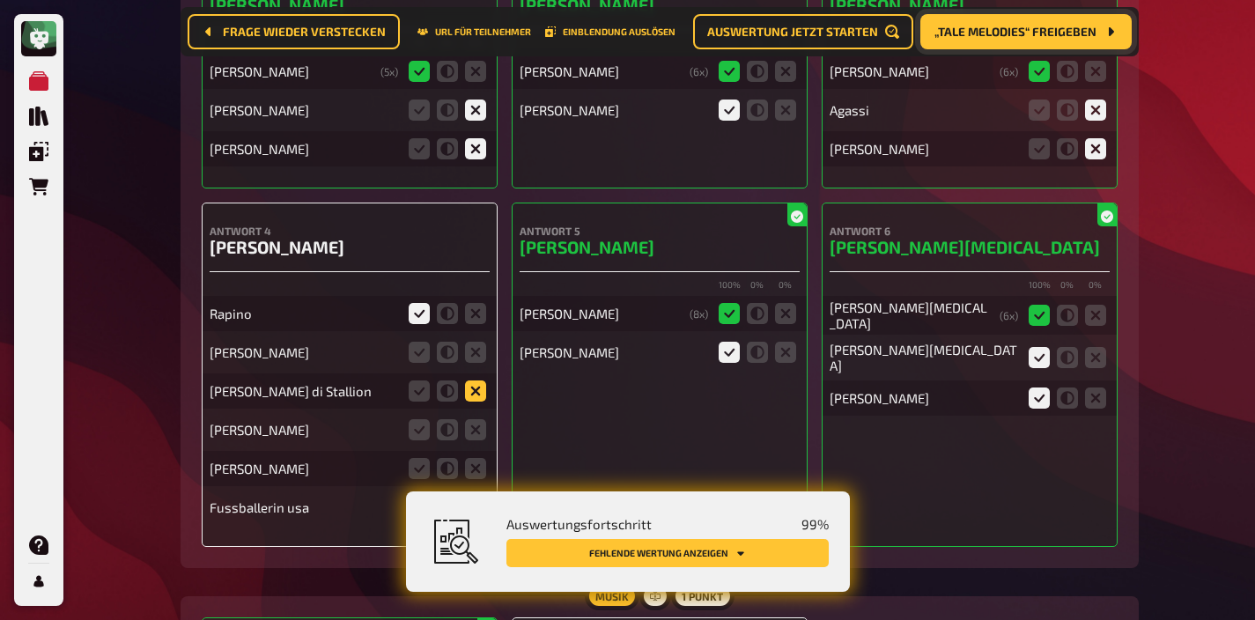
click at [0, 0] on input "radio" at bounding box center [0, 0] width 0 height 0
click at [479, 342] on icon at bounding box center [475, 352] width 21 height 21
click at [0, 0] on input "radio" at bounding box center [0, 0] width 0 height 0
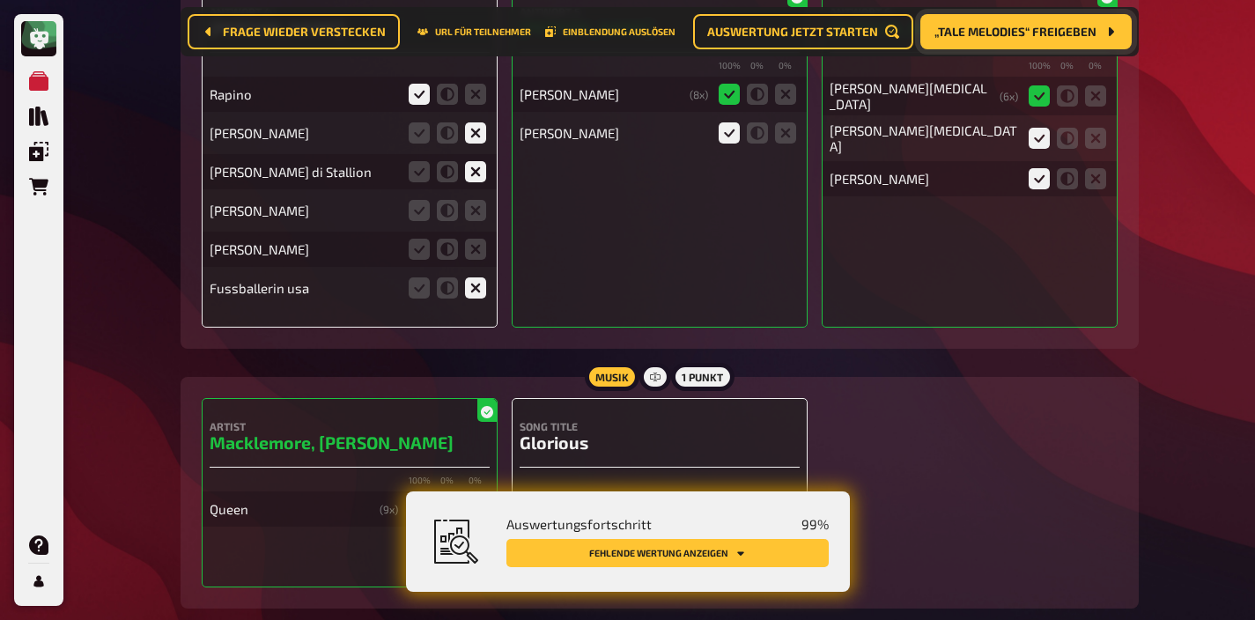
scroll to position [13027, 0]
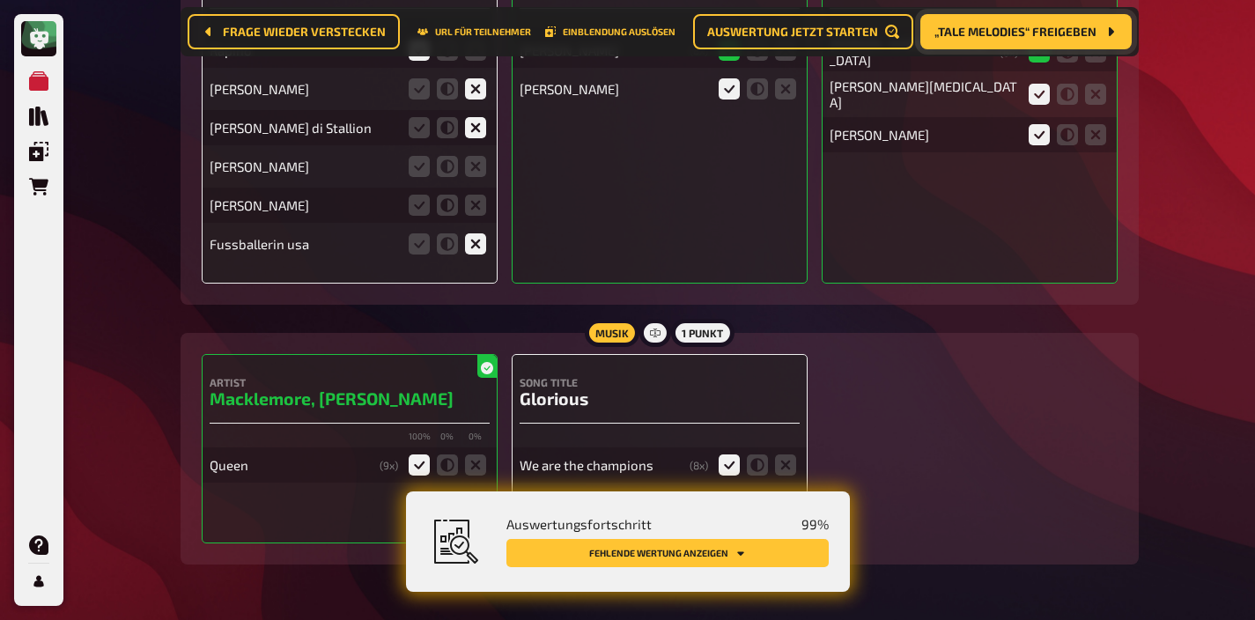
click at [727, 493] on icon at bounding box center [729, 503] width 21 height 21
click at [0, 0] on input "radio" at bounding box center [0, 0] width 0 height 0
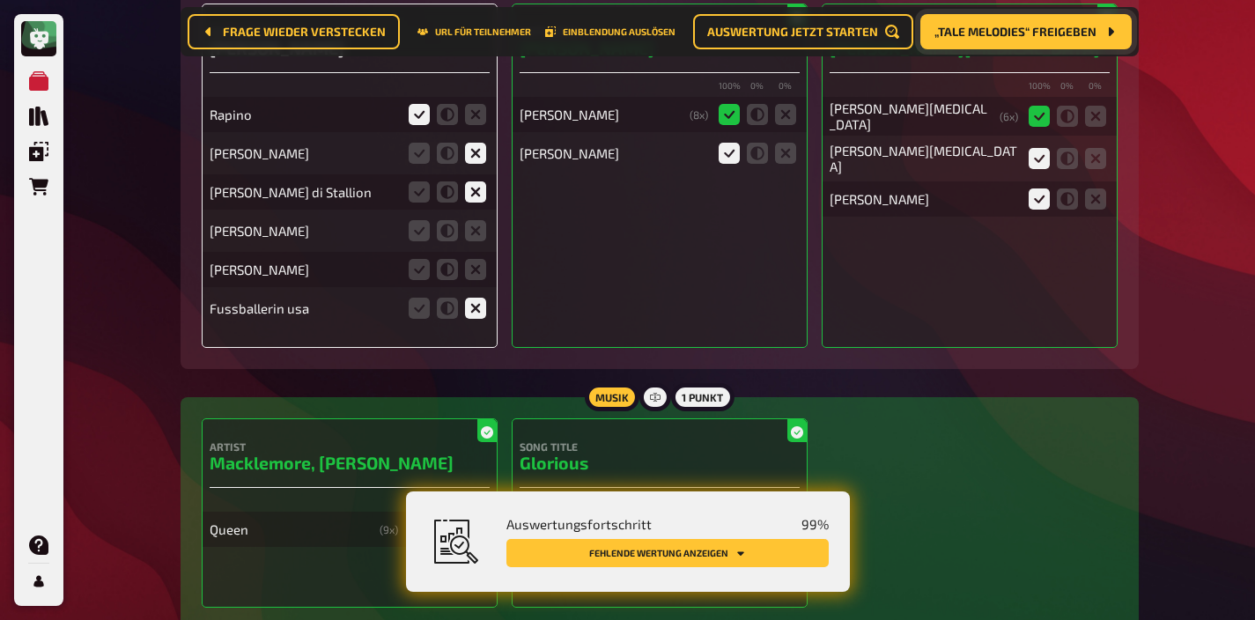
scroll to position [12980, 0]
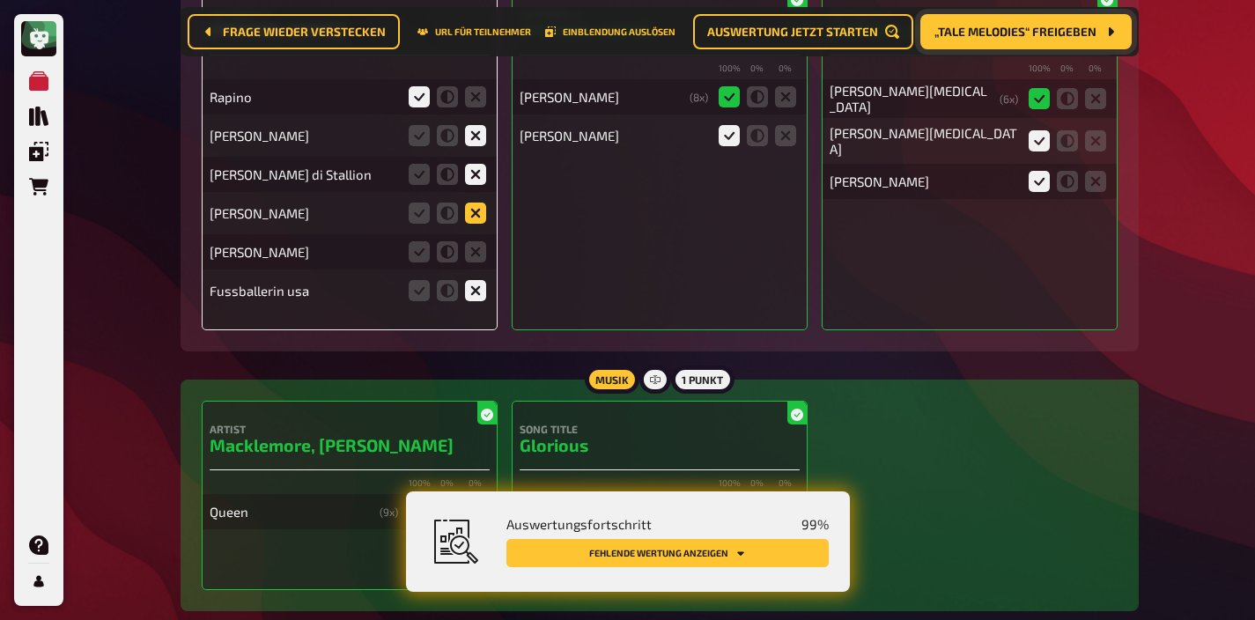
click at [482, 203] on icon at bounding box center [475, 213] width 21 height 21
click at [0, 0] on input "radio" at bounding box center [0, 0] width 0 height 0
click at [482, 241] on icon at bounding box center [475, 251] width 21 height 21
click at [0, 0] on input "radio" at bounding box center [0, 0] width 0 height 0
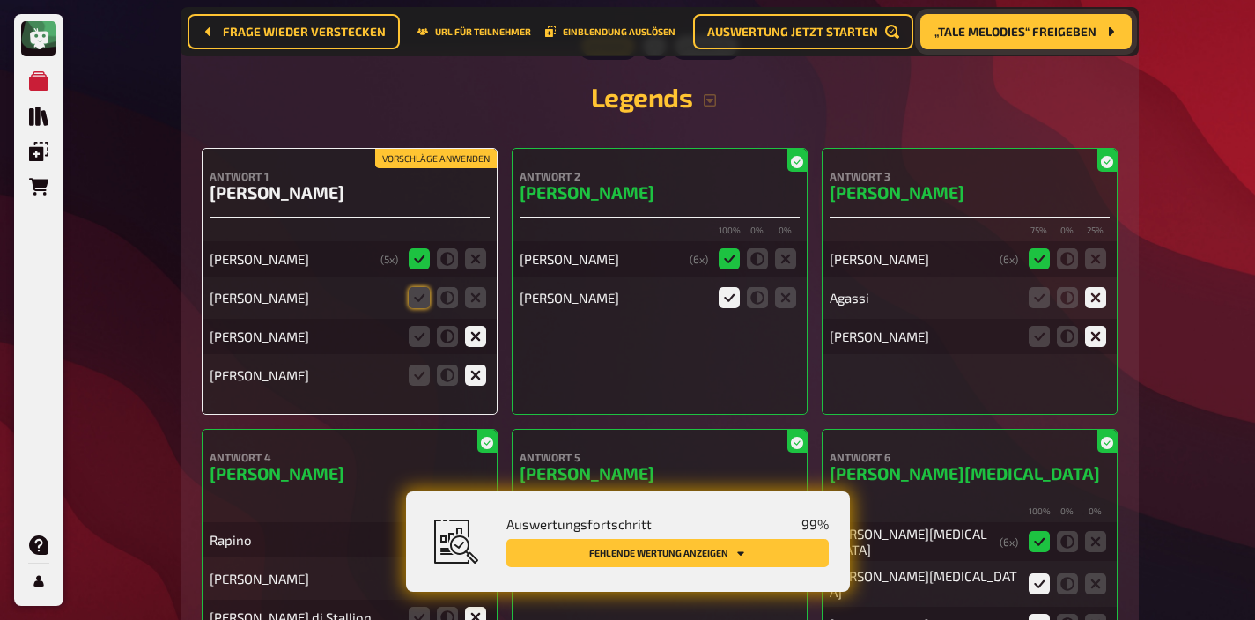
scroll to position [12600, 0]
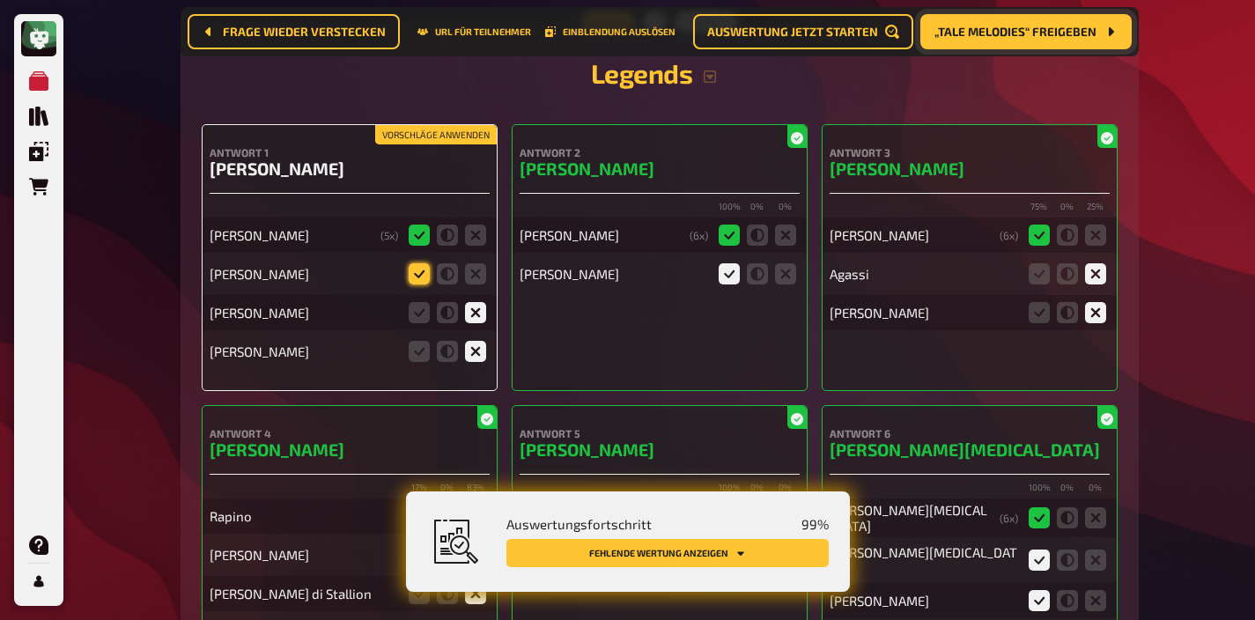
click at [427, 263] on icon at bounding box center [419, 273] width 21 height 21
click at [0, 0] on input "radio" at bounding box center [0, 0] width 0 height 0
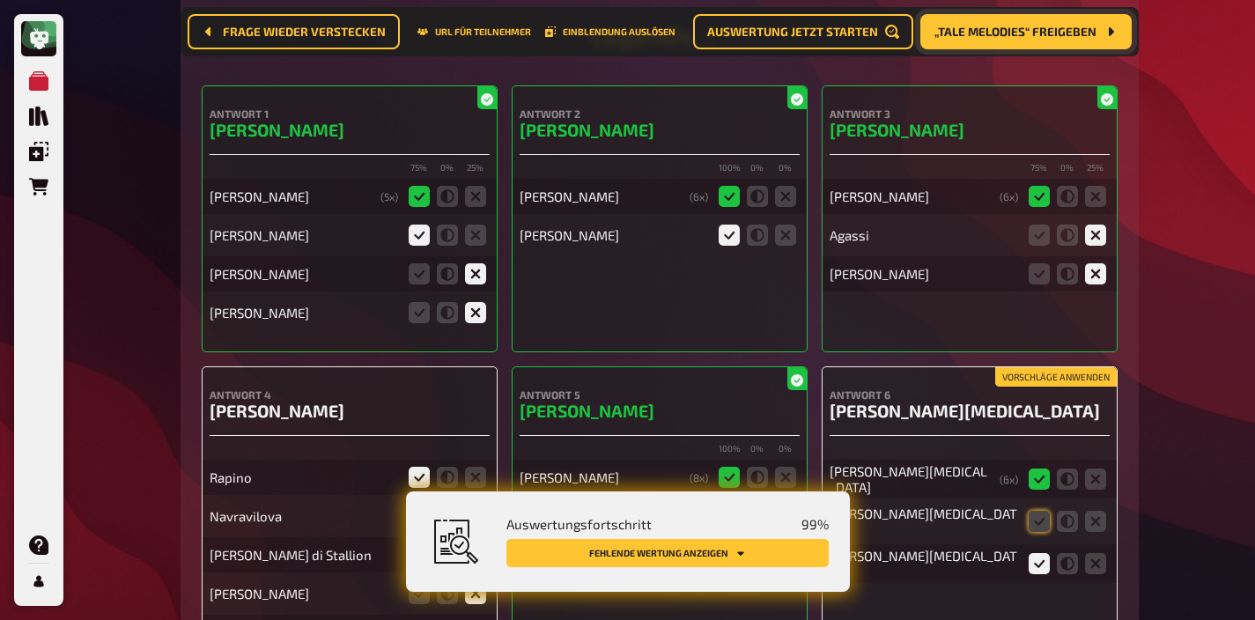
scroll to position [12642, 0]
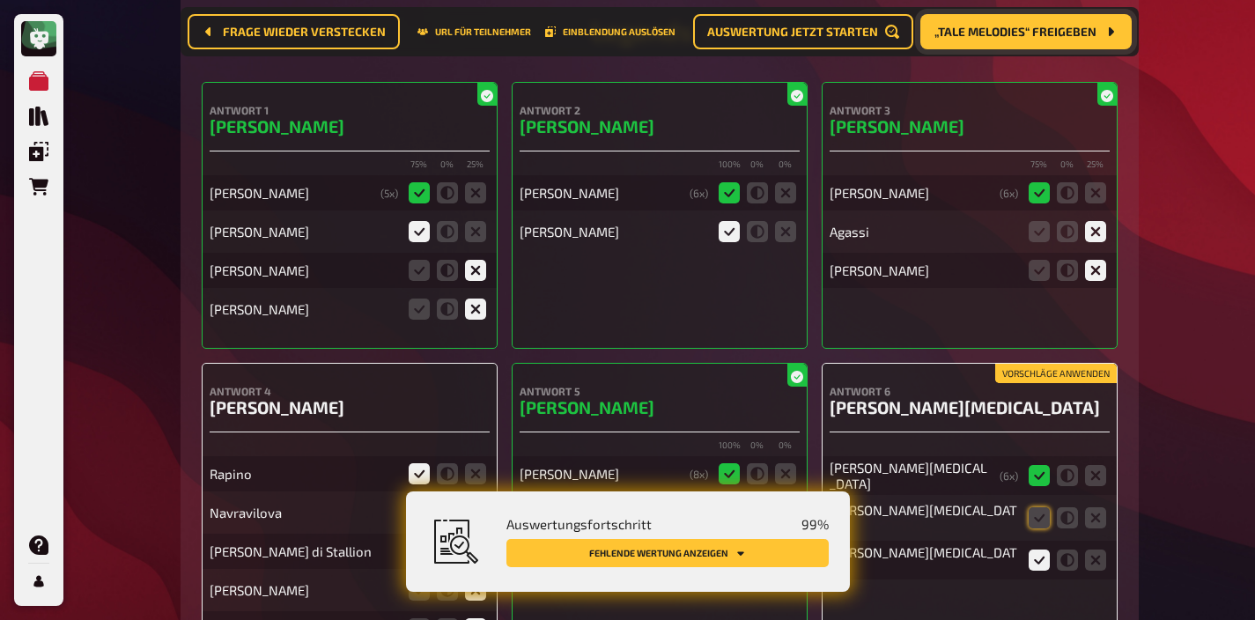
click at [1044, 364] on button "Vorschläge anwenden" at bounding box center [1056, 373] width 122 height 19
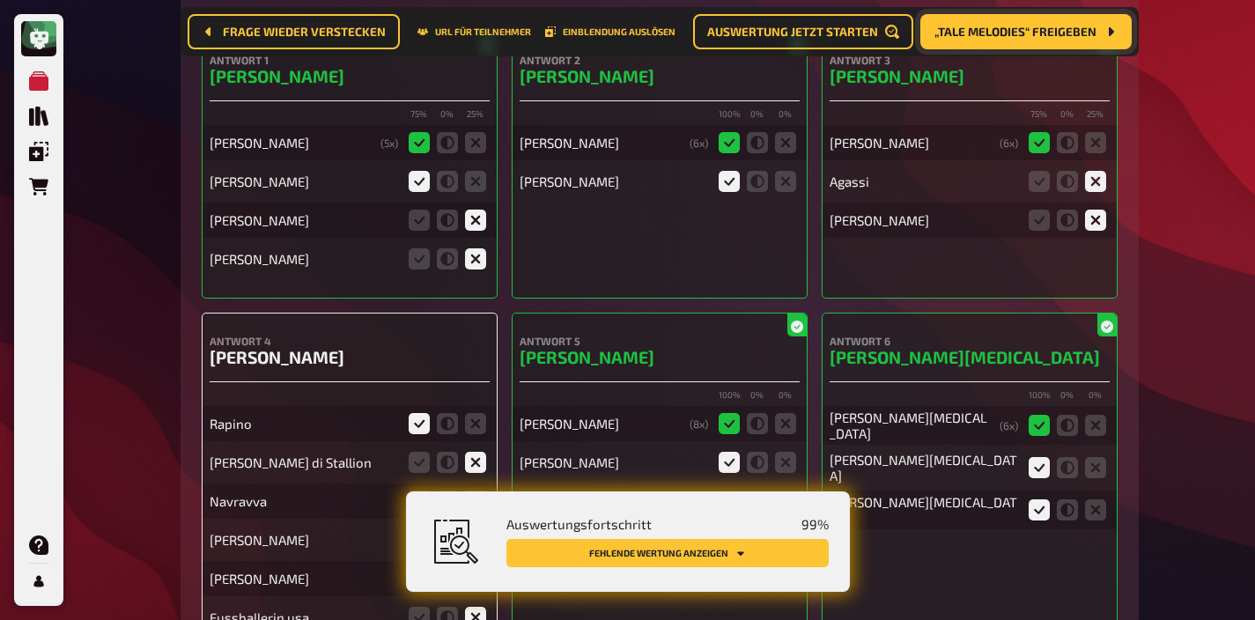
scroll to position [12722, 0]
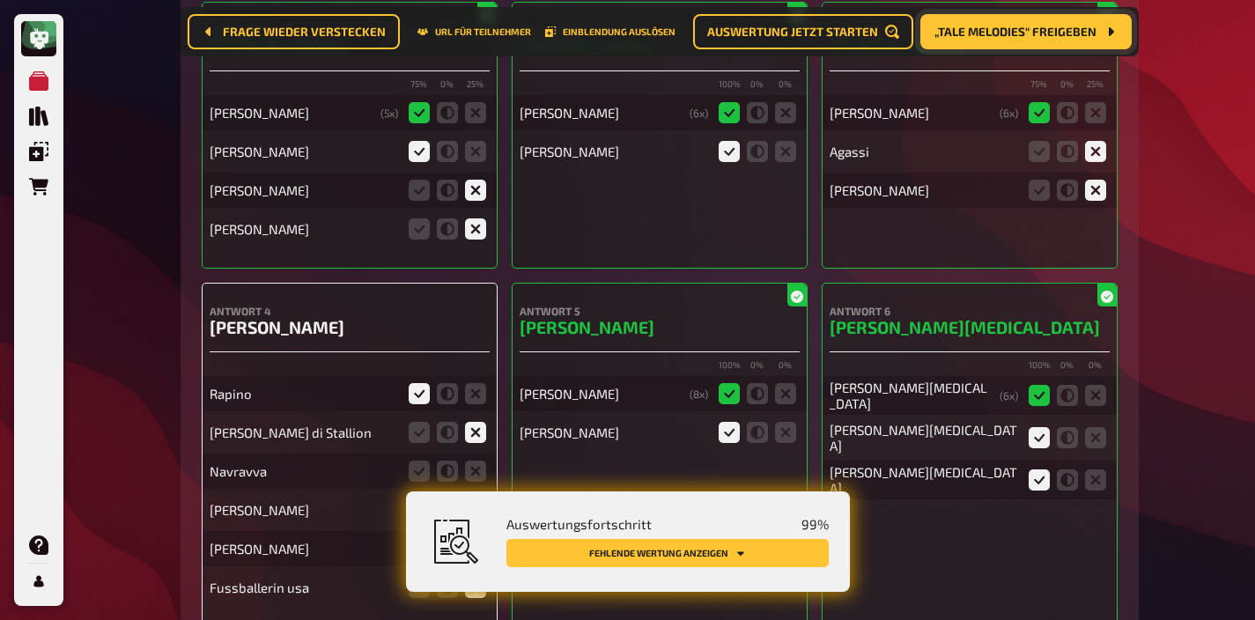
click at [476, 457] on fieldset at bounding box center [447, 471] width 85 height 28
click at [476, 461] on icon at bounding box center [475, 471] width 21 height 21
click at [0, 0] on input "radio" at bounding box center [0, 0] width 0 height 0
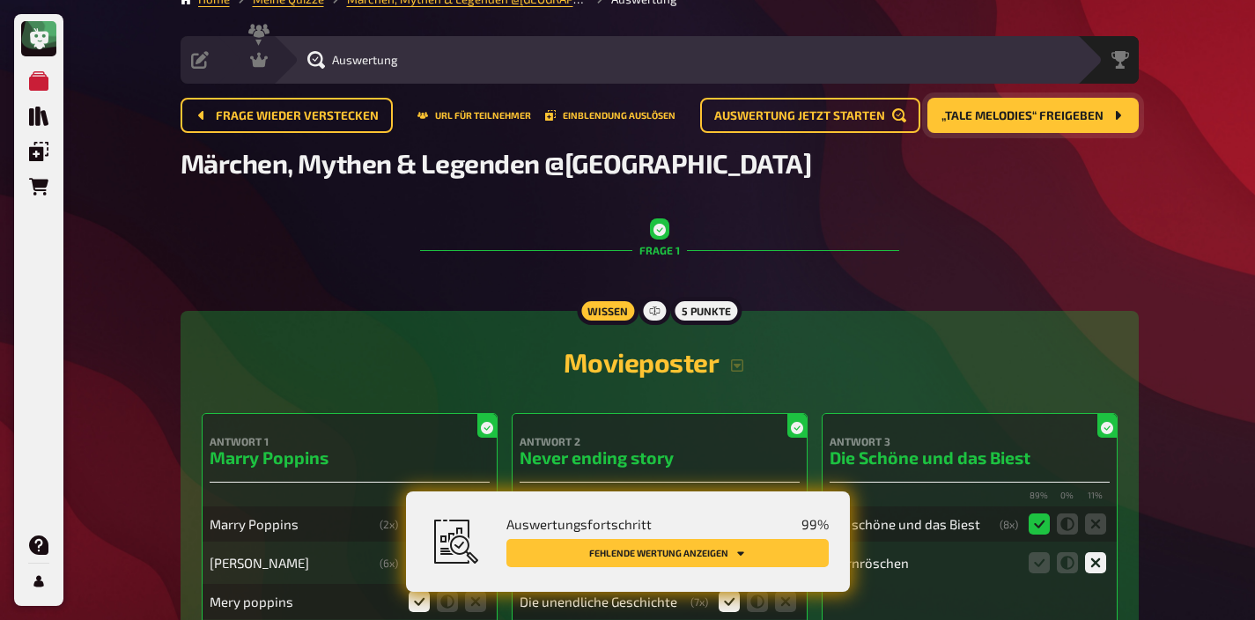
scroll to position [0, 0]
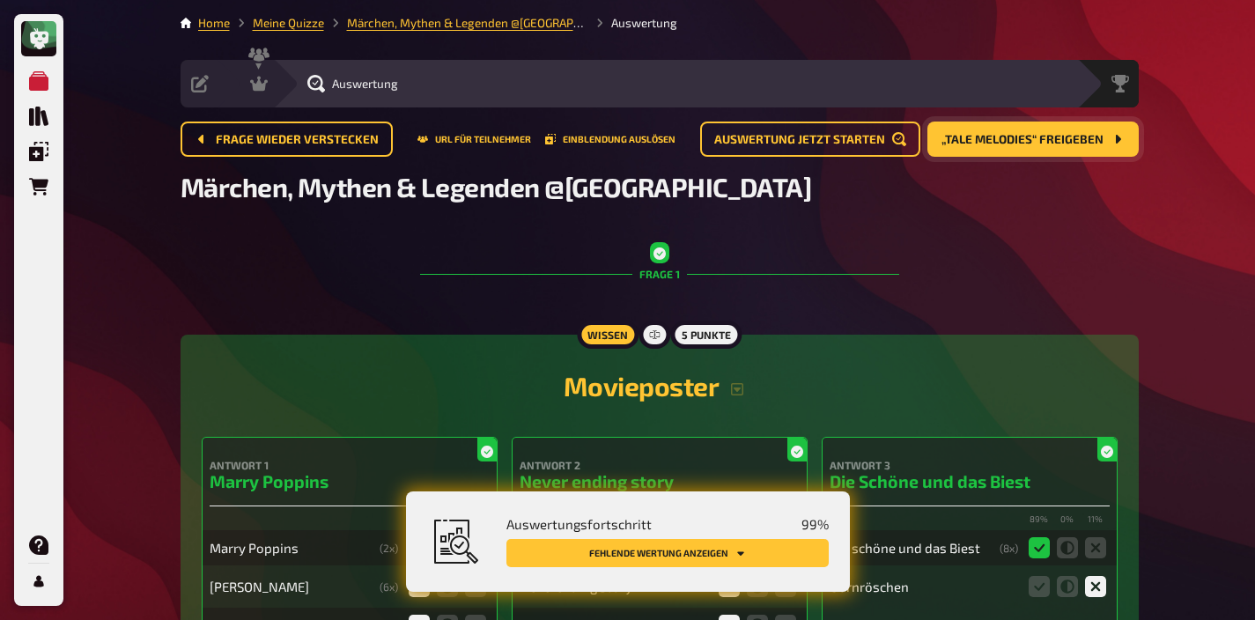
click at [1065, 145] on span "„Tale Melodies“ freigeben" at bounding box center [1022, 140] width 162 height 12
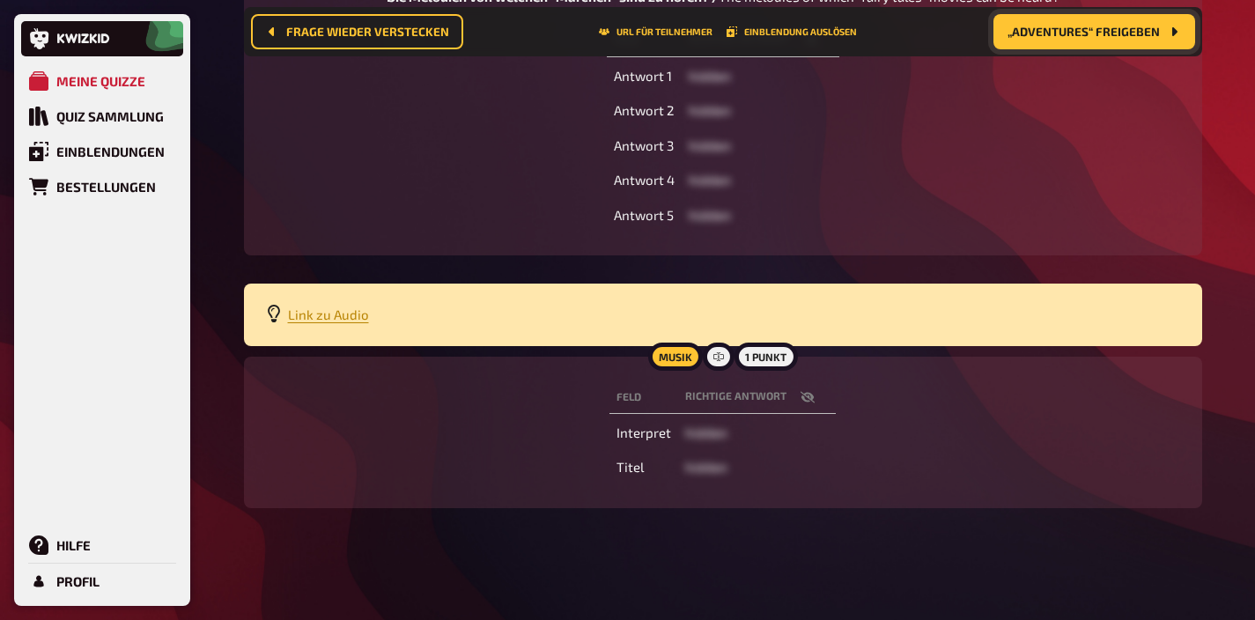
scroll to position [350, 0]
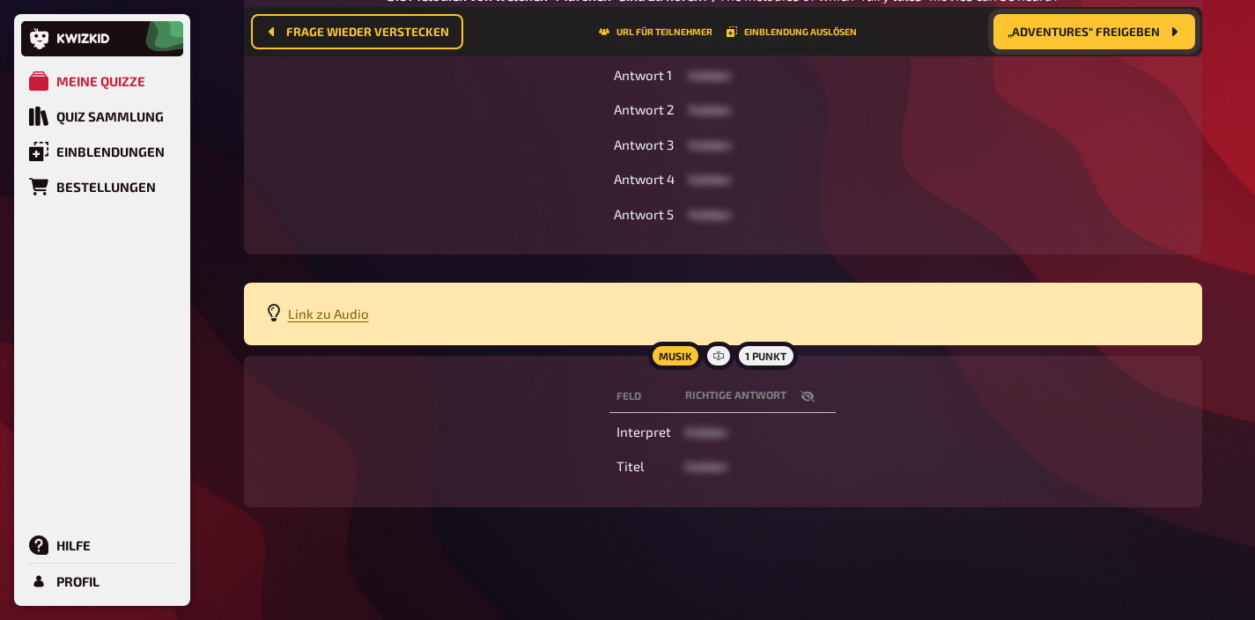
click at [322, 315] on span "Link zu Audio" at bounding box center [328, 314] width 81 height 16
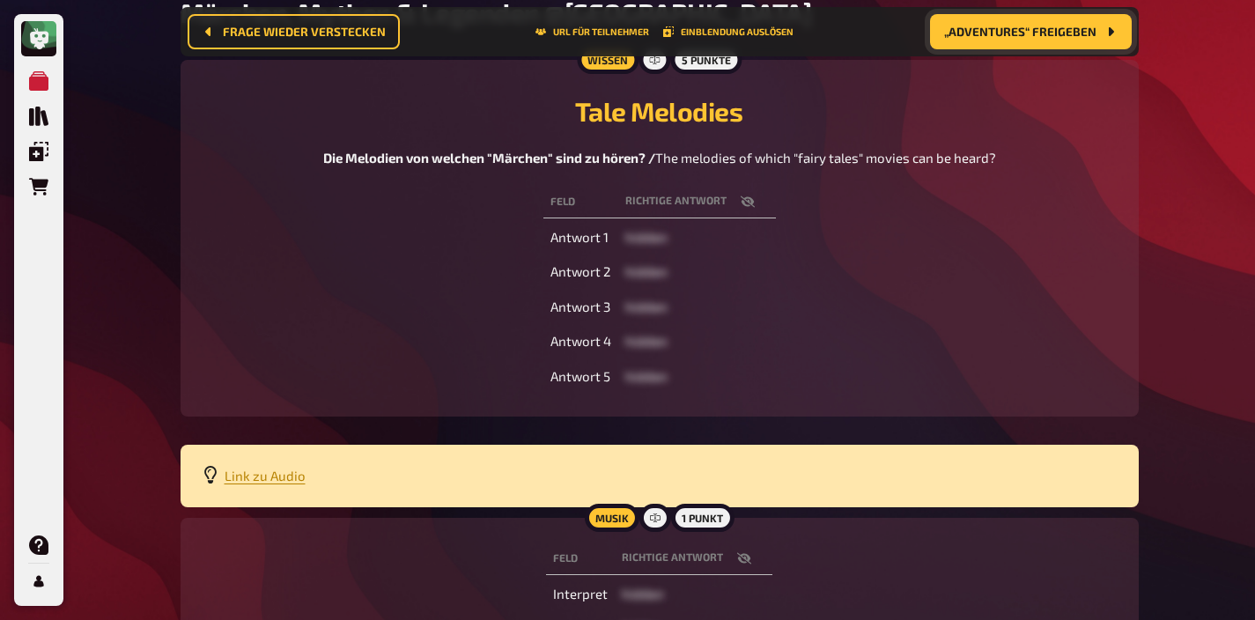
scroll to position [0, 0]
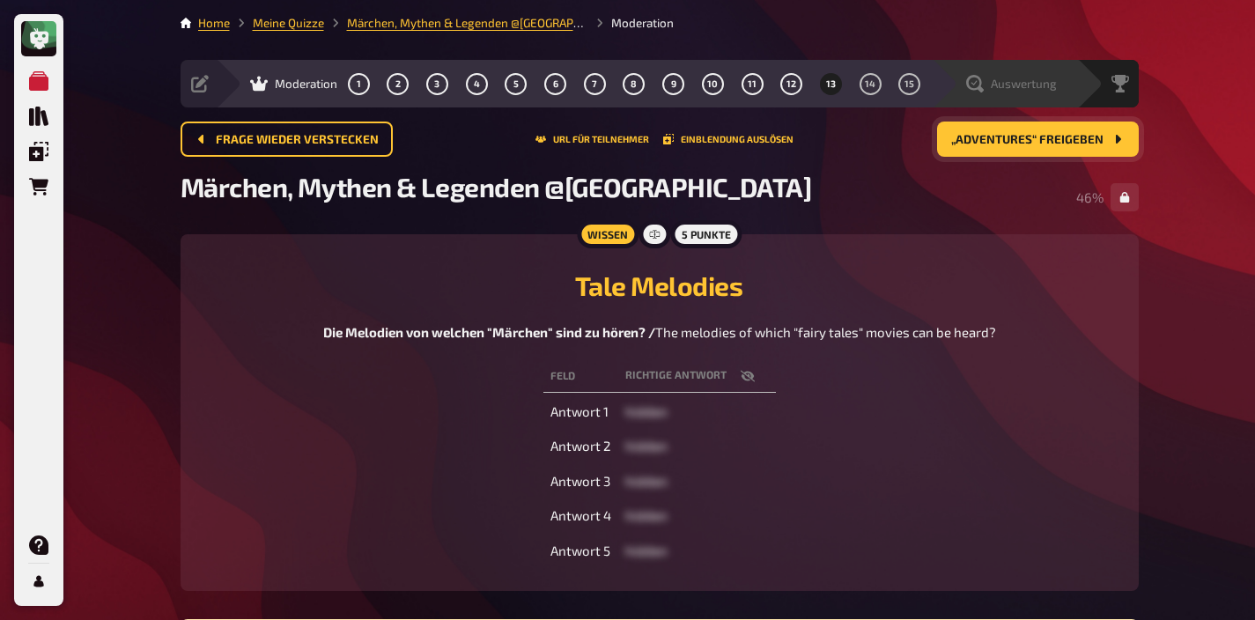
click at [984, 85] on div "Auswertung" at bounding box center [1011, 84] width 91 height 18
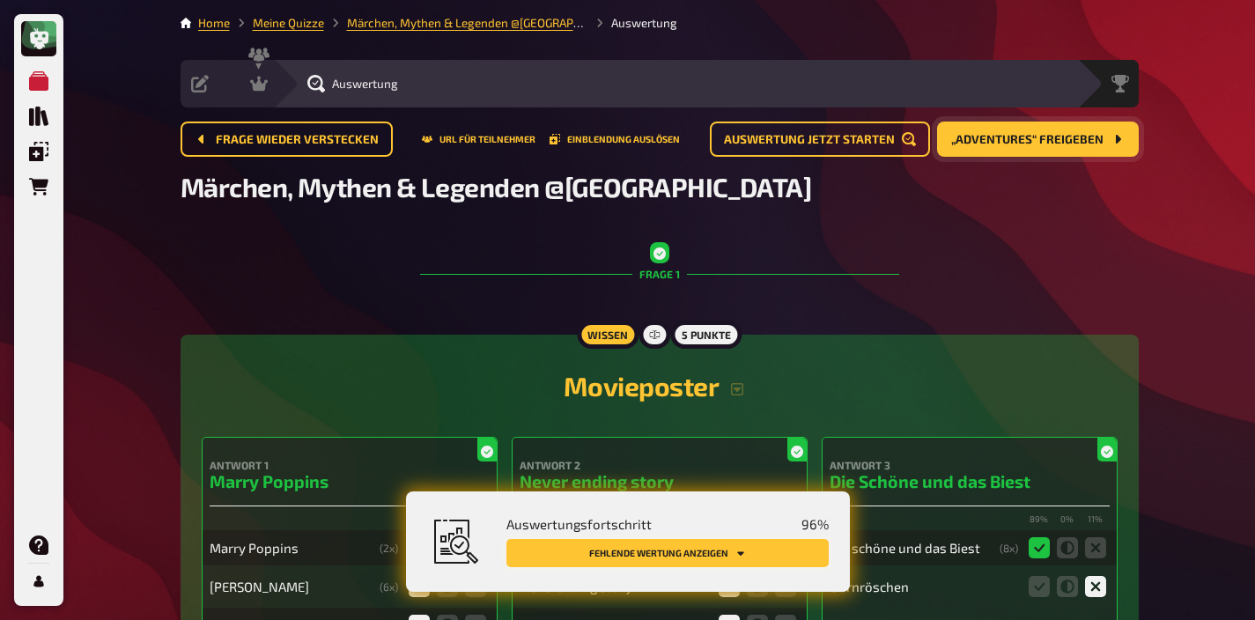
click at [739, 549] on icon "Fehlende Wertung anzeigen" at bounding box center [740, 553] width 11 height 11
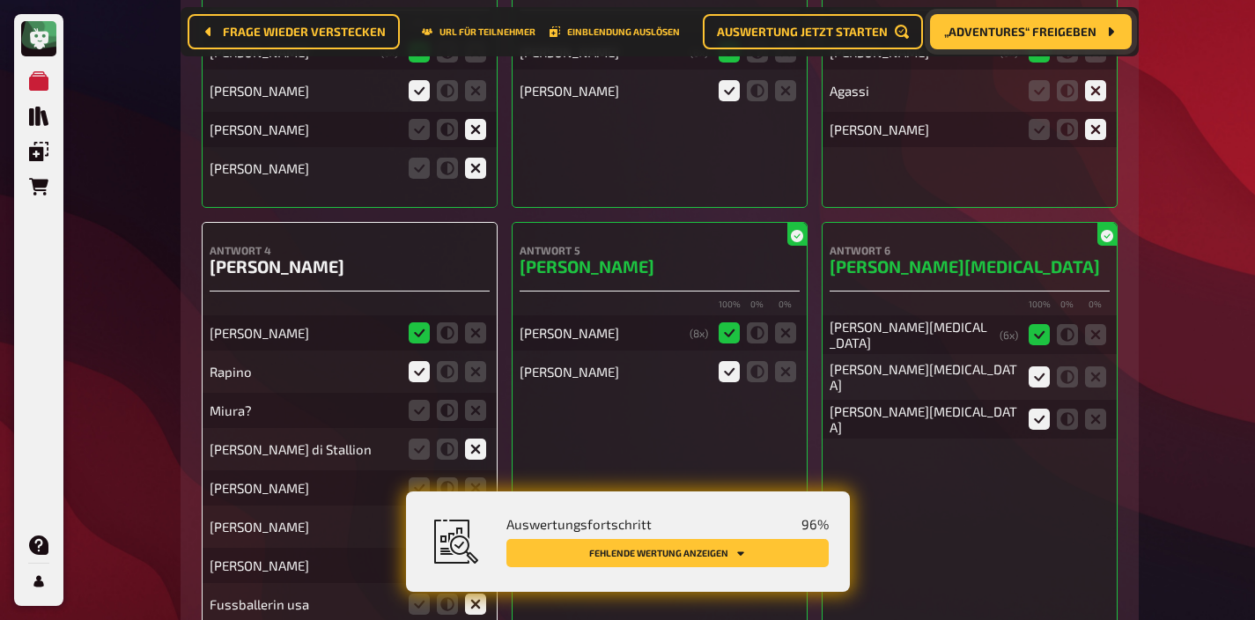
scroll to position [12746, 0]
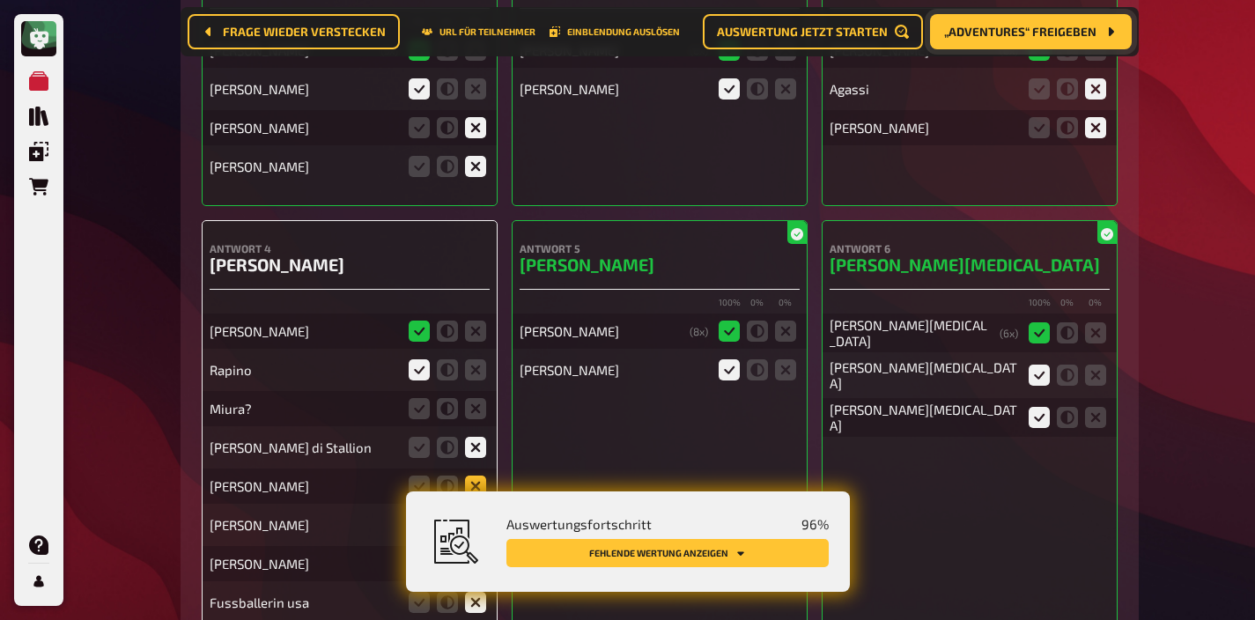
click at [471, 476] on icon at bounding box center [475, 486] width 21 height 21
click at [0, 0] on input "radio" at bounding box center [0, 0] width 0 height 0
click at [481, 398] on icon at bounding box center [475, 408] width 21 height 21
click at [0, 0] on input "radio" at bounding box center [0, 0] width 0 height 0
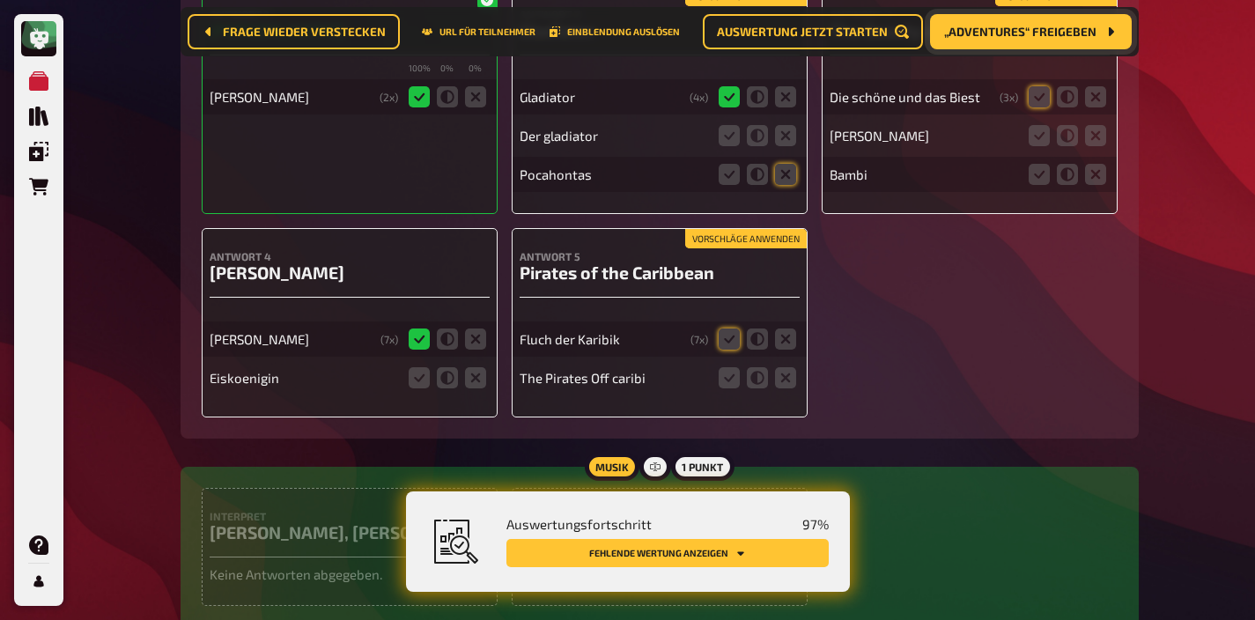
scroll to position [13879, 0]
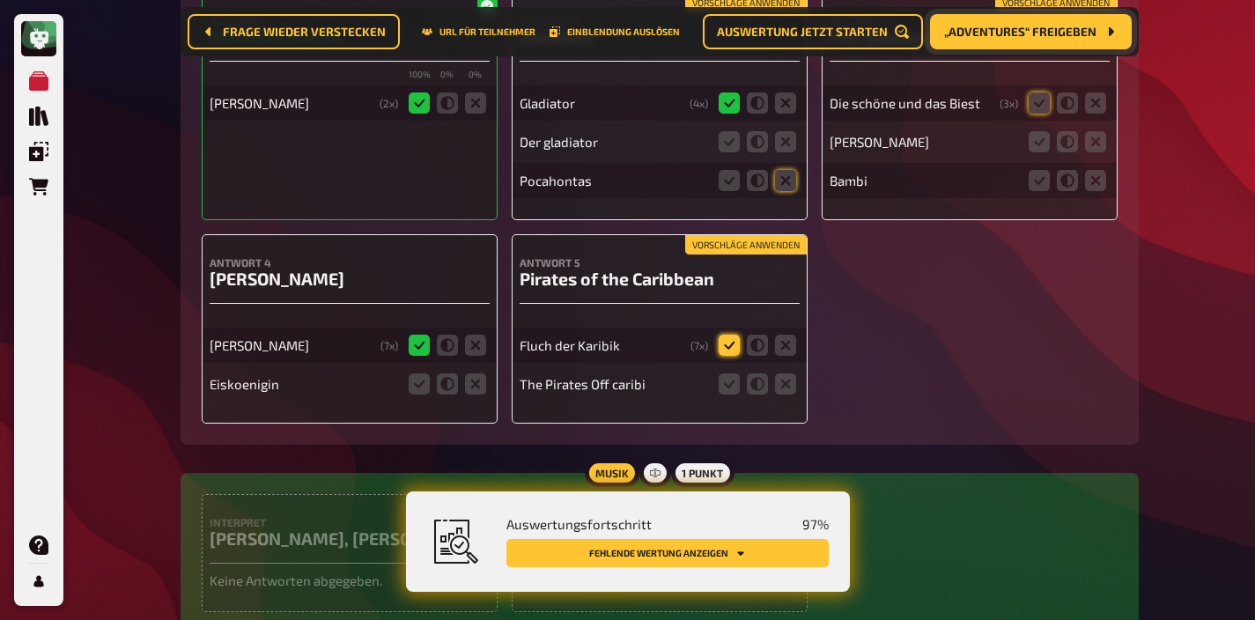
click at [724, 335] on icon at bounding box center [729, 345] width 21 height 21
click at [0, 0] on input "radio" at bounding box center [0, 0] width 0 height 0
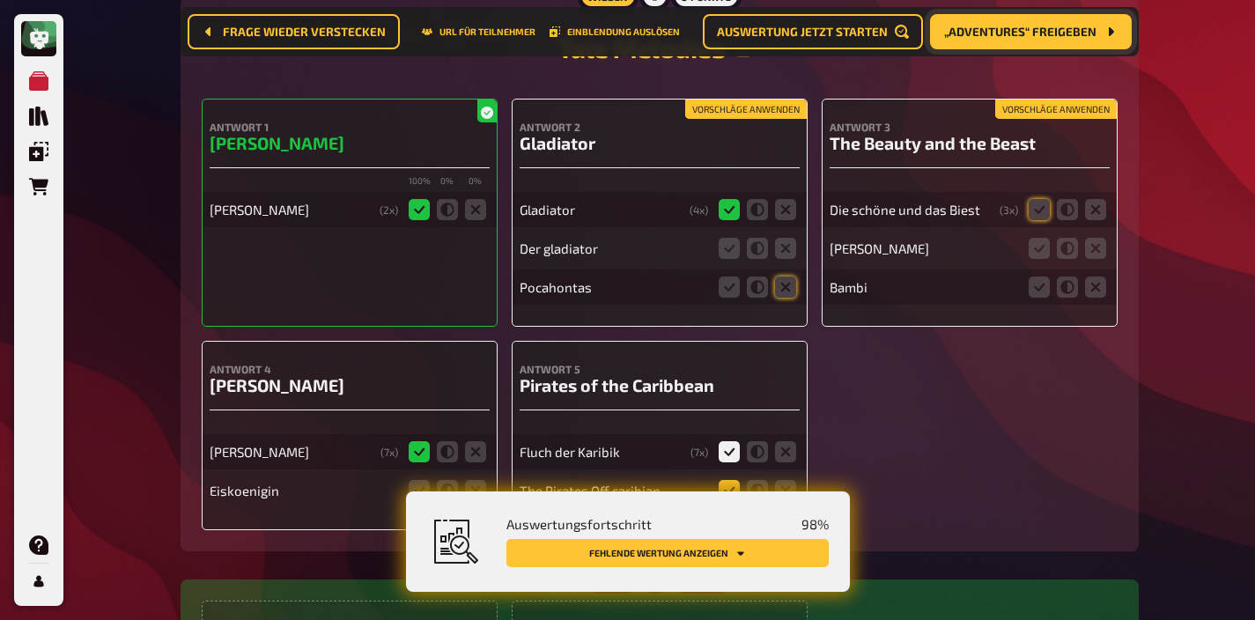
scroll to position [13771, 0]
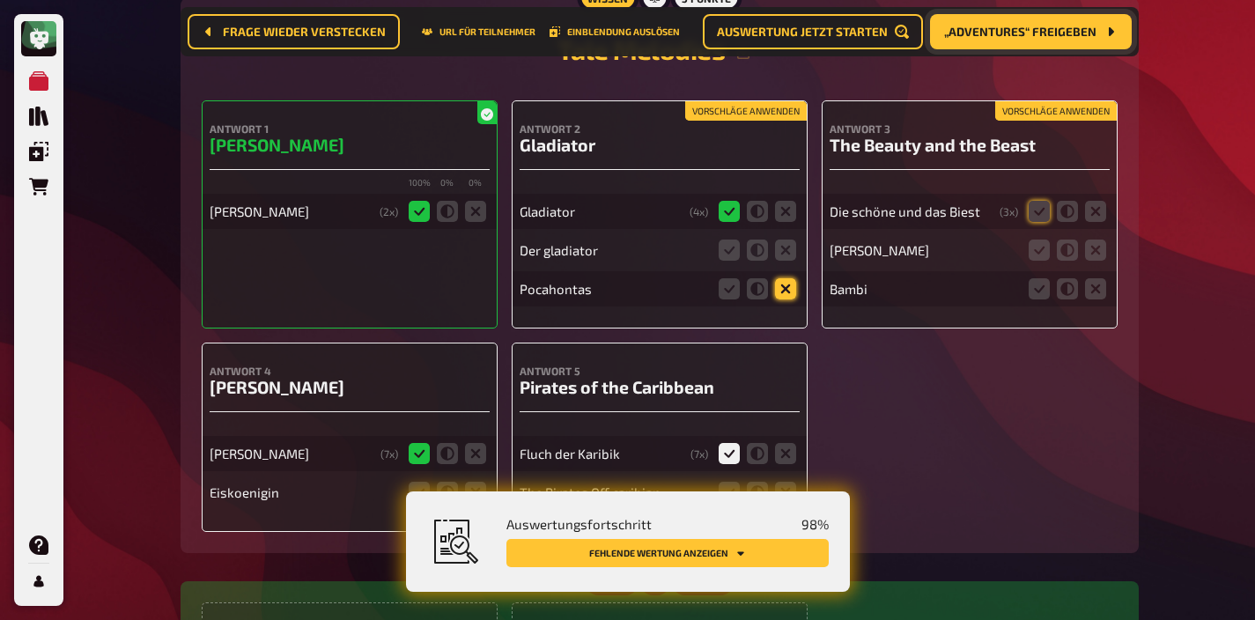
click at [781, 278] on icon at bounding box center [785, 288] width 21 height 21
click at [0, 0] on input "radio" at bounding box center [0, 0] width 0 height 0
click at [783, 240] on icon at bounding box center [785, 250] width 21 height 21
click at [0, 0] on input "radio" at bounding box center [0, 0] width 0 height 0
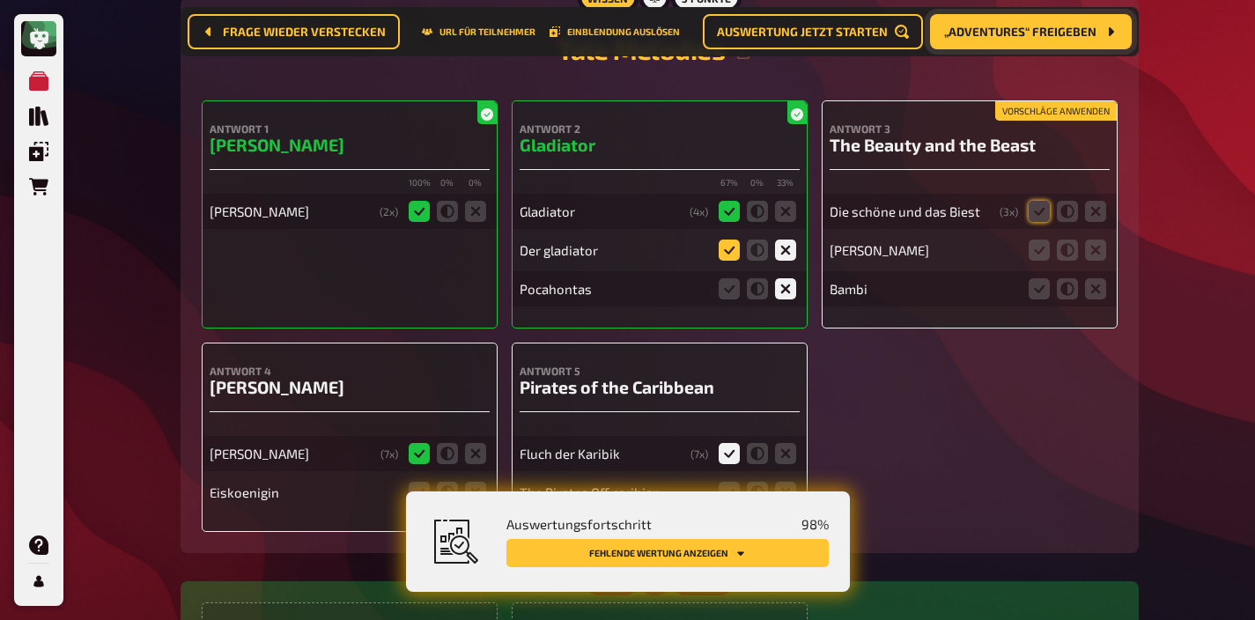
click at [729, 240] on icon at bounding box center [729, 250] width 21 height 21
click at [0, 0] on input "radio" at bounding box center [0, 0] width 0 height 0
click at [1040, 201] on icon at bounding box center [1039, 211] width 21 height 21
click at [0, 0] on input "radio" at bounding box center [0, 0] width 0 height 0
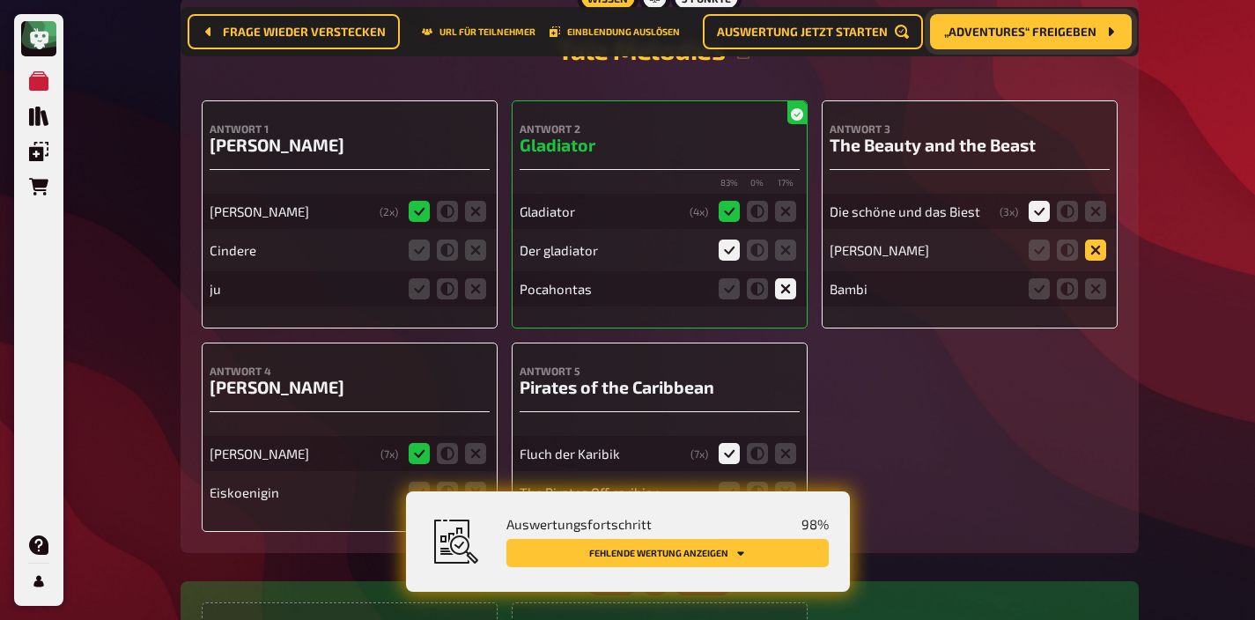
click at [1088, 240] on icon at bounding box center [1095, 250] width 21 height 21
click at [0, 0] on input "radio" at bounding box center [0, 0] width 0 height 0
click at [1088, 278] on icon at bounding box center [1095, 288] width 21 height 21
click at [0, 0] on input "radio" at bounding box center [0, 0] width 0 height 0
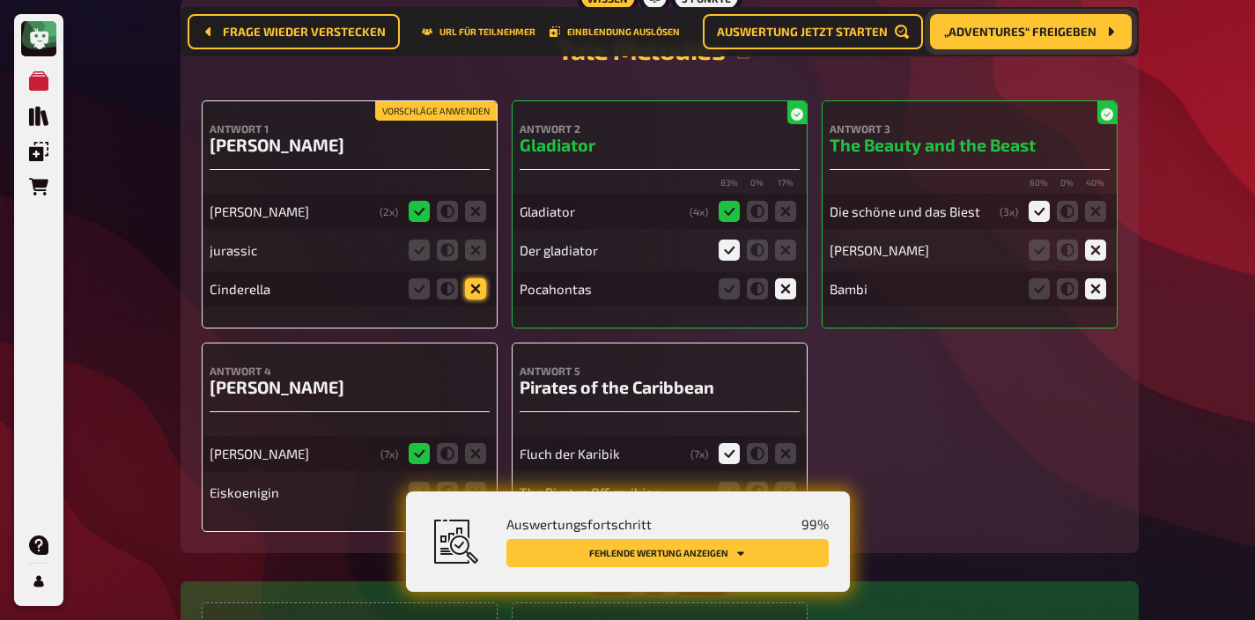
click at [479, 278] on icon at bounding box center [475, 288] width 21 height 21
click at [0, 0] on input "radio" at bounding box center [0, 0] width 0 height 0
click at [479, 240] on icon at bounding box center [475, 250] width 21 height 21
click at [0, 0] on input "radio" at bounding box center [0, 0] width 0 height 0
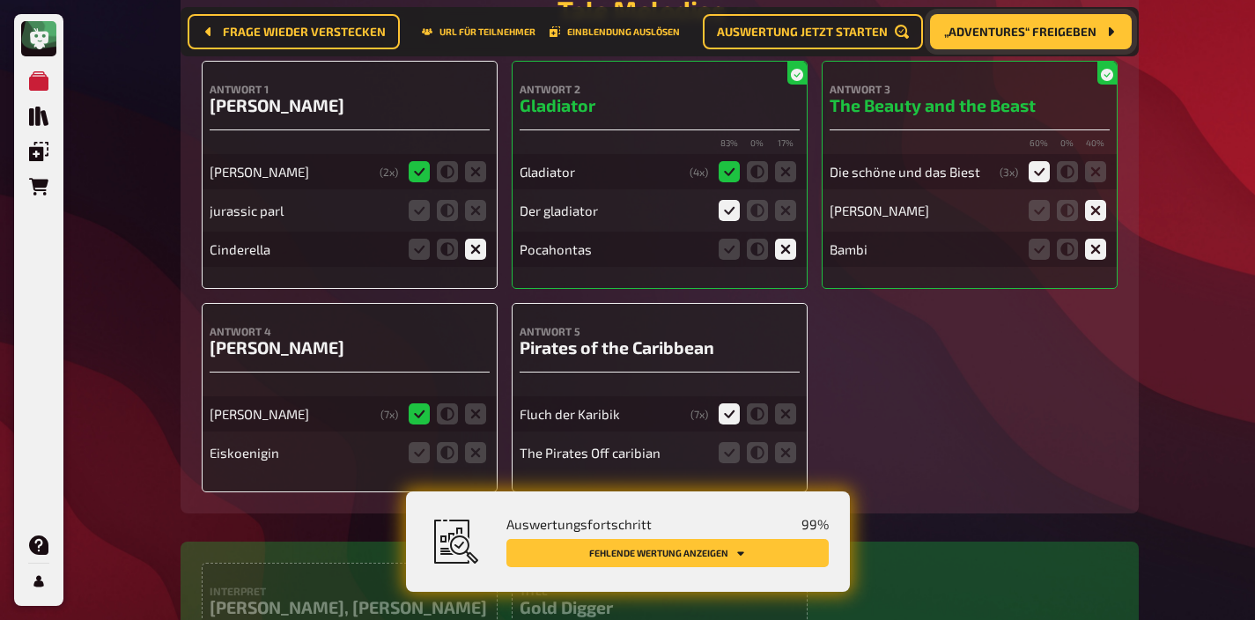
scroll to position [13822, 0]
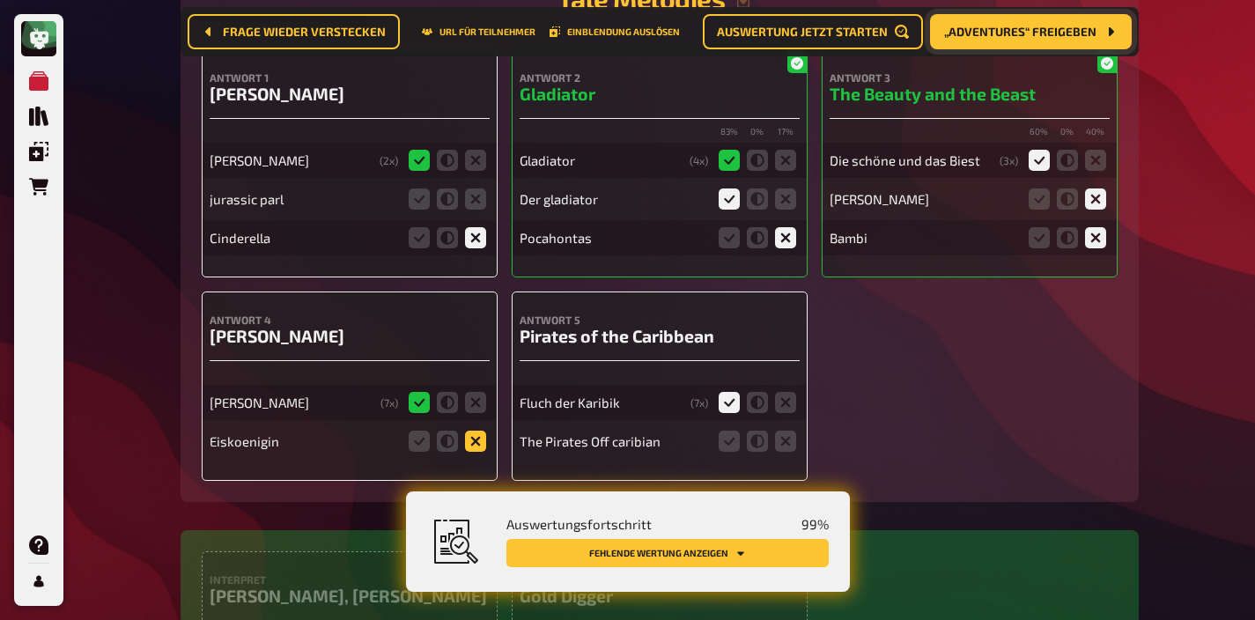
click at [476, 431] on icon at bounding box center [475, 441] width 21 height 21
click at [0, 0] on input "radio" at bounding box center [0, 0] width 0 height 0
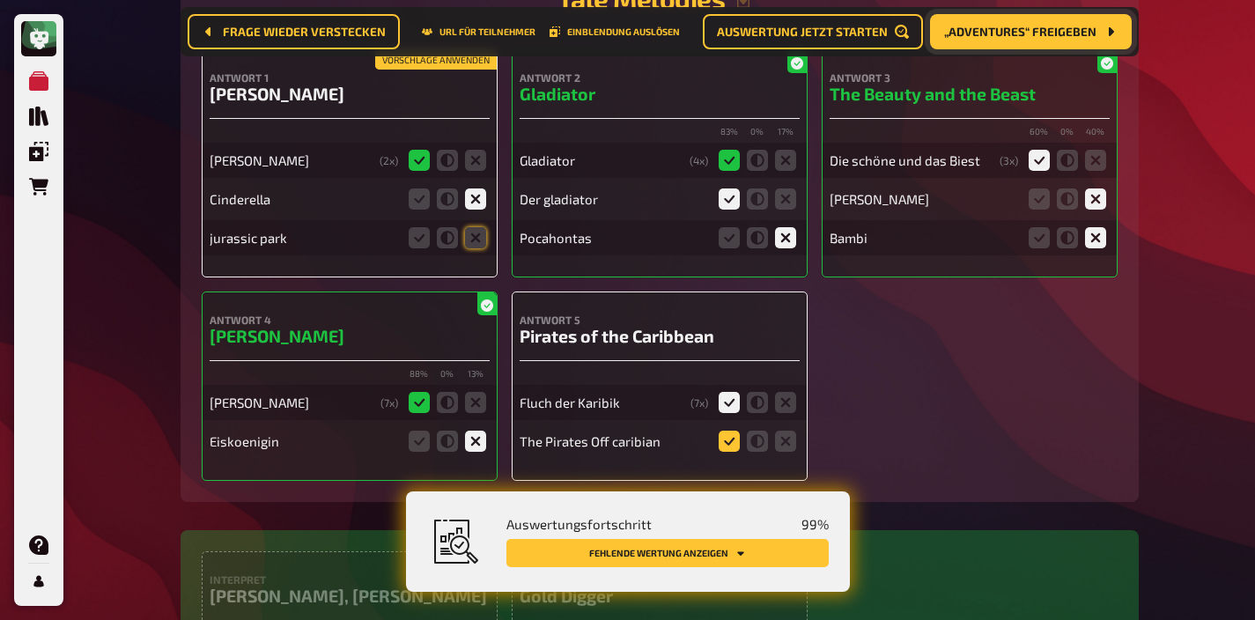
click at [726, 431] on icon at bounding box center [729, 441] width 21 height 21
click at [0, 0] on input "radio" at bounding box center [0, 0] width 0 height 0
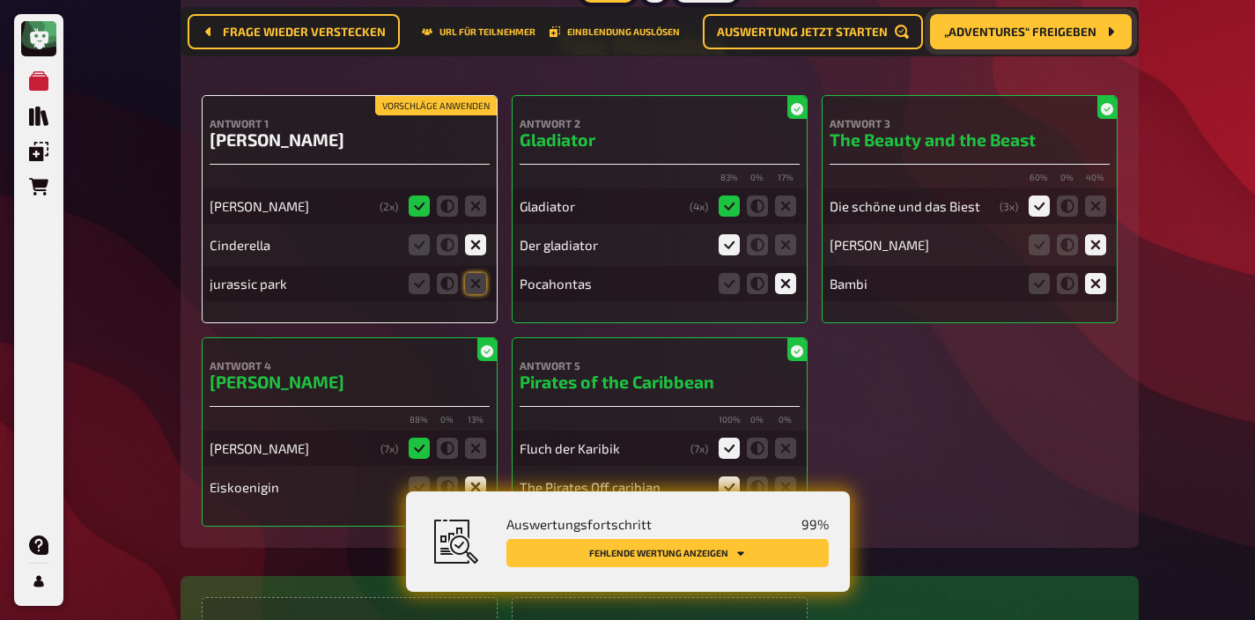
scroll to position [13741, 0]
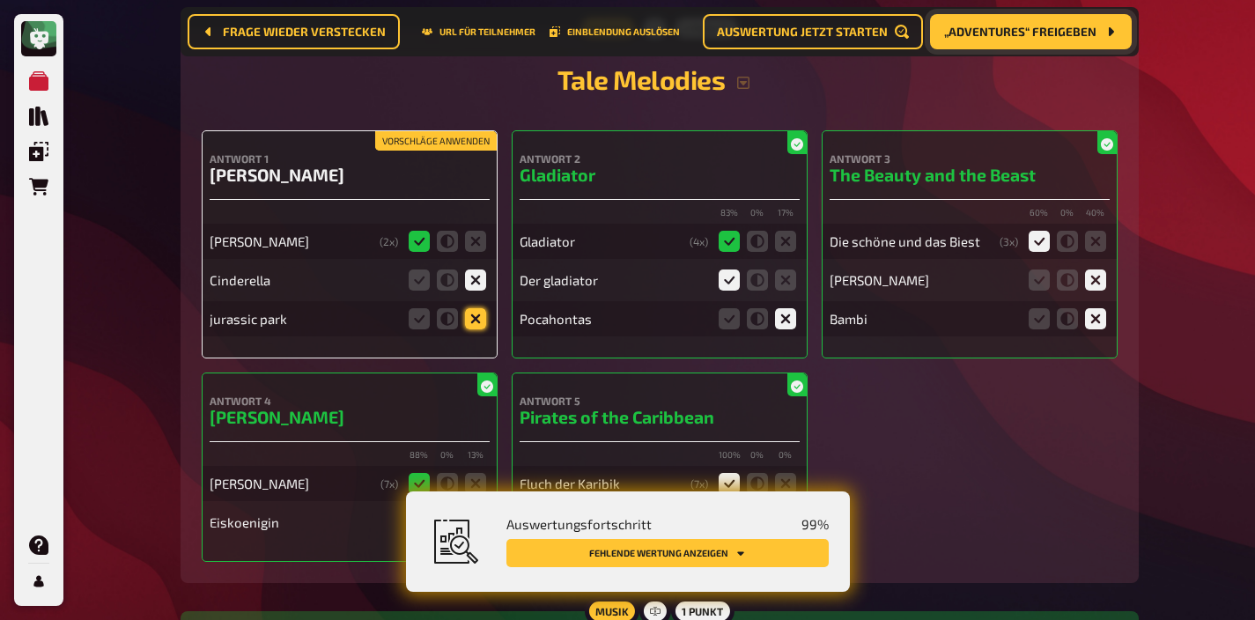
click at [465, 308] on icon at bounding box center [475, 318] width 21 height 21
click at [0, 0] on input "radio" at bounding box center [0, 0] width 0 height 0
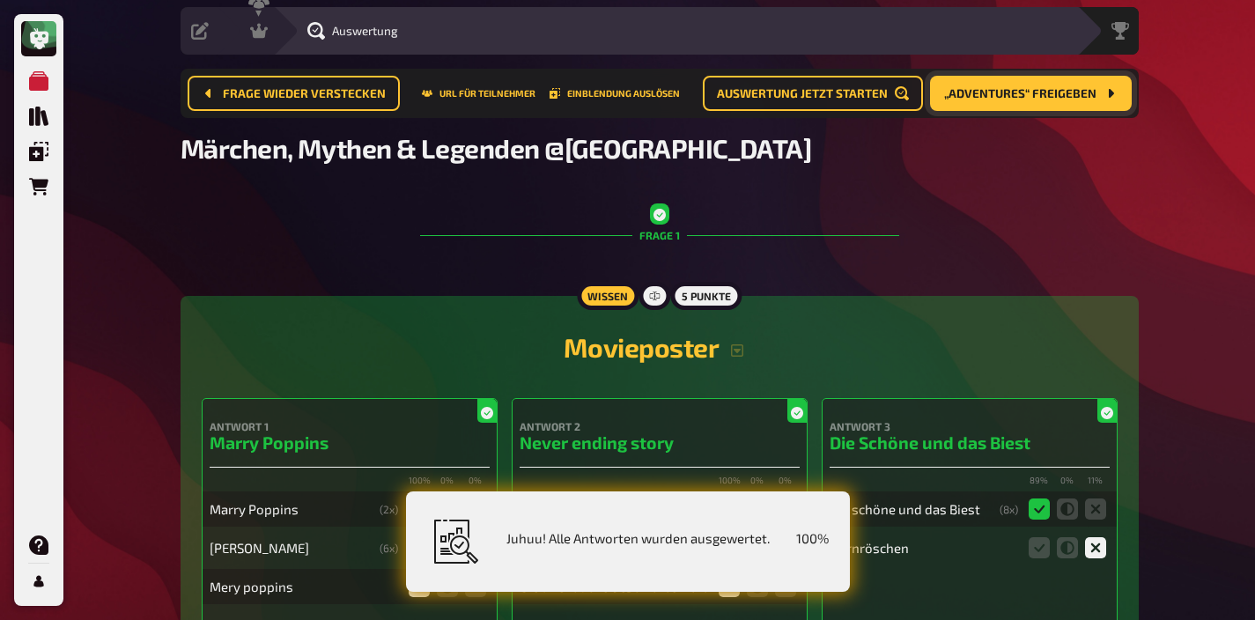
scroll to position [0, 0]
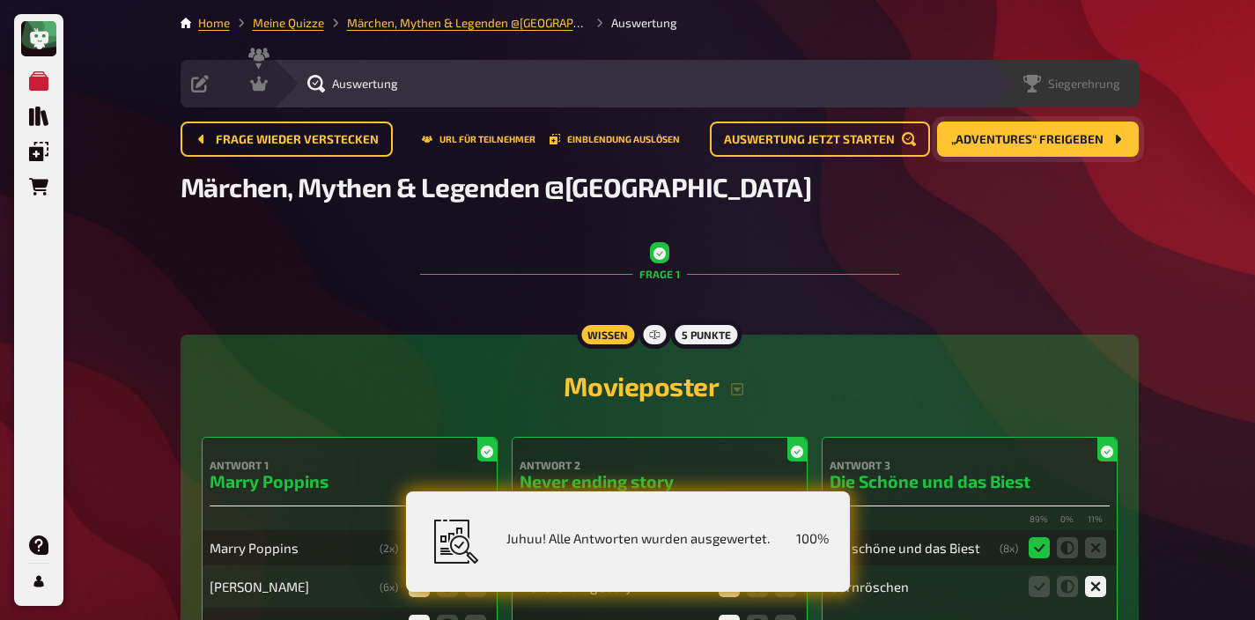
click at [1114, 92] on div "Siegerehrung" at bounding box center [1071, 84] width 97 height 18
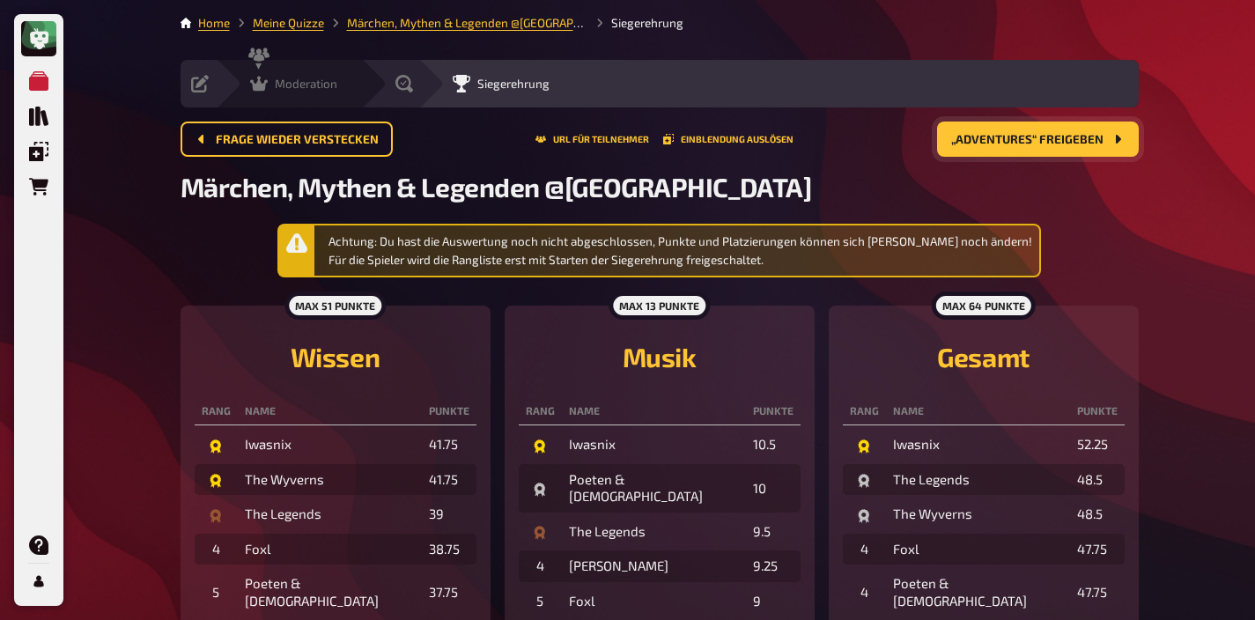
click at [282, 88] on span "Moderation" at bounding box center [306, 84] width 63 height 14
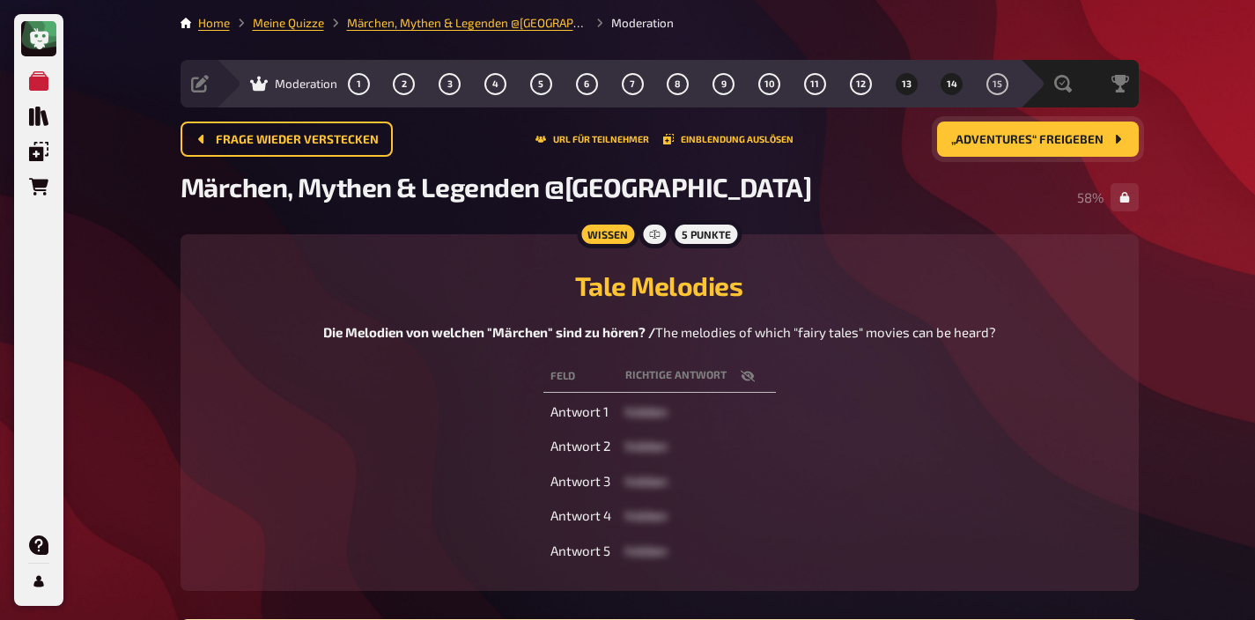
click at [948, 92] on button "14" at bounding box center [952, 84] width 28 height 28
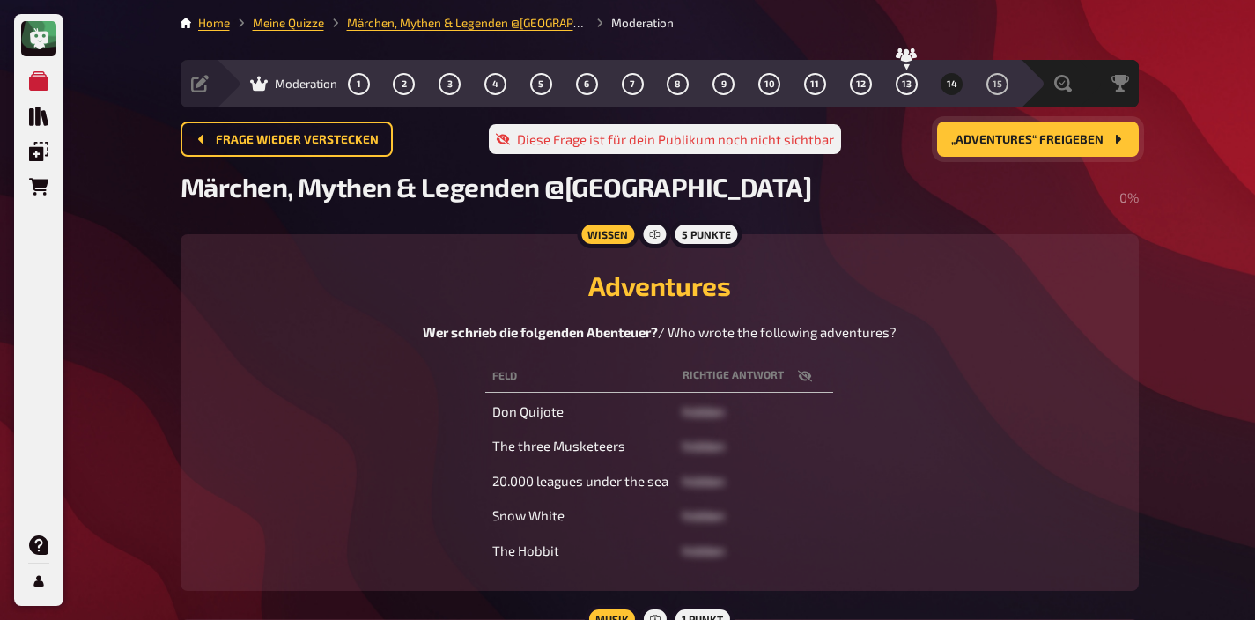
scroll to position [83, 0]
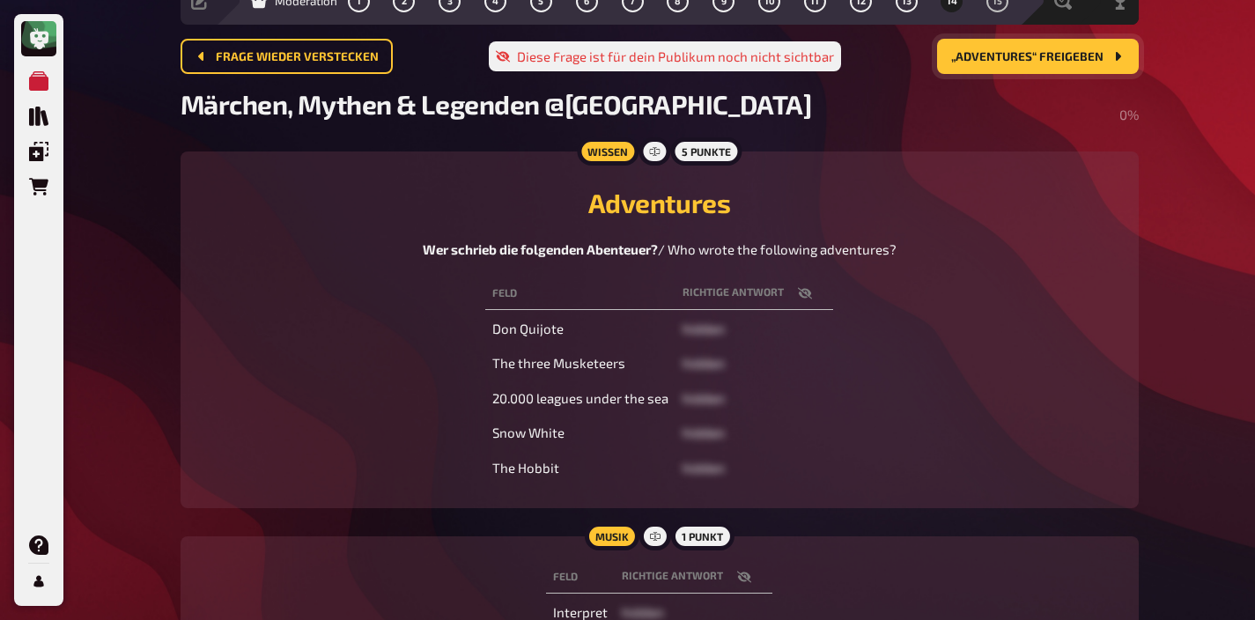
click at [805, 292] on icon "button" at bounding box center [805, 292] width 14 height 11
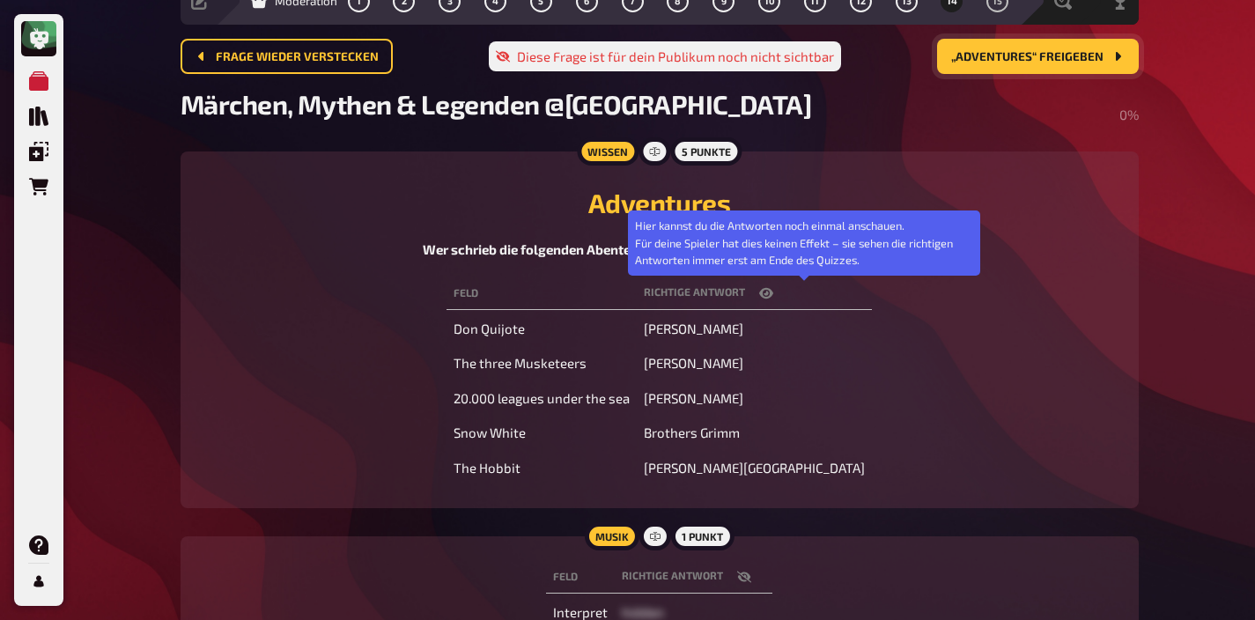
click at [773, 292] on icon "button" at bounding box center [766, 293] width 14 height 11
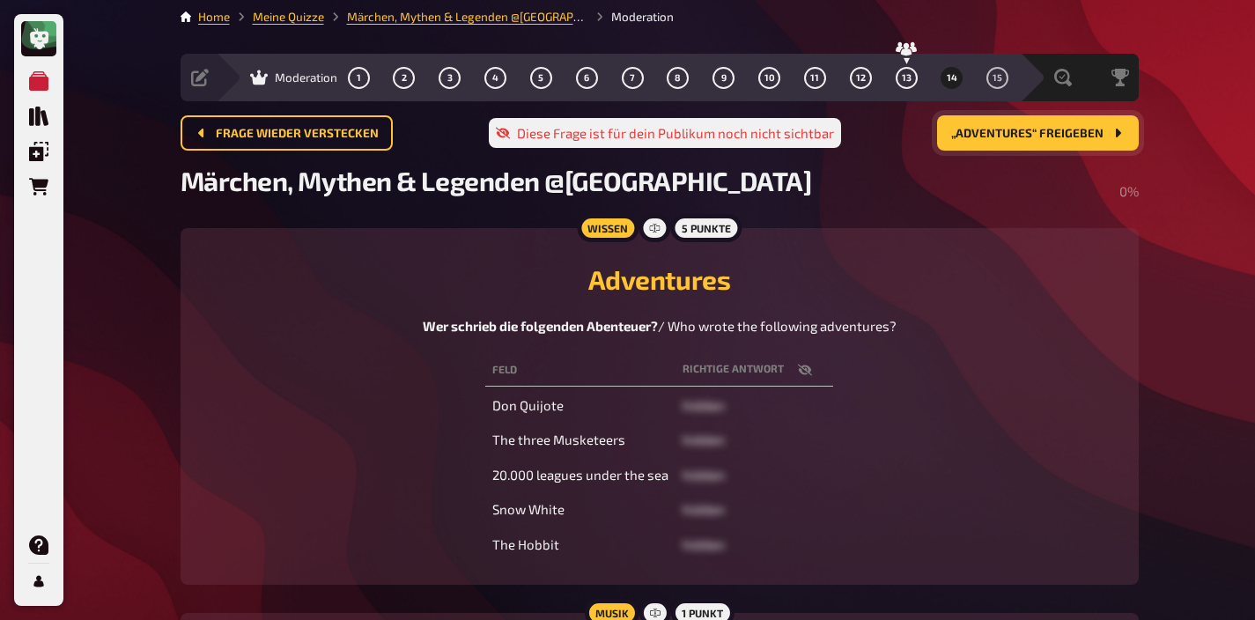
scroll to position [4, 0]
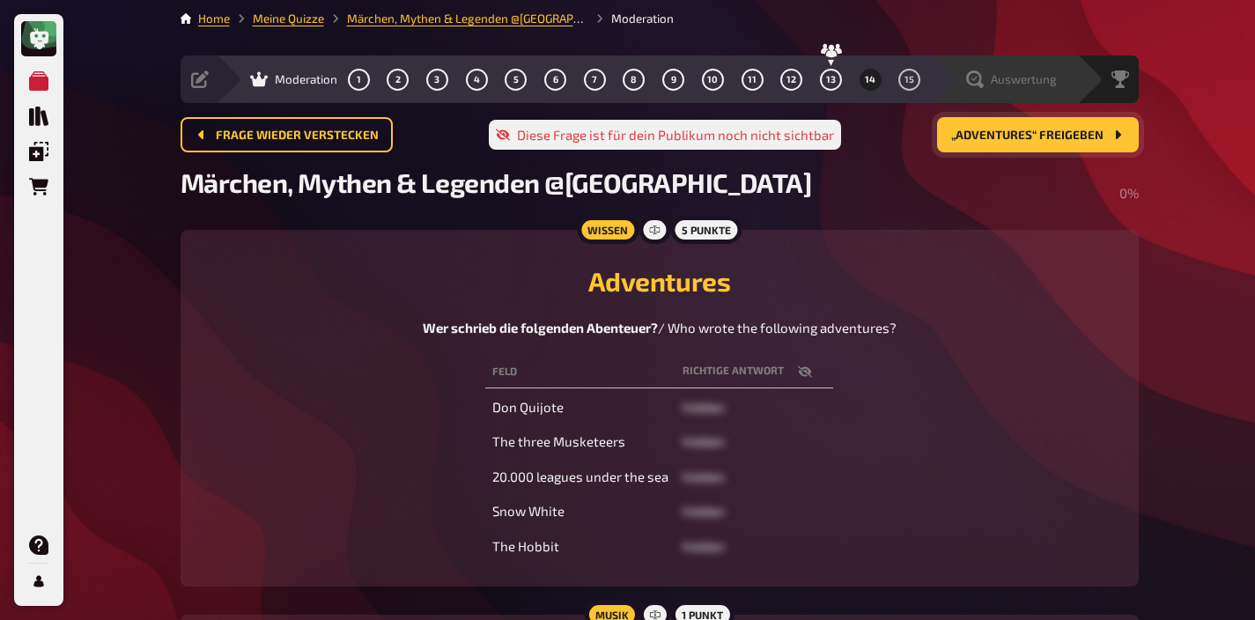
click at [1037, 85] on span "Auswertung" at bounding box center [1024, 79] width 66 height 14
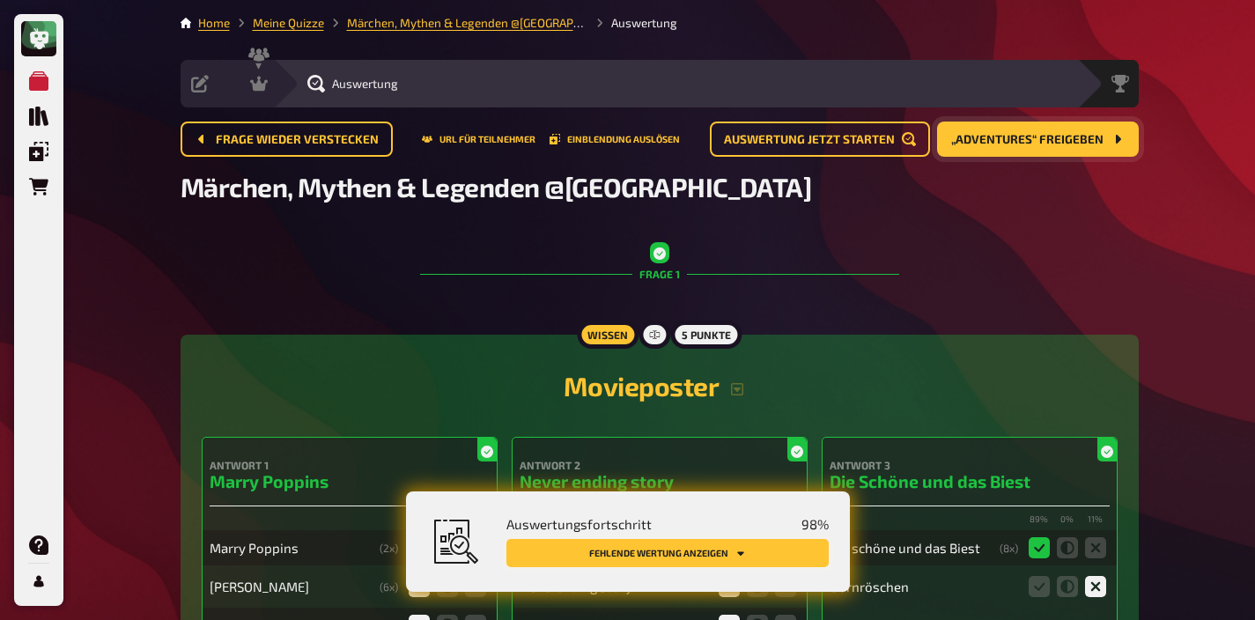
click at [741, 553] on icon "Fehlende Wertung anzeigen" at bounding box center [740, 553] width 7 height 4
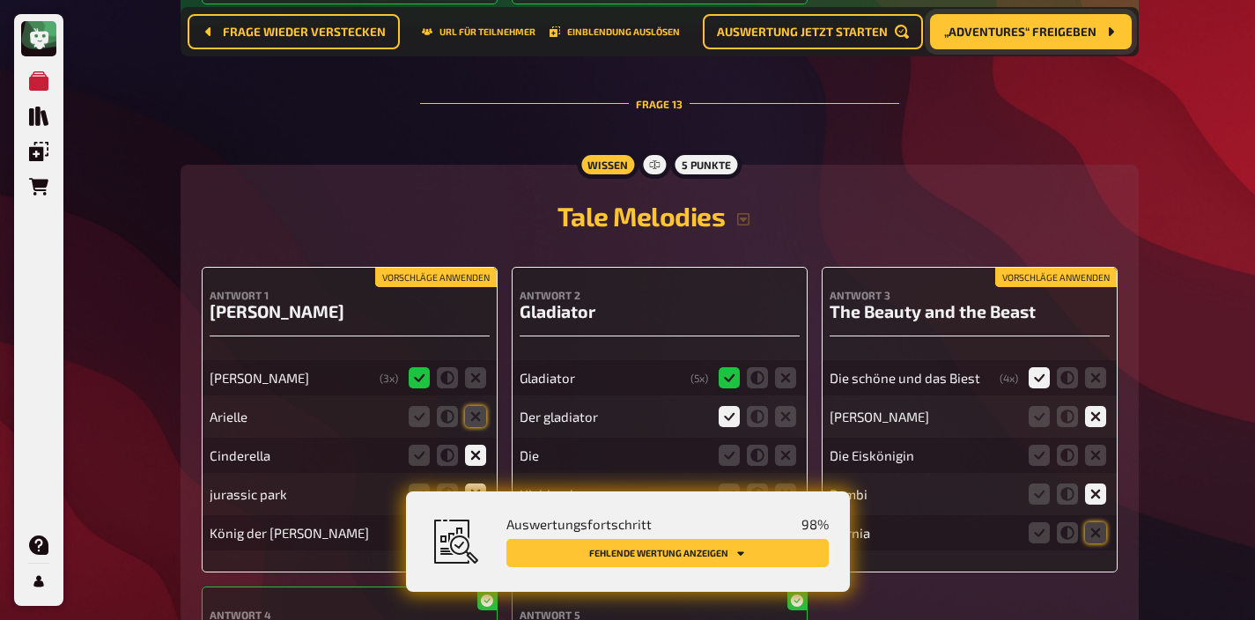
scroll to position [13619, 0]
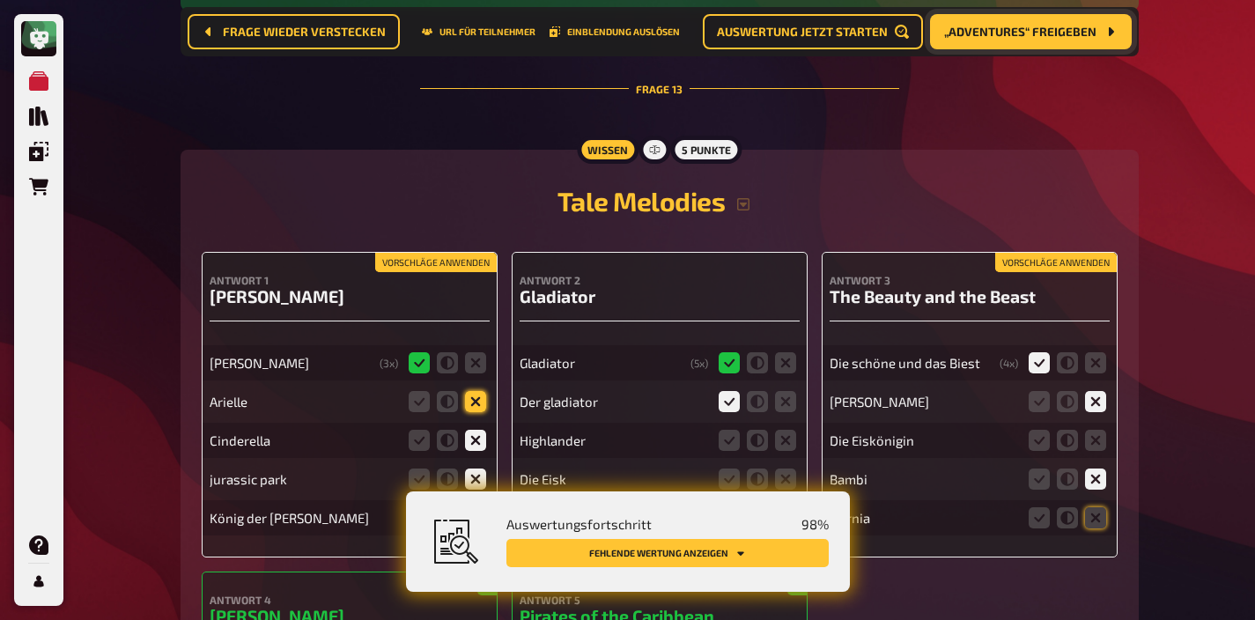
click at [478, 391] on icon at bounding box center [475, 401] width 21 height 21
click at [0, 0] on input "radio" at bounding box center [0, 0] width 0 height 0
click at [467, 507] on icon at bounding box center [475, 517] width 21 height 21
click at [0, 0] on input "radio" at bounding box center [0, 0] width 0 height 0
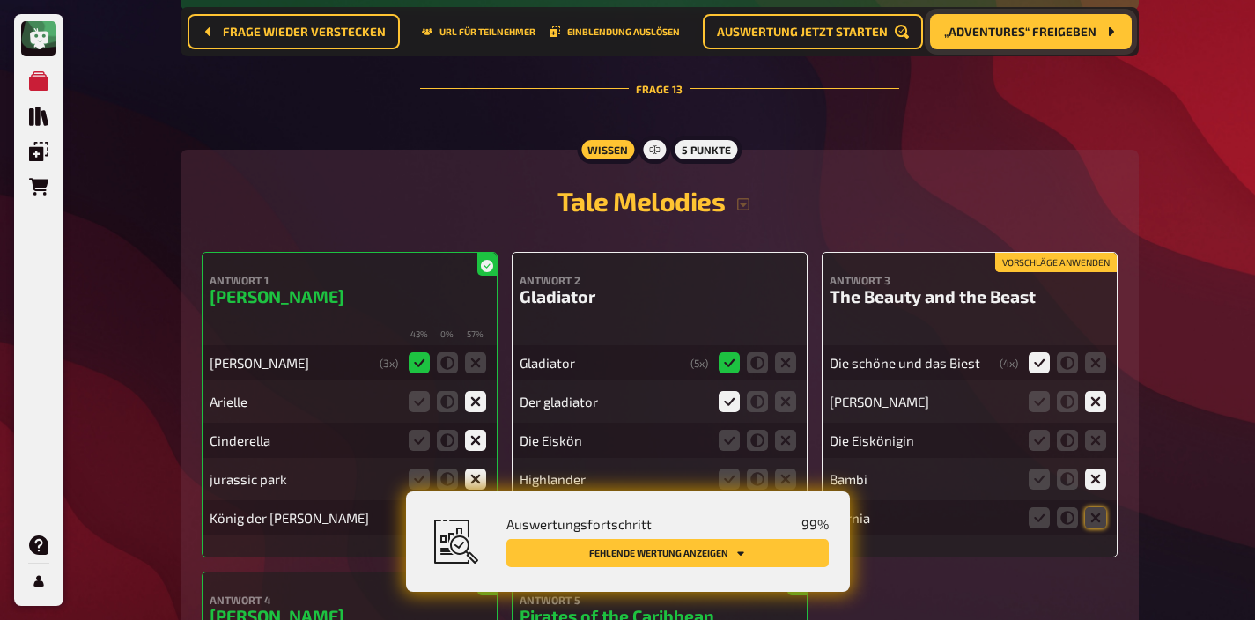
scroll to position [13694, 0]
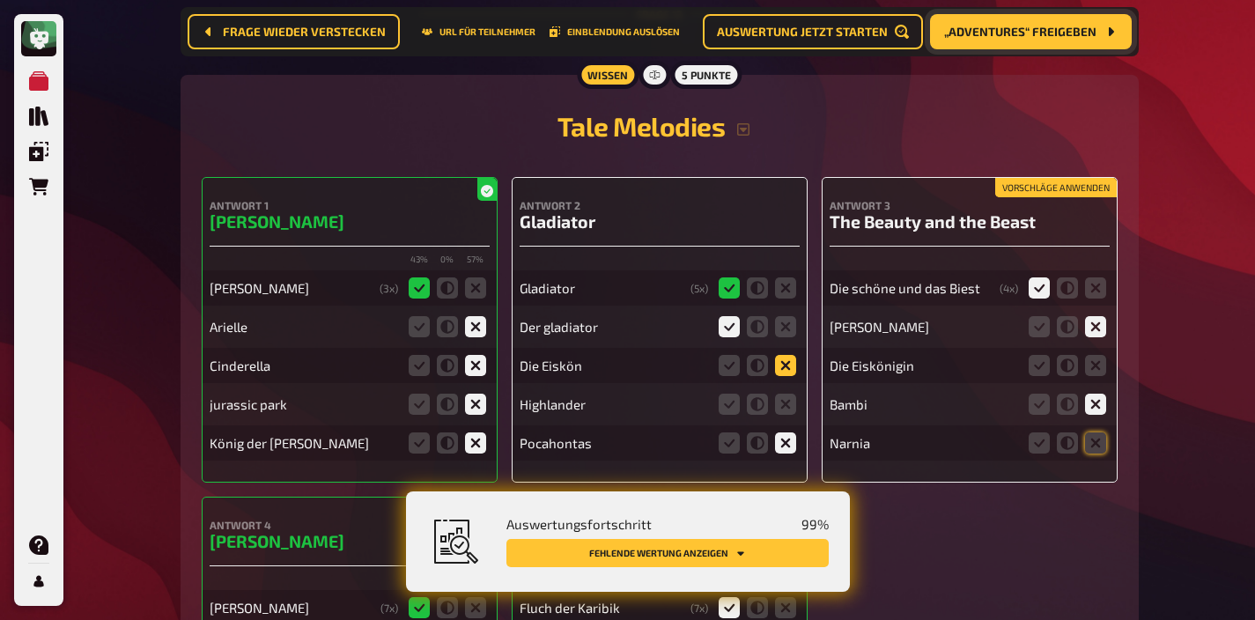
click at [793, 355] on icon at bounding box center [785, 365] width 21 height 21
click at [0, 0] on input "radio" at bounding box center [0, 0] width 0 height 0
click at [793, 394] on icon at bounding box center [785, 404] width 21 height 21
click at [0, 0] on input "radio" at bounding box center [0, 0] width 0 height 0
click at [795, 355] on icon at bounding box center [785, 365] width 21 height 21
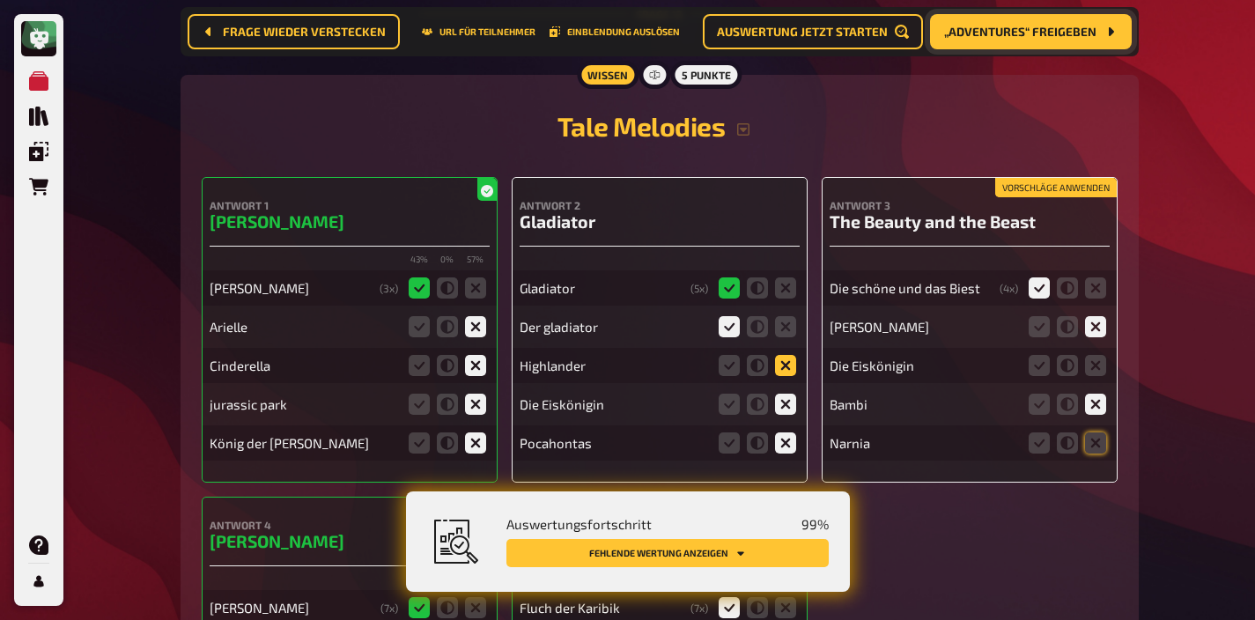
click at [0, 0] on input "radio" at bounding box center [0, 0] width 0 height 0
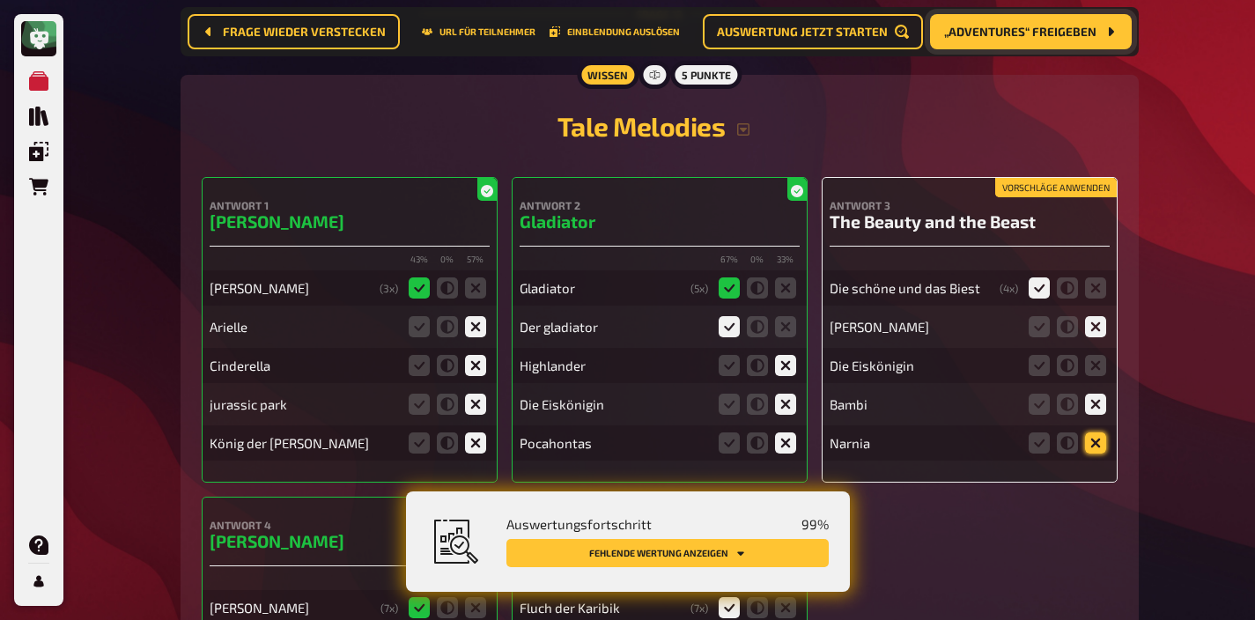
click at [1099, 432] on icon at bounding box center [1095, 442] width 21 height 21
click at [0, 0] on input "radio" at bounding box center [0, 0] width 0 height 0
click at [1101, 355] on icon at bounding box center [1095, 365] width 21 height 21
click at [0, 0] on input "radio" at bounding box center [0, 0] width 0 height 0
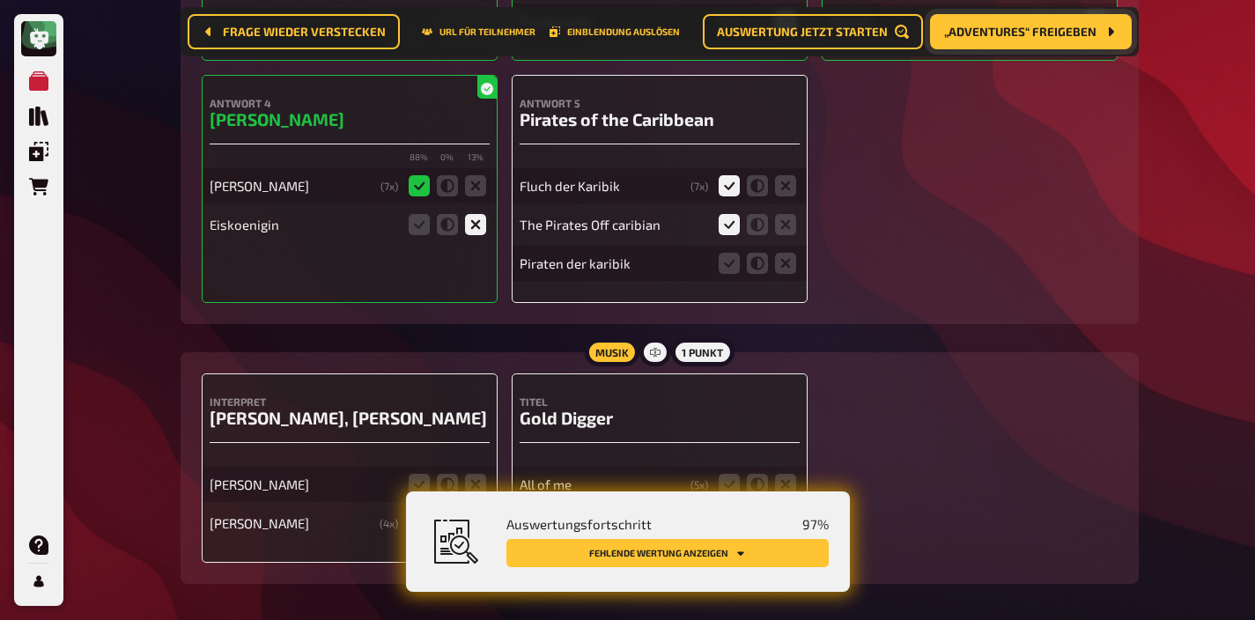
scroll to position [14139, 0]
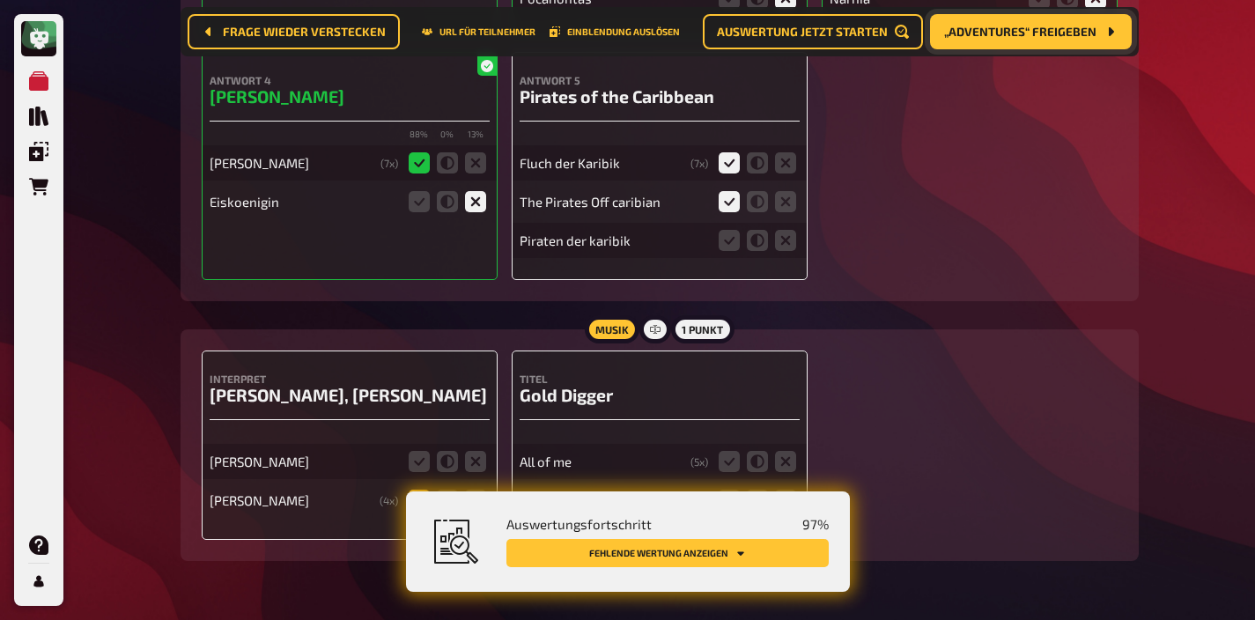
click at [420, 490] on icon at bounding box center [419, 500] width 21 height 21
click at [0, 0] on input "radio" at bounding box center [0, 0] width 0 height 0
click at [734, 451] on icon at bounding box center [729, 461] width 21 height 21
click at [0, 0] on input "radio" at bounding box center [0, 0] width 0 height 0
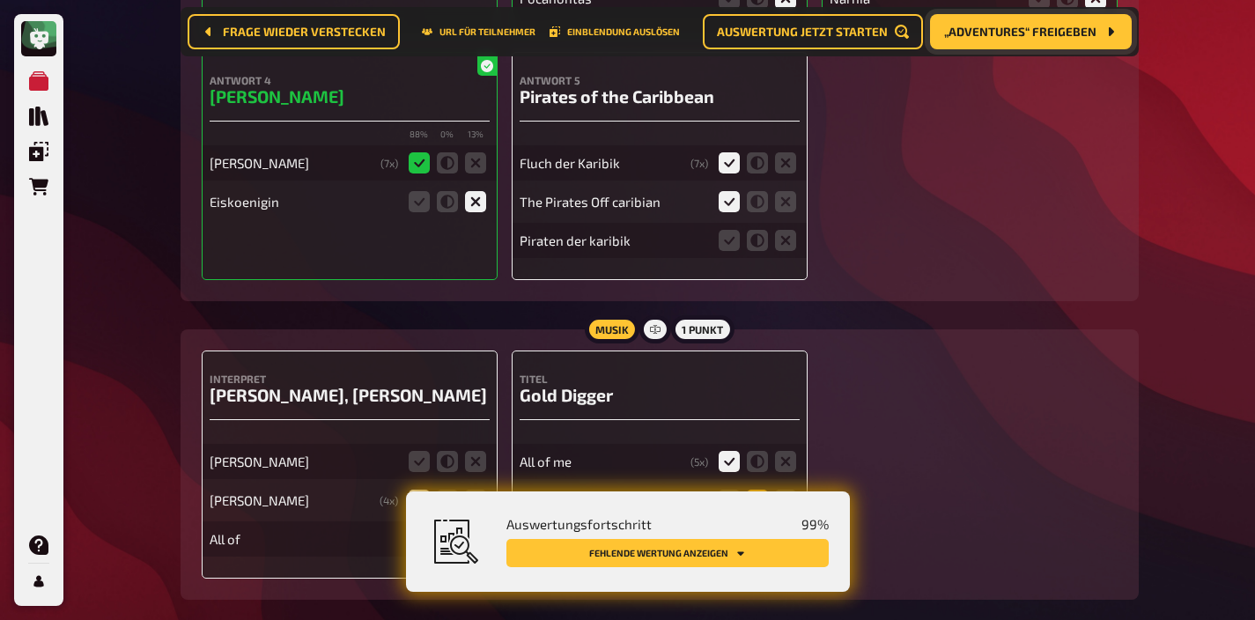
click at [762, 490] on icon at bounding box center [757, 500] width 21 height 21
click at [0, 0] on input "radio" at bounding box center [0, 0] width 0 height 0
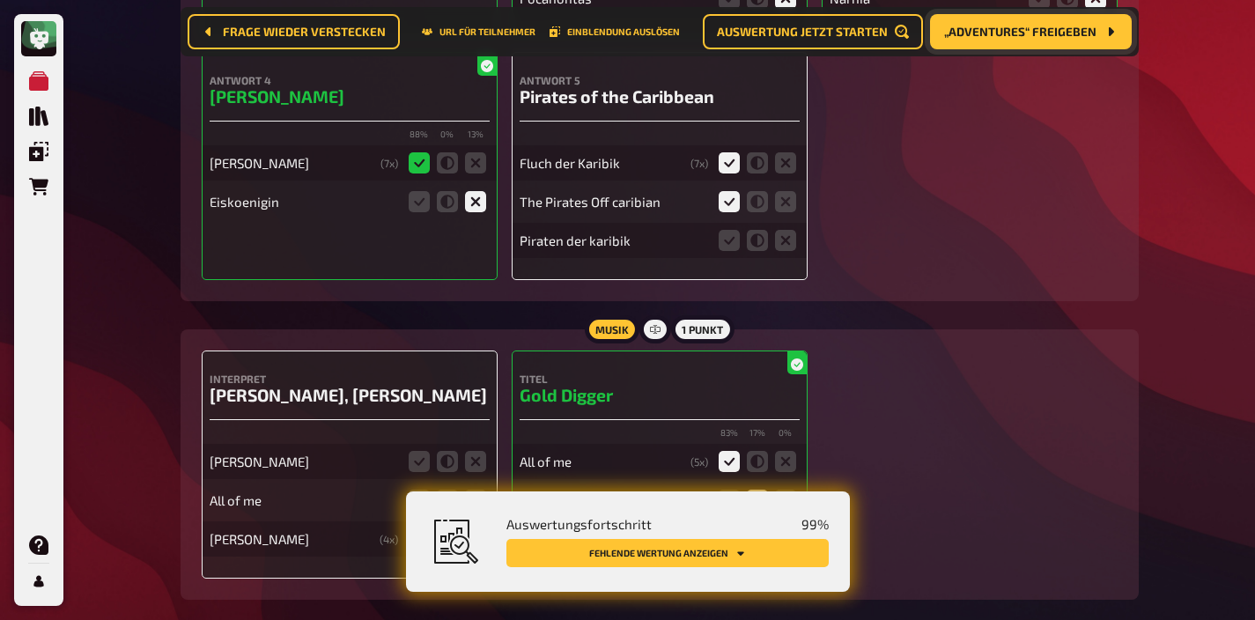
scroll to position [14178, 0]
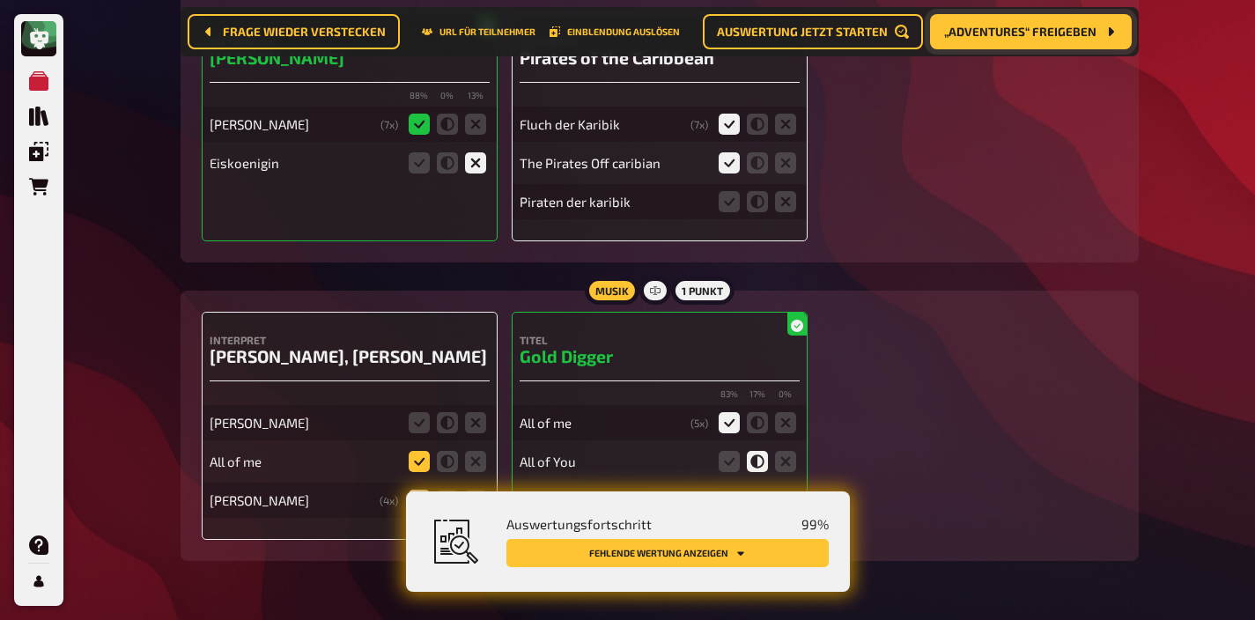
click at [416, 451] on icon at bounding box center [419, 461] width 21 height 21
click at [0, 0] on input "radio" at bounding box center [0, 0] width 0 height 0
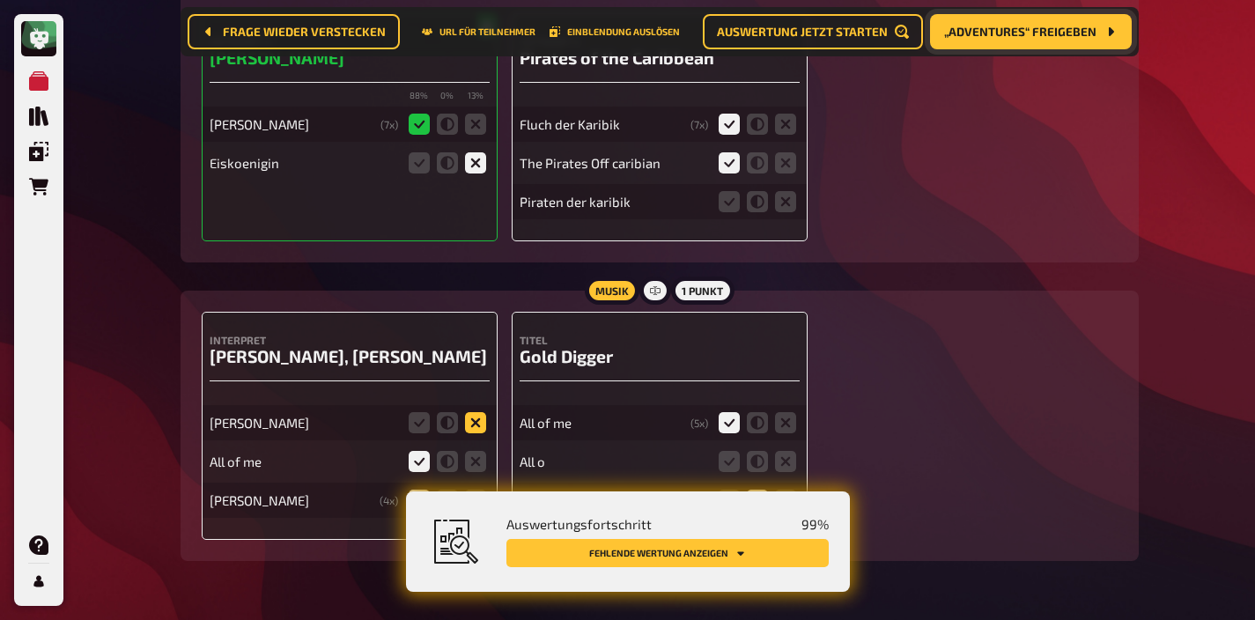
click at [471, 412] on icon at bounding box center [475, 422] width 21 height 21
click at [0, 0] on input "radio" at bounding box center [0, 0] width 0 height 0
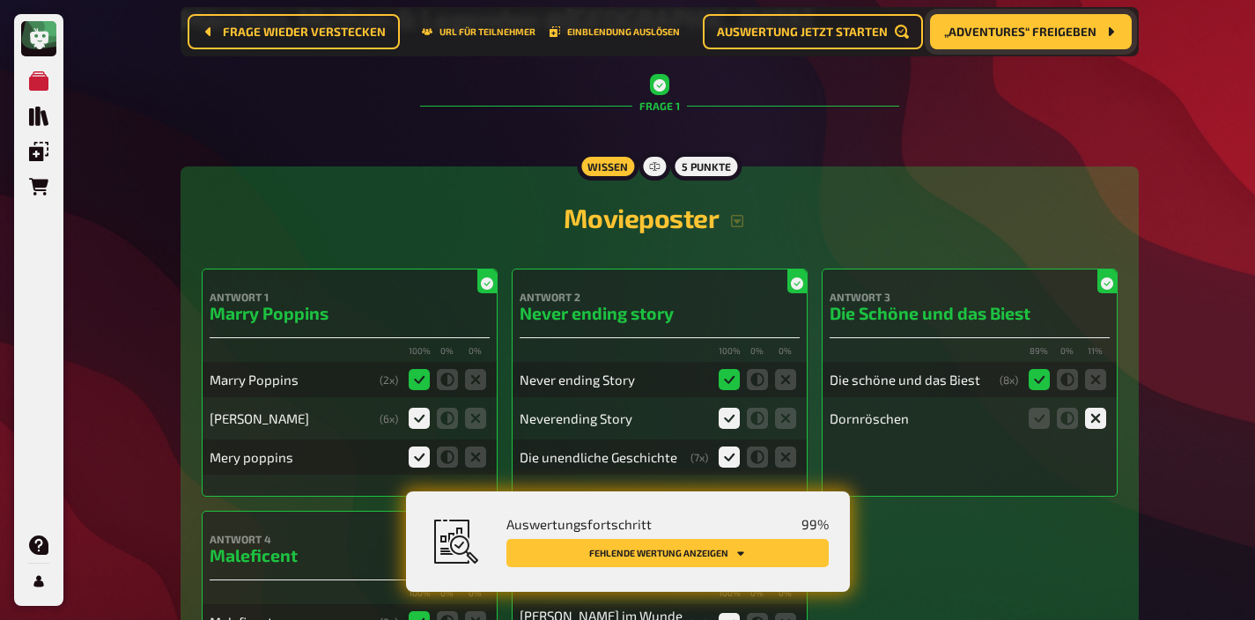
scroll to position [0, 0]
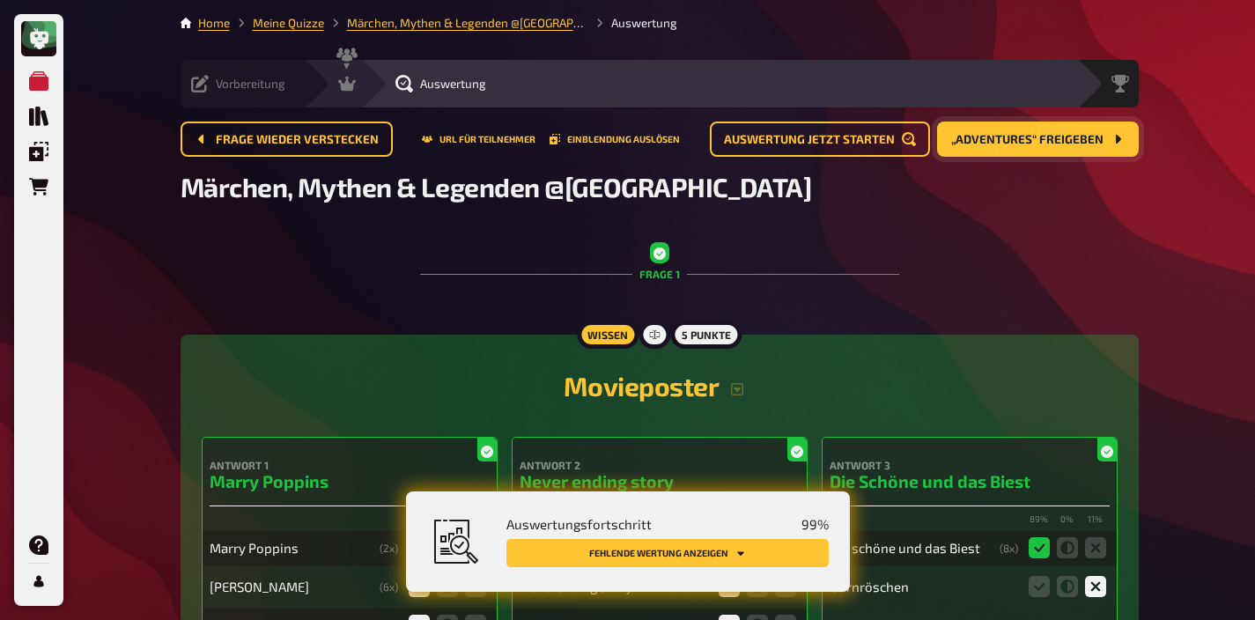
click at [267, 75] on div "Vorbereitung" at bounding box center [238, 84] width 94 height 18
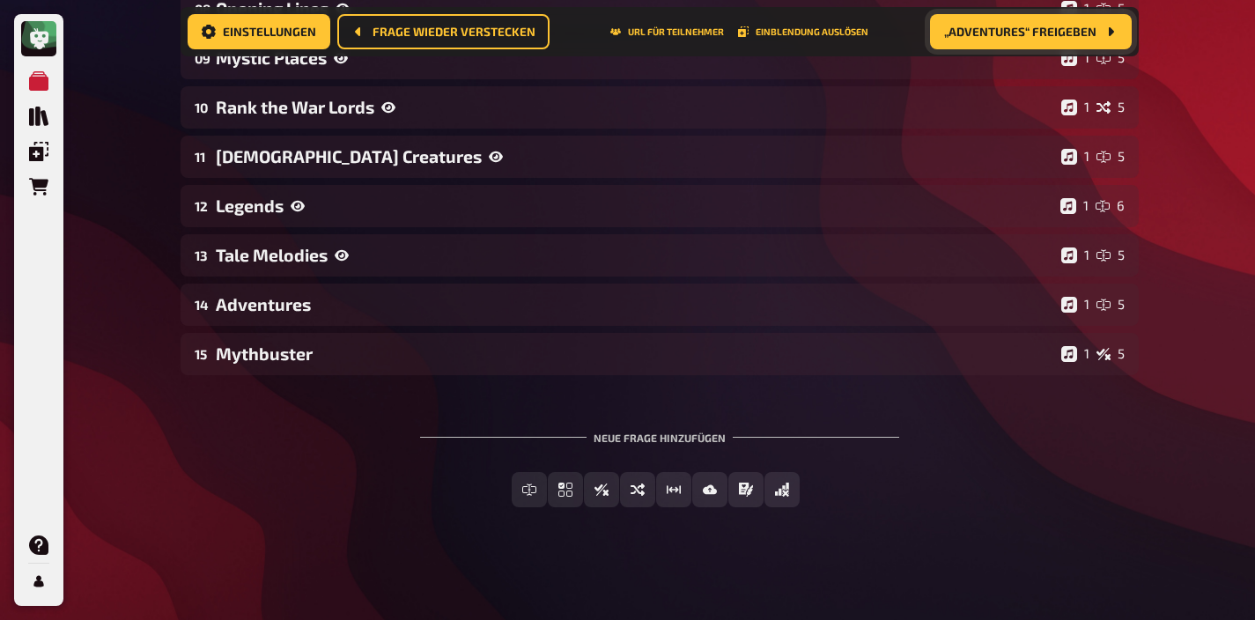
scroll to position [677, 0]
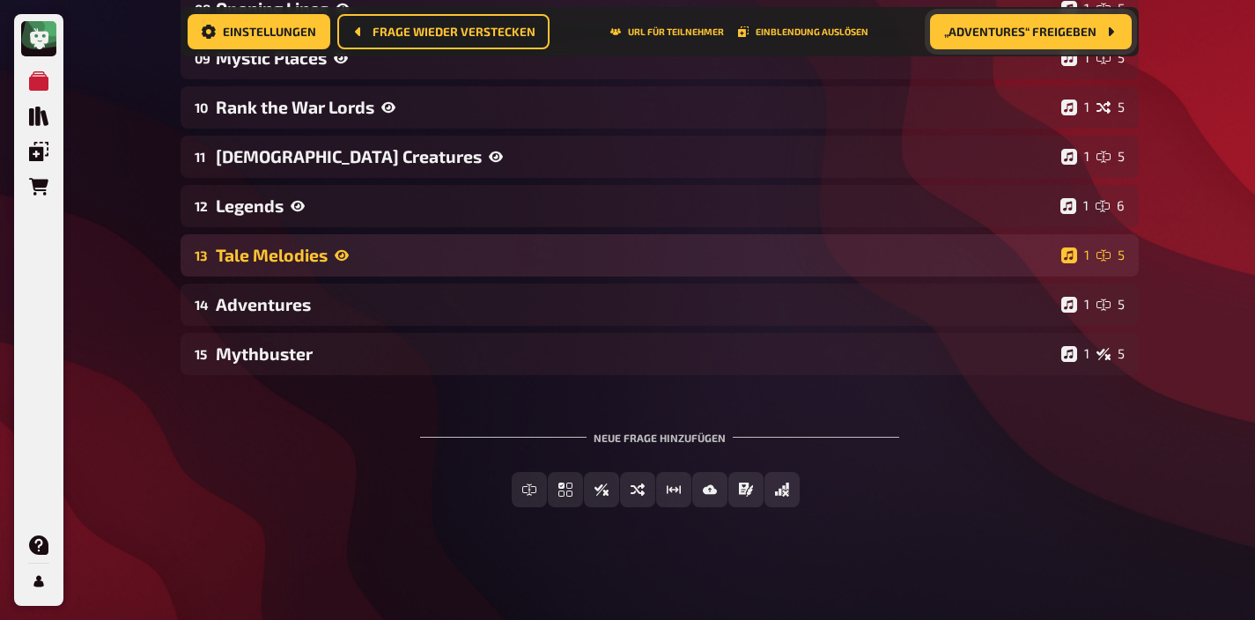
click at [404, 245] on div "Tale Melodies" at bounding box center [635, 255] width 838 height 20
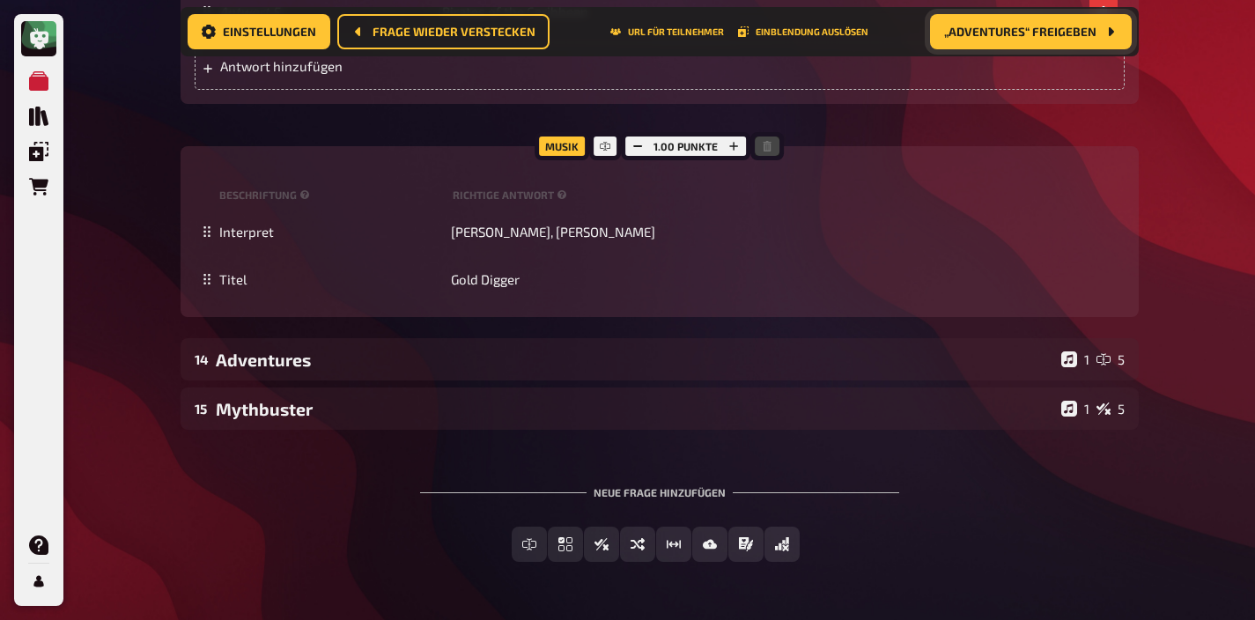
scroll to position [1526, 0]
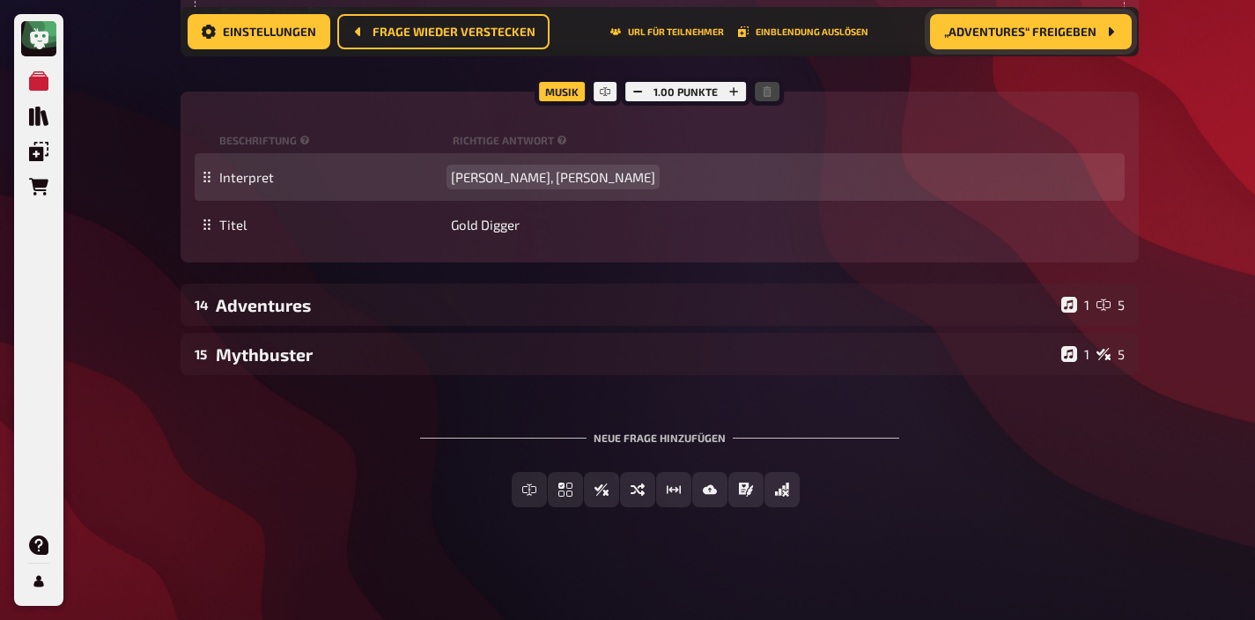
click at [491, 173] on span "Kanye West, Jamie Foxx" at bounding box center [553, 177] width 204 height 16
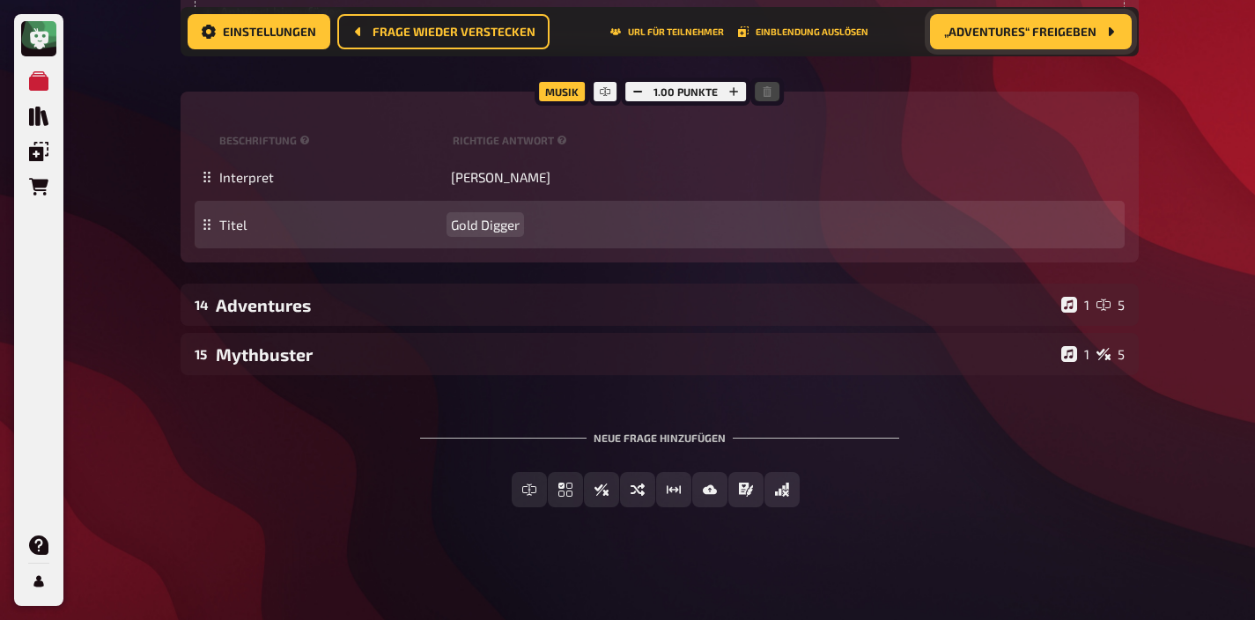
click at [502, 232] on span "Gold Digger" at bounding box center [485, 225] width 69 height 16
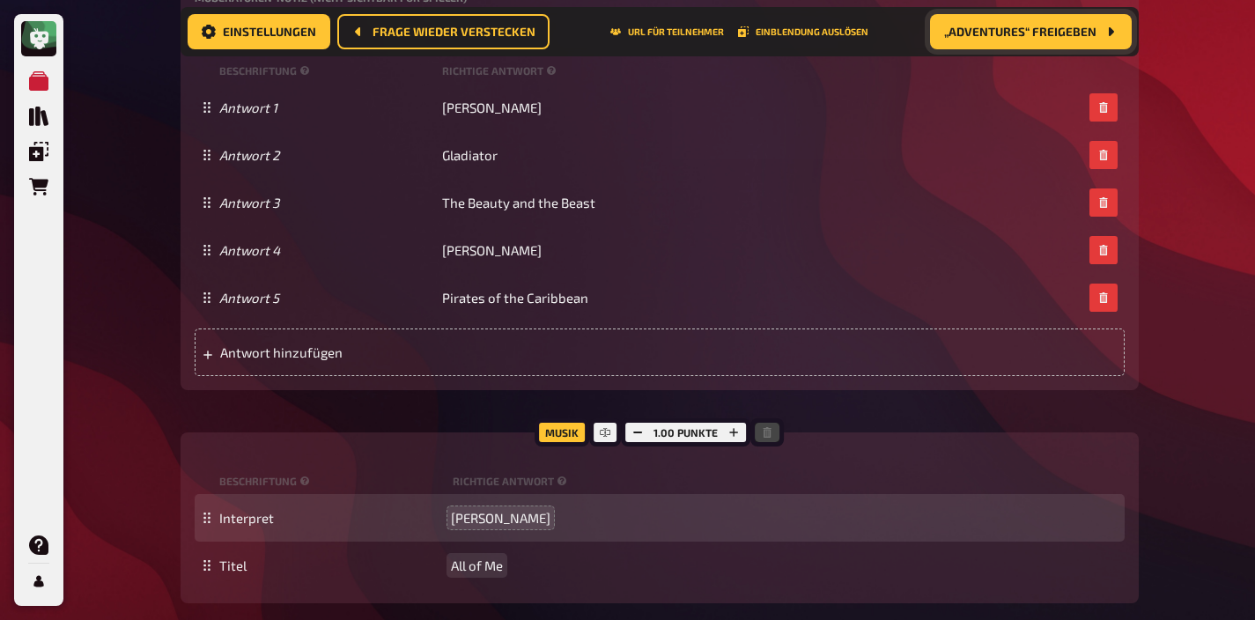
scroll to position [1013, 0]
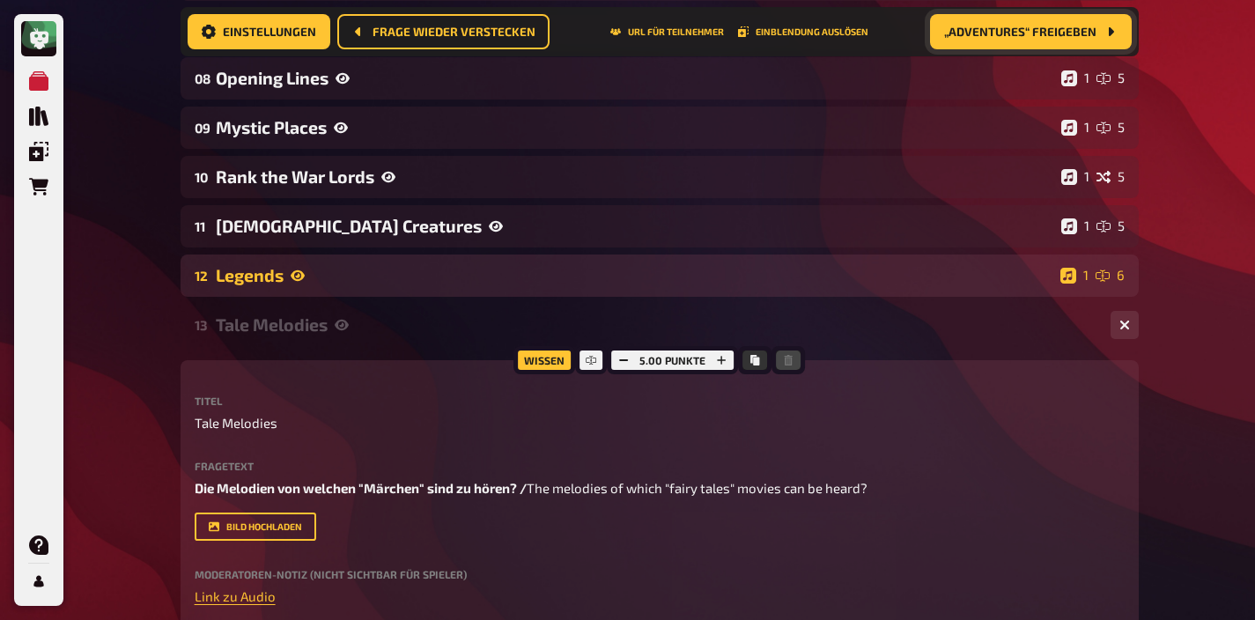
click at [446, 274] on div "Legends" at bounding box center [634, 275] width 837 height 20
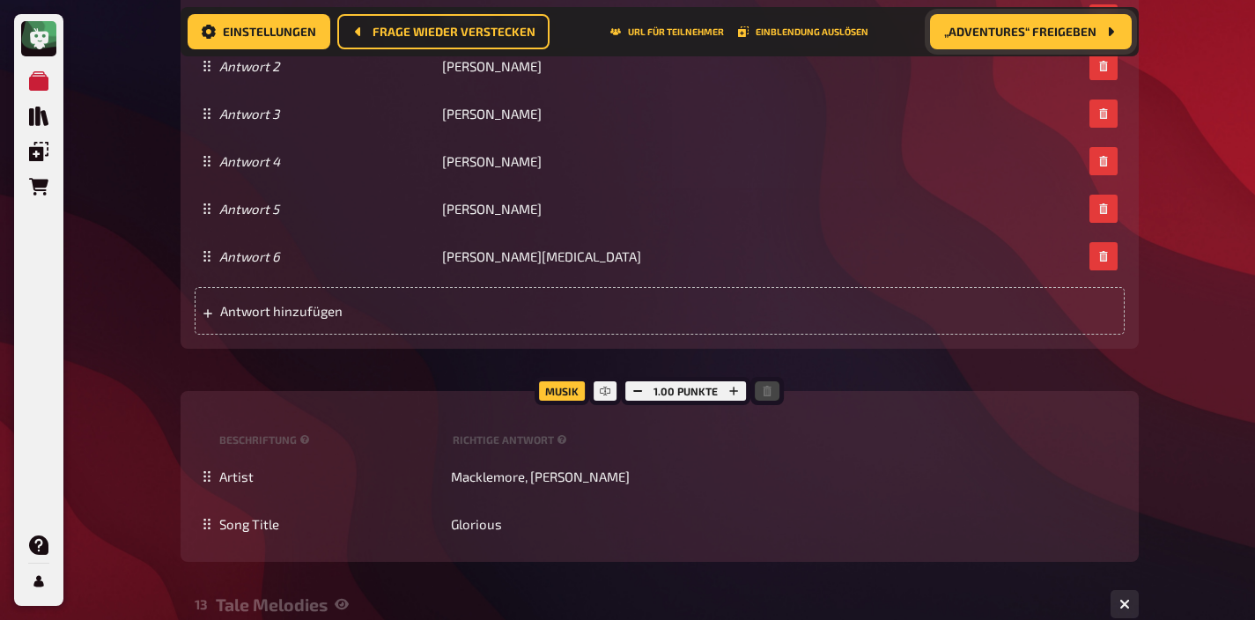
scroll to position [1693, 0]
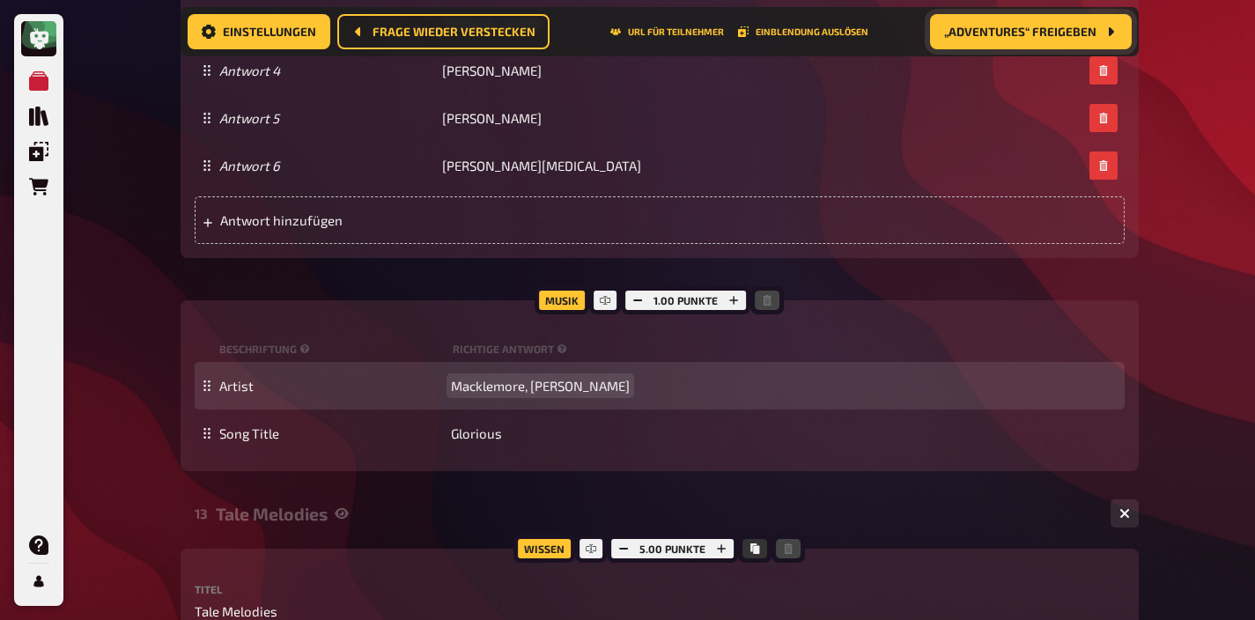
click at [482, 389] on span "Macklemore, Skylar Grey" at bounding box center [540, 386] width 179 height 16
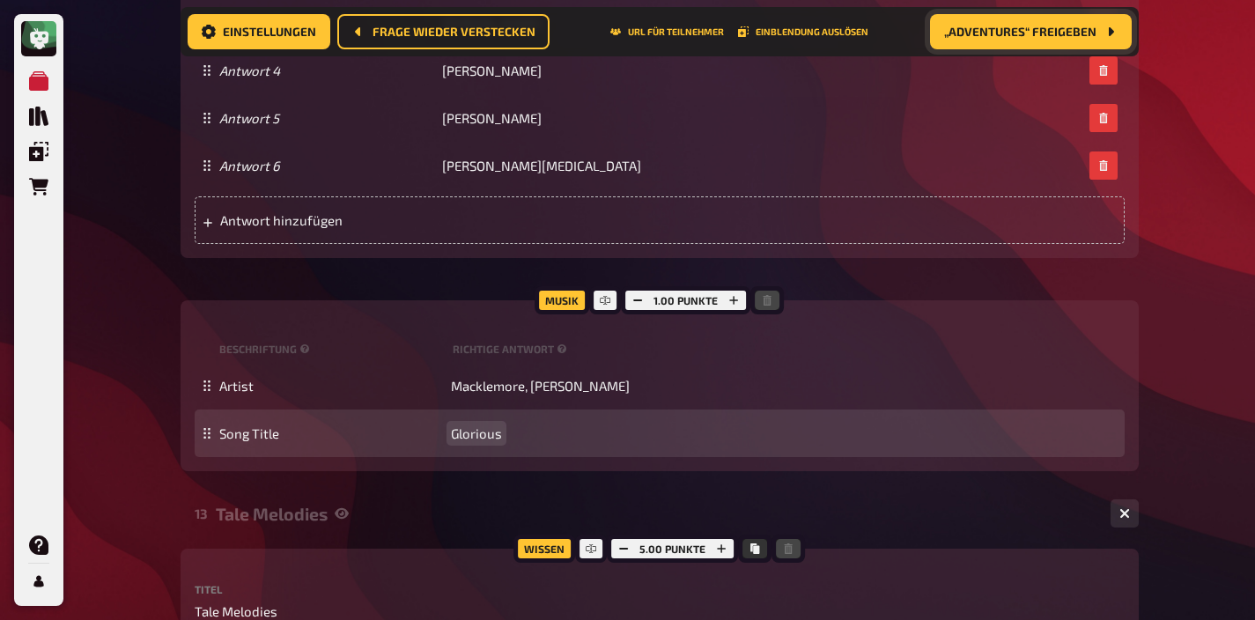
click at [475, 426] on span "Glorious" at bounding box center [476, 433] width 51 height 16
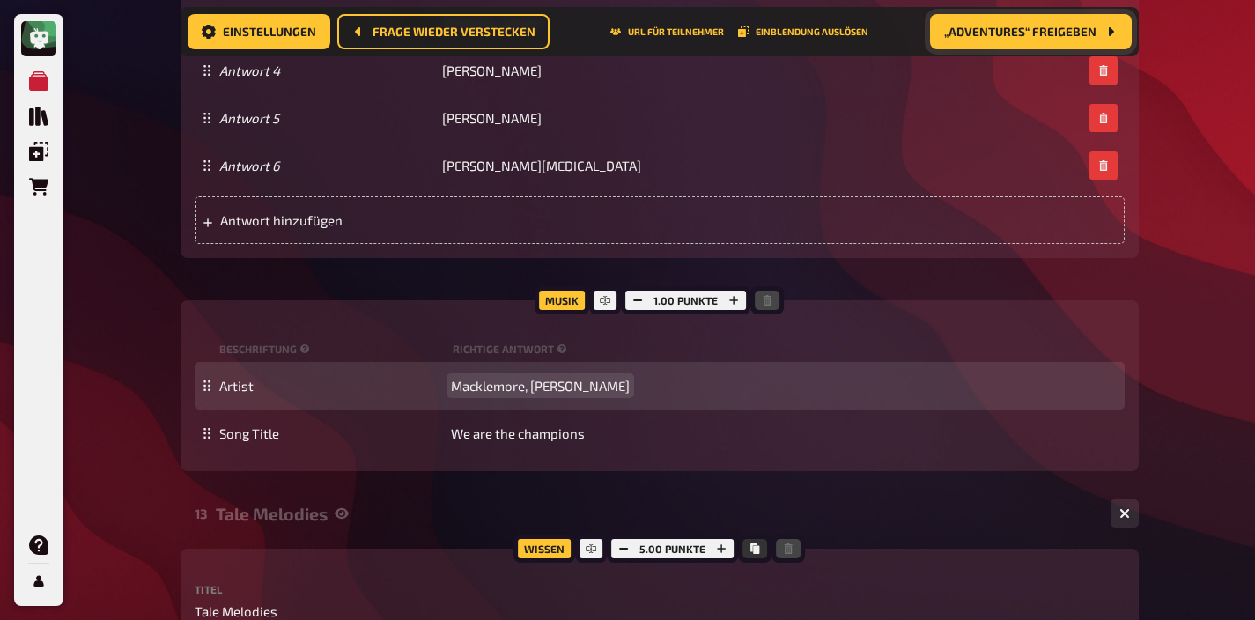
click at [490, 390] on span "Macklemore, Skylar Grey" at bounding box center [540, 386] width 179 height 16
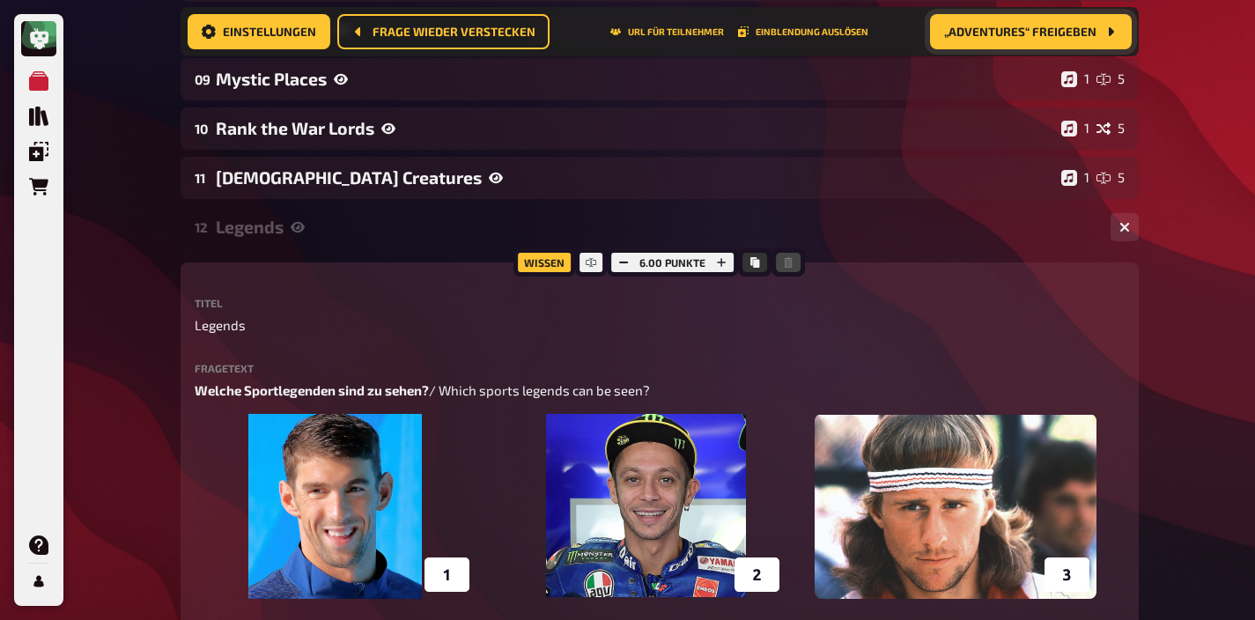
scroll to position [634, 0]
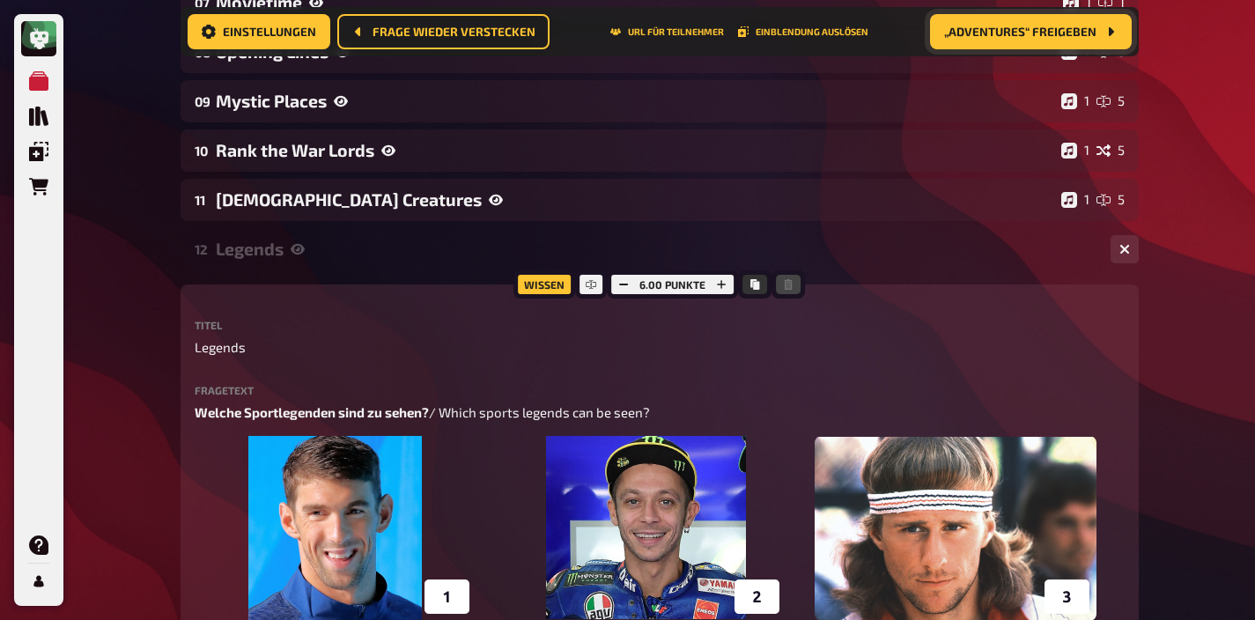
click at [365, 259] on div "12 Legends 1 6" at bounding box center [660, 249] width 958 height 42
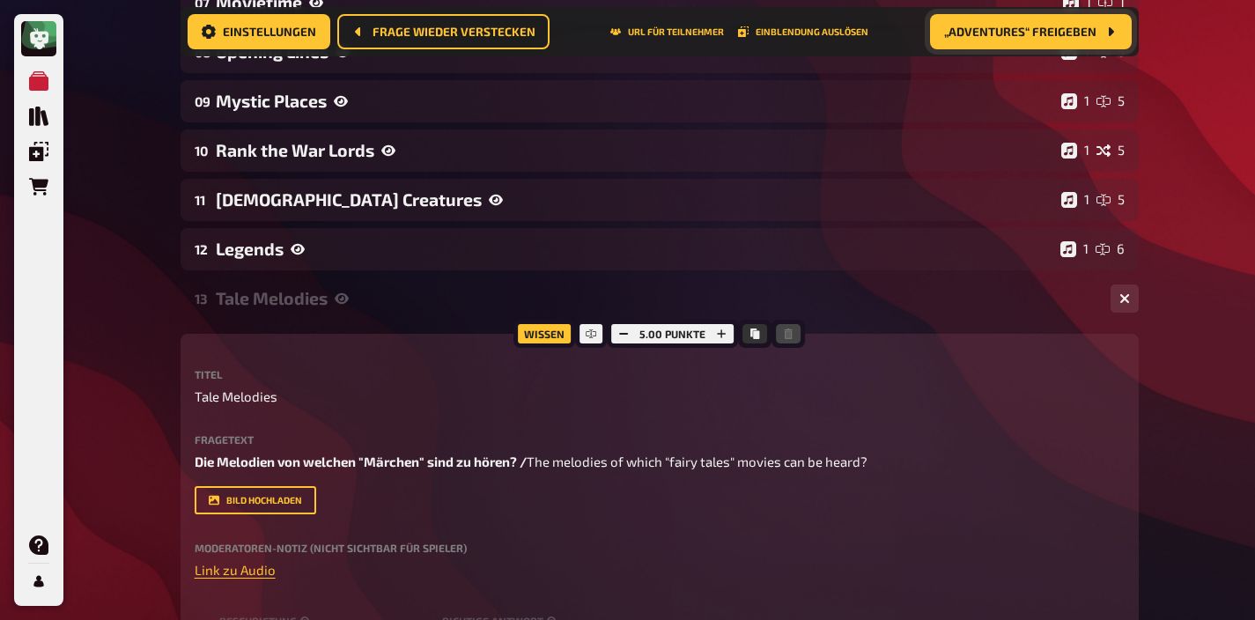
click at [355, 291] on div "Tale Melodies" at bounding box center [656, 298] width 881 height 20
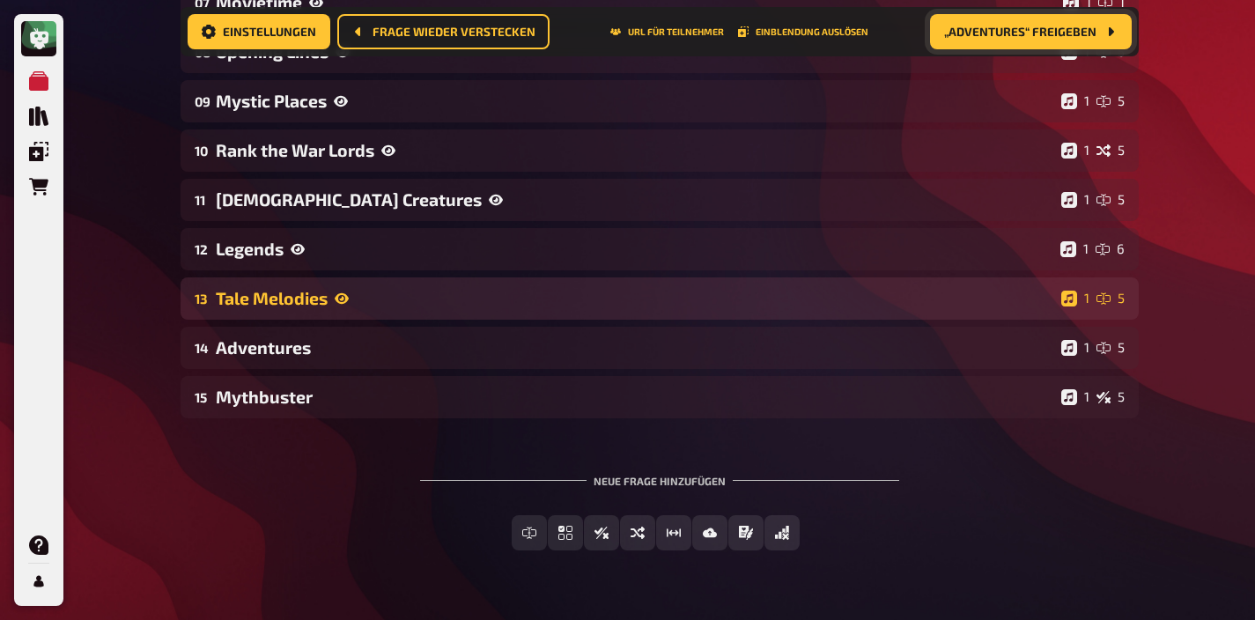
scroll to position [0, 0]
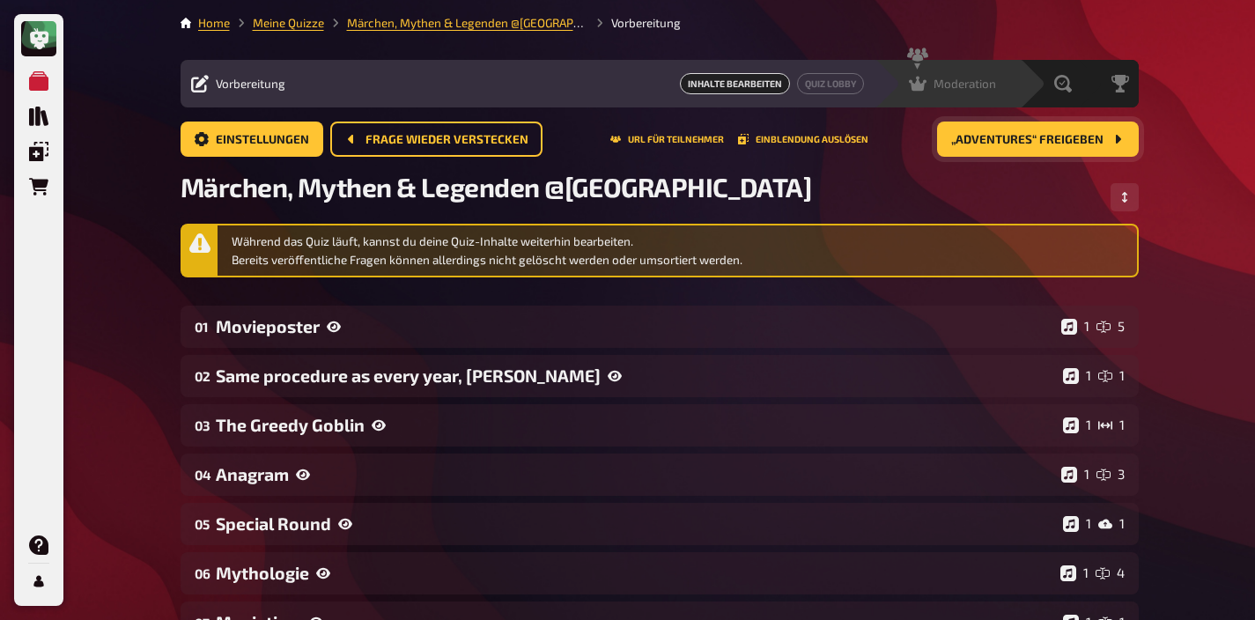
click at [975, 84] on span "Moderation" at bounding box center [964, 84] width 63 height 14
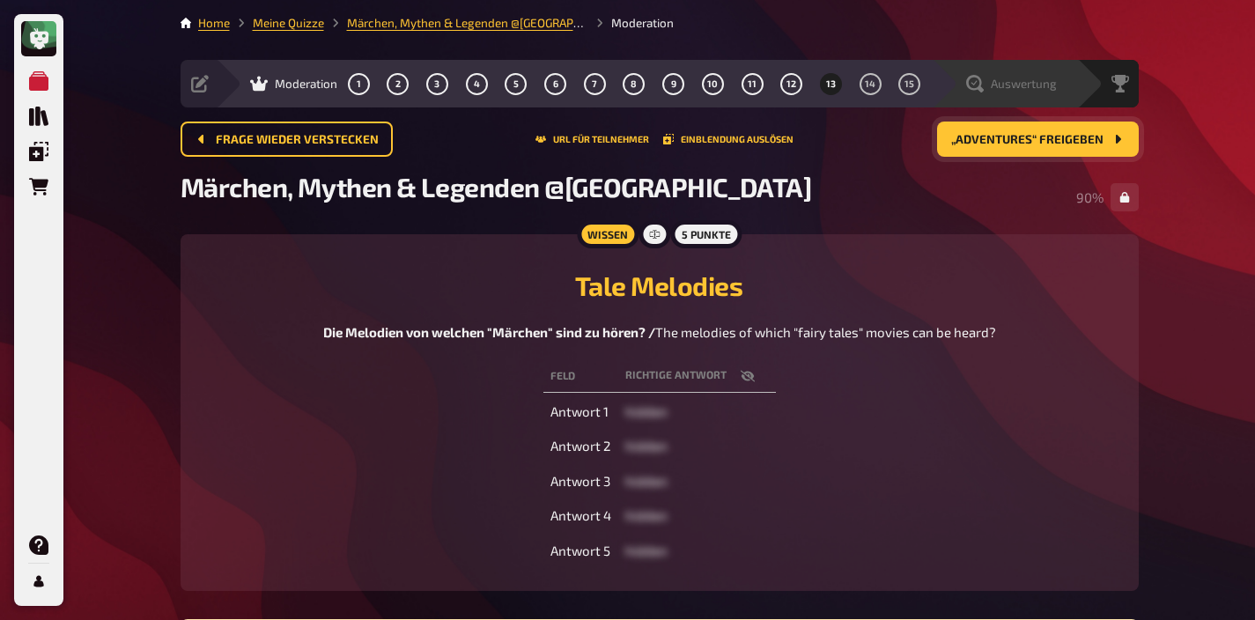
click at [1036, 86] on span "Auswertung" at bounding box center [1024, 84] width 66 height 14
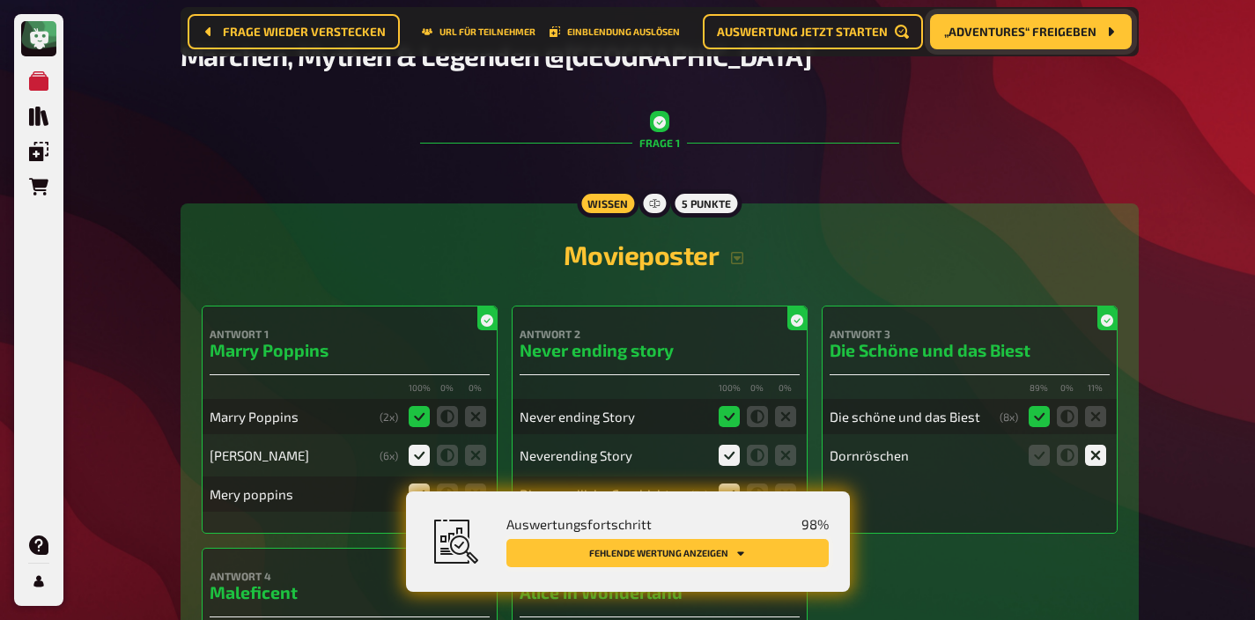
click at [756, 552] on button "Fehlende Wertung anzeigen" at bounding box center [667, 553] width 322 height 28
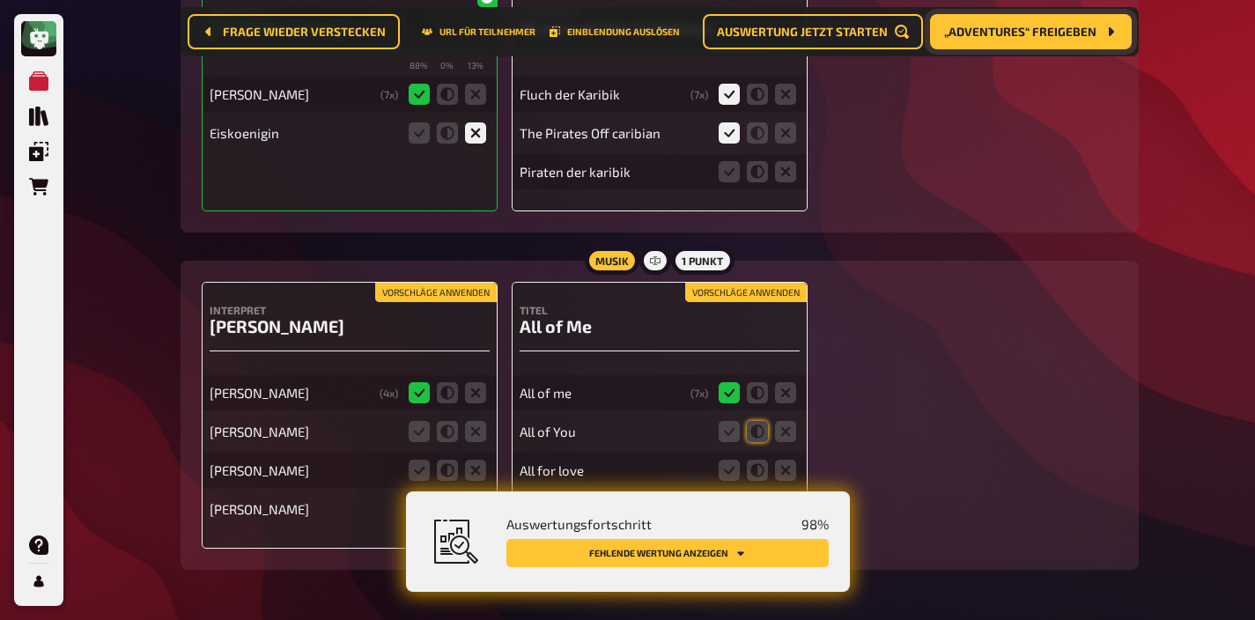
scroll to position [14216, 0]
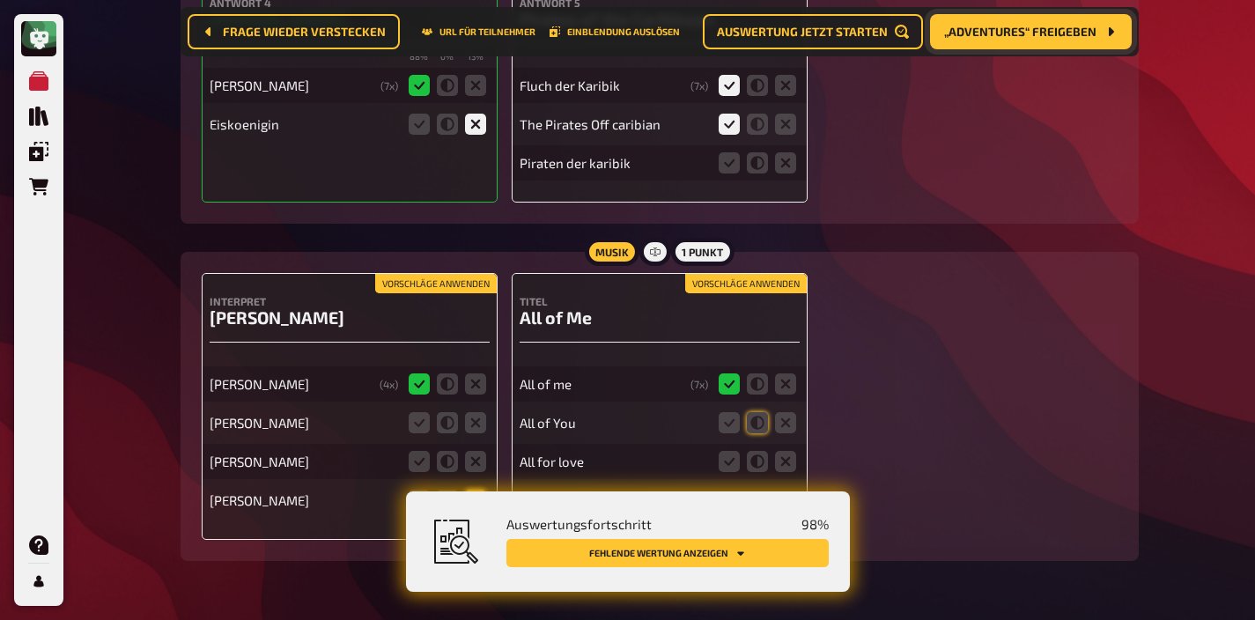
click at [476, 490] on icon at bounding box center [475, 500] width 21 height 21
click at [0, 0] on input "radio" at bounding box center [0, 0] width 0 height 0
click at [750, 412] on icon at bounding box center [757, 422] width 21 height 21
click at [0, 0] on input "radio" at bounding box center [0, 0] width 0 height 0
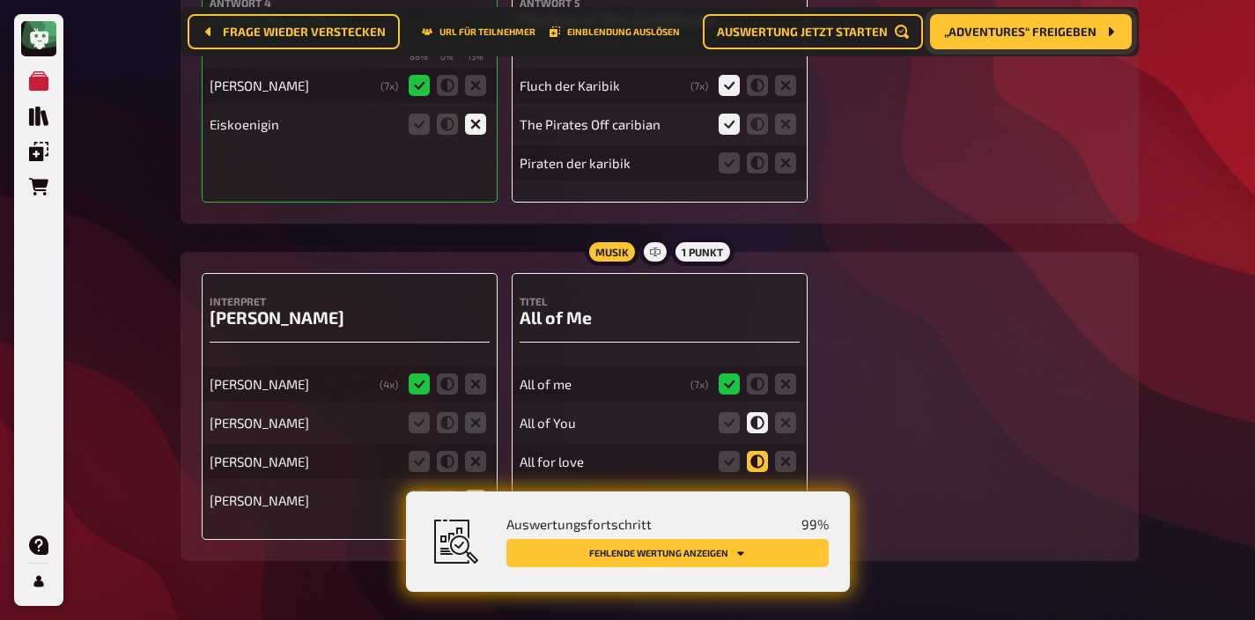
click at [754, 451] on icon at bounding box center [757, 461] width 21 height 21
click at [0, 0] on input "radio" at bounding box center [0, 0] width 0 height 0
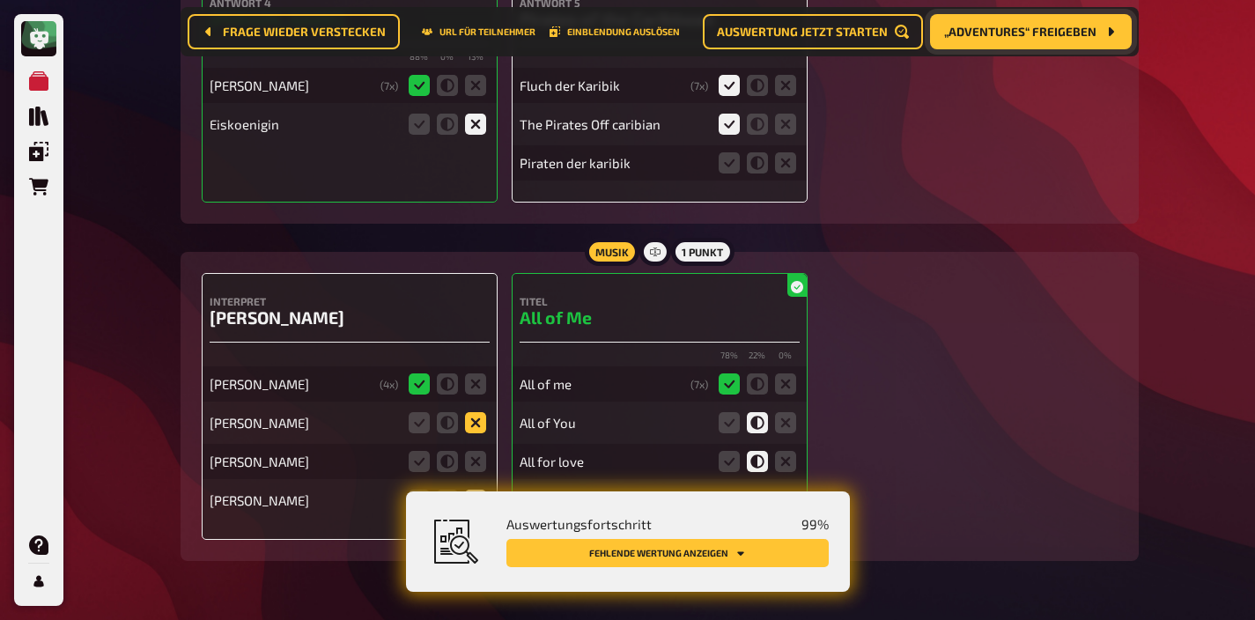
click at [483, 412] on icon at bounding box center [475, 422] width 21 height 21
click at [0, 0] on input "radio" at bounding box center [0, 0] width 0 height 0
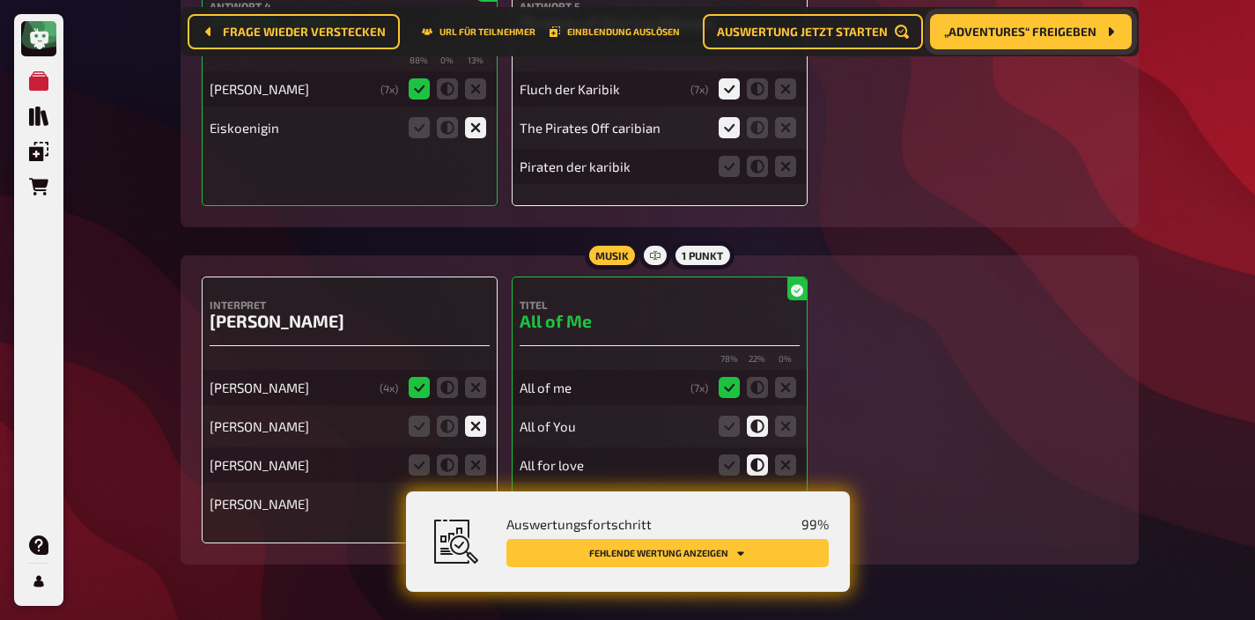
click at [483, 451] on fieldset at bounding box center [447, 465] width 85 height 28
click at [483, 454] on icon at bounding box center [475, 464] width 21 height 21
click at [0, 0] on input "radio" at bounding box center [0, 0] width 0 height 0
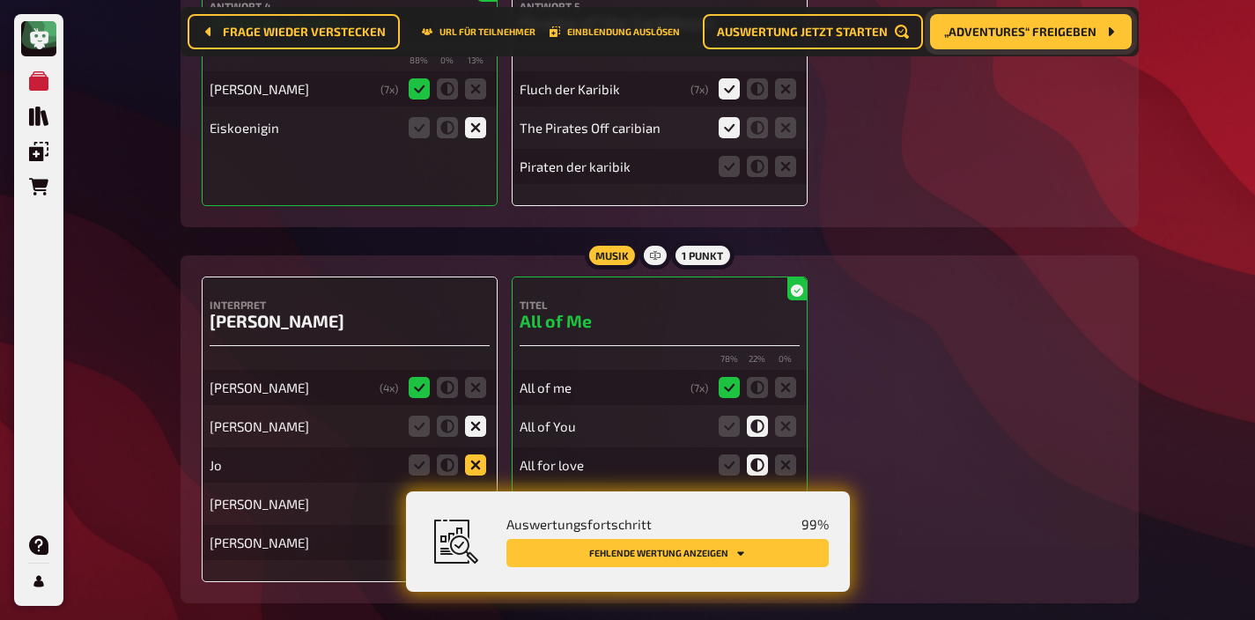
click at [469, 454] on icon at bounding box center [475, 464] width 21 height 21
click at [0, 0] on input "radio" at bounding box center [0, 0] width 0 height 0
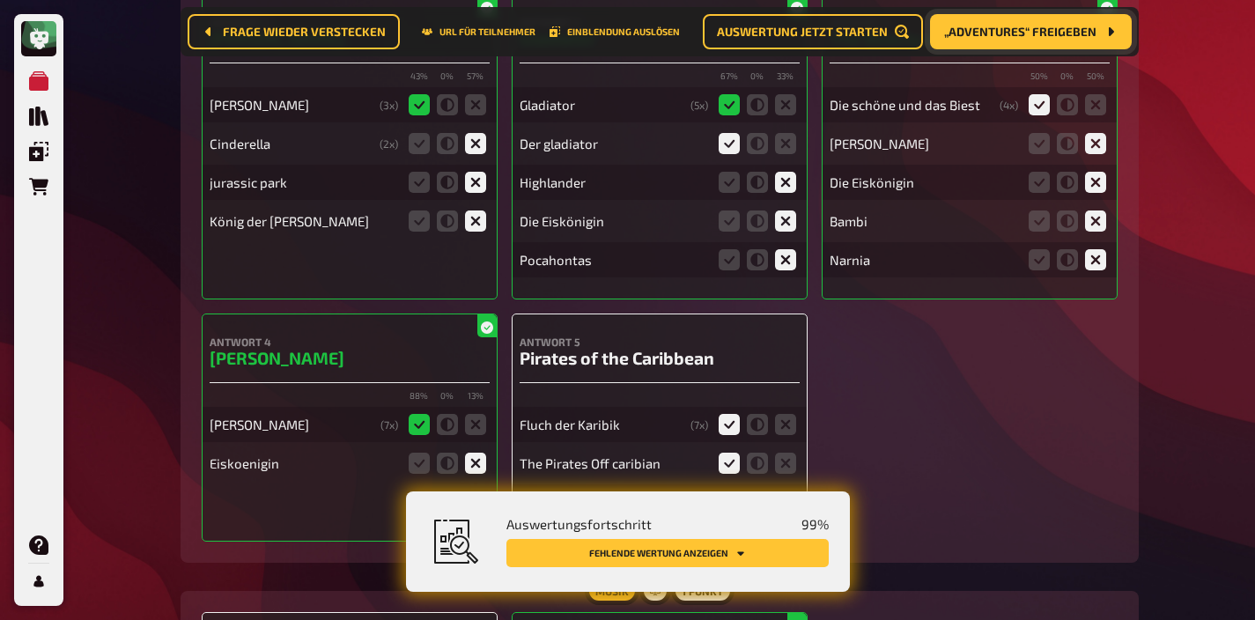
scroll to position [13891, 0]
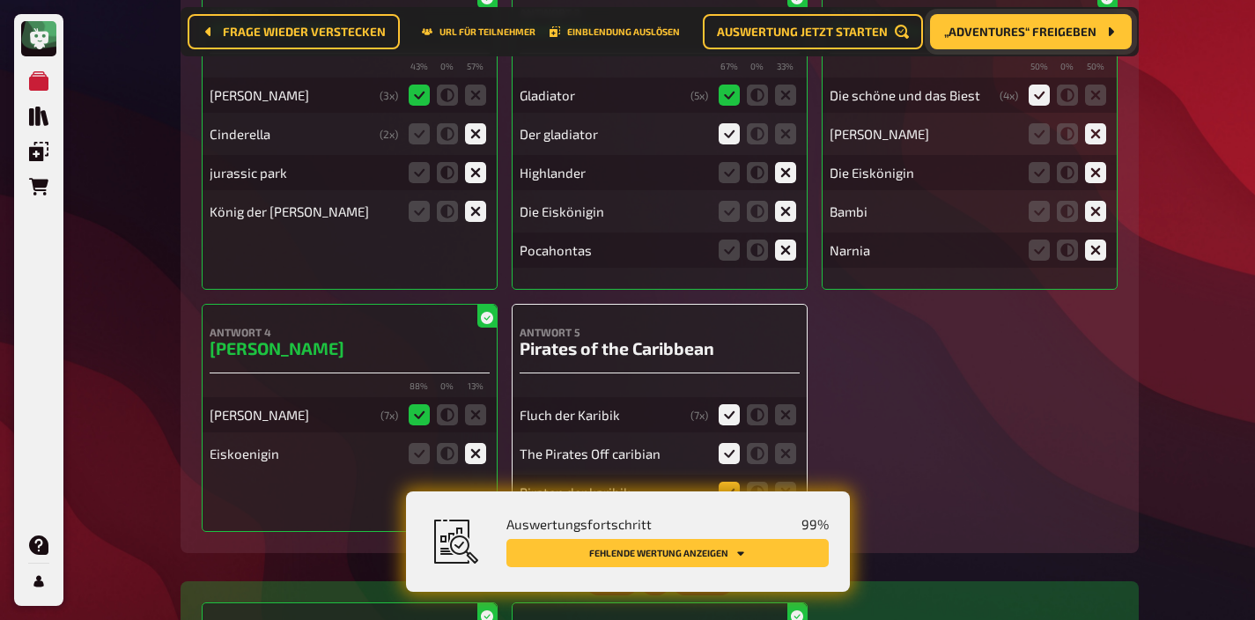
click at [726, 482] on icon at bounding box center [729, 492] width 21 height 21
click at [0, 0] on input "radio" at bounding box center [0, 0] width 0 height 0
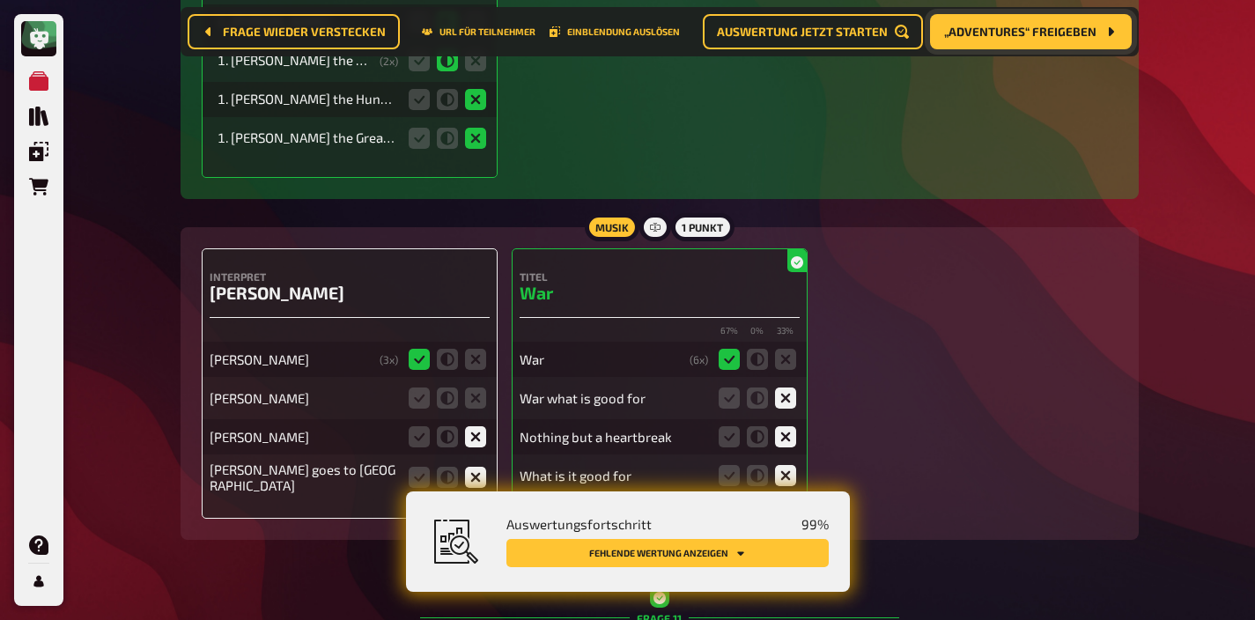
scroll to position [10763, 0]
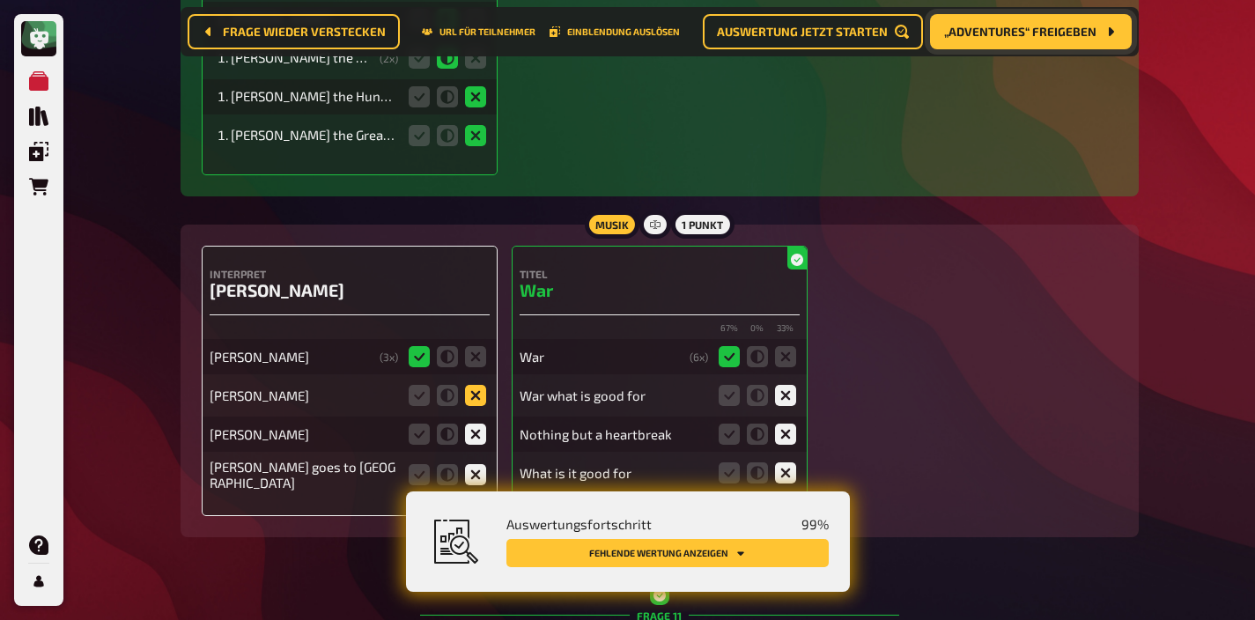
click at [479, 385] on icon at bounding box center [475, 395] width 21 height 21
click at [0, 0] on input "radio" at bounding box center [0, 0] width 0 height 0
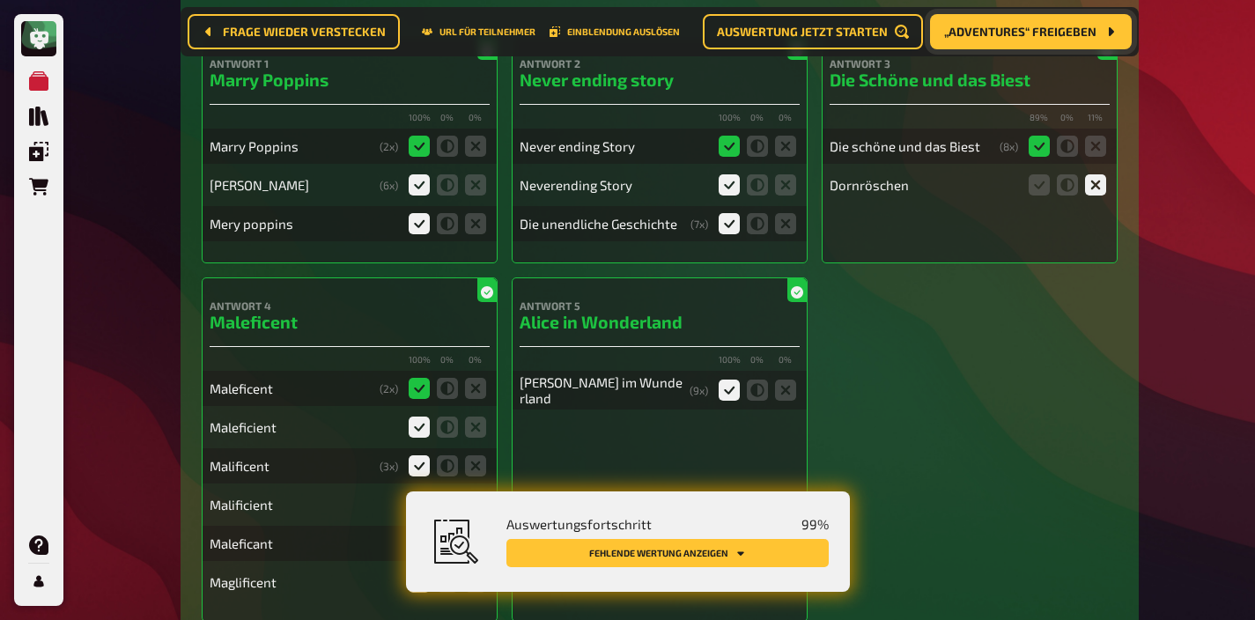
scroll to position [0, 0]
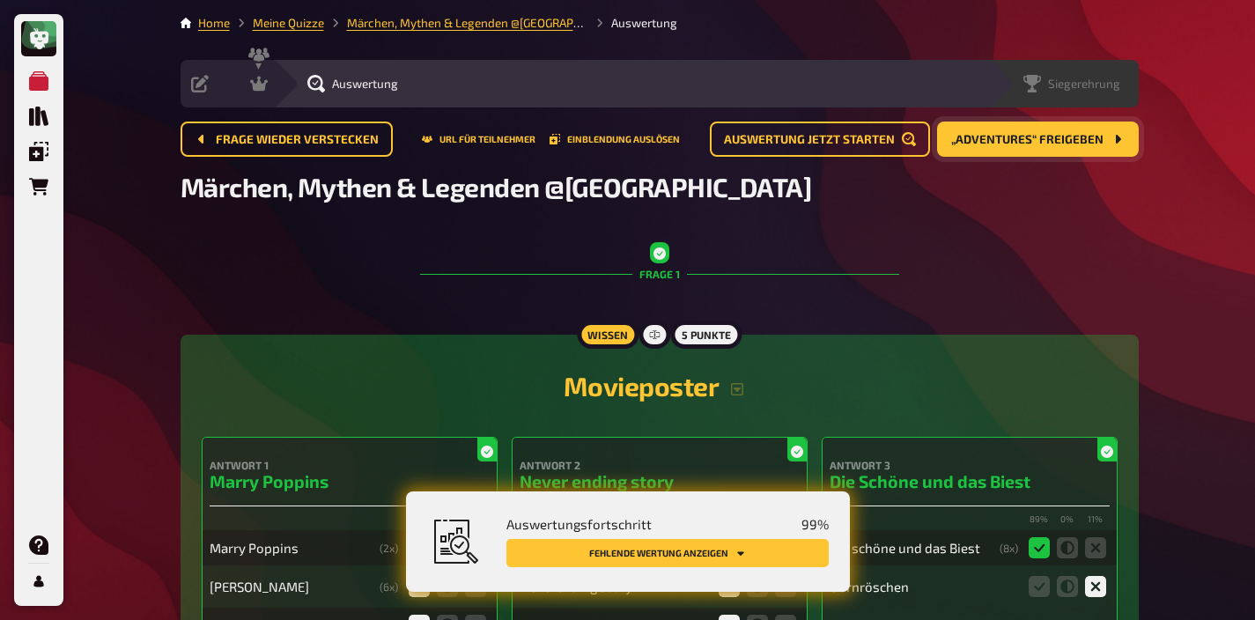
click at [1121, 96] on div "Siegerehrung" at bounding box center [1064, 84] width 150 height 48
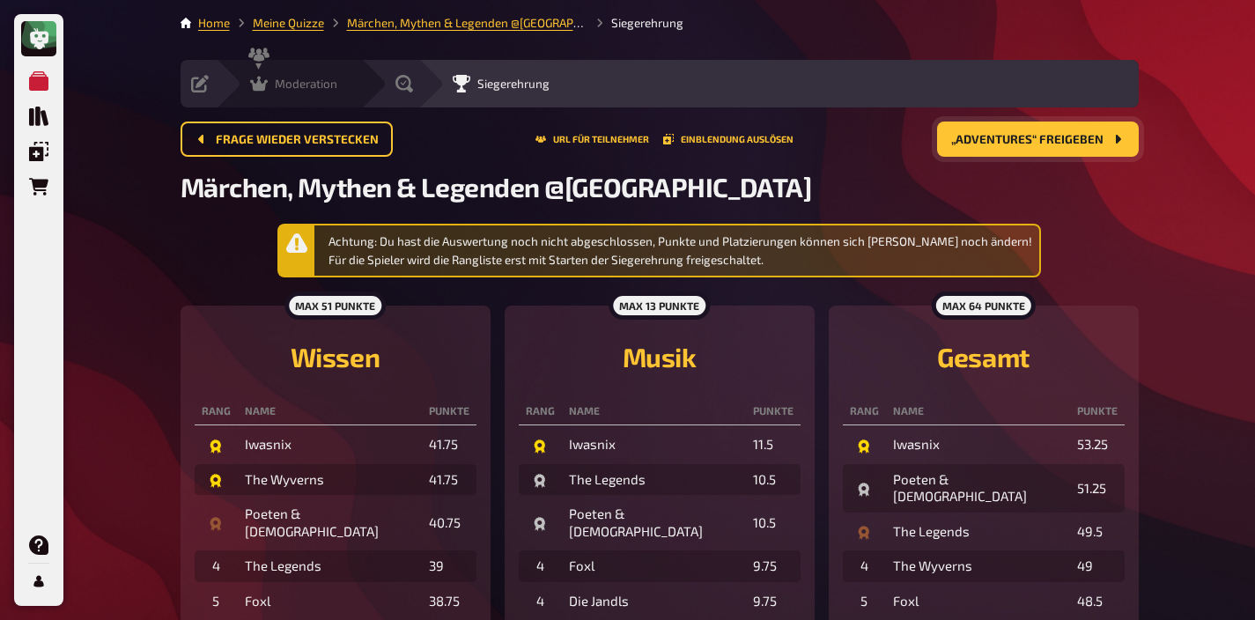
click at [281, 77] on span "Moderation" at bounding box center [306, 84] width 63 height 14
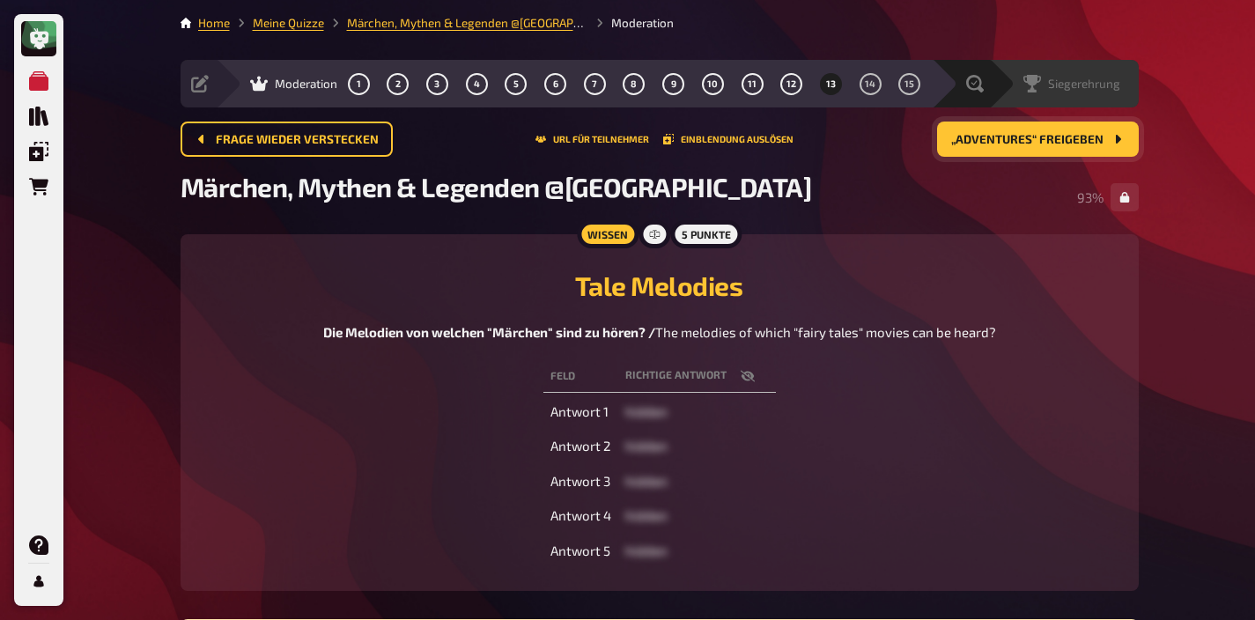
click at [1097, 80] on span "Siegerehrung" at bounding box center [1084, 84] width 72 height 14
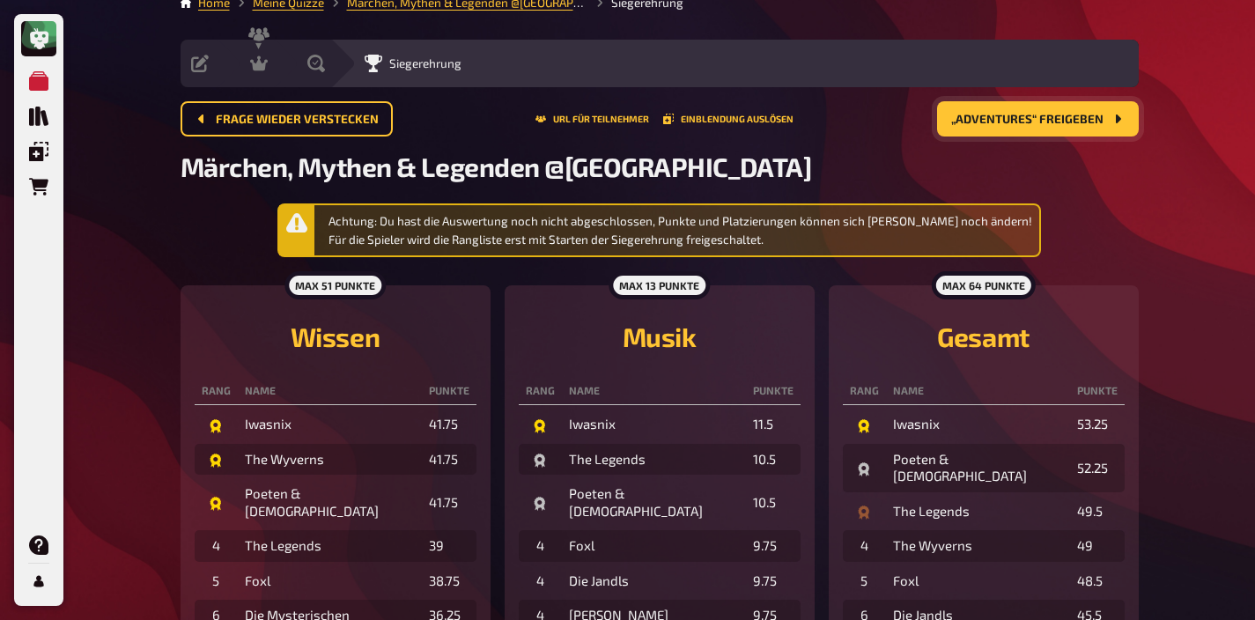
scroll to position [18, 0]
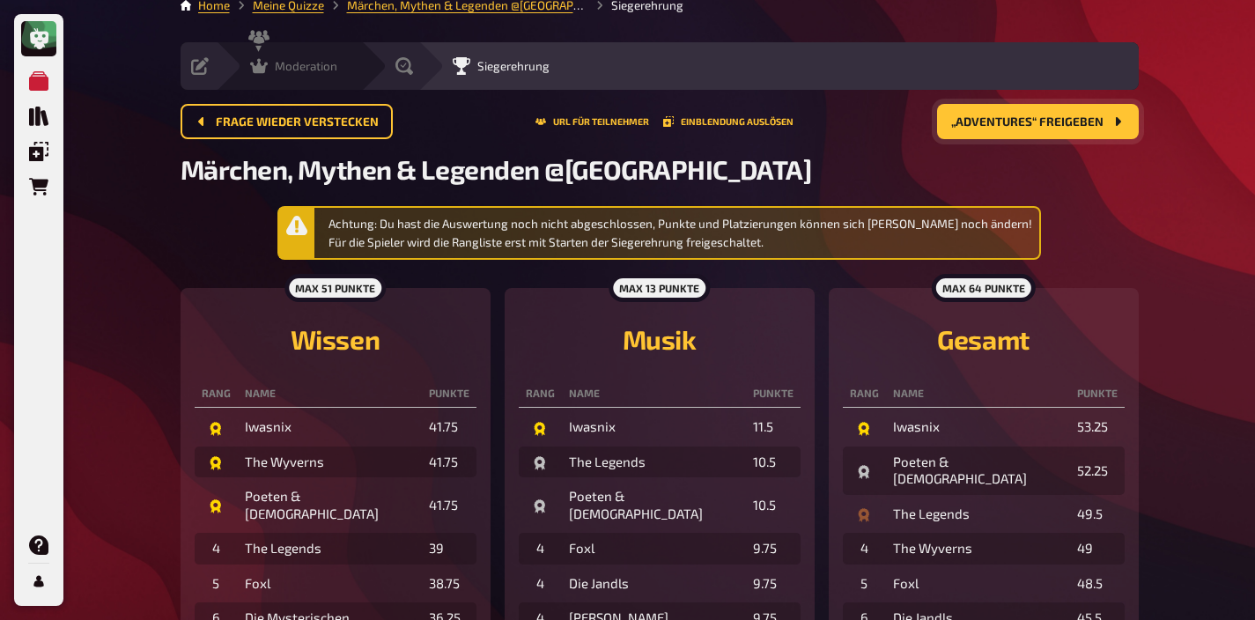
click at [302, 74] on div "Moderation" at bounding box center [293, 66] width 87 height 18
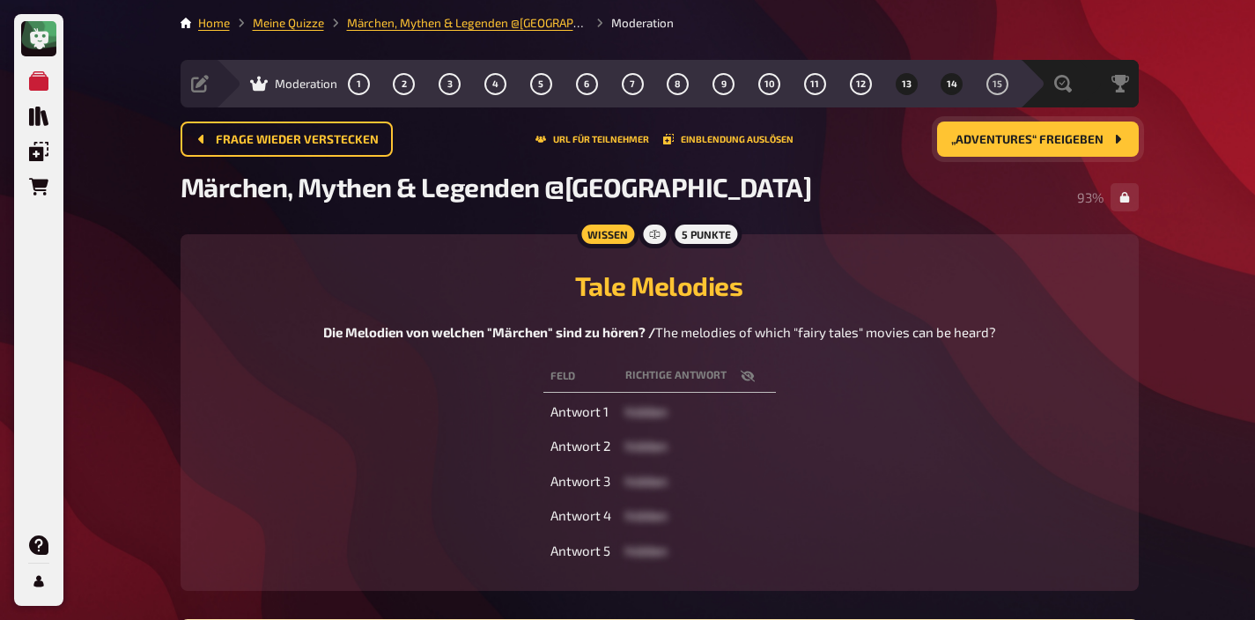
click at [955, 92] on button "14" at bounding box center [952, 84] width 28 height 28
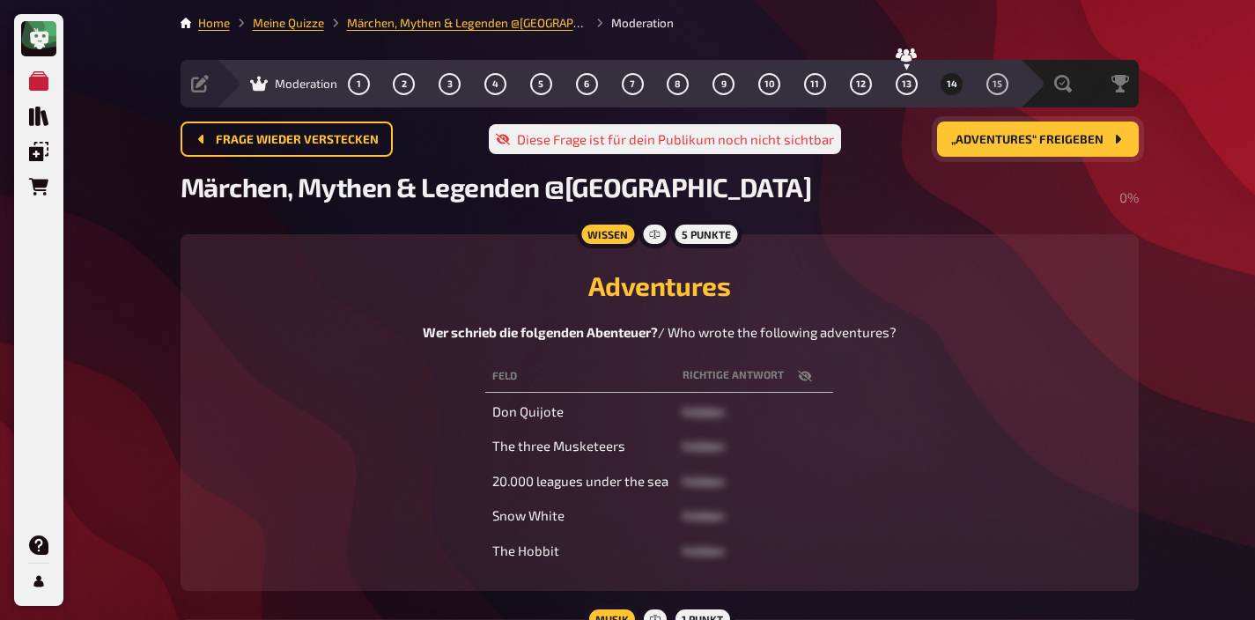
click at [971, 134] on span "„Adventures“ freigeben" at bounding box center [1027, 140] width 152 height 12
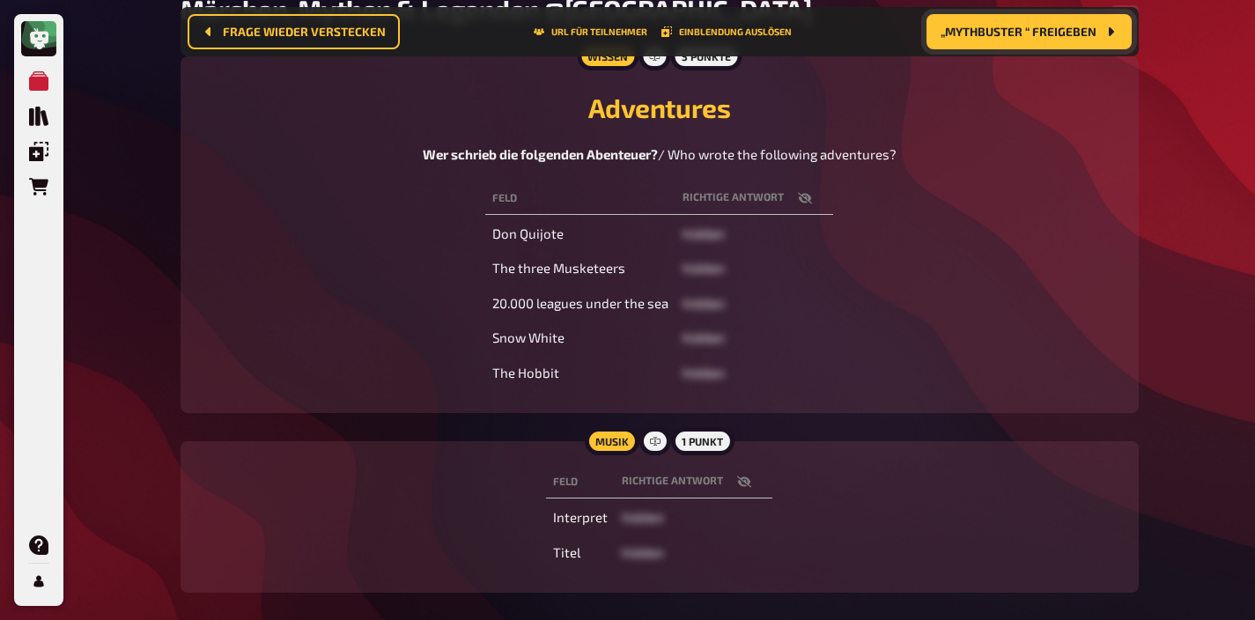
scroll to position [195, 0]
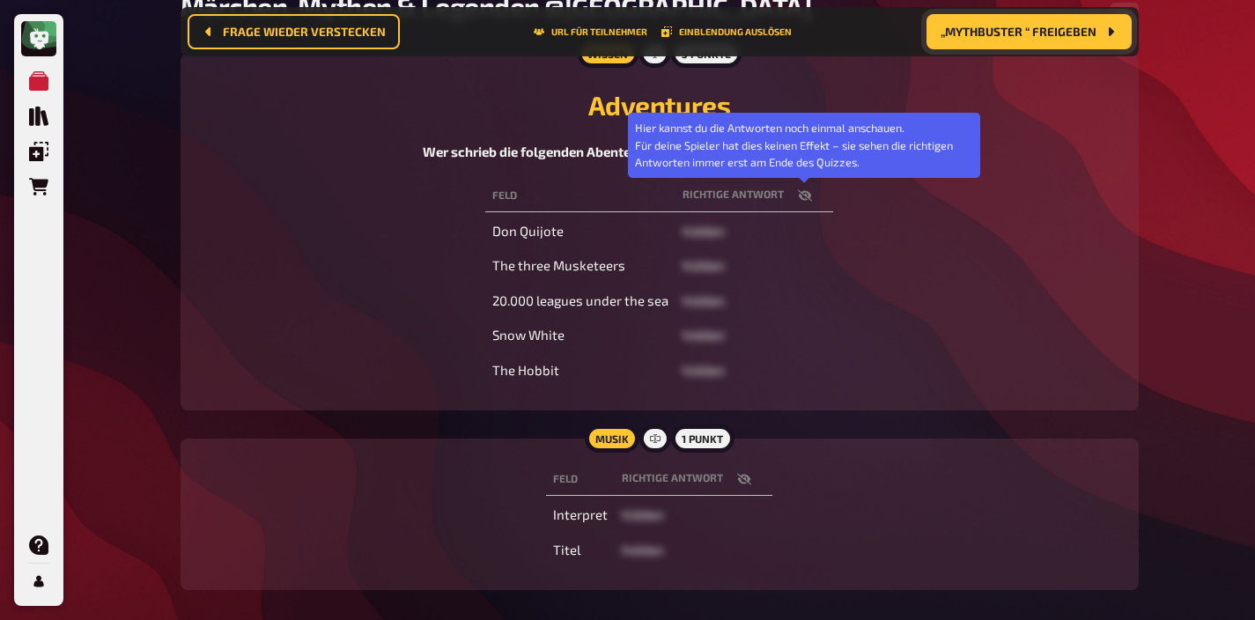
click at [807, 197] on icon "button" at bounding box center [805, 194] width 14 height 11
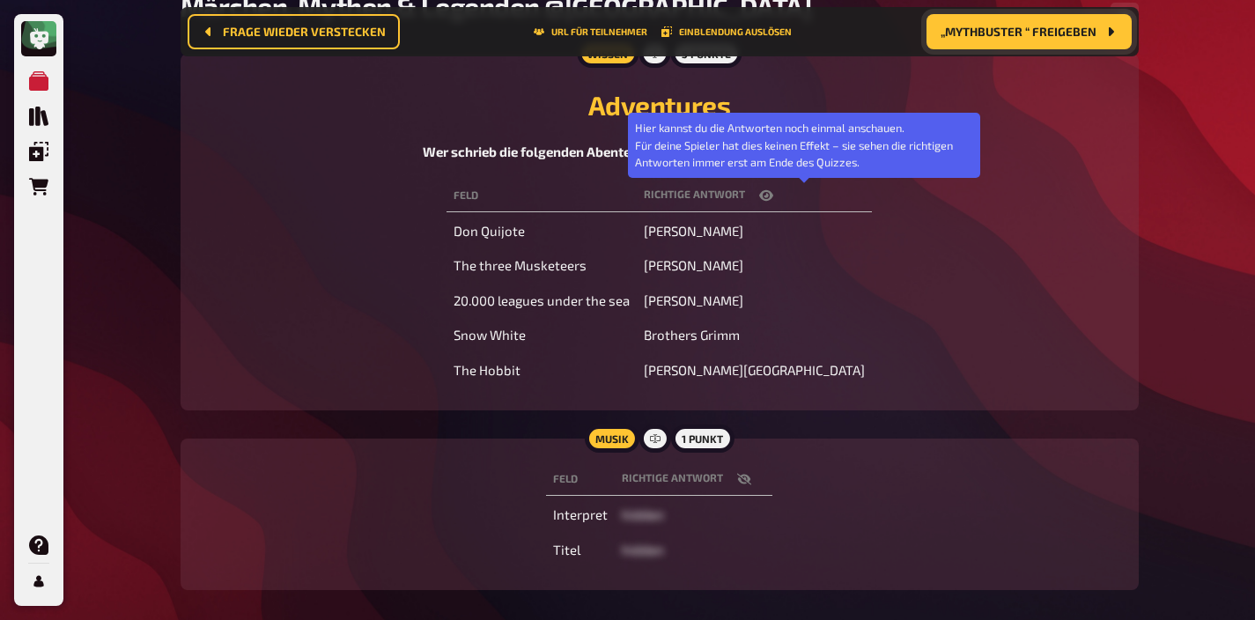
click at [773, 197] on icon "button" at bounding box center [766, 195] width 14 height 11
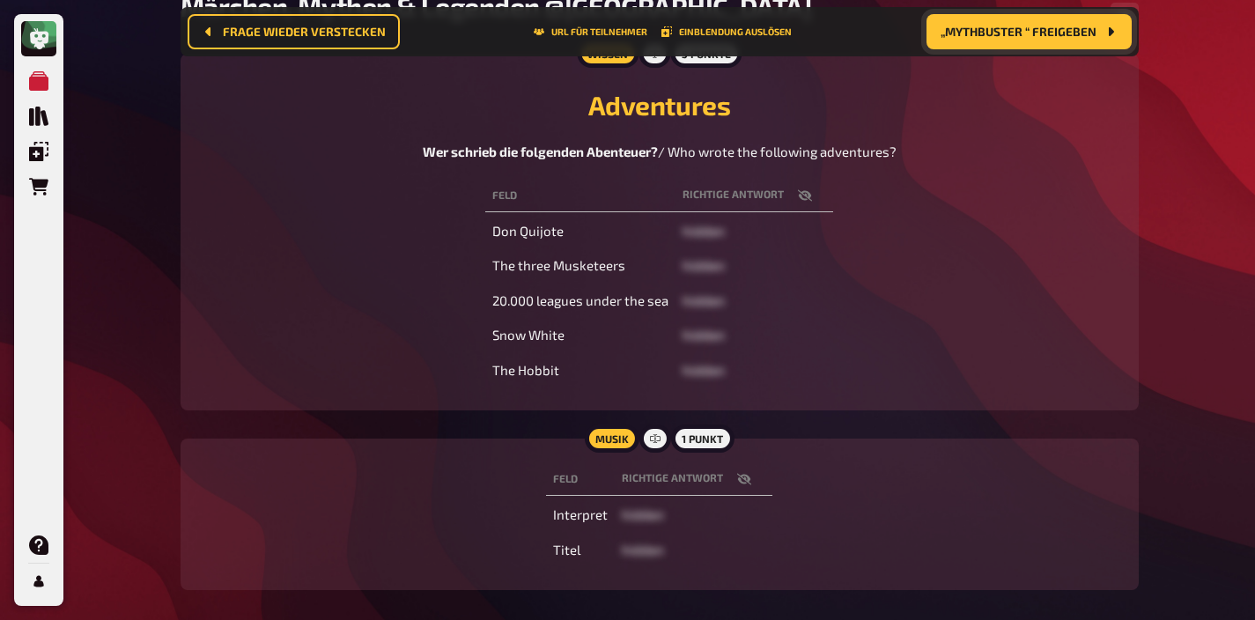
scroll to position [0, 0]
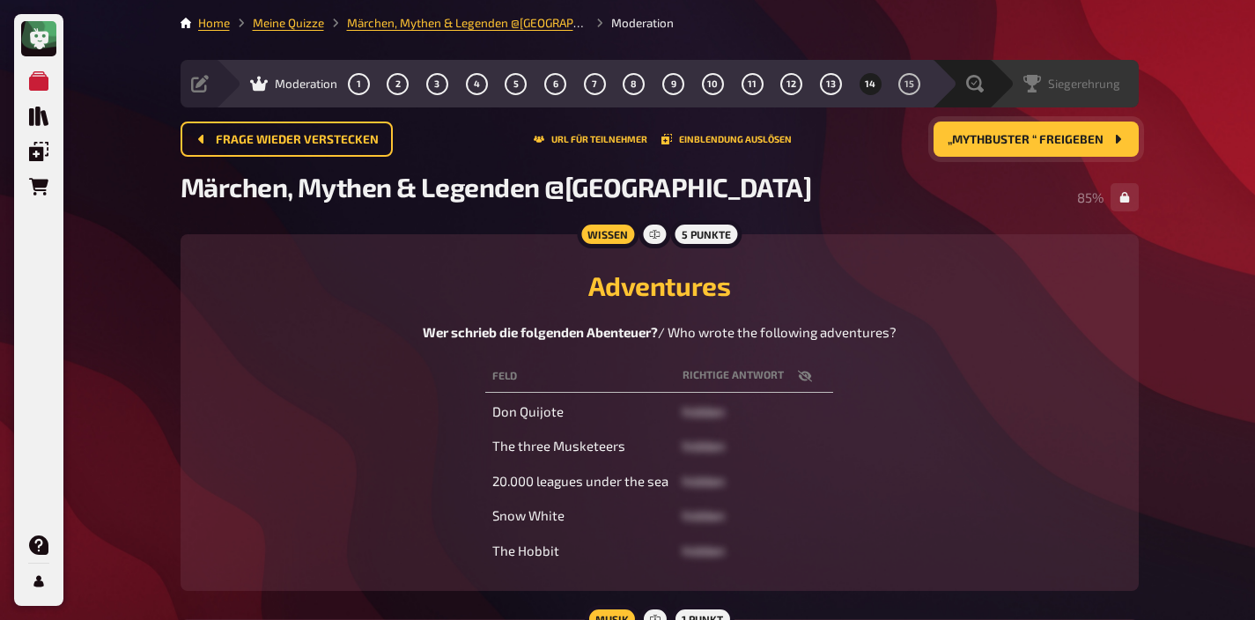
click at [1055, 76] on div "Siegerehrung" at bounding box center [1071, 84] width 97 height 18
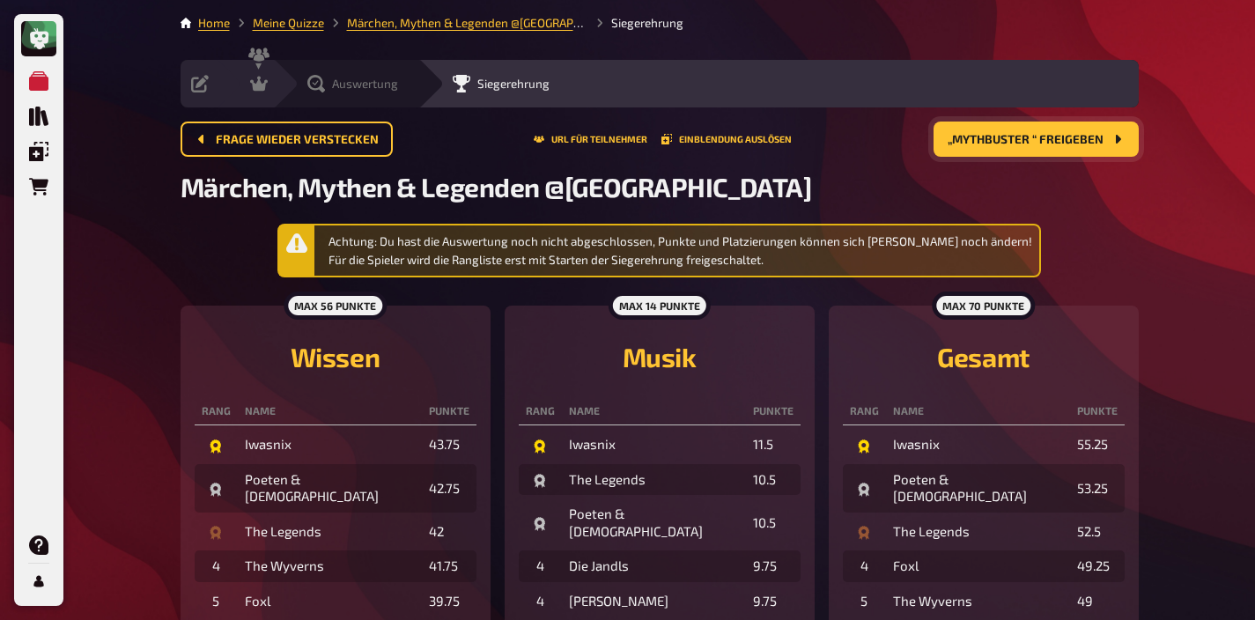
click at [316, 83] on icon at bounding box center [316, 84] width 18 height 18
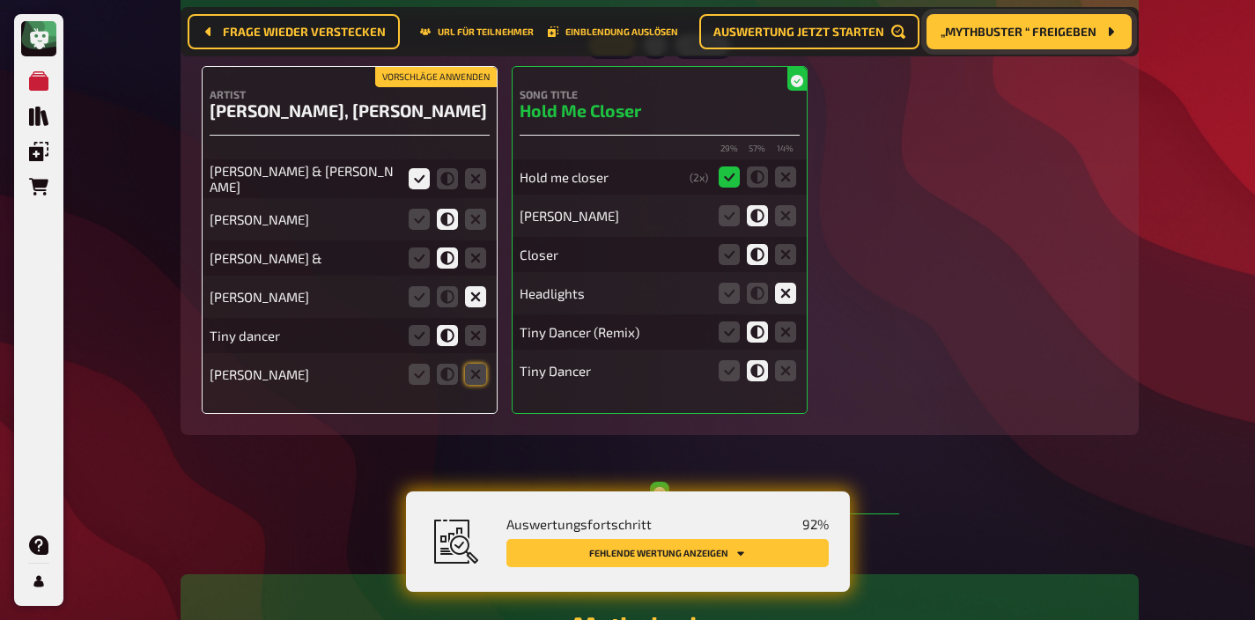
scroll to position [5003, 0]
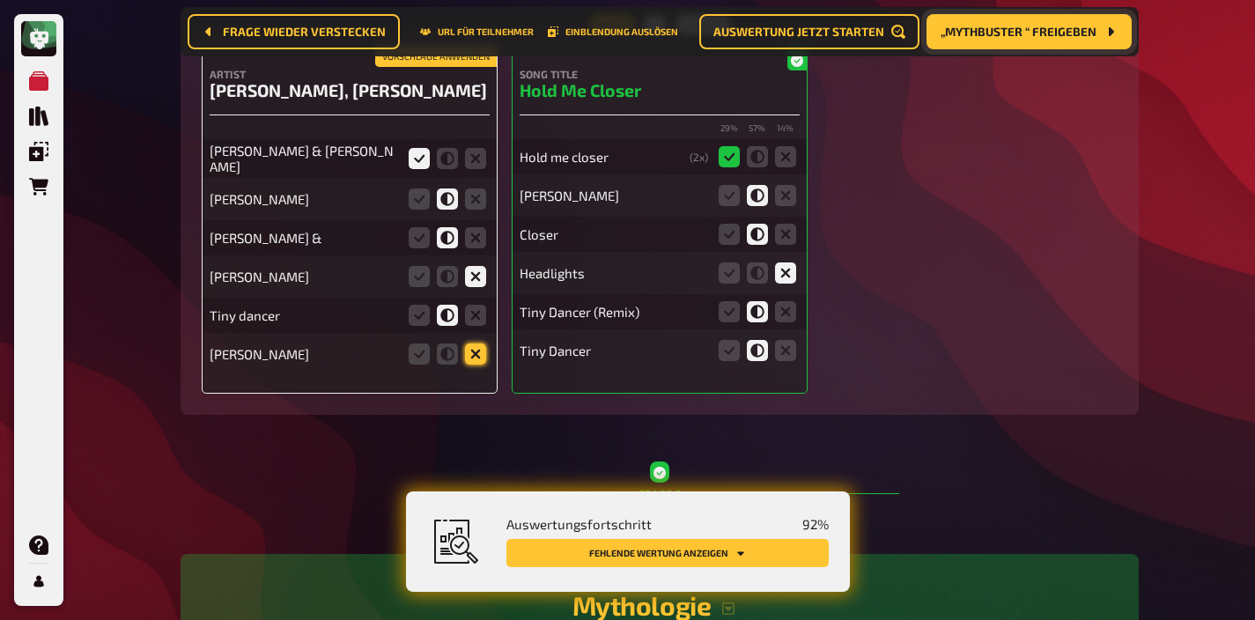
click at [477, 365] on icon at bounding box center [475, 353] width 21 height 21
click at [0, 0] on input "radio" at bounding box center [0, 0] width 0 height 0
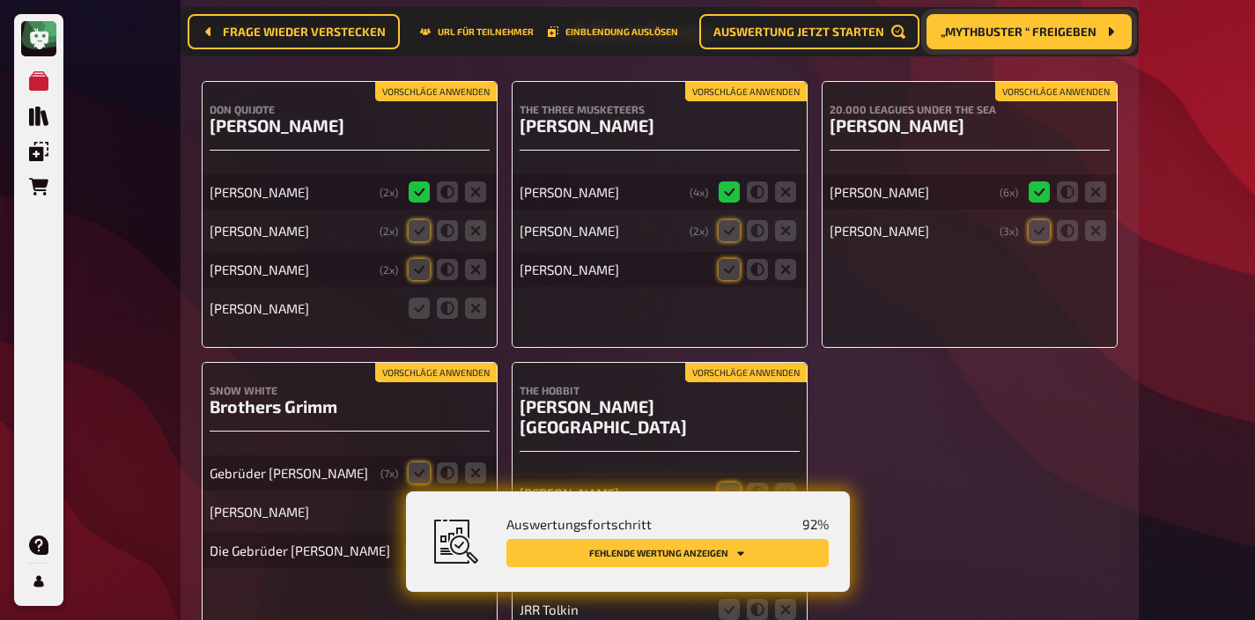
scroll to position [14894, 0]
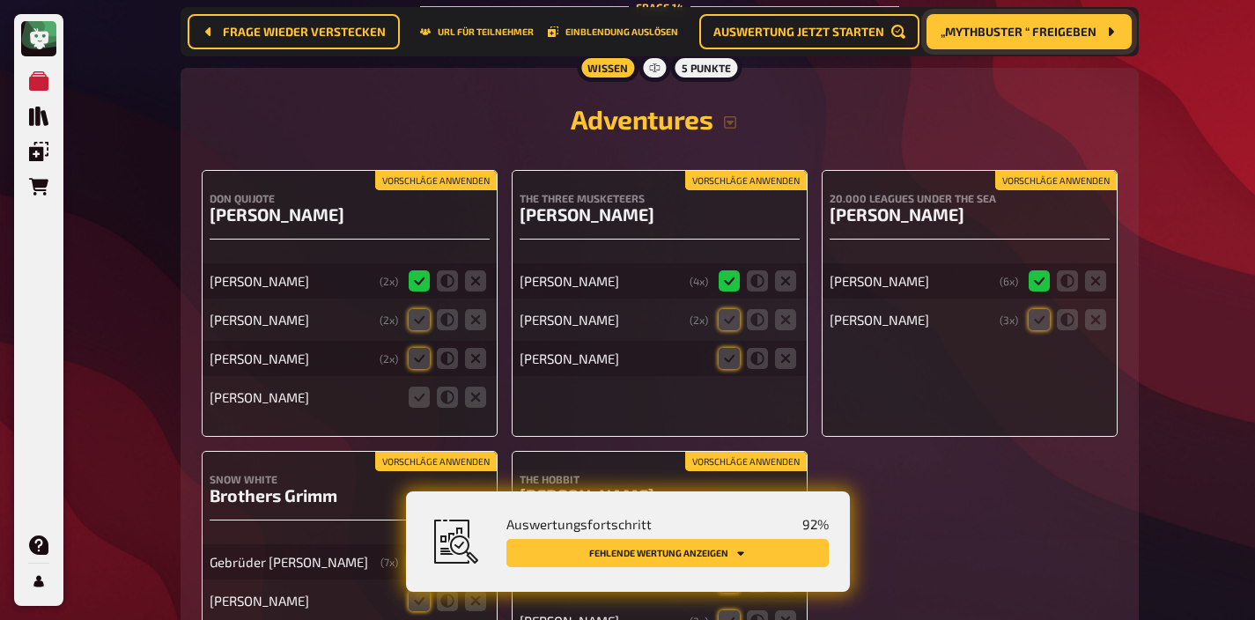
click at [471, 171] on button "Vorschläge anwenden" at bounding box center [436, 180] width 122 height 19
click at [745, 171] on button "Vorschläge anwenden" at bounding box center [746, 180] width 122 height 19
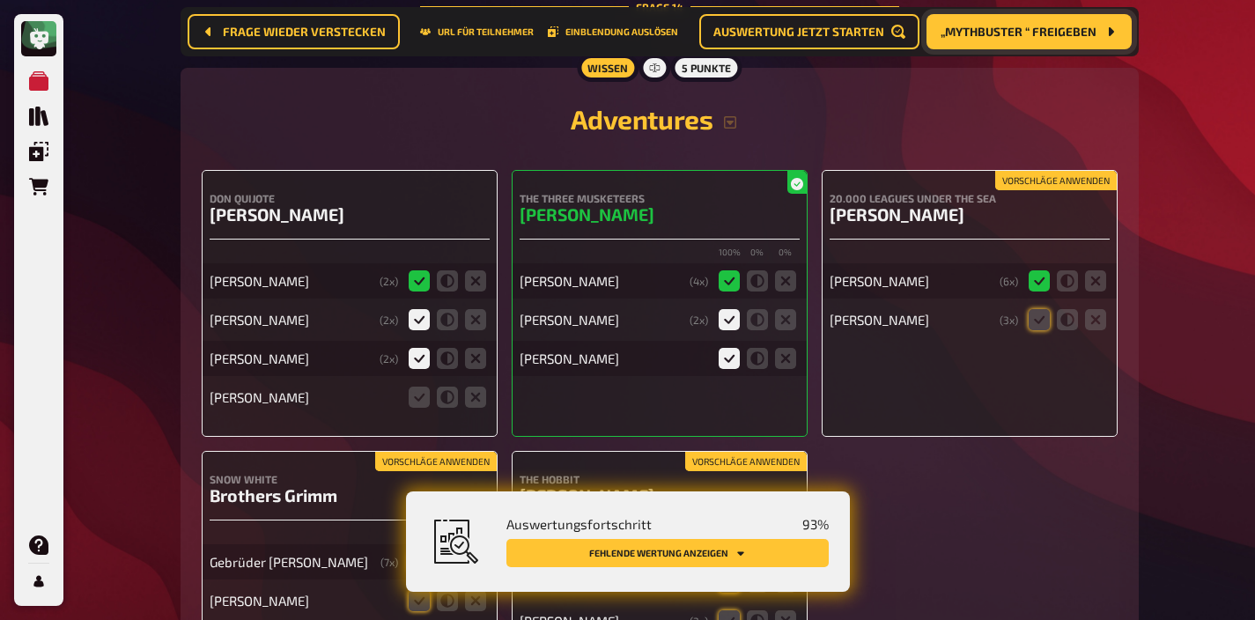
click at [1070, 171] on button "Vorschläge anwenden" at bounding box center [1056, 180] width 122 height 19
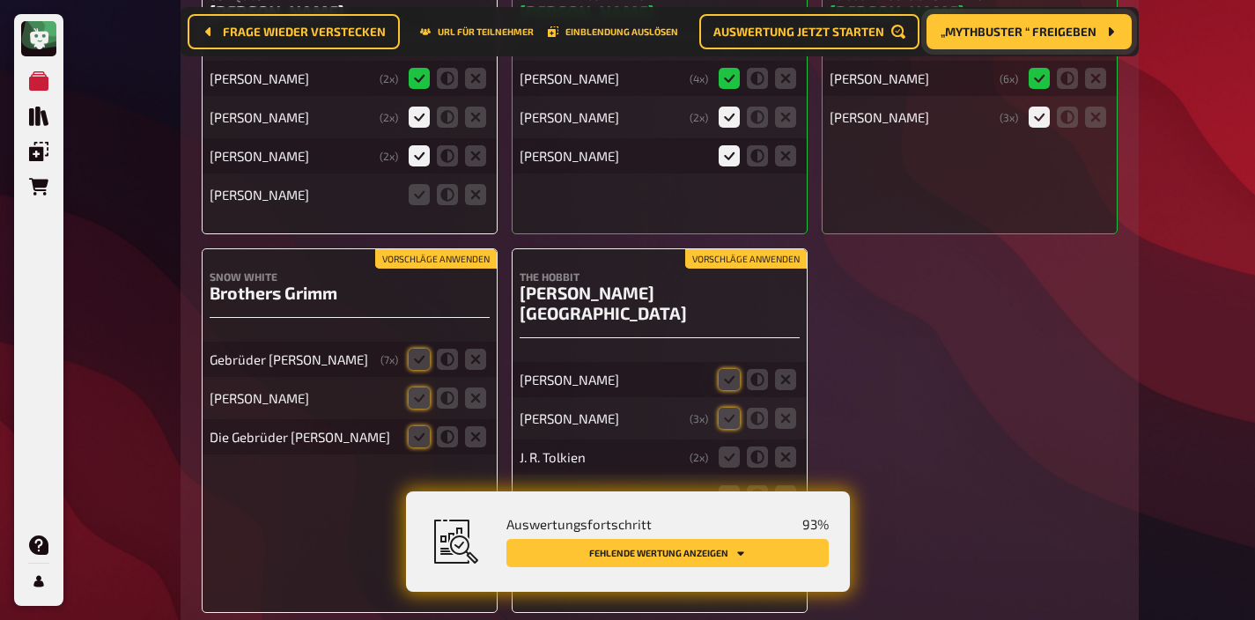
scroll to position [15098, 0]
click at [747, 248] on button "Vorschläge anwenden" at bounding box center [746, 257] width 122 height 19
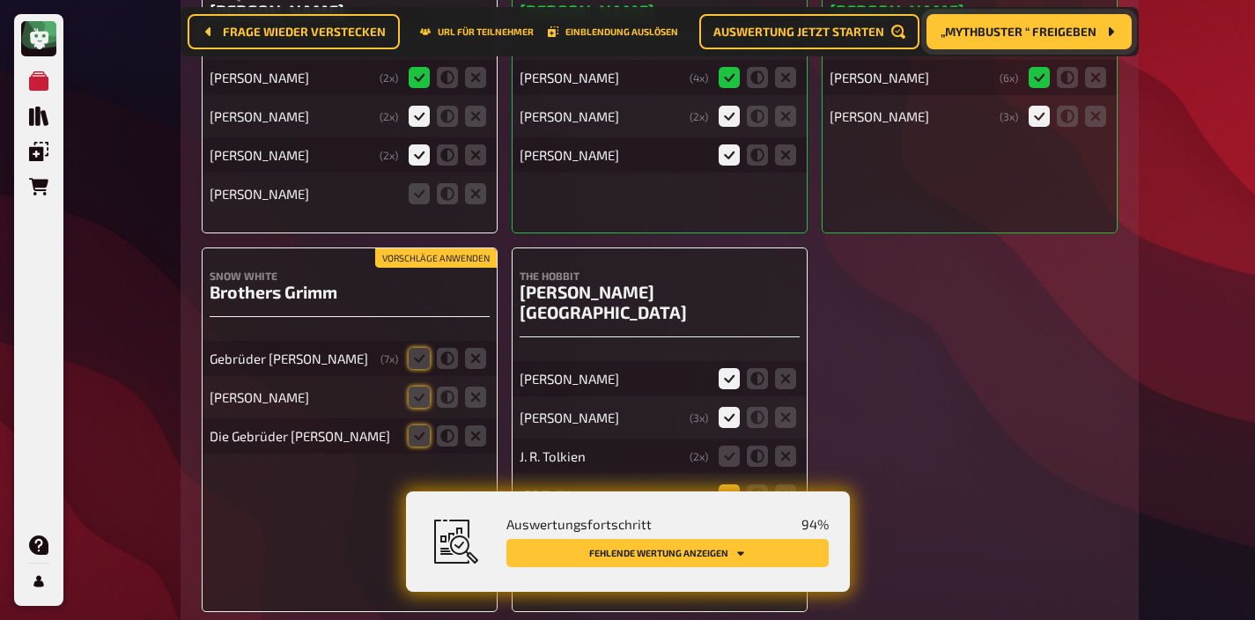
click at [730, 484] on icon at bounding box center [729, 494] width 21 height 21
click at [0, 0] on input "radio" at bounding box center [0, 0] width 0 height 0
click at [729, 446] on icon at bounding box center [729, 456] width 21 height 21
click at [0, 0] on input "radio" at bounding box center [0, 0] width 0 height 0
click at [393, 248] on button "Vorschläge anwenden" at bounding box center [436, 257] width 122 height 19
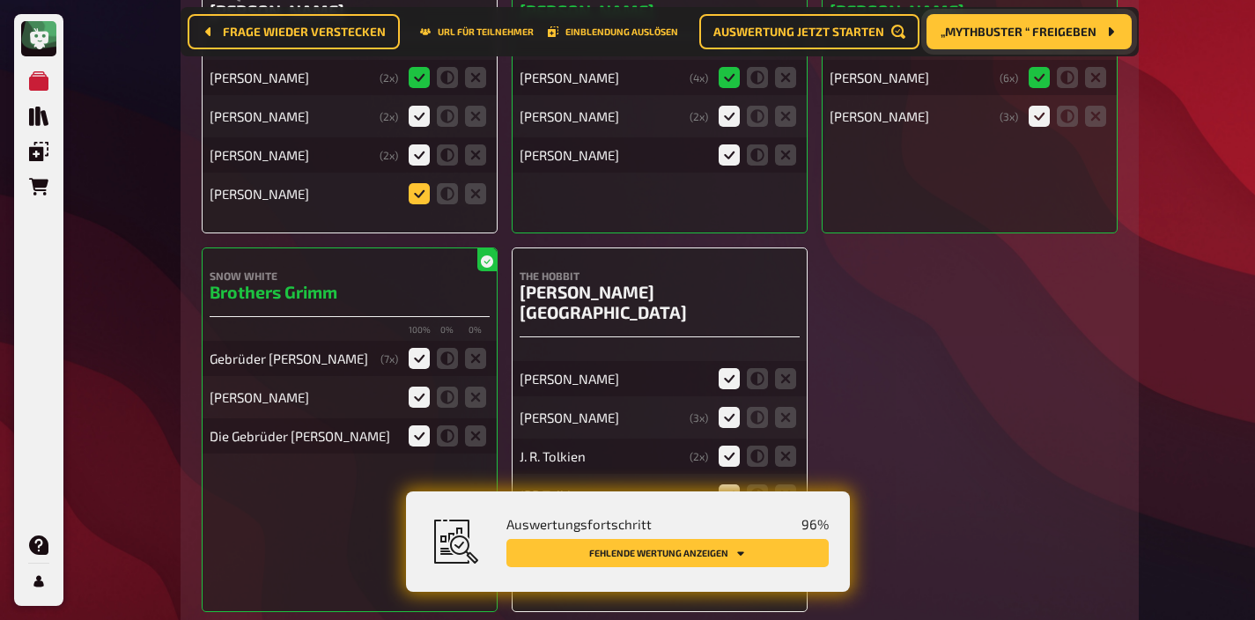
click at [427, 183] on icon at bounding box center [419, 193] width 21 height 21
click at [0, 0] on input "radio" at bounding box center [0, 0] width 0 height 0
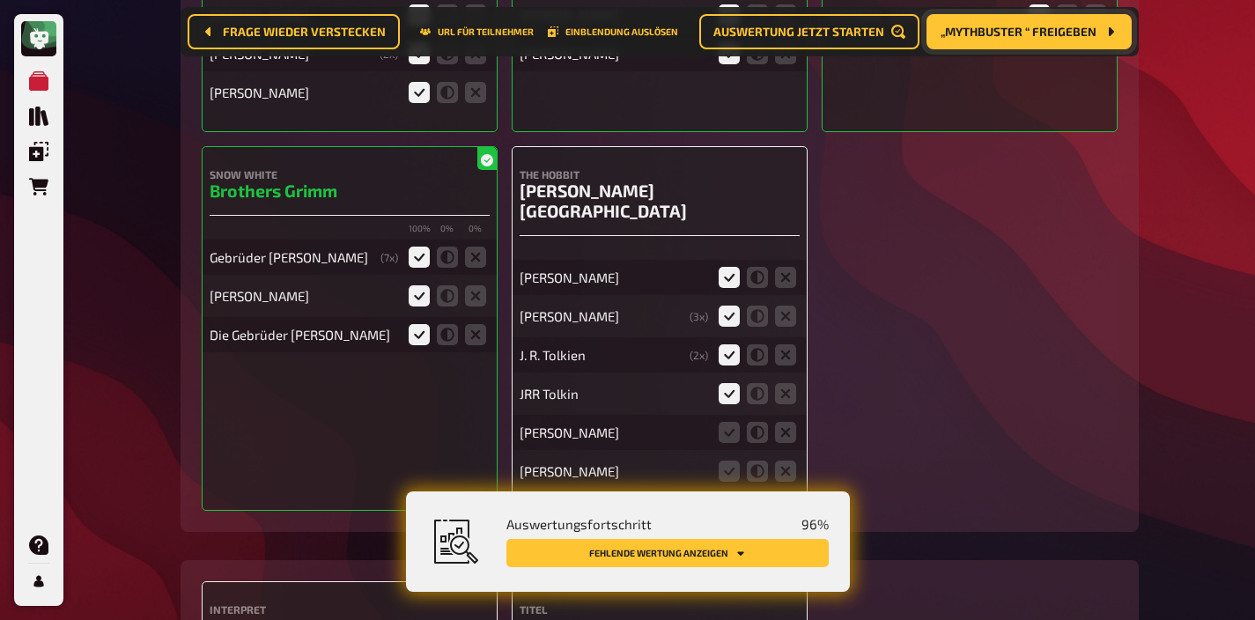
scroll to position [15233, 0]
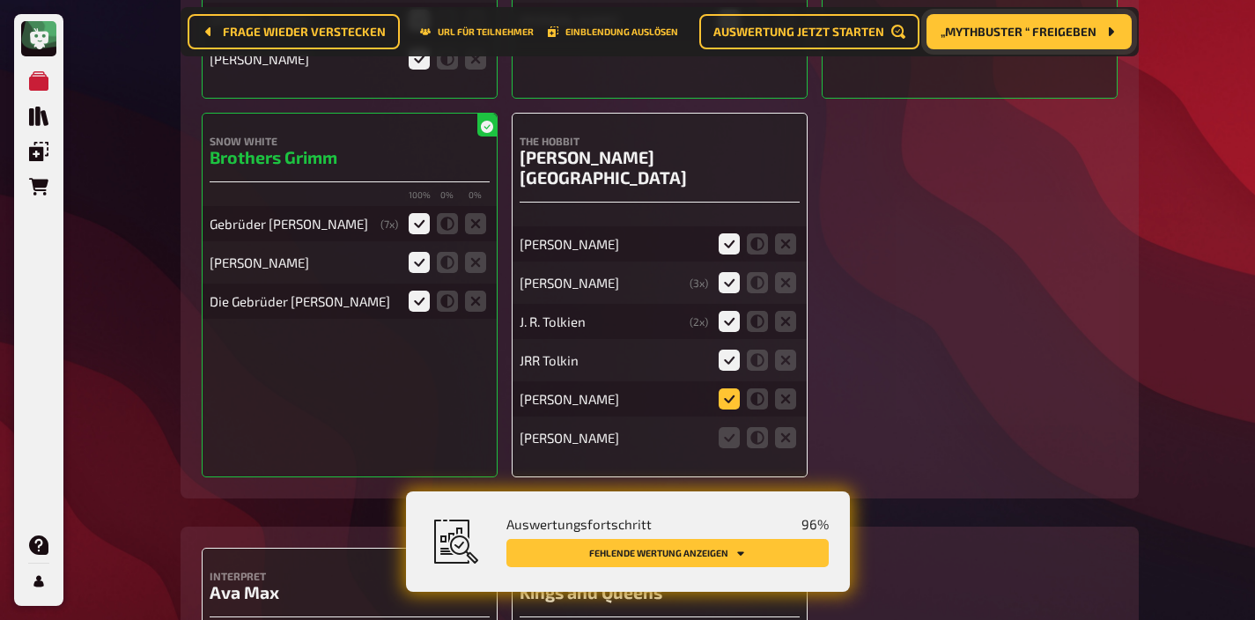
click at [729, 388] on icon at bounding box center [729, 398] width 21 height 21
click at [0, 0] on input "radio" at bounding box center [0, 0] width 0 height 0
click at [729, 427] on icon at bounding box center [729, 437] width 21 height 21
click at [0, 0] on input "radio" at bounding box center [0, 0] width 0 height 0
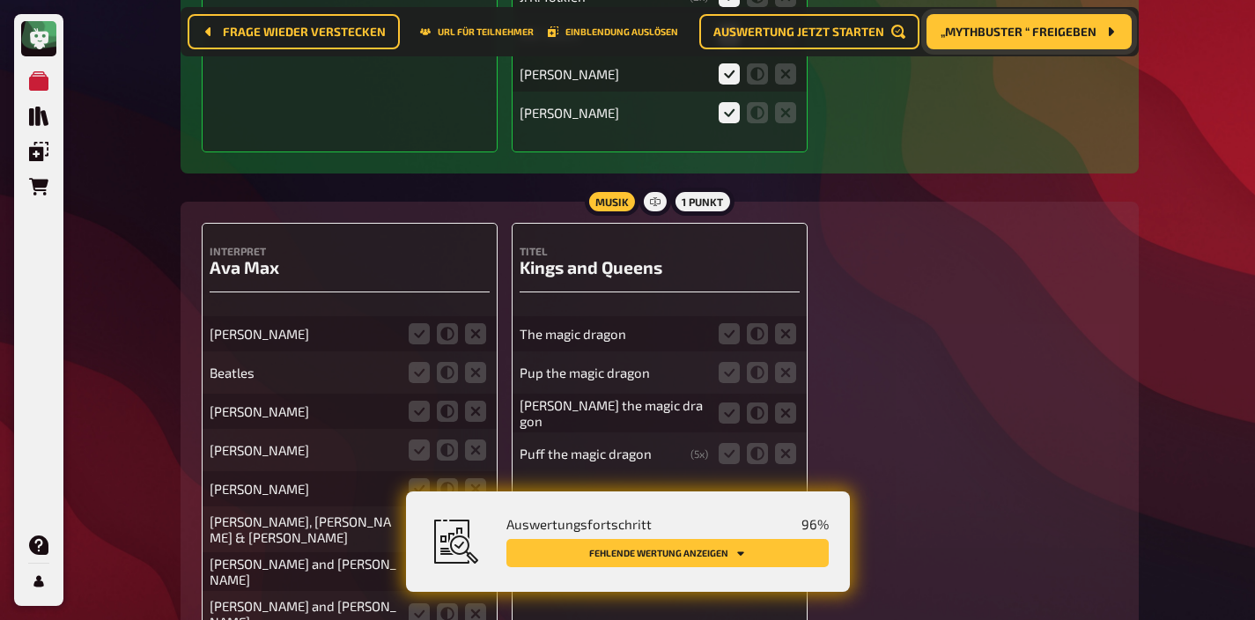
scroll to position [15574, 0]
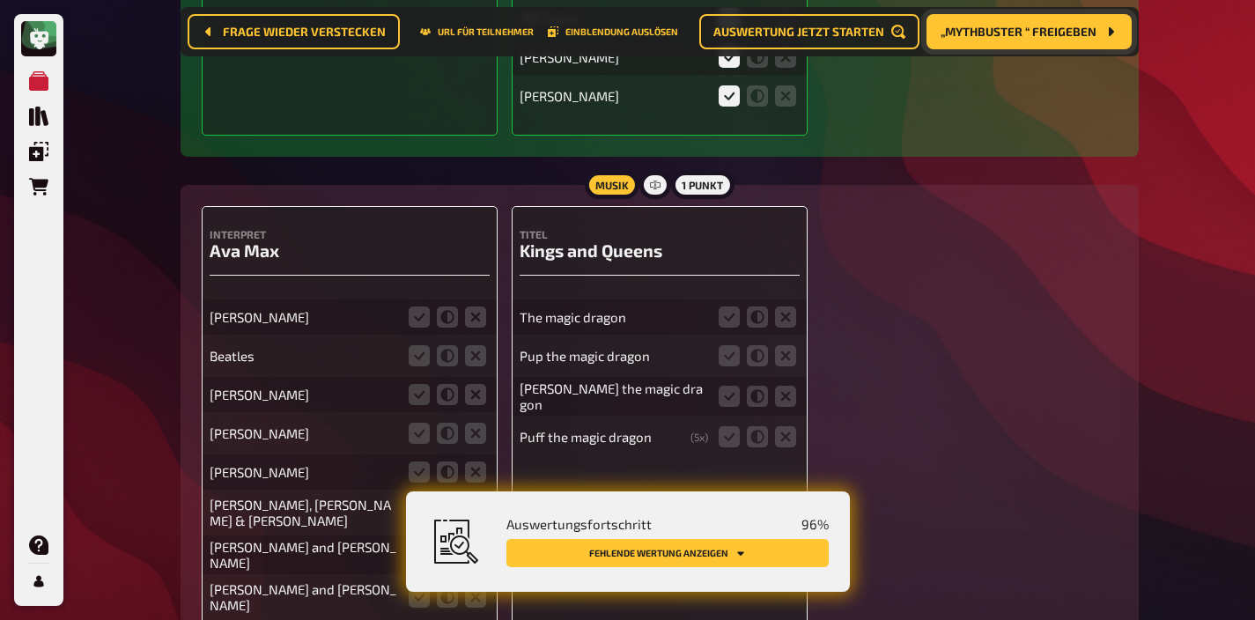
click at [415, 502] on icon at bounding box center [419, 512] width 21 height 21
click at [0, 0] on input "radio" at bounding box center [0, 0] width 0 height 0
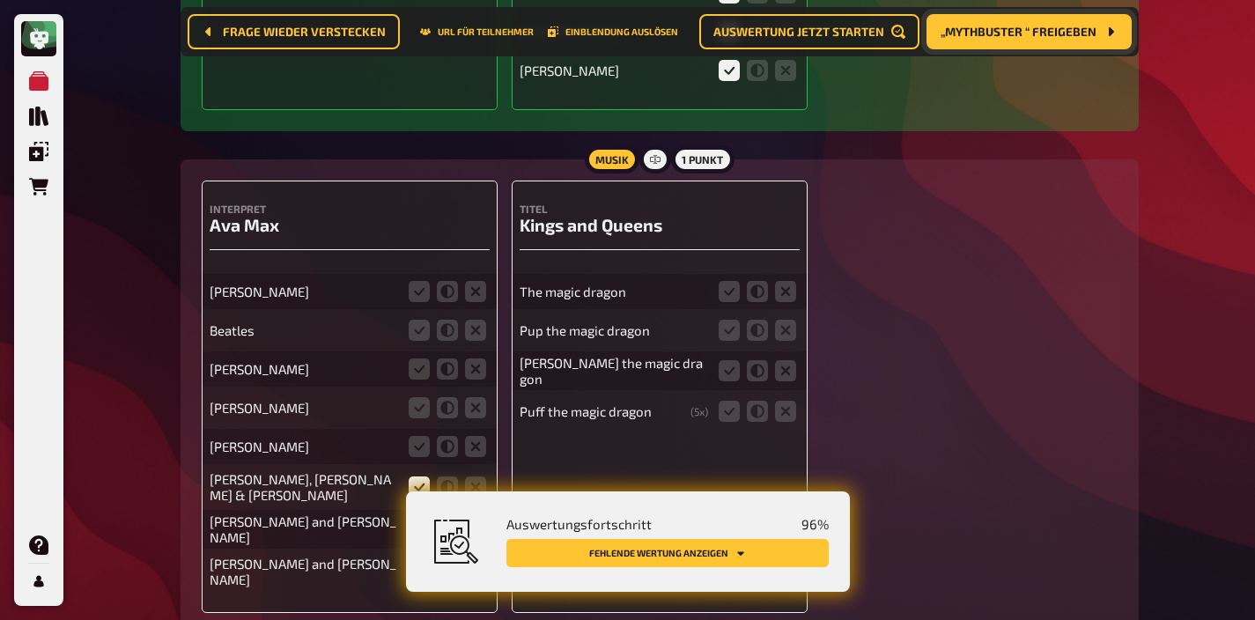
scroll to position [15611, 0]
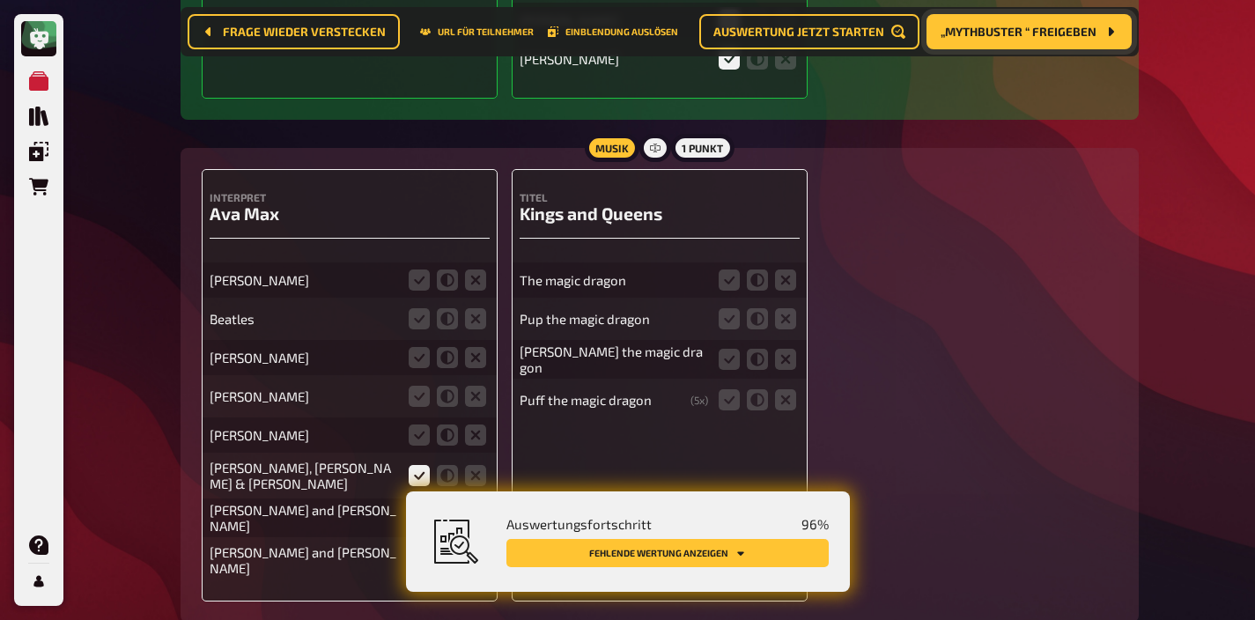
click at [415, 507] on icon at bounding box center [419, 517] width 21 height 21
click at [0, 0] on input "radio" at bounding box center [0, 0] width 0 height 0
click at [415, 454] on div "Paul Beatles Donovan P Diddy Michael Jackson Peter, Paul & Mary Peter Paul and …" at bounding box center [350, 413] width 280 height 334
click at [415, 549] on icon at bounding box center [419, 559] width 21 height 21
click at [0, 0] on input "radio" at bounding box center [0, 0] width 0 height 0
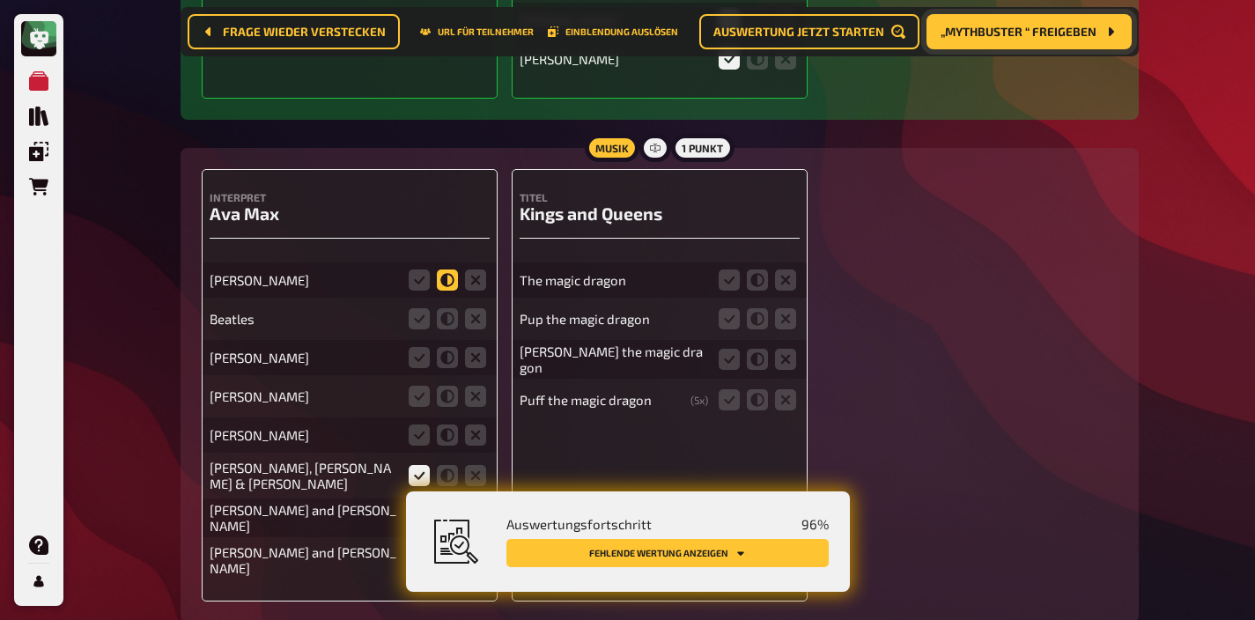
click at [450, 269] on icon at bounding box center [447, 279] width 21 height 21
click at [0, 0] on input "radio" at bounding box center [0, 0] width 0 height 0
click at [473, 308] on icon at bounding box center [475, 318] width 21 height 21
click at [0, 0] on input "radio" at bounding box center [0, 0] width 0 height 0
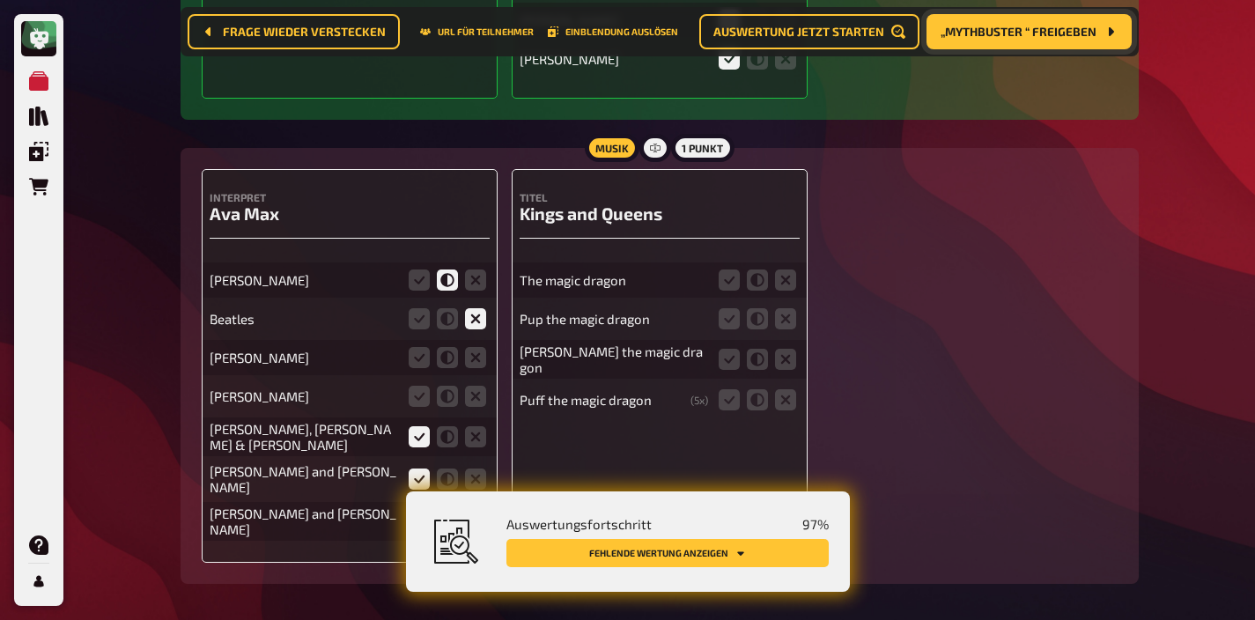
scroll to position [15599, 0]
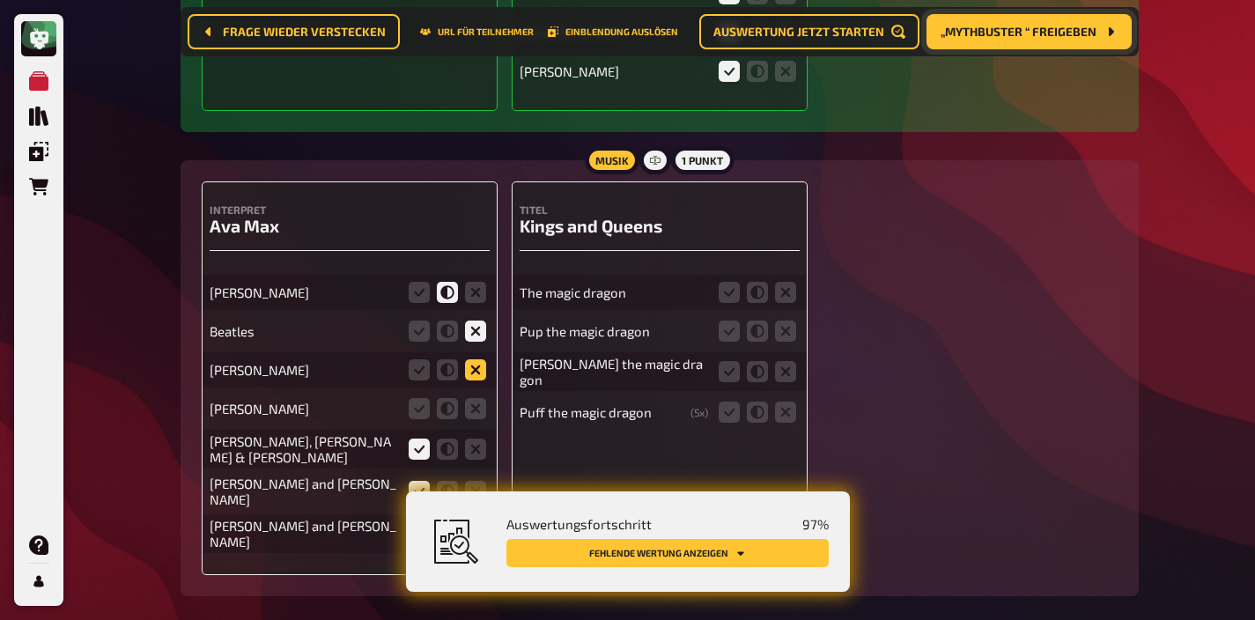
click at [475, 359] on icon at bounding box center [475, 369] width 21 height 21
click at [0, 0] on input "radio" at bounding box center [0, 0] width 0 height 0
click at [474, 398] on icon at bounding box center [475, 408] width 21 height 21
click at [0, 0] on input "radio" at bounding box center [0, 0] width 0 height 0
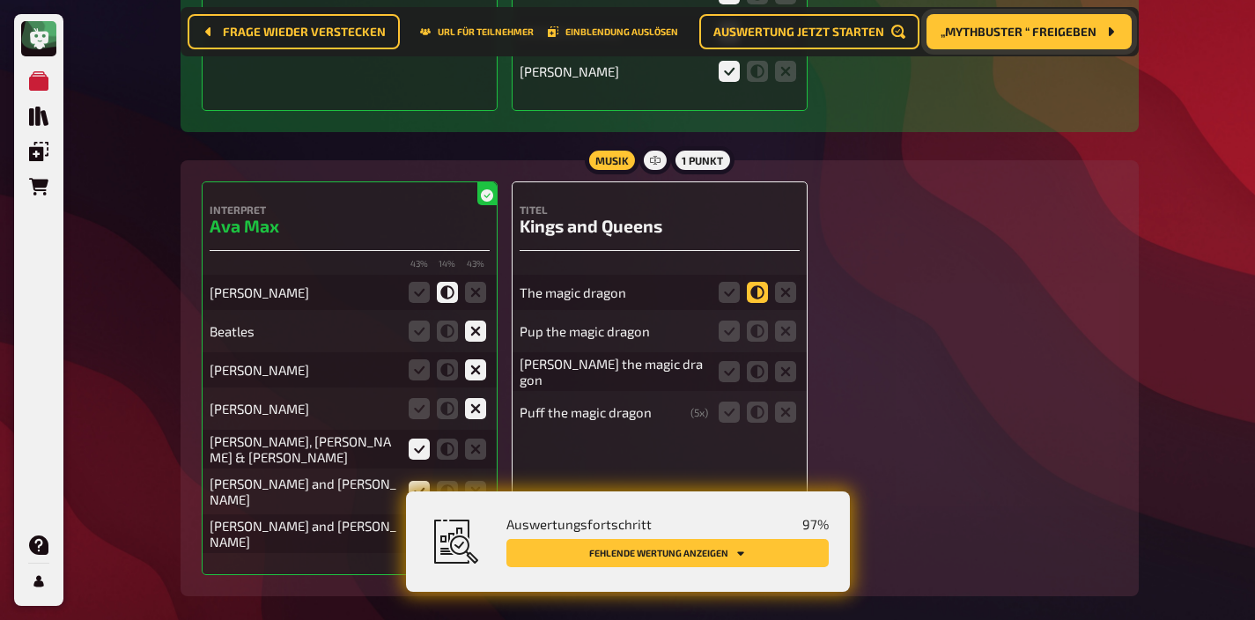
click at [759, 282] on icon at bounding box center [757, 292] width 21 height 21
click at [0, 0] on input "radio" at bounding box center [0, 0] width 0 height 0
click at [734, 321] on icon at bounding box center [729, 331] width 21 height 21
click at [0, 0] on input "radio" at bounding box center [0, 0] width 0 height 0
click at [734, 361] on icon at bounding box center [729, 371] width 21 height 21
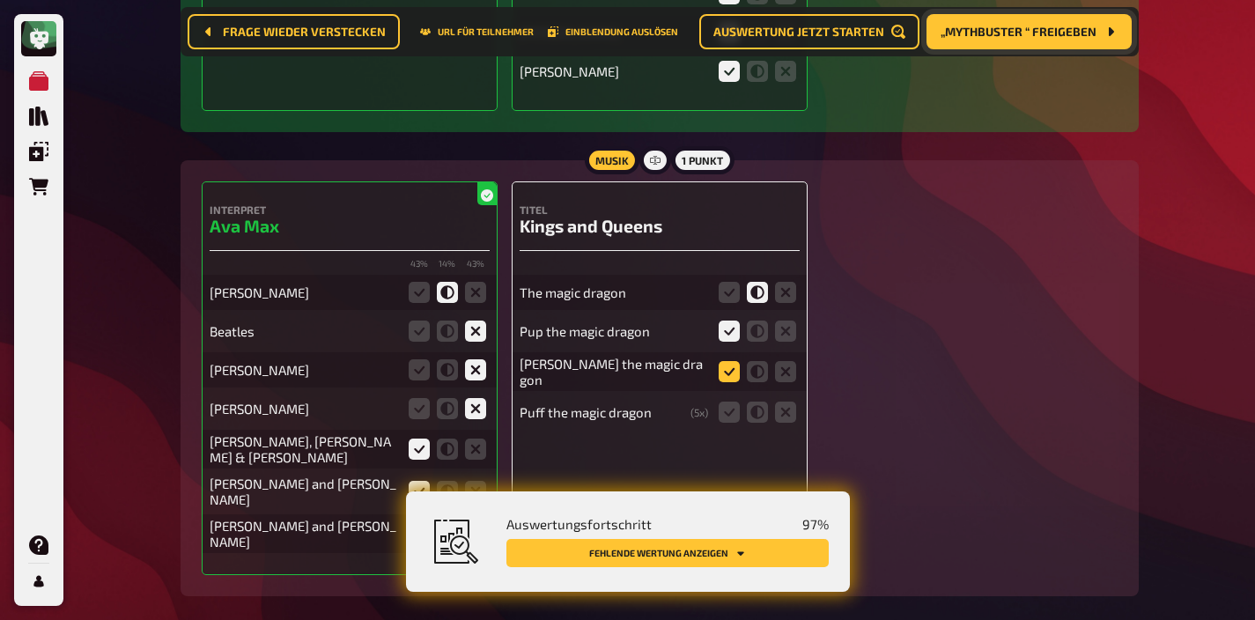
click at [0, 0] on input "radio" at bounding box center [0, 0] width 0 height 0
click at [729, 402] on icon at bounding box center [729, 412] width 21 height 21
click at [0, 0] on input "radio" at bounding box center [0, 0] width 0 height 0
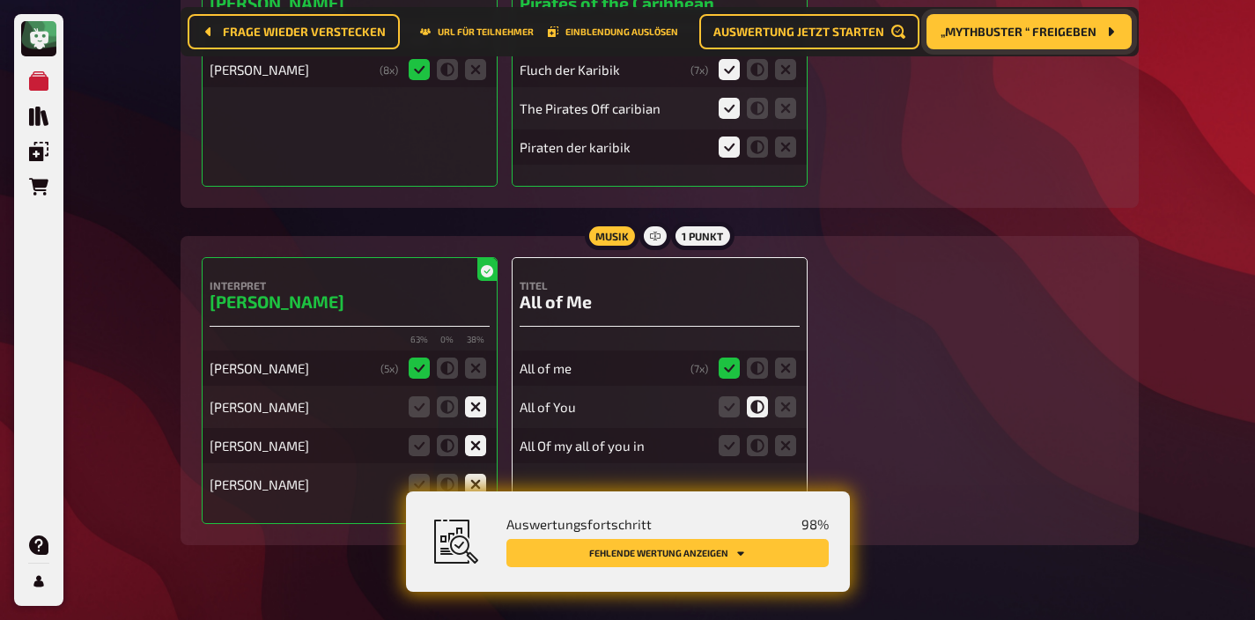
scroll to position [14276, 0]
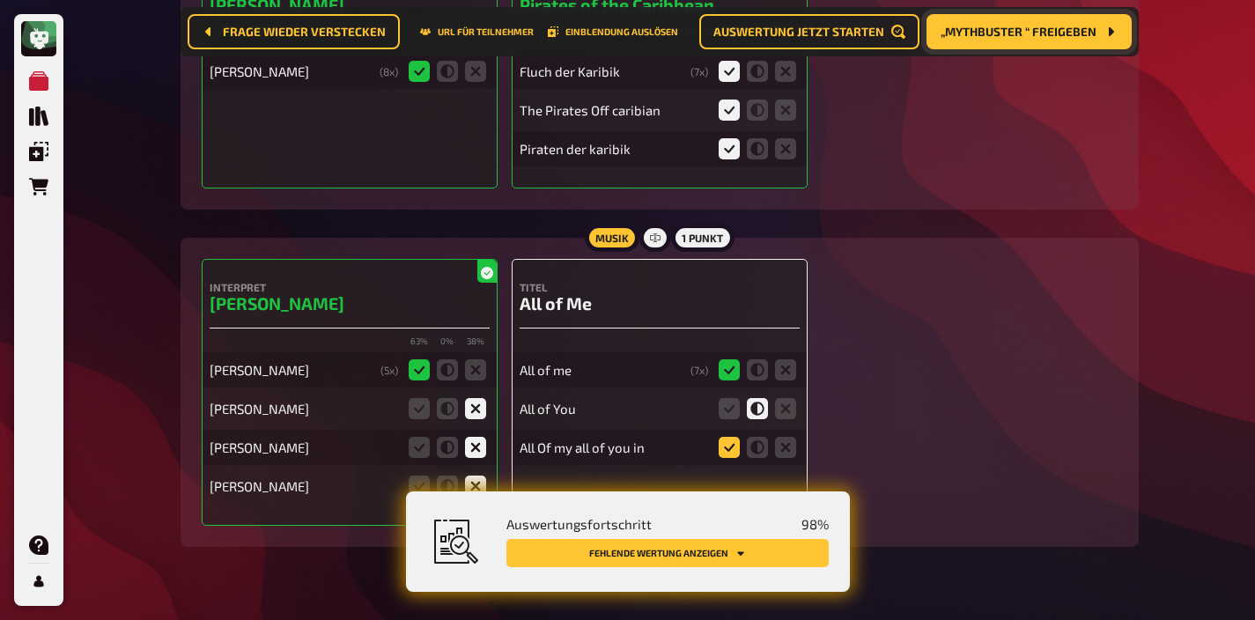
click at [734, 437] on icon at bounding box center [729, 447] width 21 height 21
click at [0, 0] on input "radio" at bounding box center [0, 0] width 0 height 0
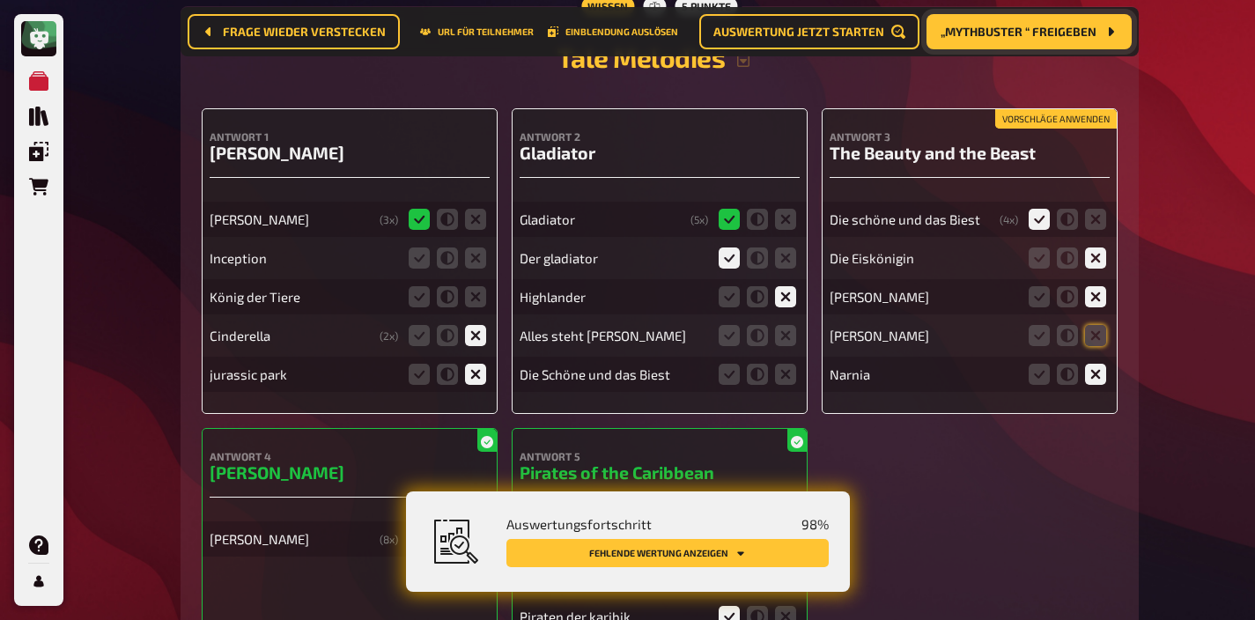
scroll to position [13807, 0]
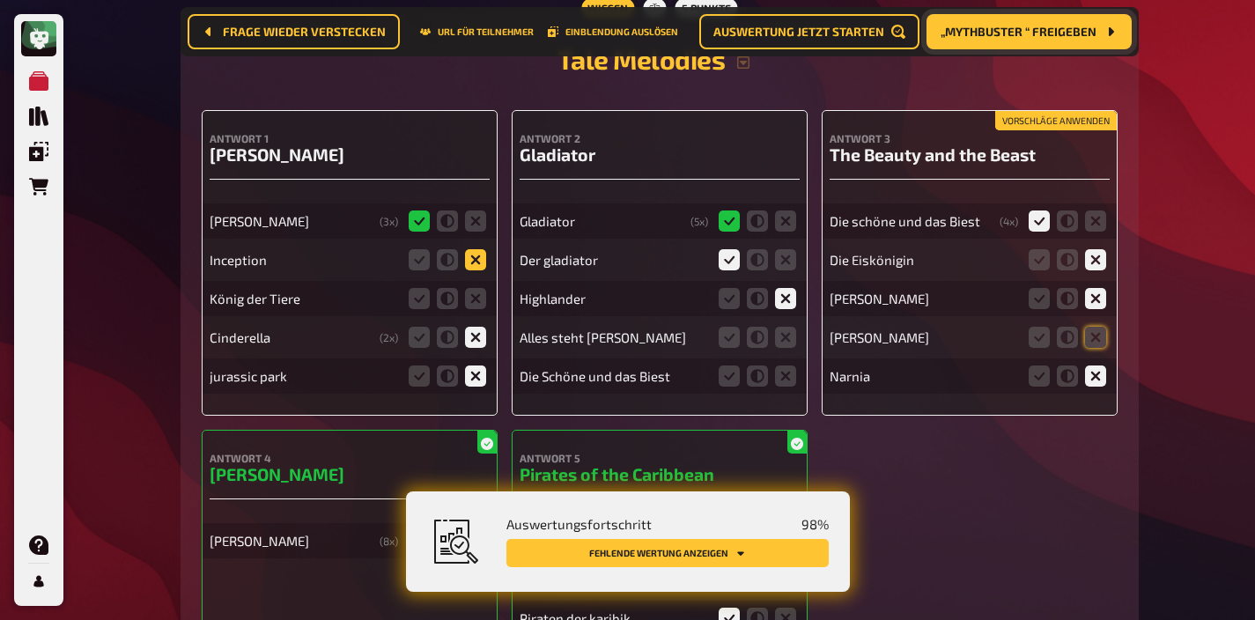
click at [473, 249] on icon at bounding box center [475, 259] width 21 height 21
click at [0, 0] on input "radio" at bounding box center [0, 0] width 0 height 0
click at [473, 284] on fieldset at bounding box center [447, 298] width 85 height 28
click at [781, 327] on icon at bounding box center [785, 337] width 21 height 21
click at [0, 0] on input "radio" at bounding box center [0, 0] width 0 height 0
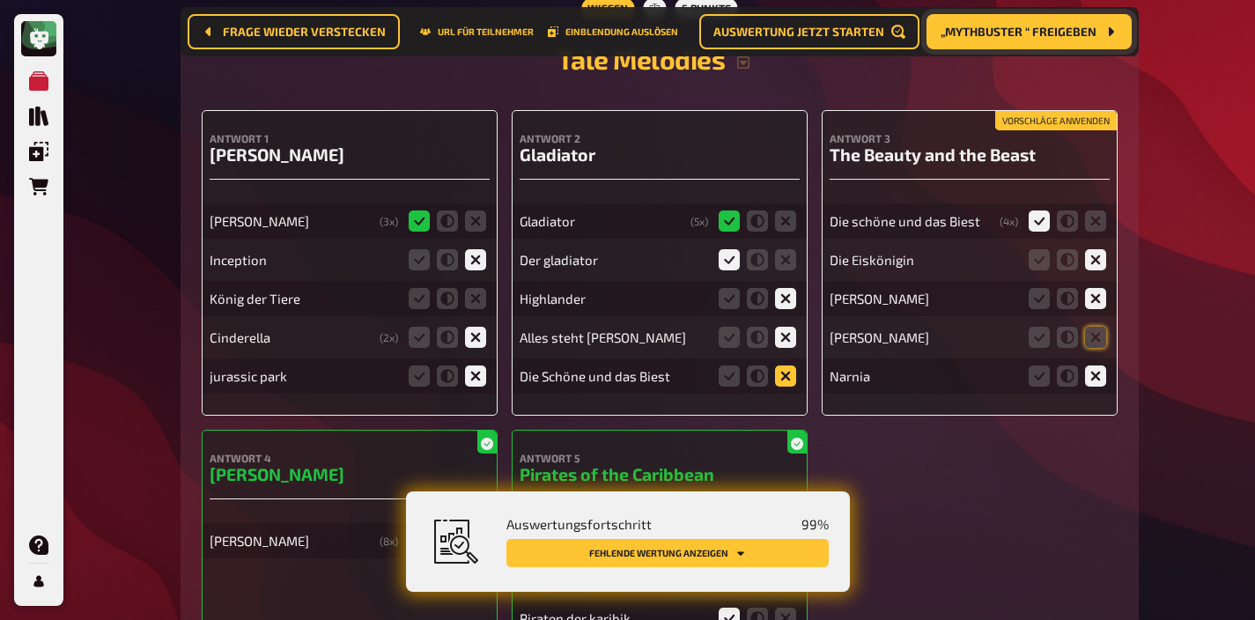
click at [785, 365] on icon at bounding box center [785, 375] width 21 height 21
click at [0, 0] on input "radio" at bounding box center [0, 0] width 0 height 0
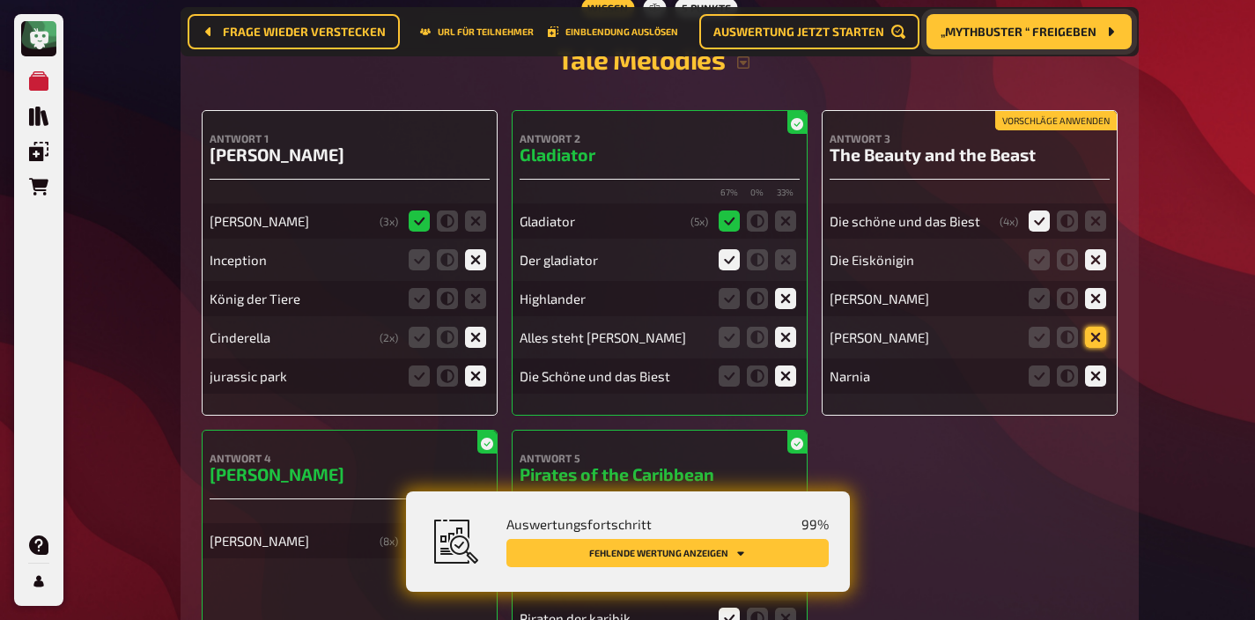
click at [1089, 327] on icon at bounding box center [1095, 337] width 21 height 21
click at [0, 0] on input "radio" at bounding box center [0, 0] width 0 height 0
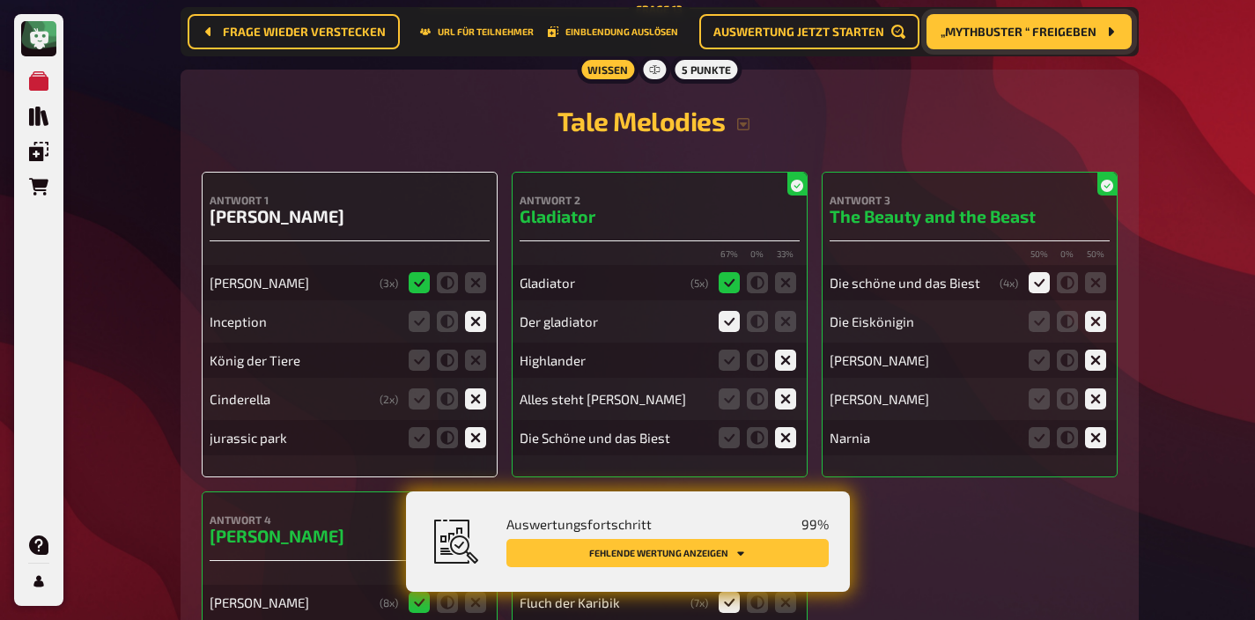
scroll to position [13746, 0]
click at [472, 349] on icon at bounding box center [475, 359] width 21 height 21
click at [0, 0] on input "radio" at bounding box center [0, 0] width 0 height 0
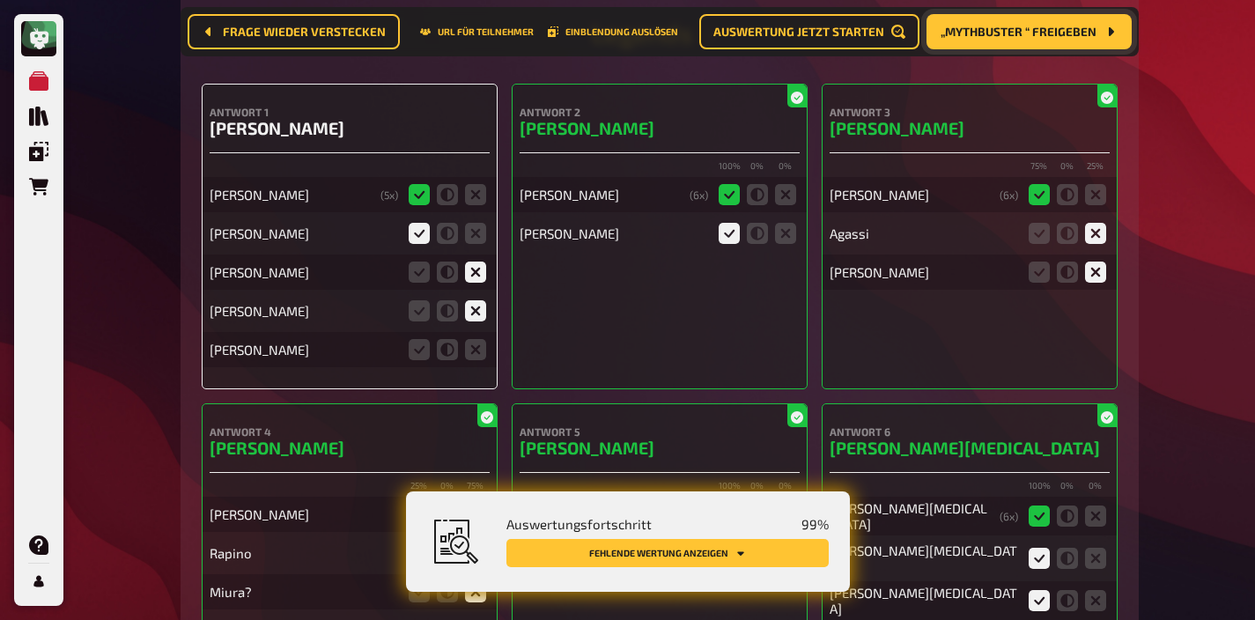
scroll to position [12734, 0]
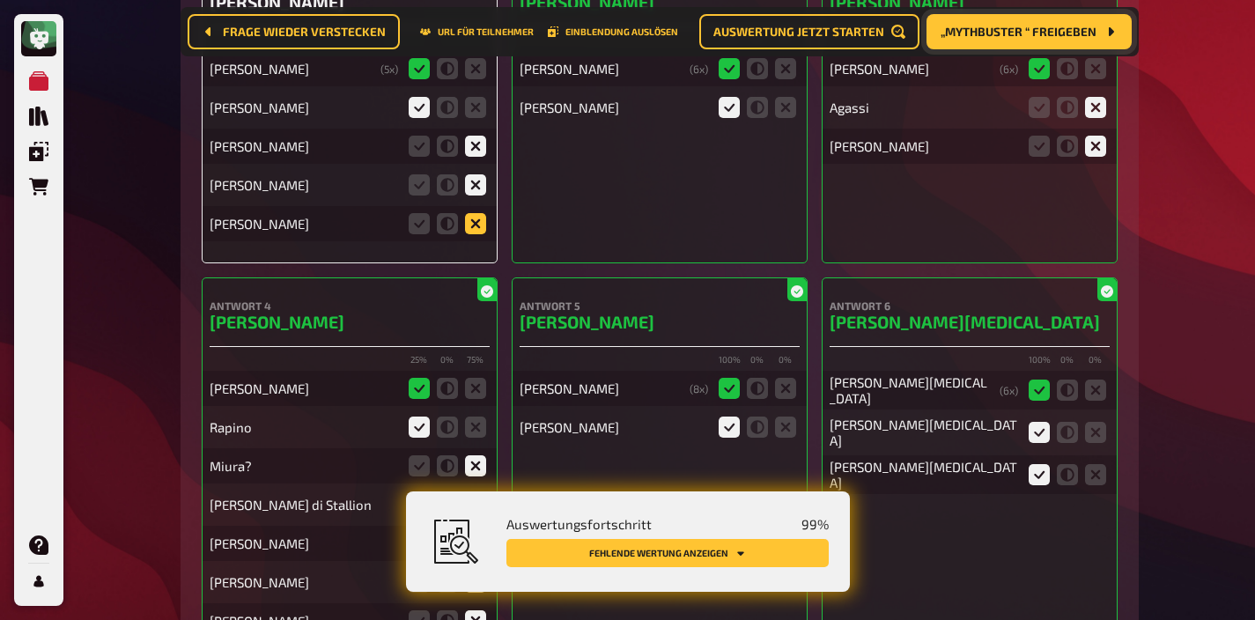
click at [476, 213] on icon at bounding box center [475, 223] width 21 height 21
click at [0, 0] on input "radio" at bounding box center [0, 0] width 0 height 0
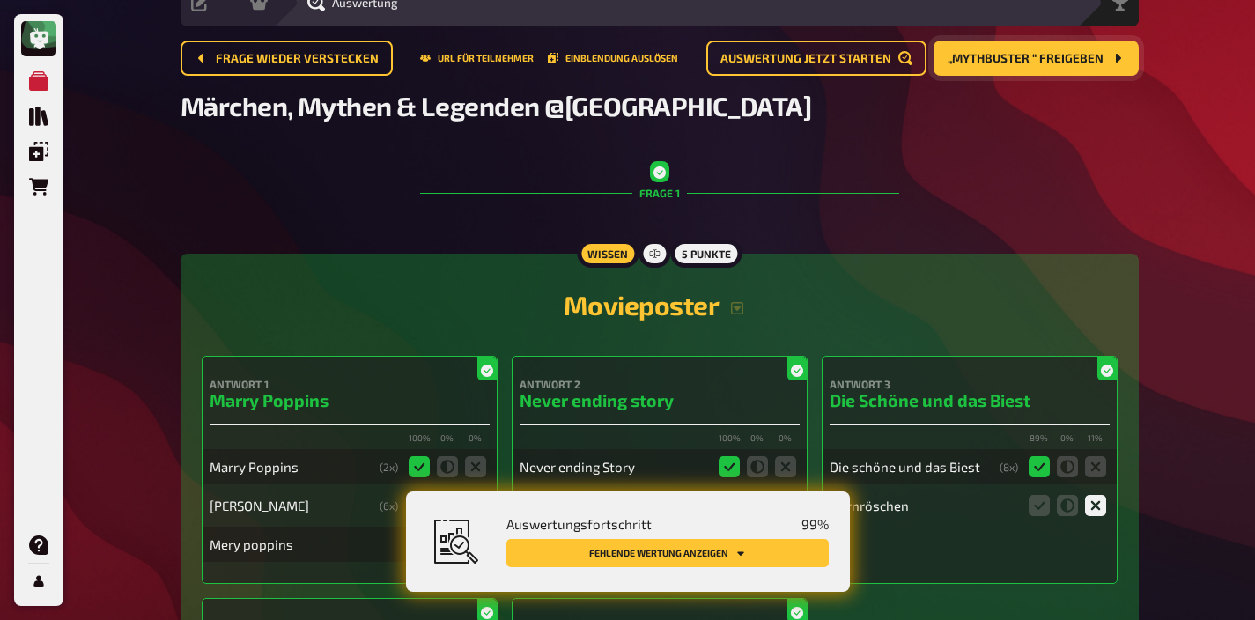
scroll to position [0, 0]
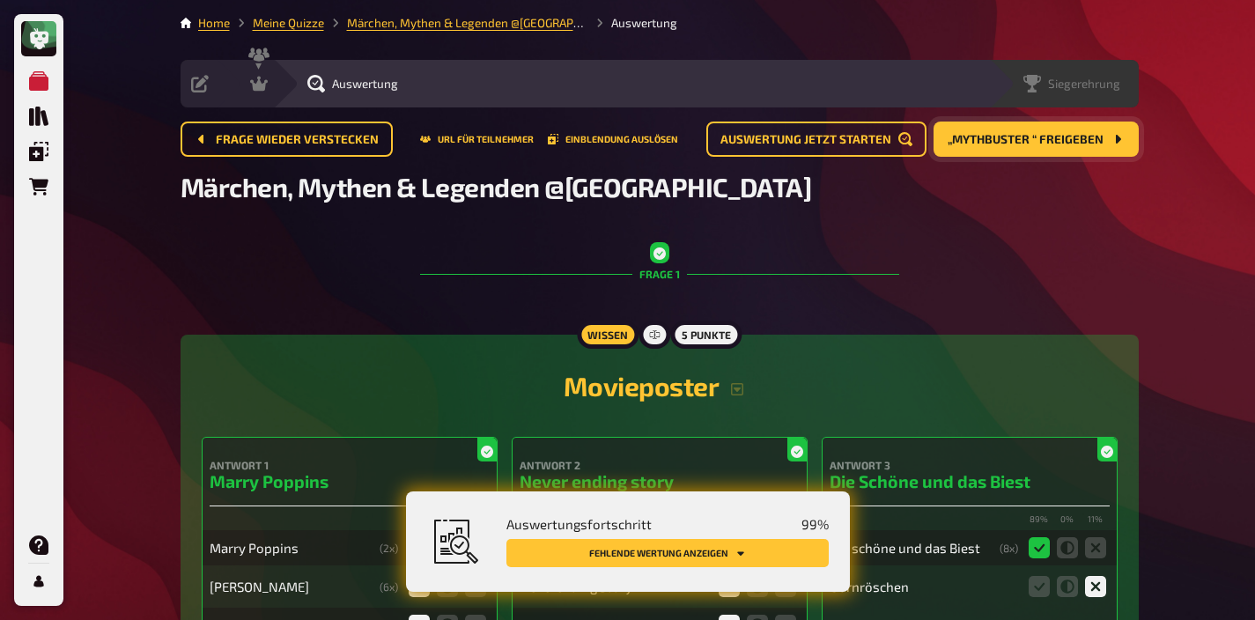
click at [1101, 79] on span "Siegerehrung" at bounding box center [1084, 84] width 72 height 14
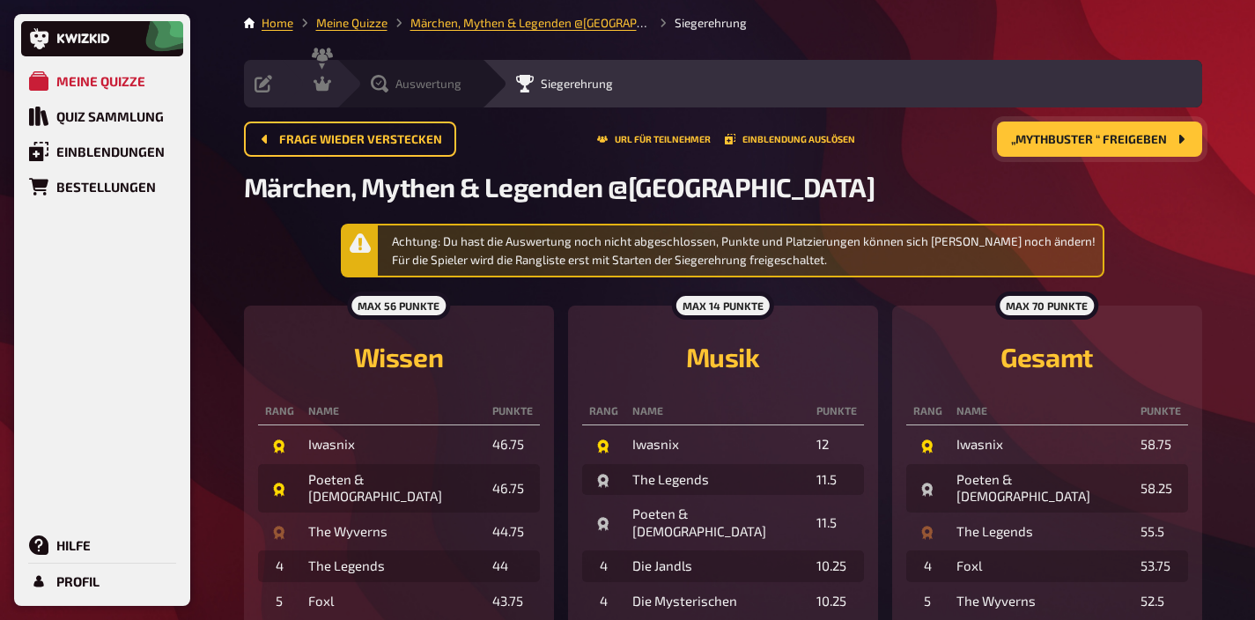
click at [454, 90] on span "Auswertung" at bounding box center [428, 84] width 66 height 14
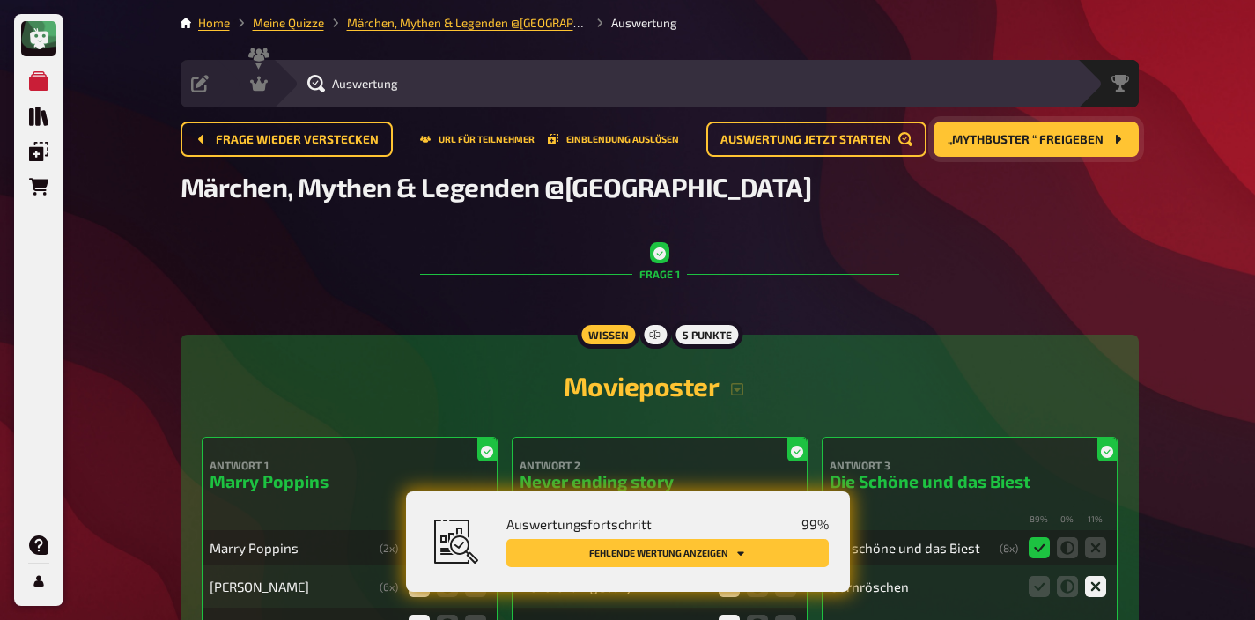
click at [1044, 136] on span "„Mythbuster “ freigeben" at bounding box center [1026, 140] width 156 height 12
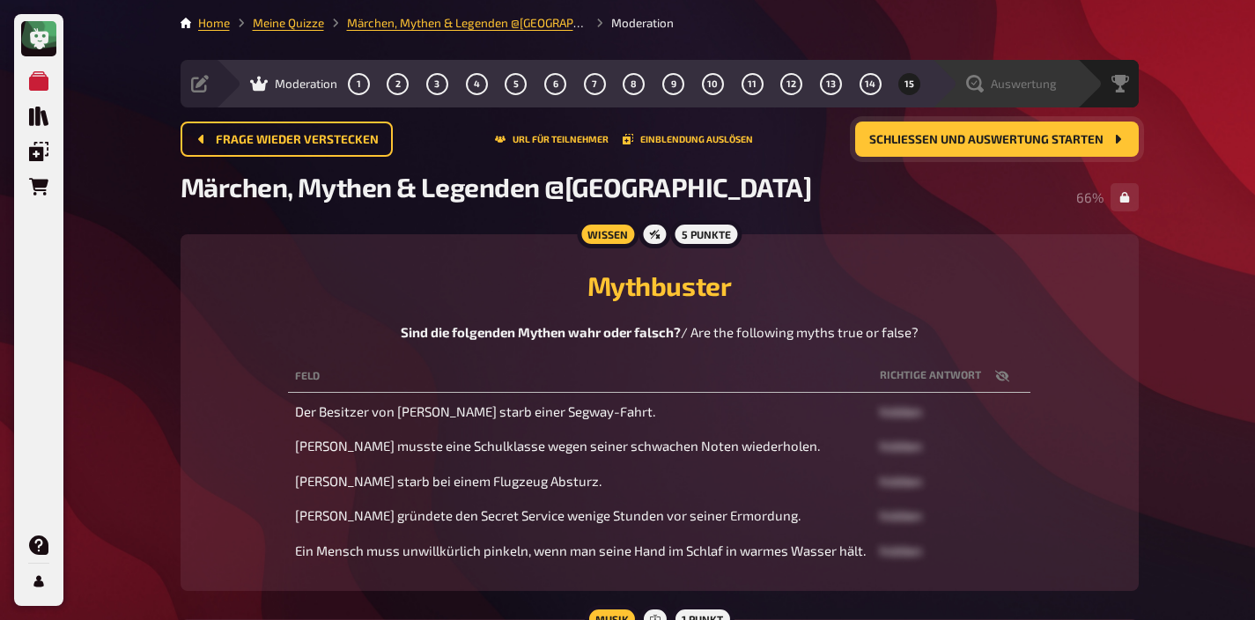
click at [1034, 80] on span "Auswertung" at bounding box center [1024, 84] width 66 height 14
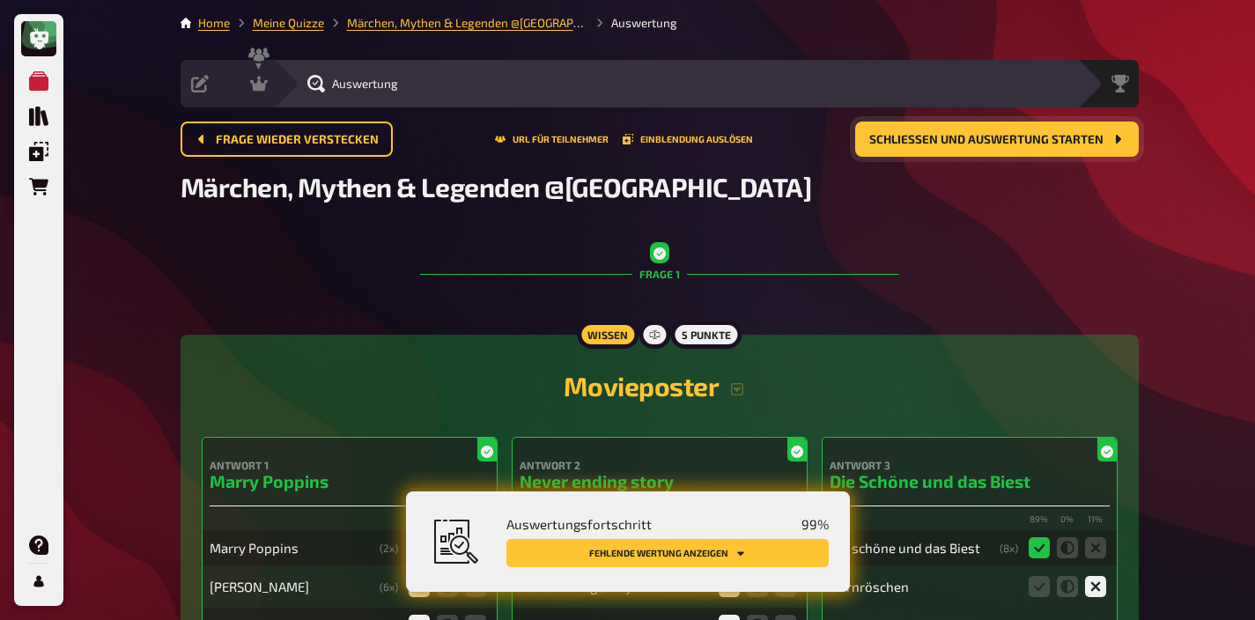
click at [755, 551] on button "Fehlende Wertung anzeigen" at bounding box center [667, 553] width 322 height 28
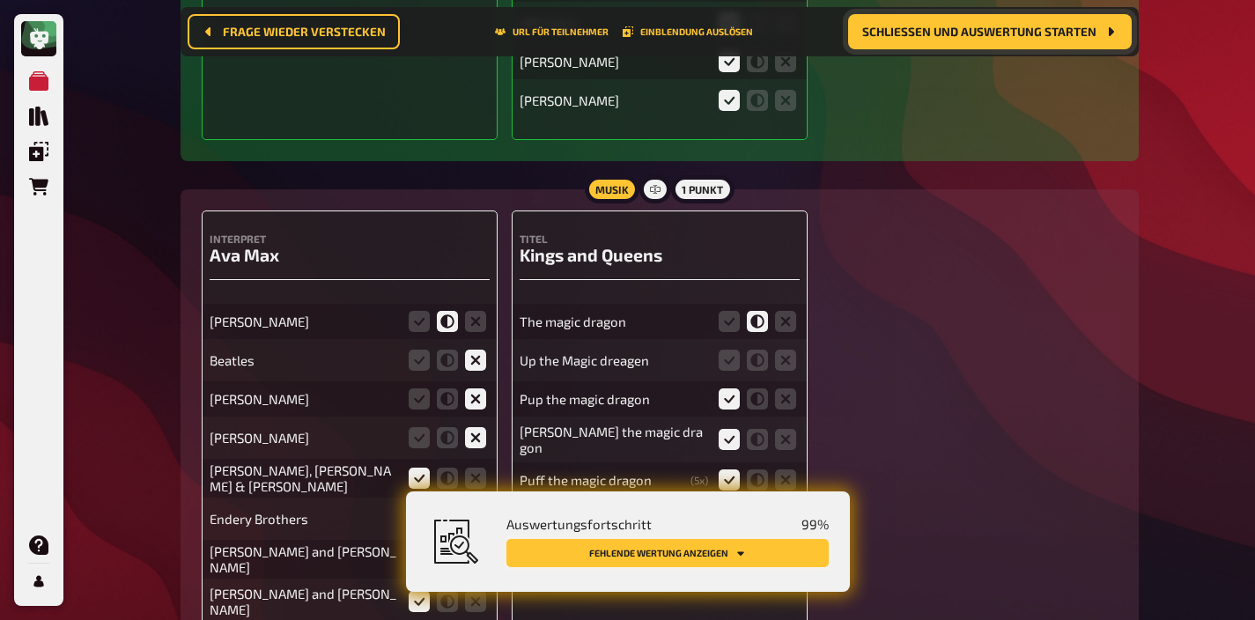
scroll to position [15587, 0]
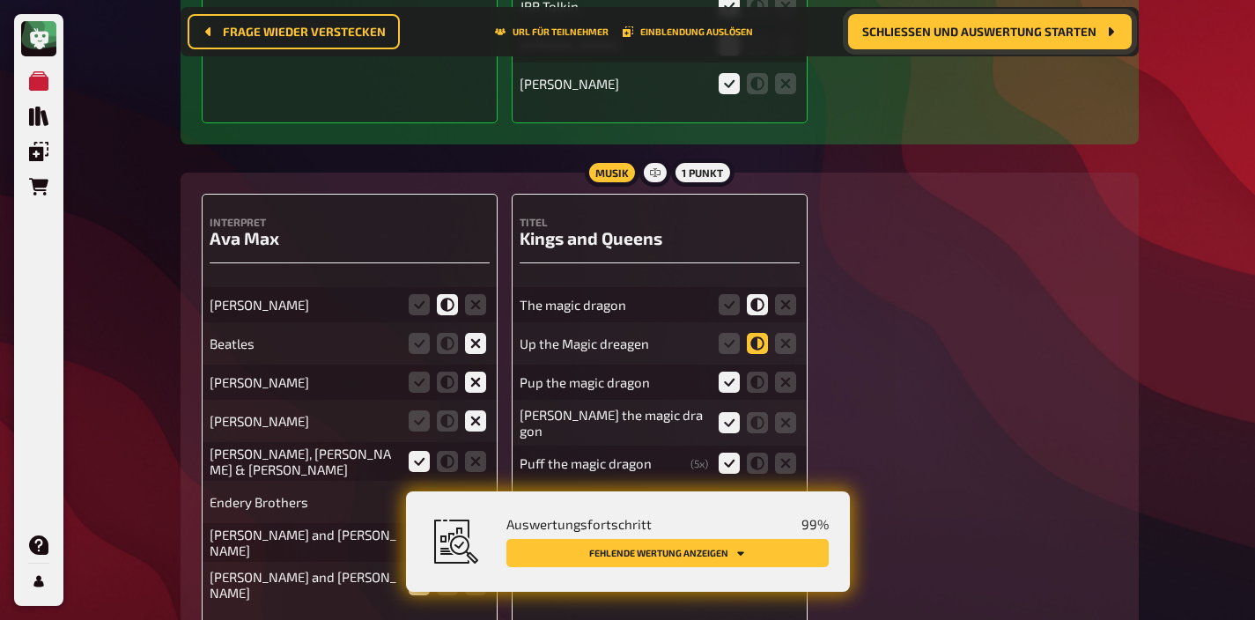
click at [765, 333] on icon at bounding box center [757, 343] width 21 height 21
click at [0, 0] on input "radio" at bounding box center [0, 0] width 0 height 0
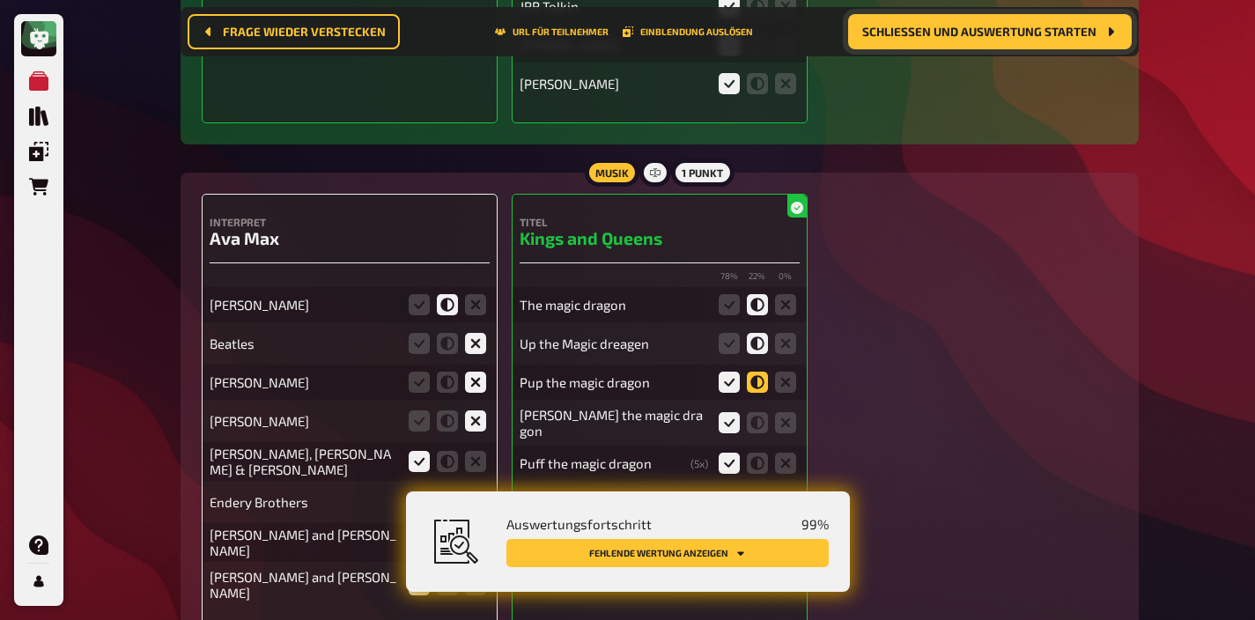
click at [758, 372] on icon at bounding box center [757, 382] width 21 height 21
click at [0, 0] on input "radio" at bounding box center [0, 0] width 0 height 0
click at [740, 368] on fieldset at bounding box center [757, 382] width 85 height 28
click at [735, 372] on icon at bounding box center [729, 382] width 21 height 21
click at [0, 0] on input "radio" at bounding box center [0, 0] width 0 height 0
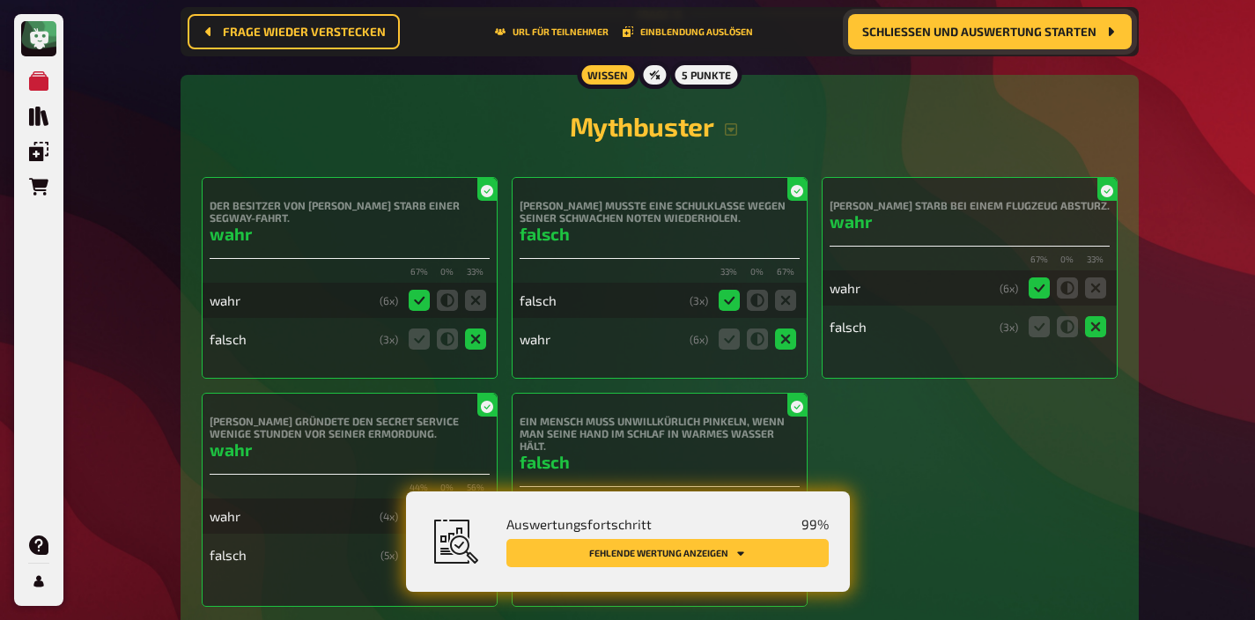
scroll to position [16543, 0]
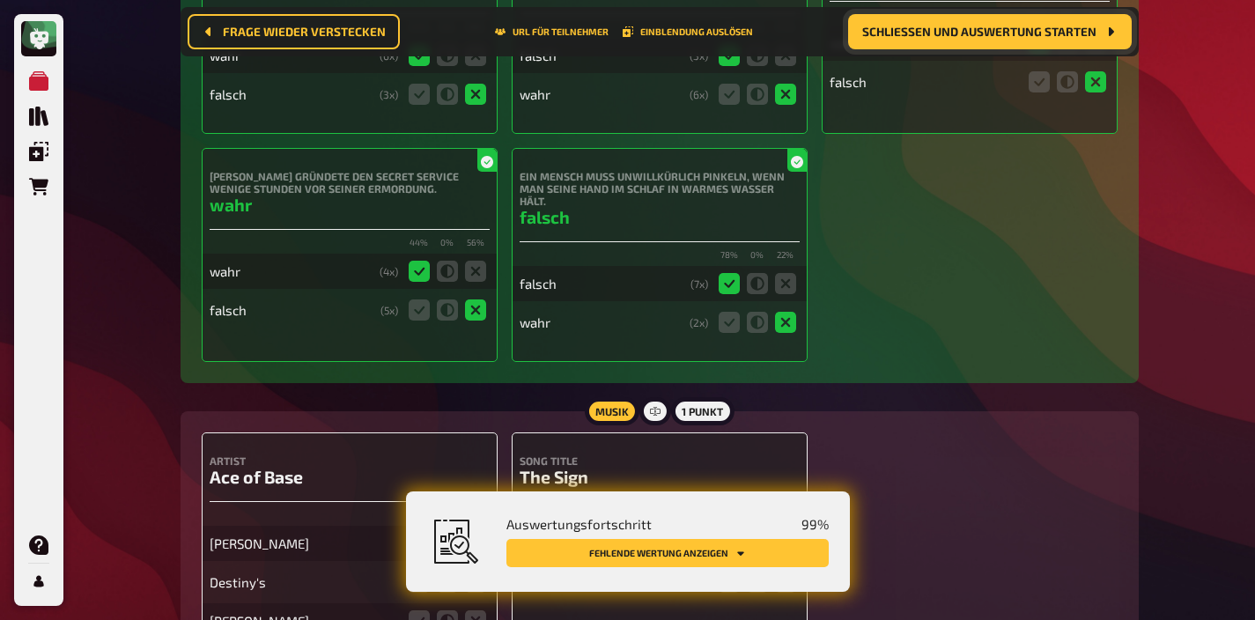
click at [417, 533] on icon at bounding box center [419, 543] width 21 height 21
click at [0, 0] on input "radio" at bounding box center [0, 0] width 0 height 0
click at [734, 533] on icon at bounding box center [729, 543] width 21 height 21
click at [0, 0] on input "radio" at bounding box center [0, 0] width 0 height 0
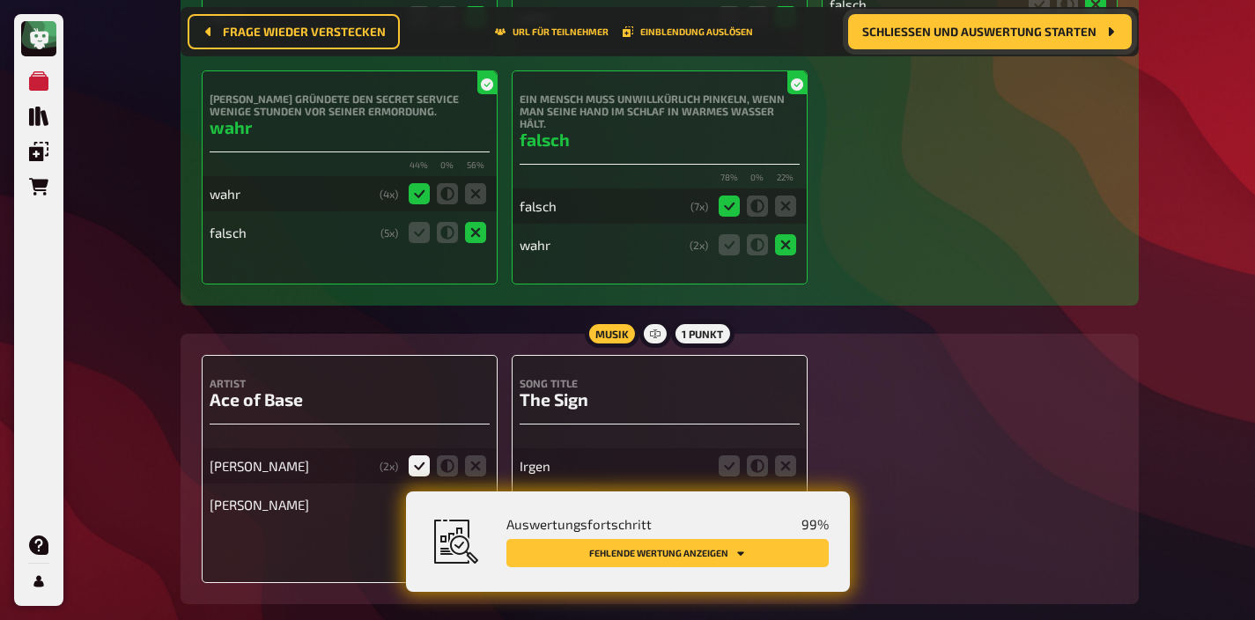
click at [479, 494] on icon at bounding box center [475, 504] width 21 height 21
click at [0, 0] on input "radio" at bounding box center [0, 0] width 0 height 0
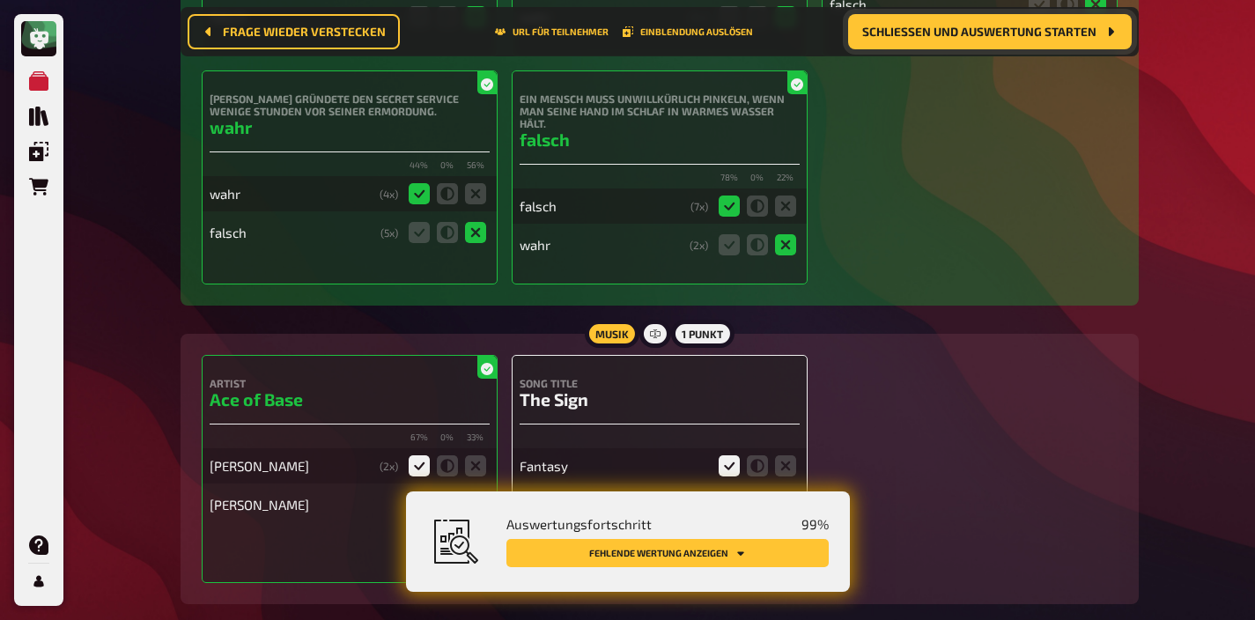
click at [785, 533] on icon at bounding box center [785, 543] width 21 height 21
click at [0, 0] on input "radio" at bounding box center [0, 0] width 0 height 0
click at [791, 533] on icon at bounding box center [785, 543] width 21 height 21
click at [0, 0] on input "radio" at bounding box center [0, 0] width 0 height 0
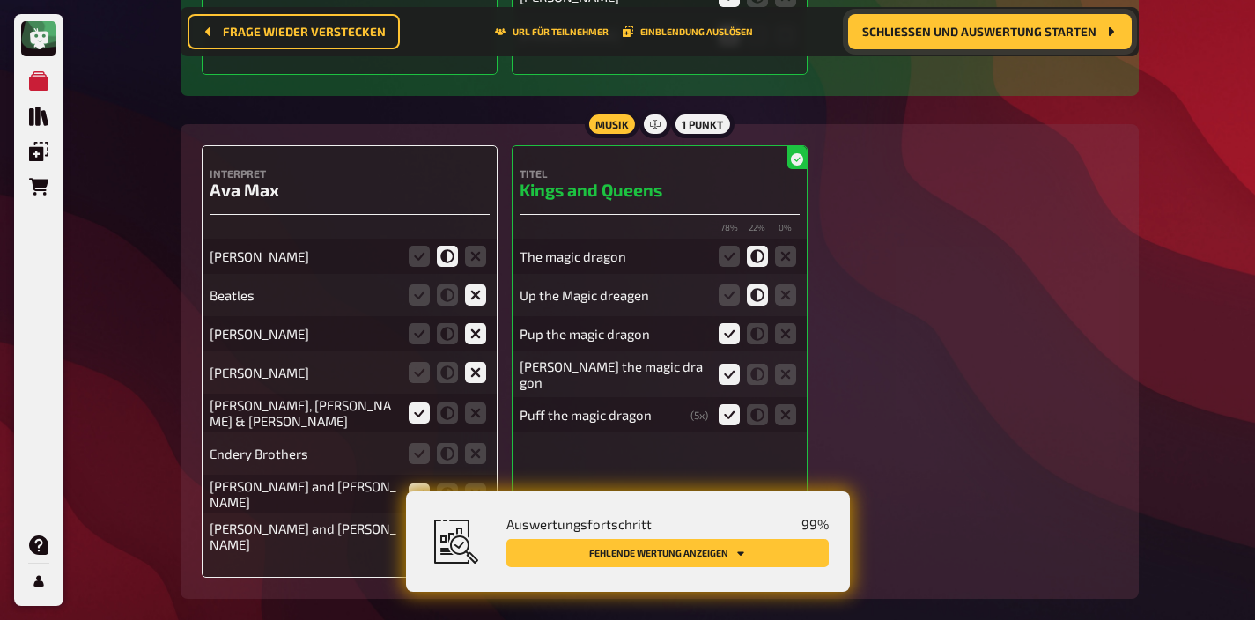
scroll to position [15624, 0]
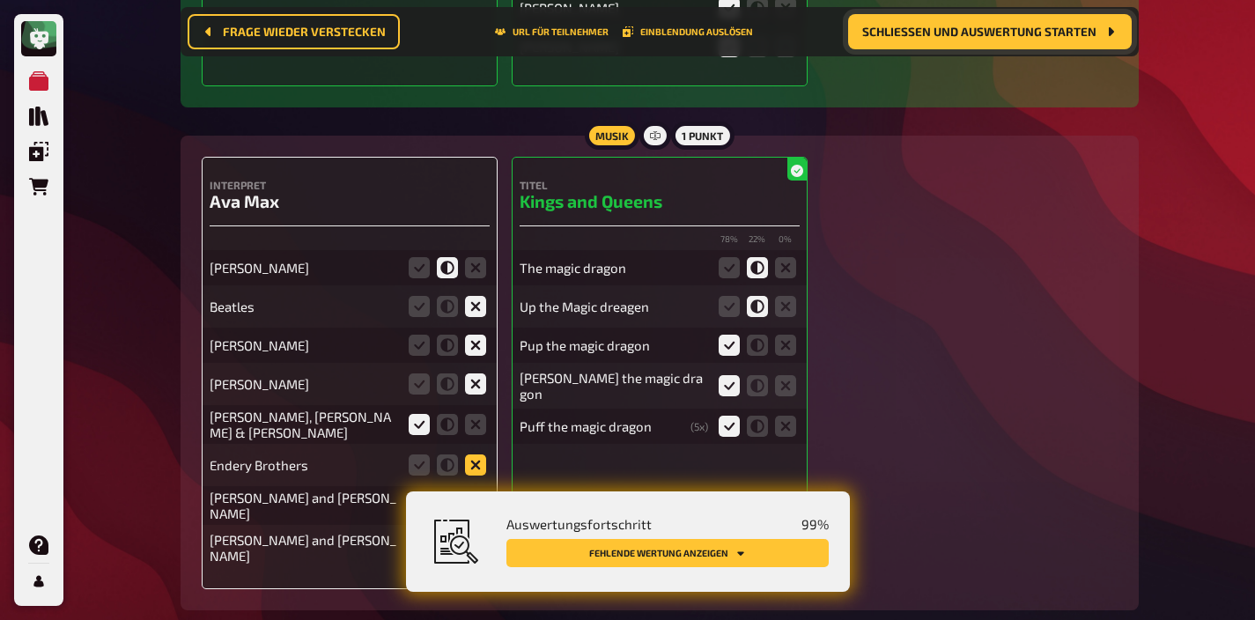
click at [469, 454] on icon at bounding box center [475, 464] width 21 height 21
click at [0, 0] on input "radio" at bounding box center [0, 0] width 0 height 0
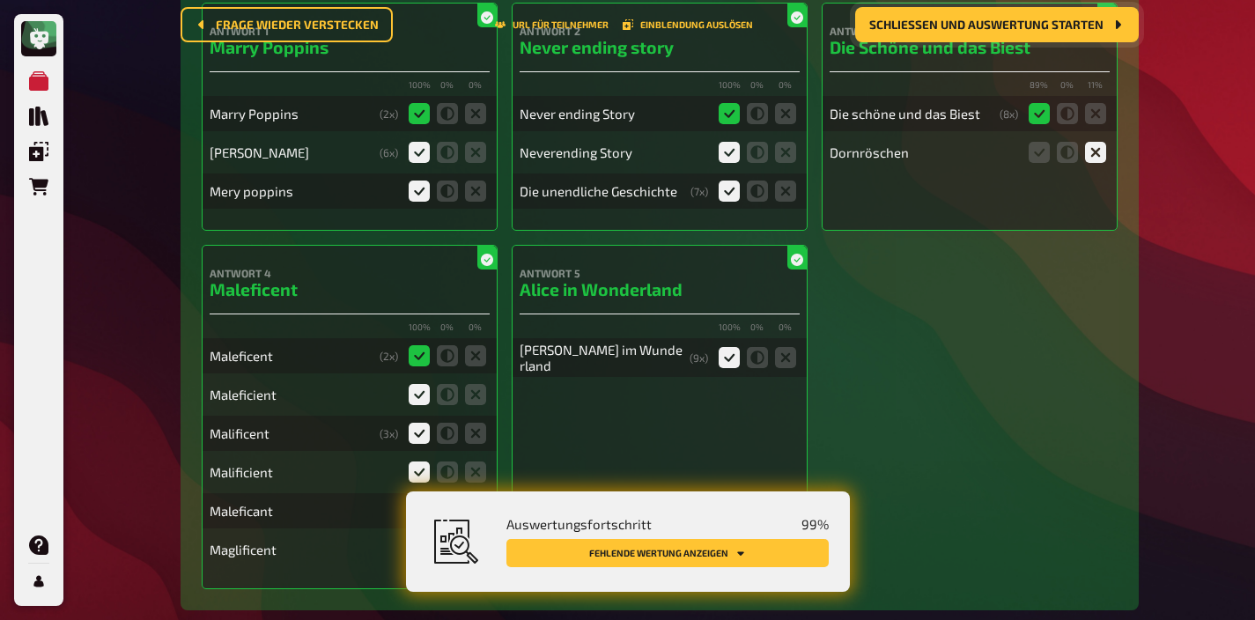
scroll to position [0, 0]
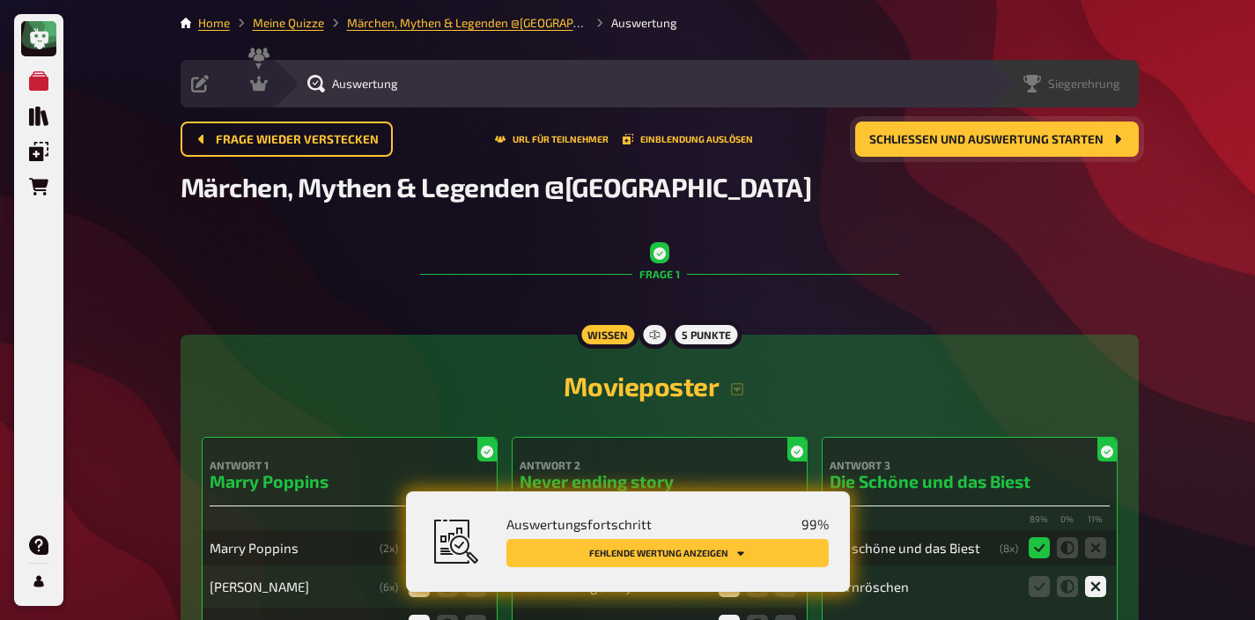
click at [1104, 77] on span "Siegerehrung" at bounding box center [1084, 84] width 72 height 14
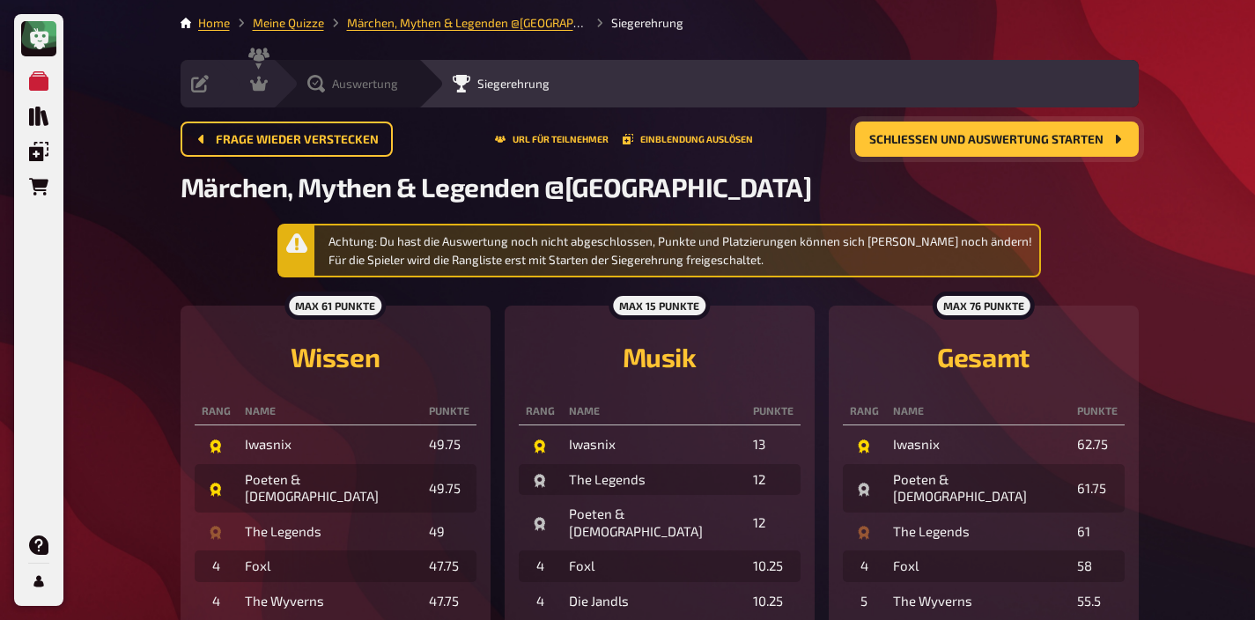
click at [322, 80] on icon at bounding box center [316, 84] width 18 height 18
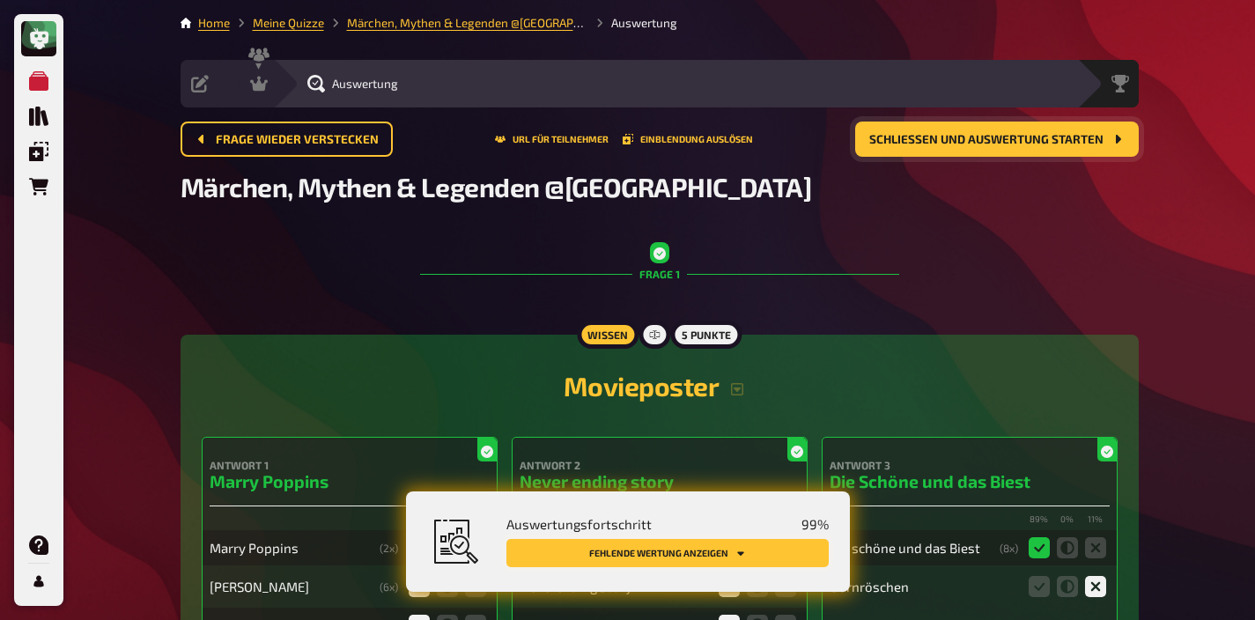
click at [738, 552] on icon "Fehlende Wertung anzeigen" at bounding box center [740, 553] width 7 height 4
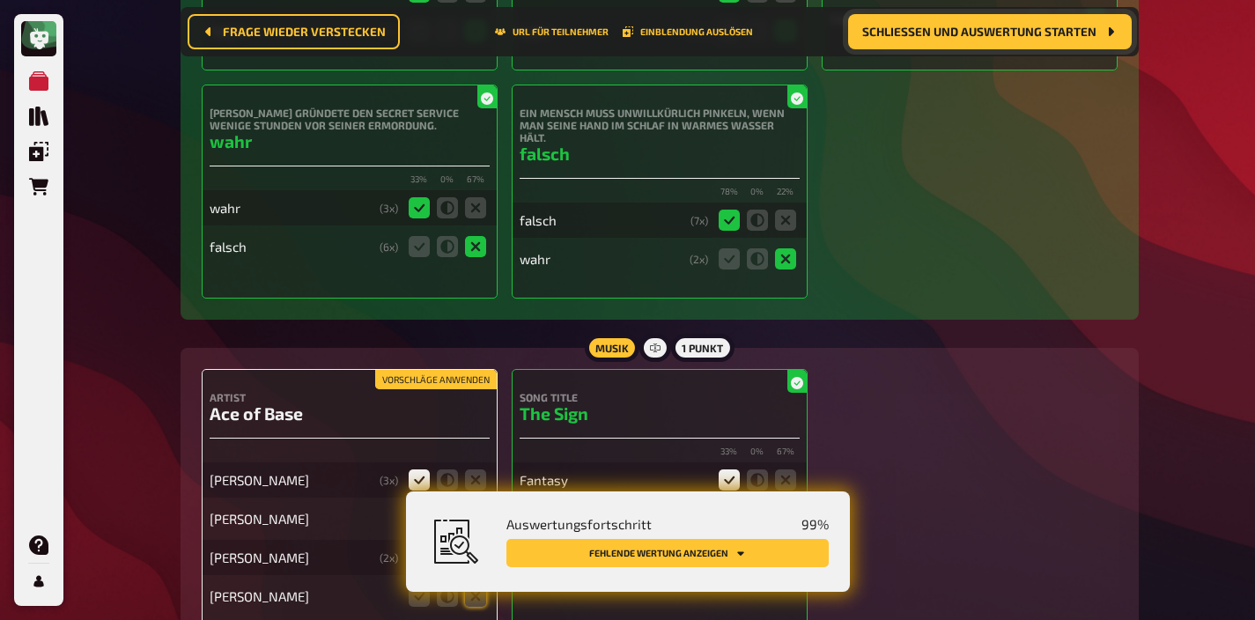
scroll to position [16659, 0]
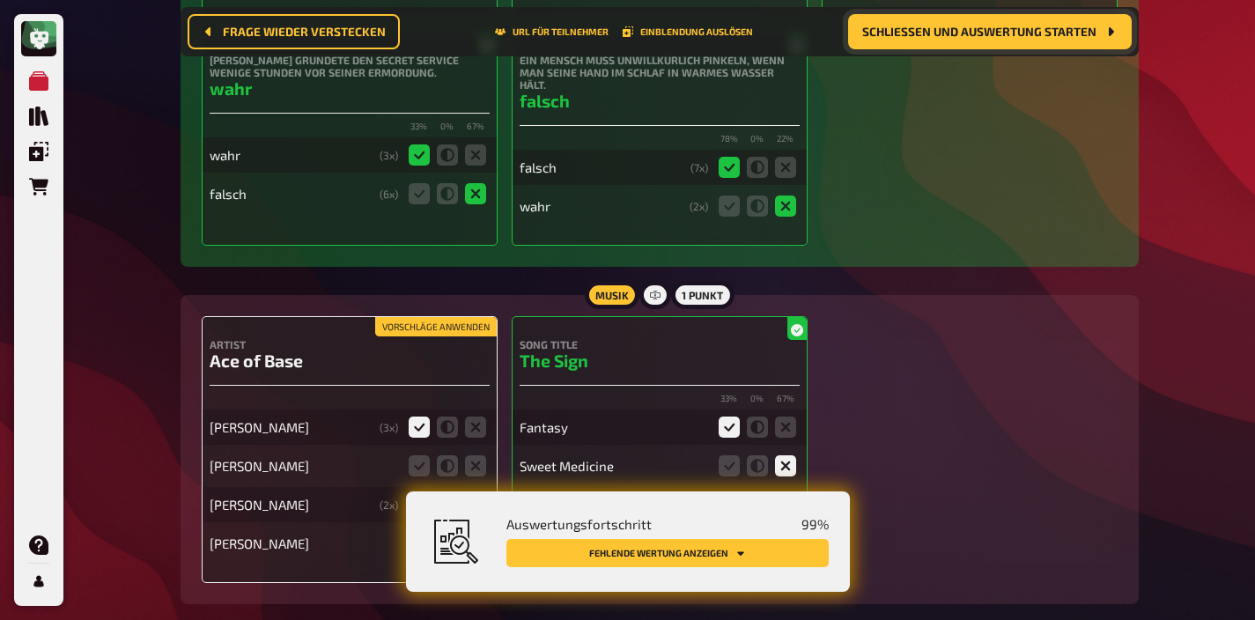
click at [478, 533] on icon at bounding box center [475, 543] width 21 height 21
click at [0, 0] on input "radio" at bounding box center [0, 0] width 0 height 0
click at [482, 494] on icon at bounding box center [475, 504] width 21 height 21
click at [0, 0] on input "radio" at bounding box center [0, 0] width 0 height 0
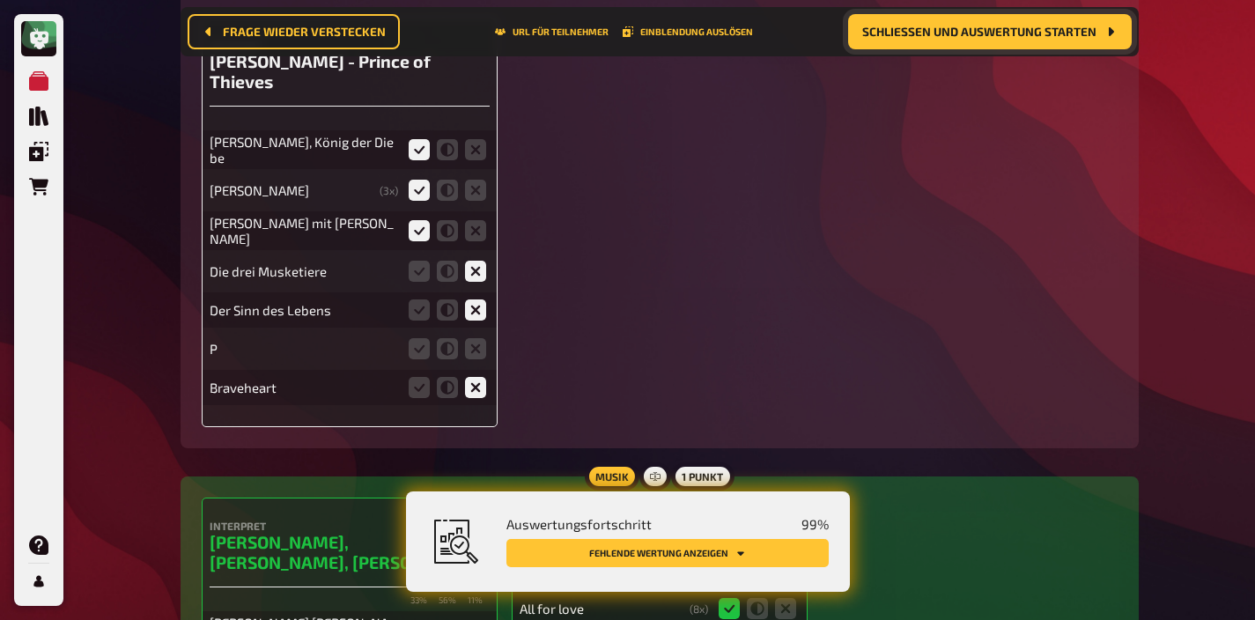
scroll to position [6890, 0]
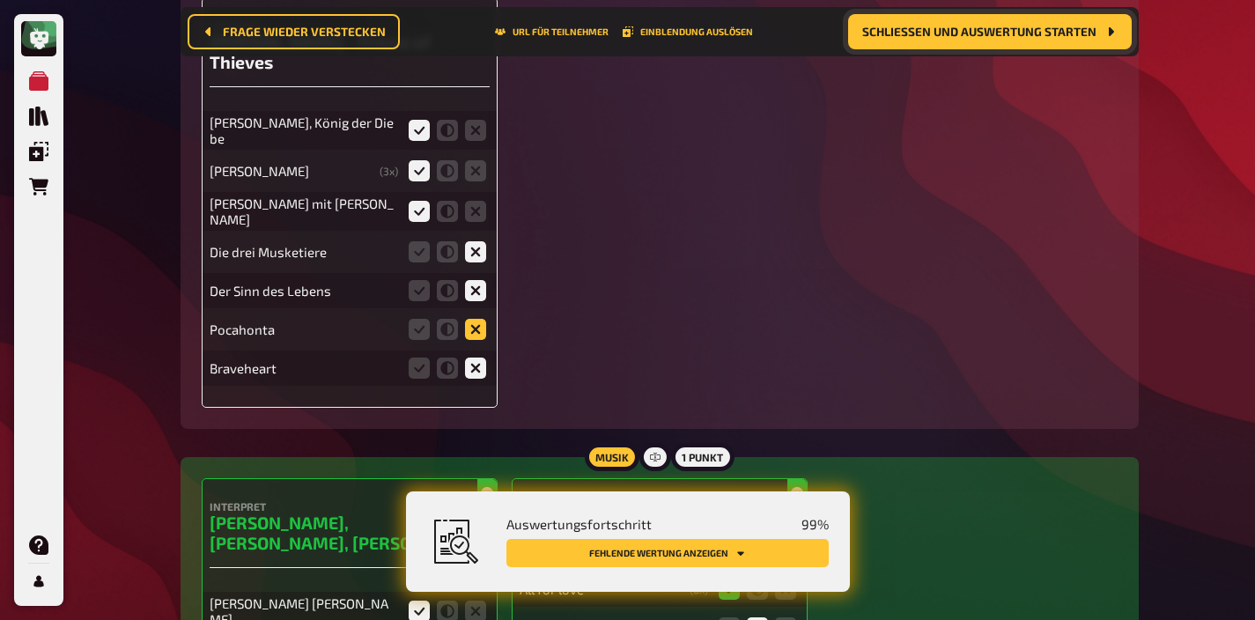
click at [474, 319] on icon at bounding box center [475, 329] width 21 height 21
click at [0, 0] on input "radio" at bounding box center [0, 0] width 0 height 0
click at [466, 319] on icon at bounding box center [475, 329] width 21 height 21
click at [0, 0] on input "radio" at bounding box center [0, 0] width 0 height 0
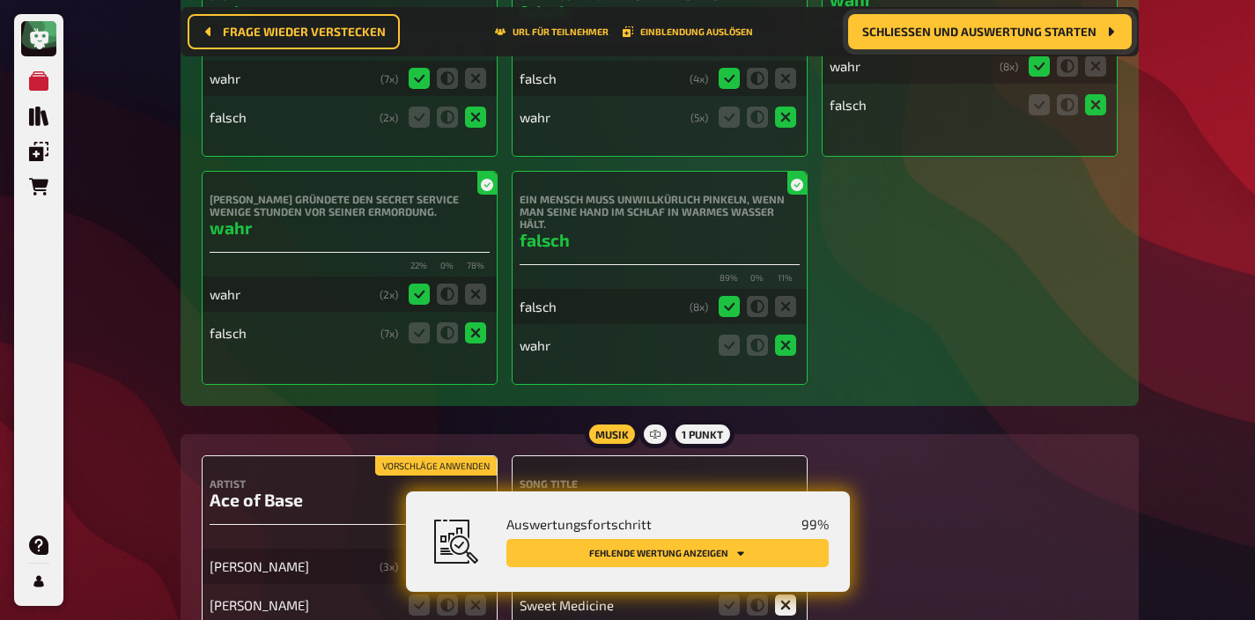
scroll to position [16834, 0]
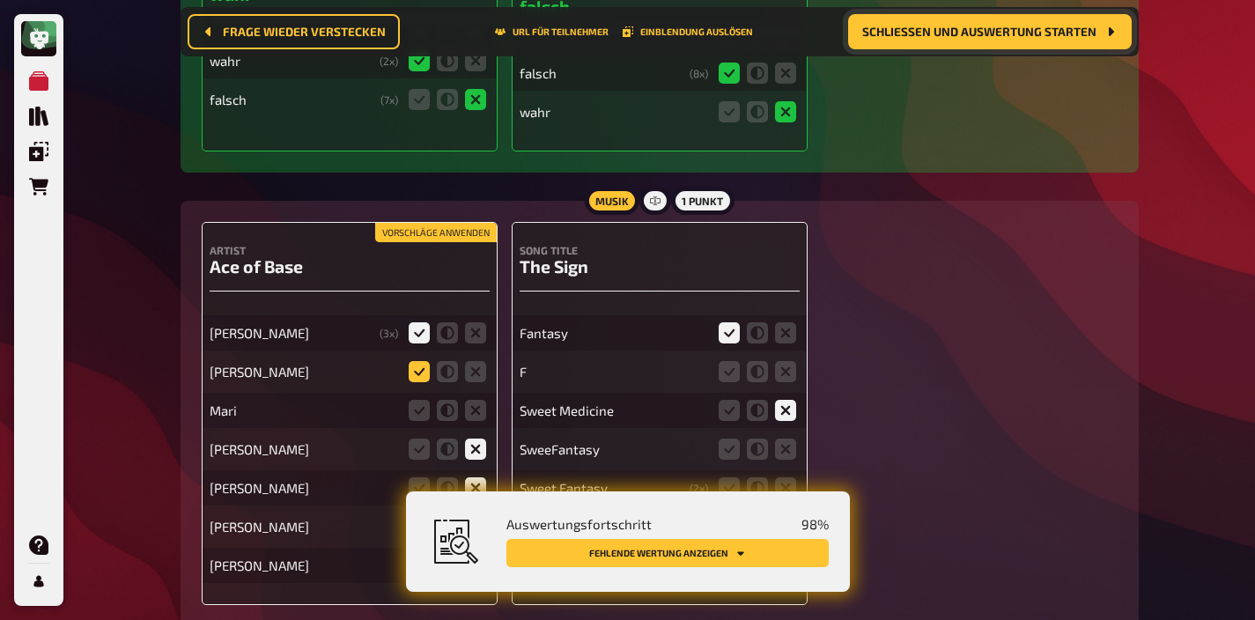
click at [427, 361] on icon at bounding box center [419, 371] width 21 height 21
click at [0, 0] on input "radio" at bounding box center [0, 0] width 0 height 0
click at [482, 555] on icon at bounding box center [475, 565] width 21 height 21
click at [0, 0] on input "radio" at bounding box center [0, 0] width 0 height 0
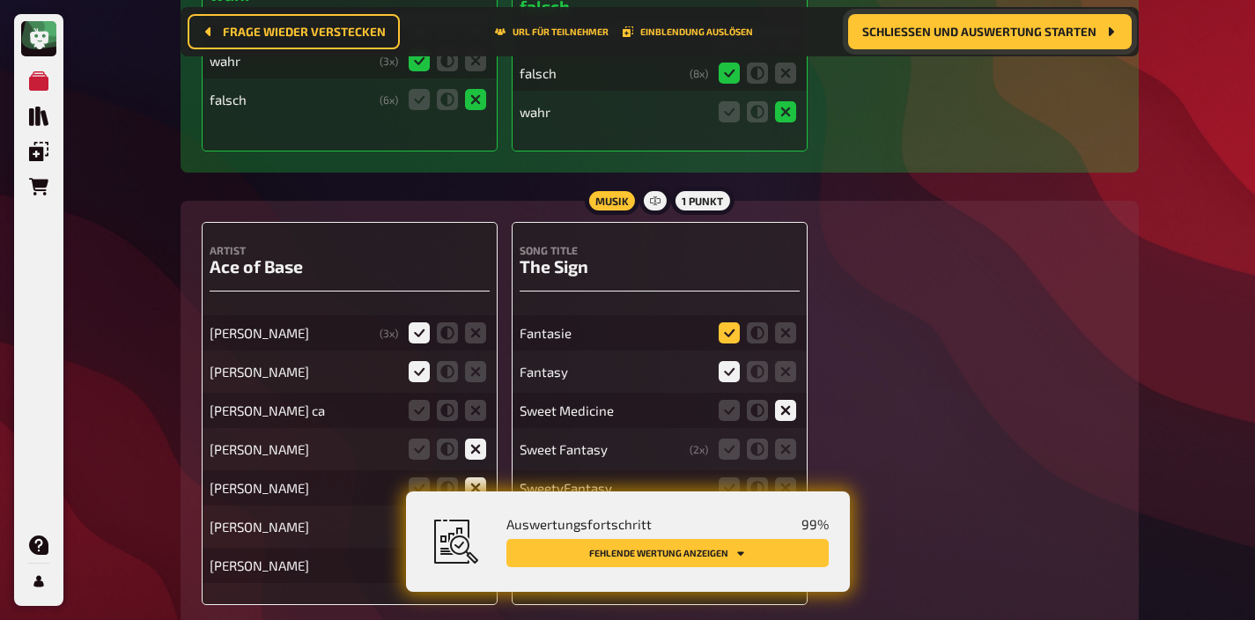
click at [728, 322] on icon at bounding box center [729, 332] width 21 height 21
click at [0, 0] on input "radio" at bounding box center [0, 0] width 0 height 0
click at [750, 439] on icon at bounding box center [757, 449] width 21 height 21
click at [0, 0] on input "radio" at bounding box center [0, 0] width 0 height 0
click at [751, 477] on icon at bounding box center [757, 487] width 21 height 21
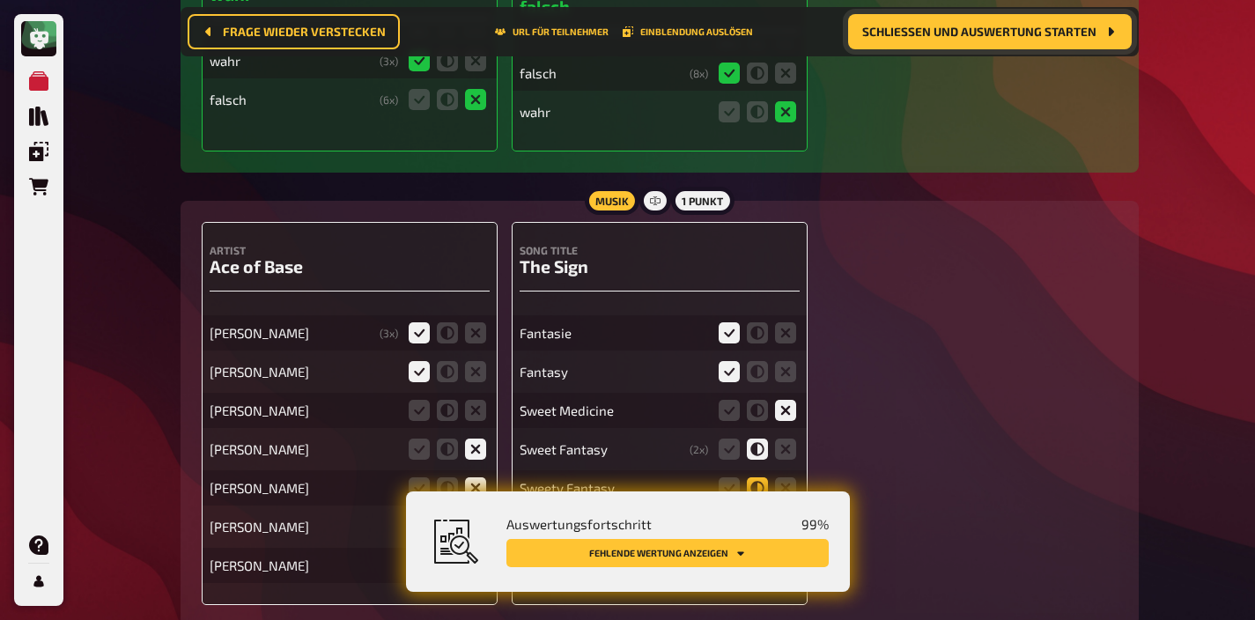
click at [0, 0] on input "radio" at bounding box center [0, 0] width 0 height 0
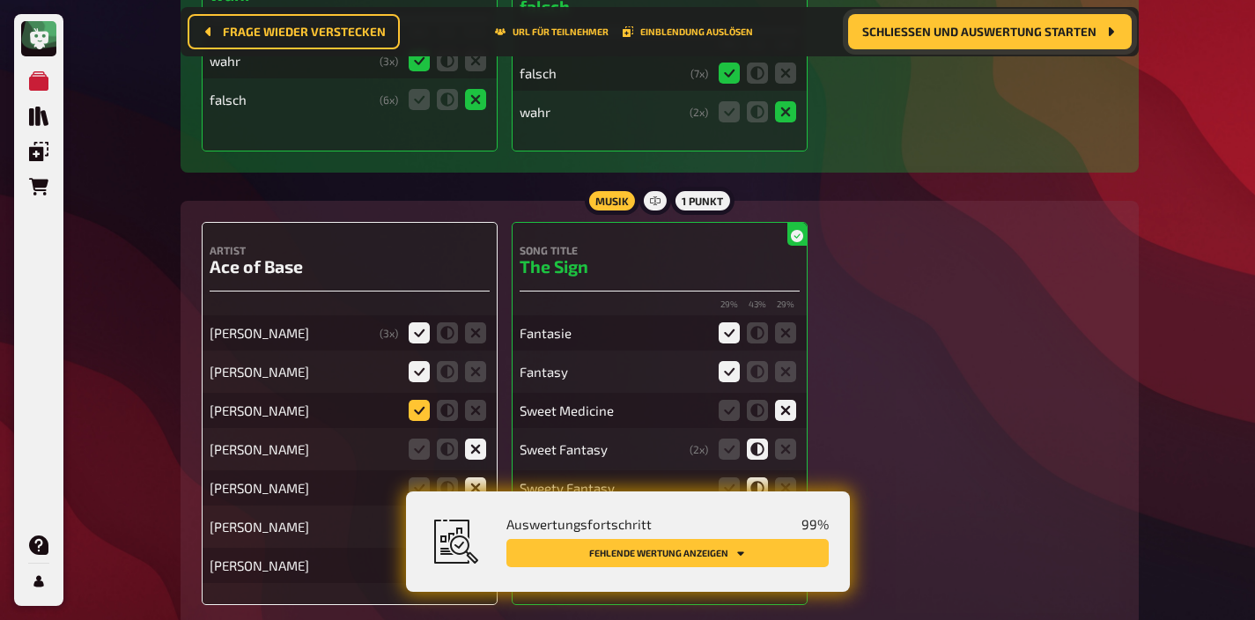
click at [422, 400] on icon at bounding box center [419, 410] width 21 height 21
click at [0, 0] on input "radio" at bounding box center [0, 0] width 0 height 0
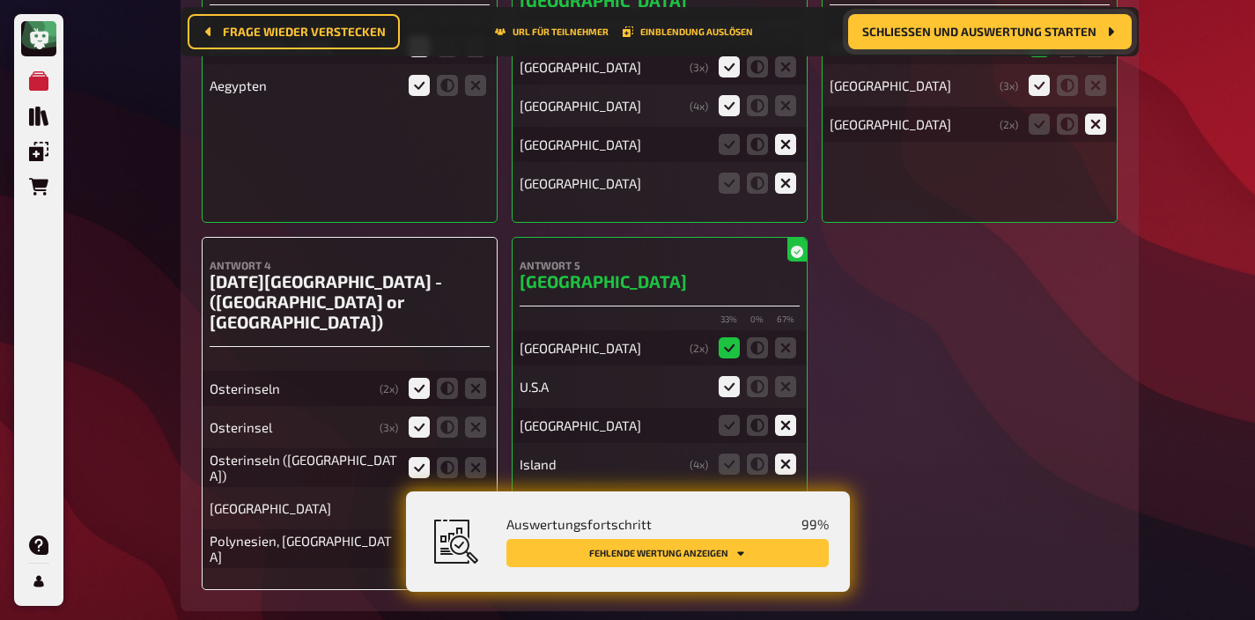
scroll to position [9372, 0]
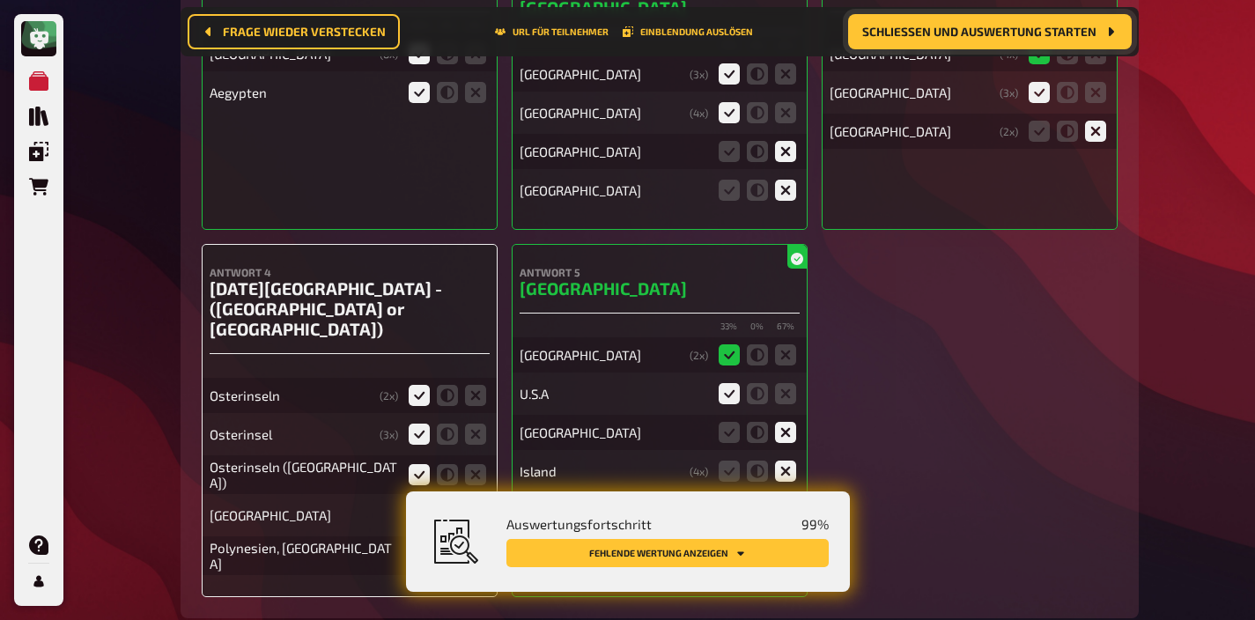
click at [417, 545] on icon at bounding box center [419, 555] width 21 height 21
click at [0, 0] on input "radio" at bounding box center [0, 0] width 0 height 0
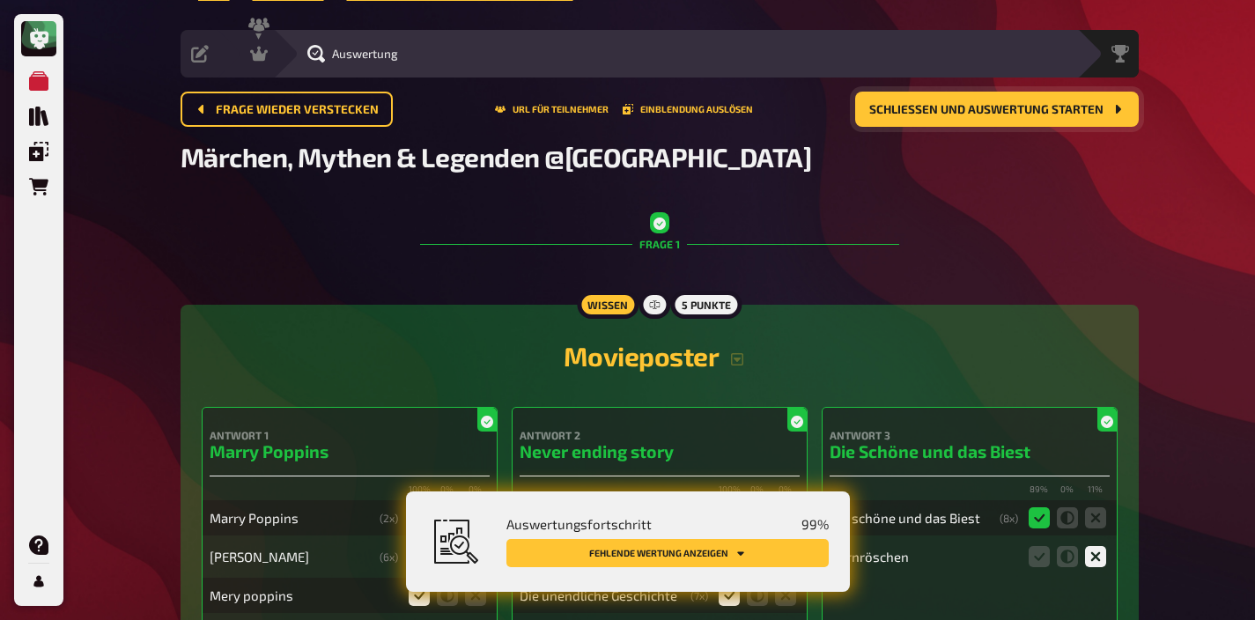
scroll to position [0, 0]
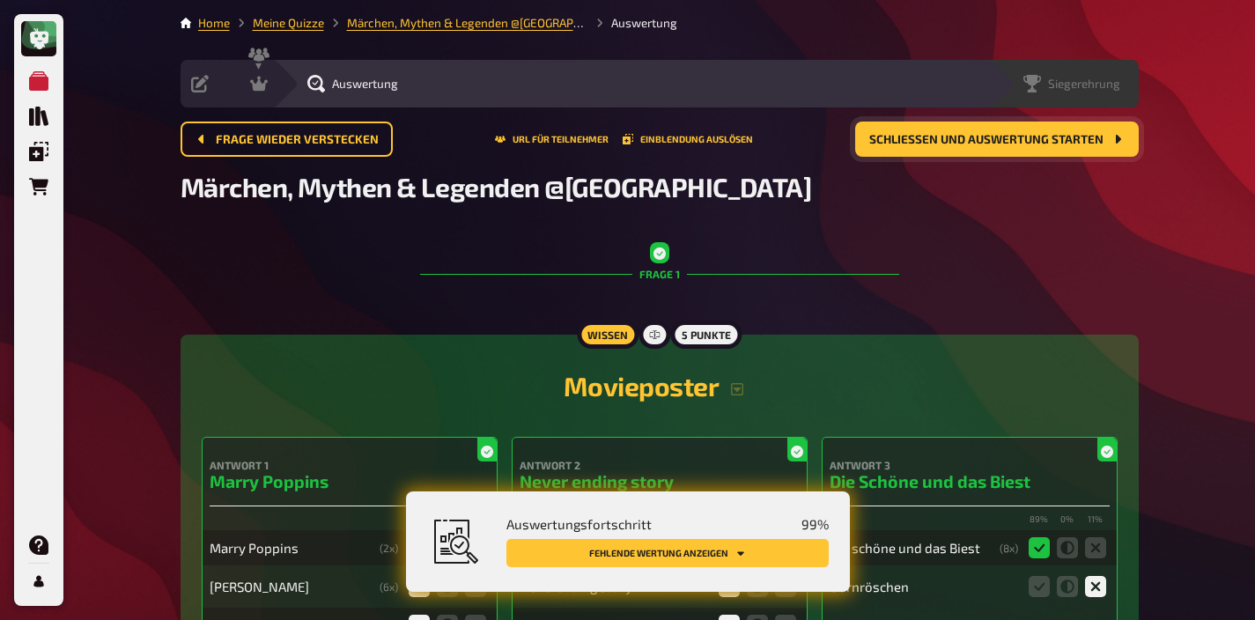
click at [1098, 81] on span "Siegerehrung" at bounding box center [1084, 84] width 72 height 14
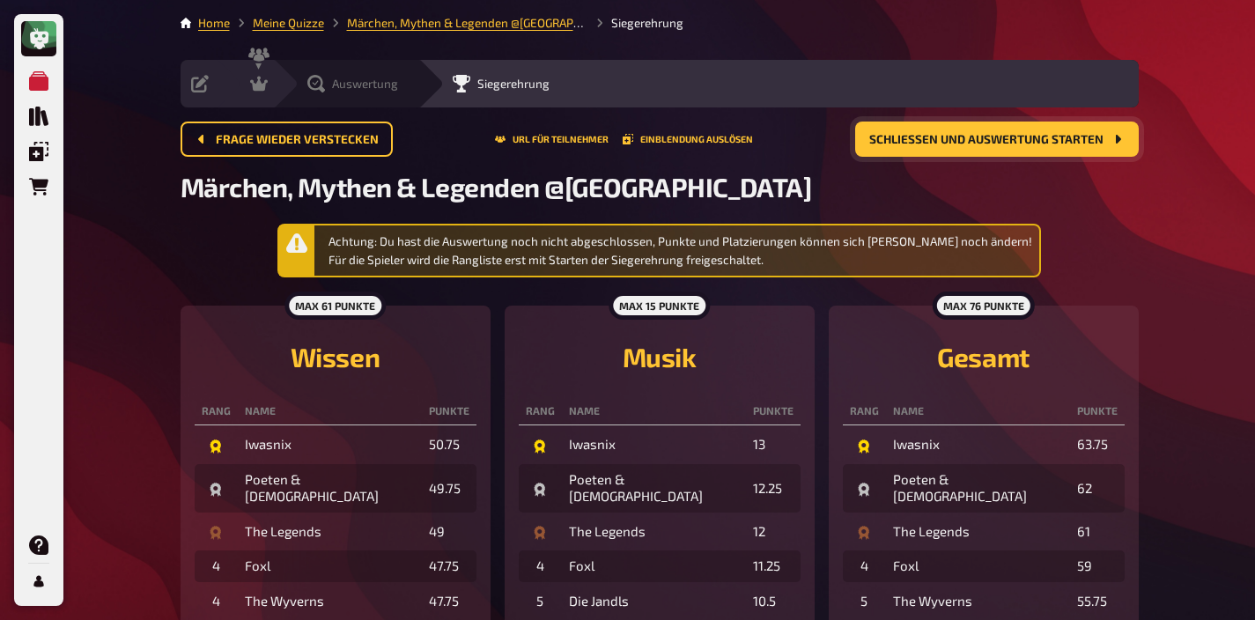
click at [334, 79] on span "Auswertung" at bounding box center [365, 84] width 66 height 14
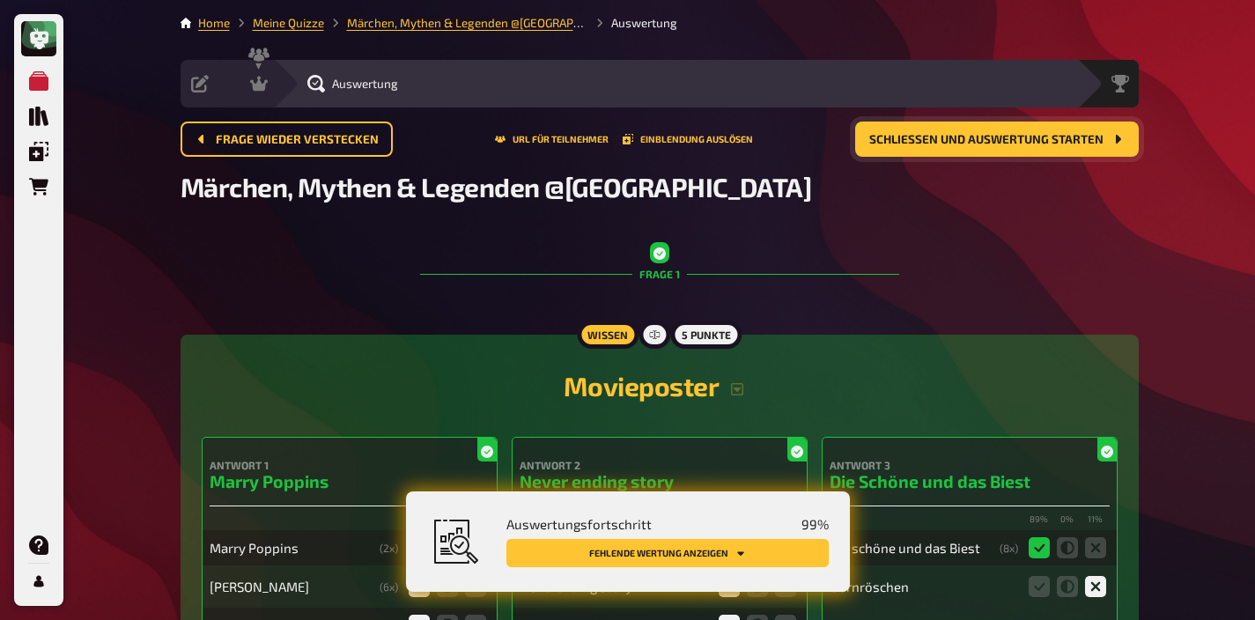
click at [735, 553] on icon "Fehlende Wertung anzeigen" at bounding box center [740, 553] width 11 height 11
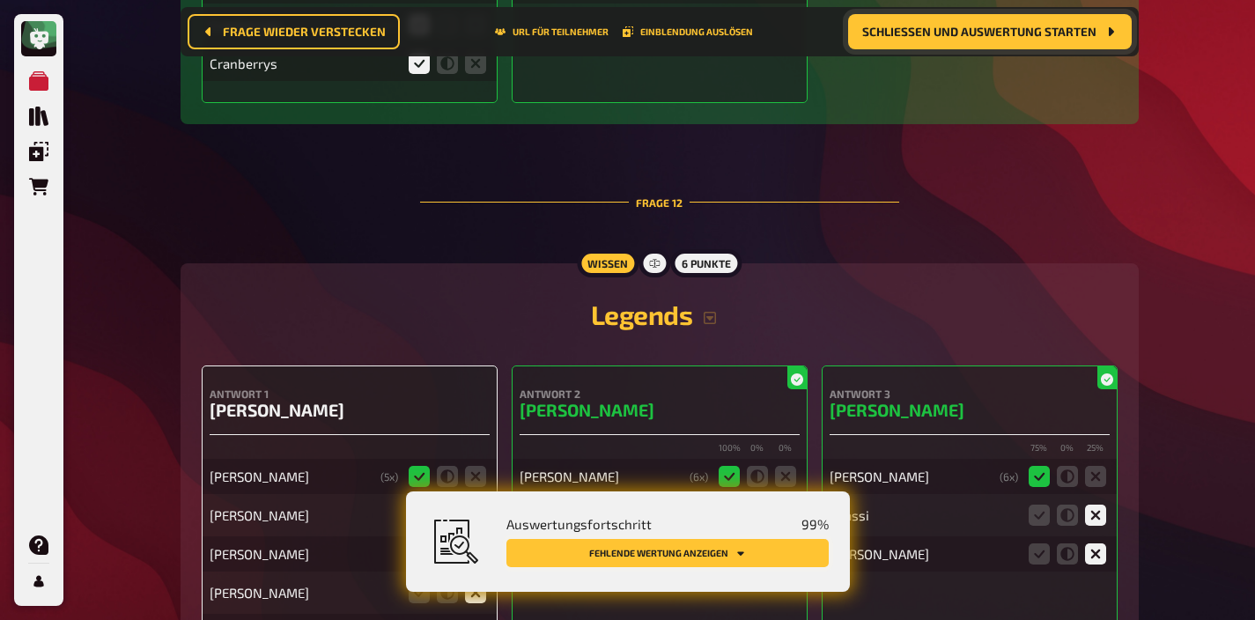
scroll to position [12490, 0]
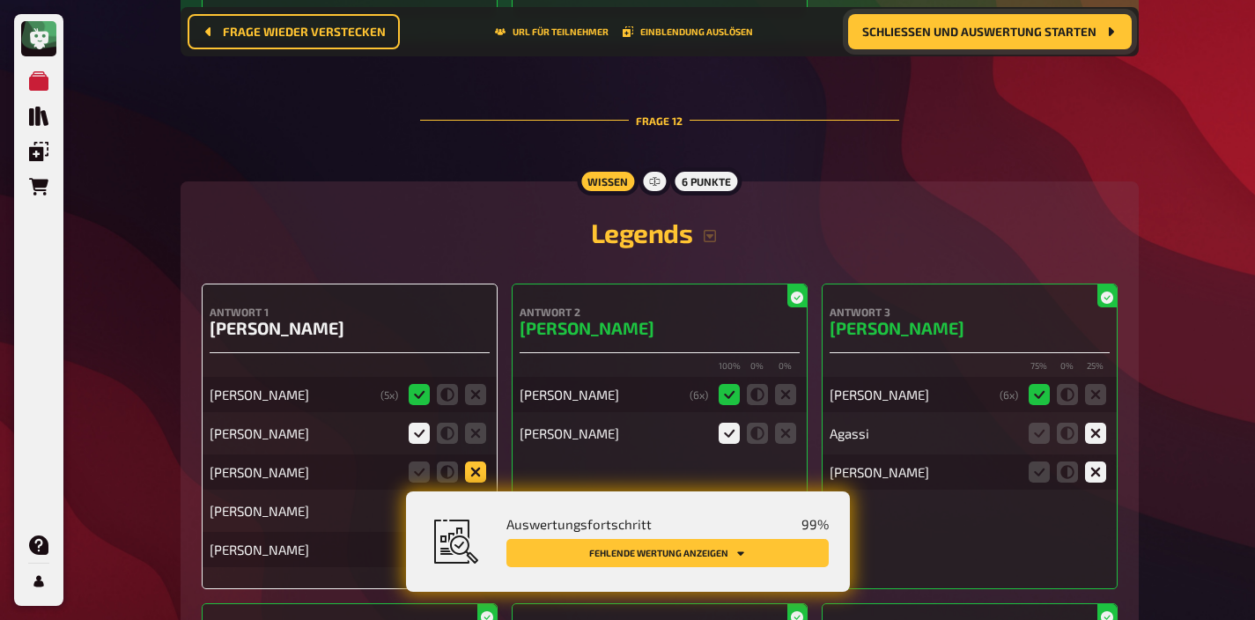
click at [475, 461] on icon at bounding box center [475, 471] width 21 height 21
click at [0, 0] on input "radio" at bounding box center [0, 0] width 0 height 0
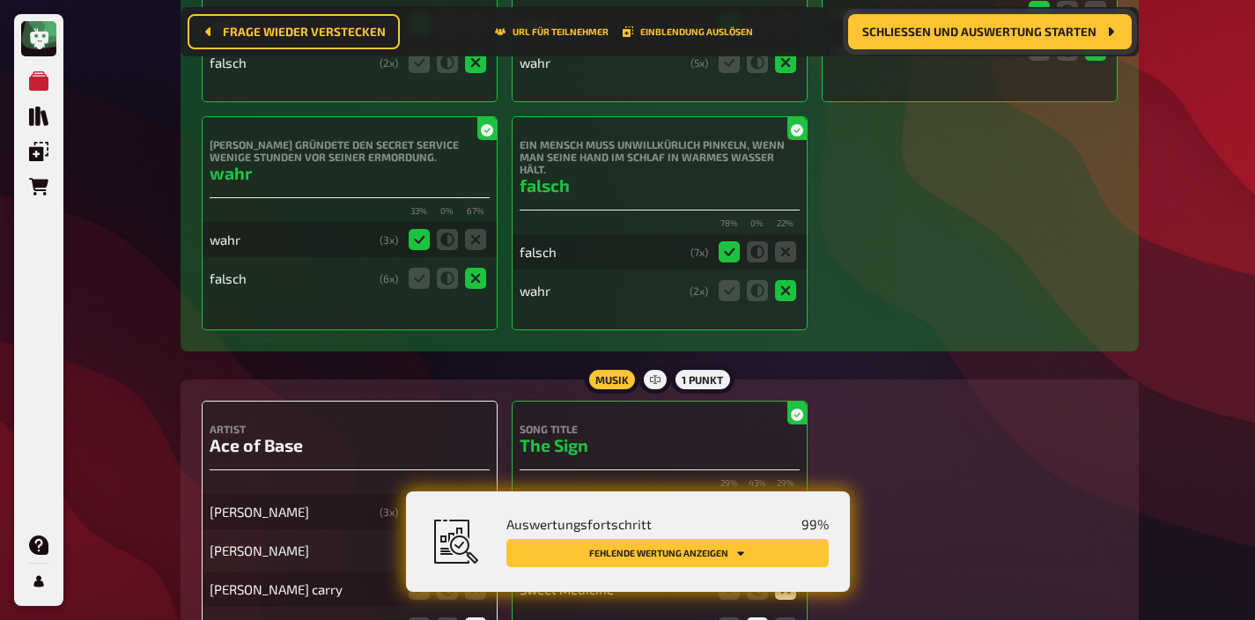
scroll to position [16834, 0]
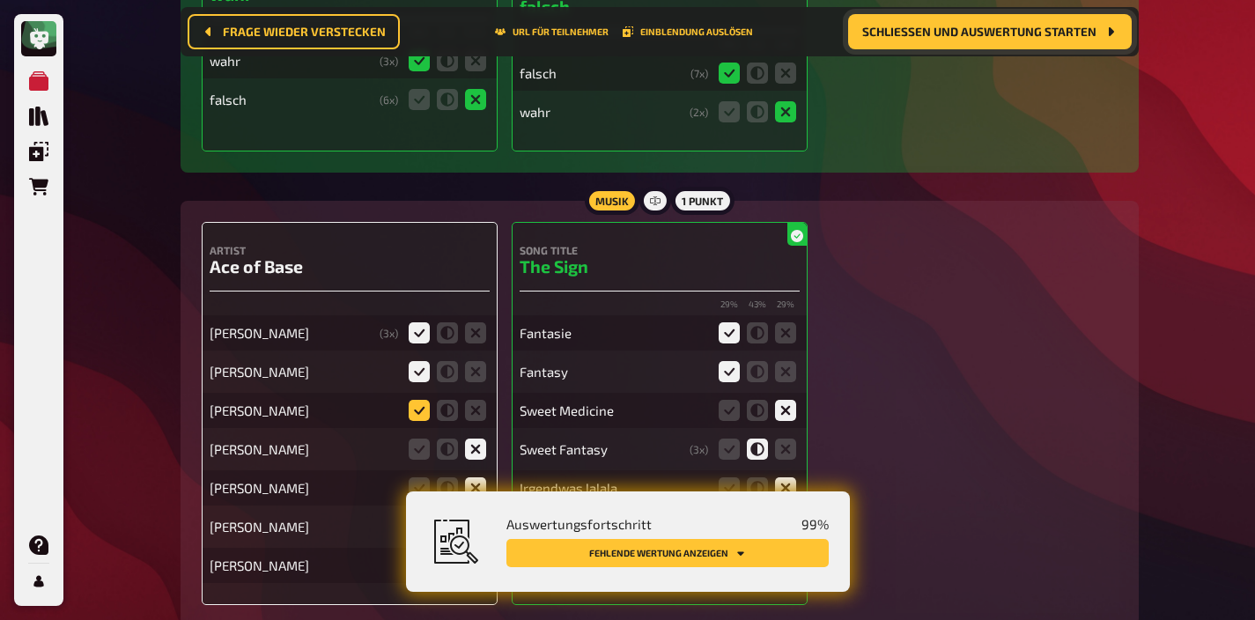
click at [416, 400] on icon at bounding box center [419, 410] width 21 height 21
click at [0, 0] on input "radio" at bounding box center [0, 0] width 0 height 0
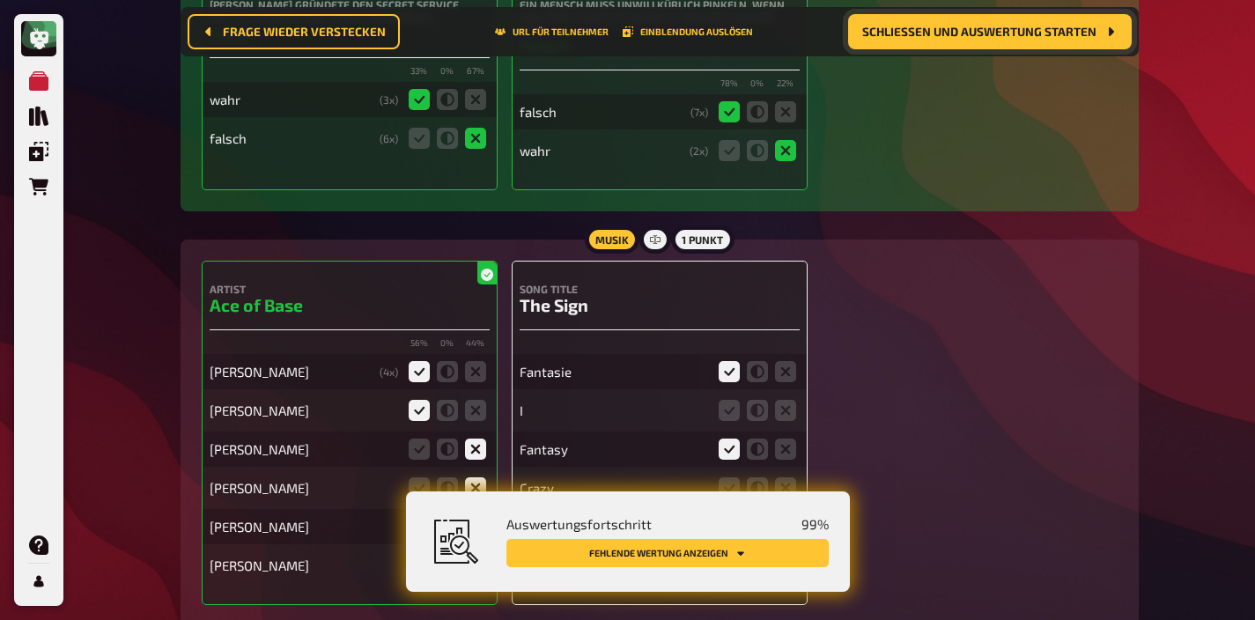
click at [967, 41] on button "Schließen und Auswertung starten" at bounding box center [990, 31] width 284 height 35
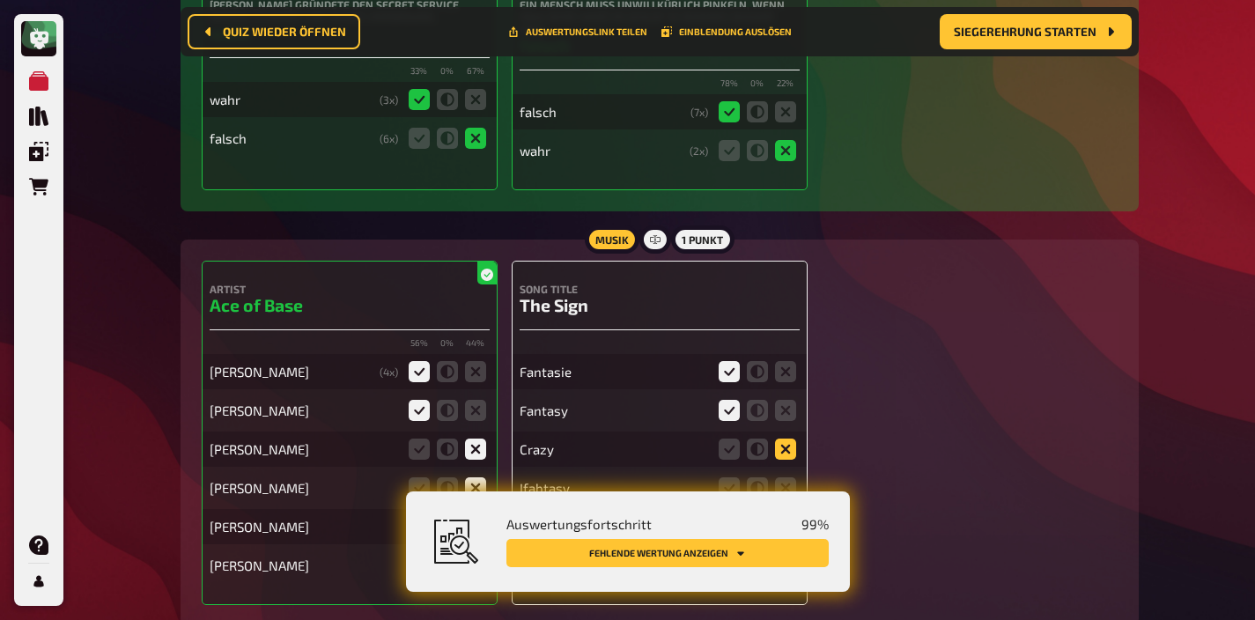
click at [781, 439] on icon at bounding box center [785, 449] width 21 height 21
click at [0, 0] on input "radio" at bounding box center [0, 0] width 0 height 0
click at [756, 477] on icon at bounding box center [757, 487] width 21 height 21
click at [0, 0] on input "radio" at bounding box center [0, 0] width 0 height 0
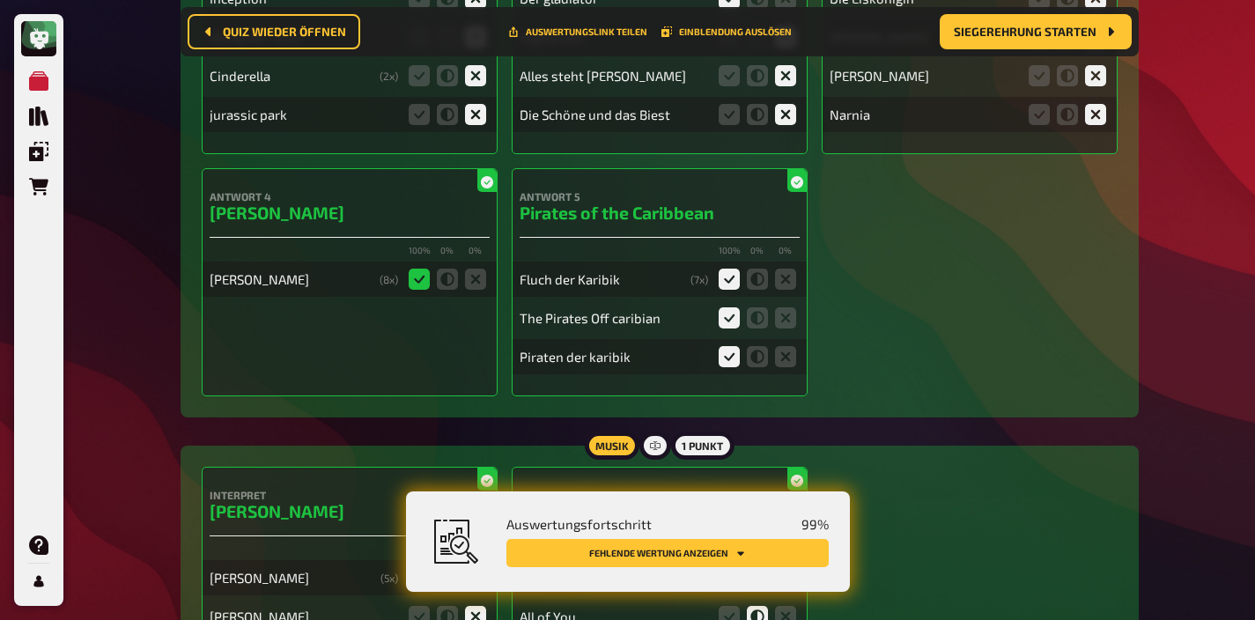
scroll to position [14264, 0]
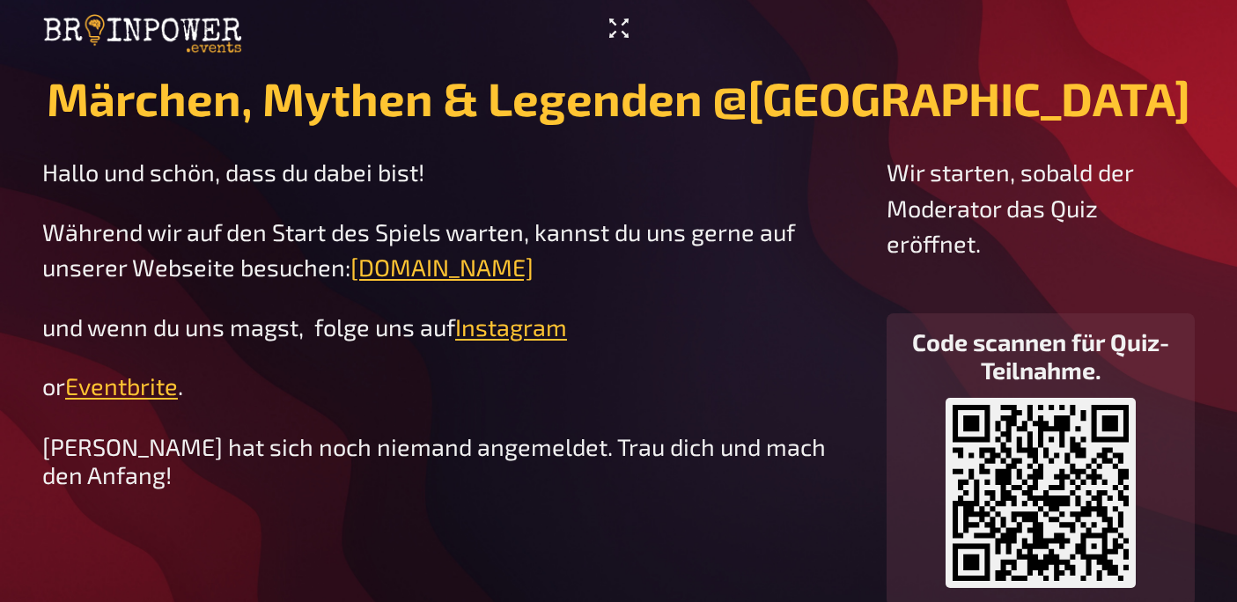
click at [629, 15] on icon "Vollbildmodus aktivieren" at bounding box center [619, 28] width 28 height 28
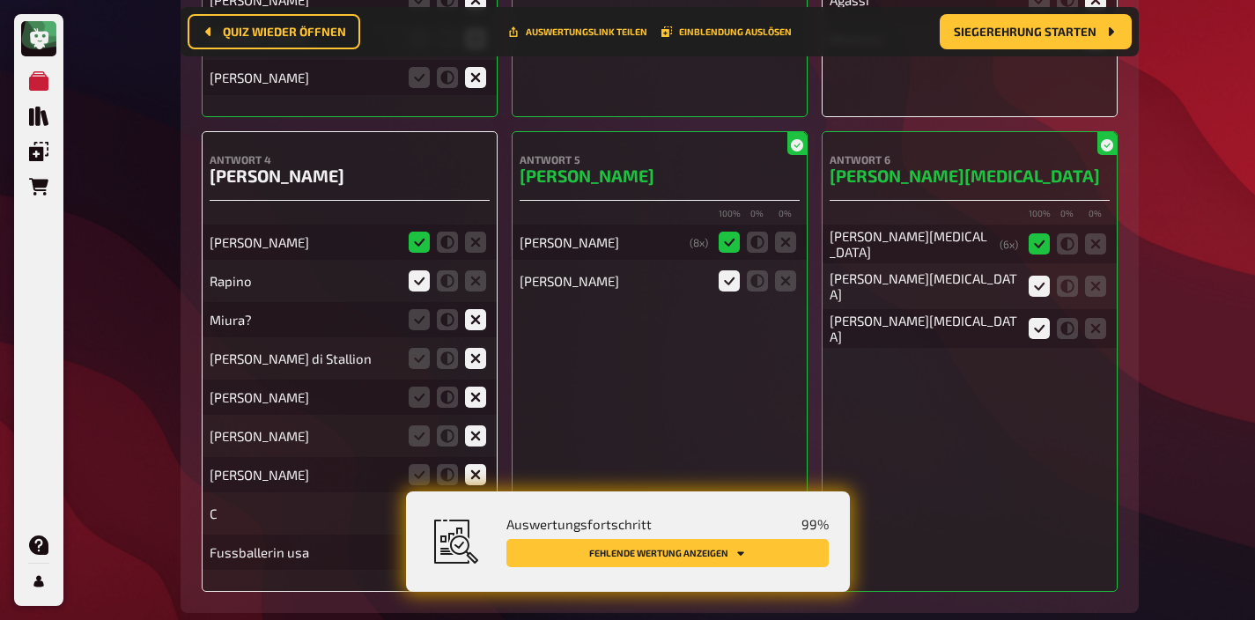
scroll to position [13032, 0]
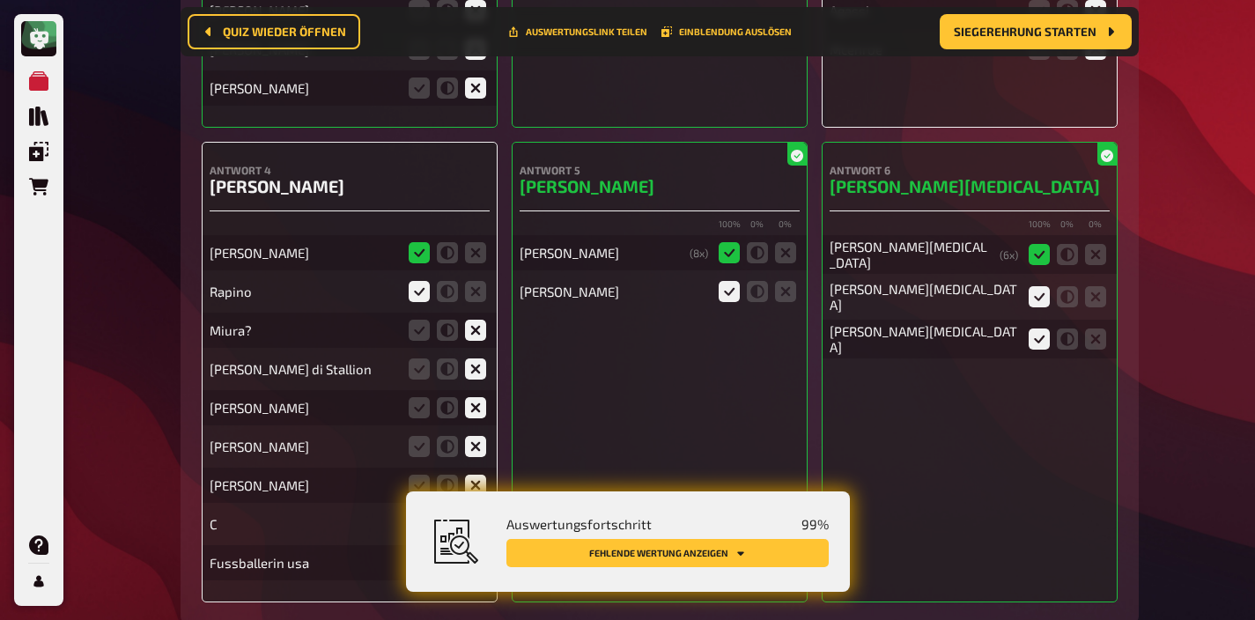
click at [476, 513] on icon at bounding box center [475, 523] width 21 height 21
click at [0, 0] on input "radio" at bounding box center [0, 0] width 0 height 0
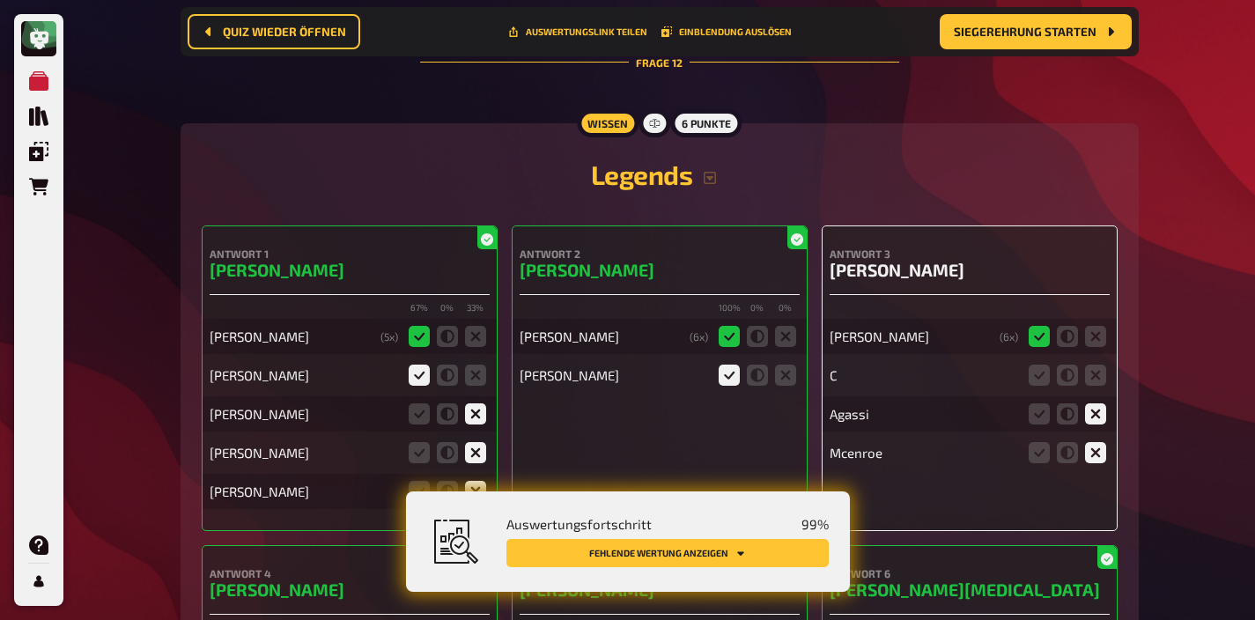
scroll to position [12628, 0]
click at [1092, 365] on icon at bounding box center [1095, 375] width 21 height 21
click at [0, 0] on input "radio" at bounding box center [0, 0] width 0 height 0
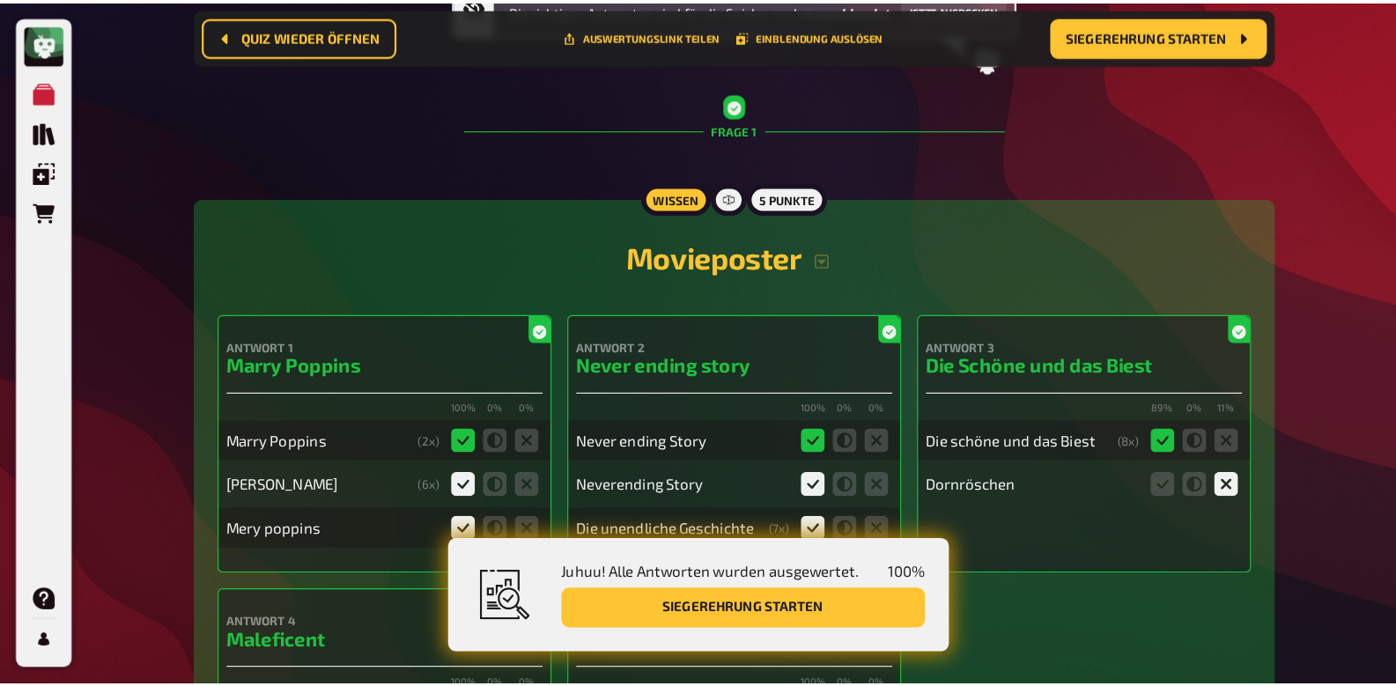
scroll to position [0, 0]
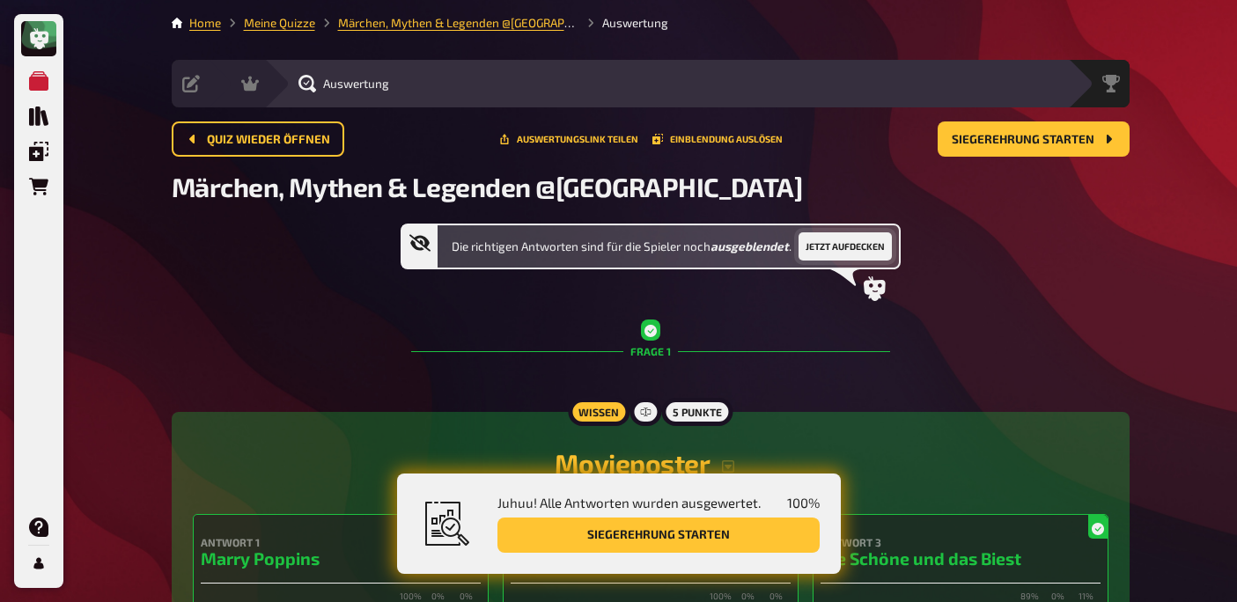
click at [856, 250] on button "Jetzt aufdecken" at bounding box center [845, 246] width 93 height 28
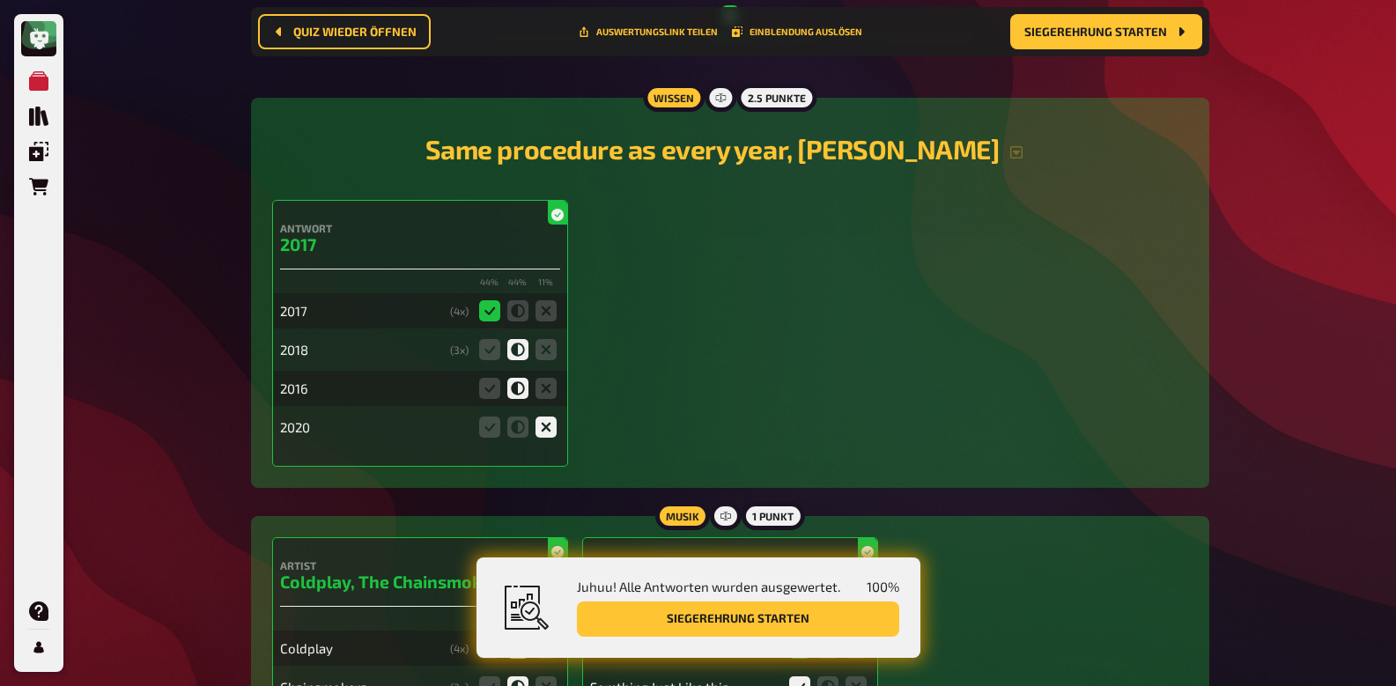
scroll to position [1552, 0]
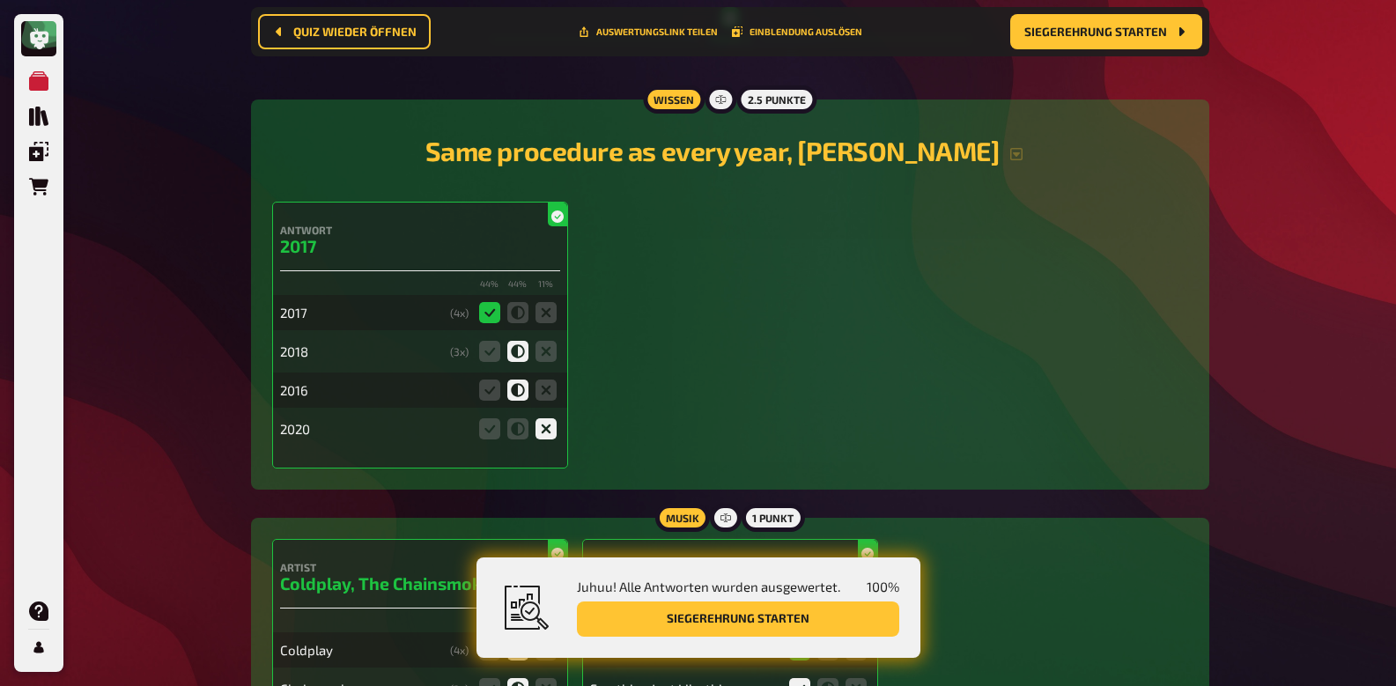
click at [952, 145] on h2 "Same procedure as every year, [PERSON_NAME]" at bounding box center [730, 151] width 916 height 32
click at [1010, 153] on icon "button" at bounding box center [1016, 154] width 12 height 12
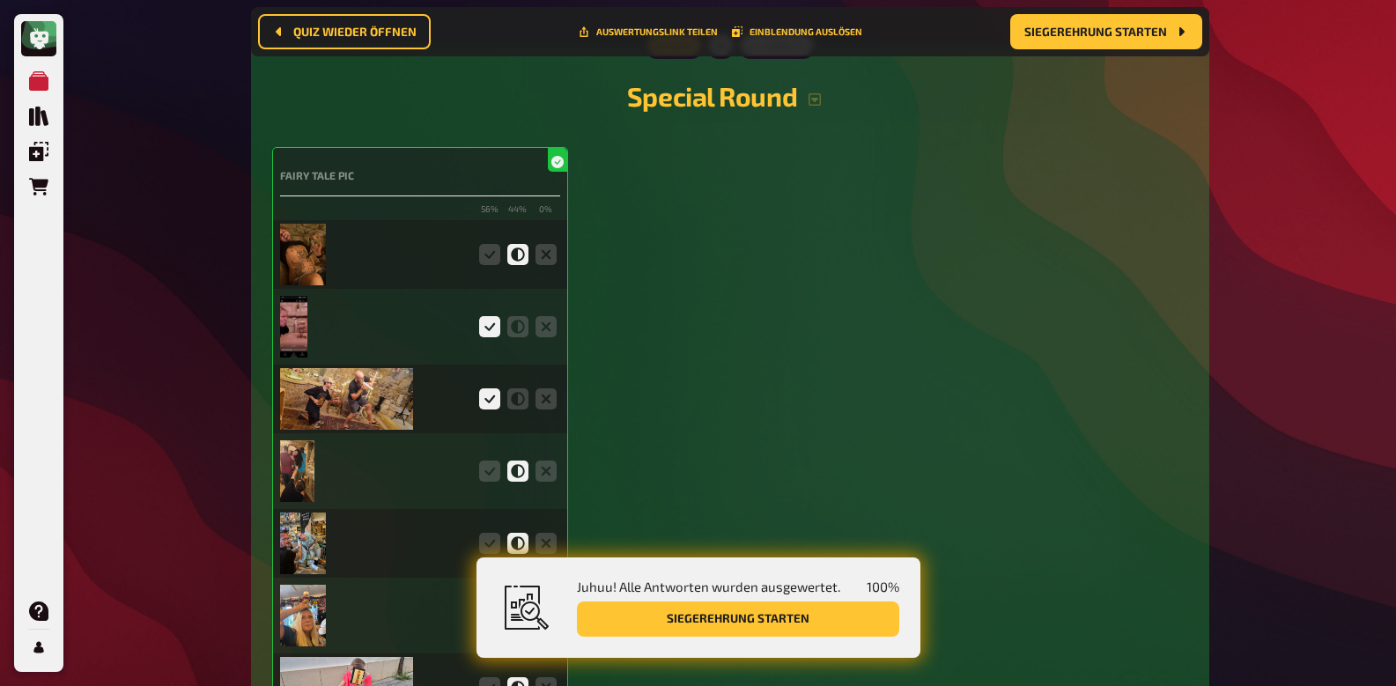
scroll to position [4355, 0]
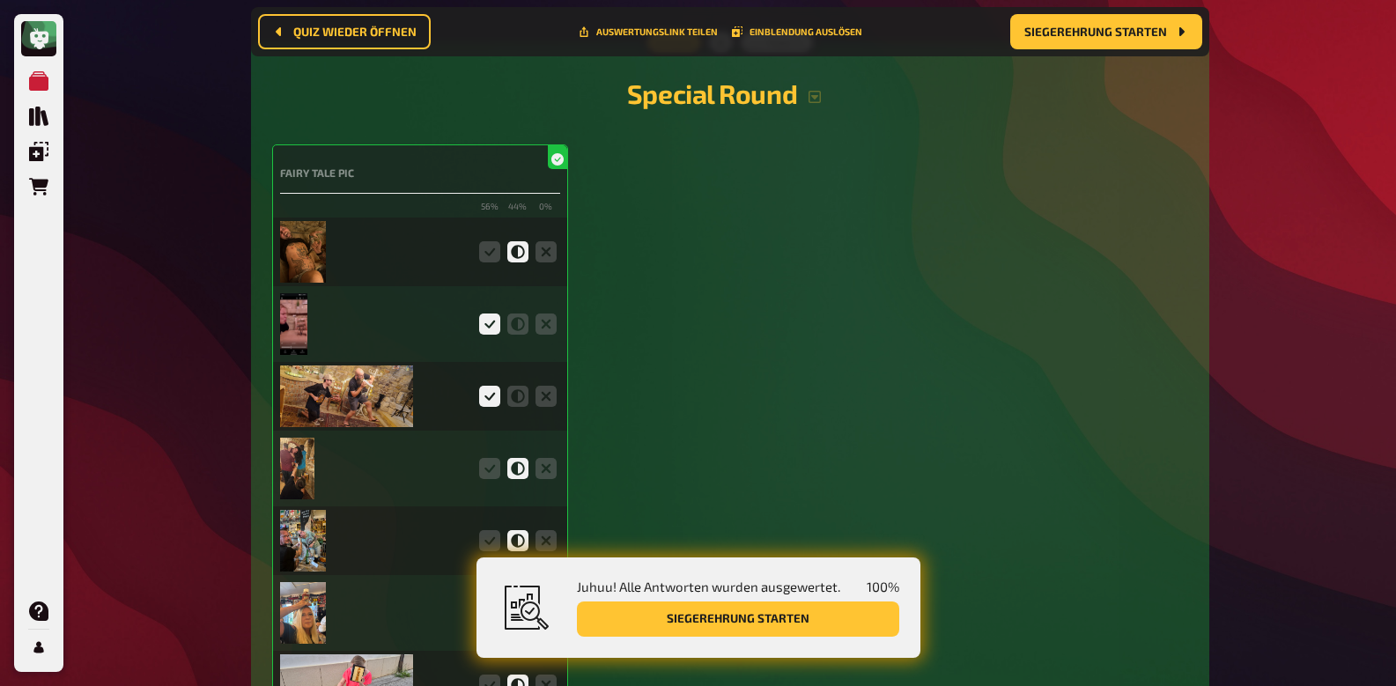
click at [313, 258] on img at bounding box center [303, 252] width 47 height 62
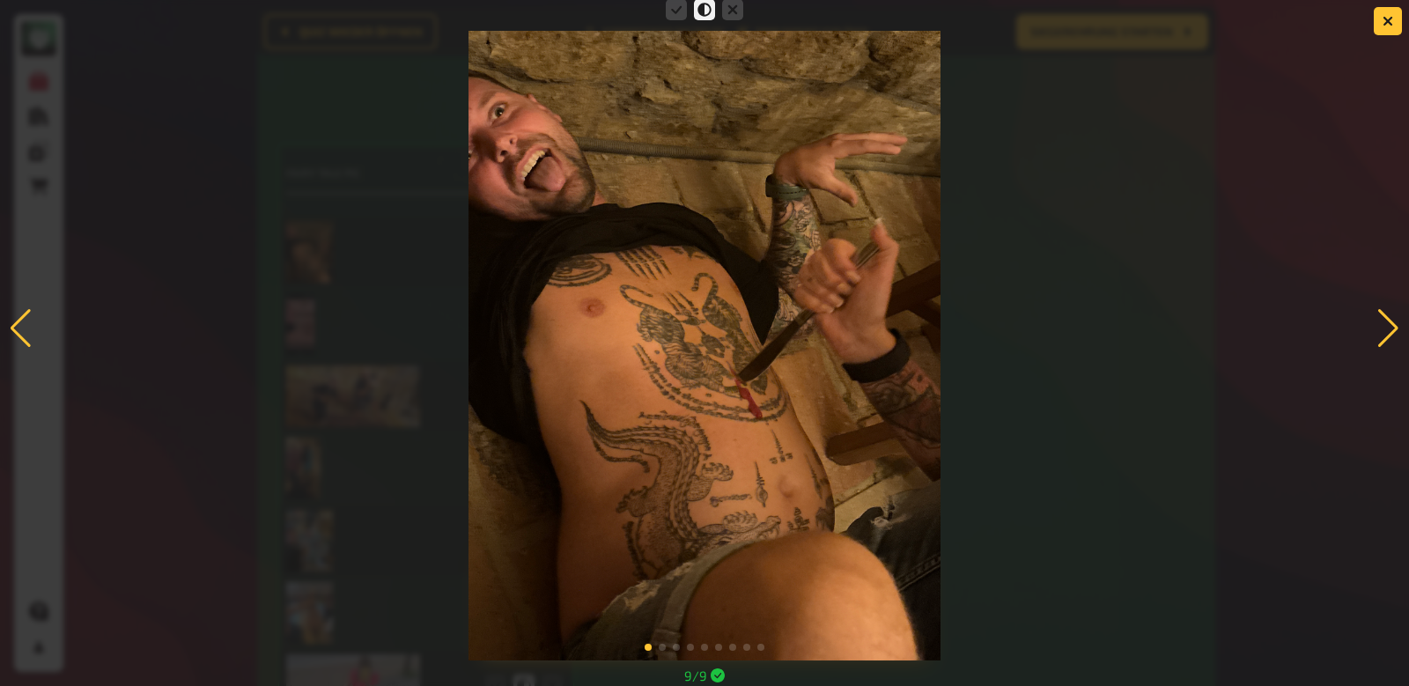
click at [1086, 237] on div at bounding box center [704, 328] width 1409 height 665
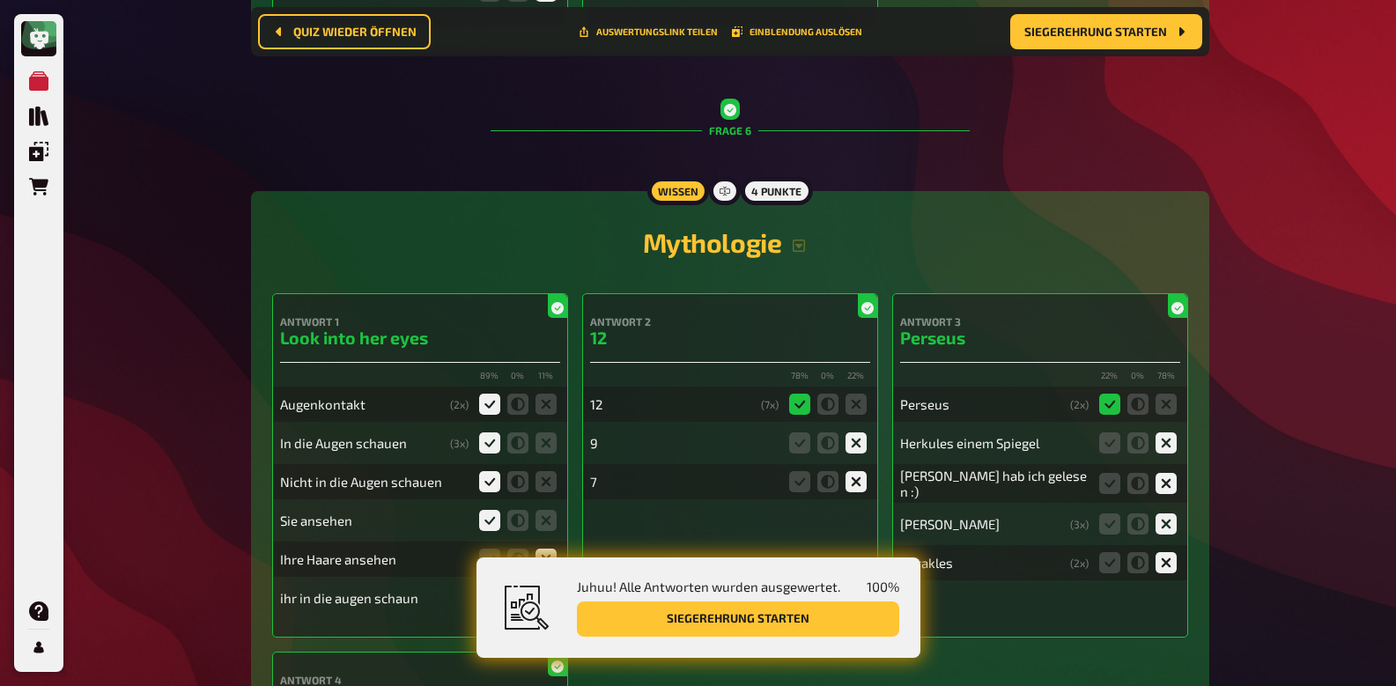
scroll to position [5672, 0]
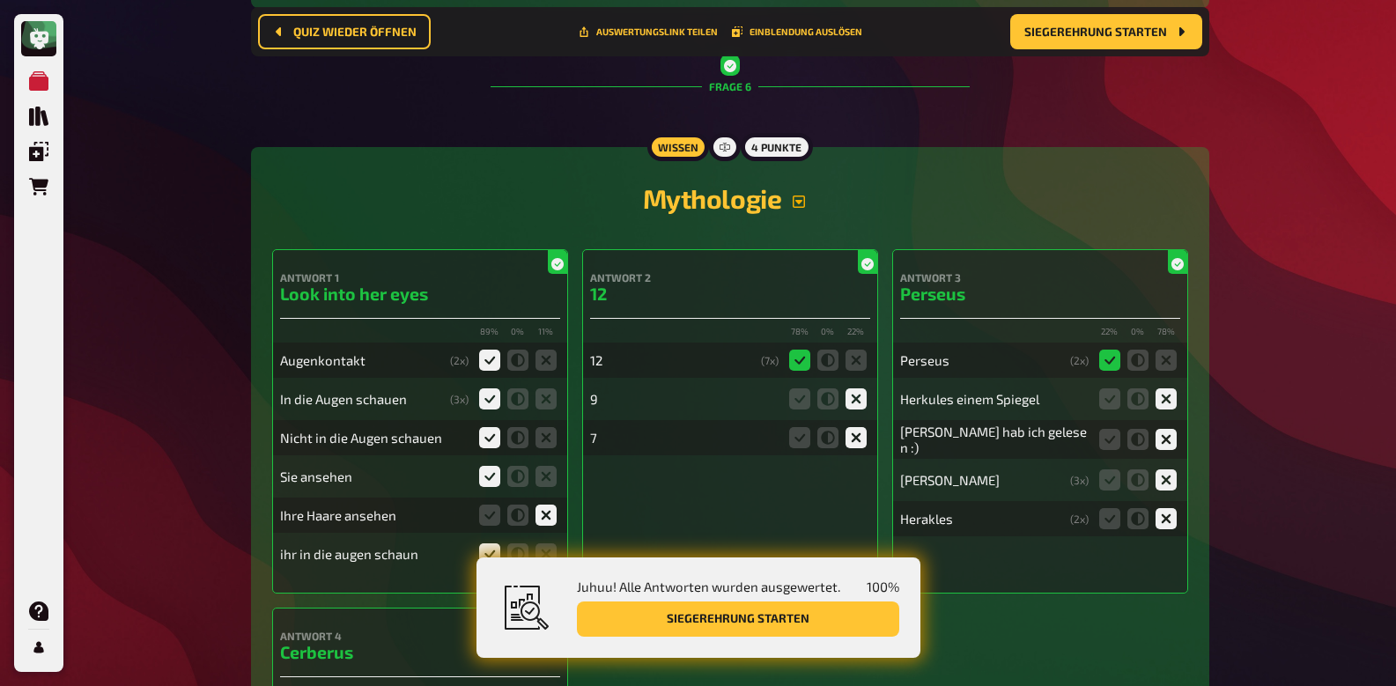
click at [805, 197] on icon "button" at bounding box center [799, 201] width 12 height 12
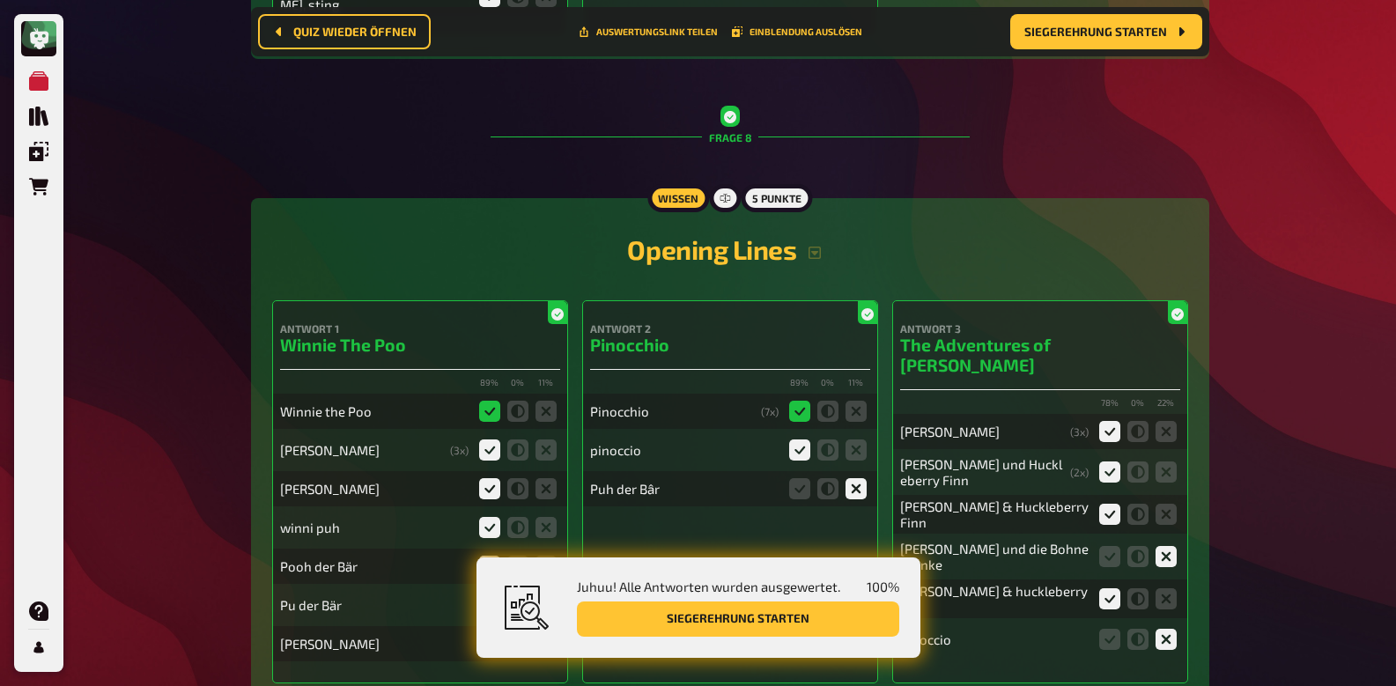
scroll to position [8138, 0]
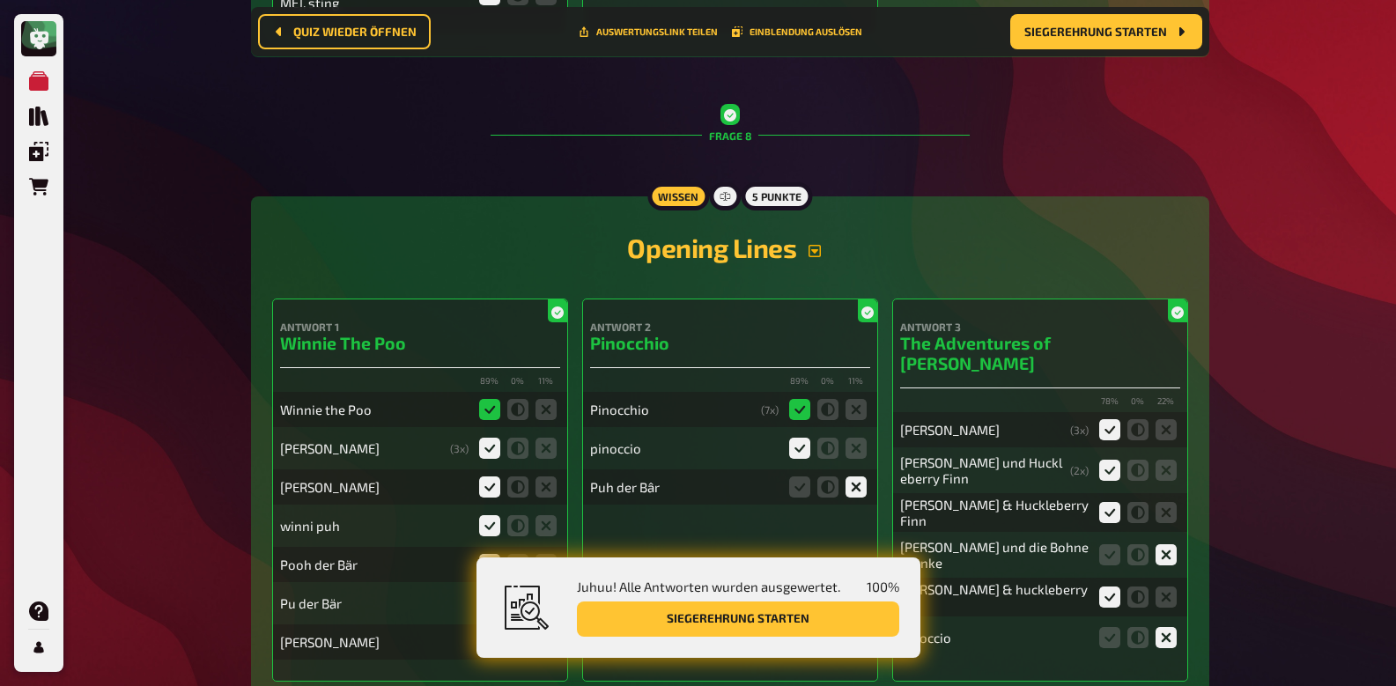
click at [812, 245] on icon "button" at bounding box center [814, 251] width 12 height 12
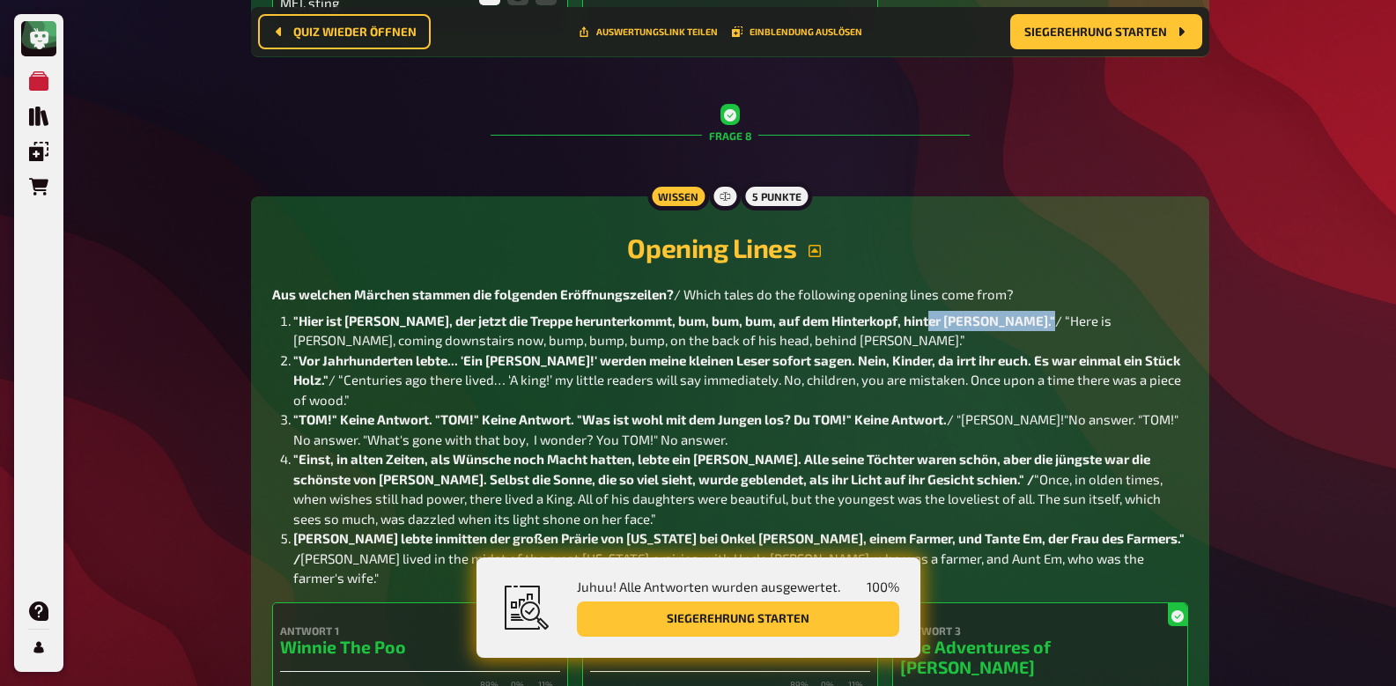
drag, startPoint x: 918, startPoint y: 259, endPoint x: 1032, endPoint y: 259, distance: 113.6
click at [1032, 313] on span ""Hier ist [PERSON_NAME], der jetzt die Treppe herunterkommt, bum, bum, bum, auf…" at bounding box center [674, 321] width 762 height 16
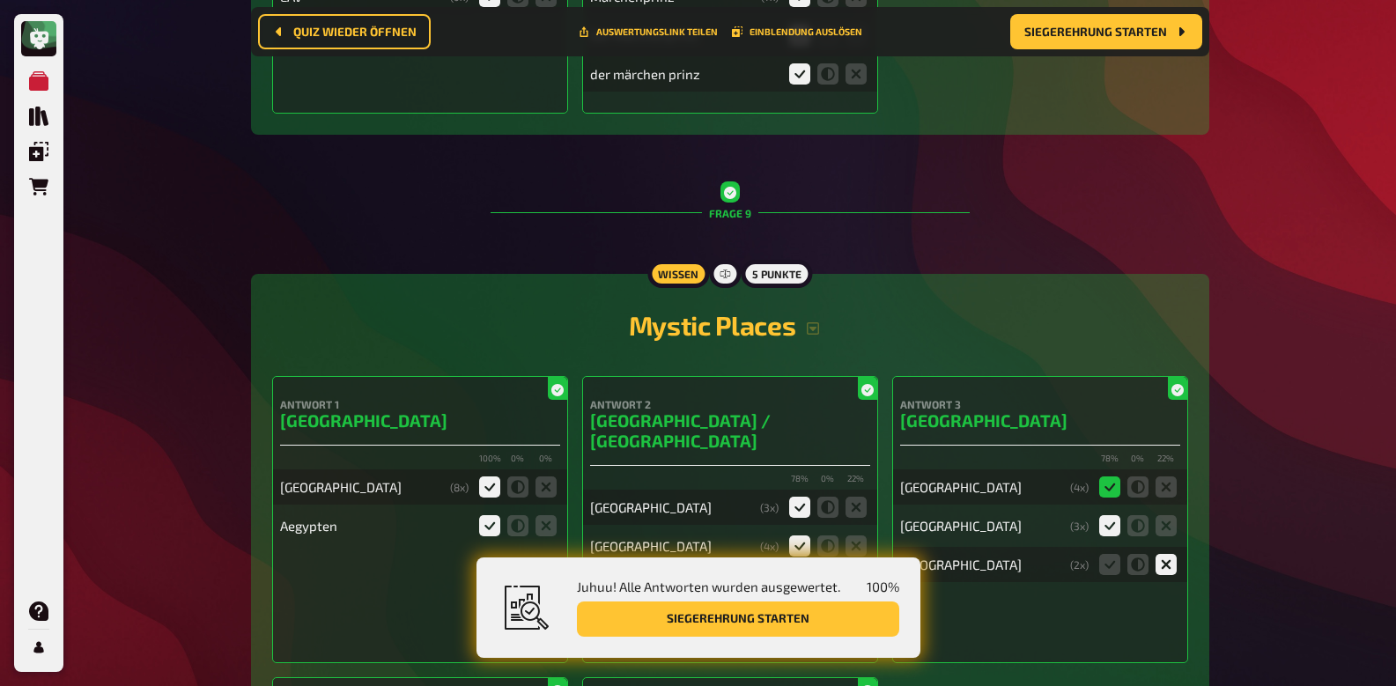
scroll to position [9647, 0]
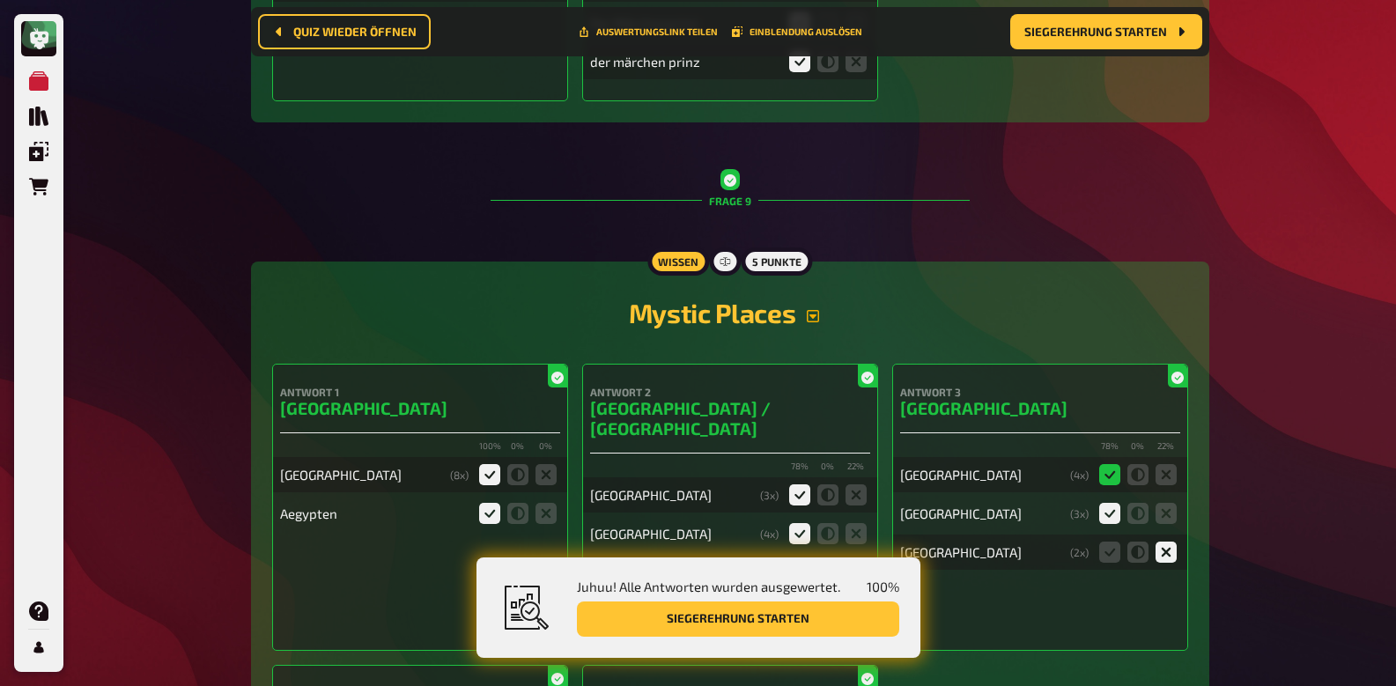
click at [814, 309] on icon "button" at bounding box center [813, 316] width 14 height 14
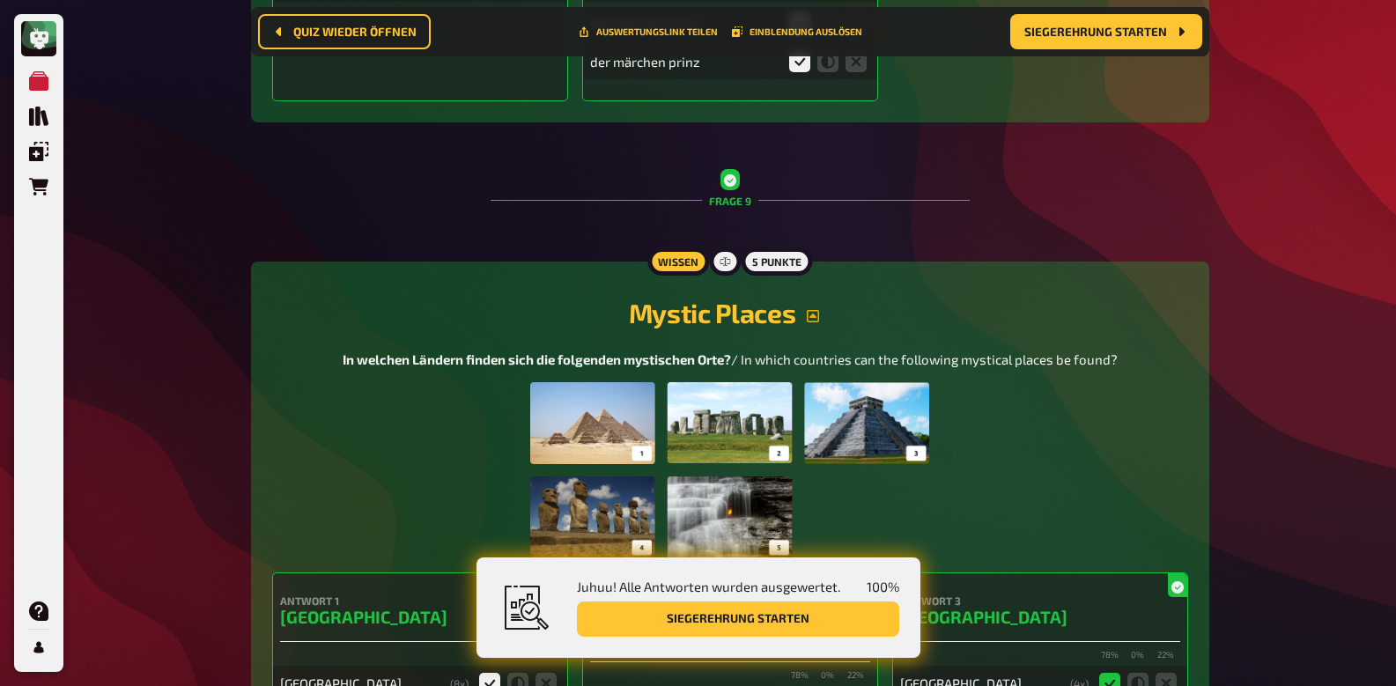
click at [681, 382] on img at bounding box center [729, 470] width 399 height 176
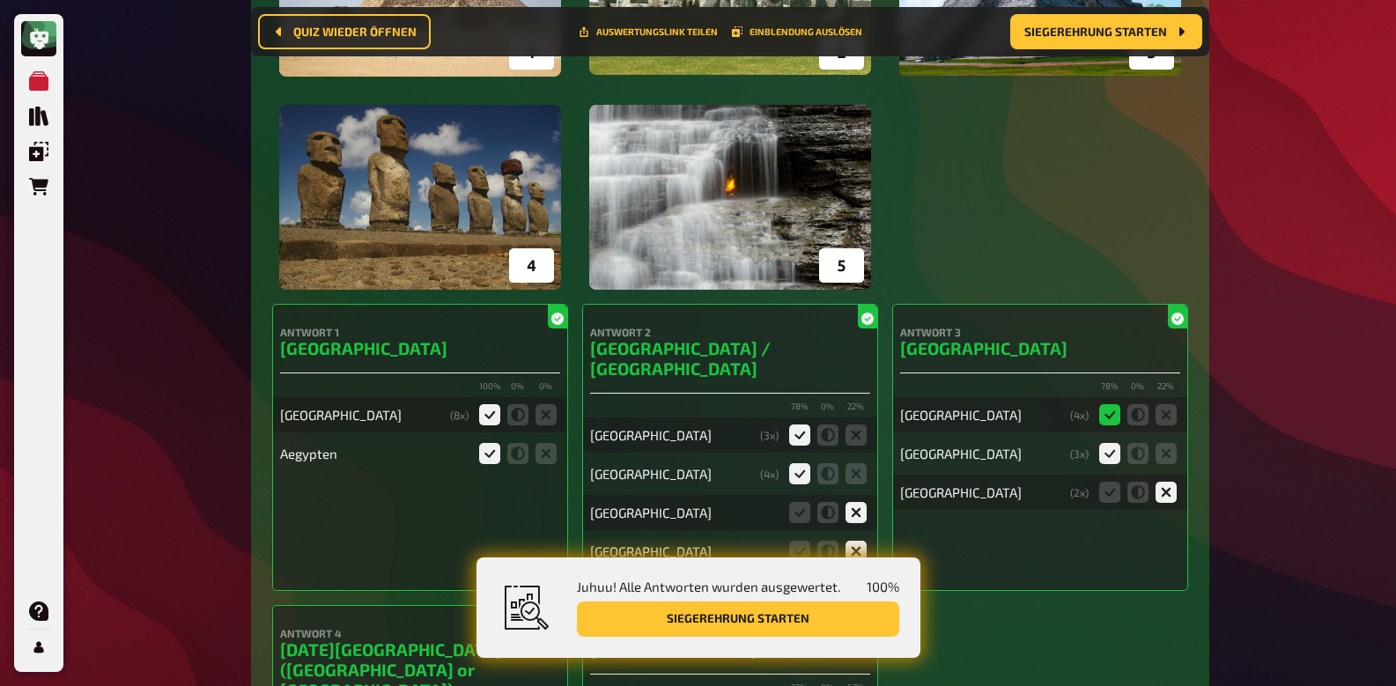
scroll to position [10142, 0]
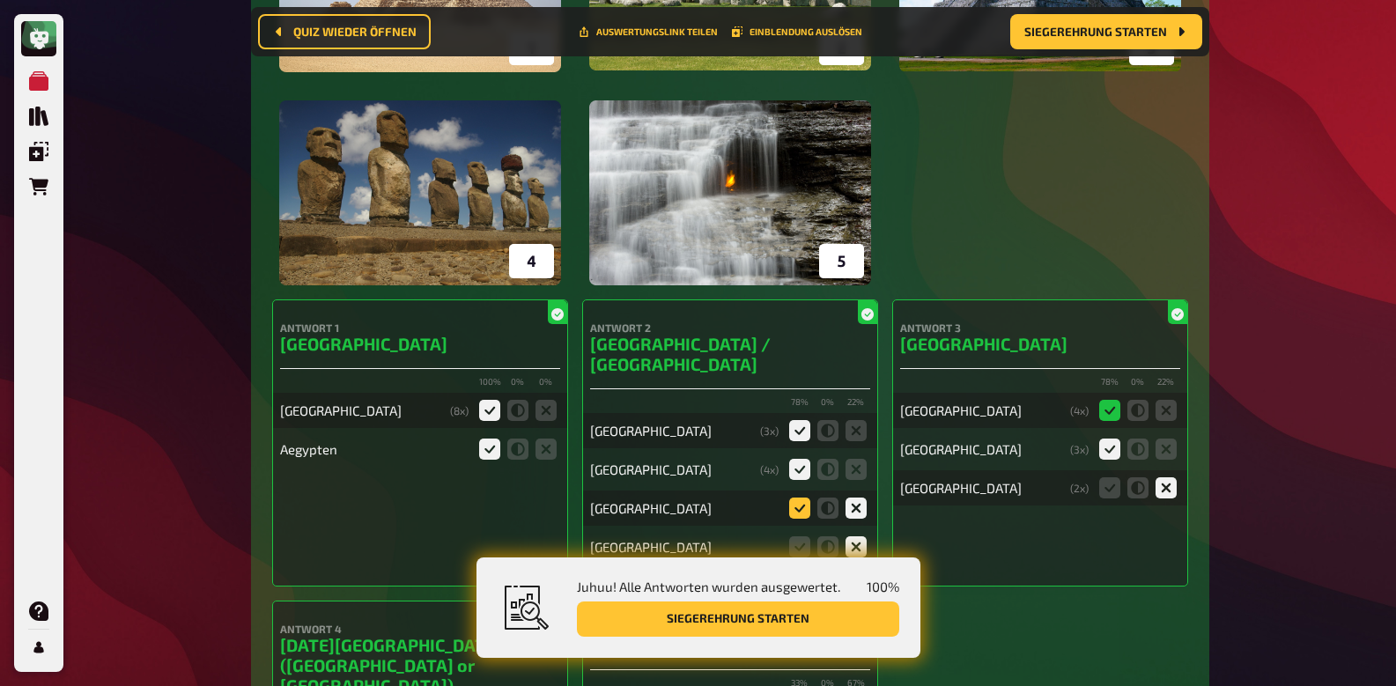
click at [802, 498] on icon at bounding box center [799, 508] width 21 height 21
click at [0, 0] on input "radio" at bounding box center [0, 0] width 0 height 0
click at [860, 498] on icon at bounding box center [855, 508] width 21 height 21
click at [0, 0] on input "radio" at bounding box center [0, 0] width 0 height 0
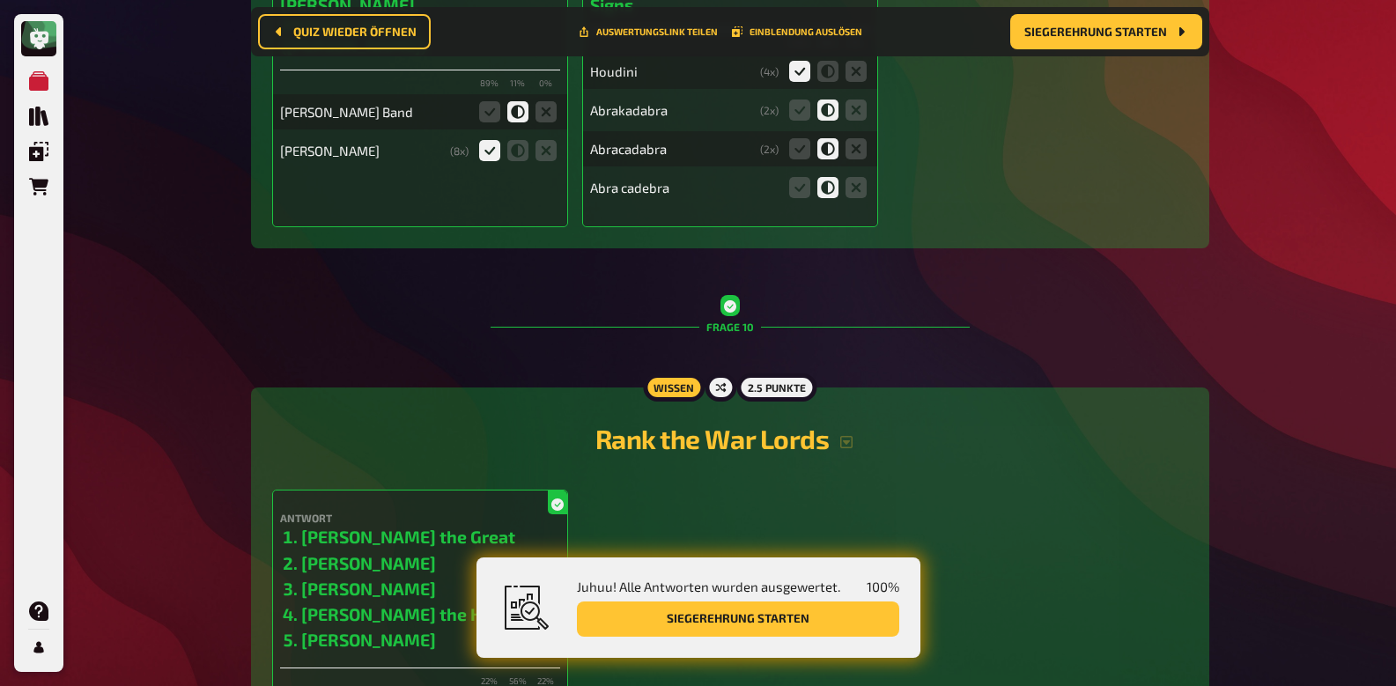
scroll to position [11213, 0]
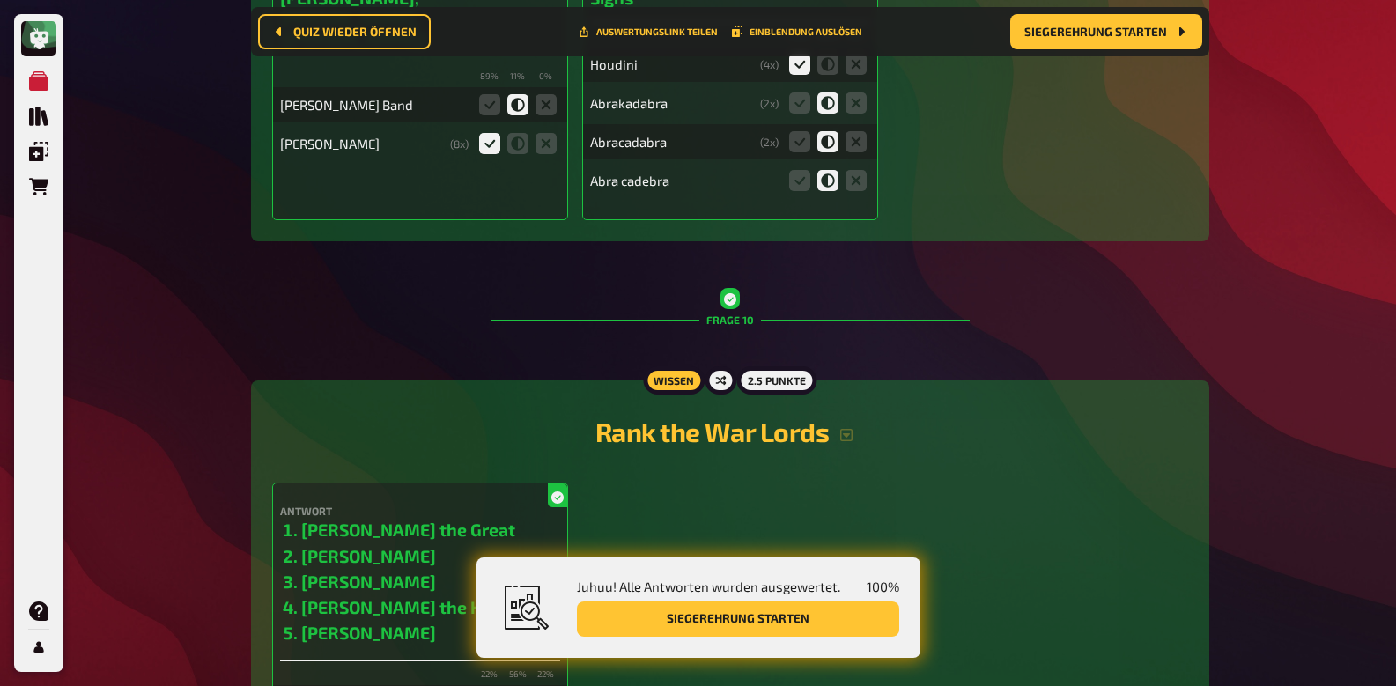
click at [846, 416] on h2 "Rank the War Lords" at bounding box center [730, 432] width 916 height 32
click at [846, 428] on icon "button" at bounding box center [846, 435] width 14 height 14
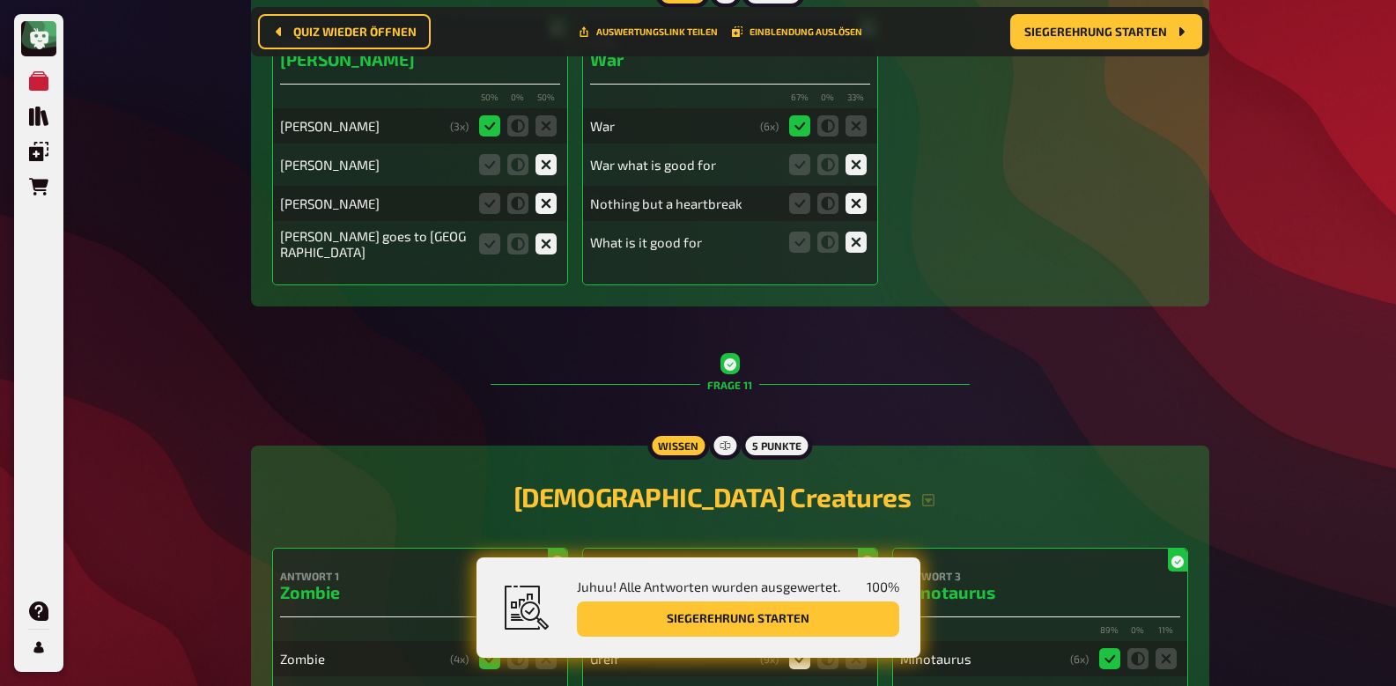
scroll to position [12337, 0]
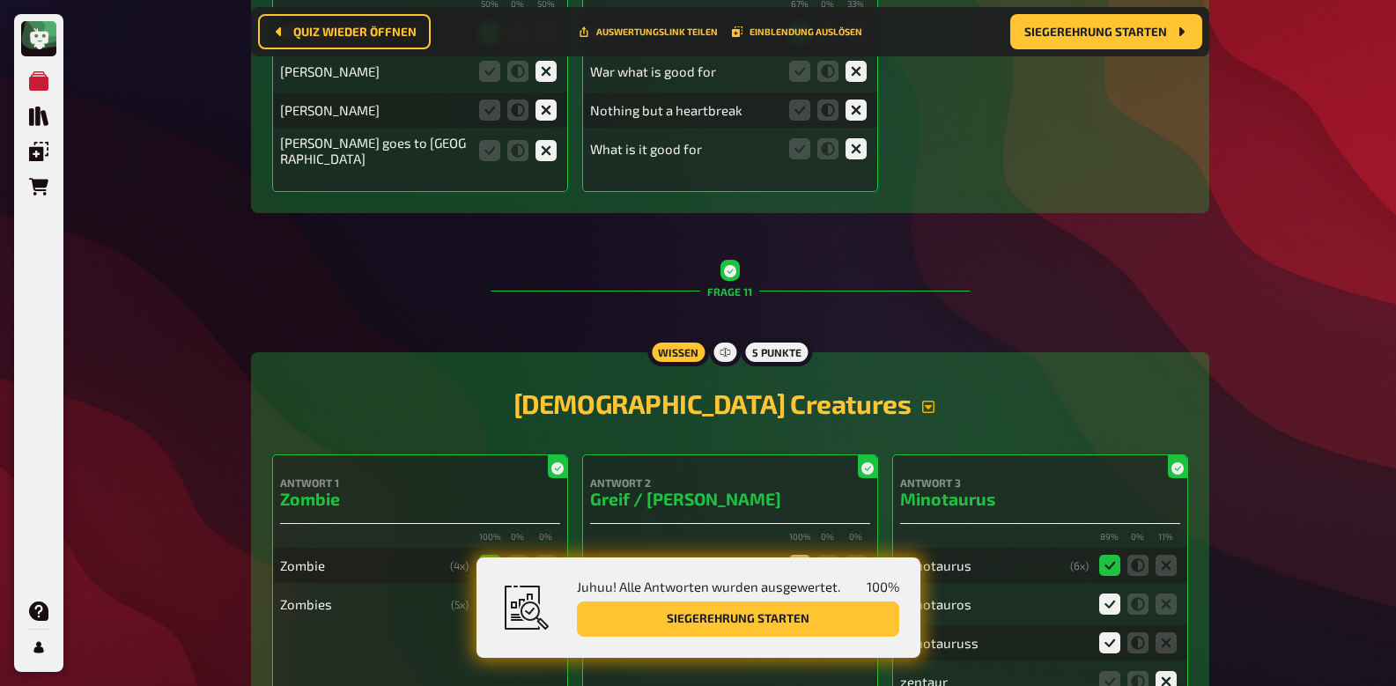
click at [922, 401] on icon "button" at bounding box center [928, 407] width 12 height 12
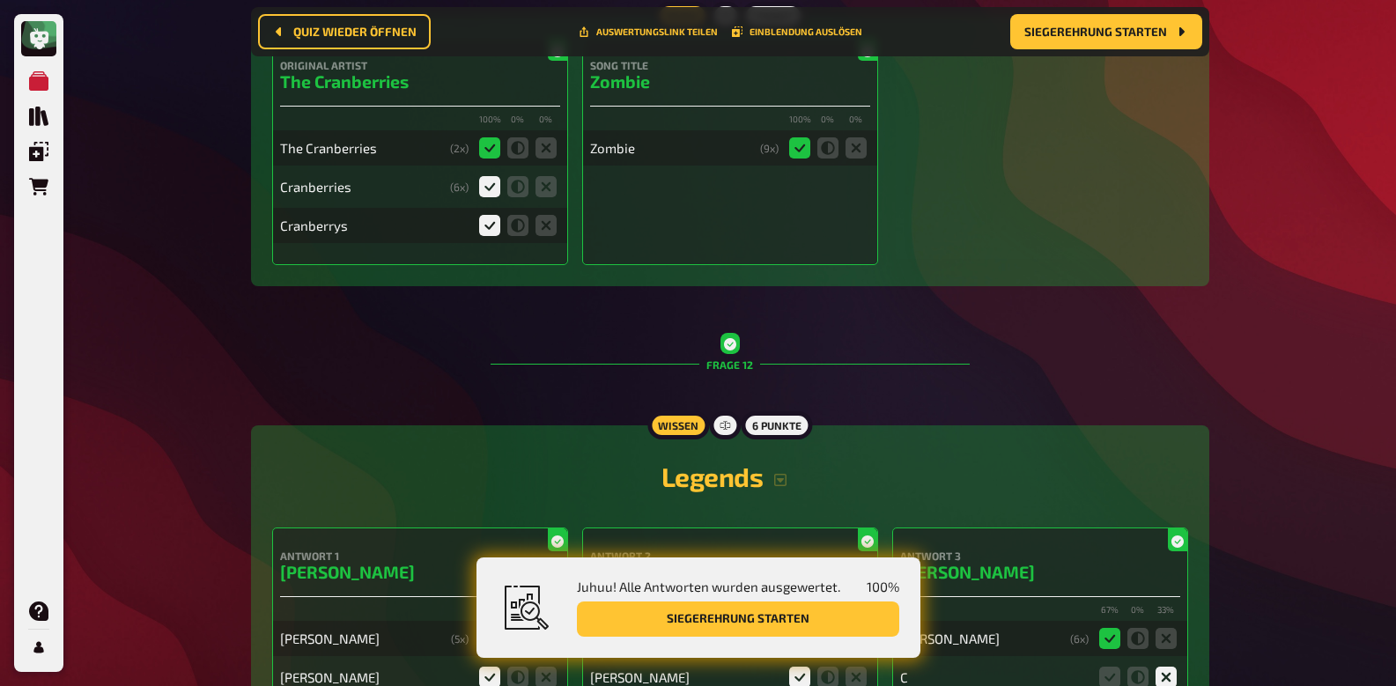
scroll to position [13616, 0]
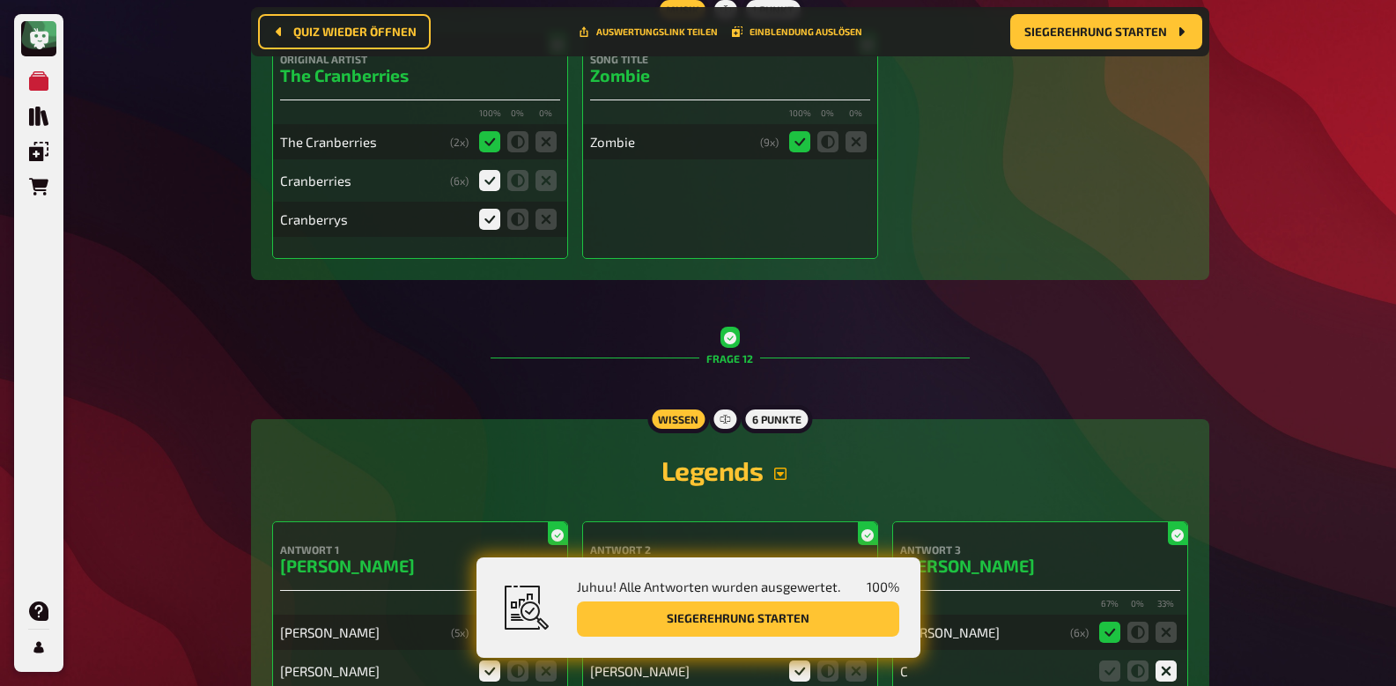
click at [778, 467] on icon "button" at bounding box center [780, 474] width 14 height 14
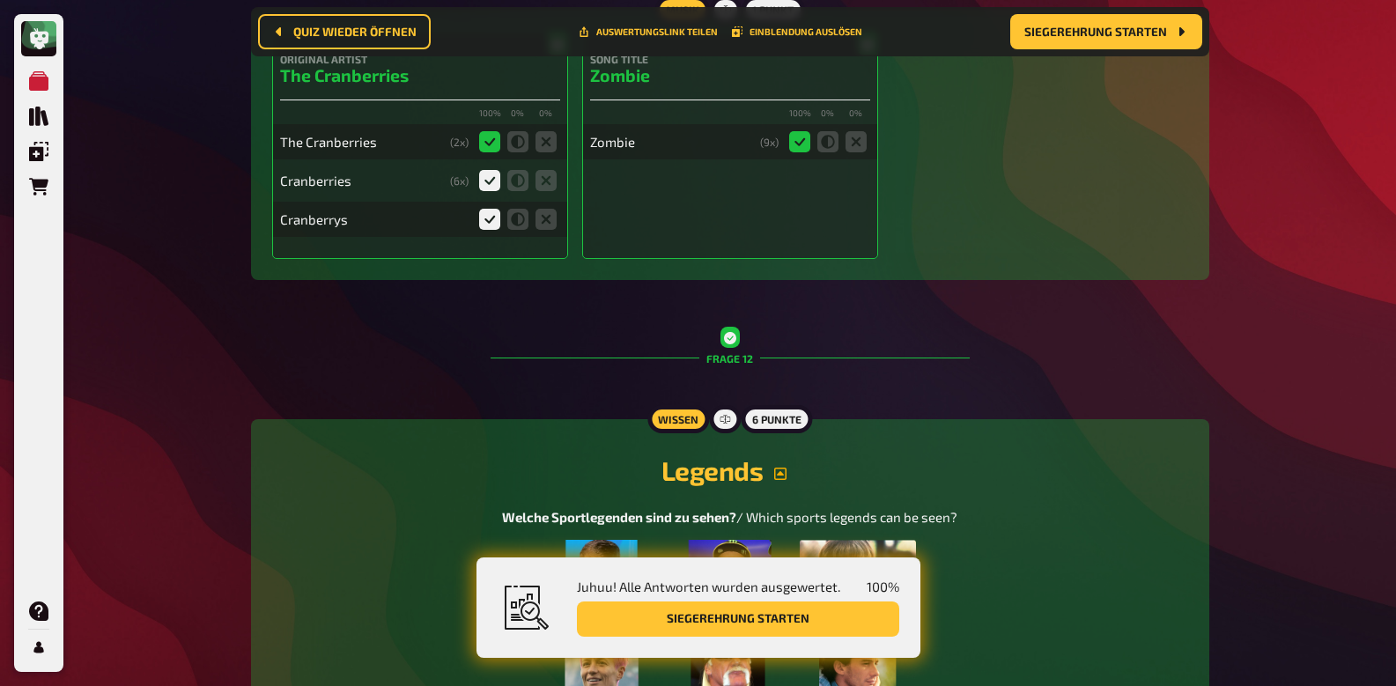
click at [740, 540] on img at bounding box center [729, 628] width 372 height 176
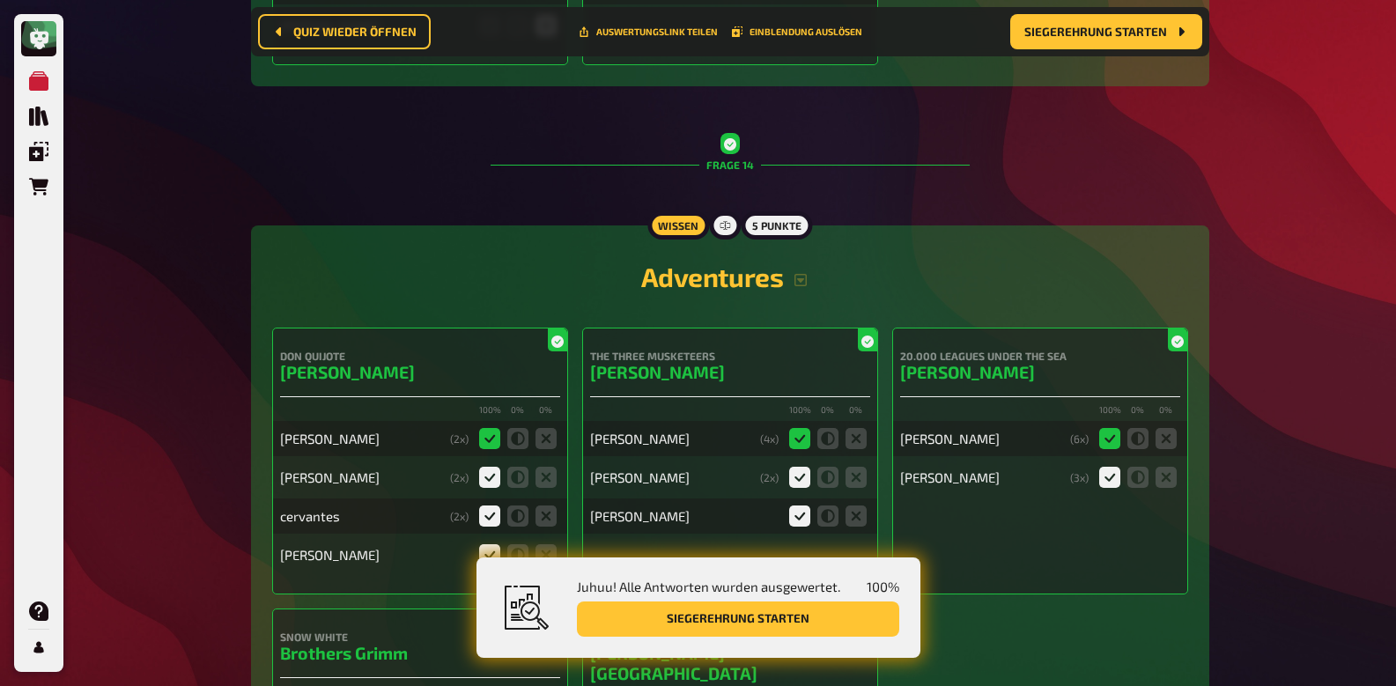
scroll to position [16651, 0]
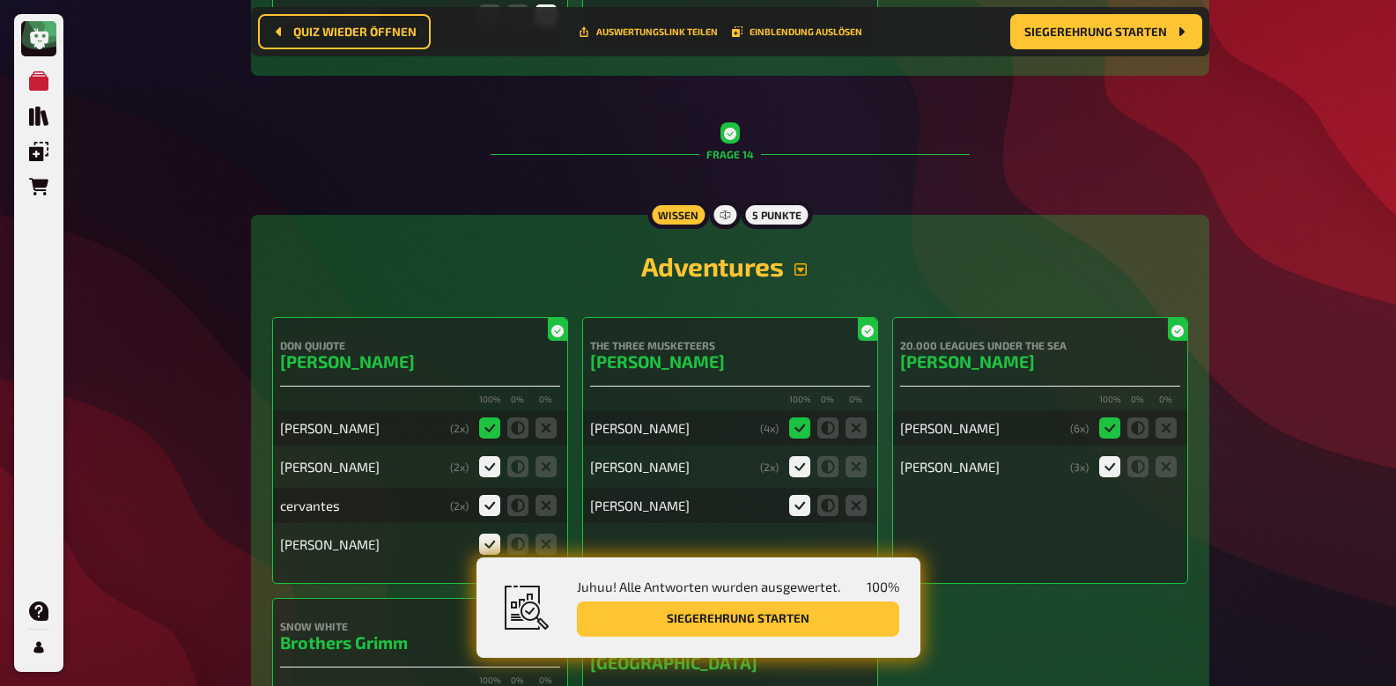
click at [798, 262] on icon "button" at bounding box center [800, 269] width 14 height 14
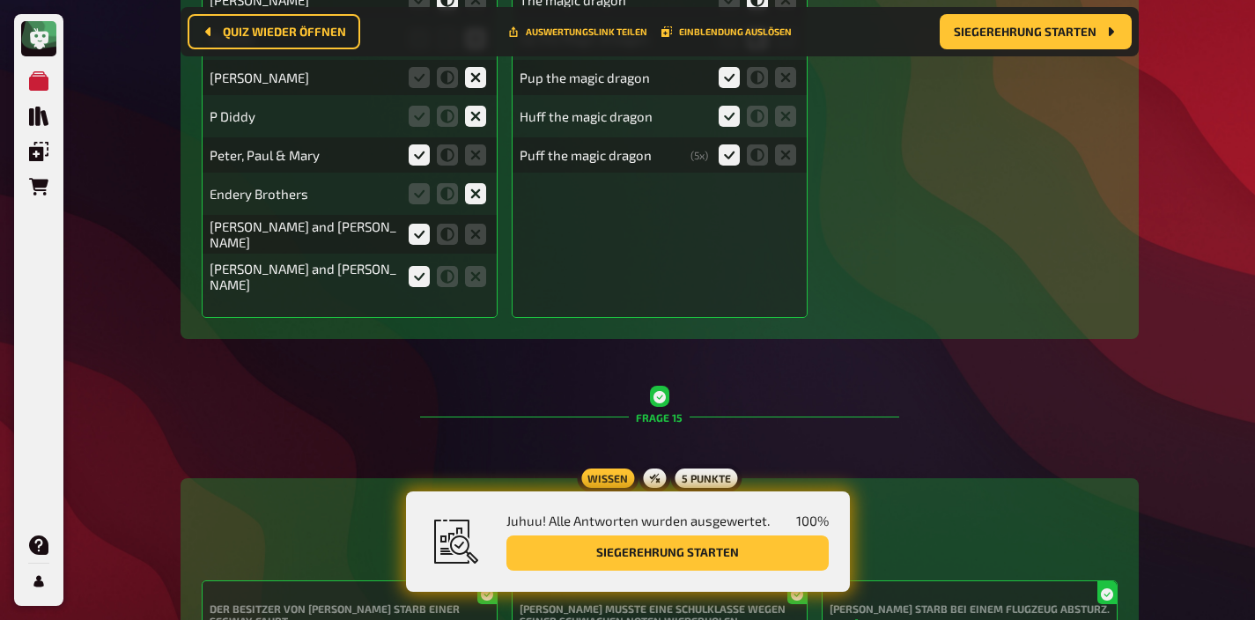
scroll to position [18616, 0]
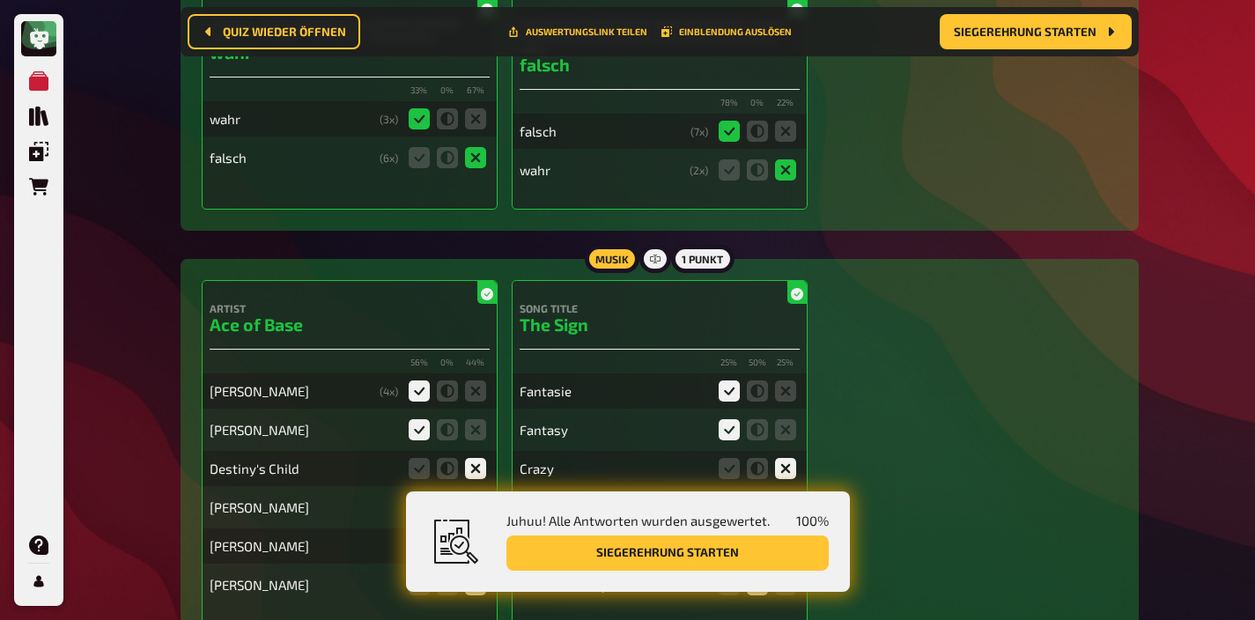
click at [731, 497] on icon at bounding box center [729, 507] width 21 height 21
click at [0, 0] on input "radio" at bounding box center [0, 0] width 0 height 0
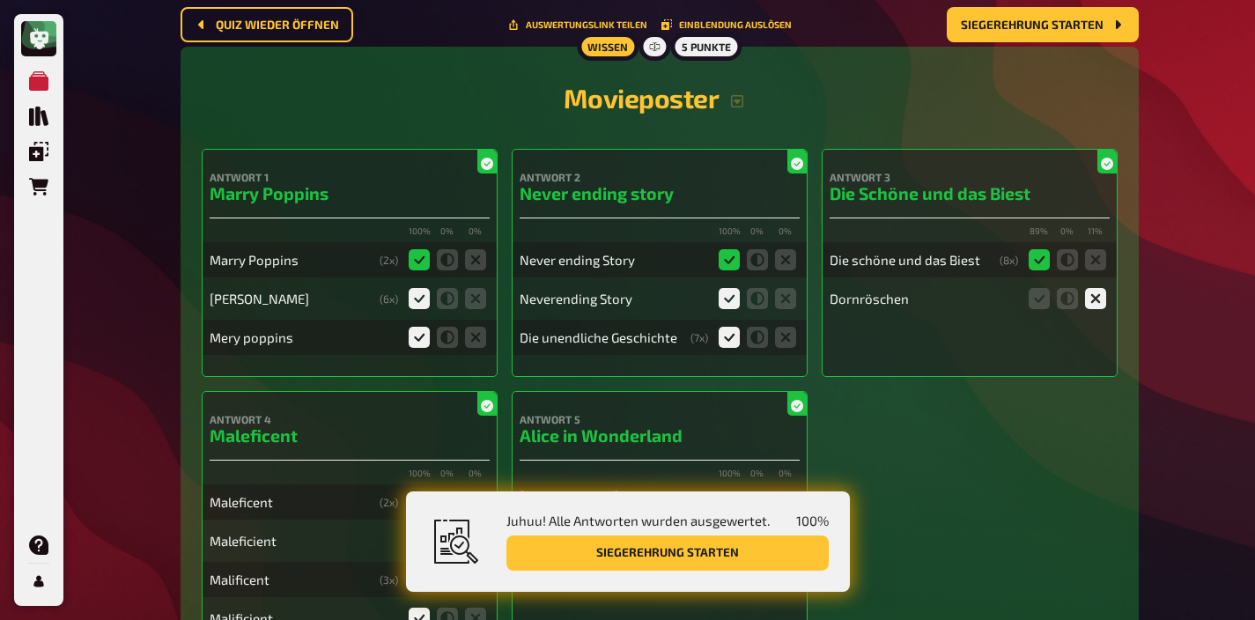
scroll to position [0, 0]
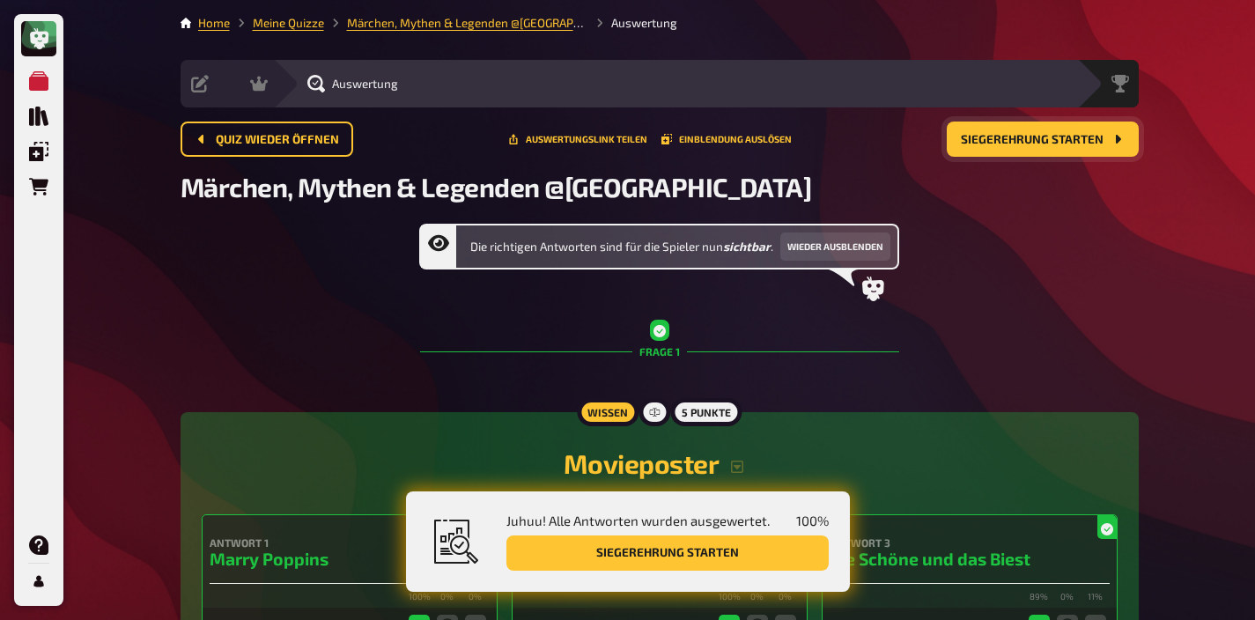
click at [1011, 145] on span "Siegerehrung starten" at bounding box center [1032, 140] width 143 height 12
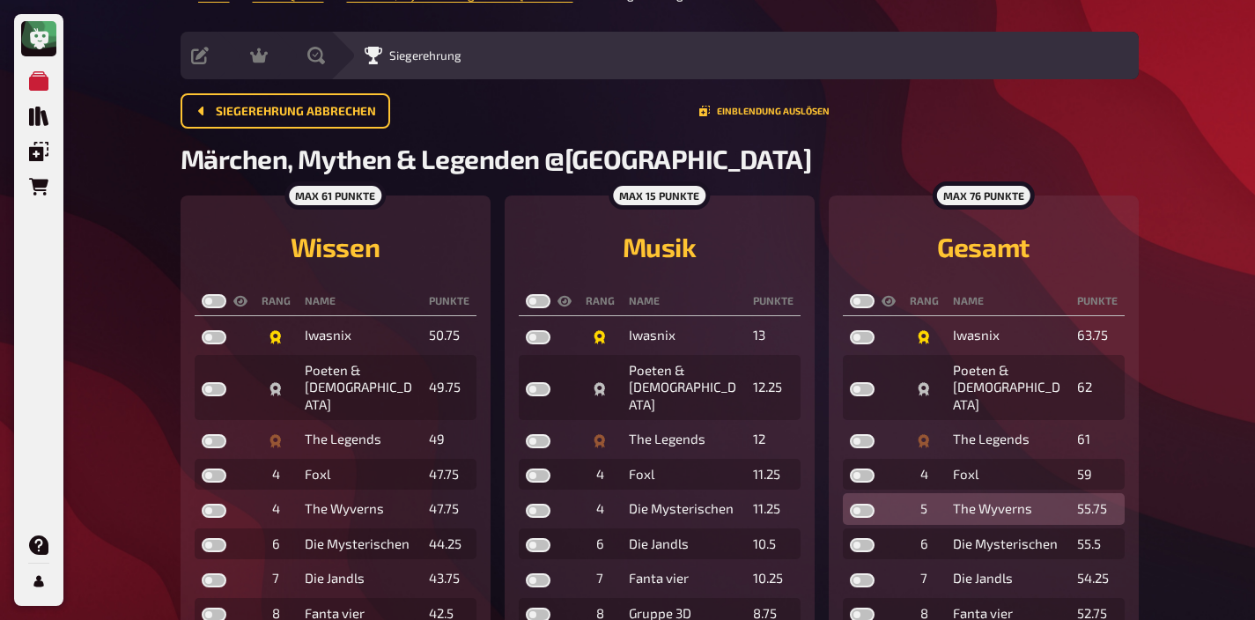
scroll to position [30, 0]
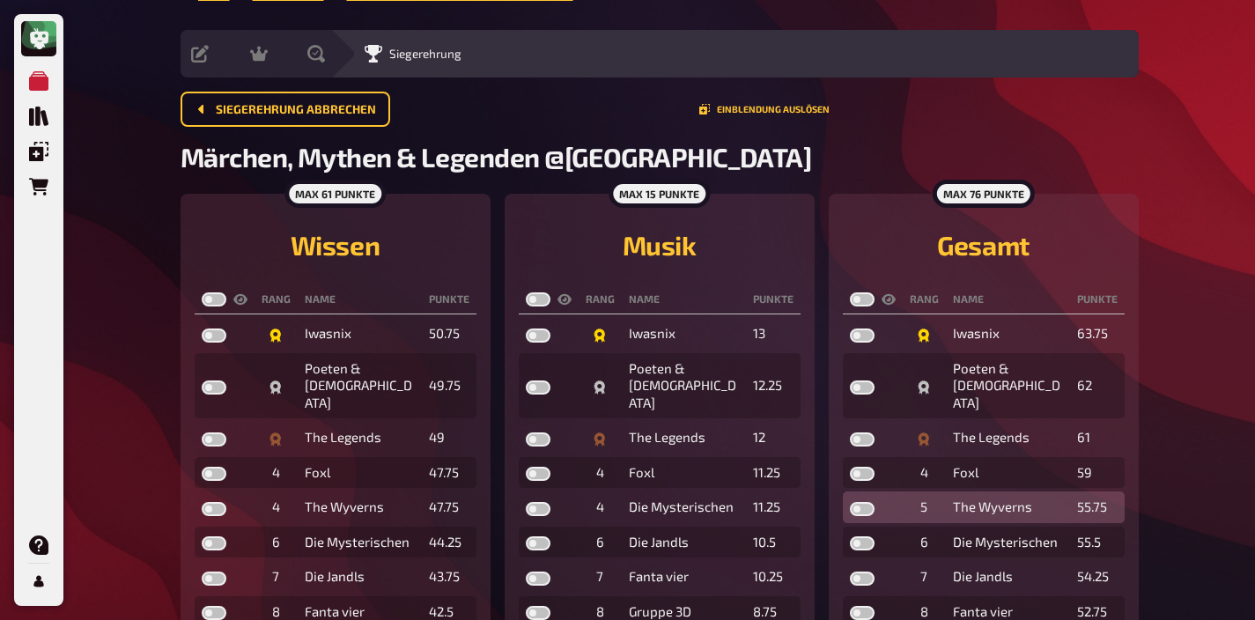
click at [853, 502] on label at bounding box center [862, 509] width 25 height 14
click at [850, 501] on input "checkbox" at bounding box center [849, 501] width 1 height 1
checkbox input "true"
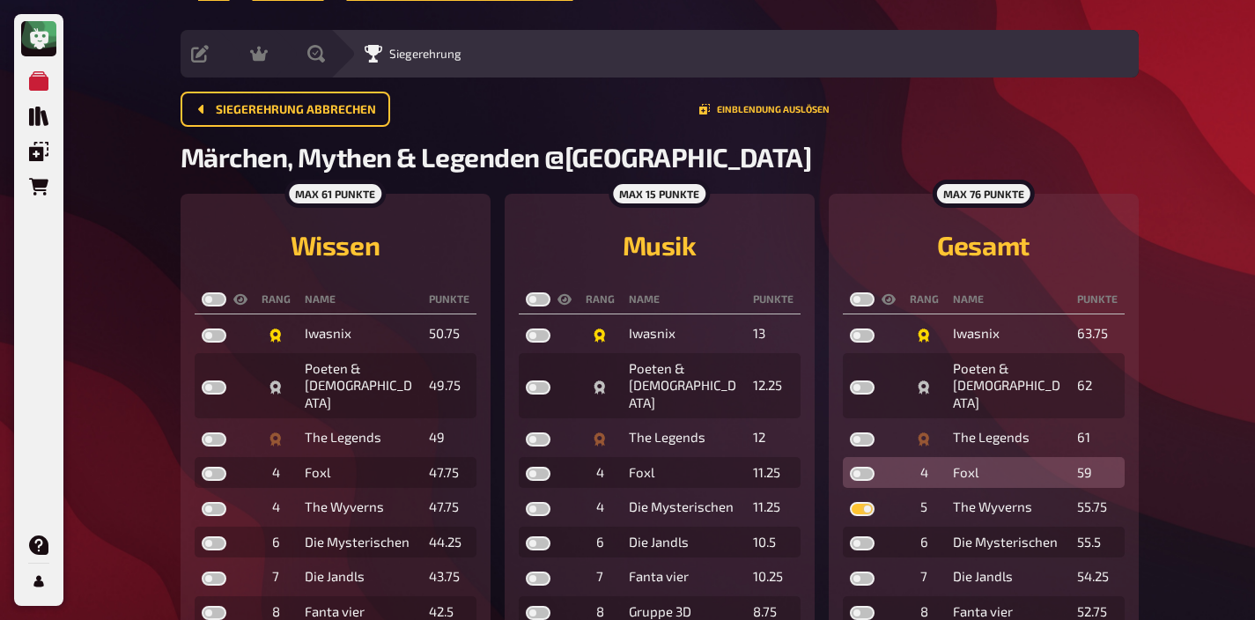
click at [863, 467] on label at bounding box center [862, 474] width 25 height 14
click at [850, 466] on input "checkbox" at bounding box center [849, 466] width 1 height 1
checkbox input "true"
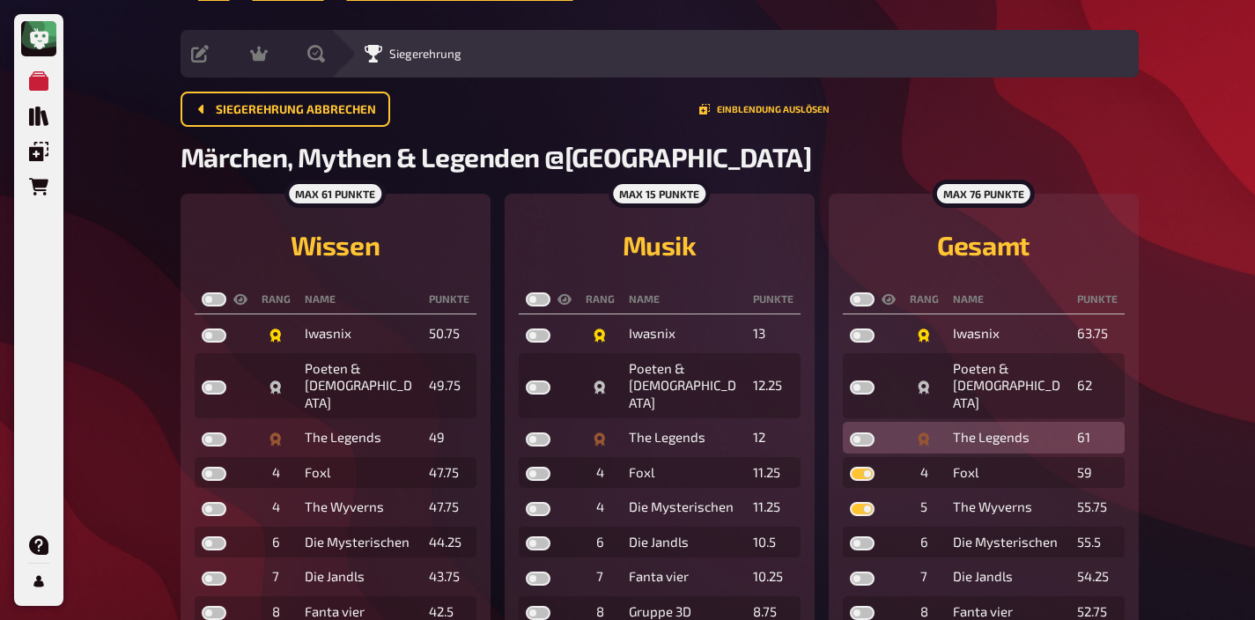
click at [858, 432] on label at bounding box center [862, 439] width 25 height 14
click at [850, 431] on input "checkbox" at bounding box center [849, 431] width 1 height 1
checkbox input "true"
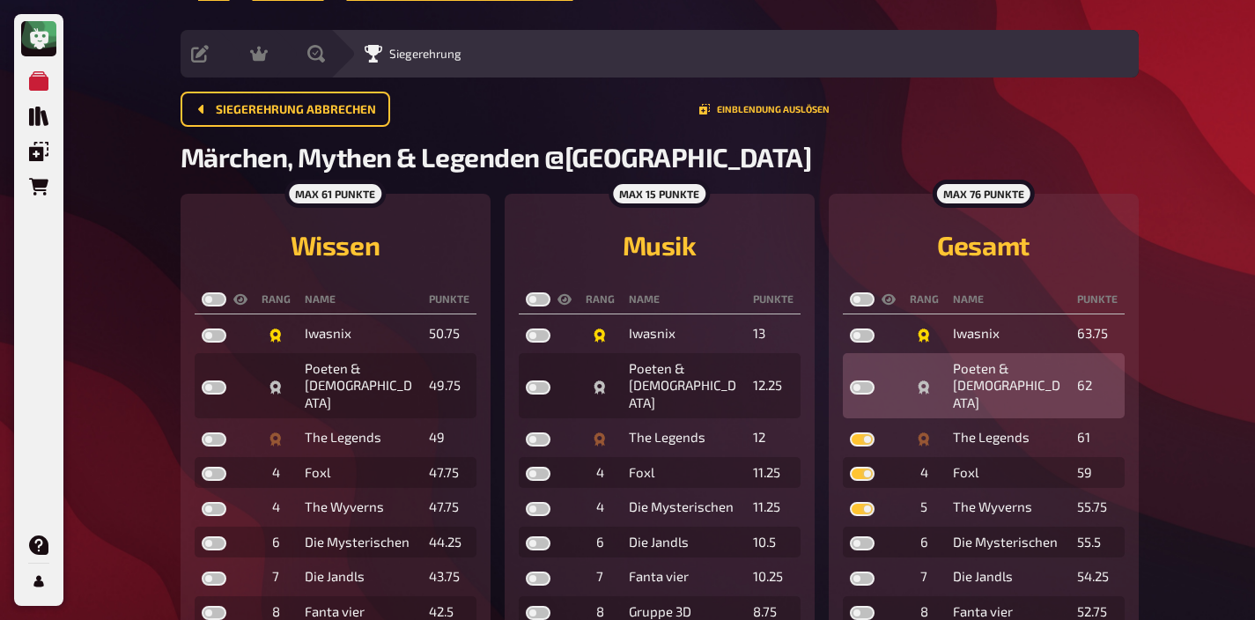
click at [856, 380] on label at bounding box center [862, 387] width 25 height 14
click at [850, 380] on input "checkbox" at bounding box center [849, 380] width 1 height 1
checkbox input "true"
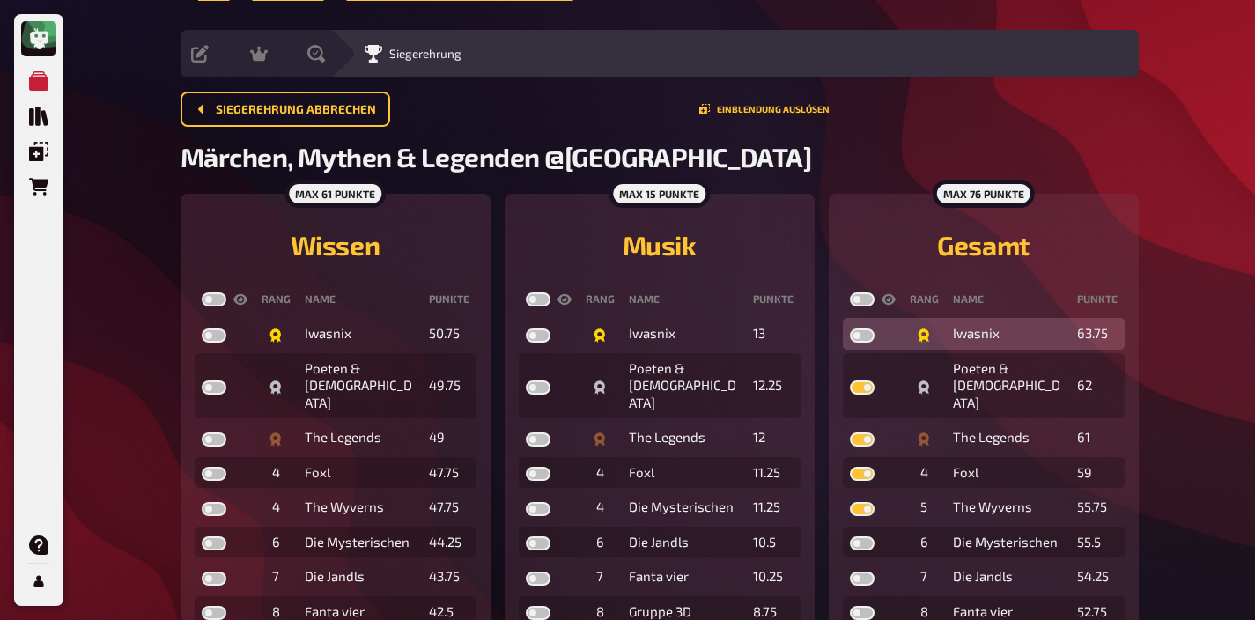
click at [862, 331] on label at bounding box center [862, 335] width 25 height 14
click at [850, 328] on input "checkbox" at bounding box center [849, 328] width 1 height 1
checkbox input "true"
click at [860, 299] on label at bounding box center [862, 299] width 25 height 14
click at [850, 292] on input "checkbox" at bounding box center [849, 291] width 1 height 1
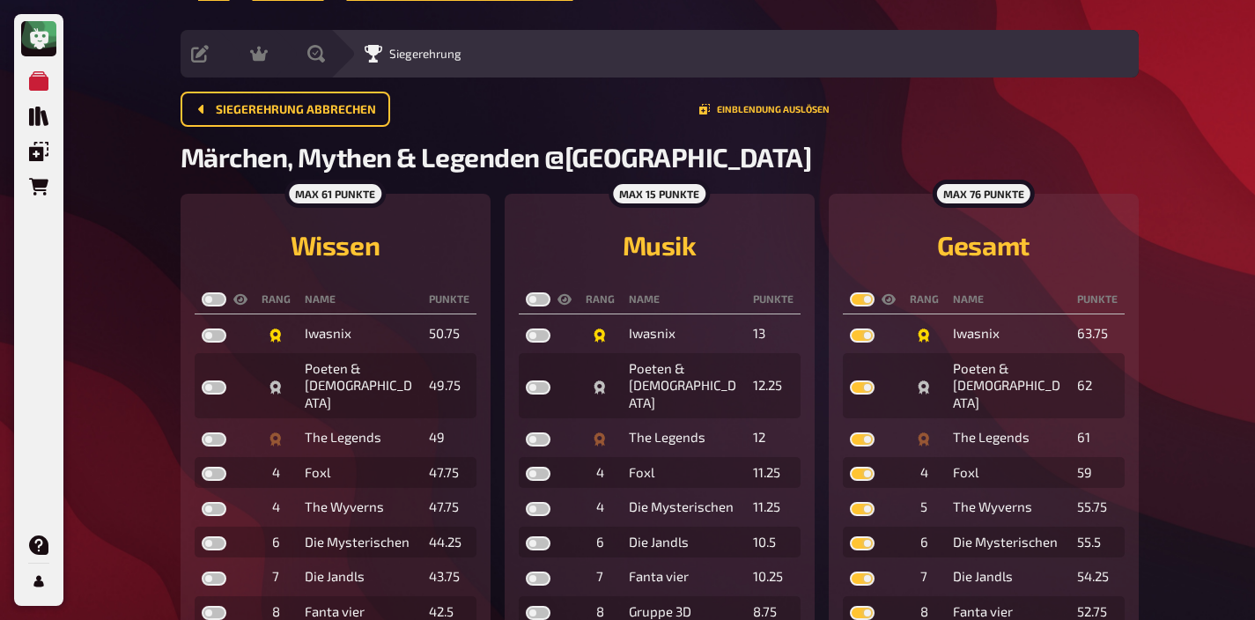
checkbox input "true"
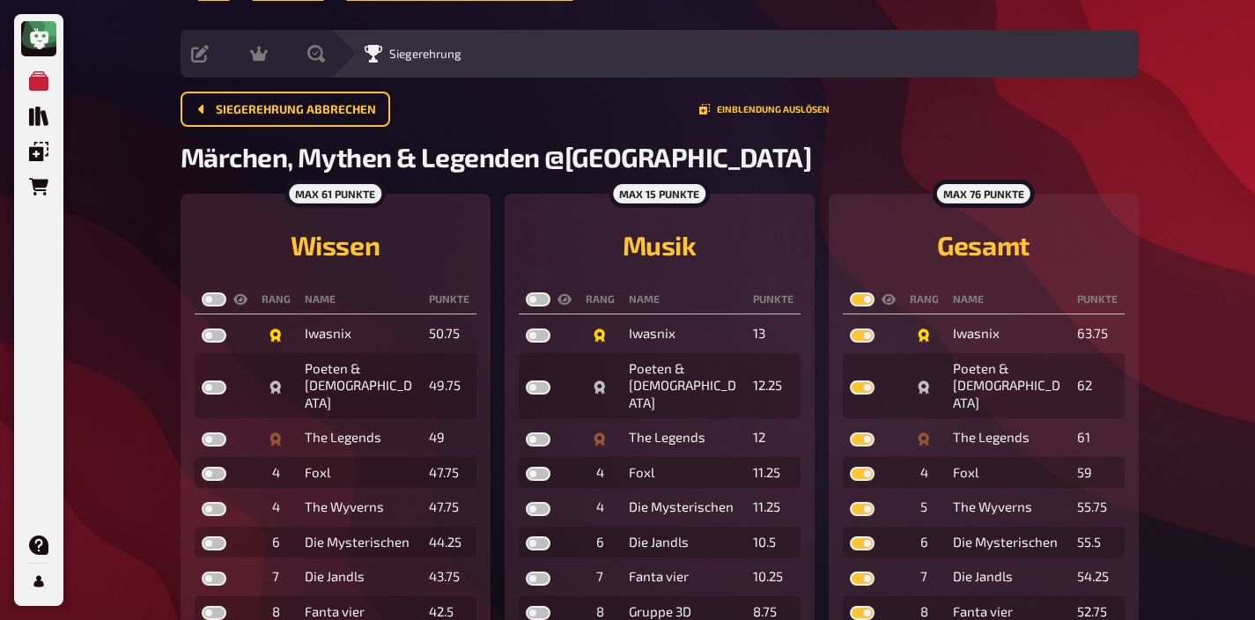
click at [535, 302] on label at bounding box center [538, 299] width 25 height 14
click at [526, 292] on input "checkbox" at bounding box center [525, 291] width 1 height 1
checkbox input "true"
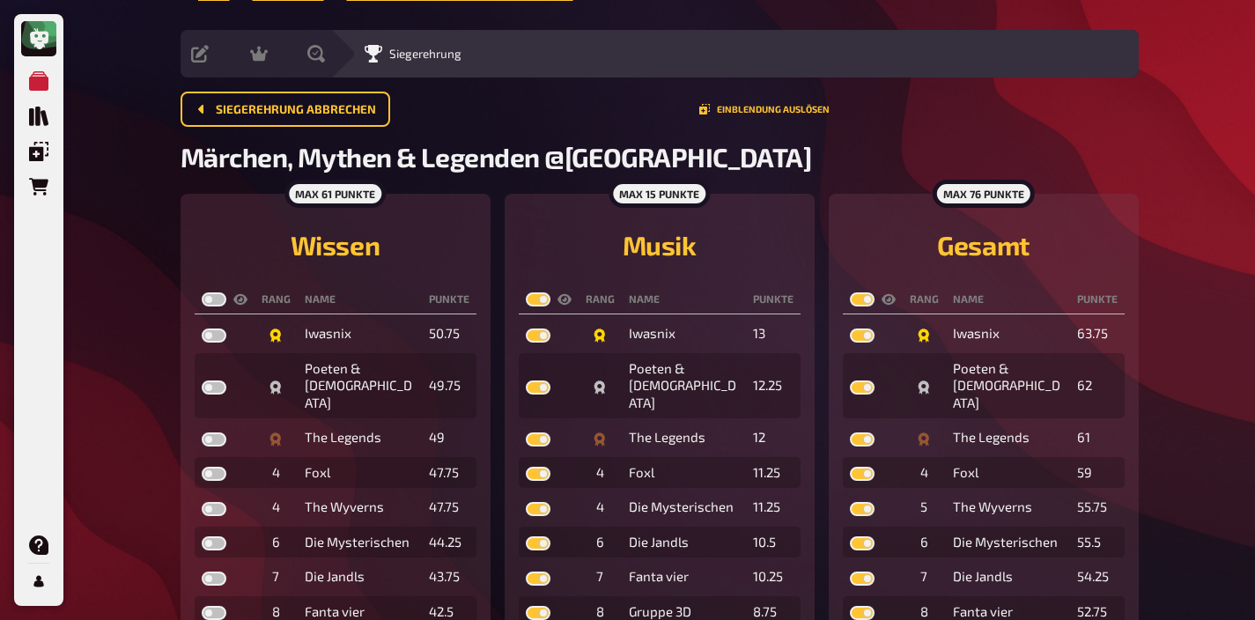
checkbox input "true"
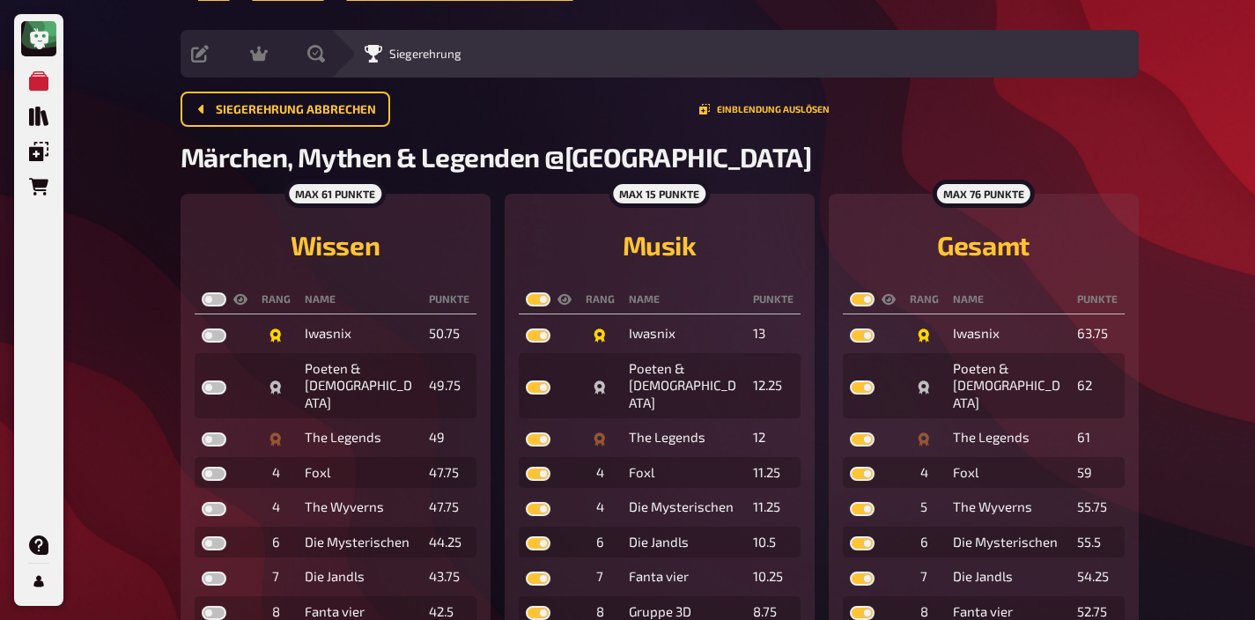
checkbox input "true"
click at [199, 299] on th at bounding box center [225, 299] width 60 height 29
click at [206, 299] on label at bounding box center [214, 299] width 25 height 14
click at [202, 292] on input "checkbox" at bounding box center [201, 291] width 1 height 1
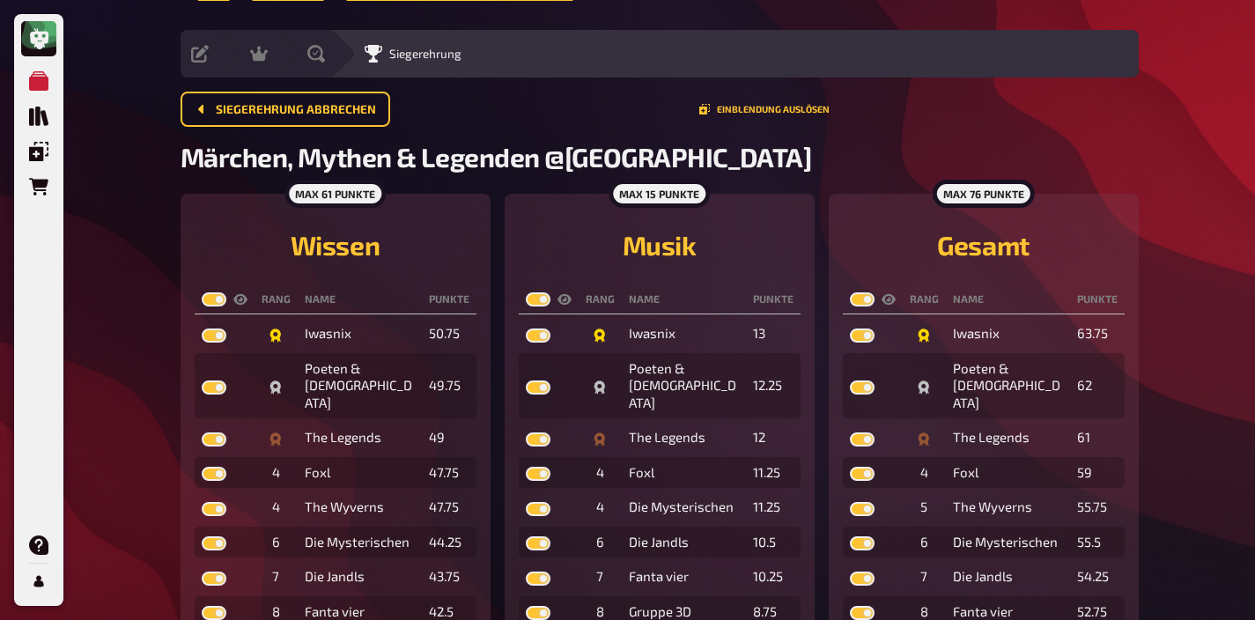
checkbox input "true"
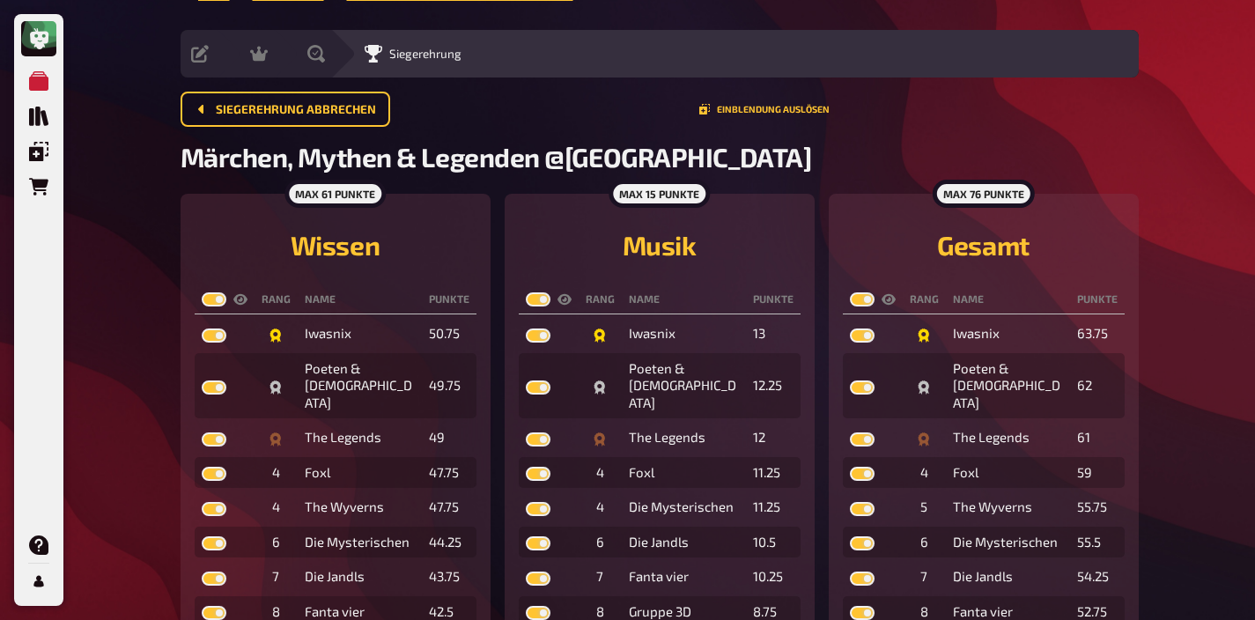
checkbox input "true"
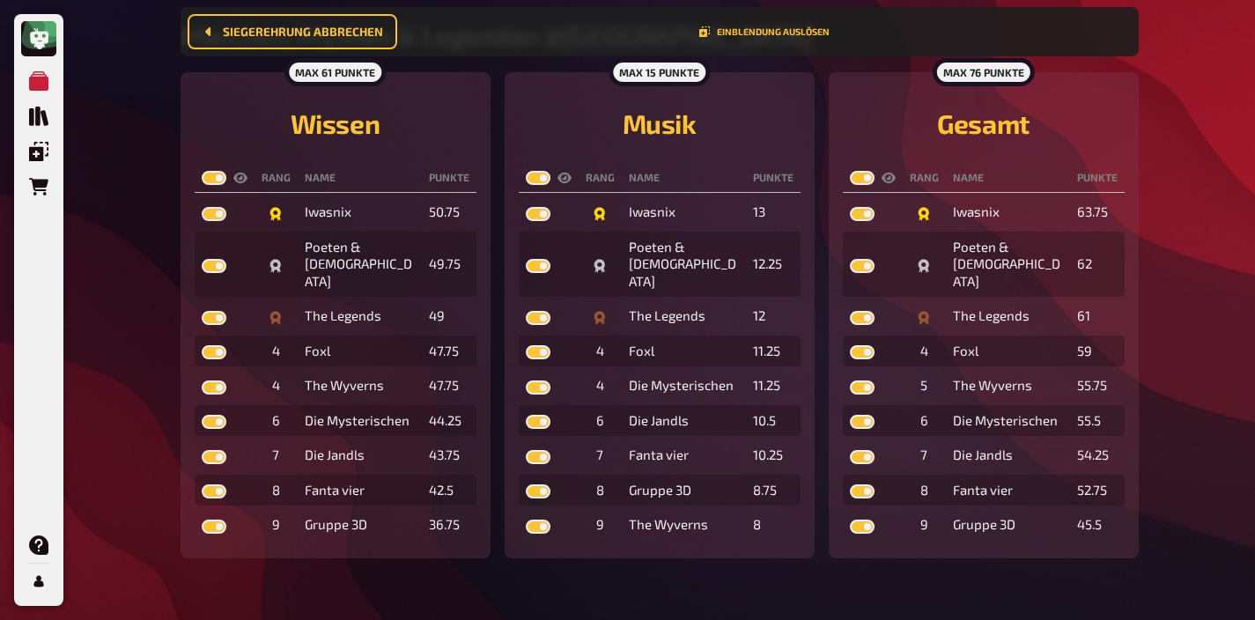
scroll to position [173, 0]
